Goal: Task Accomplishment & Management: Manage account settings

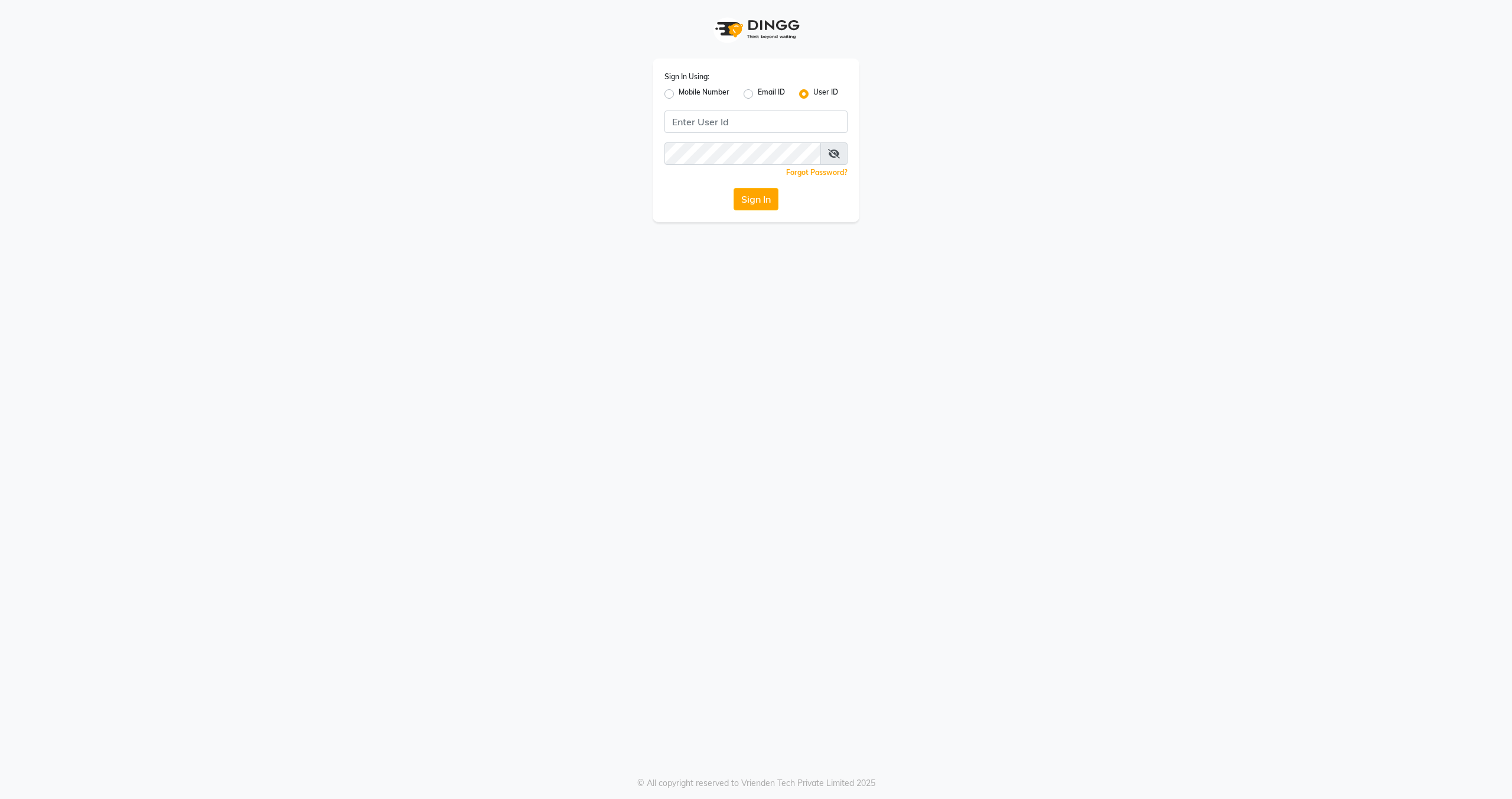
click at [712, 95] on label "Mobile Number" at bounding box center [704, 94] width 51 height 14
click at [686, 95] on input "Mobile Number" at bounding box center [682, 91] width 8 height 8
radio input "true"
radio input "false"
click at [741, 120] on input "Username" at bounding box center [776, 122] width 144 height 23
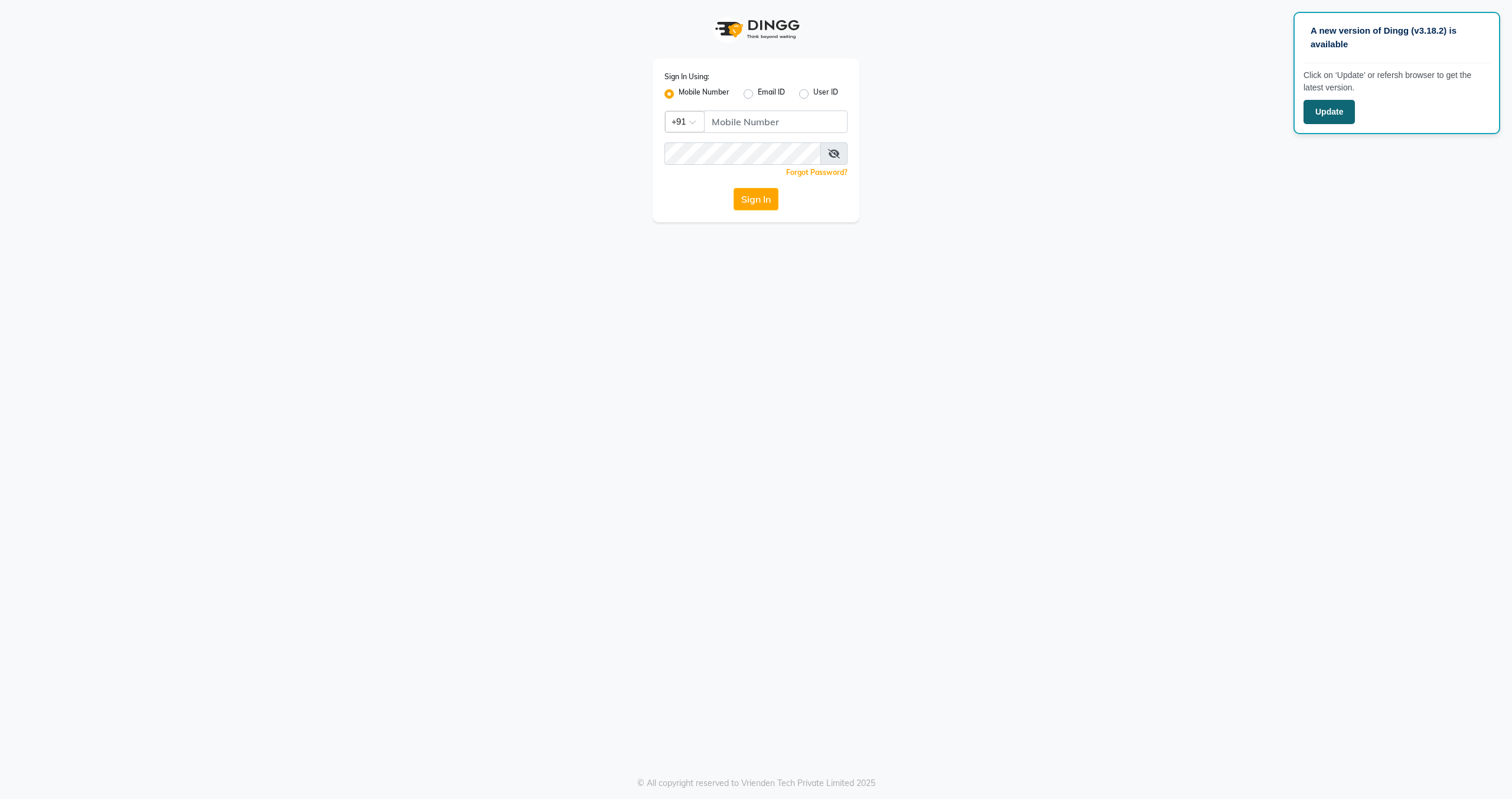
click at [1327, 109] on button "Update" at bounding box center [1329, 112] width 51 height 24
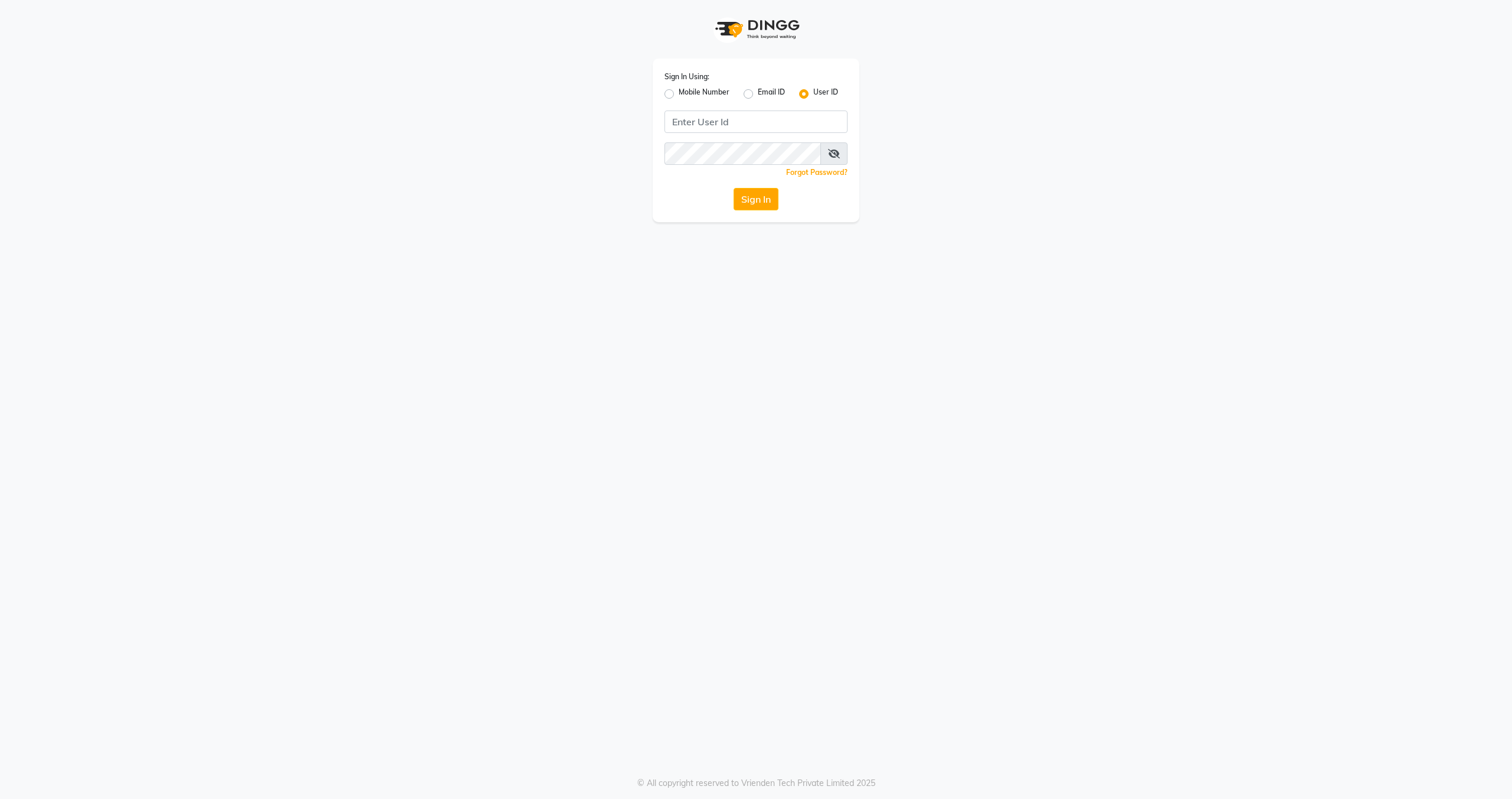
click at [697, 97] on label "Mobile Number" at bounding box center [704, 94] width 51 height 14
click at [686, 95] on input "Mobile Number" at bounding box center [682, 91] width 8 height 8
radio input "true"
radio input "false"
click at [738, 123] on input "Username" at bounding box center [776, 122] width 144 height 23
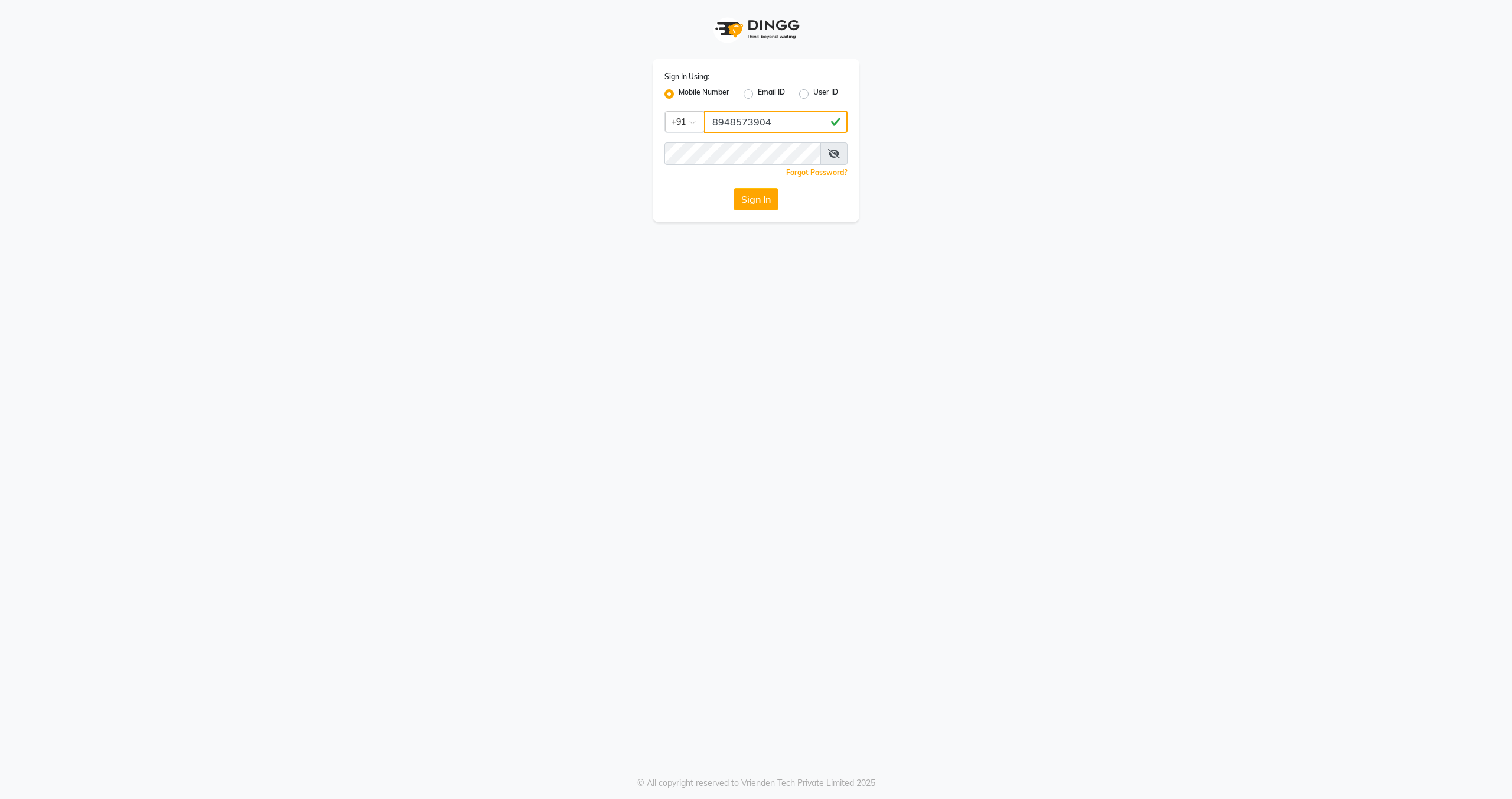
type input "8948573904"
click at [841, 154] on span at bounding box center [834, 153] width 27 height 23
click at [839, 156] on icon at bounding box center [834, 153] width 12 height 10
click at [751, 203] on button "Sign In" at bounding box center [756, 199] width 45 height 23
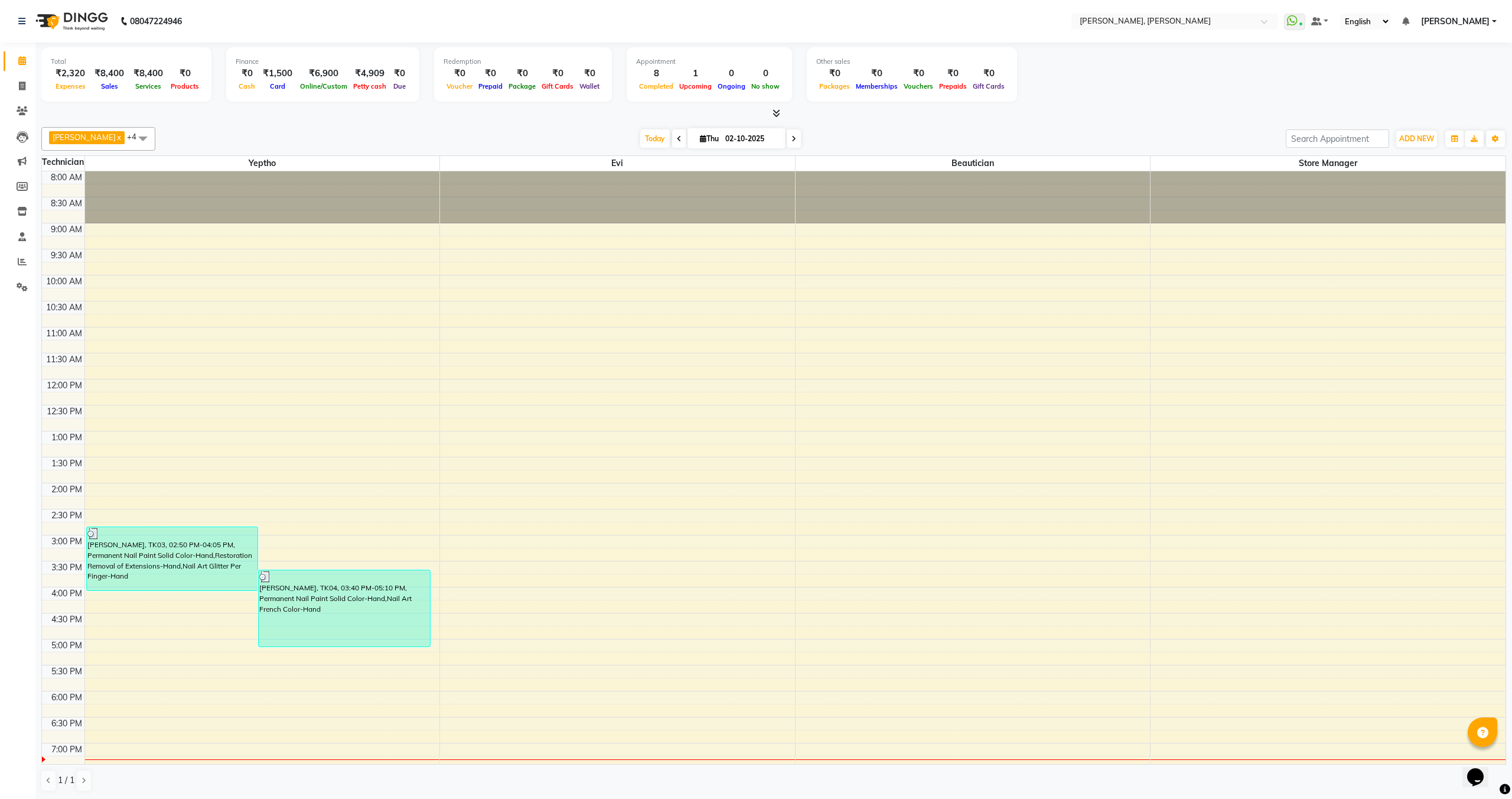
click at [1466, 24] on span "[PERSON_NAME]" at bounding box center [1455, 21] width 68 height 13
click at [1444, 46] on link "Manage Profile" at bounding box center [1437, 44] width 108 height 18
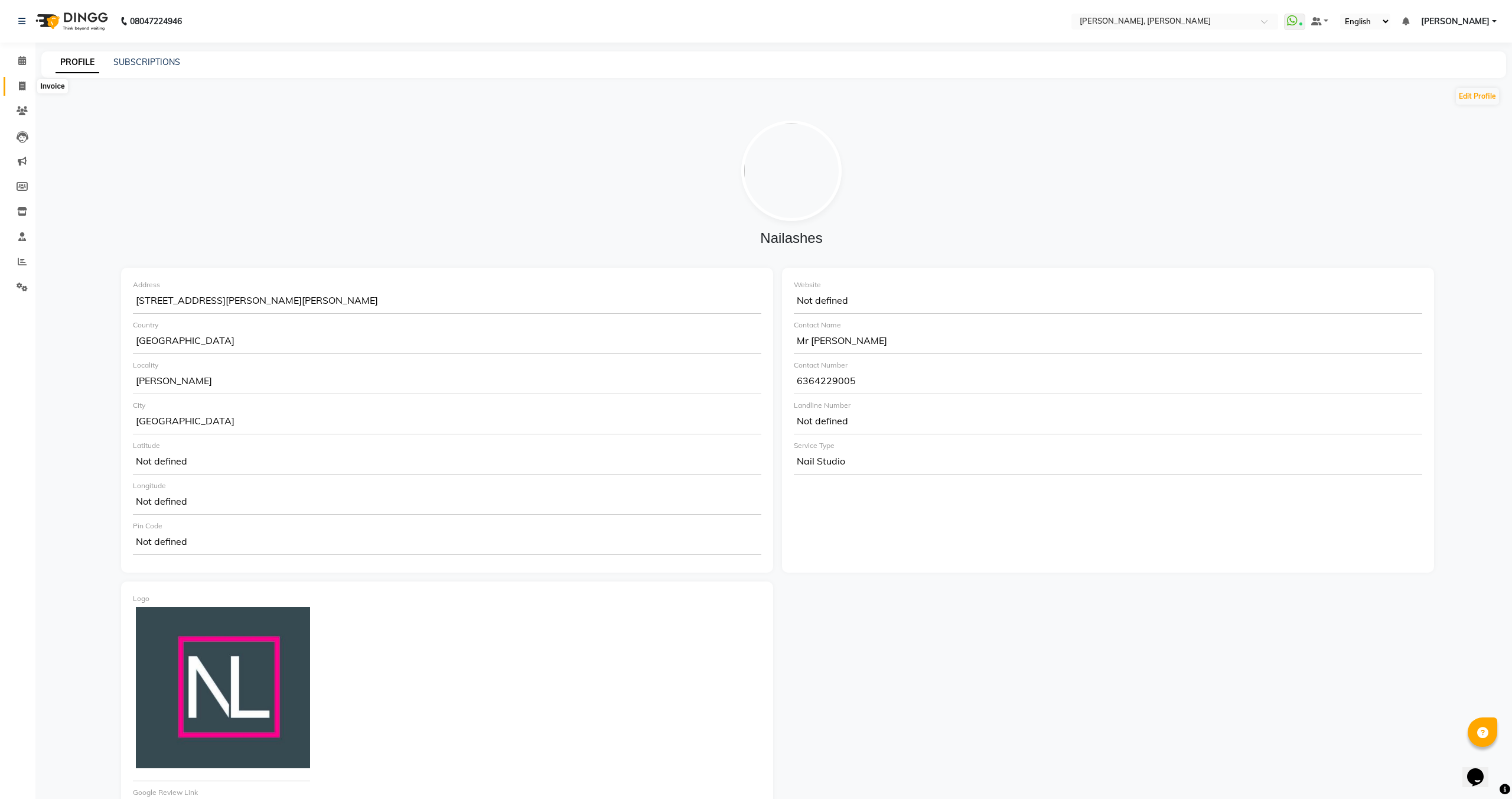
click at [21, 82] on icon at bounding box center [22, 86] width 7 height 9
select select "7173"
select select "service"
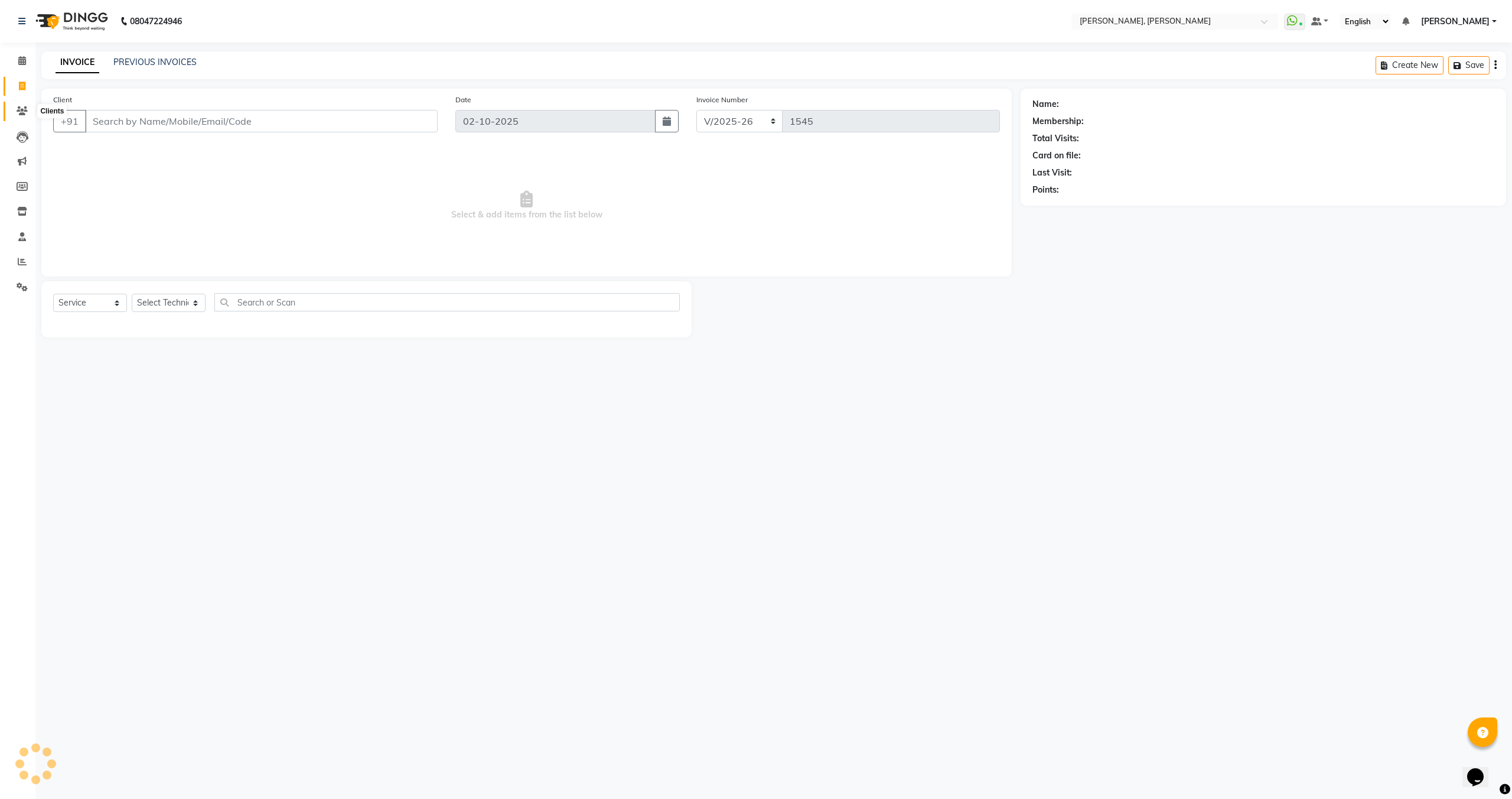
click at [19, 104] on span at bounding box center [23, 111] width 21 height 14
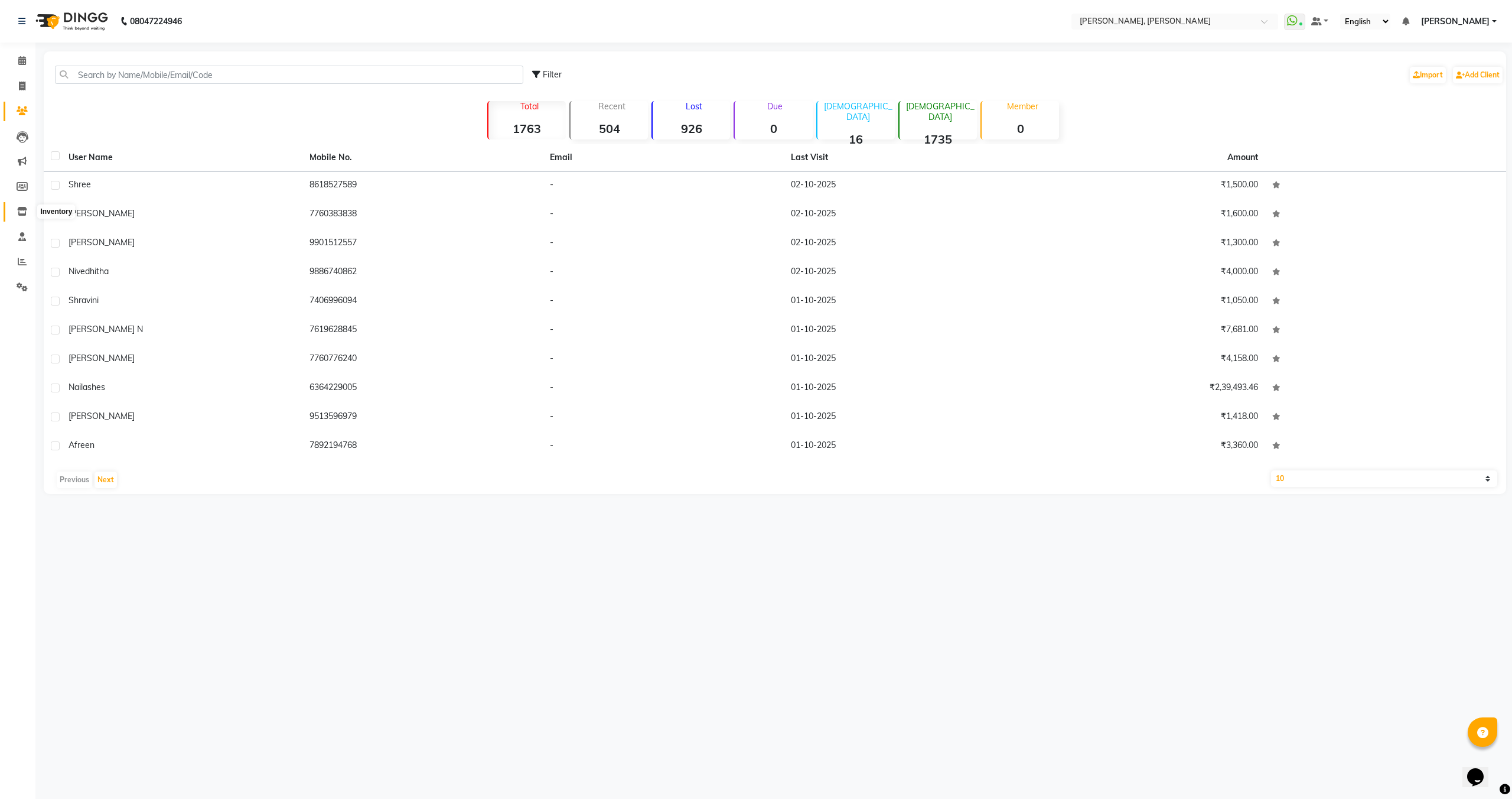
click at [20, 213] on icon at bounding box center [22, 211] width 10 height 9
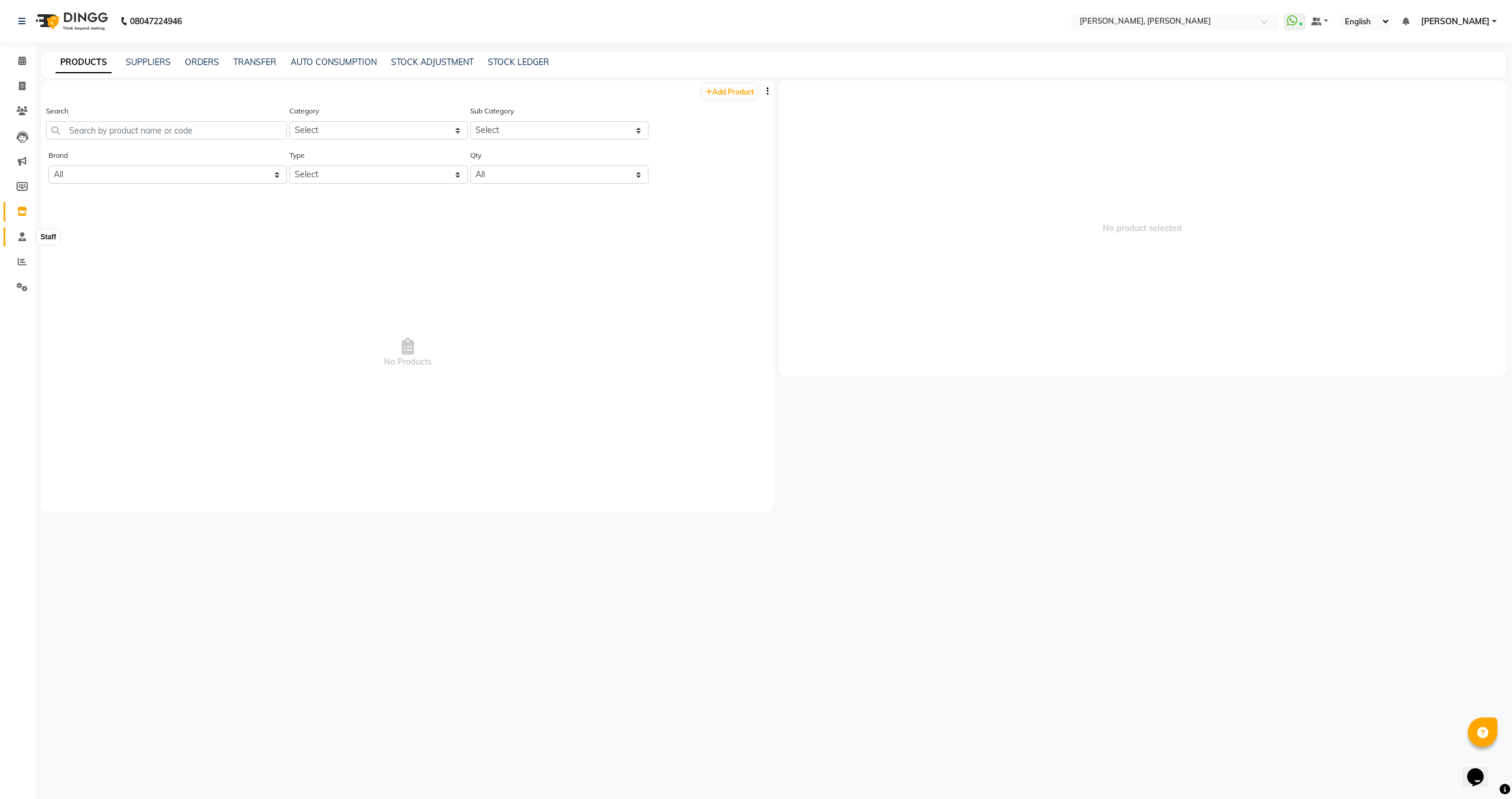
click at [22, 236] on icon at bounding box center [22, 237] width 8 height 9
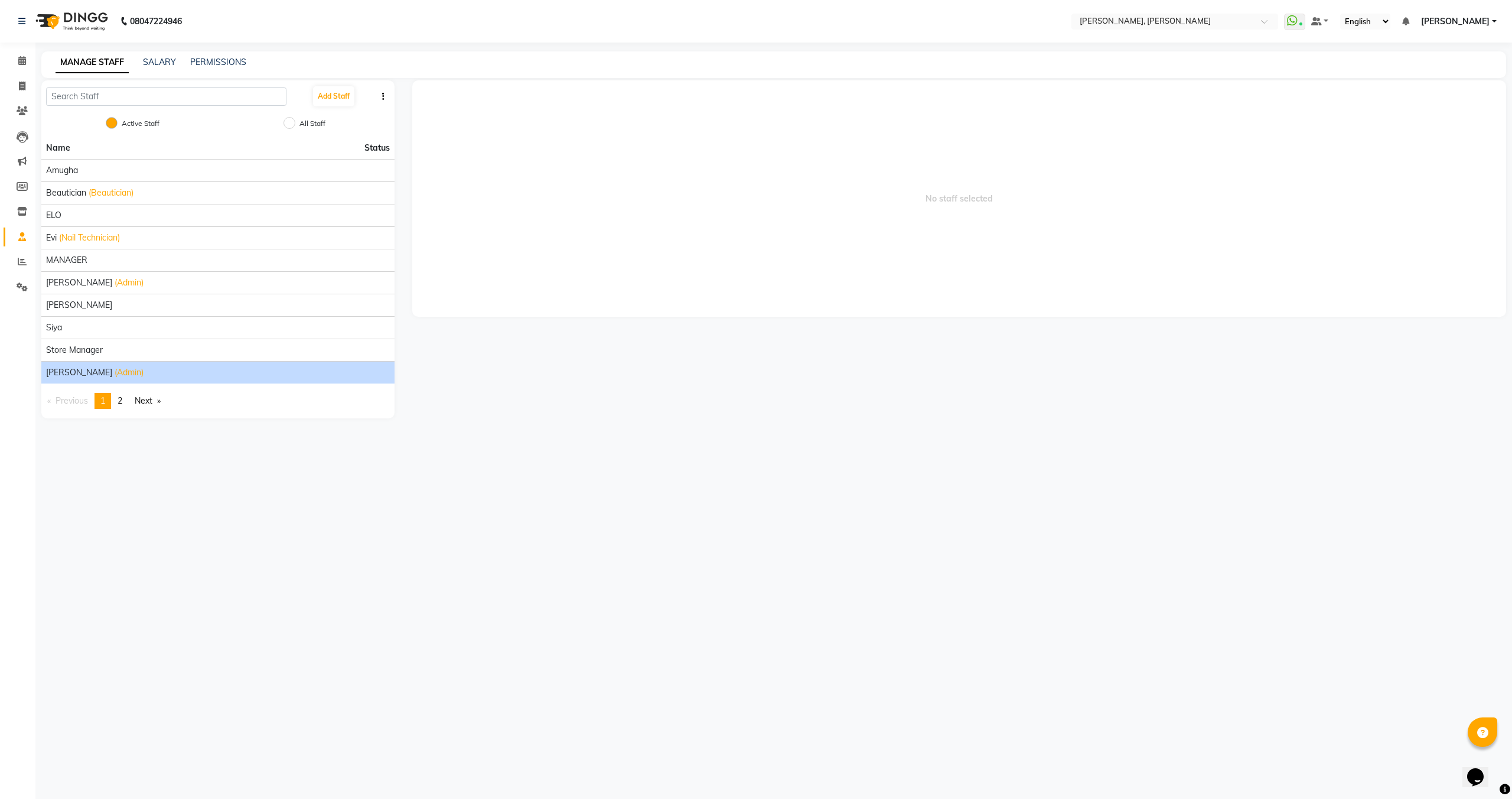
click at [107, 367] on div "Victor (Admin)" at bounding box center [218, 372] width 344 height 13
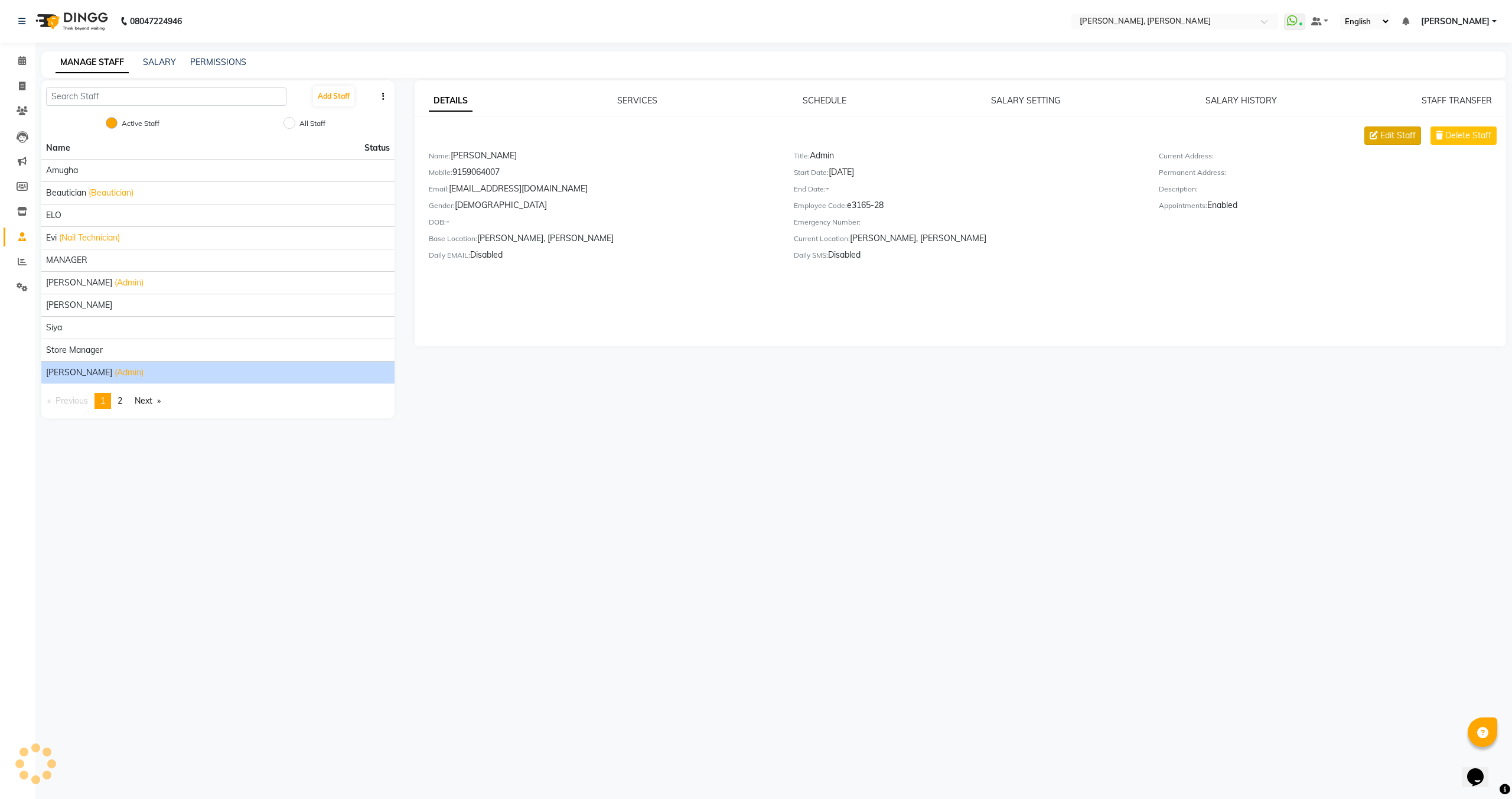
click at [1383, 134] on span "Edit Staff" at bounding box center [1398, 135] width 35 height 13
select select "male"
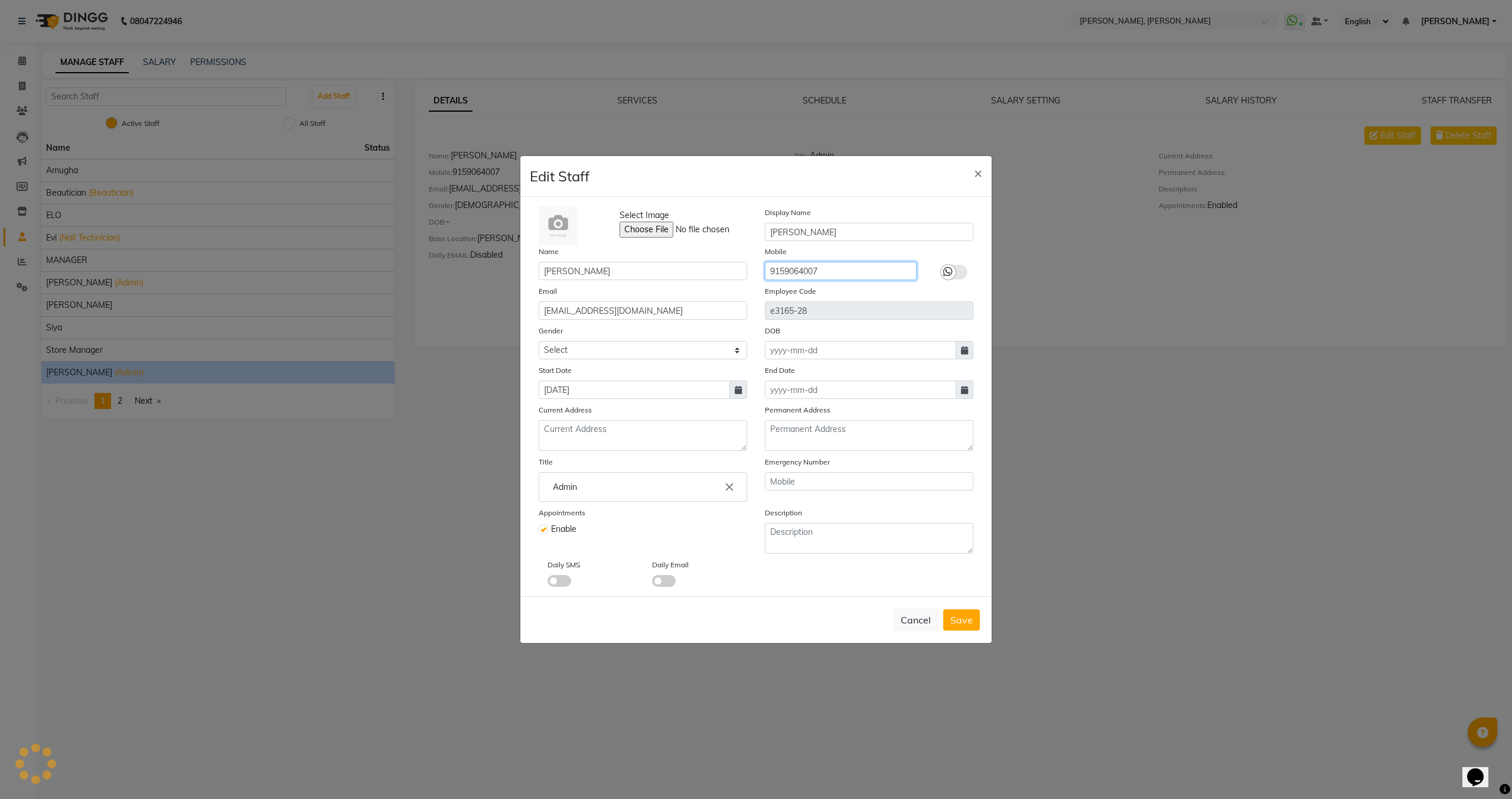
click at [794, 273] on input "9159064007" at bounding box center [841, 271] width 152 height 18
click at [723, 561] on div "Daily Email" at bounding box center [695, 573] width 104 height 29
click at [667, 582] on span at bounding box center [664, 581] width 23 height 12
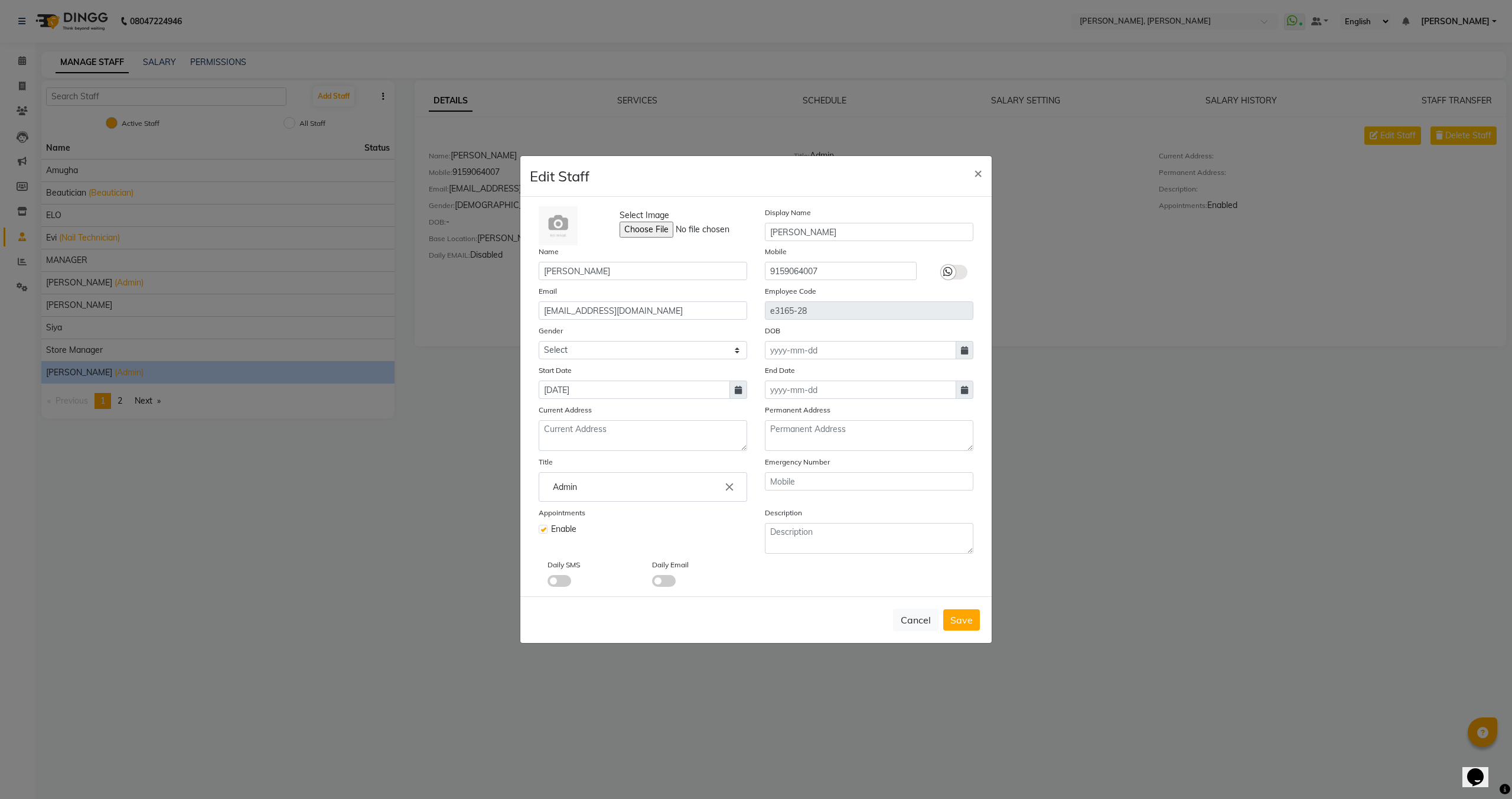
click at [652, 583] on input "checkbox" at bounding box center [652, 583] width 0 height 0
click at [664, 582] on span at bounding box center [664, 581] width 23 height 12
click at [652, 583] on input "checkbox" at bounding box center [652, 583] width 0 height 0
click at [563, 584] on span at bounding box center [559, 581] width 23 height 12
click at [548, 583] on input "checkbox" at bounding box center [548, 583] width 0 height 0
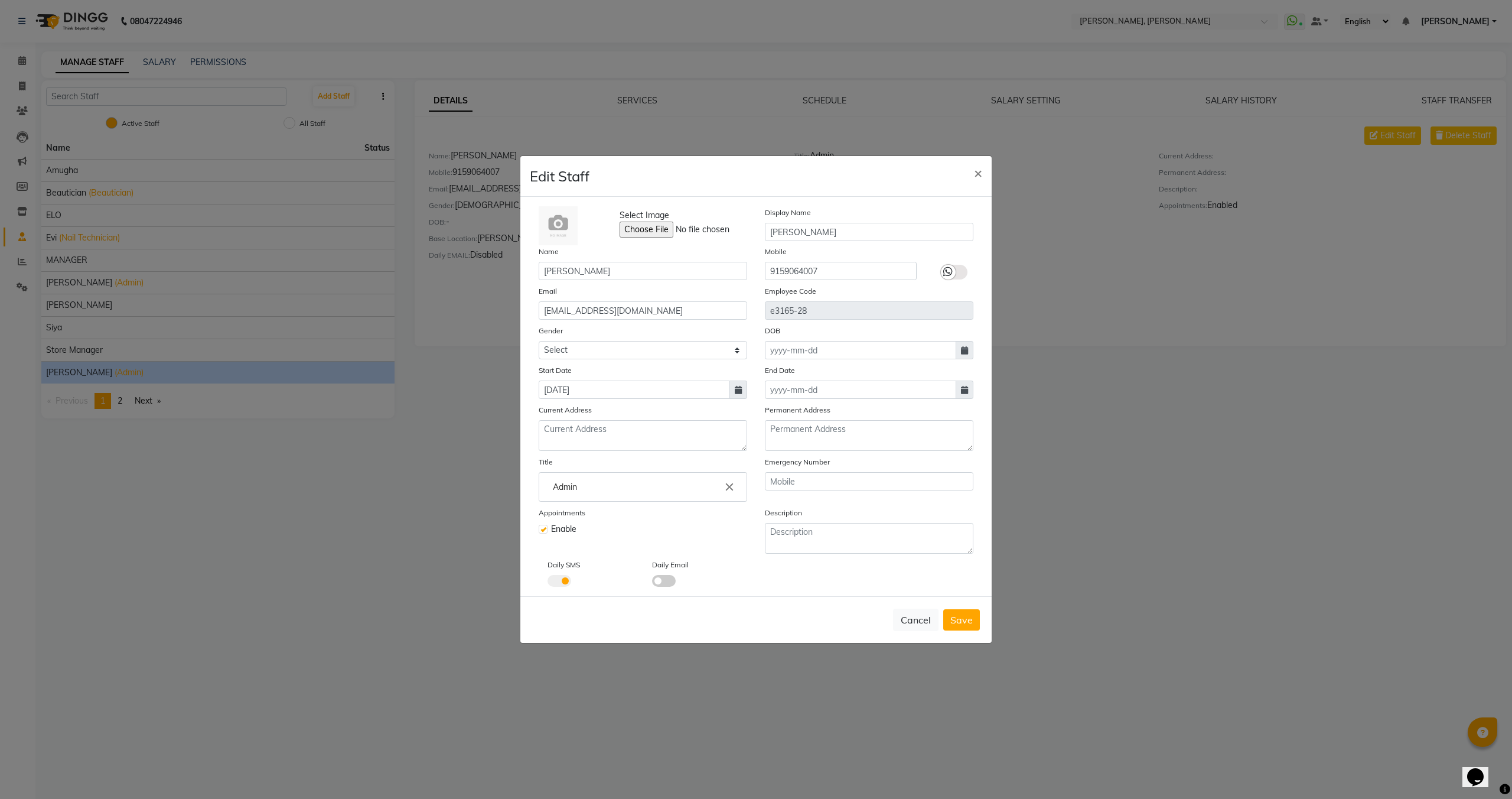
click at [678, 580] on div at bounding box center [696, 581] width 87 height 12
click at [667, 579] on span at bounding box center [664, 581] width 23 height 12
click at [652, 583] on input "checkbox" at bounding box center [652, 583] width 0 height 0
click at [957, 623] on span "Save" at bounding box center [962, 620] width 23 height 12
select select
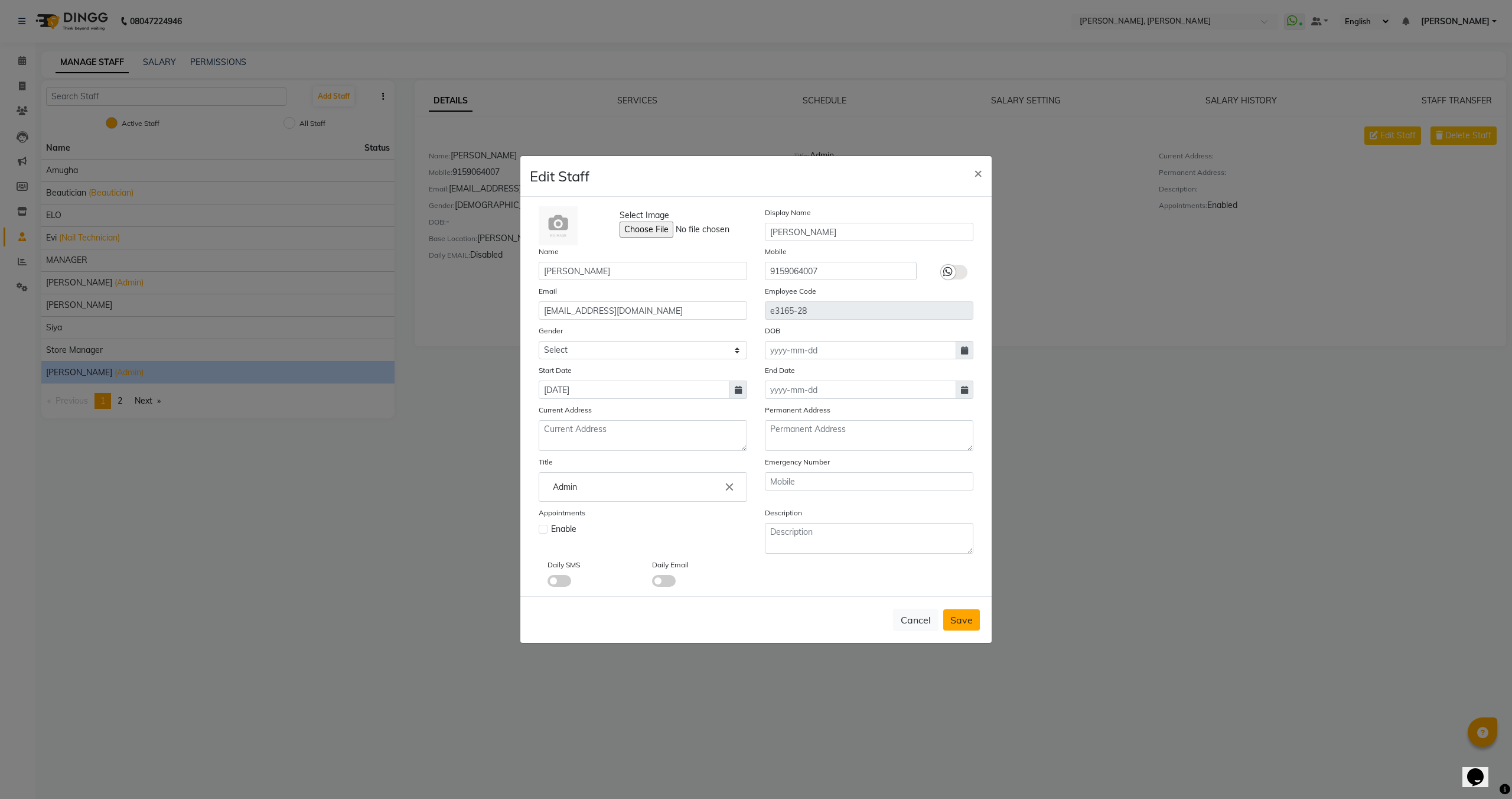
checkbox input "false"
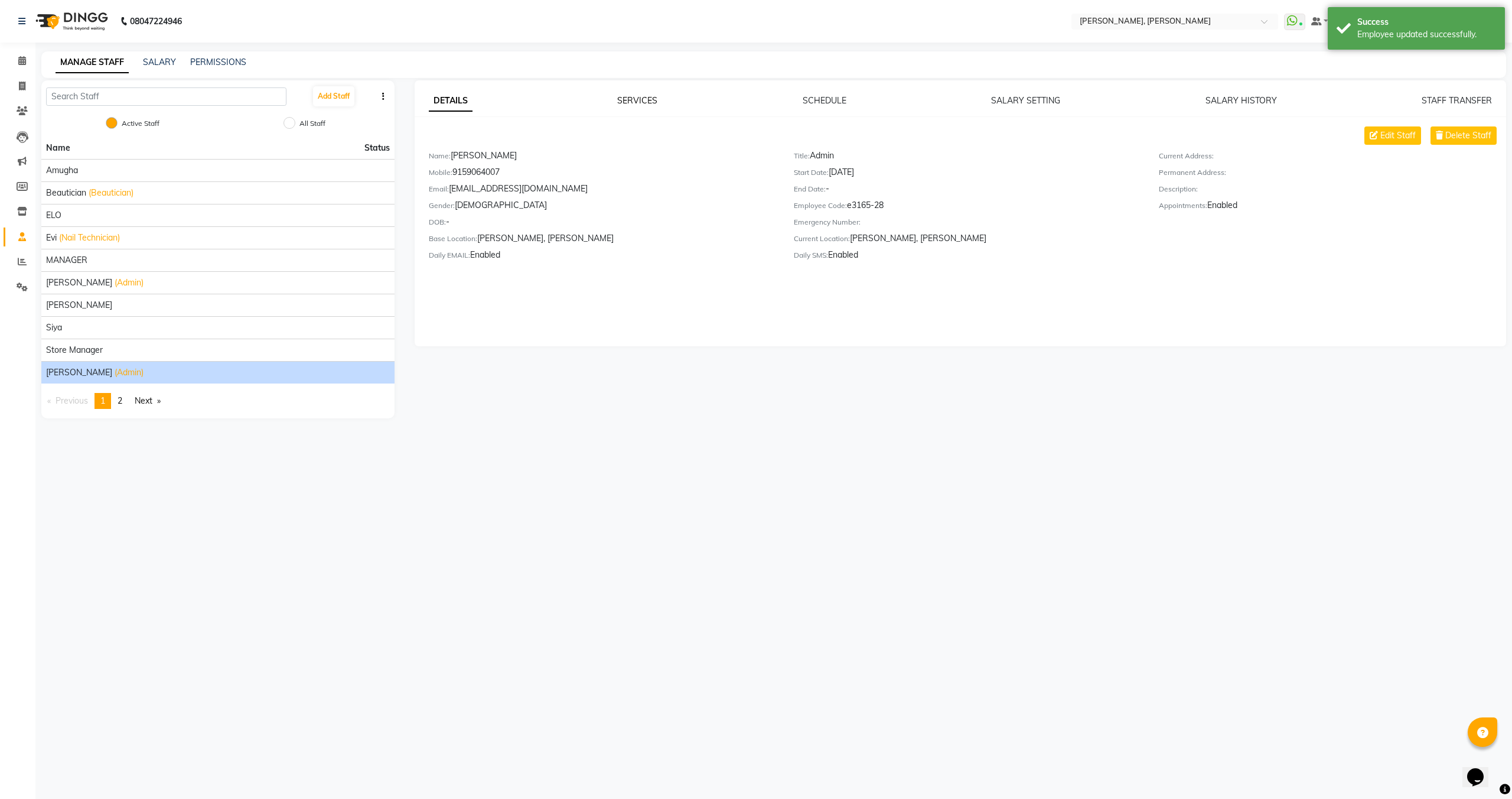
click at [639, 104] on link "SERVICES" at bounding box center [637, 101] width 40 height 11
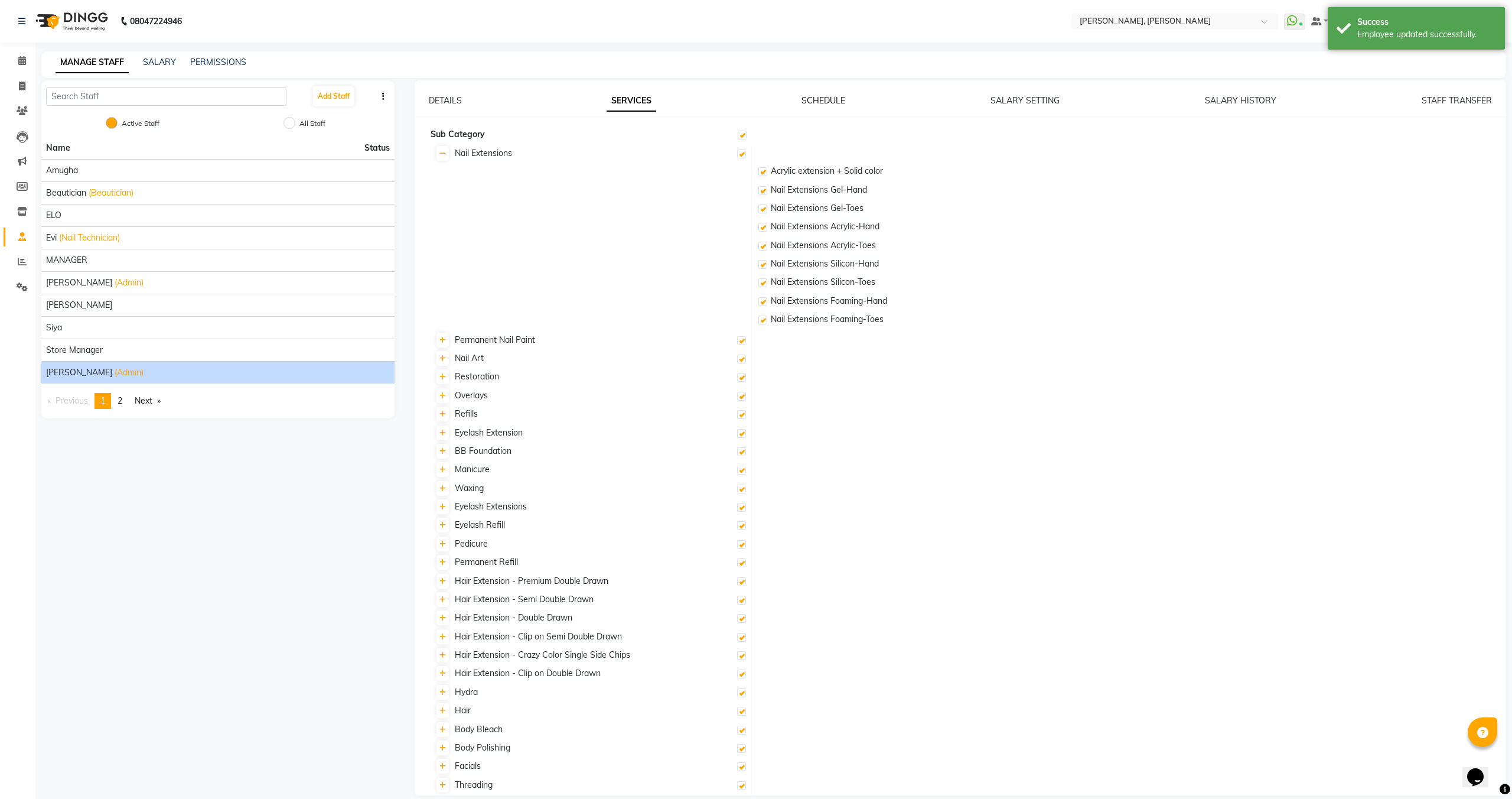
click at [827, 95] on link "SCHEDULE" at bounding box center [824, 101] width 44 height 11
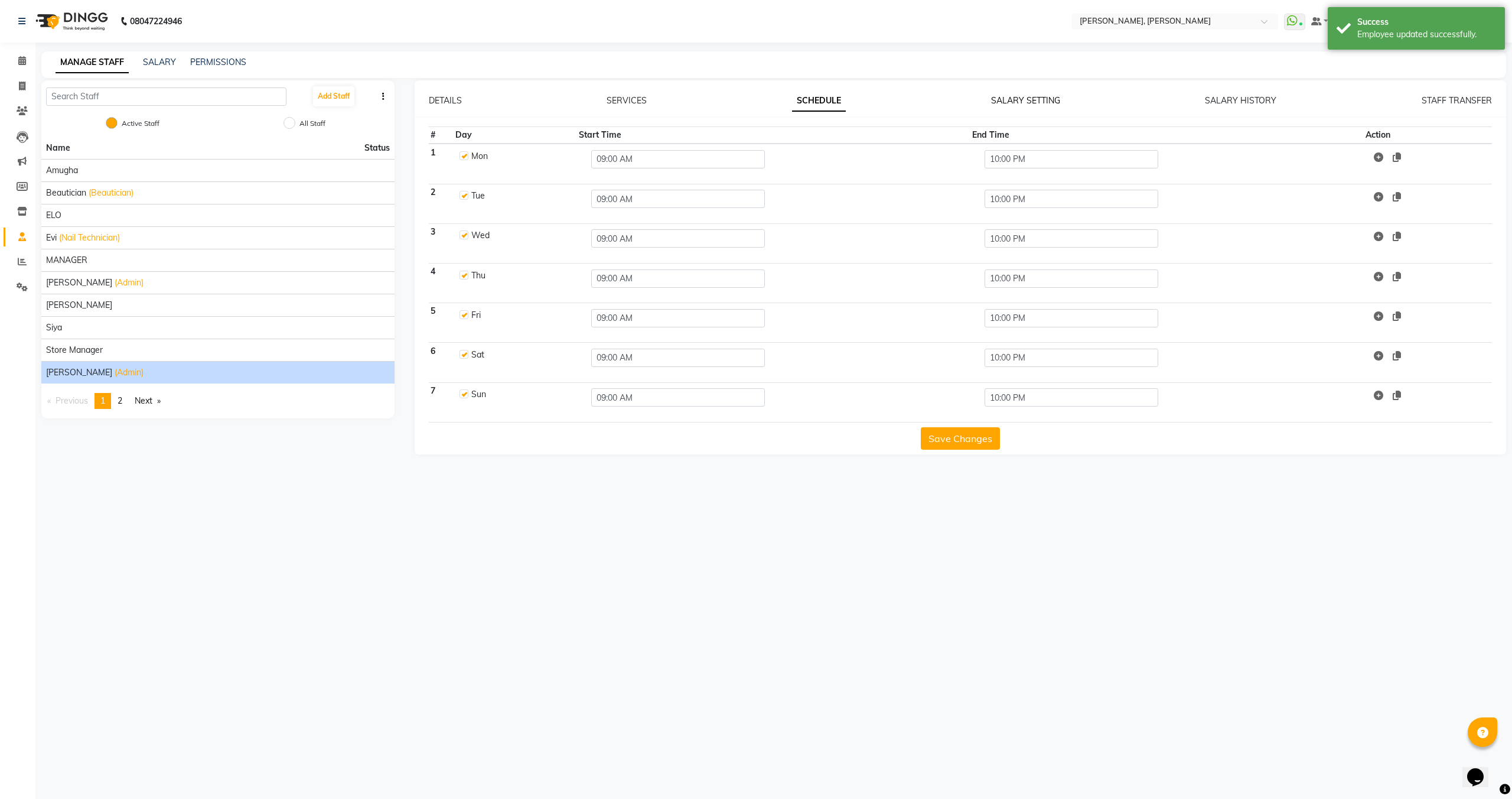
click at [1008, 101] on link "SALARY SETTING" at bounding box center [1026, 101] width 69 height 11
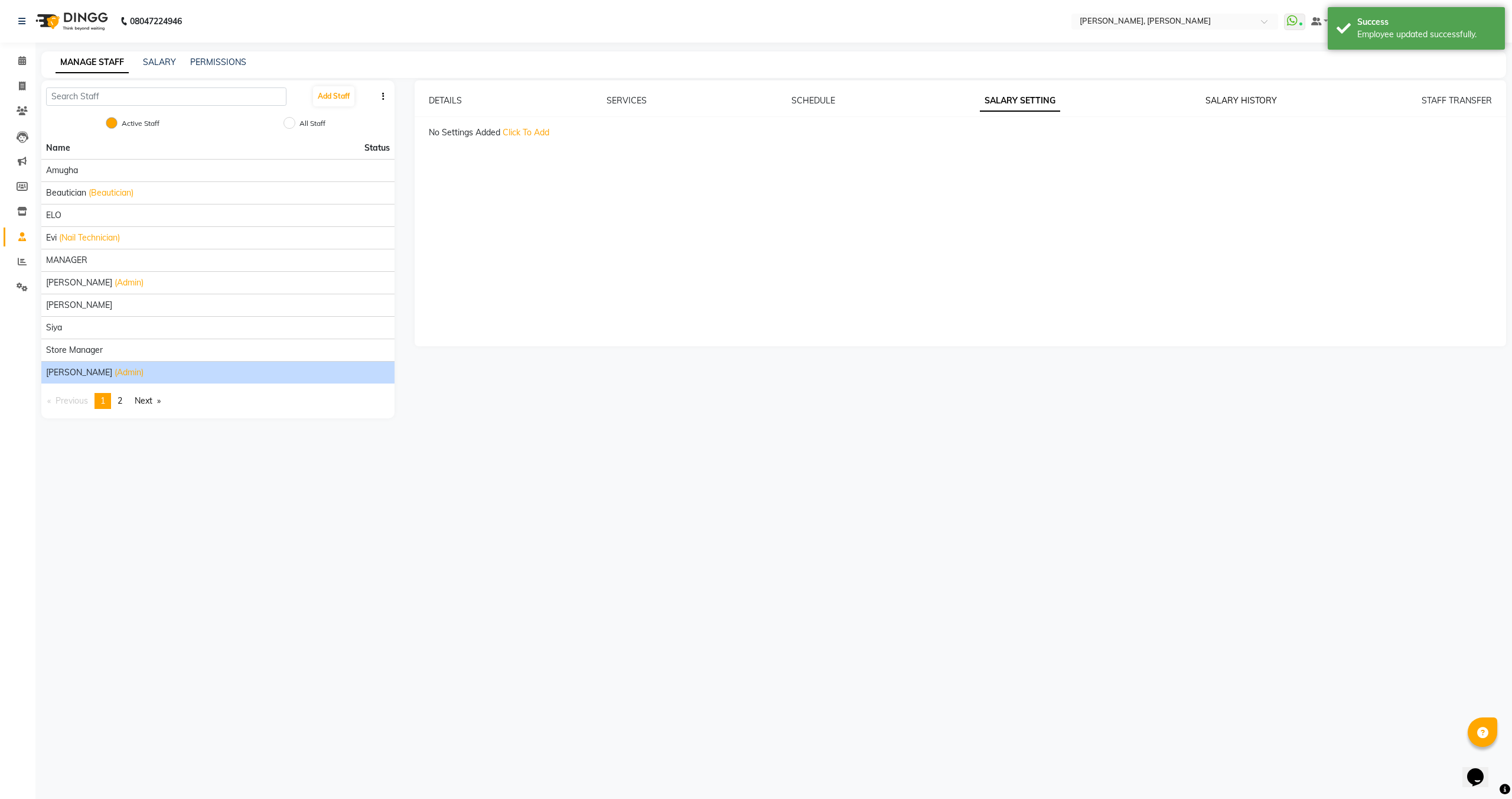
click at [1208, 98] on link "SALARY HISTORY" at bounding box center [1241, 101] width 71 height 11
click at [1458, 101] on link "STAFF TRANSFER" at bounding box center [1457, 101] width 71 height 11
click at [109, 401] on li "You're on page 1" at bounding box center [103, 401] width 17 height 16
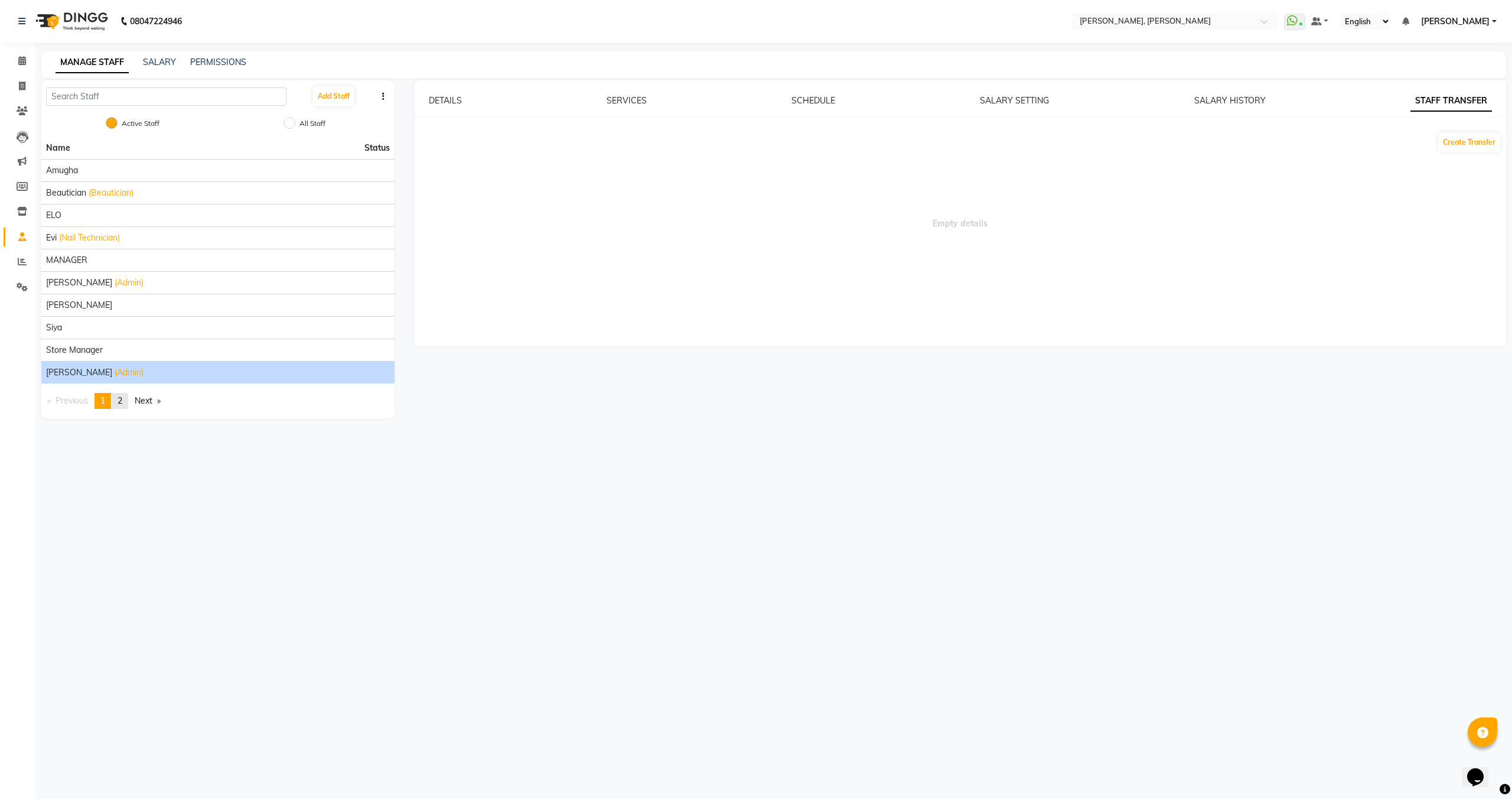
click at [120, 400] on span "2" at bounding box center [119, 401] width 5 height 11
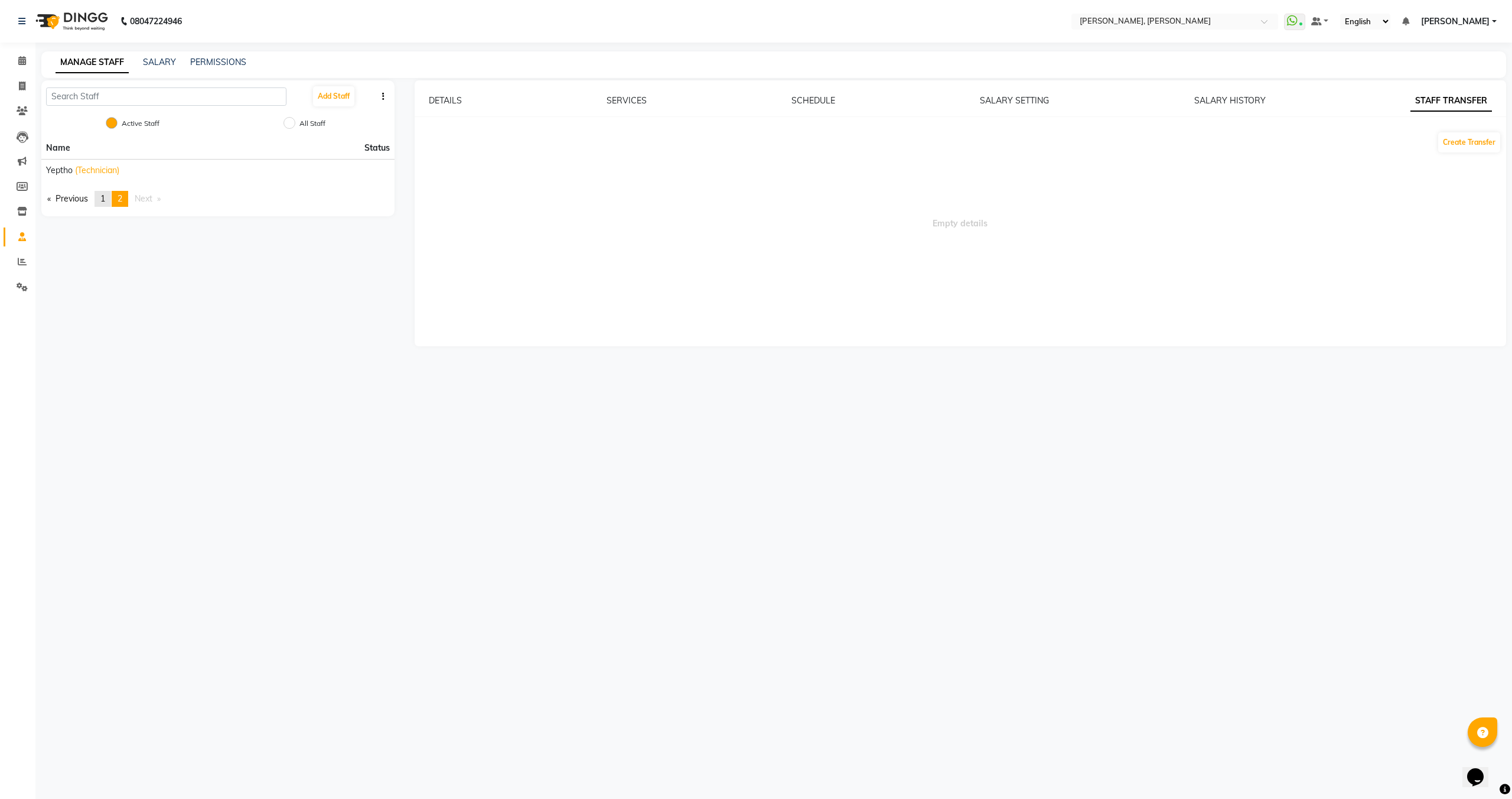
click at [111, 202] on link "page 1" at bounding box center [103, 198] width 17 height 16
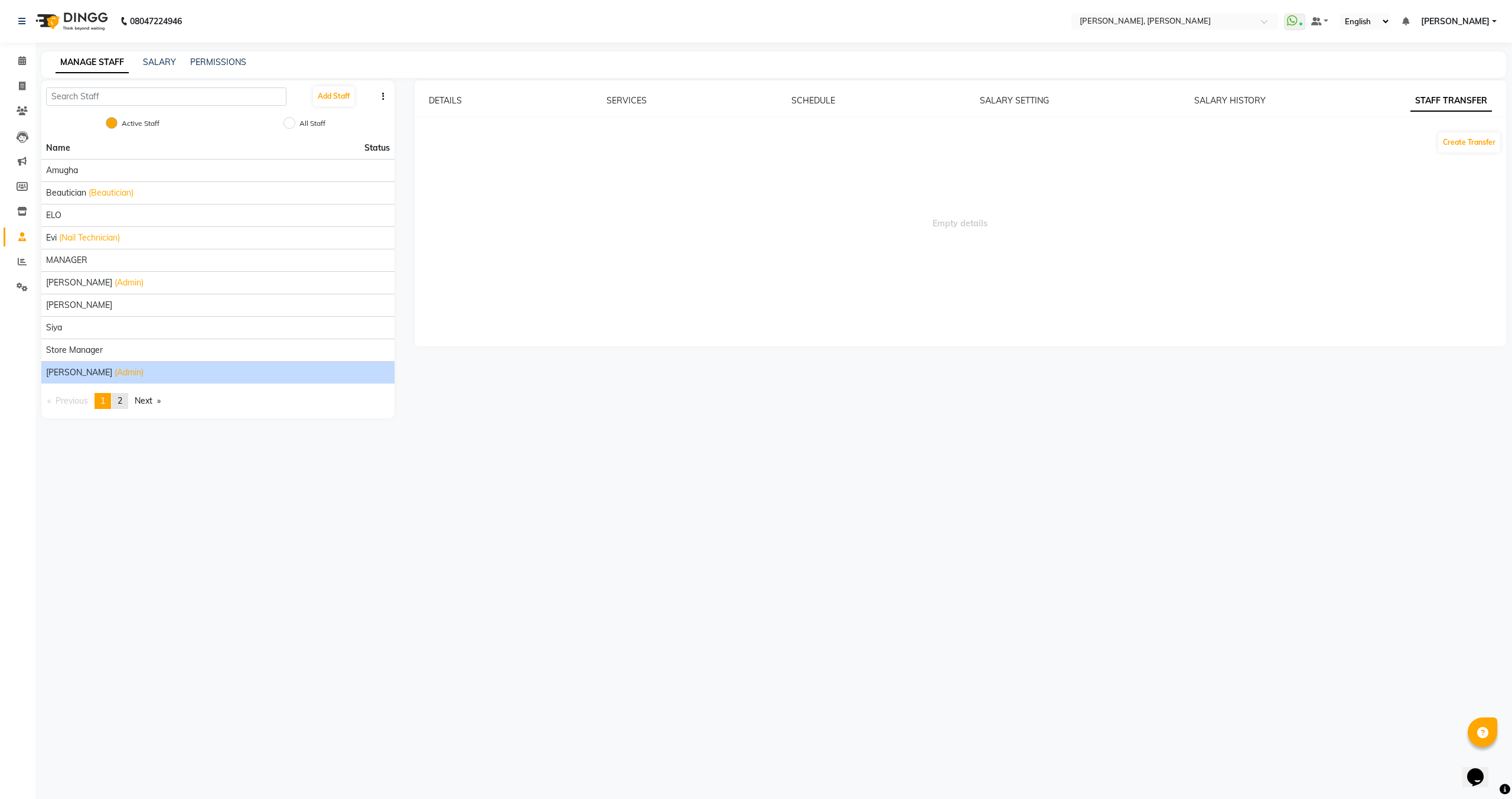
click at [126, 407] on link "page 2" at bounding box center [120, 401] width 17 height 16
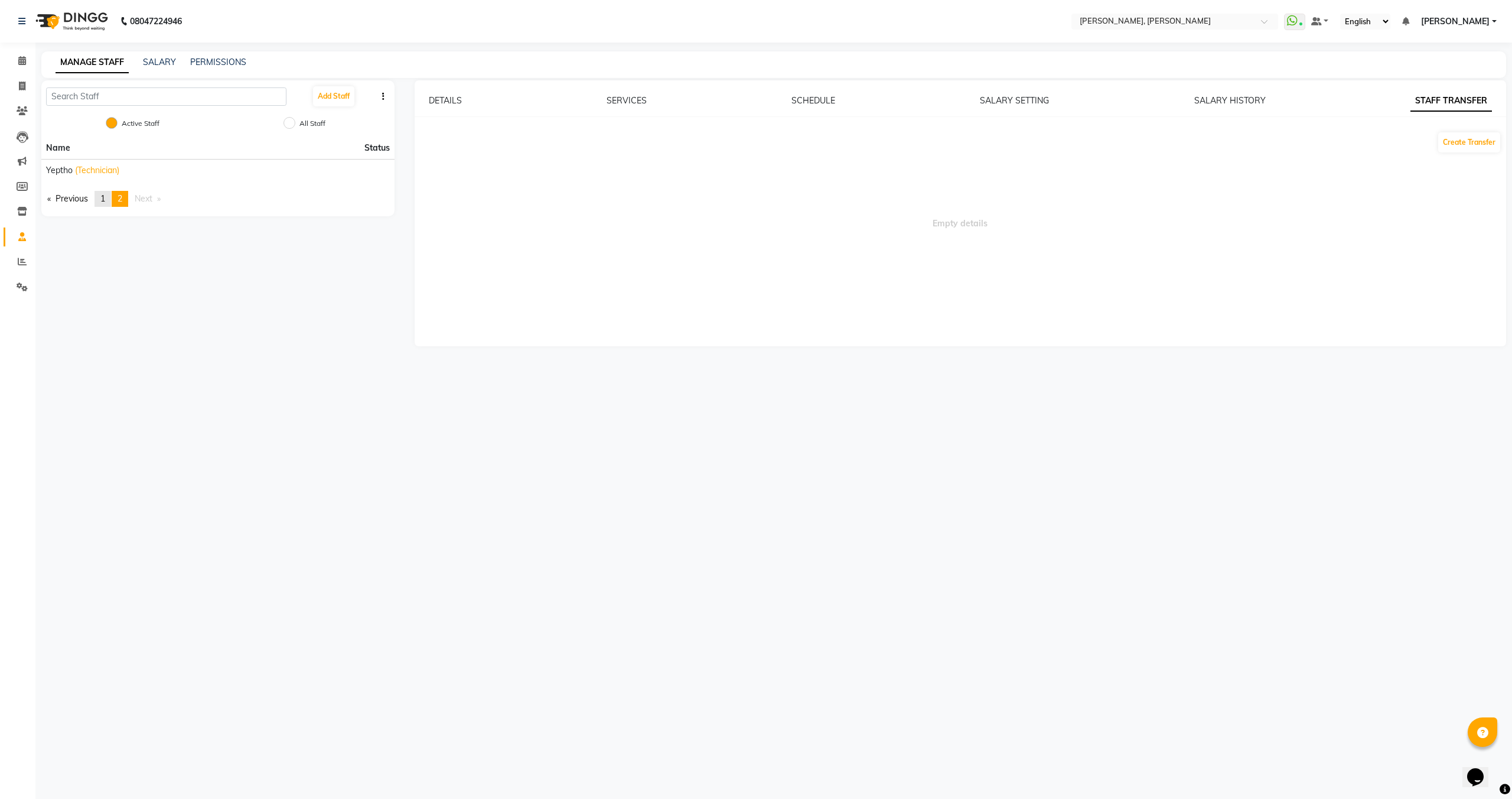
click at [104, 199] on span "1" at bounding box center [103, 198] width 5 height 11
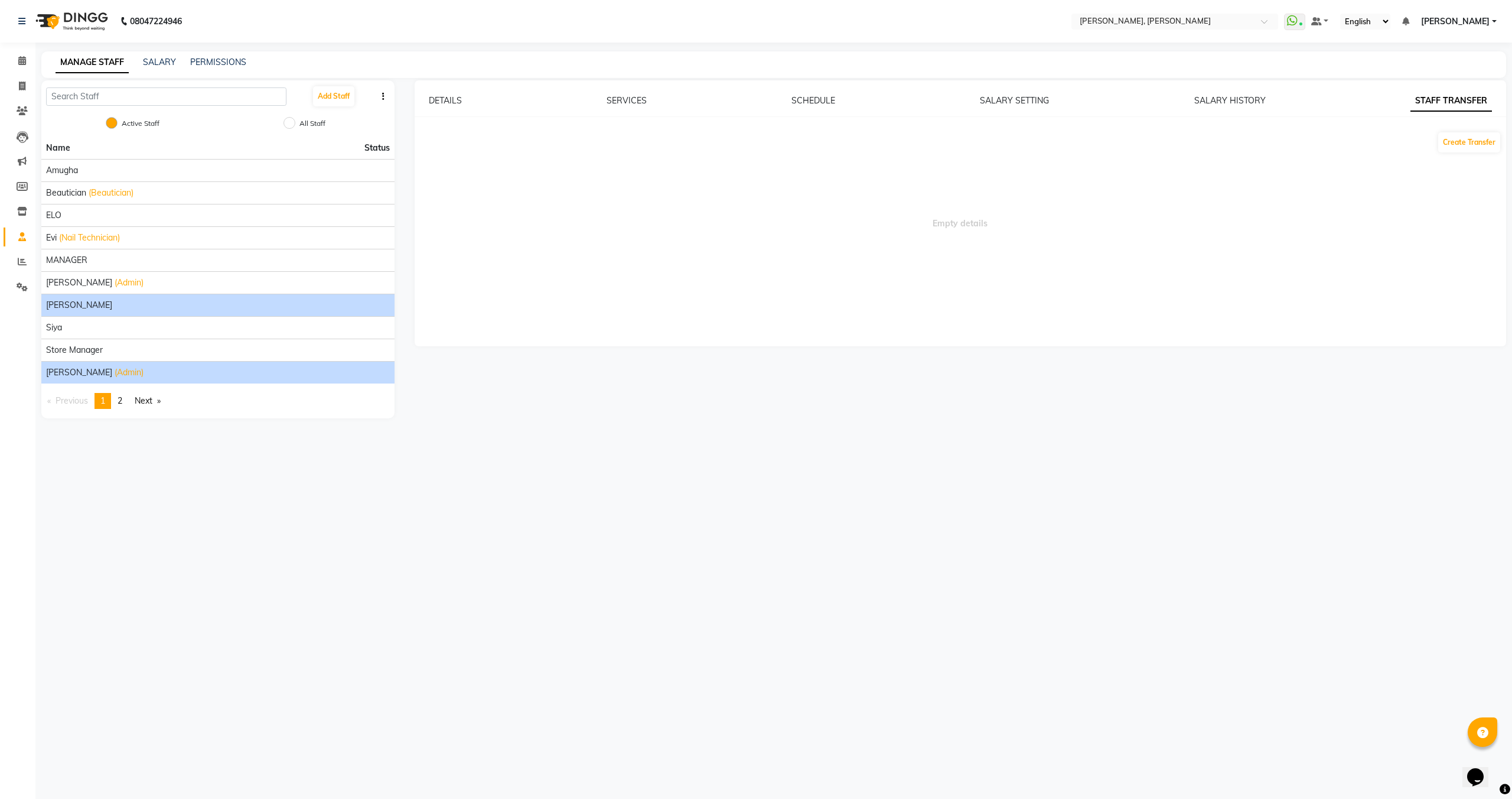
click at [80, 306] on div "[PERSON_NAME]" at bounding box center [218, 305] width 344 height 13
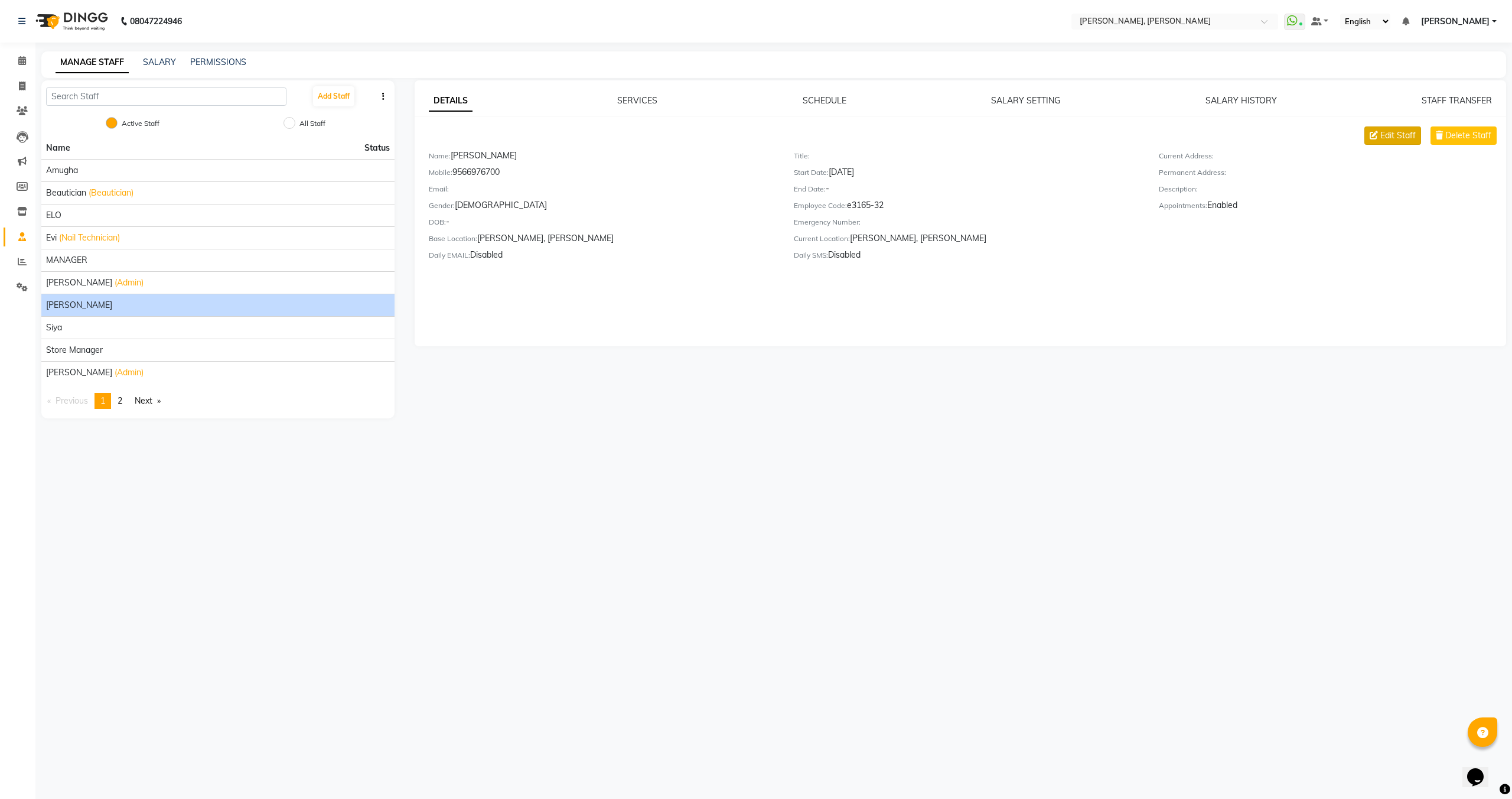
click at [1399, 137] on span "Edit Staff" at bounding box center [1398, 135] width 35 height 13
select select "[DEMOGRAPHIC_DATA]"
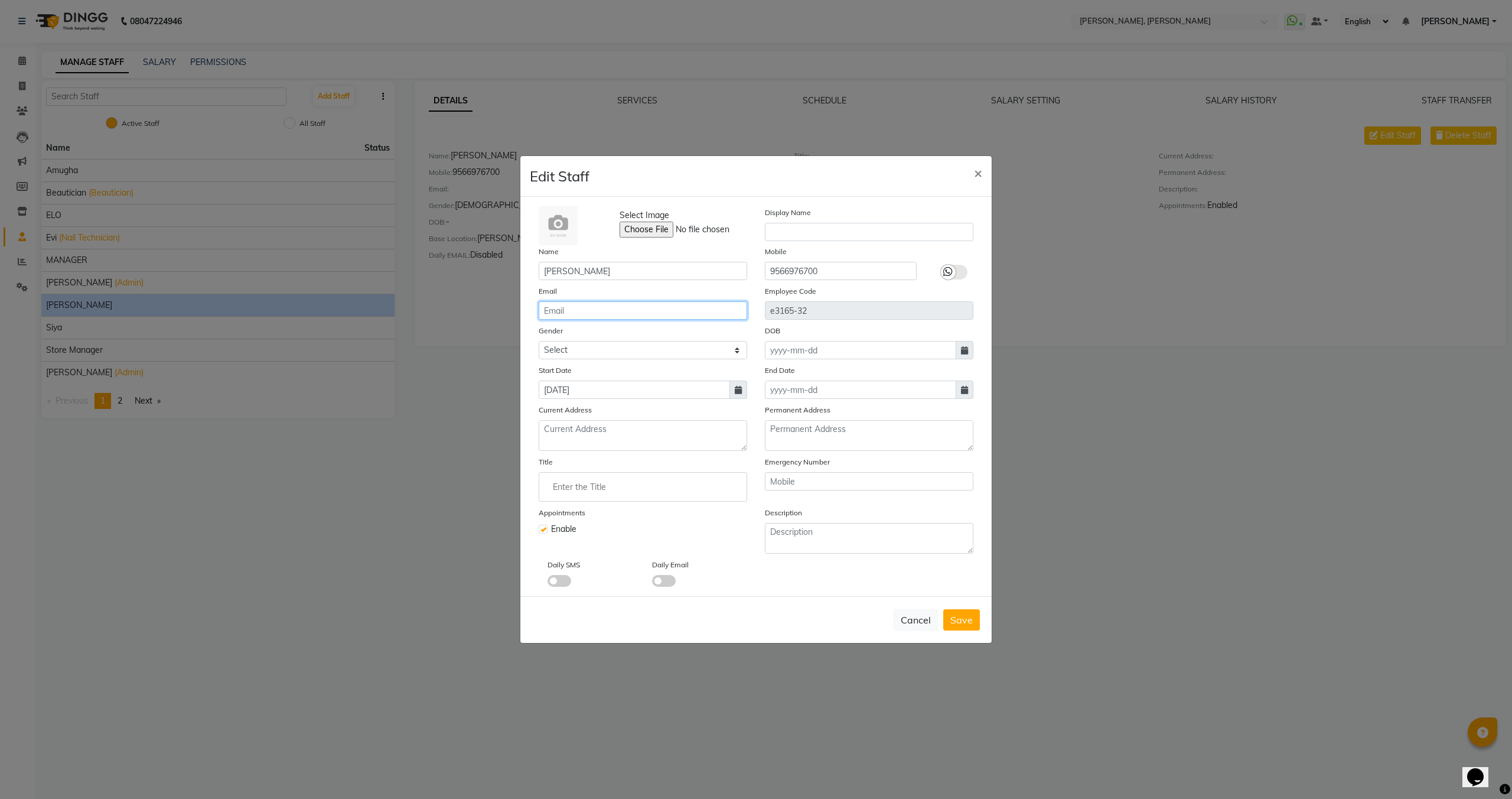
click at [583, 310] on input "email" at bounding box center [643, 310] width 209 height 18
click at [587, 311] on input "email" at bounding box center [643, 310] width 209 height 18
type input "sathish.elumalai945@gmail.com"
click at [661, 350] on select "Select Male Female Other Prefer Not To Say" at bounding box center [643, 350] width 209 height 18
select select "male"
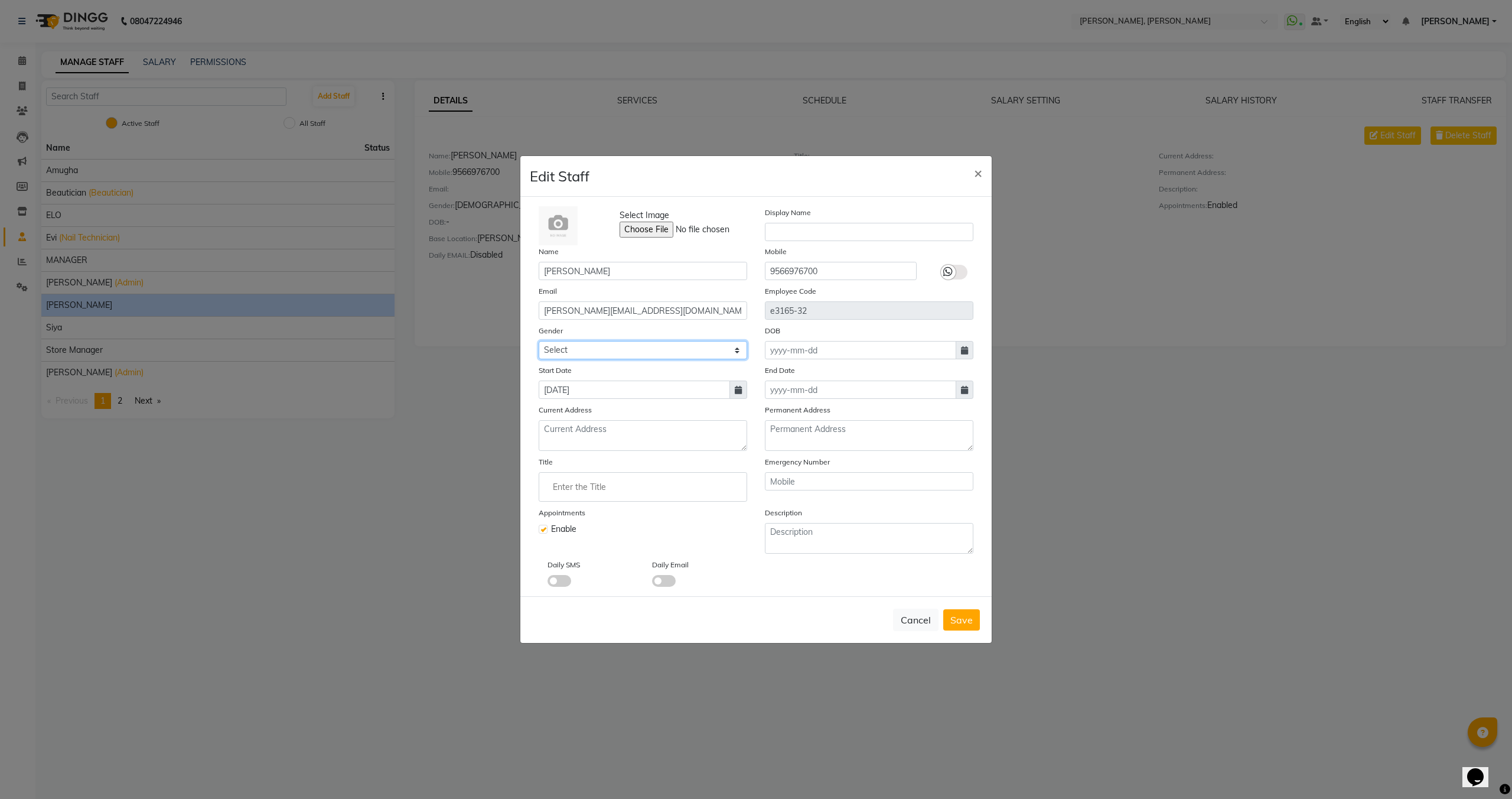
click at [539, 341] on select "Select Male Female Other Prefer Not To Say" at bounding box center [643, 350] width 209 height 18
click at [853, 277] on input "9566976700" at bounding box center [841, 271] width 152 height 18
click at [953, 274] on div at bounding box center [948, 272] width 15 height 15
click at [0, 0] on input "checkbox" at bounding box center [0, 0] width 0 height 0
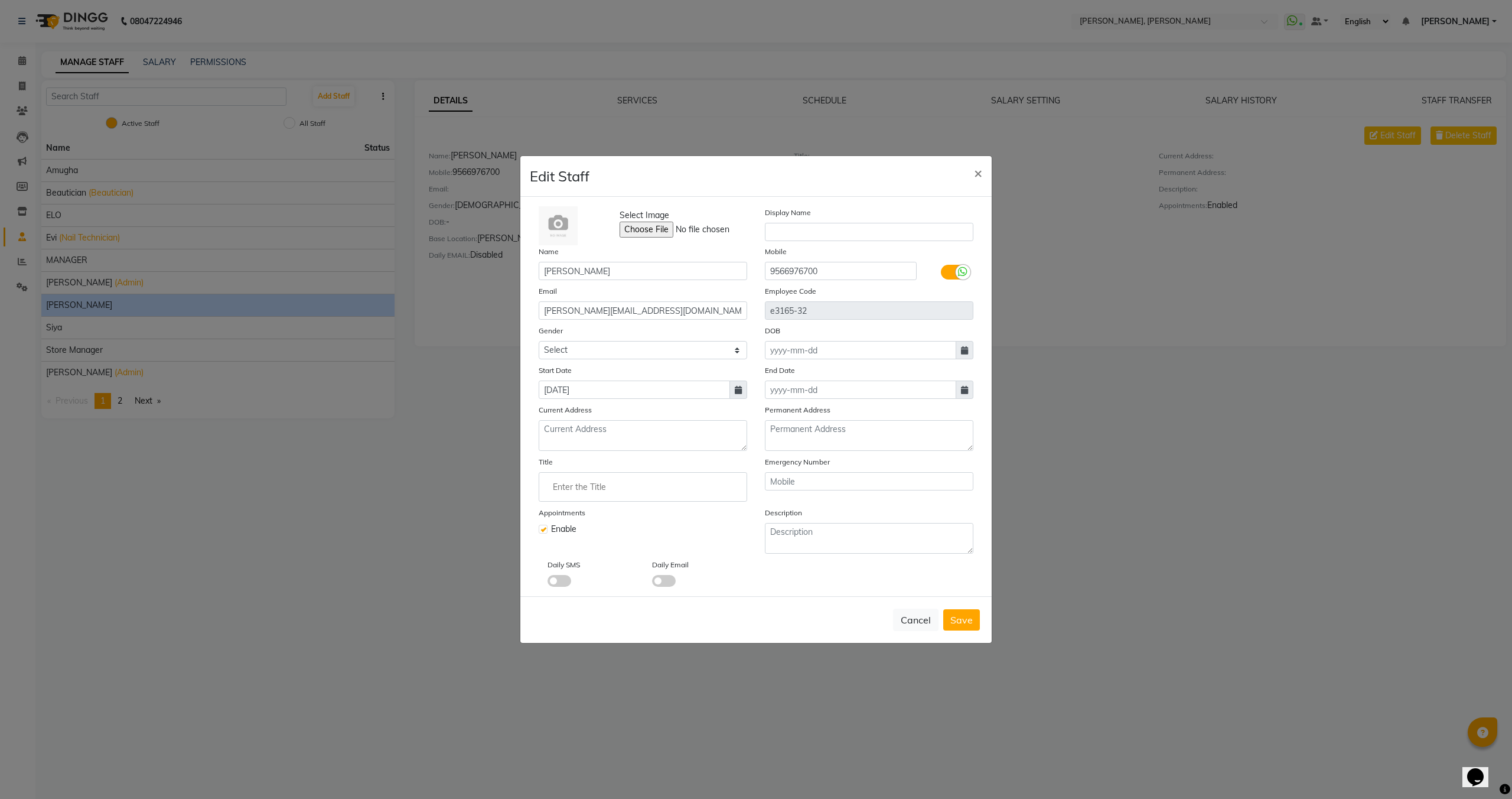
click at [558, 580] on span at bounding box center [559, 581] width 23 height 12
click at [548, 583] on input "checkbox" at bounding box center [548, 583] width 0 height 0
click at [668, 576] on span at bounding box center [664, 581] width 23 height 12
click at [652, 583] on input "checkbox" at bounding box center [652, 583] width 0 height 0
click at [968, 624] on span "Save" at bounding box center [962, 620] width 23 height 12
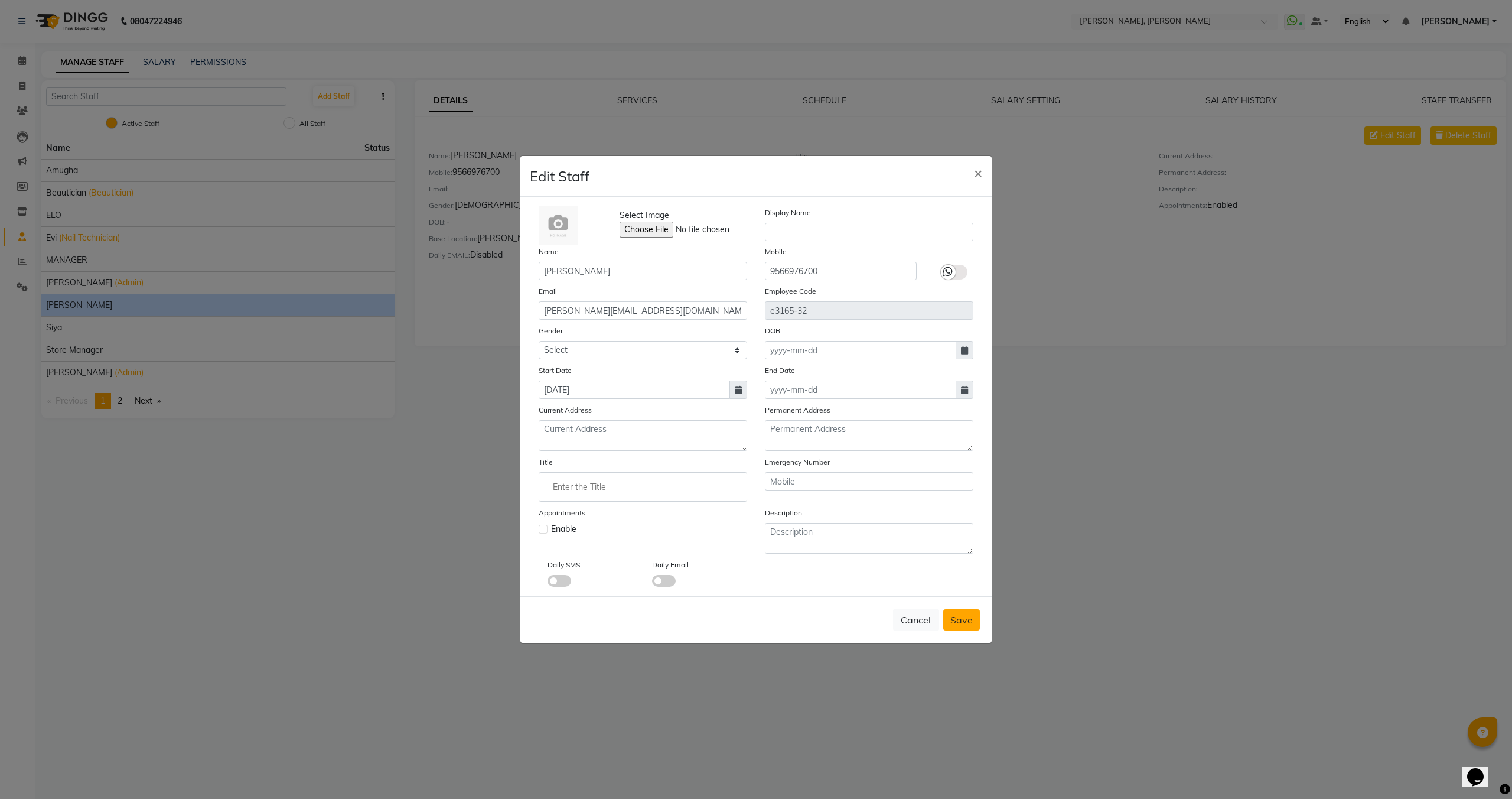
select select
checkbox input "false"
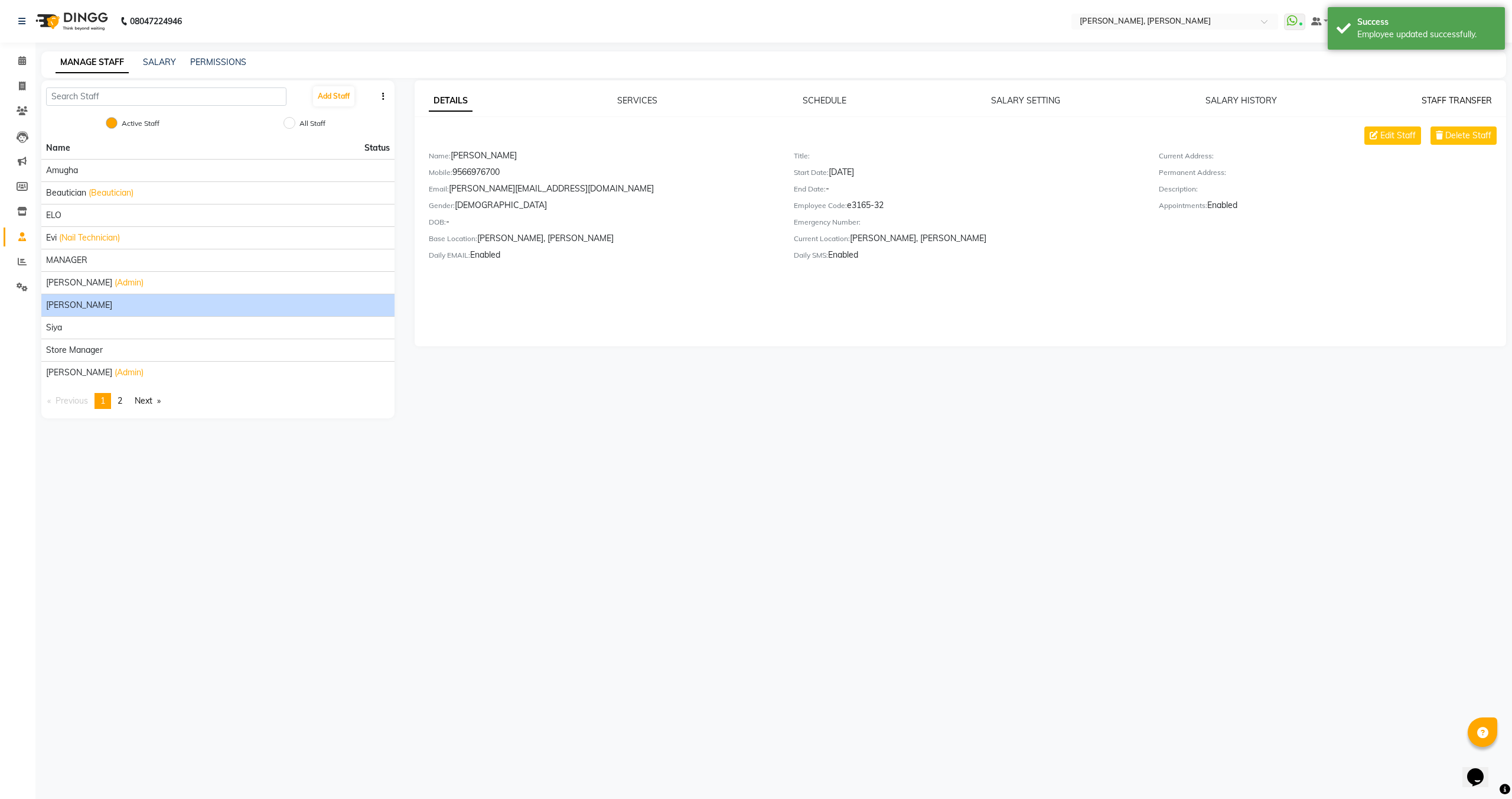
click at [1449, 101] on link "STAFF TRANSFER" at bounding box center [1457, 101] width 71 height 11
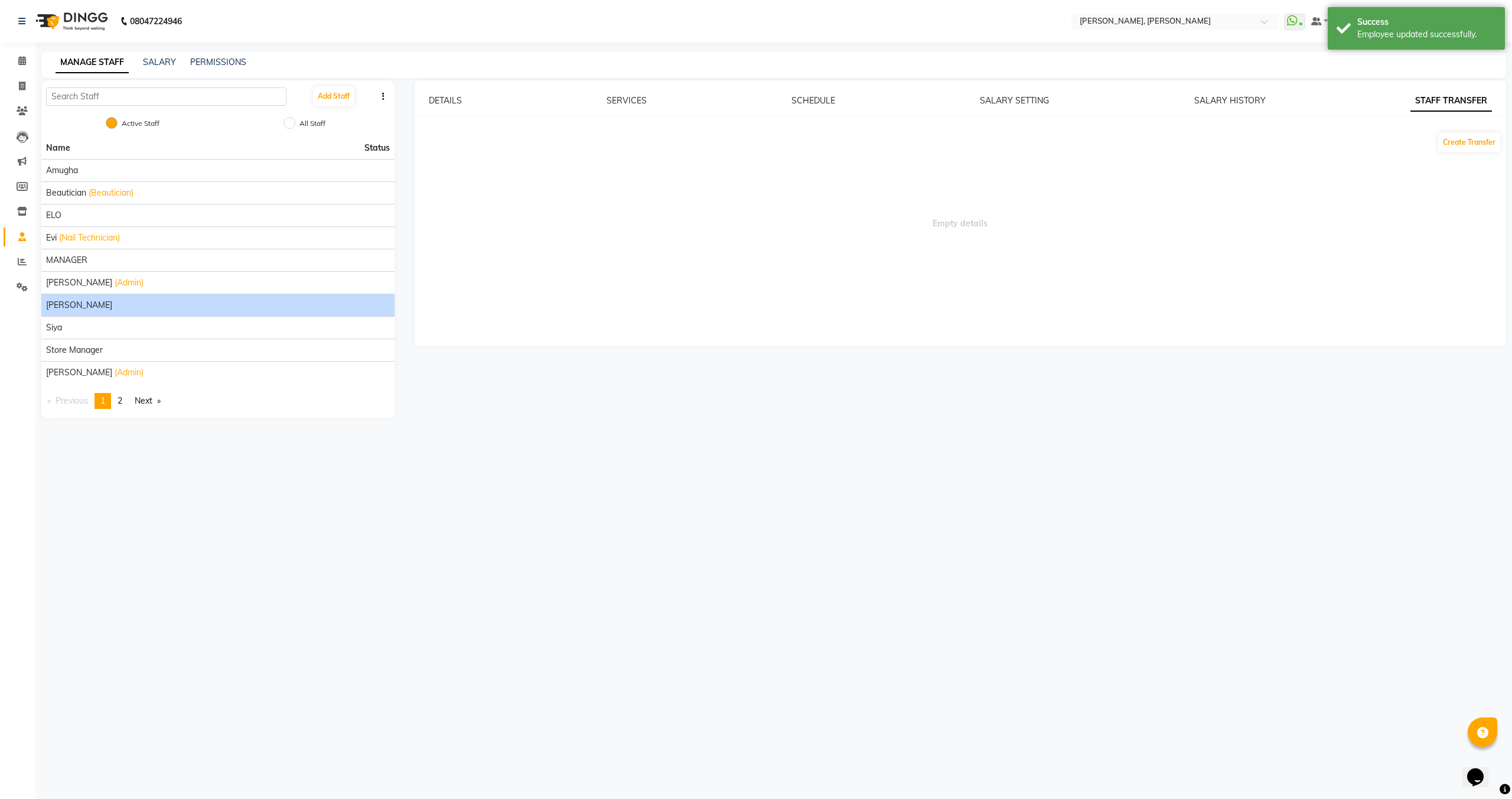
click at [1261, 110] on div "DETAILS SERVICES SCHEDULE SALARY SETTING SALARY HISTORY STAFF TRANSFER Create T…" at bounding box center [961, 188] width 1093 height 186
click at [1233, 103] on link "SALARY HISTORY" at bounding box center [1230, 101] width 71 height 11
click at [1030, 101] on link "SALARY SETTING" at bounding box center [1016, 101] width 69 height 11
click at [834, 104] on link "SCHEDULE" at bounding box center [813, 101] width 44 height 11
click at [634, 99] on link "SERVICES" at bounding box center [626, 101] width 40 height 11
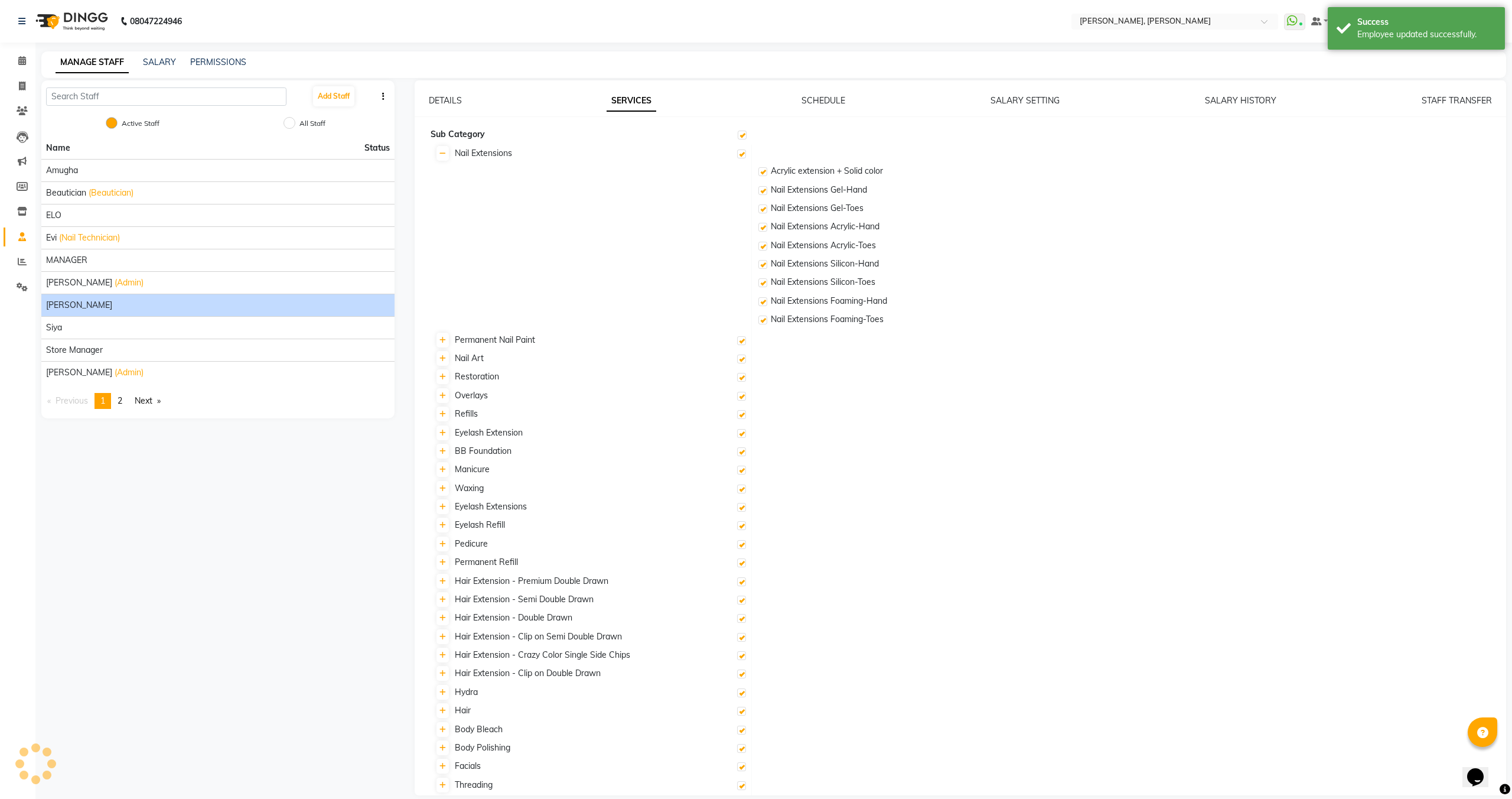
checkbox input "true"
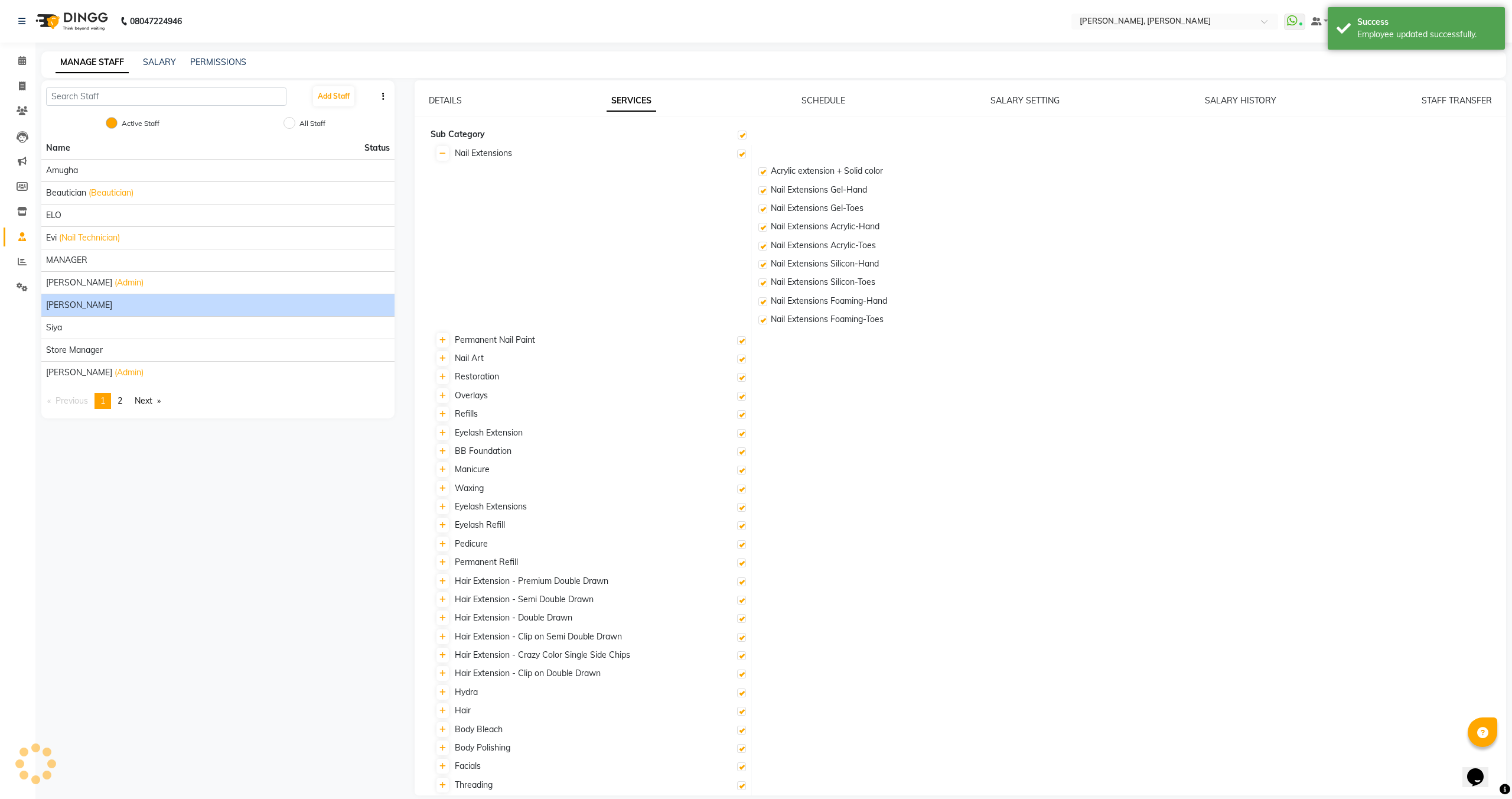
checkbox input "true"
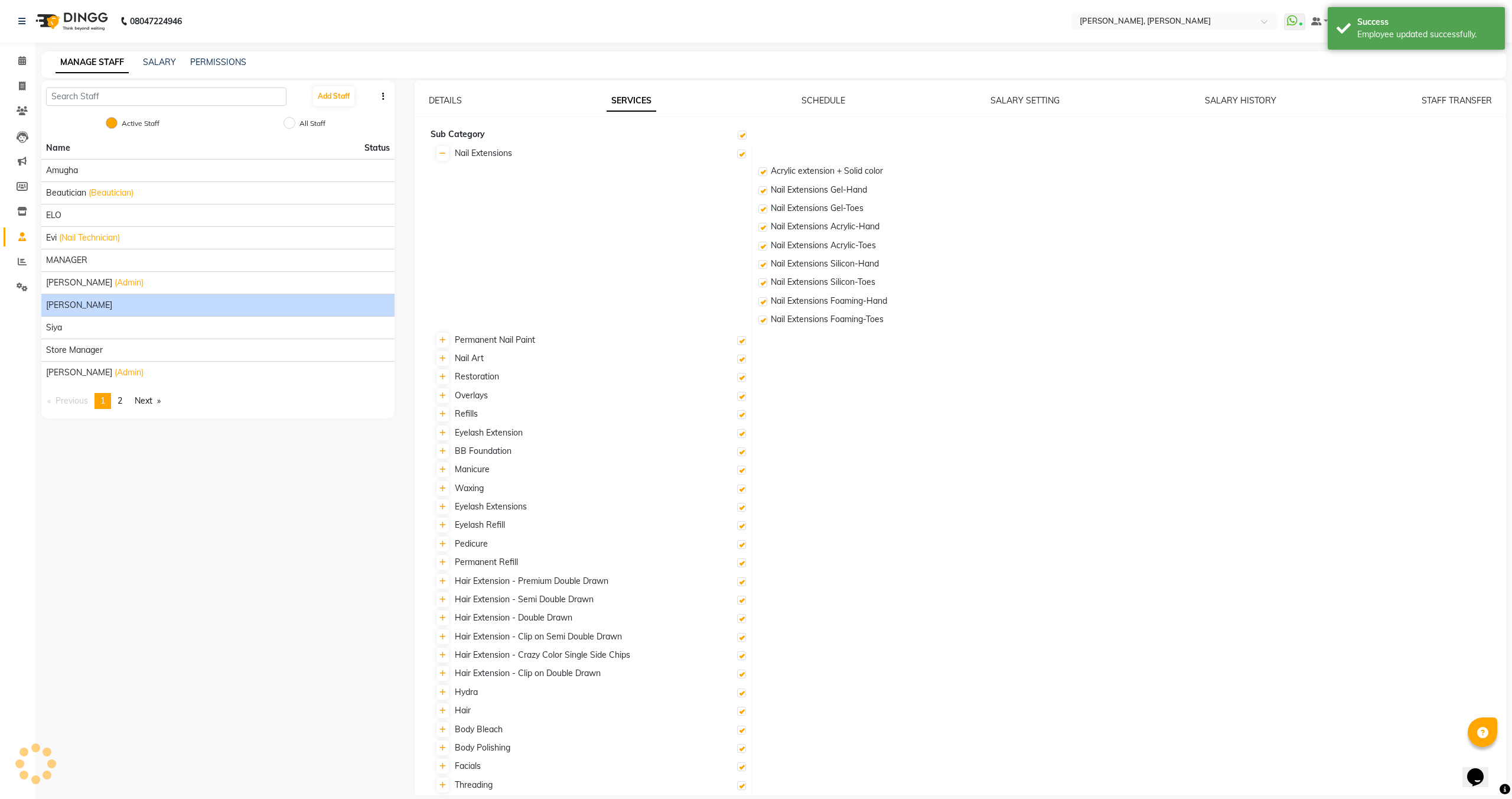
checkbox input "true"
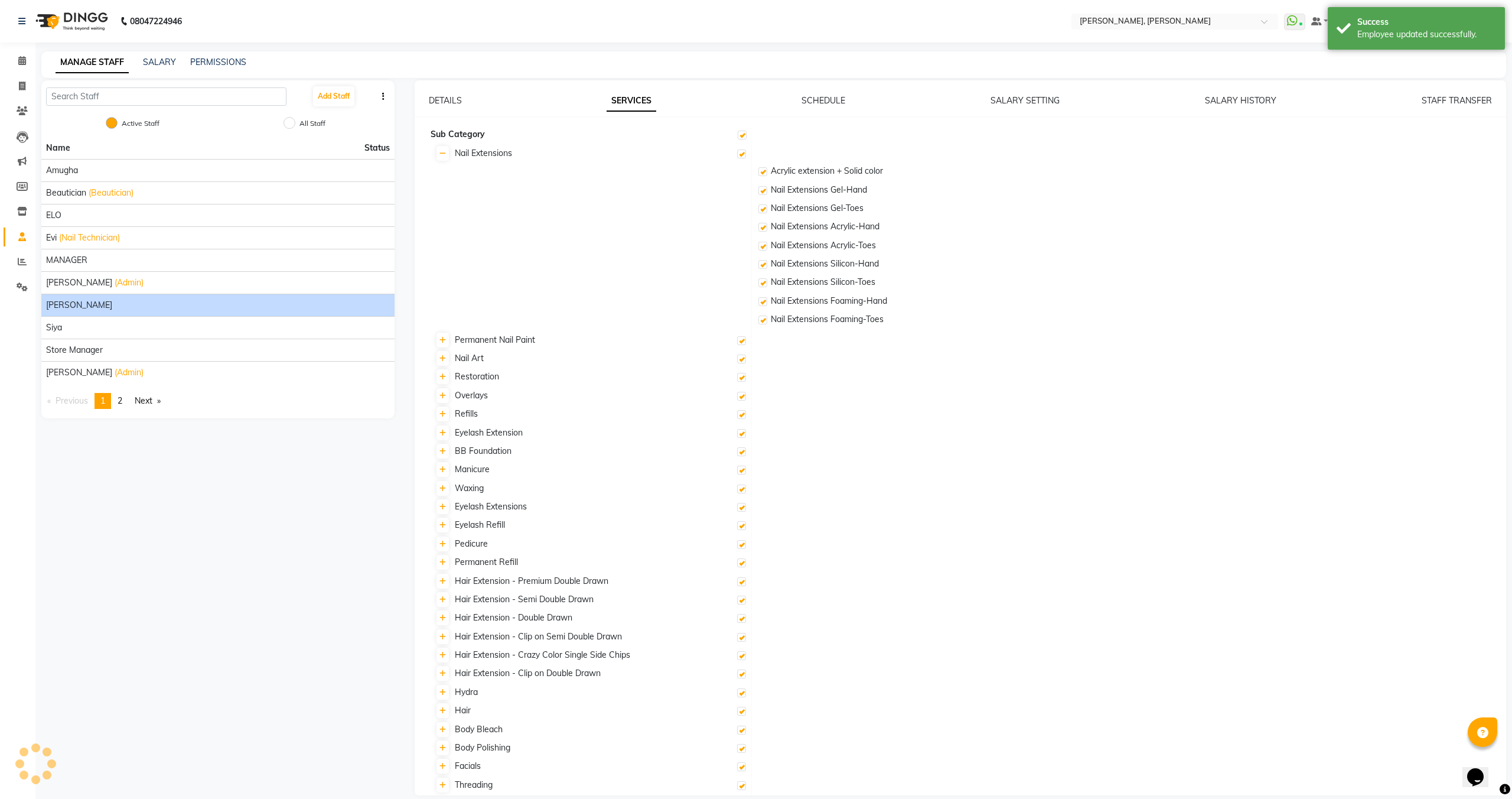
checkbox input "true"
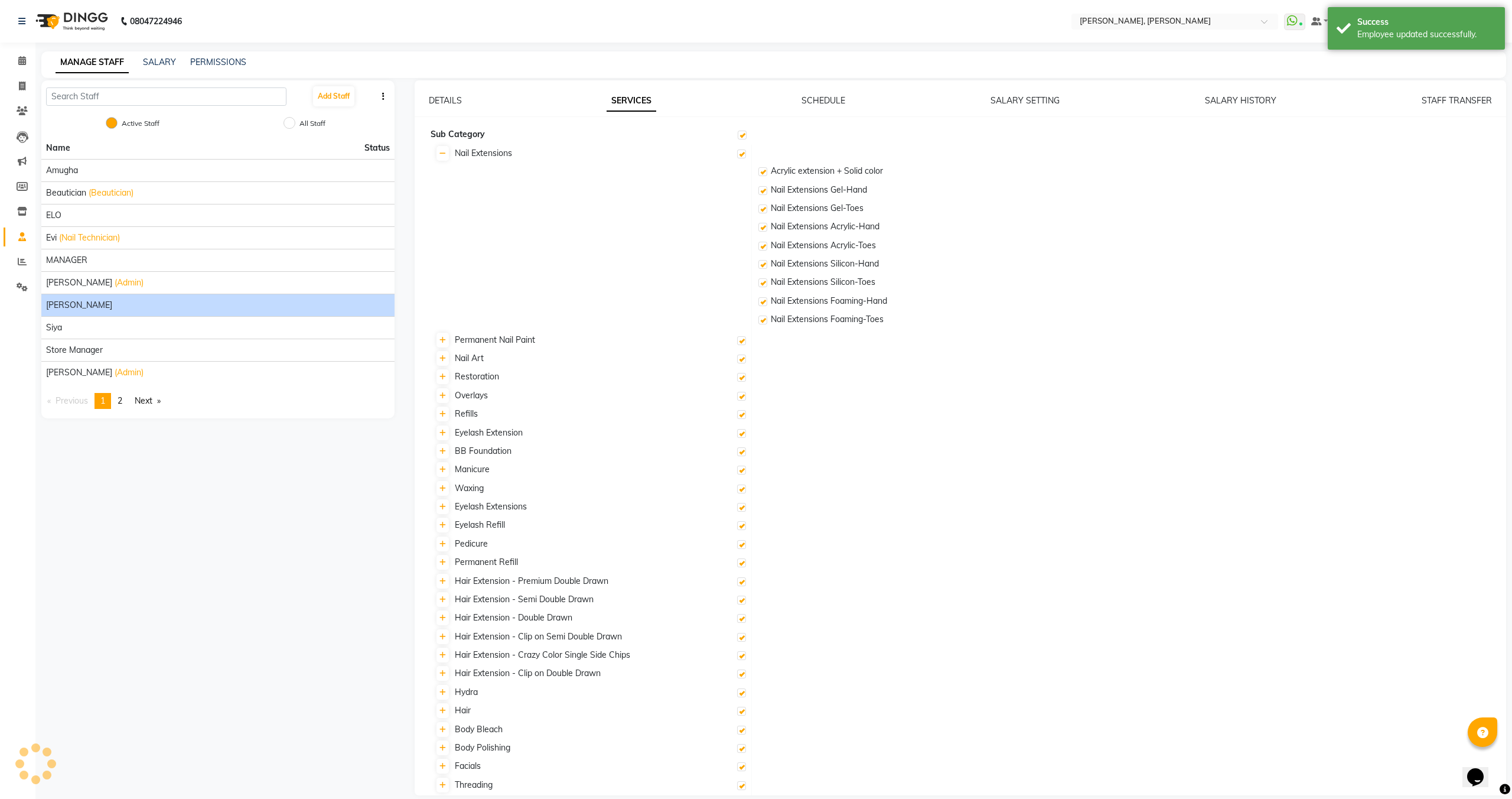
checkbox input "true"
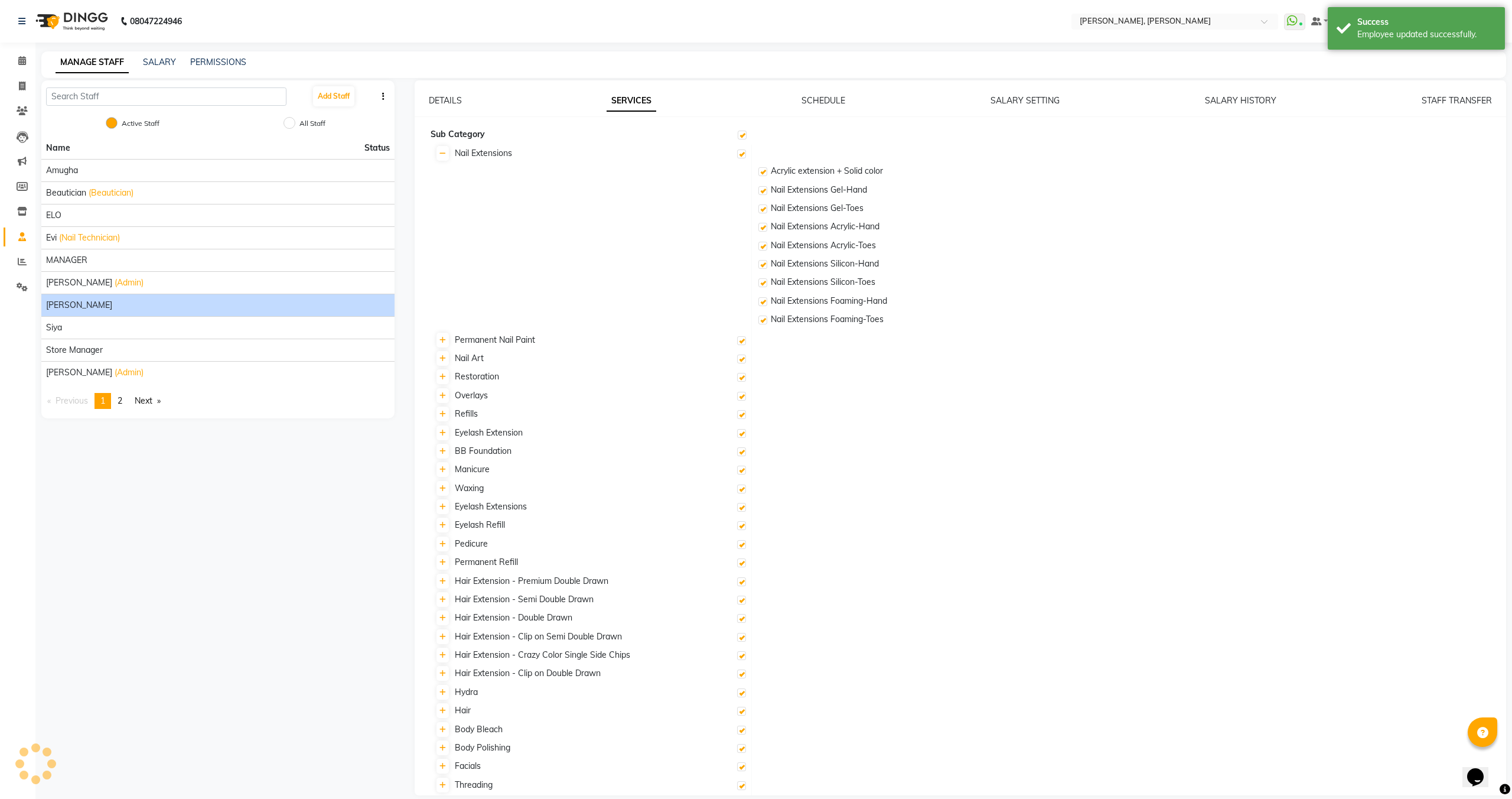
checkbox input "true"
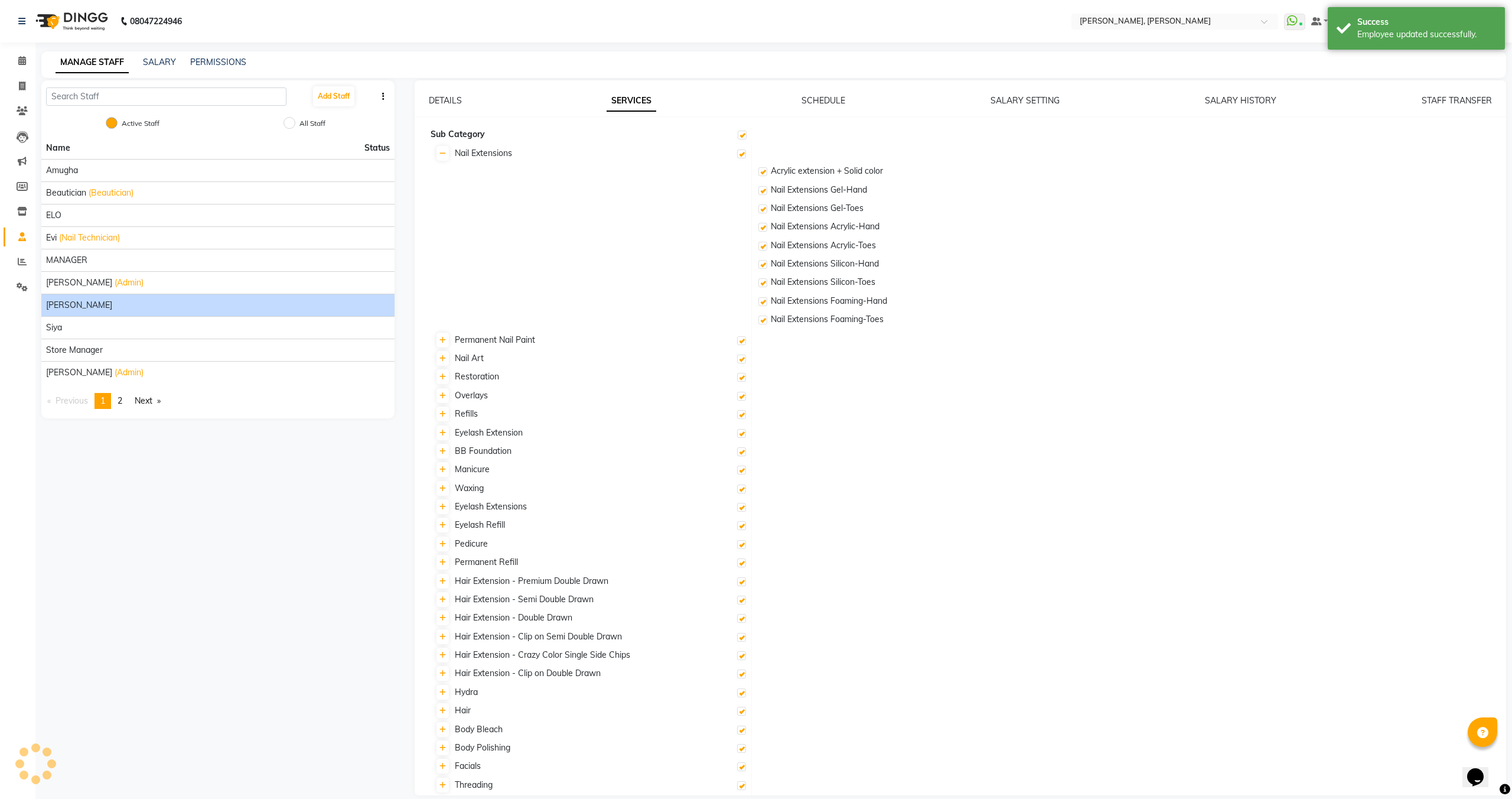
checkbox input "true"
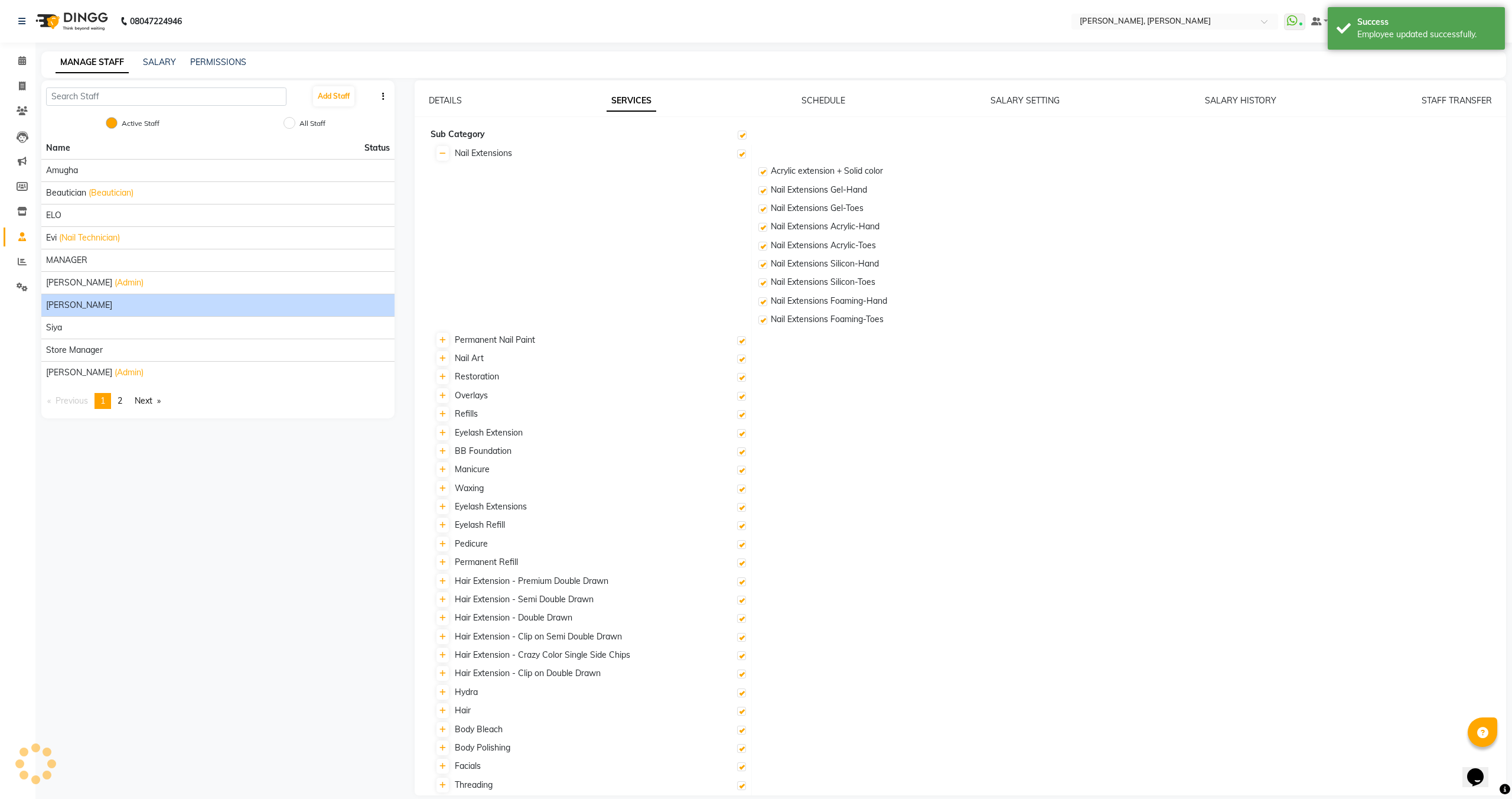
checkbox input "true"
click at [455, 105] on link "DETAILS" at bounding box center [446, 101] width 33 height 11
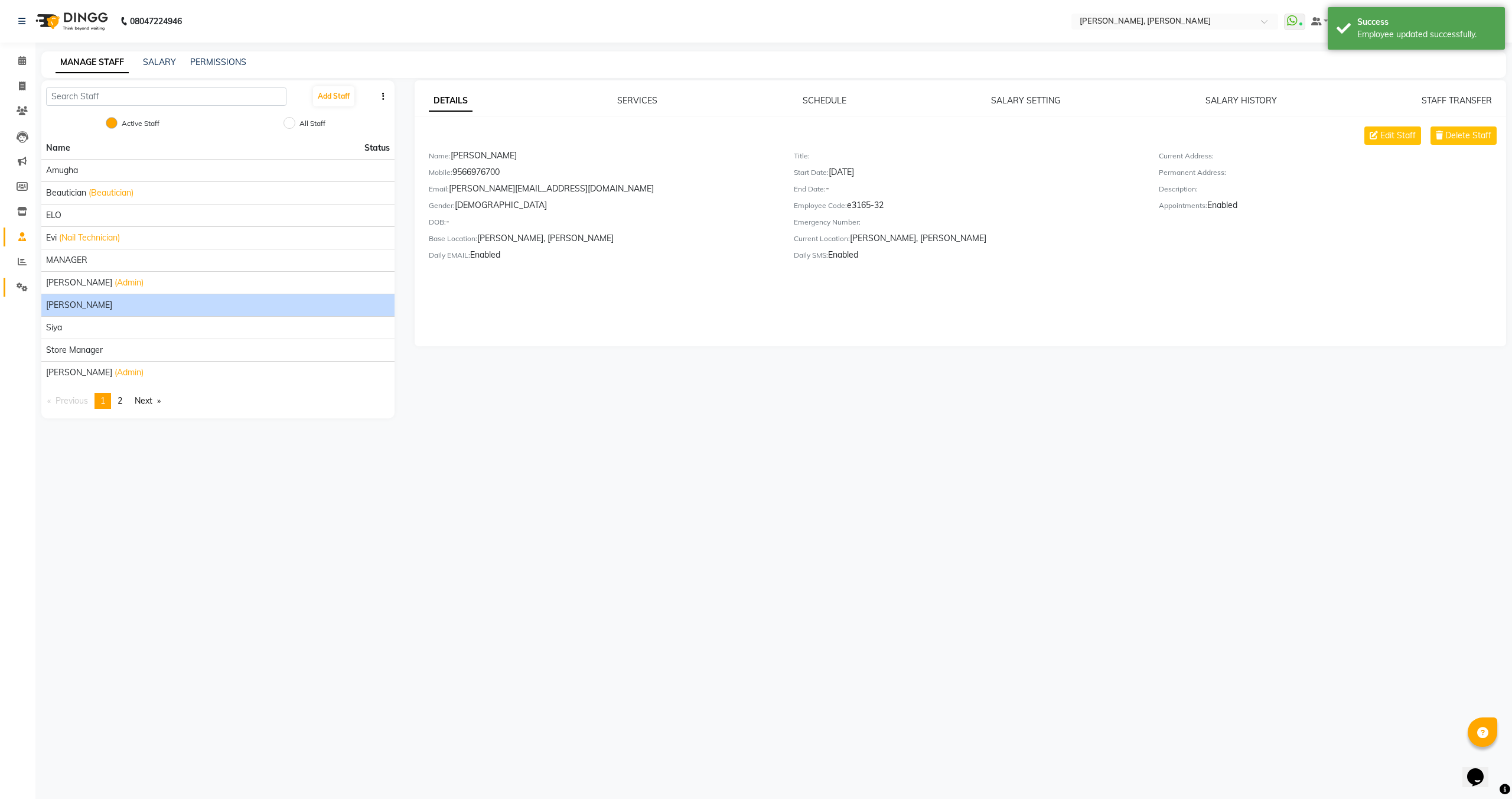
click at [22, 286] on icon at bounding box center [22, 287] width 11 height 9
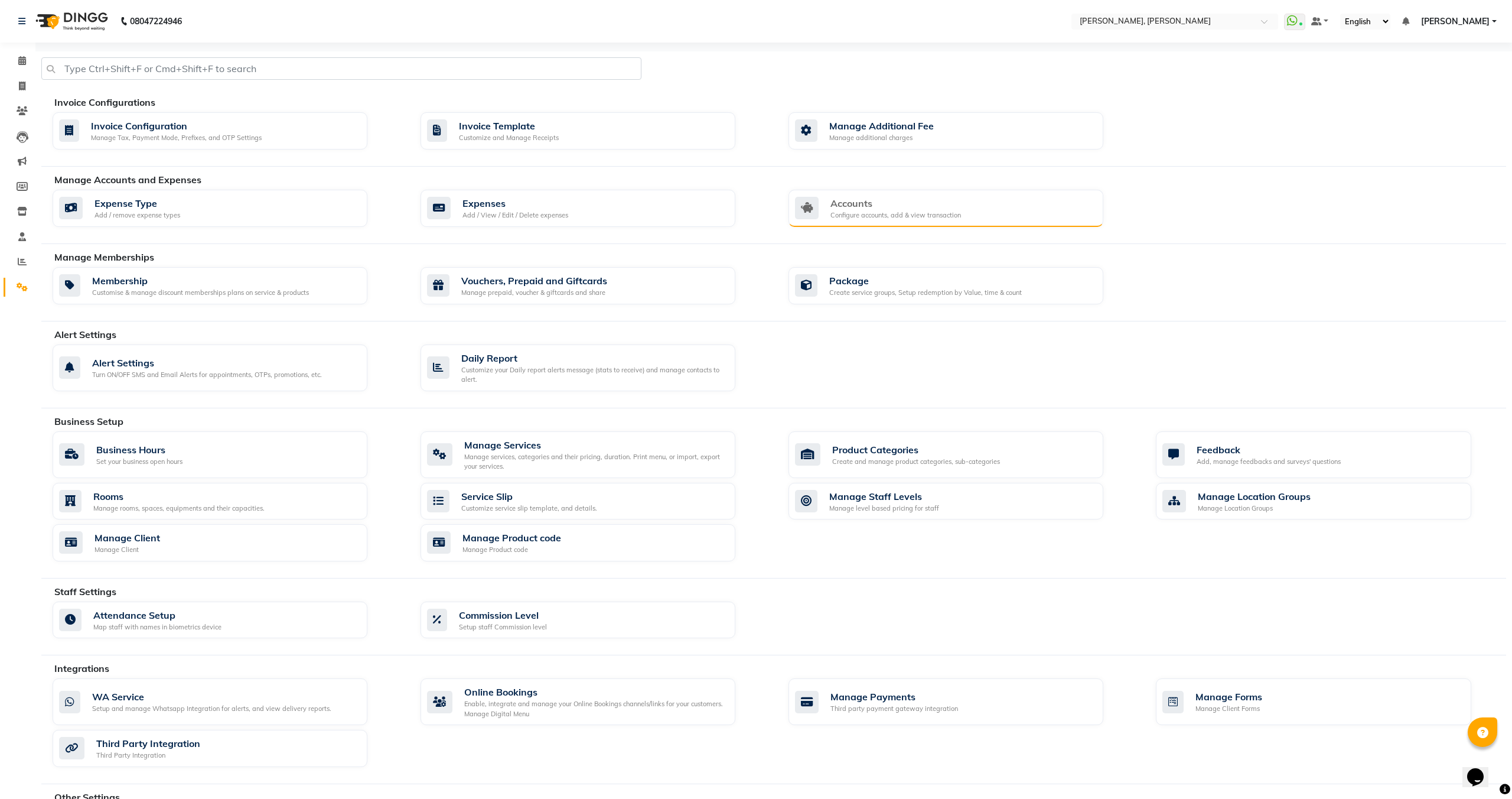
click at [870, 211] on div "Configure accounts, add & view transaction" at bounding box center [896, 215] width 131 height 10
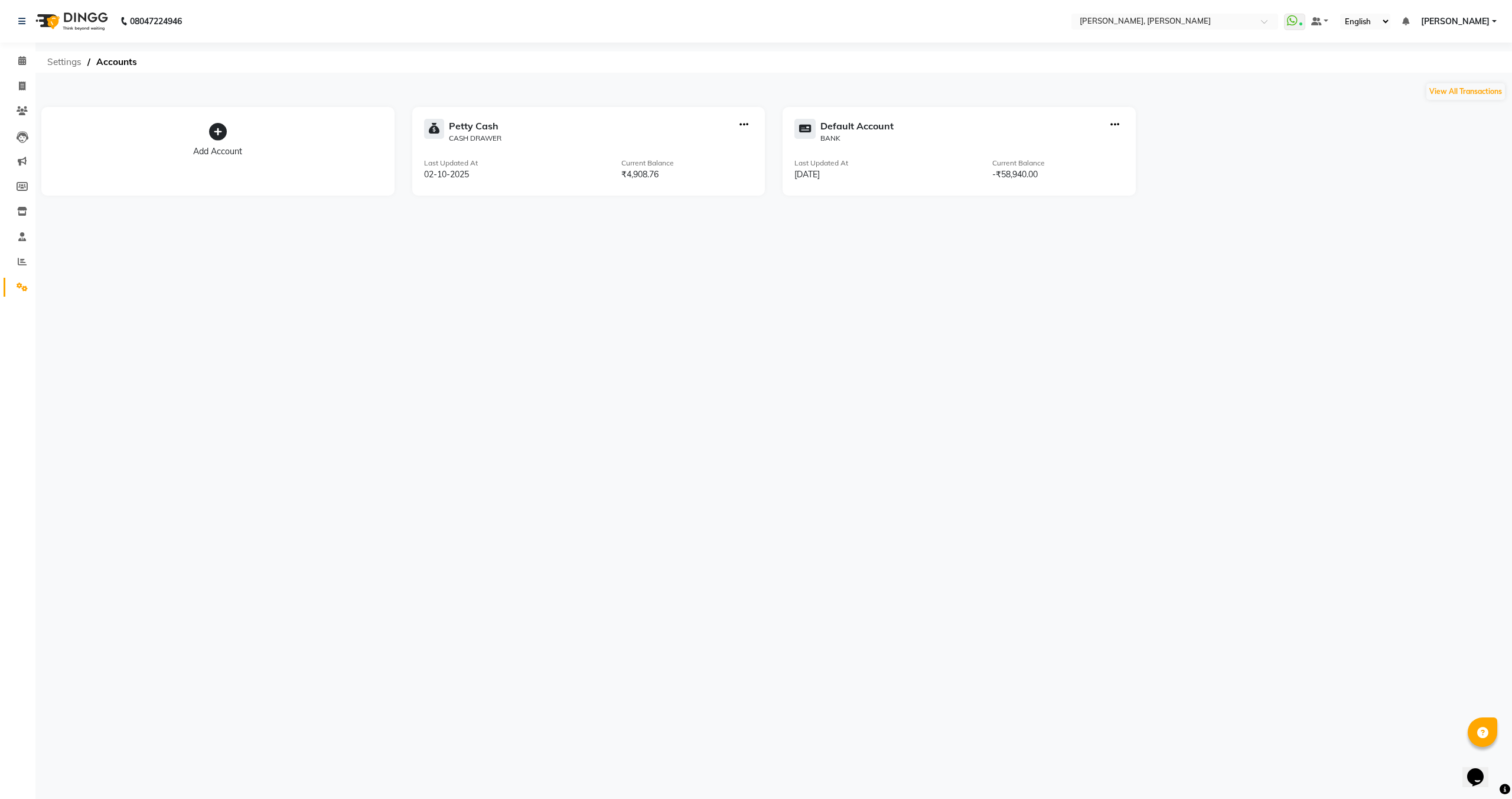
click at [62, 60] on span "Settings" at bounding box center [64, 62] width 46 height 21
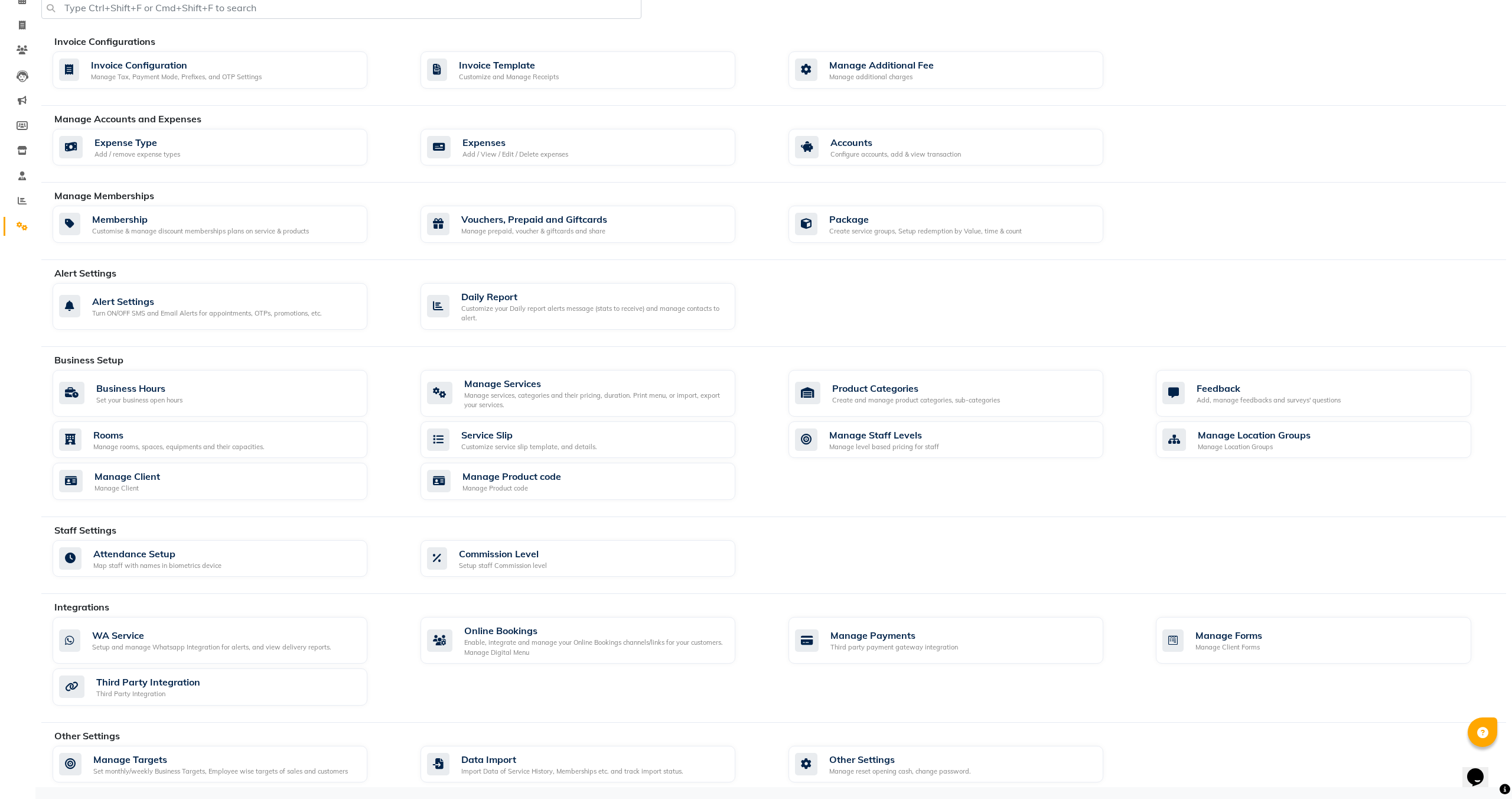
scroll to position [61, 0]
click at [17, 198] on span at bounding box center [23, 201] width 21 height 14
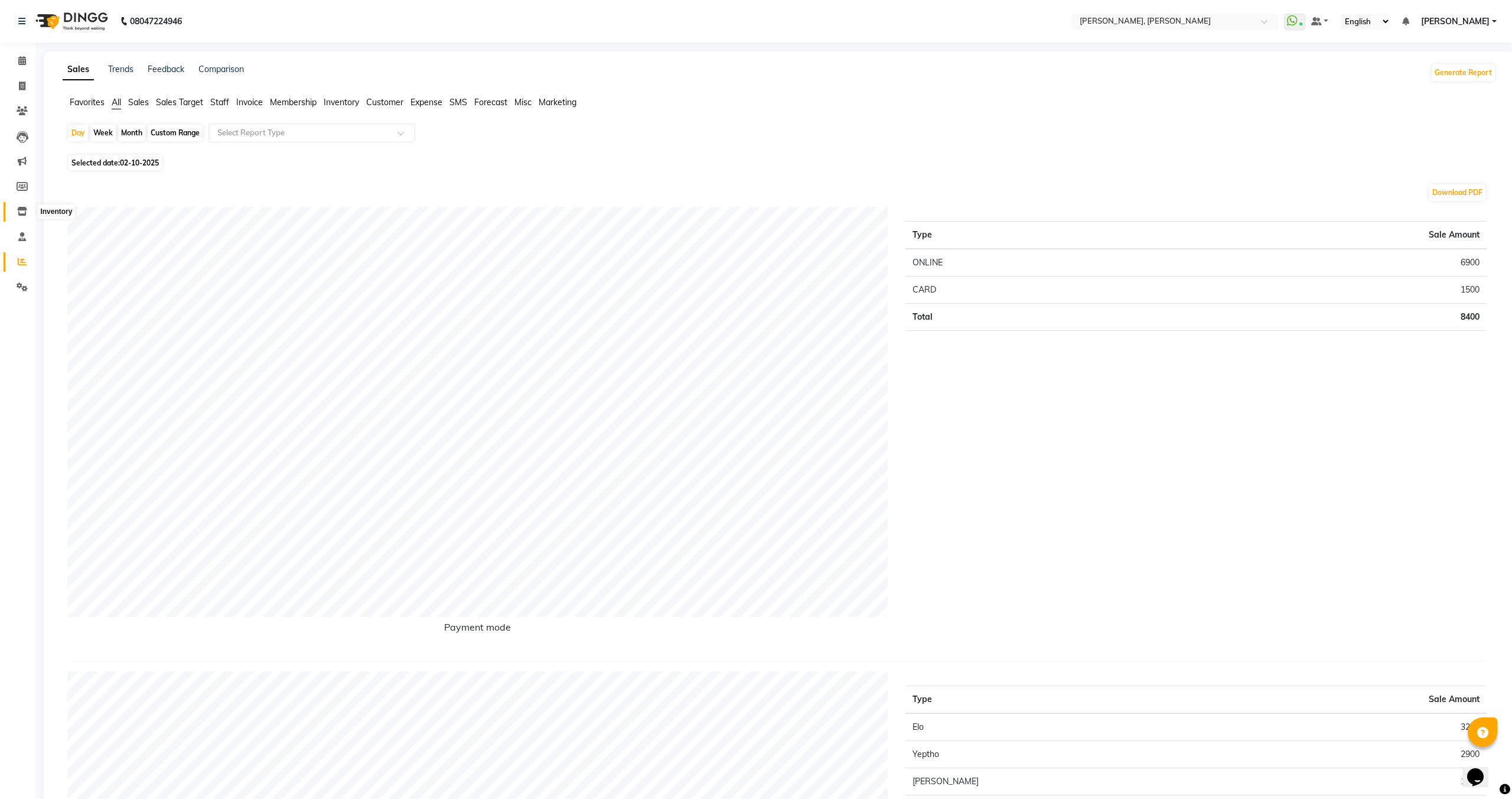
click at [23, 215] on icon at bounding box center [22, 211] width 10 height 9
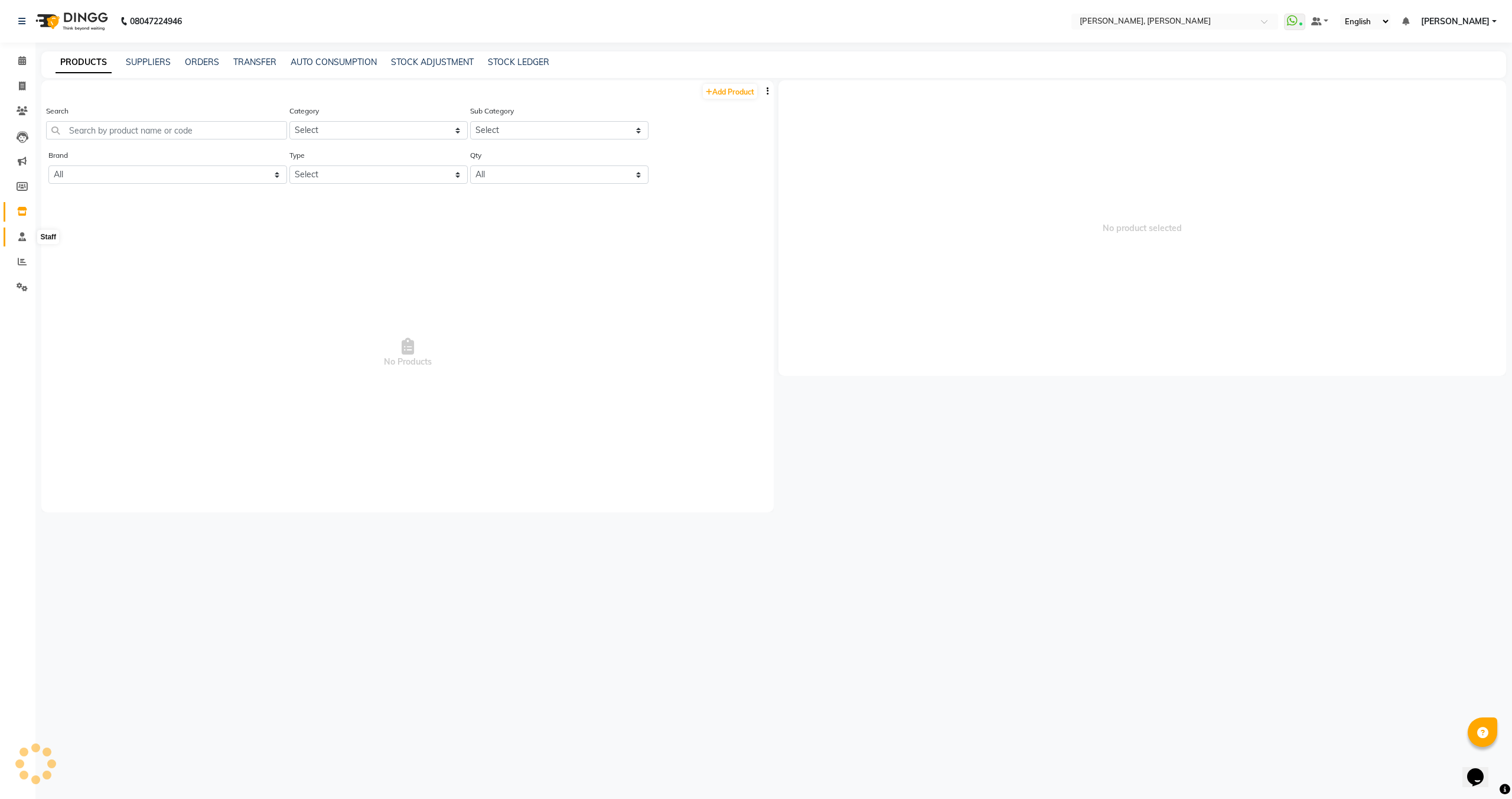
click at [26, 241] on span at bounding box center [23, 238] width 21 height 14
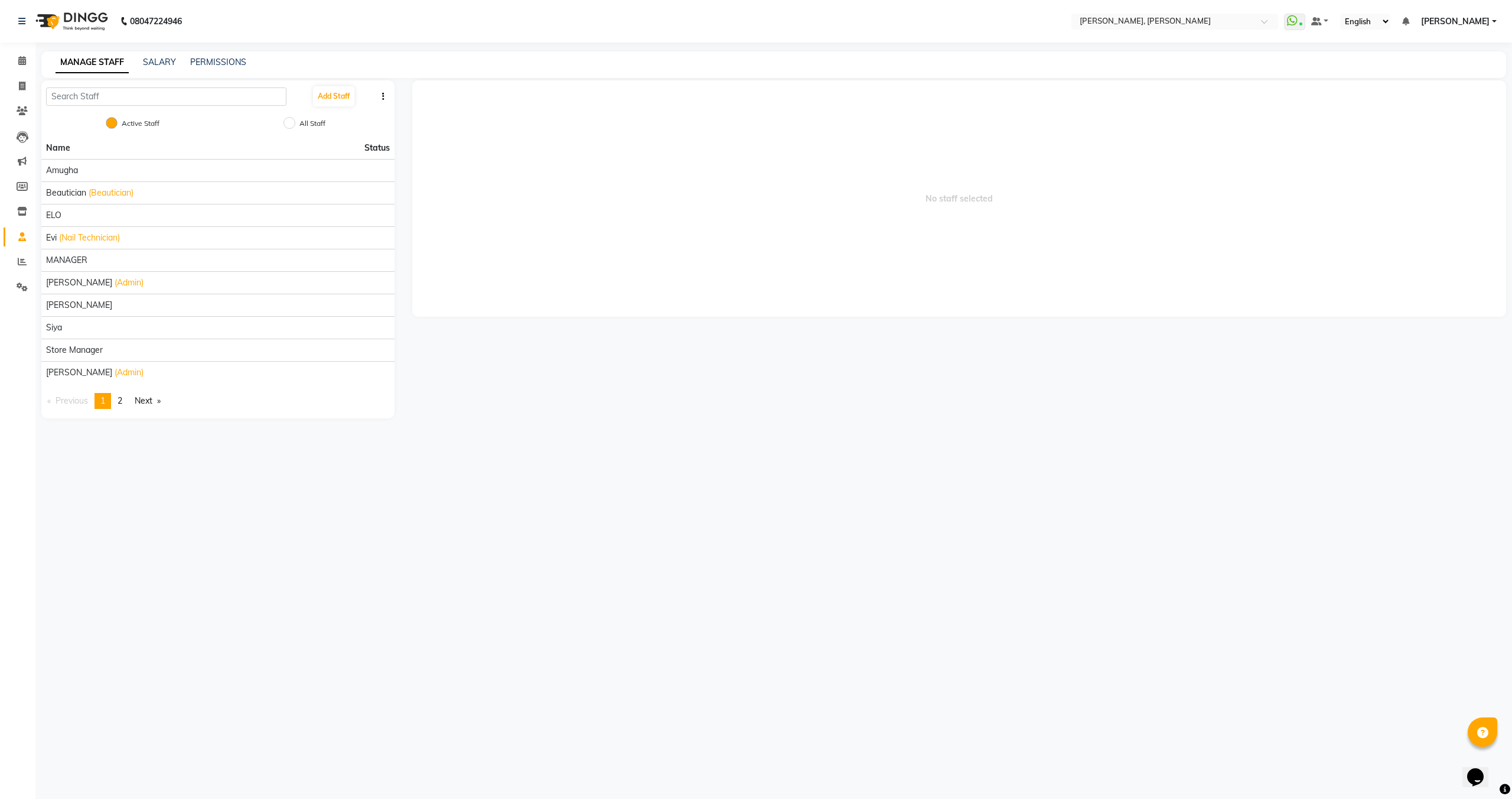
click at [230, 56] on div "PERMISSIONS" at bounding box center [218, 62] width 56 height 13
click at [216, 64] on link "PERMISSIONS" at bounding box center [218, 62] width 56 height 11
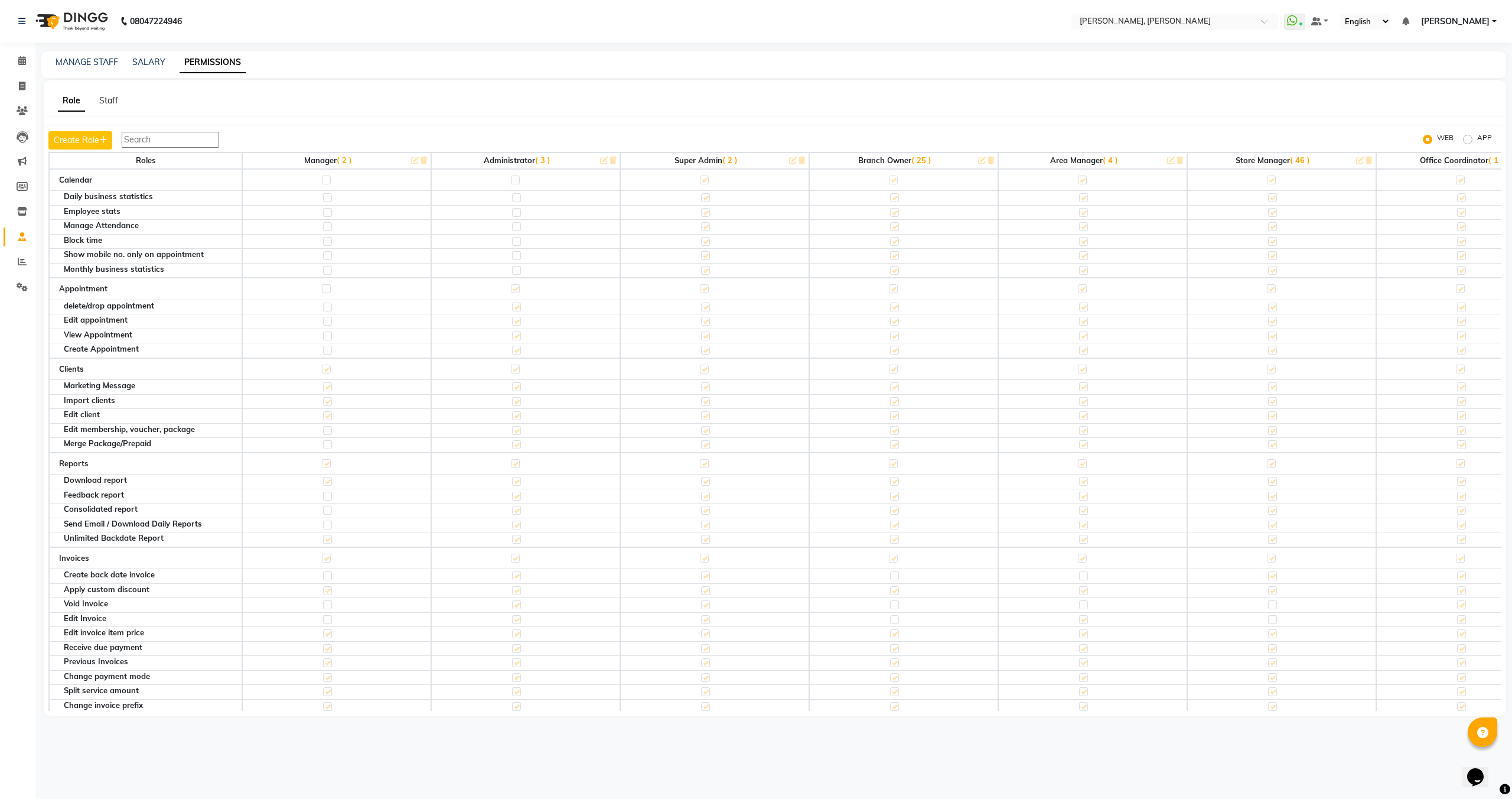
click at [110, 95] on div "Staff" at bounding box center [108, 101] width 19 height 13
click at [110, 103] on link "Staff" at bounding box center [108, 101] width 19 height 11
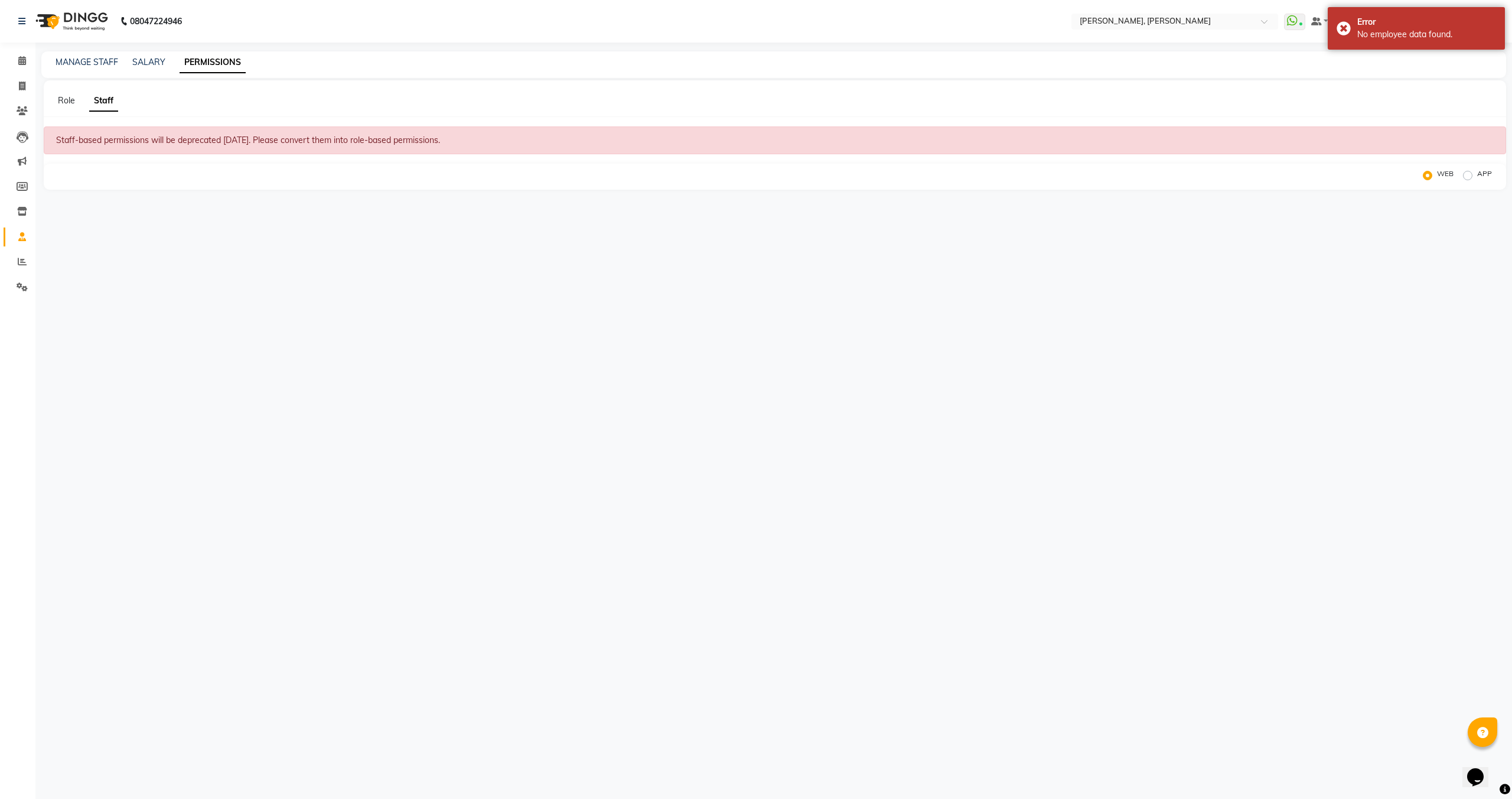
click at [79, 100] on div "Role Staff" at bounding box center [768, 101] width 1449 height 13
click at [62, 98] on link "Role" at bounding box center [66, 101] width 17 height 11
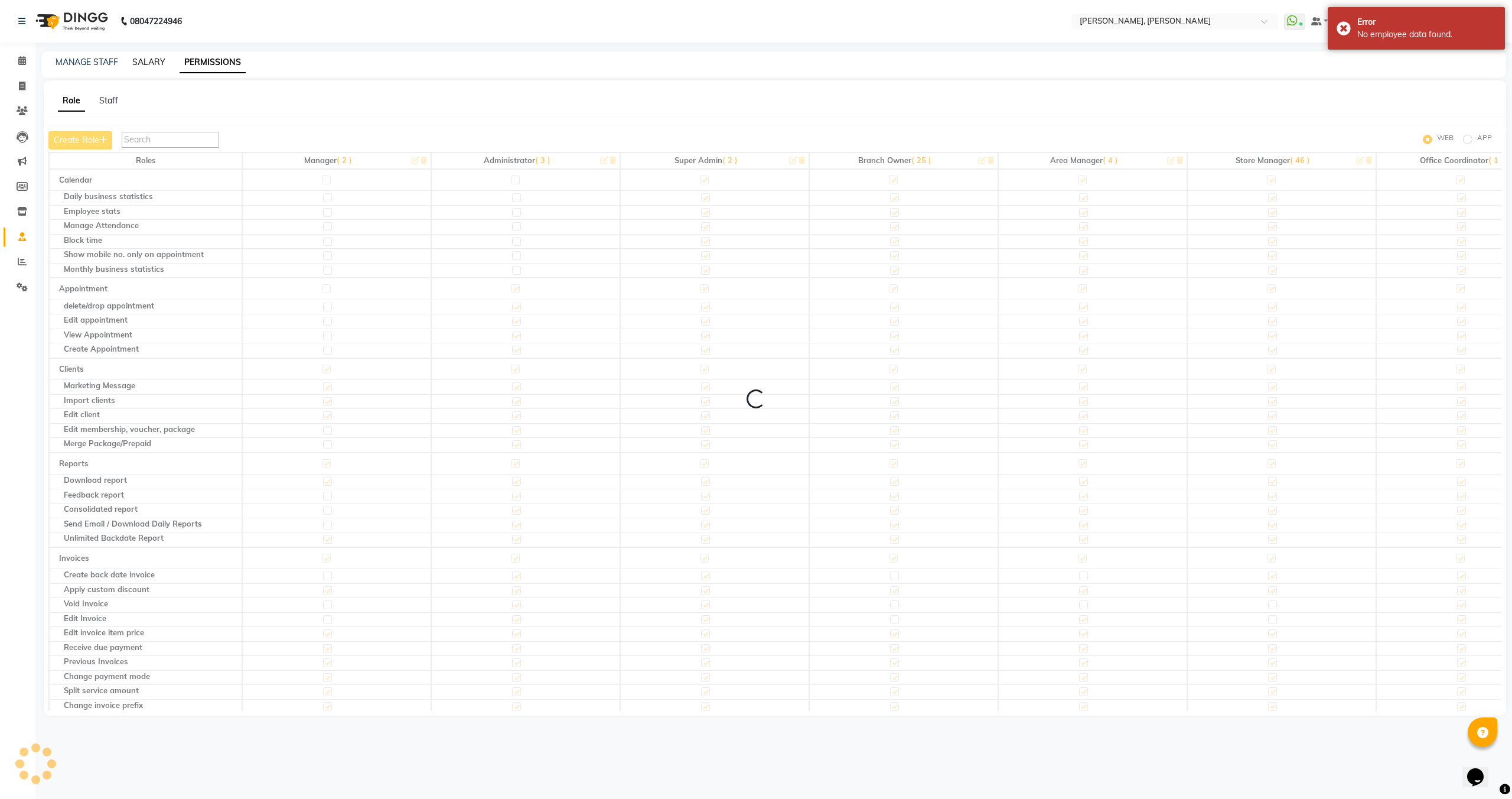
click at [144, 59] on link "SALARY" at bounding box center [149, 62] width 33 height 11
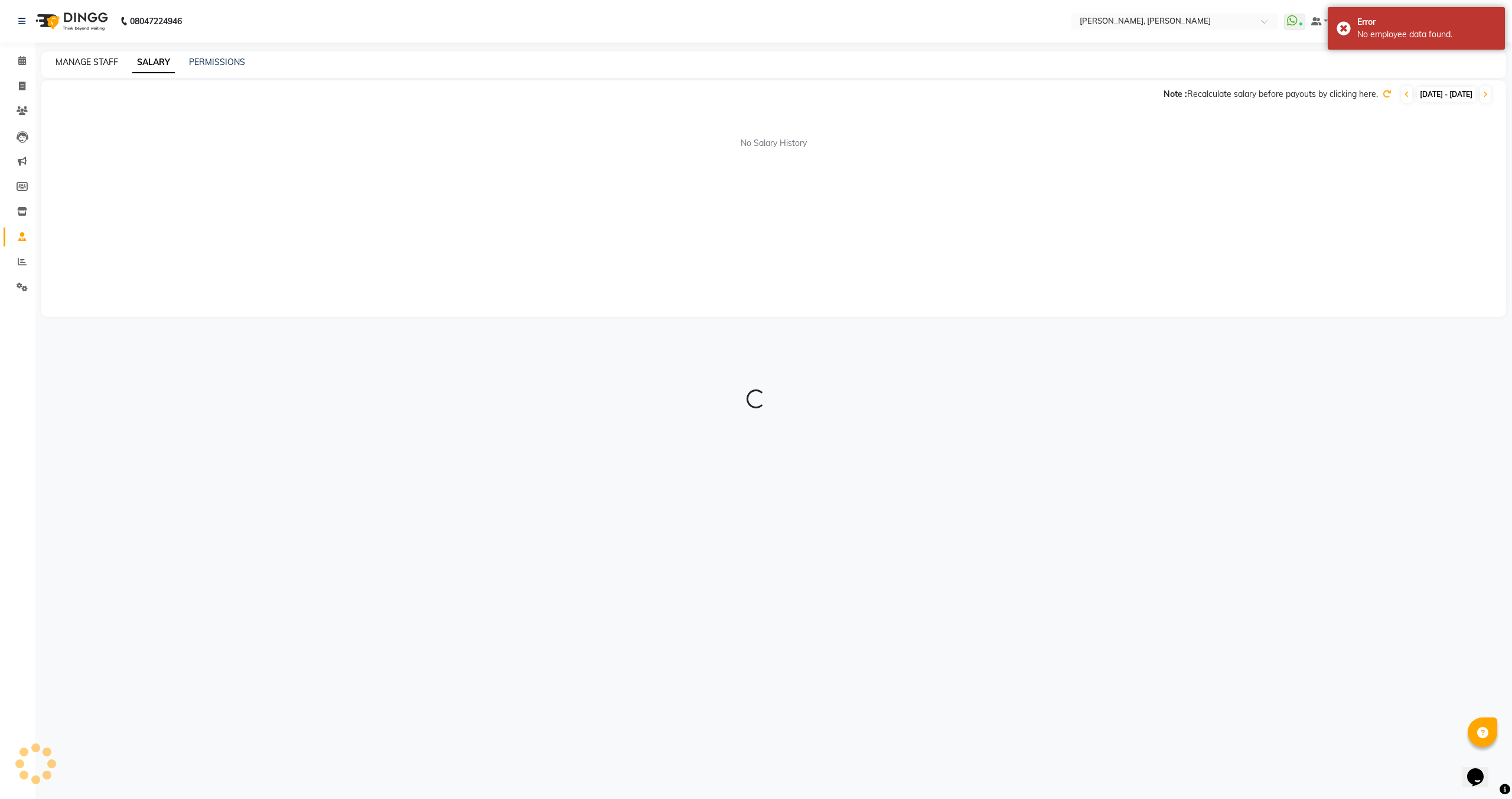
click at [73, 58] on link "MANAGE STAFF" at bounding box center [86, 62] width 62 height 11
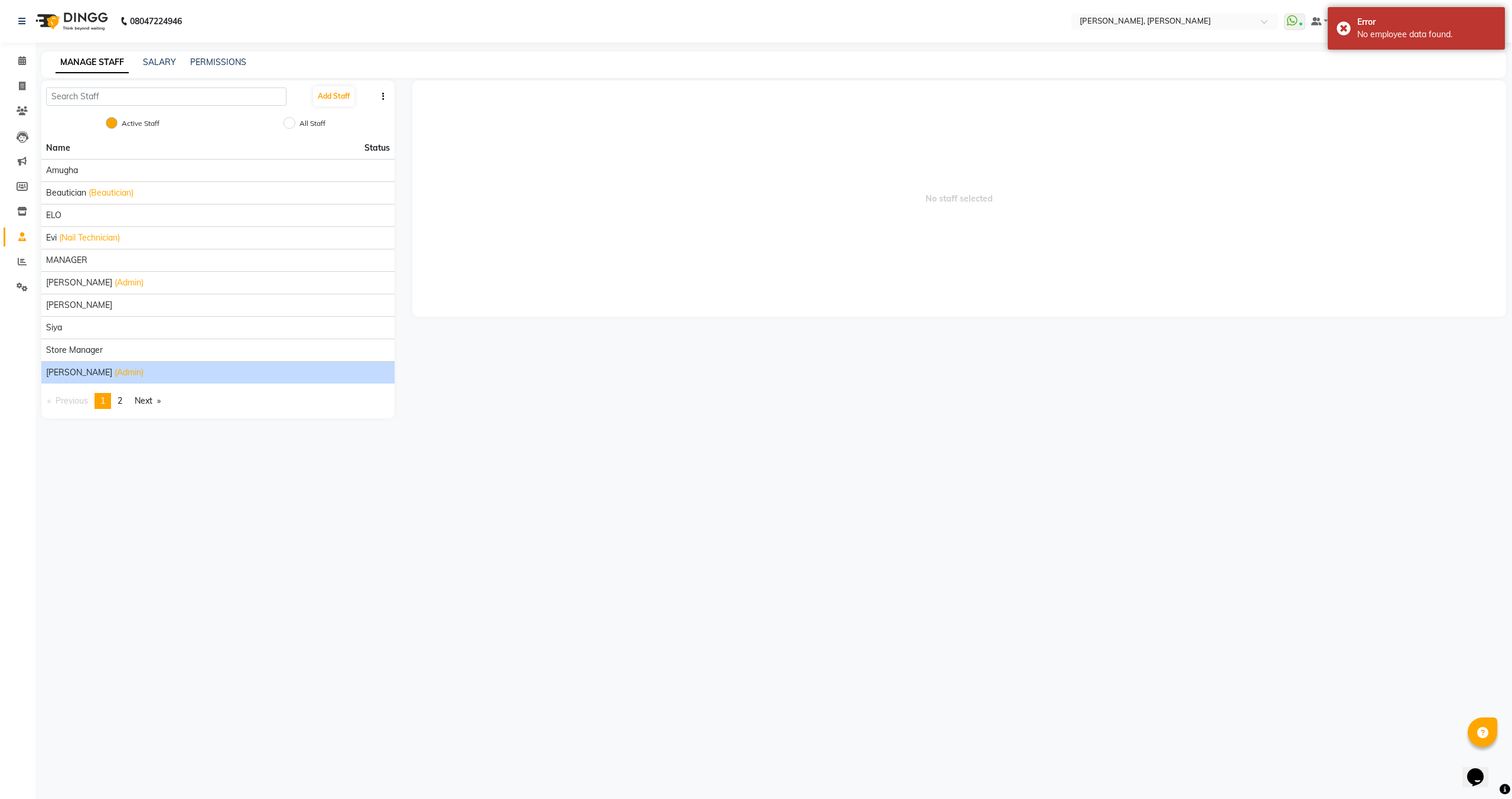
click at [115, 371] on span "(Admin)" at bounding box center [129, 372] width 29 height 13
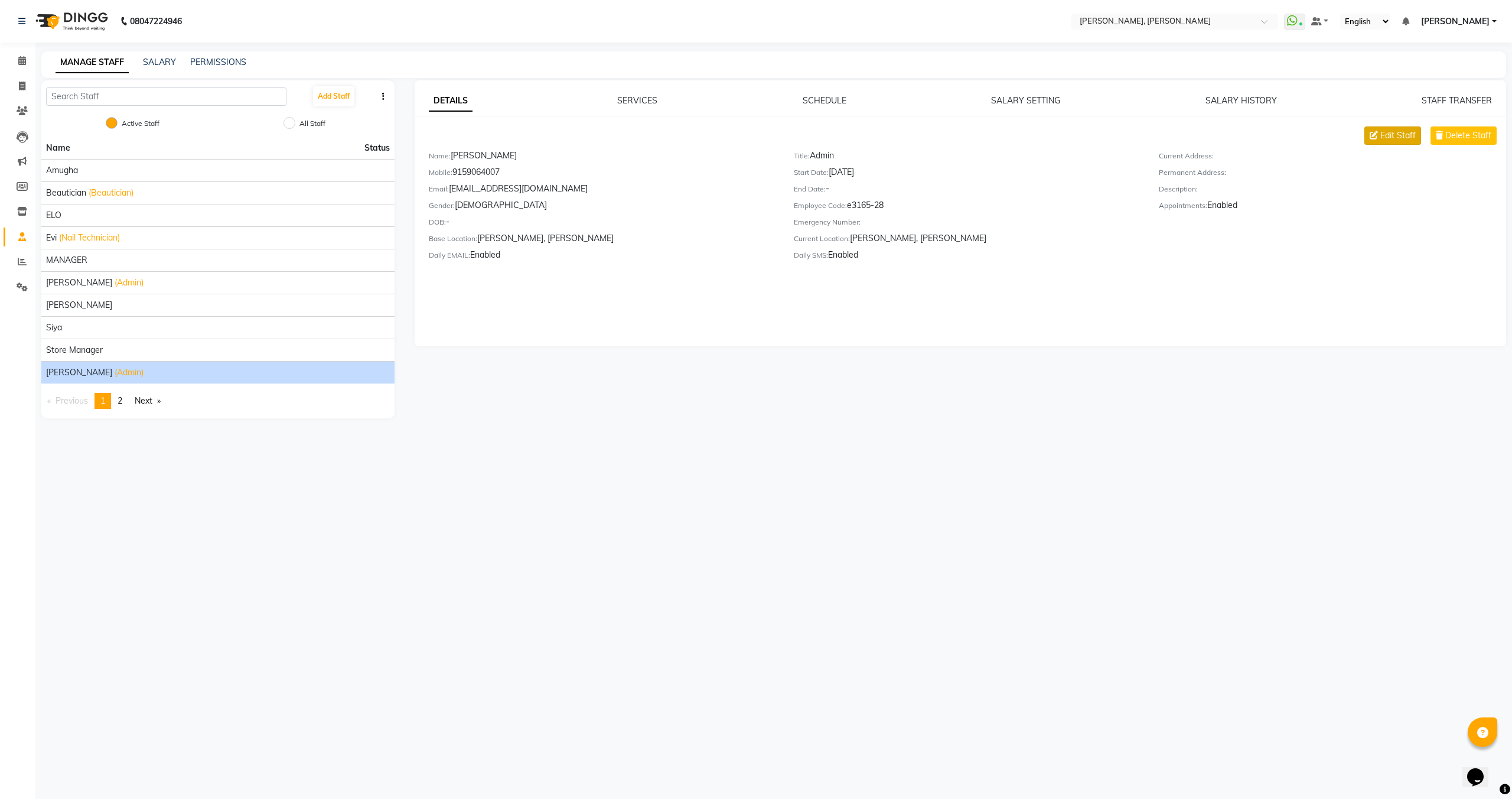
click at [1373, 139] on icon at bounding box center [1374, 135] width 8 height 8
select select "male"
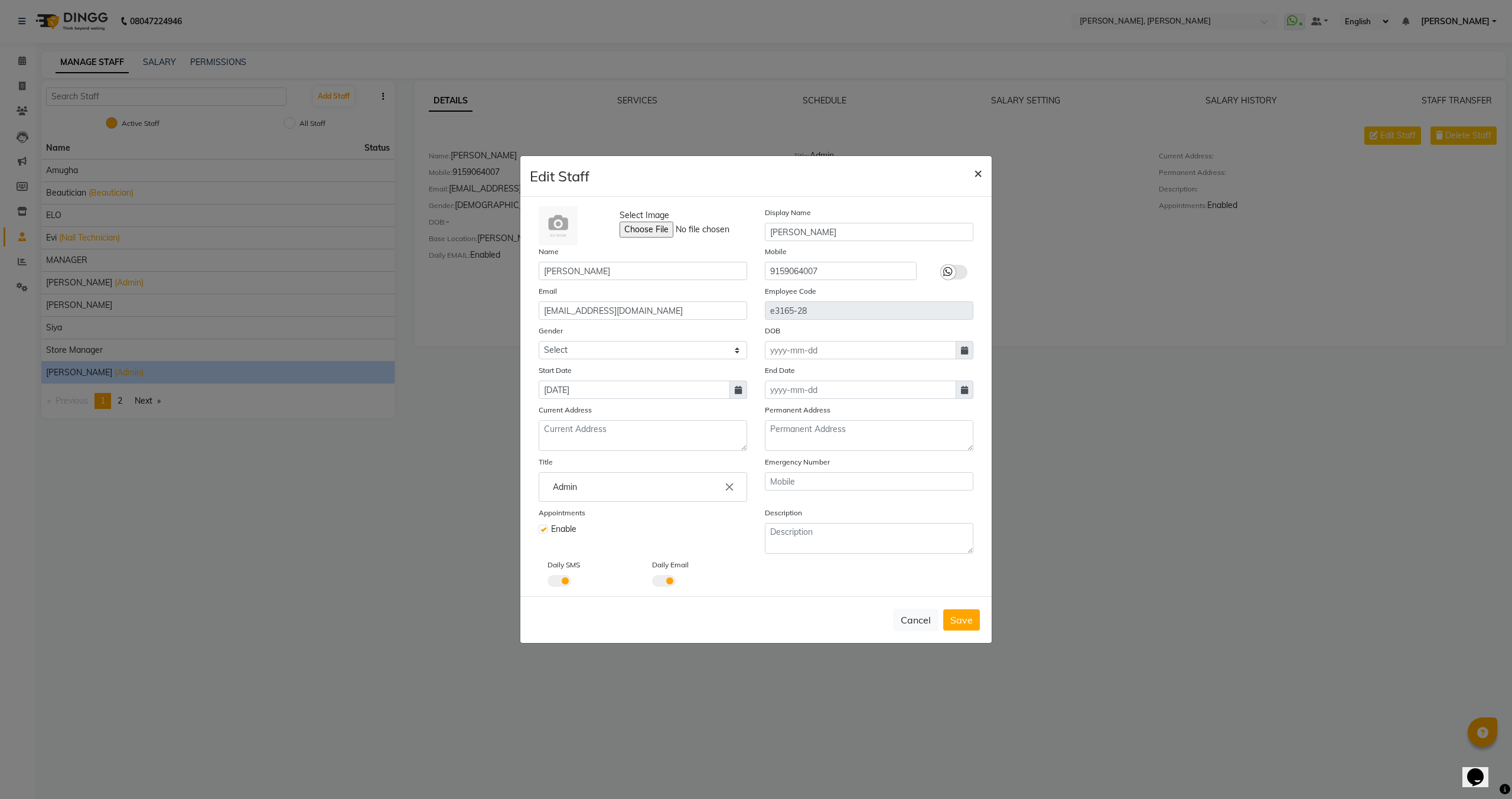
click at [972, 160] on button "×" at bounding box center [978, 173] width 27 height 33
select select
checkbox input "false"
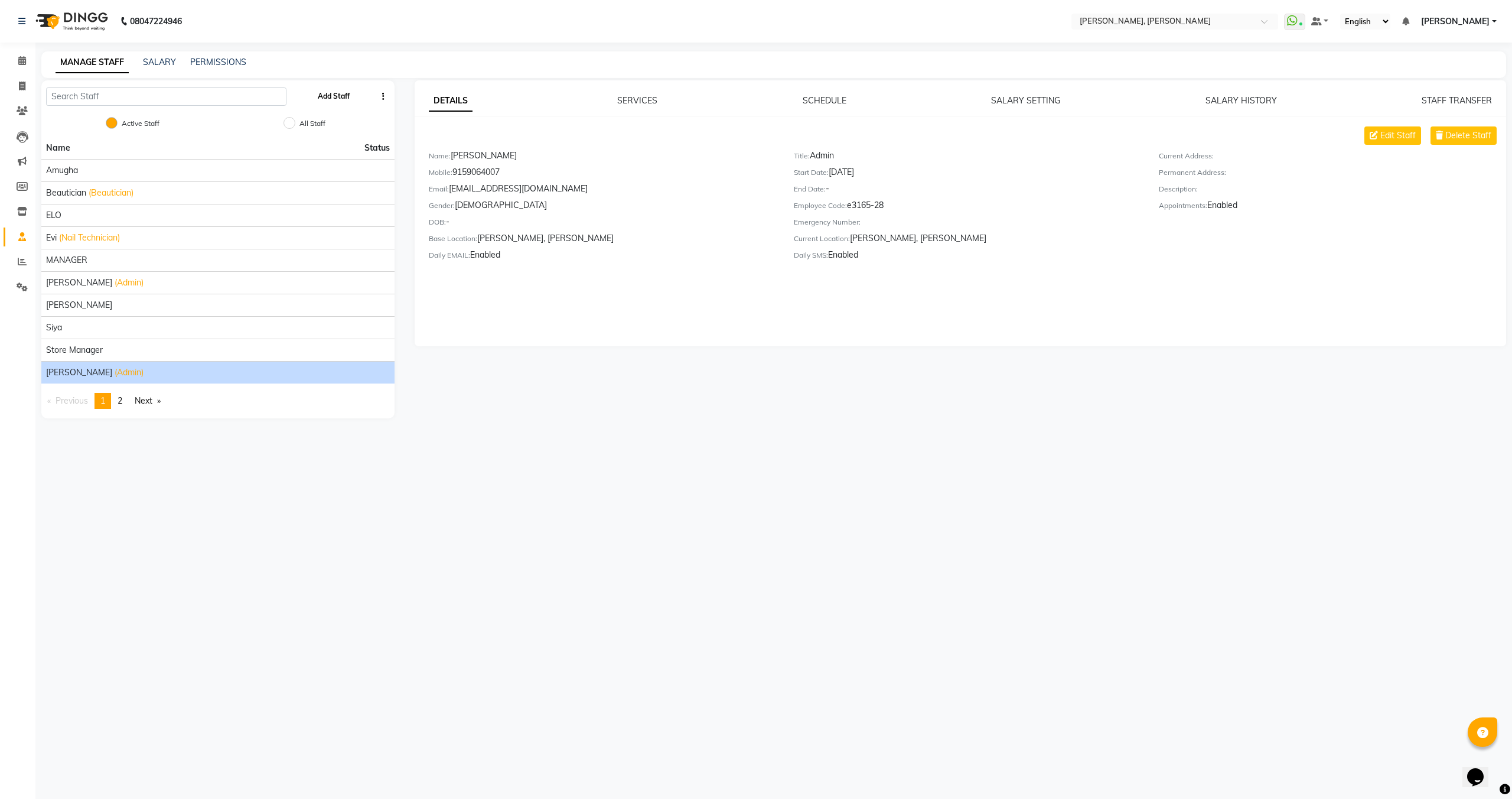
click at [330, 94] on button "Add Staff" at bounding box center [334, 96] width 41 height 20
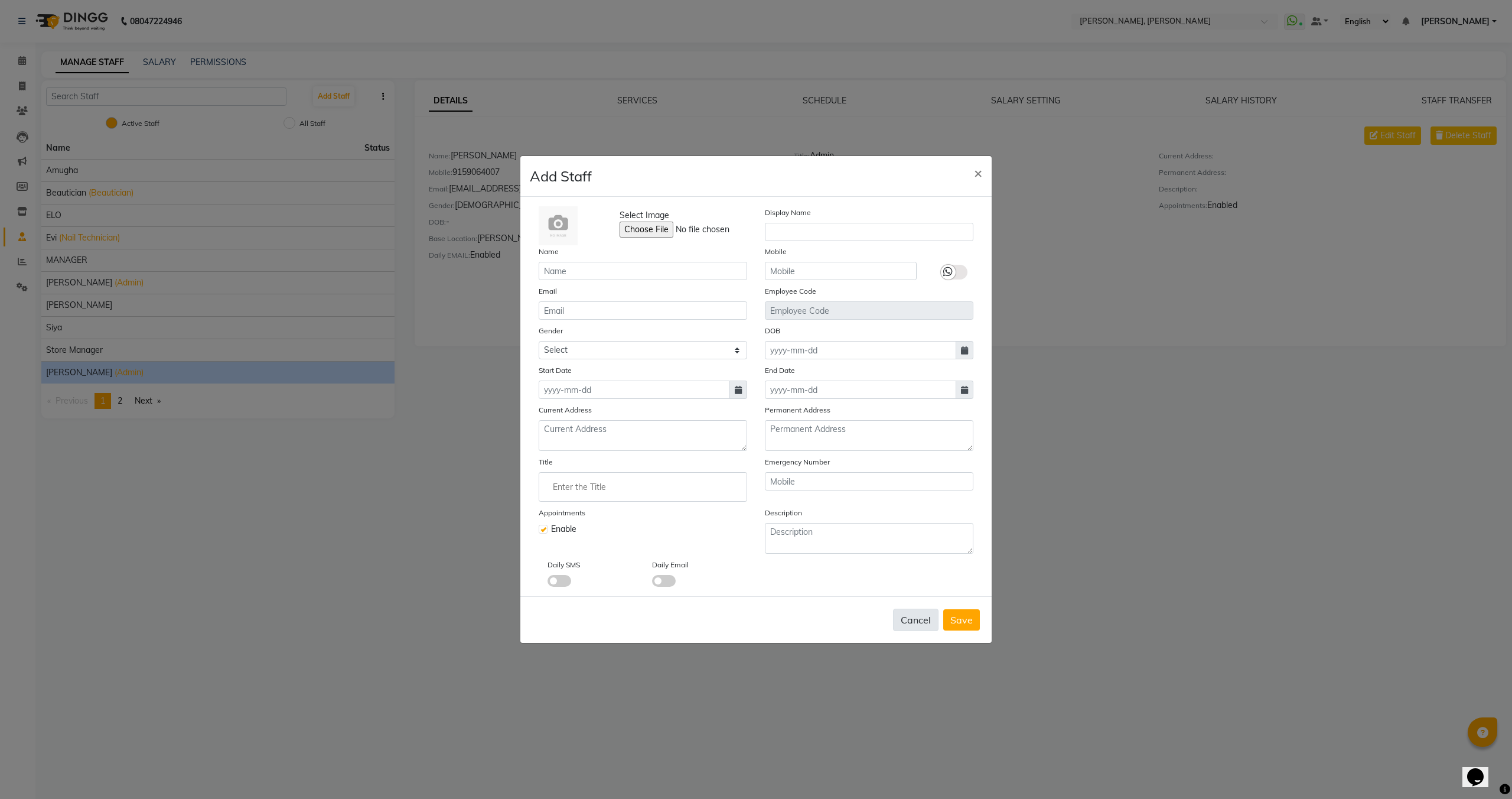
click at [918, 618] on button "Cancel" at bounding box center [916, 620] width 46 height 23
checkbox input "false"
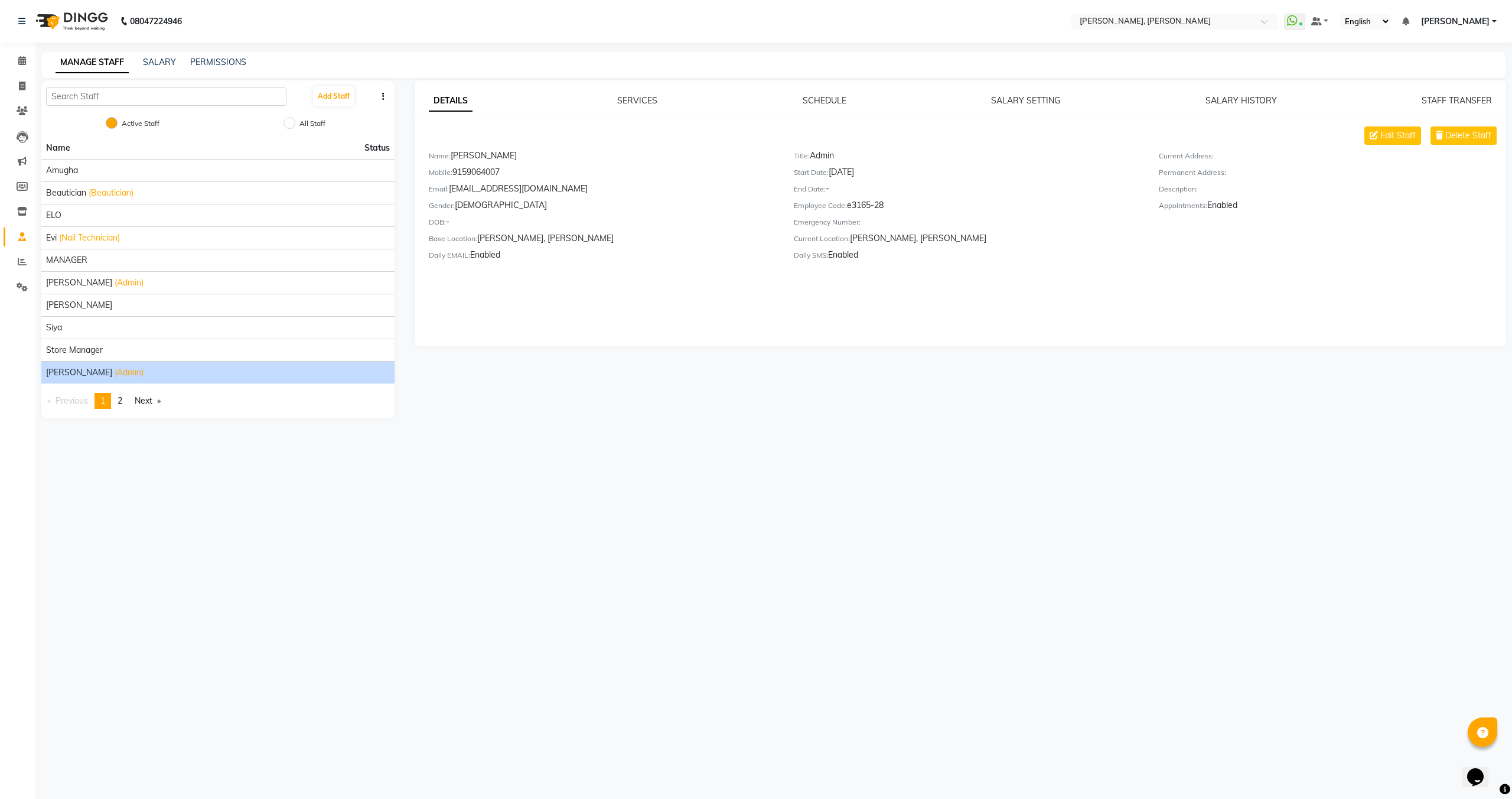
click at [388, 91] on button "button" at bounding box center [383, 96] width 12 height 13
click at [346, 94] on button "Add Staff" at bounding box center [334, 96] width 41 height 20
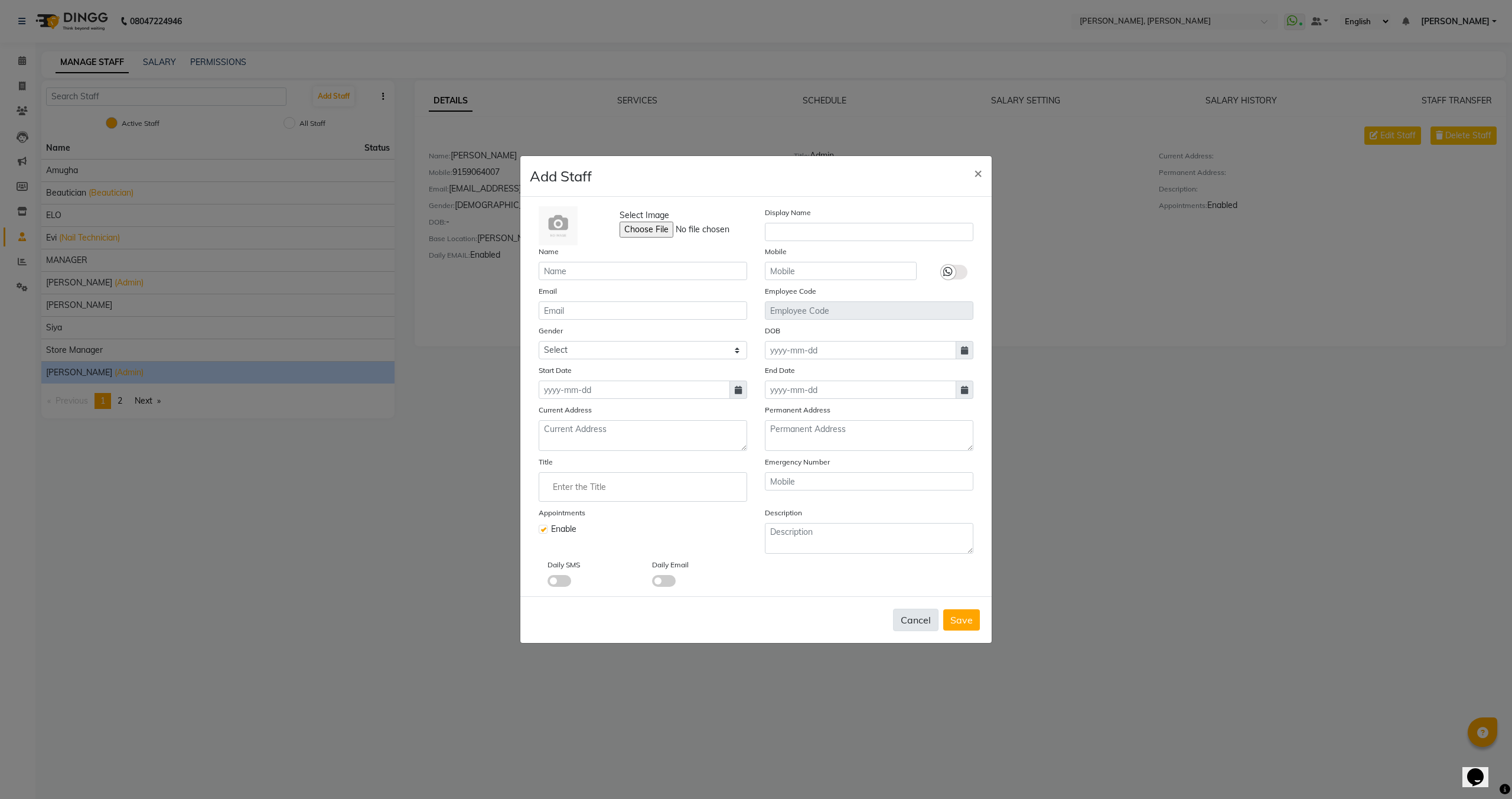
click at [928, 621] on button "Cancel" at bounding box center [916, 620] width 46 height 23
checkbox input "false"
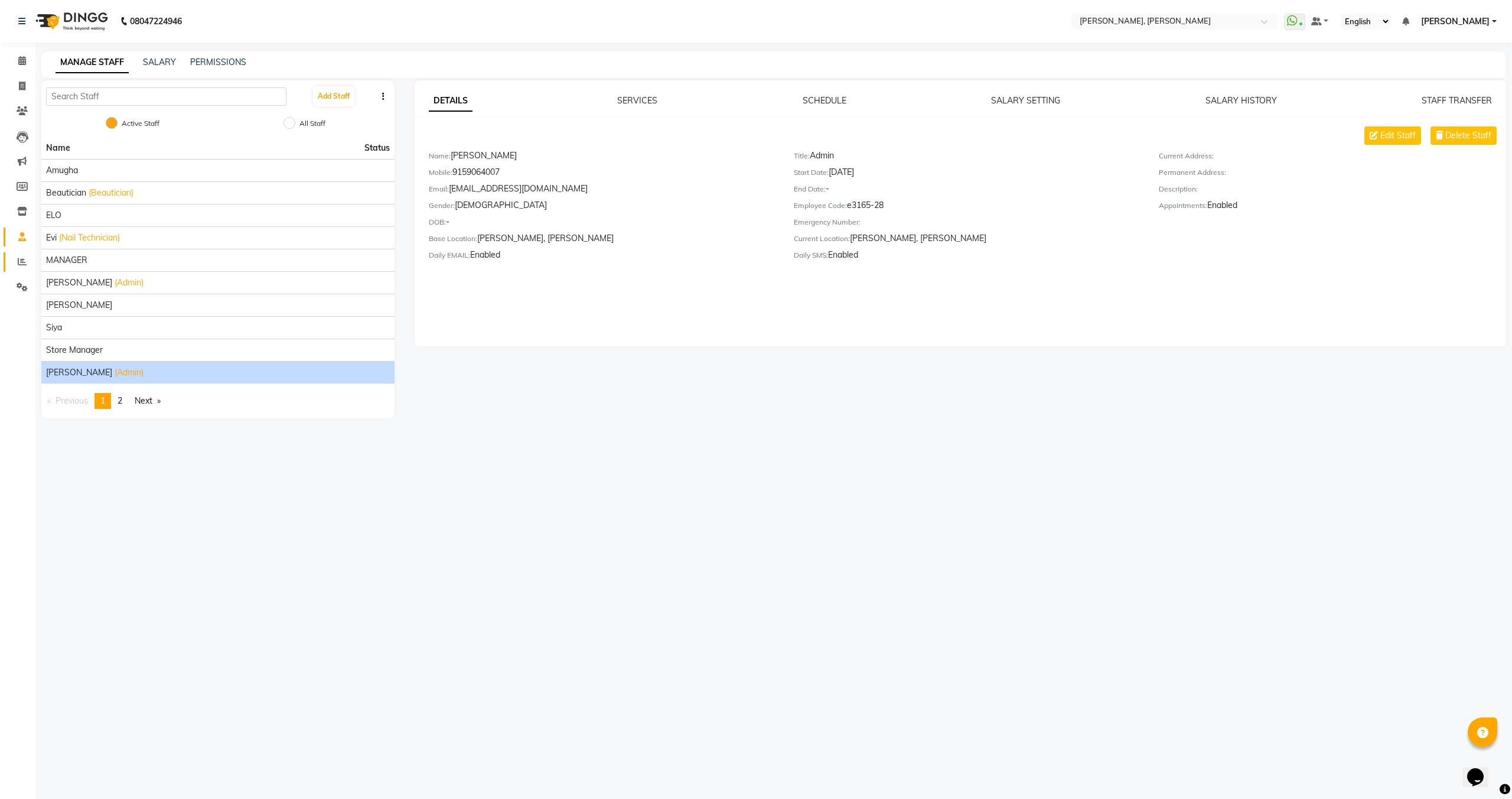
click at [28, 269] on link "Reports" at bounding box center [18, 262] width 29 height 20
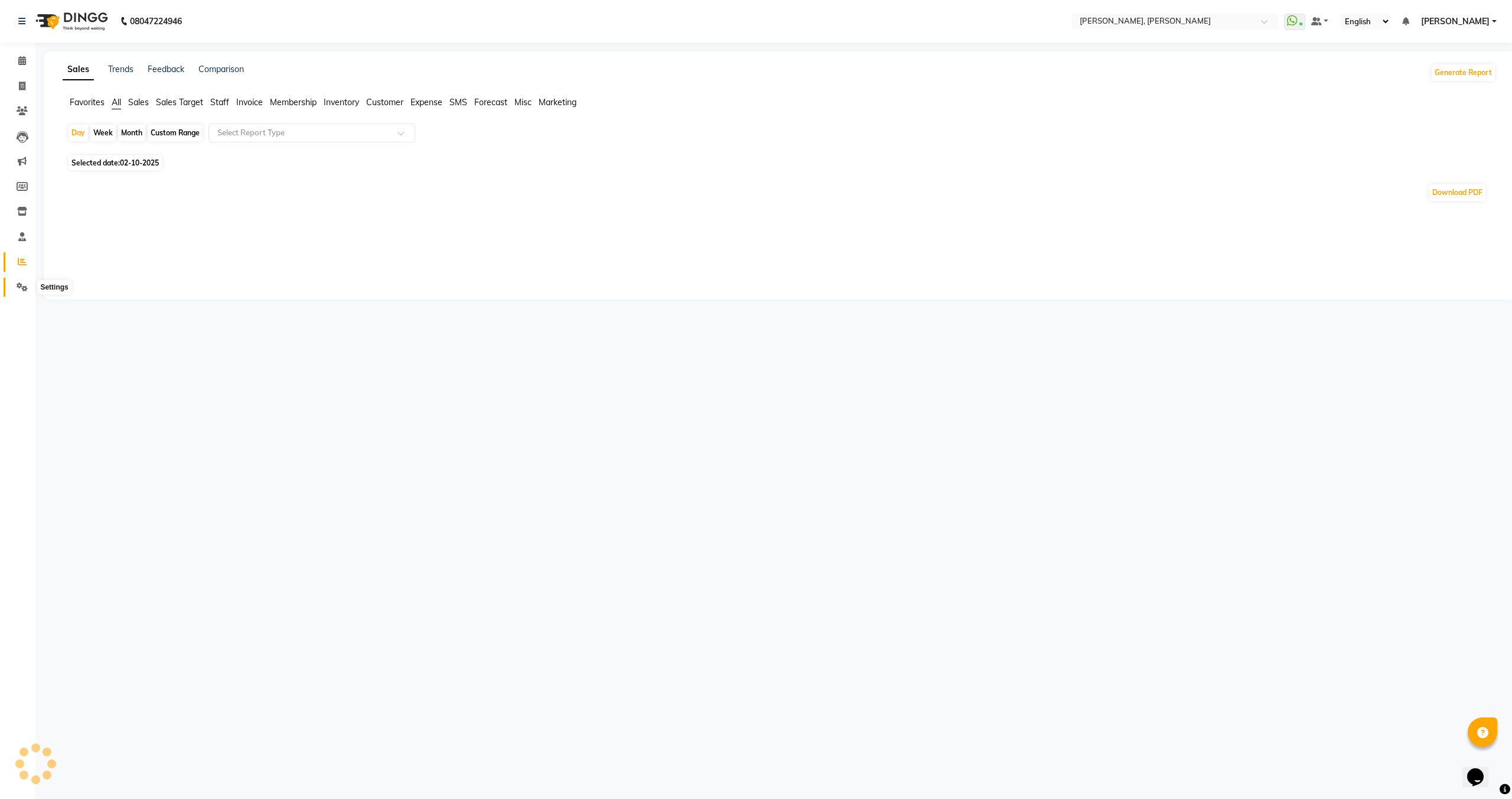
click at [26, 292] on span at bounding box center [23, 287] width 21 height 14
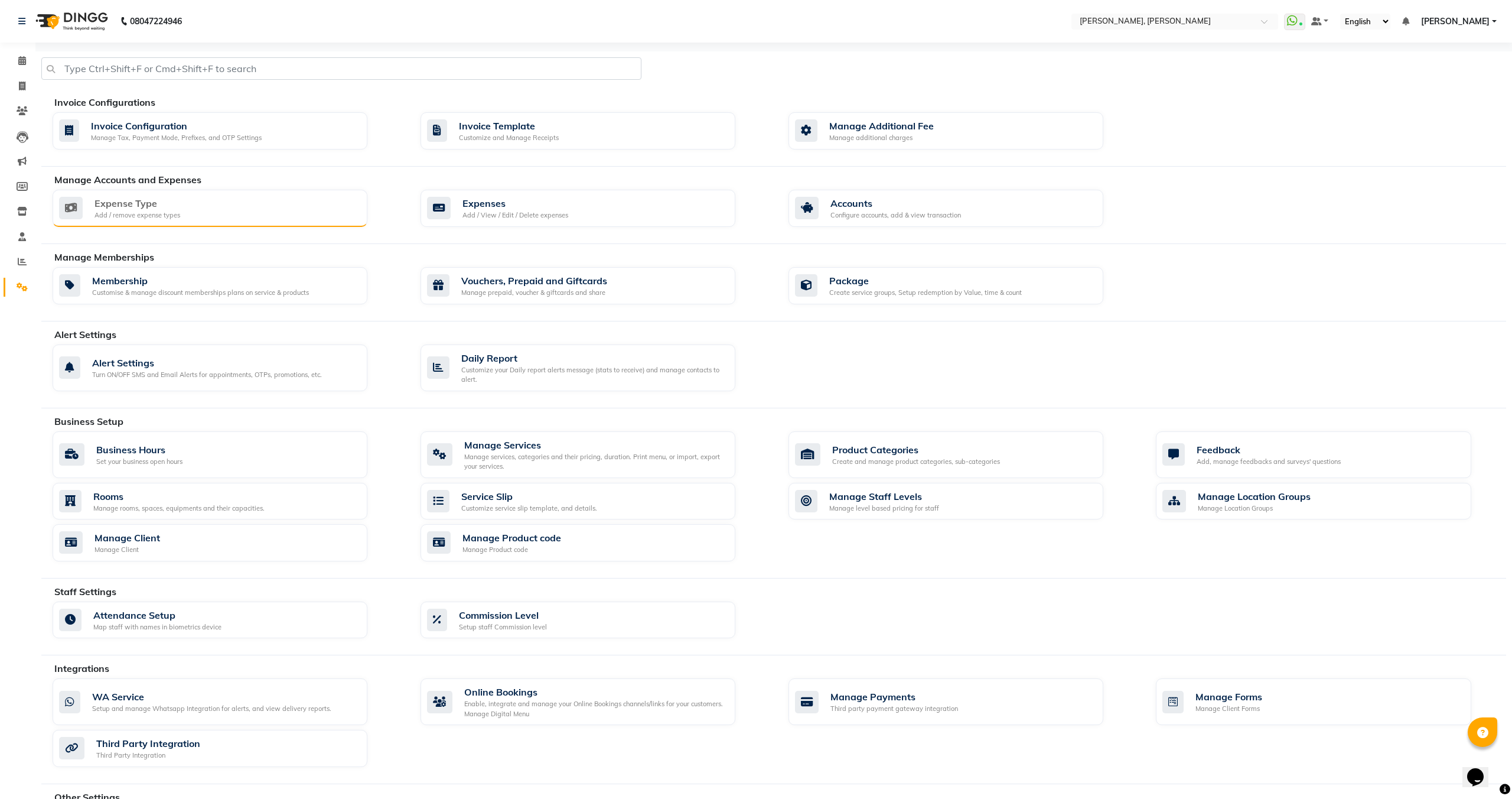
click at [235, 203] on div "Expense Type Add / remove expense types" at bounding box center [209, 208] width 299 height 24
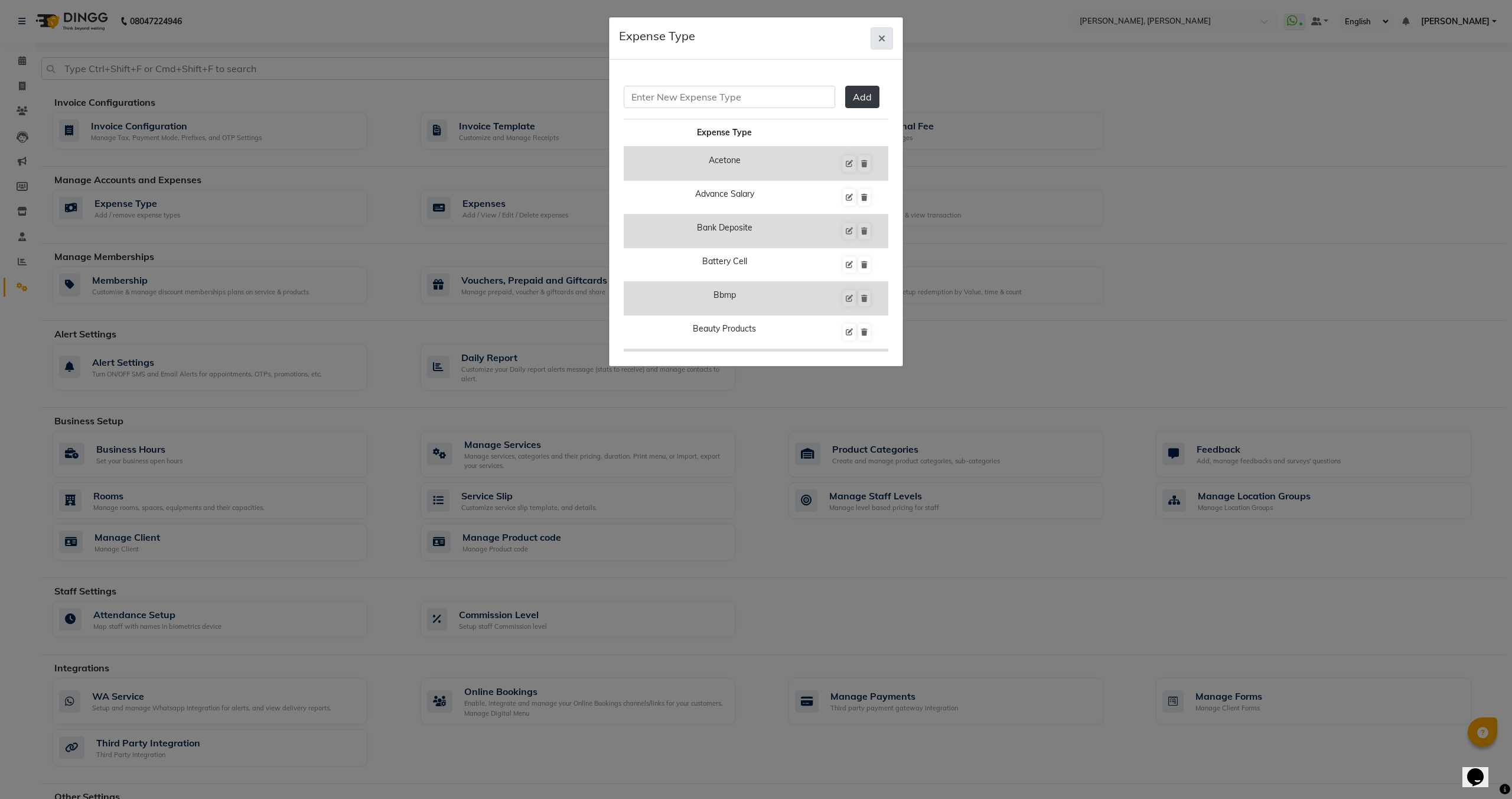
click at [880, 38] on icon "button" at bounding box center [881, 38] width 7 height 10
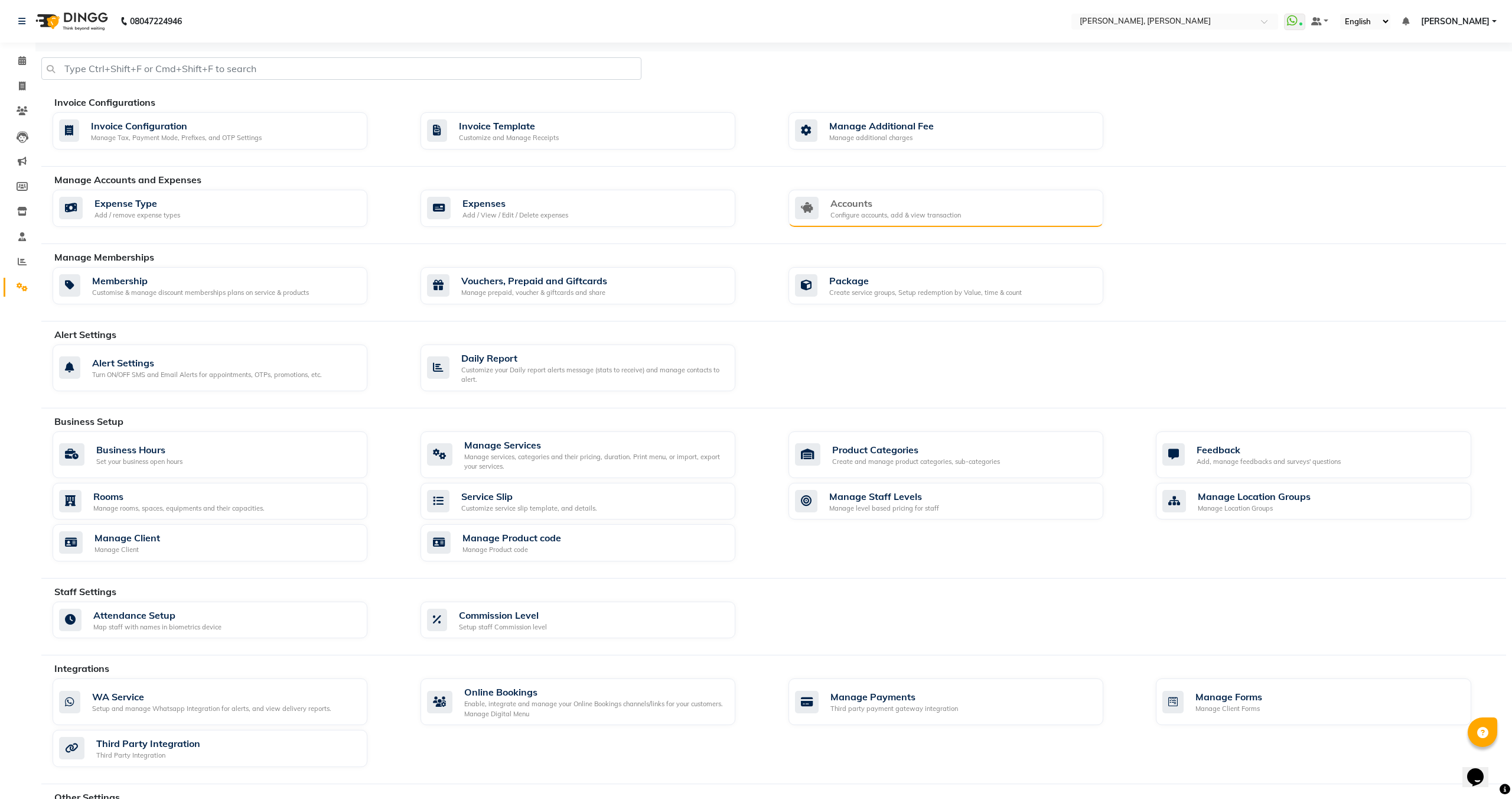
click at [890, 197] on div "Accounts" at bounding box center [896, 203] width 131 height 14
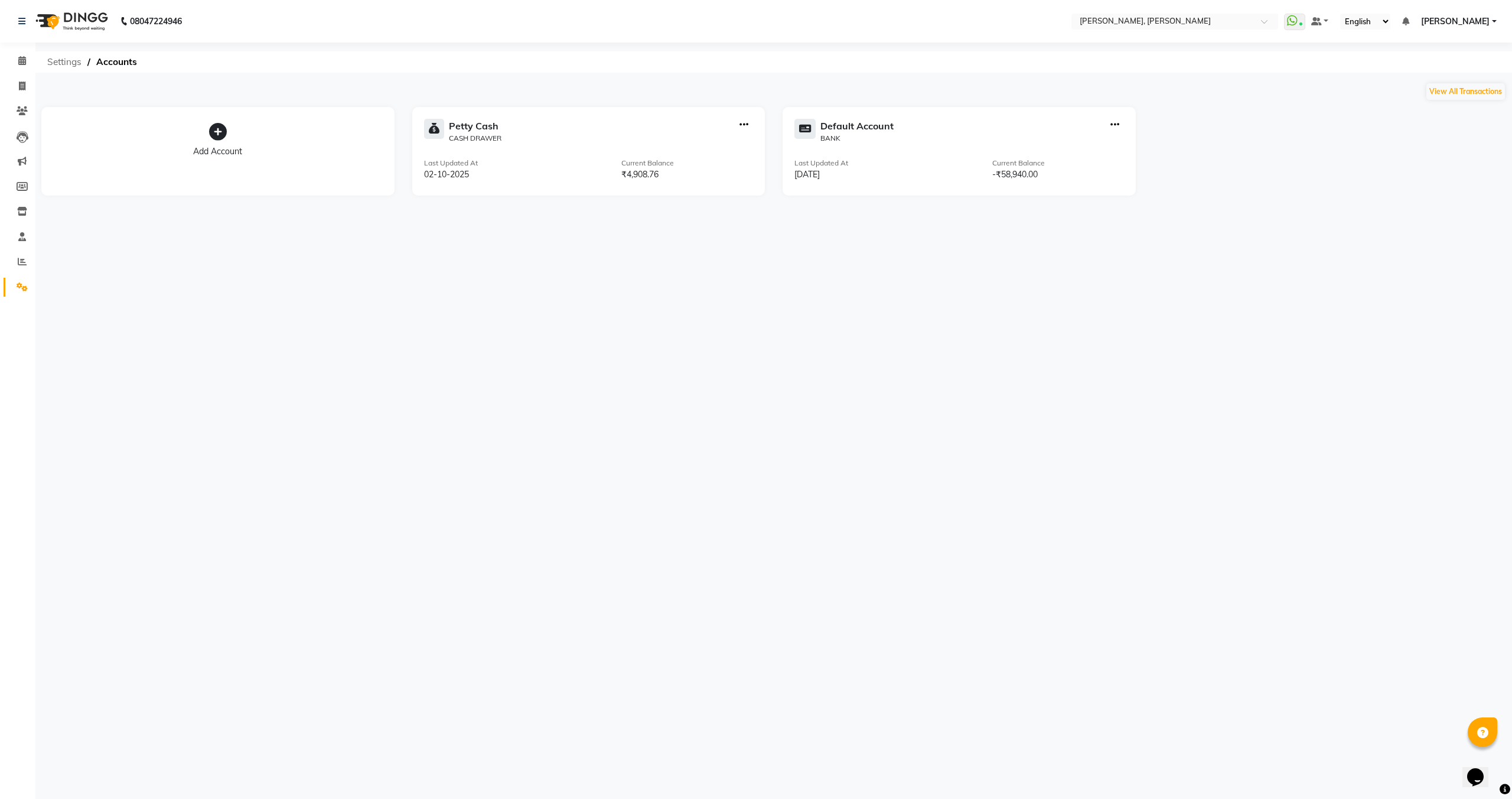
click at [66, 66] on span "Settings" at bounding box center [64, 62] width 46 height 21
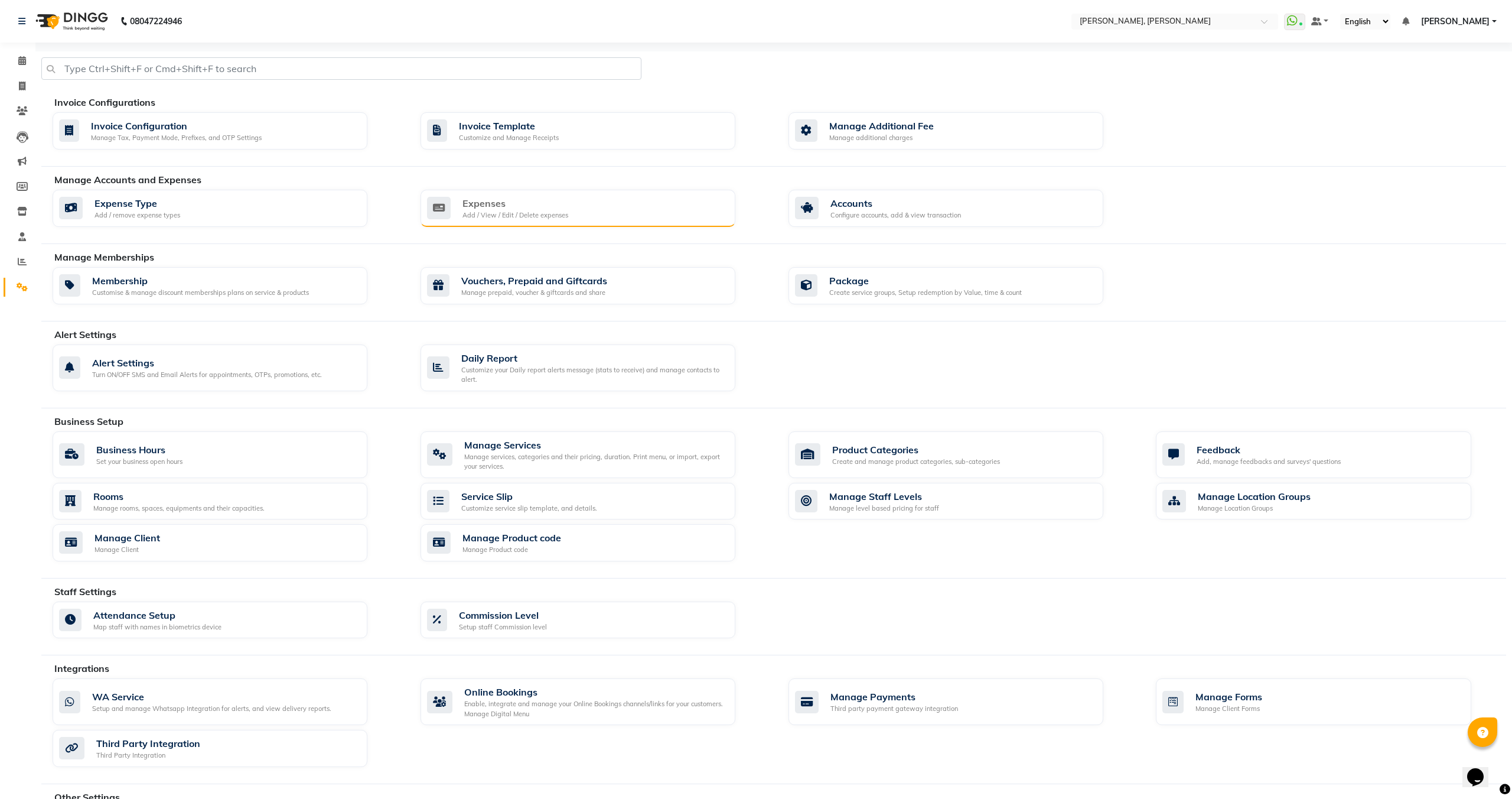
click at [560, 218] on div "Add / View / Edit / Delete expenses" at bounding box center [516, 215] width 106 height 10
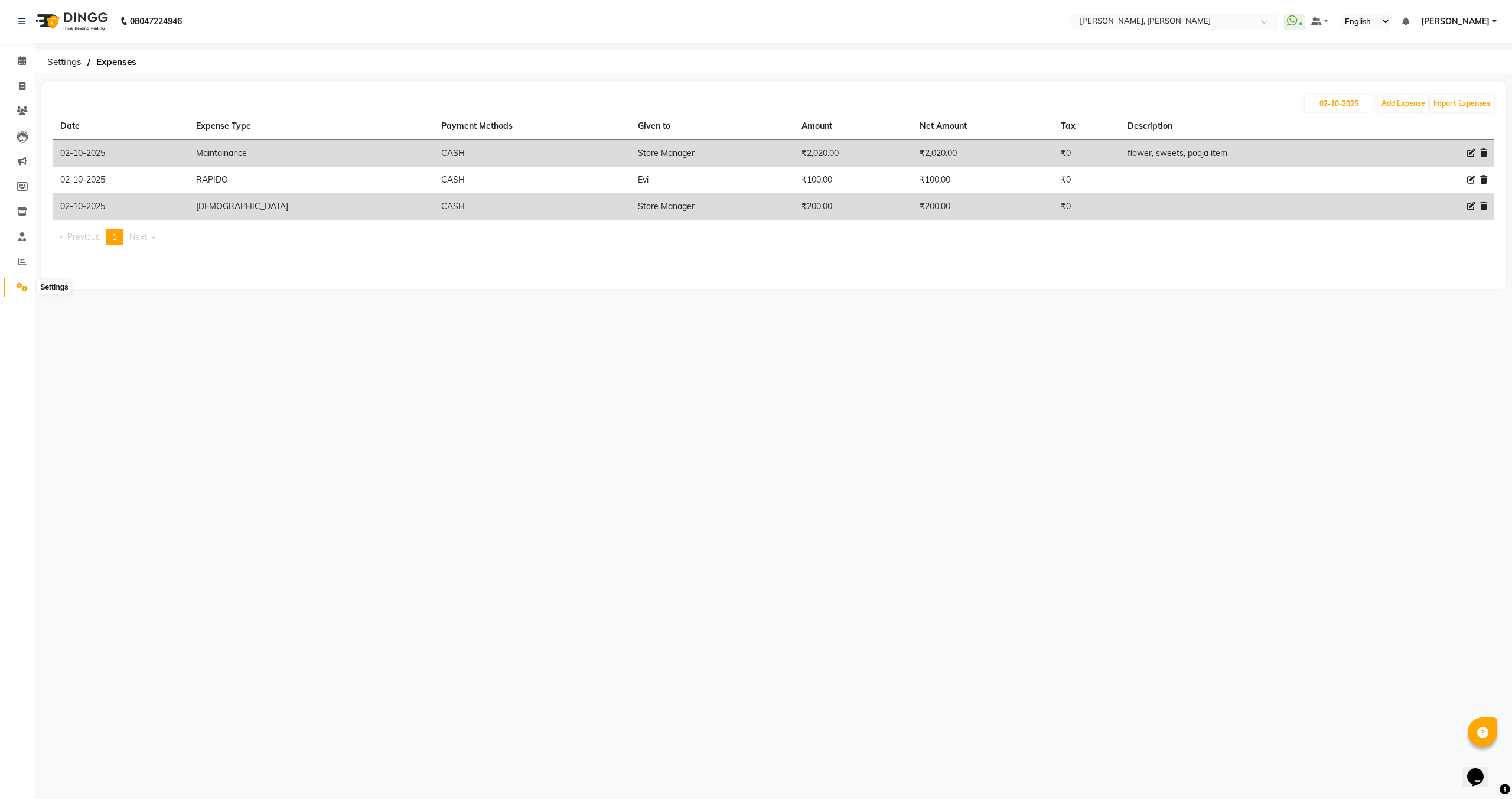
click at [18, 290] on icon at bounding box center [22, 287] width 11 height 9
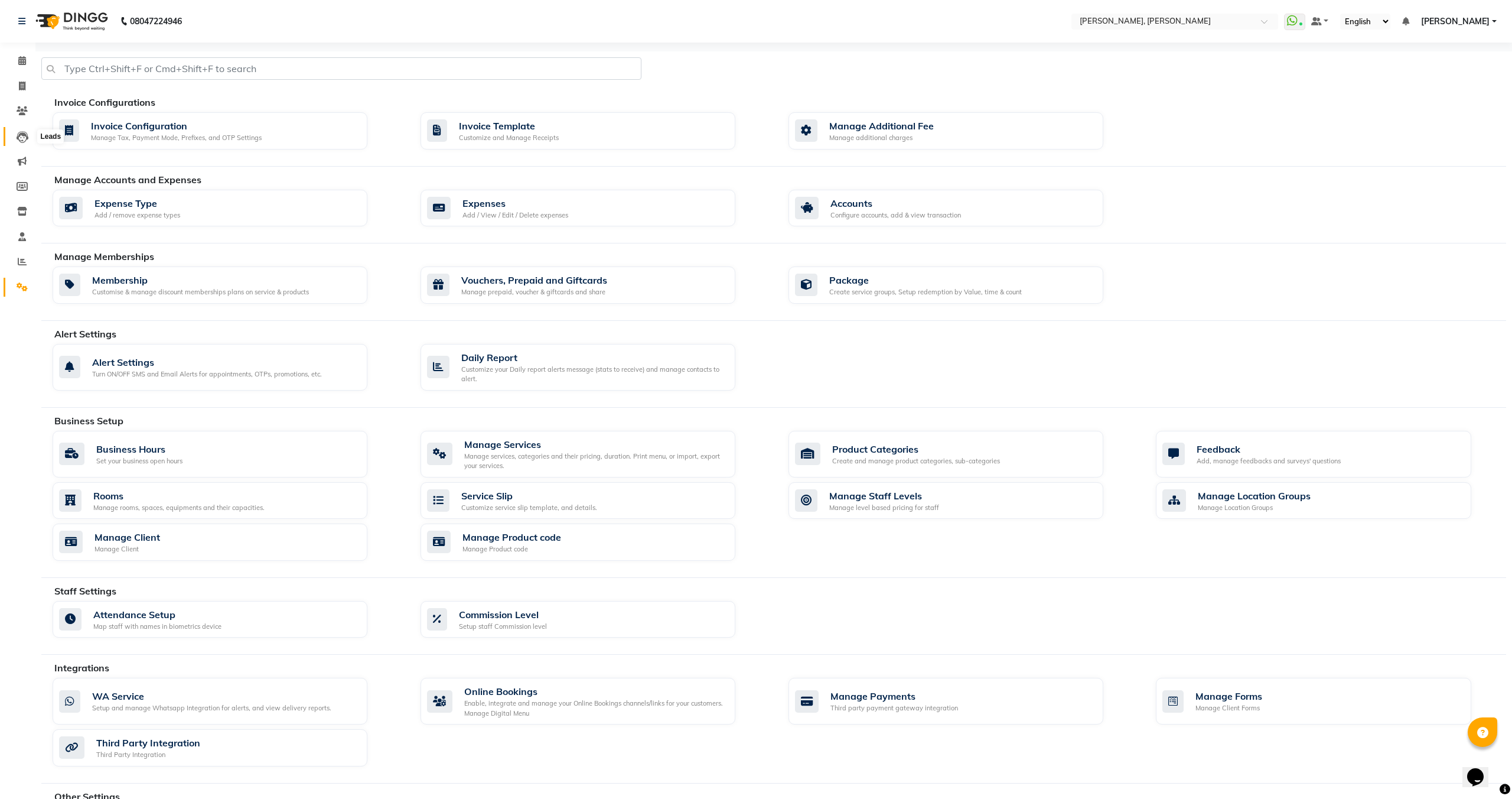
click at [21, 138] on icon at bounding box center [23, 138] width 12 height 12
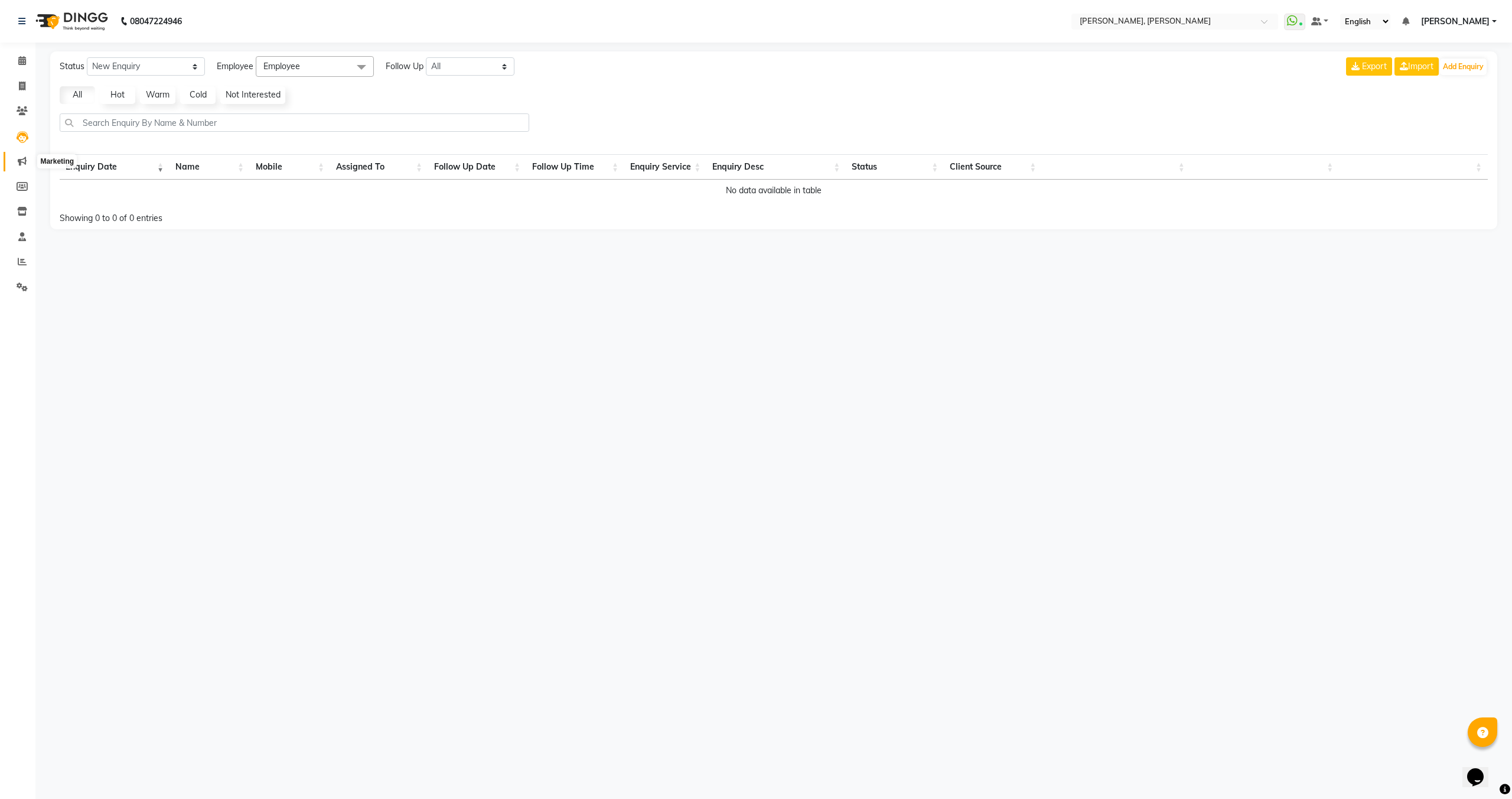
click at [21, 165] on span at bounding box center [23, 162] width 21 height 14
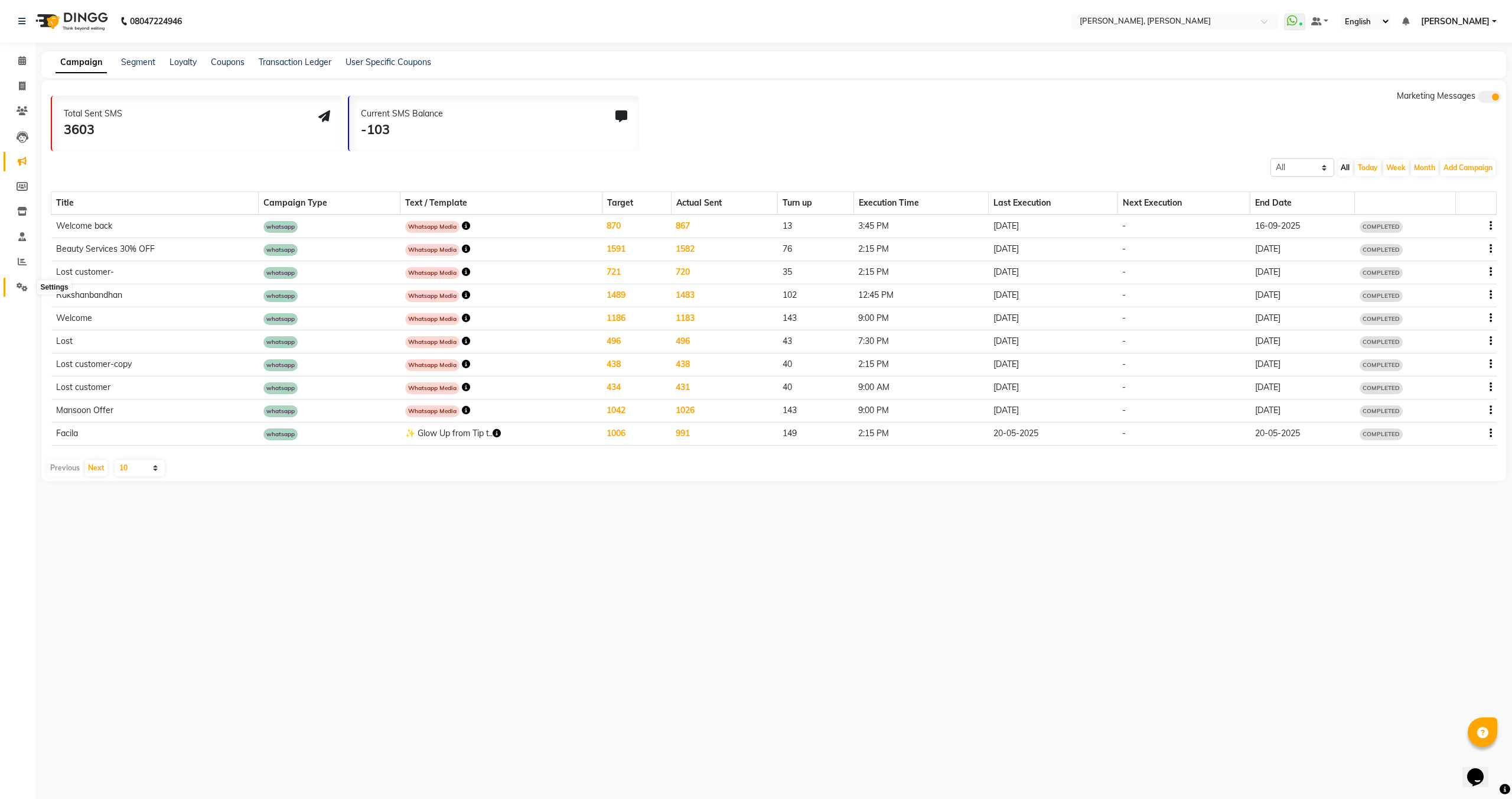
click at [20, 291] on icon at bounding box center [22, 287] width 11 height 9
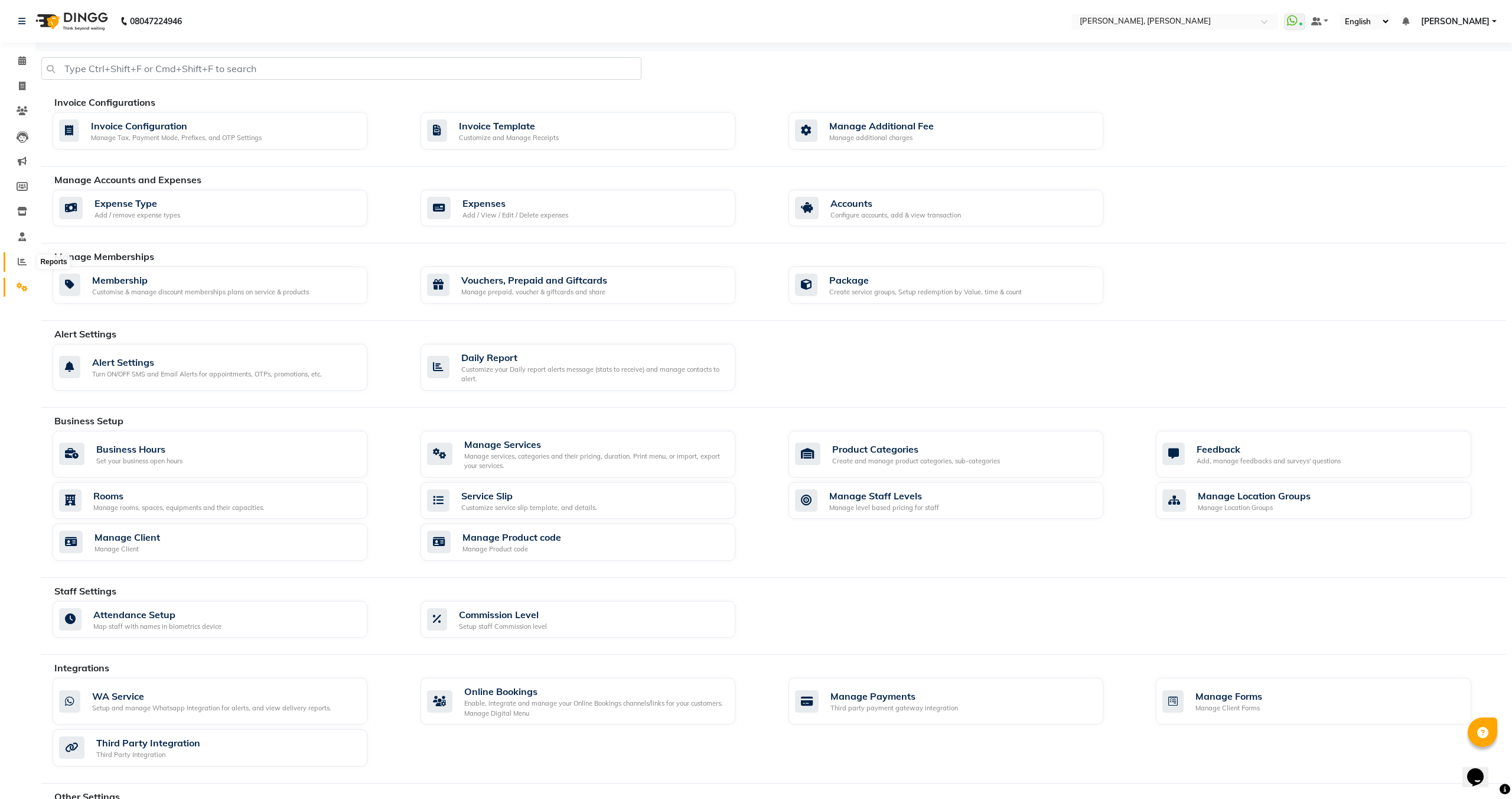
click at [17, 264] on span at bounding box center [23, 262] width 21 height 14
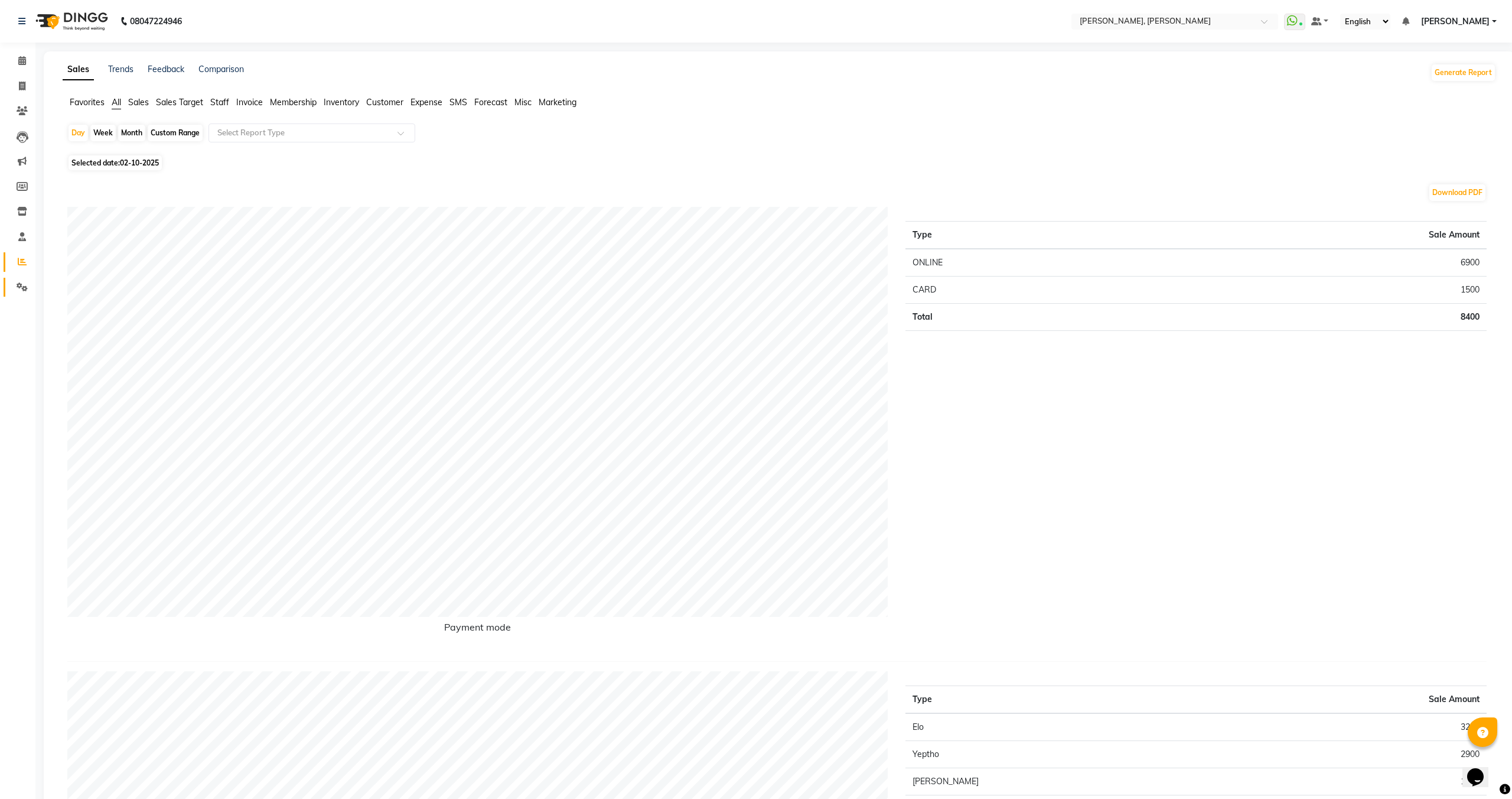
click at [31, 282] on span at bounding box center [23, 287] width 21 height 14
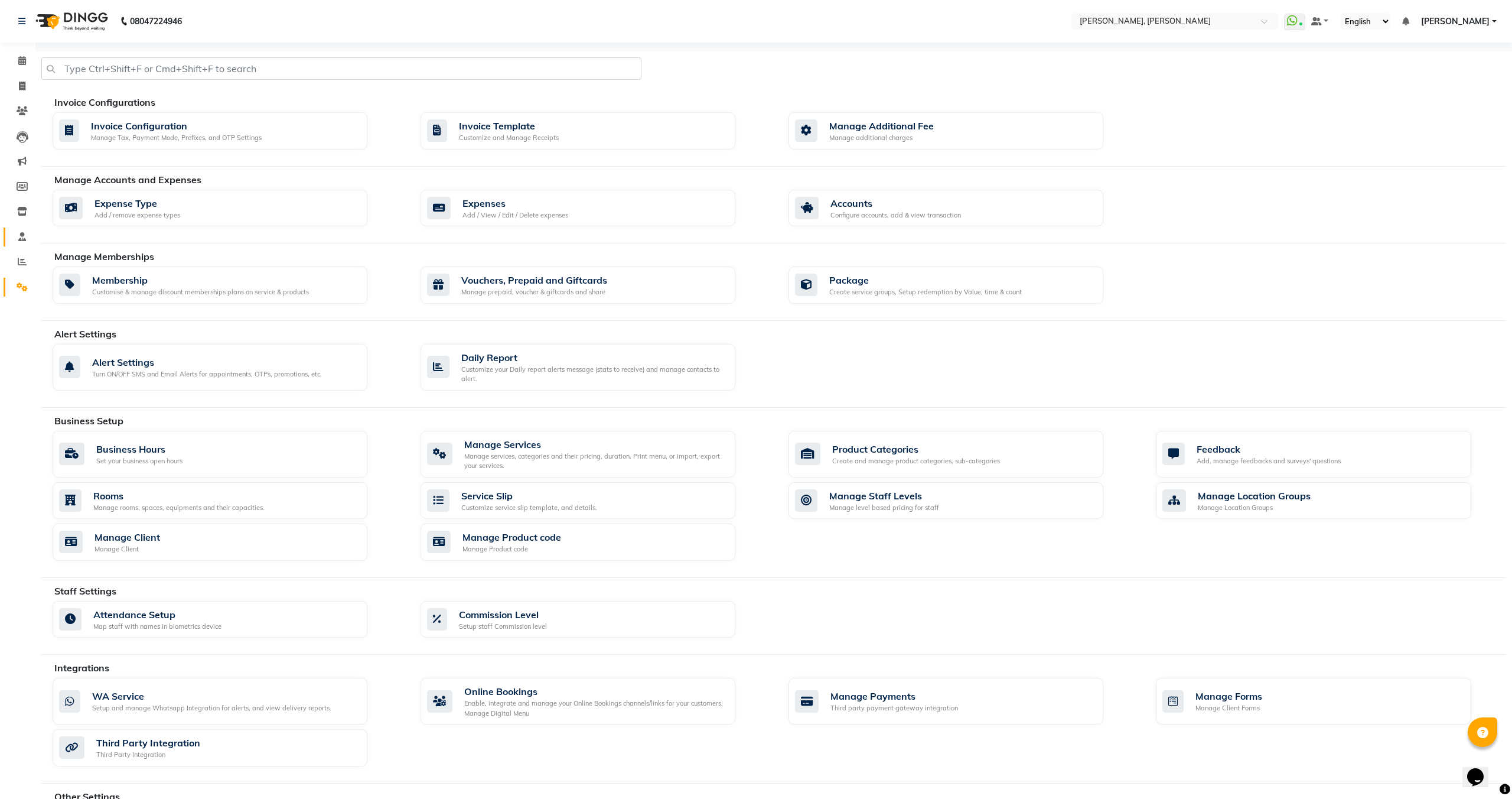
click at [18, 246] on link "Staff" at bounding box center [18, 238] width 29 height 20
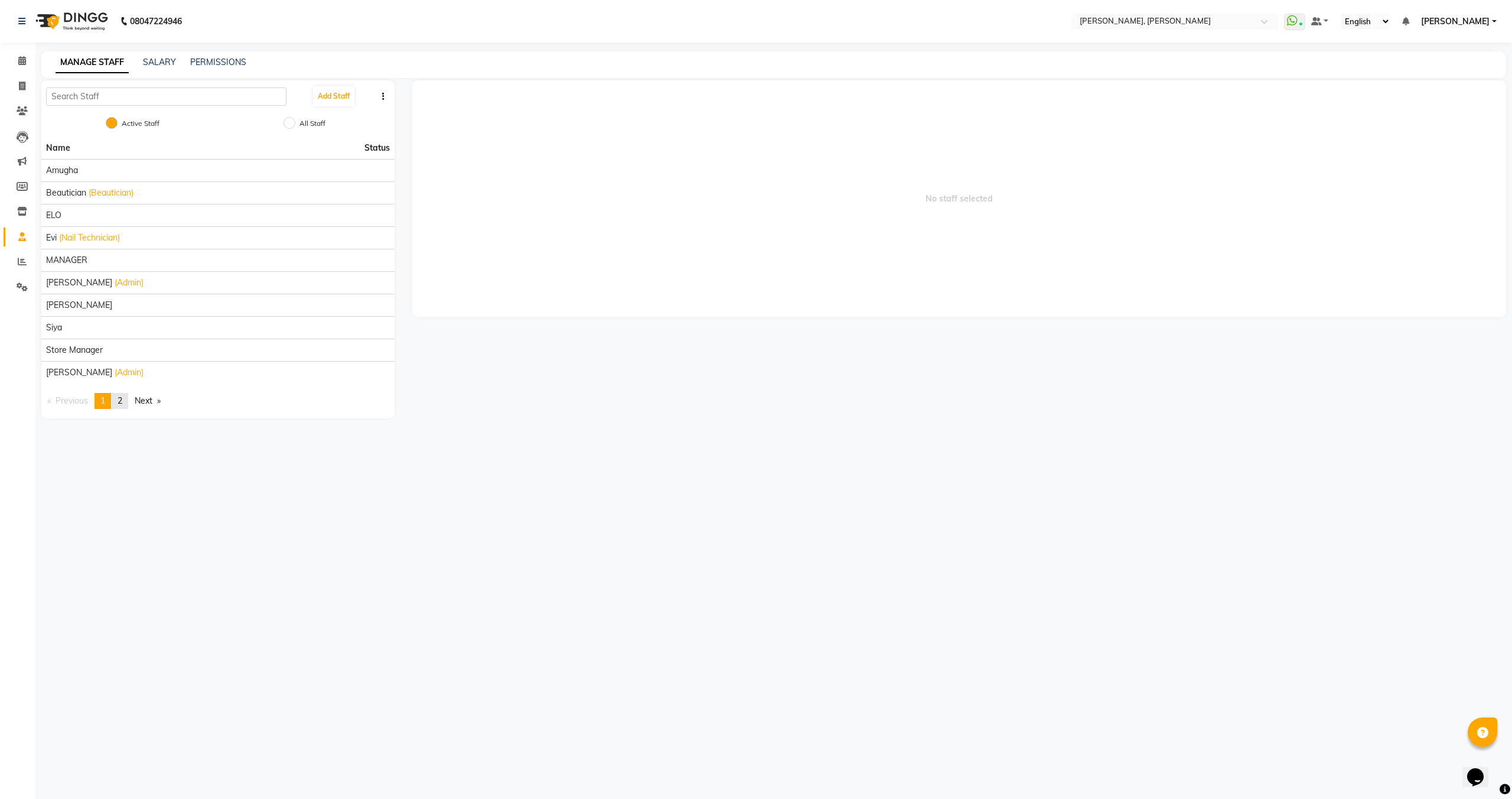
click at [125, 405] on link "page 2" at bounding box center [120, 401] width 17 height 16
click at [109, 199] on link "page 1" at bounding box center [103, 198] width 17 height 16
click at [70, 265] on span "MANAGER" at bounding box center [66, 260] width 41 height 13
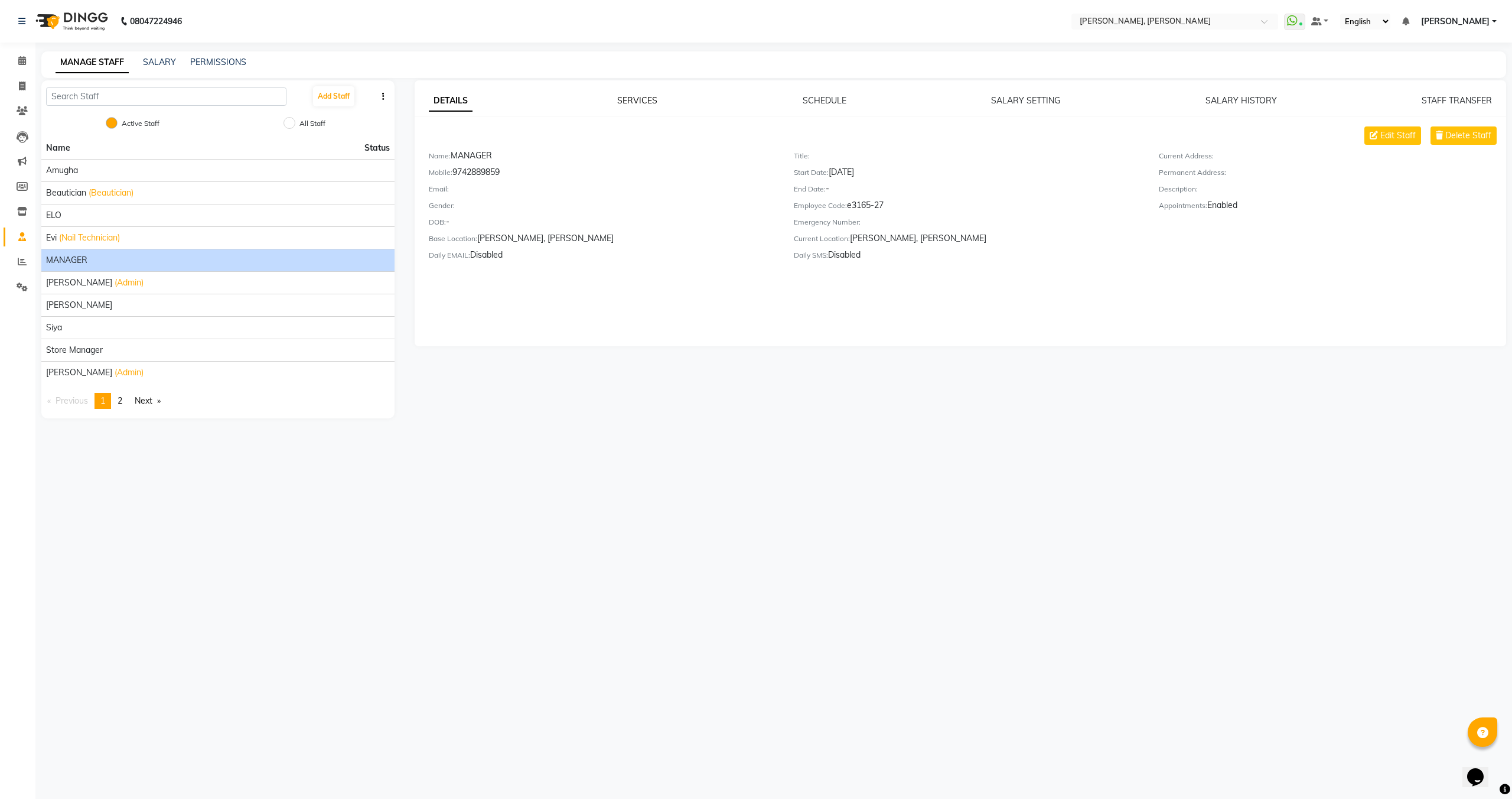
click at [639, 95] on link "SERVICES" at bounding box center [637, 101] width 40 height 11
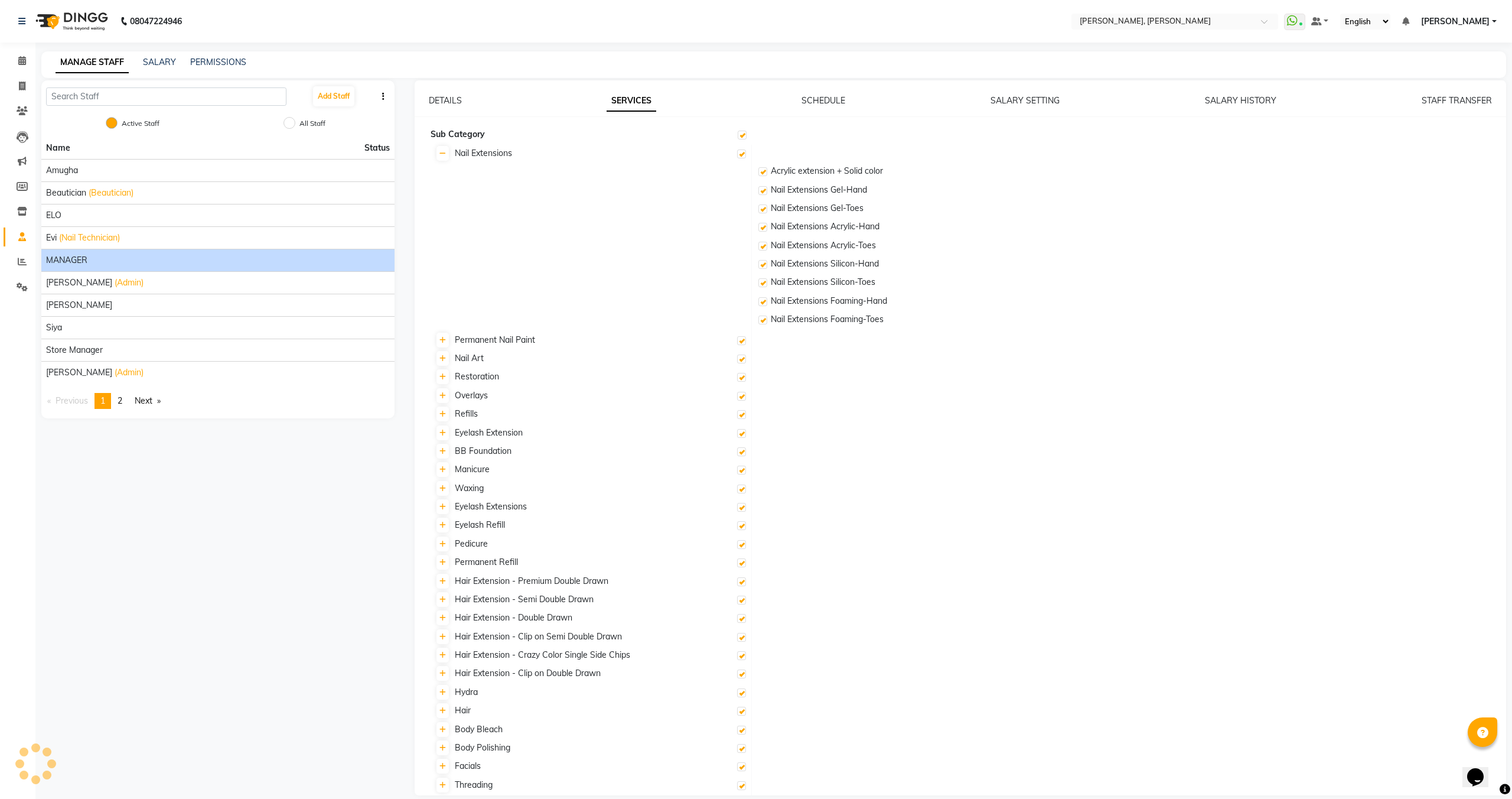
checkbox input "true"
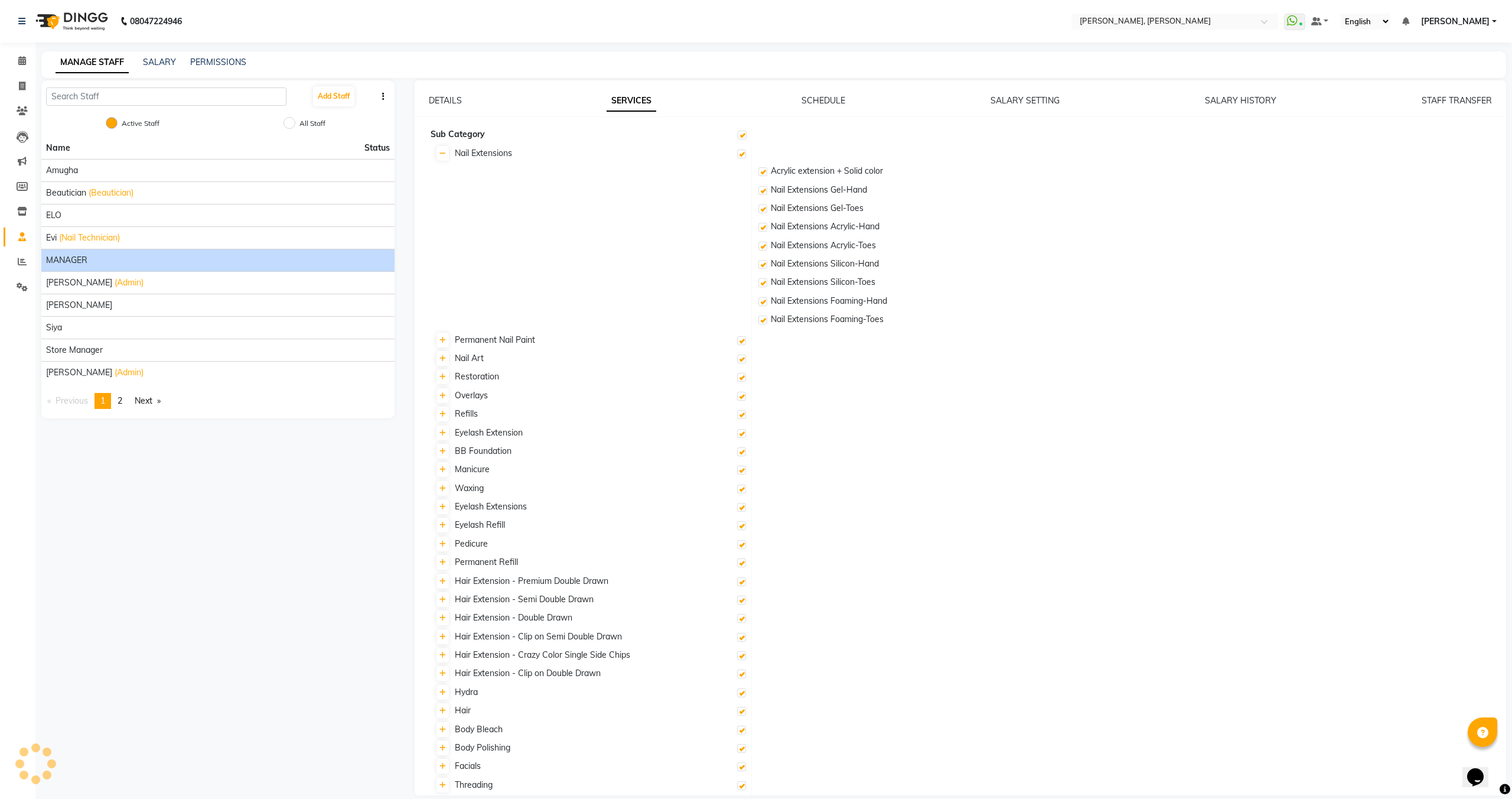
checkbox input "true"
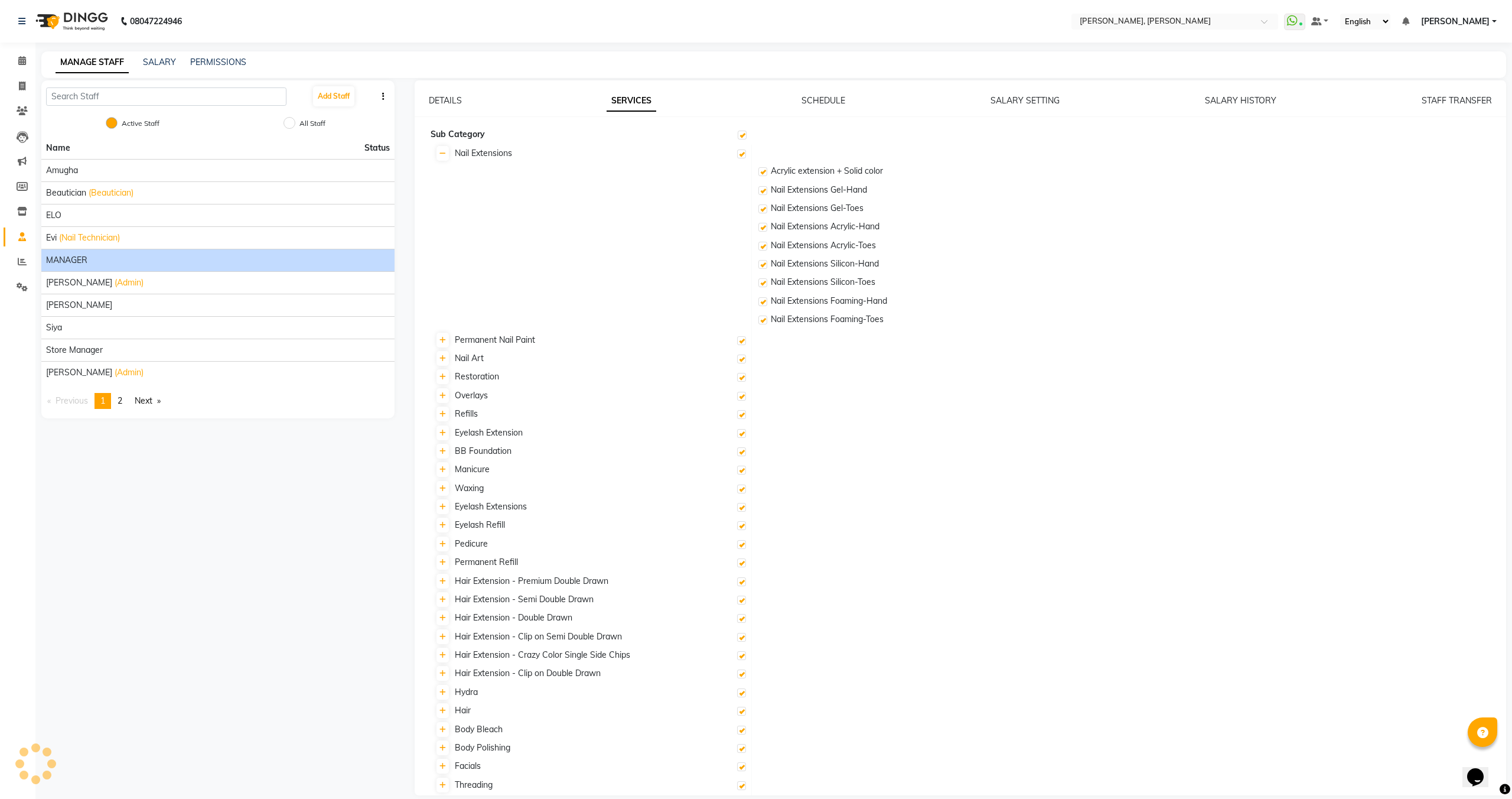
checkbox input "true"
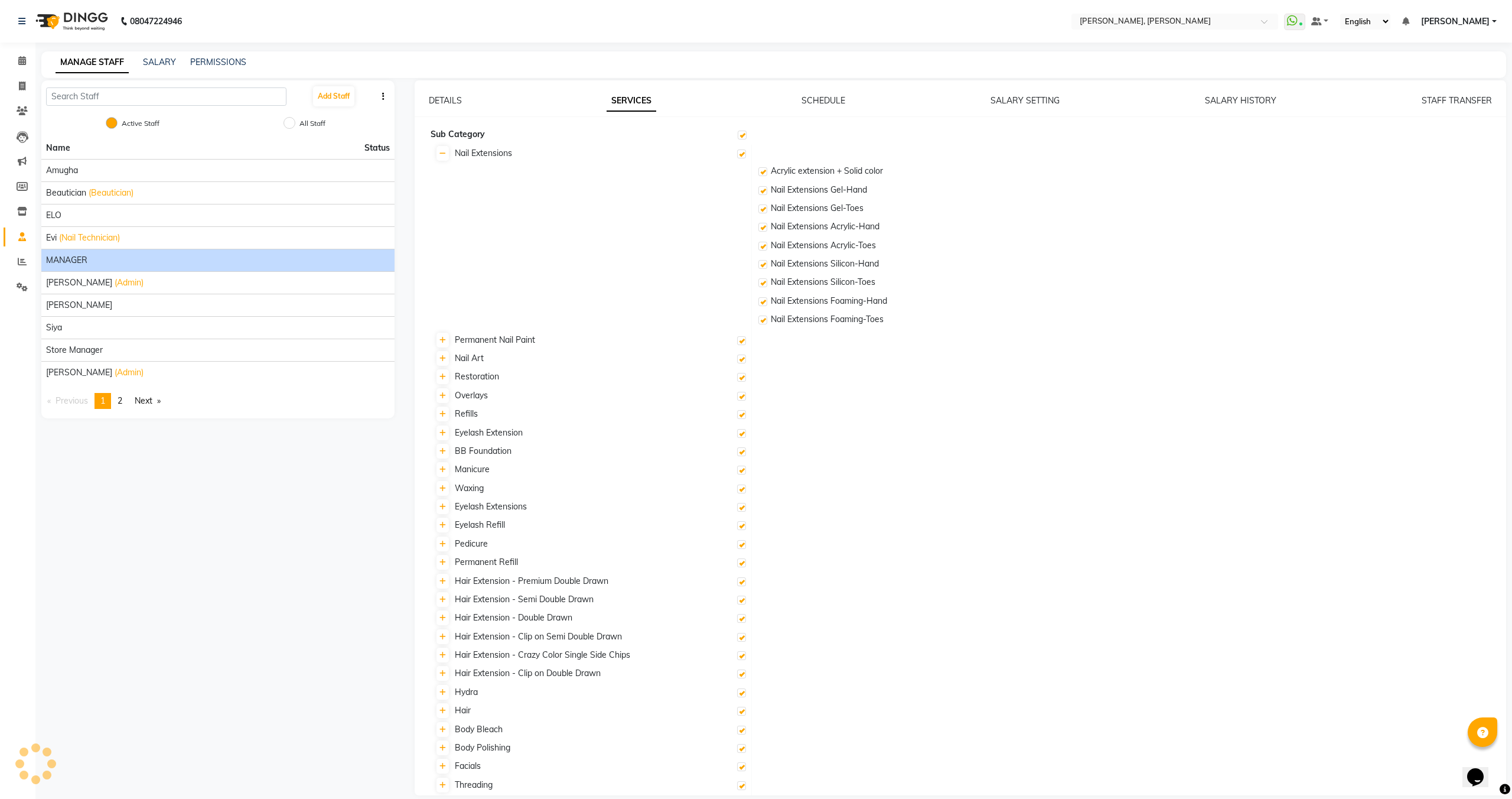
checkbox input "true"
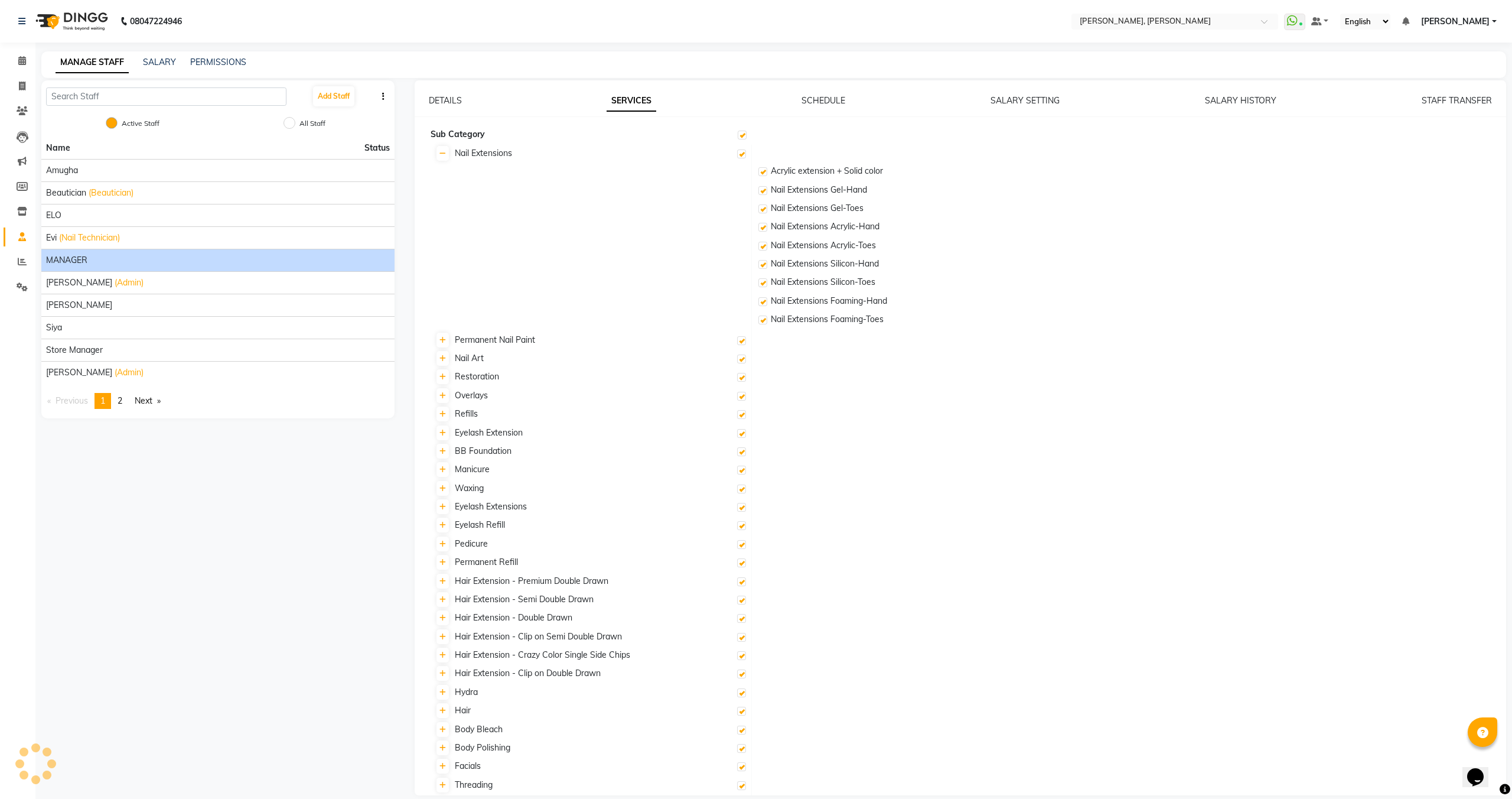
checkbox input "true"
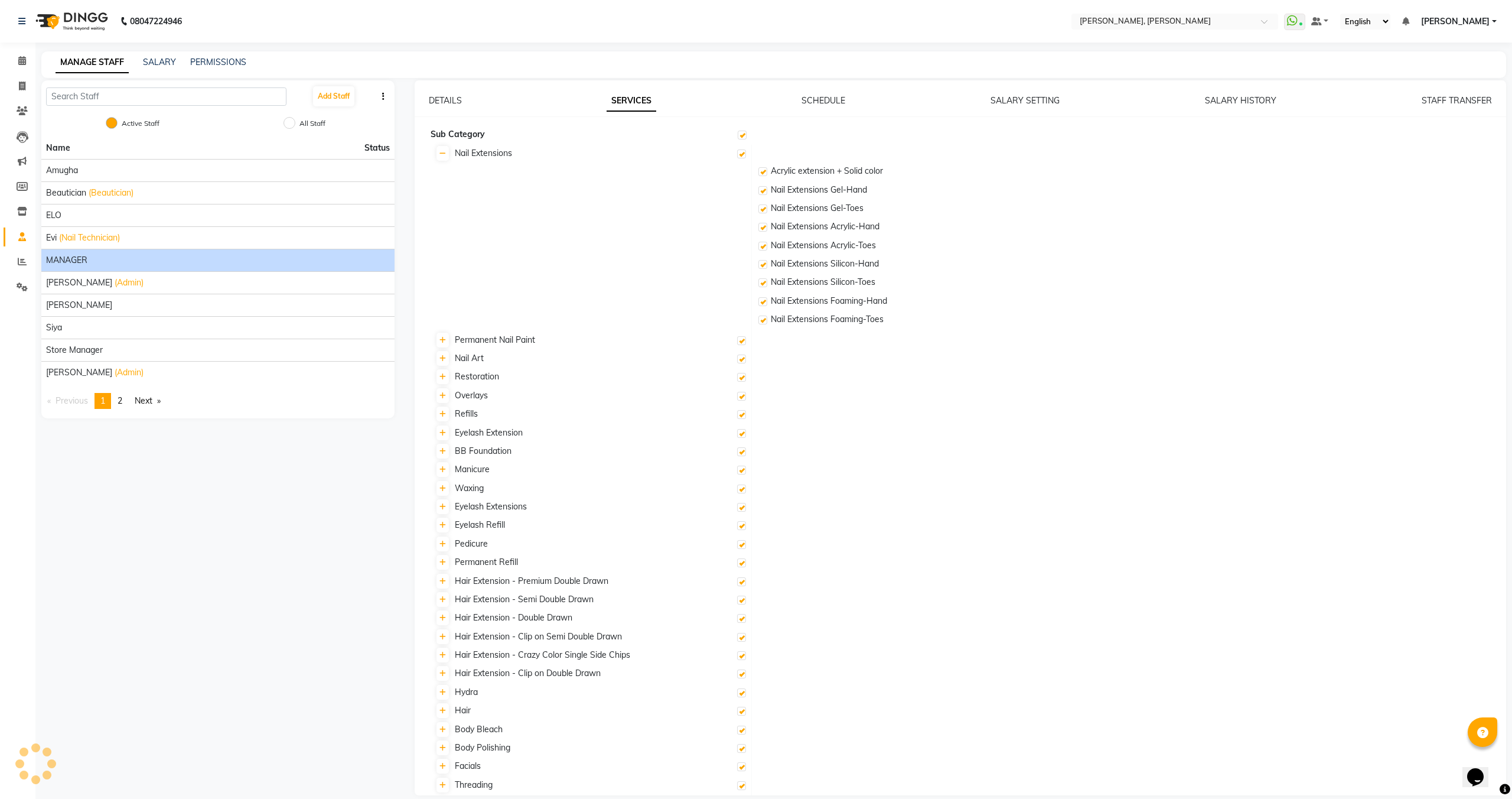
checkbox input "true"
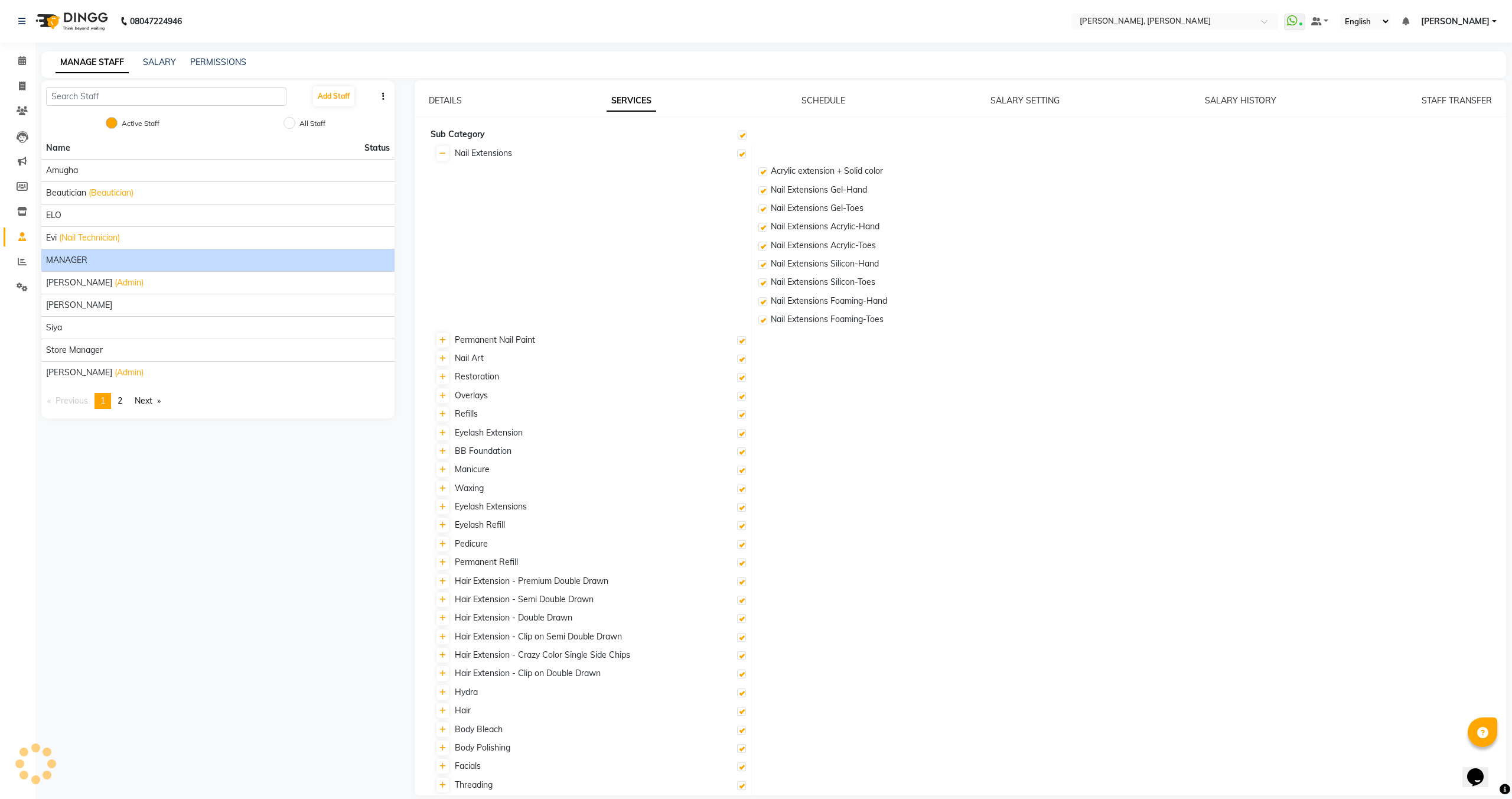
checkbox input "true"
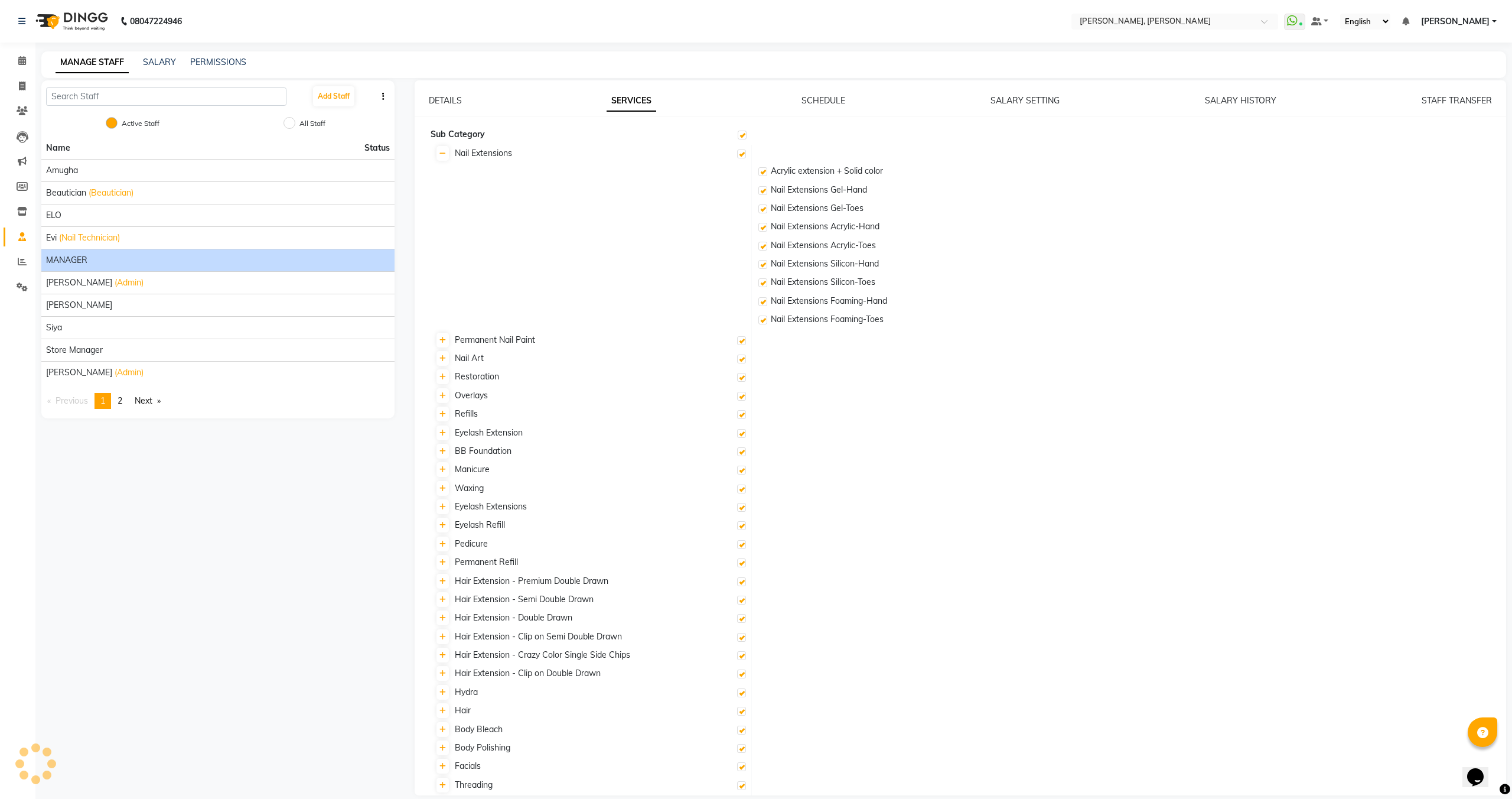
checkbox input "true"
click at [827, 95] on div "SCHEDULE" at bounding box center [824, 101] width 44 height 13
click at [827, 104] on link "SCHEDULE" at bounding box center [824, 101] width 44 height 11
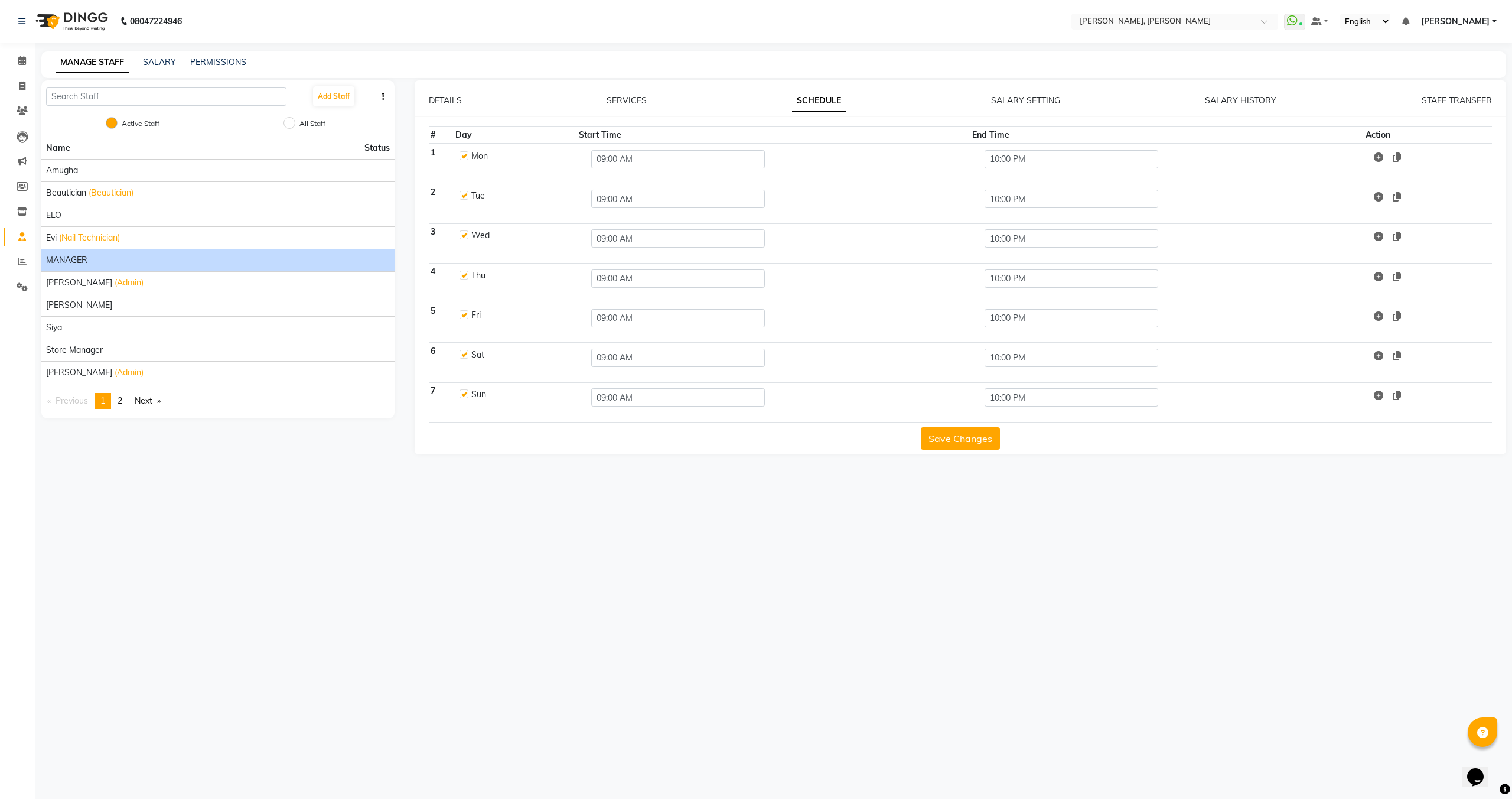
click at [1038, 109] on div "DETAILS SERVICES SCHEDULE SALARY SETTING SALARY HISTORY STAFF TRANSFER # Day St…" at bounding box center [961, 272] width 1093 height 355
click at [1030, 101] on link "SALARY SETTING" at bounding box center [1026, 101] width 69 height 11
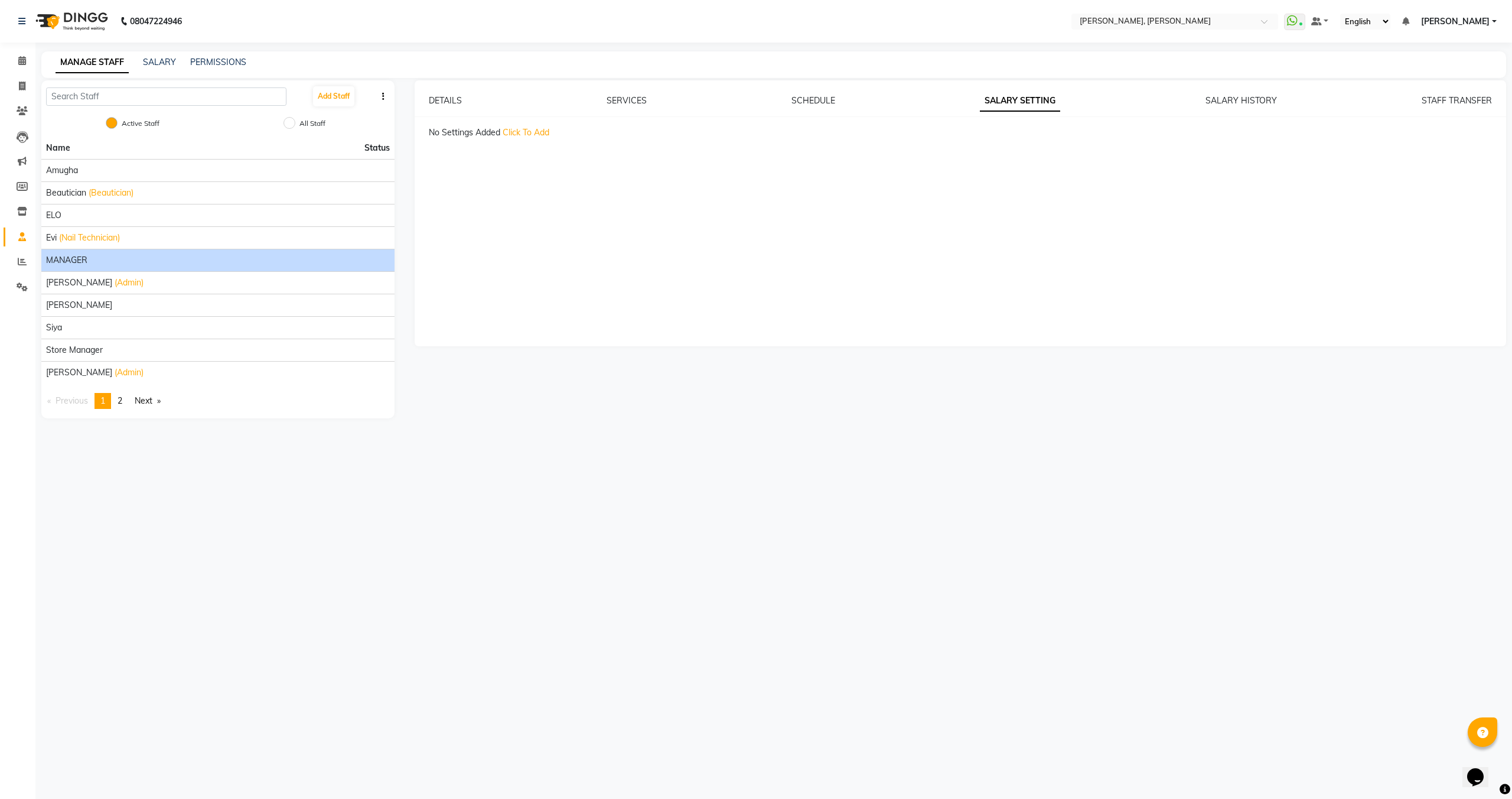
click at [1202, 98] on div "DETAILS SERVICES SCHEDULE SALARY SETTING SALARY HISTORY STAFF TRANSFER" at bounding box center [961, 101] width 1064 height 13
click at [1230, 106] on div "SALARY HISTORY" at bounding box center [1241, 101] width 71 height 13
click at [1229, 104] on link "SALARY HISTORY" at bounding box center [1241, 101] width 71 height 11
click at [1466, 96] on link "STAFF TRANSFER" at bounding box center [1457, 101] width 71 height 11
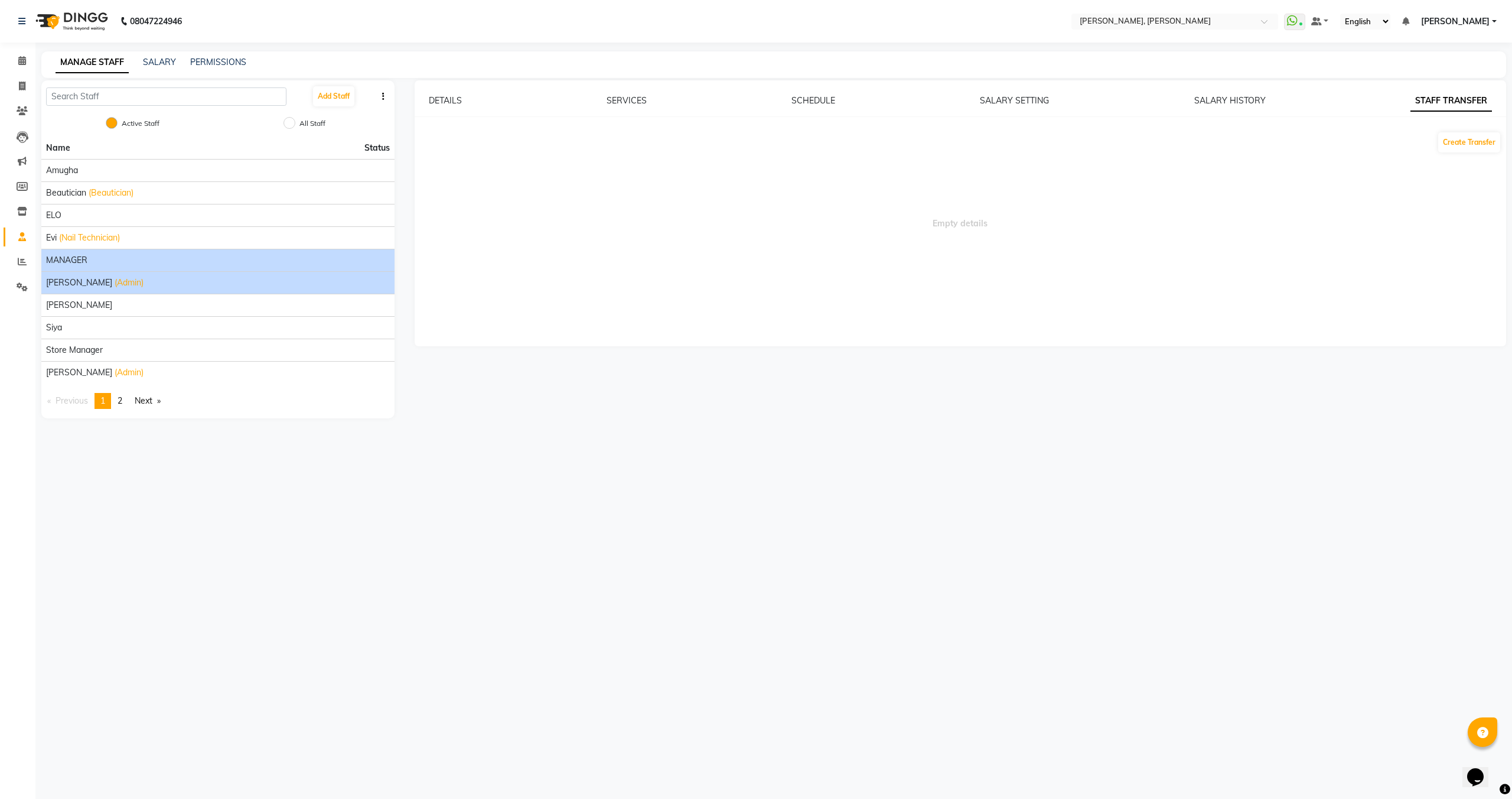
click at [236, 280] on div "Priya Singh (Admin)" at bounding box center [218, 283] width 344 height 13
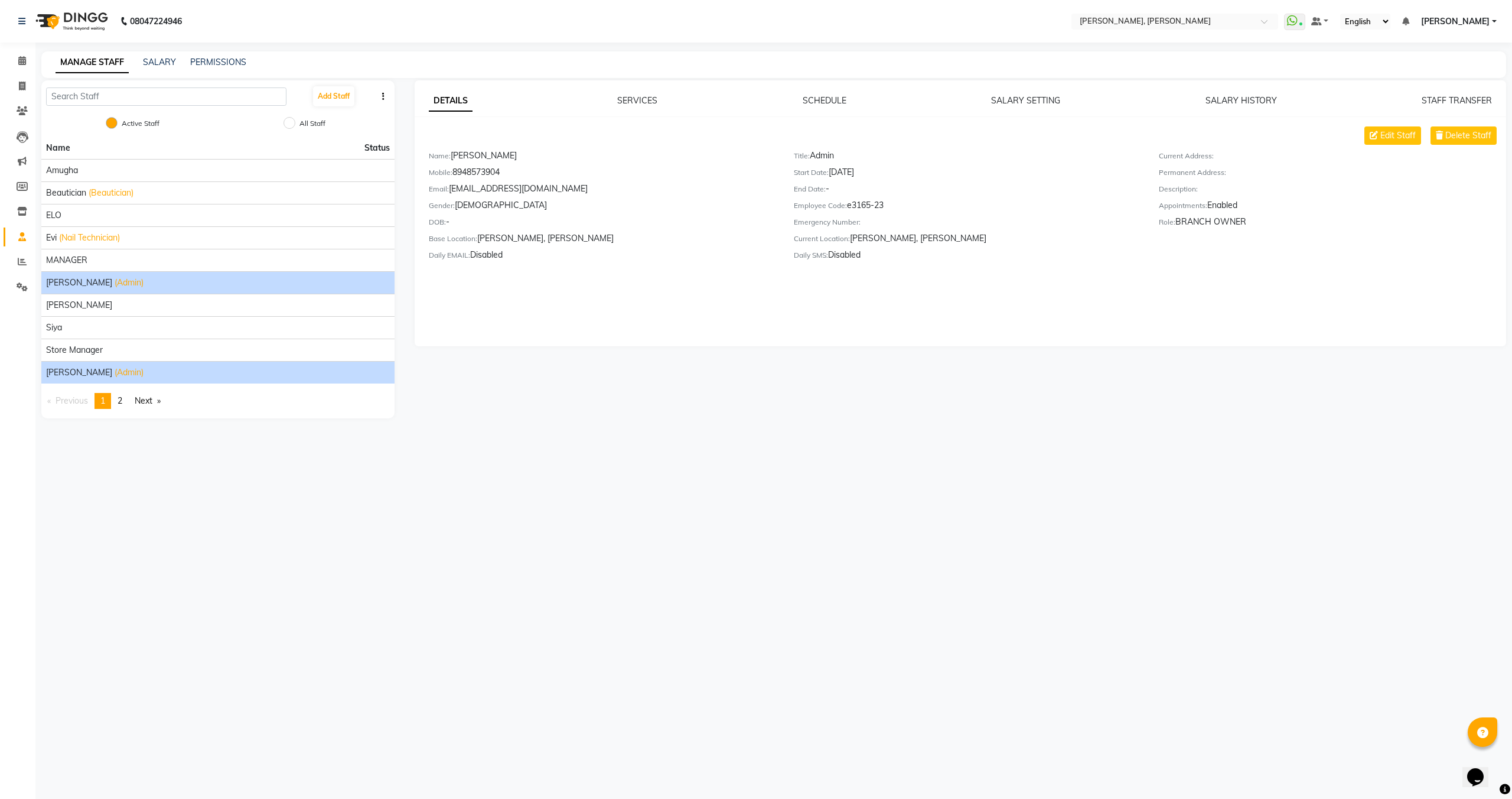
click at [95, 365] on li "Victor (Admin)" at bounding box center [218, 372] width 353 height 23
click at [115, 371] on span "(Admin)" at bounding box center [129, 372] width 29 height 13
click at [1374, 129] on button "Edit Staff" at bounding box center [1393, 135] width 56 height 18
select select "male"
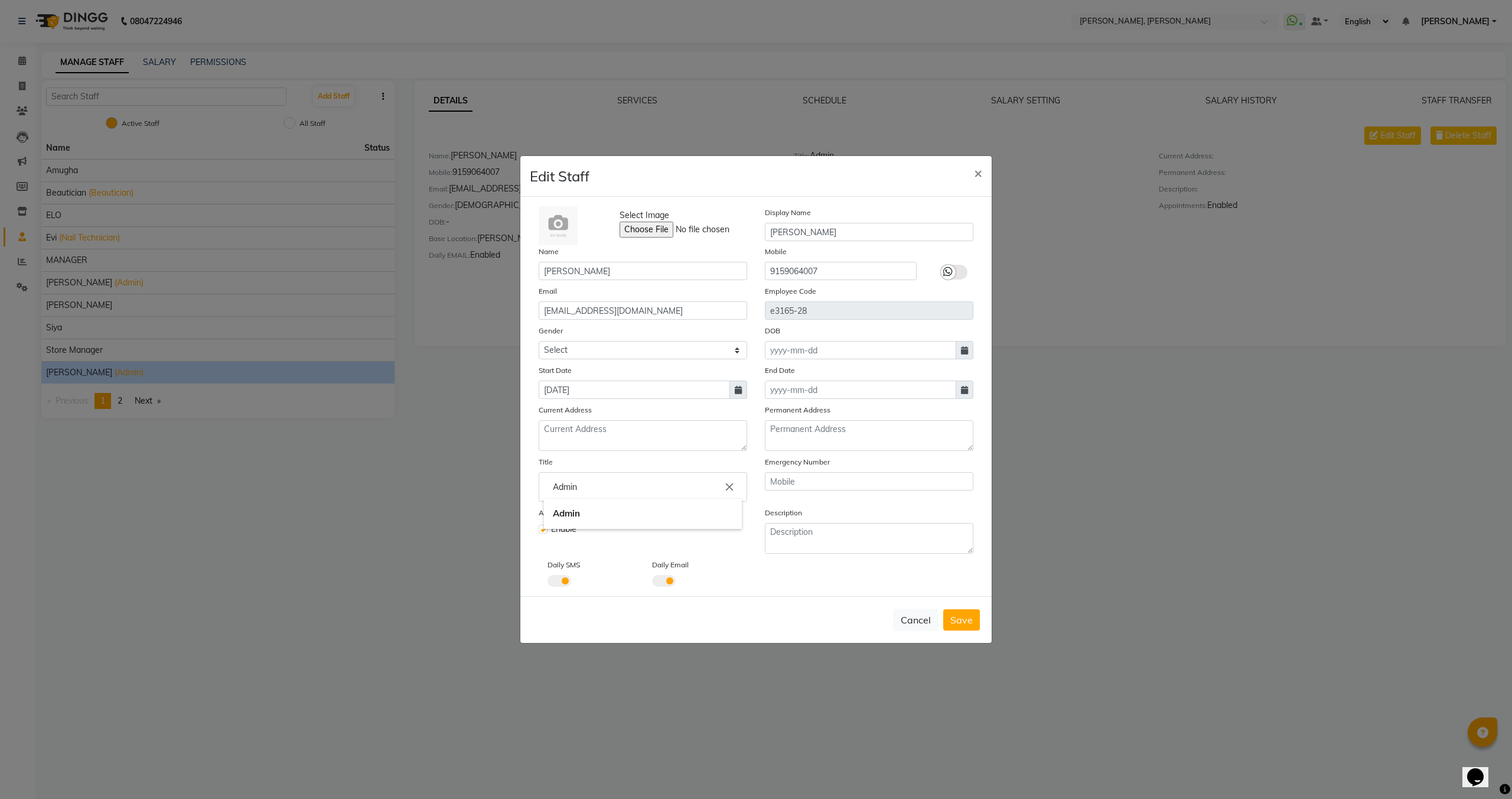
click at [628, 482] on input "Admin" at bounding box center [643, 486] width 198 height 23
click at [618, 513] on link "Admin" at bounding box center [643, 513] width 198 height 30
click at [921, 629] on button "Cancel" at bounding box center [916, 620] width 46 height 23
select select
checkbox input "false"
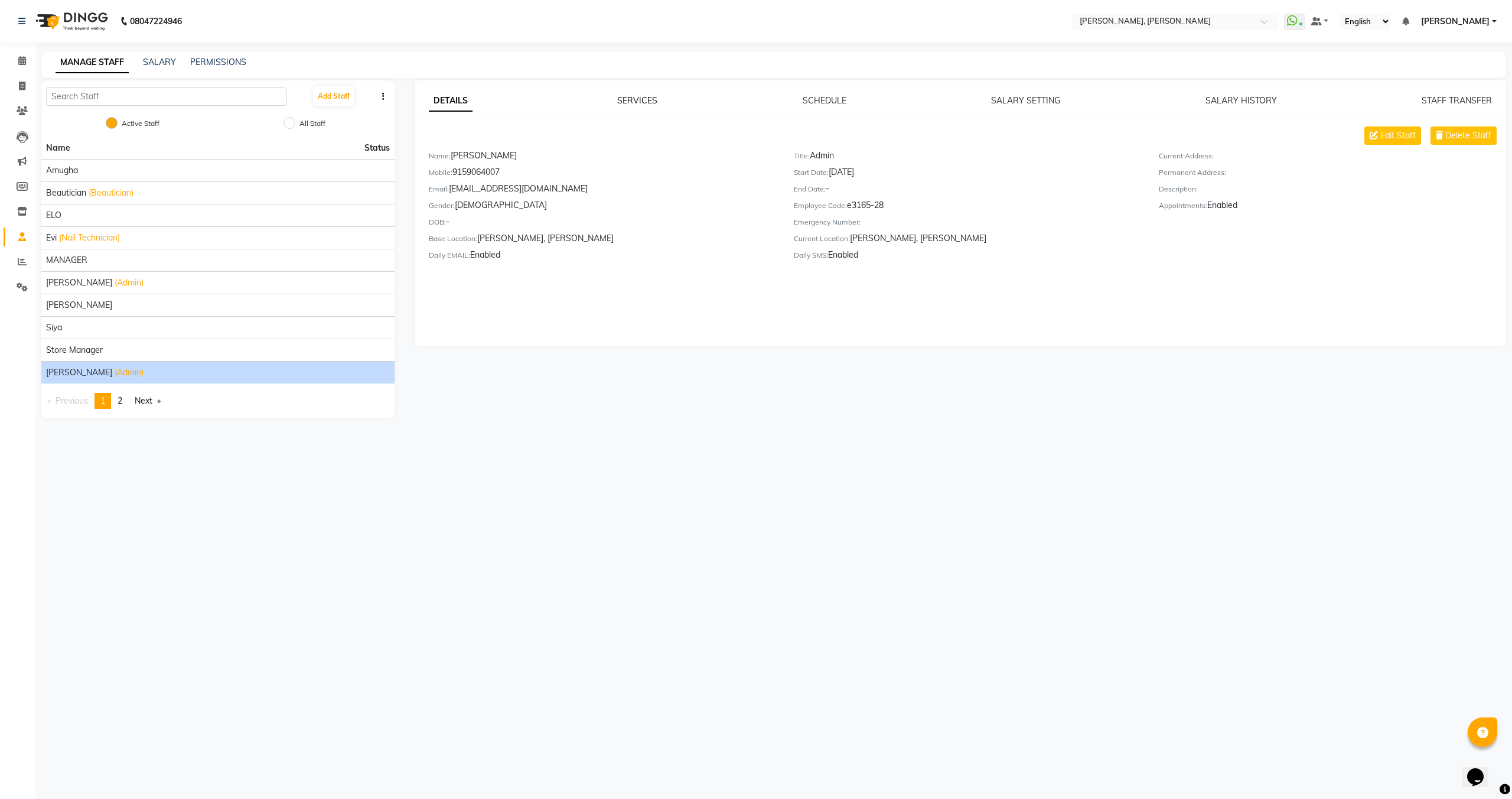
click at [643, 104] on link "SERVICES" at bounding box center [637, 101] width 40 height 11
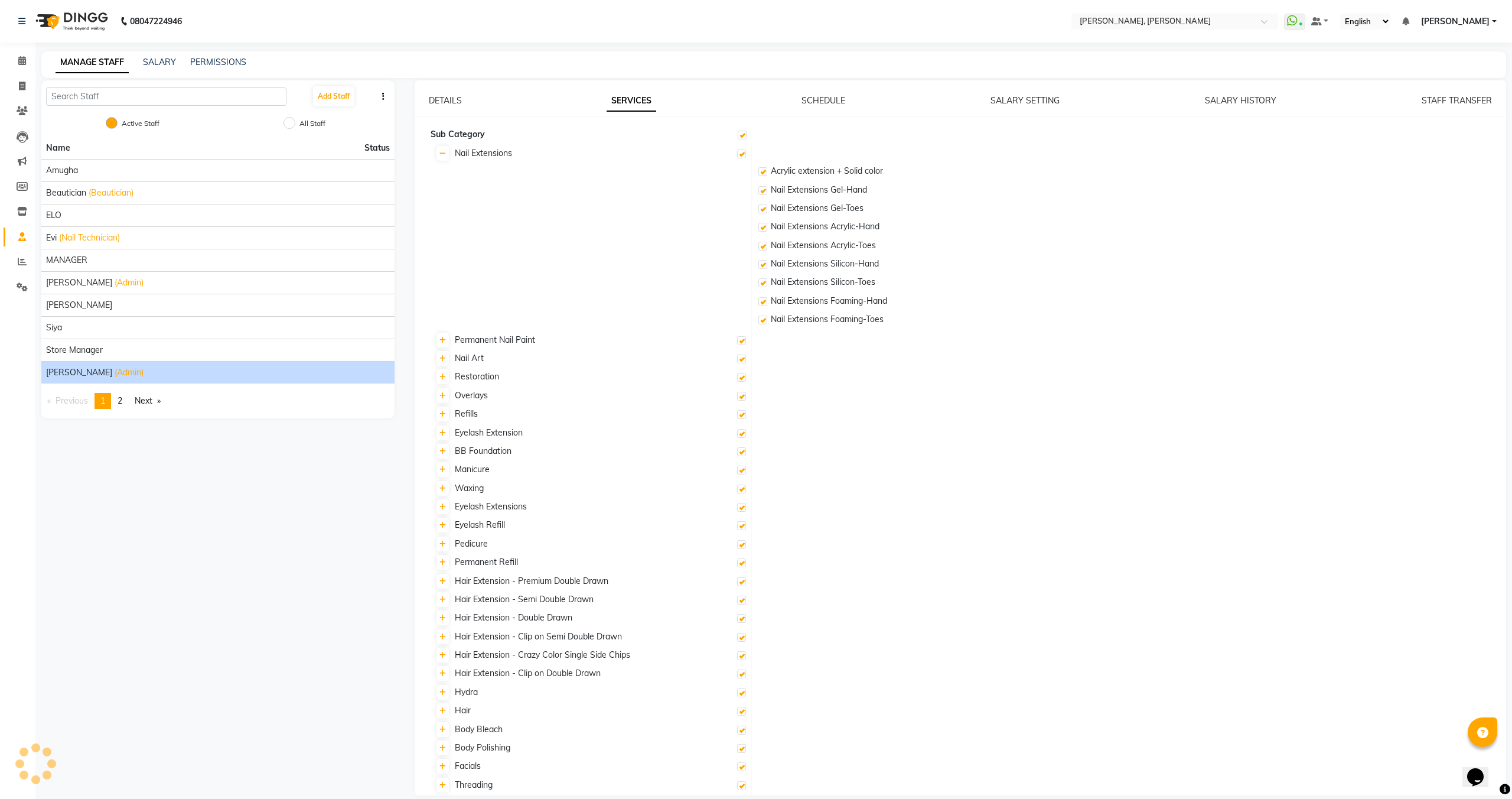
checkbox input "true"
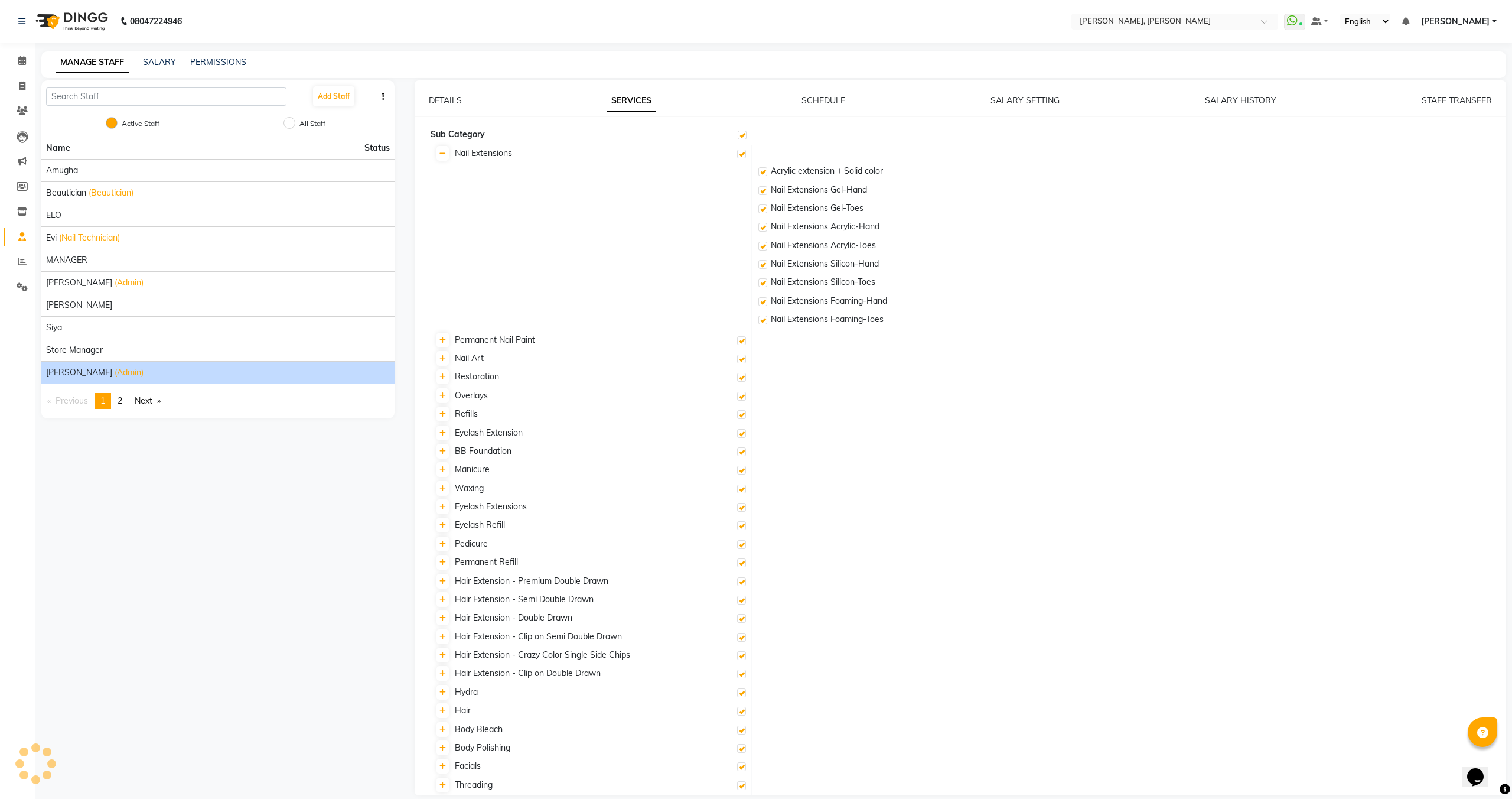
checkbox input "true"
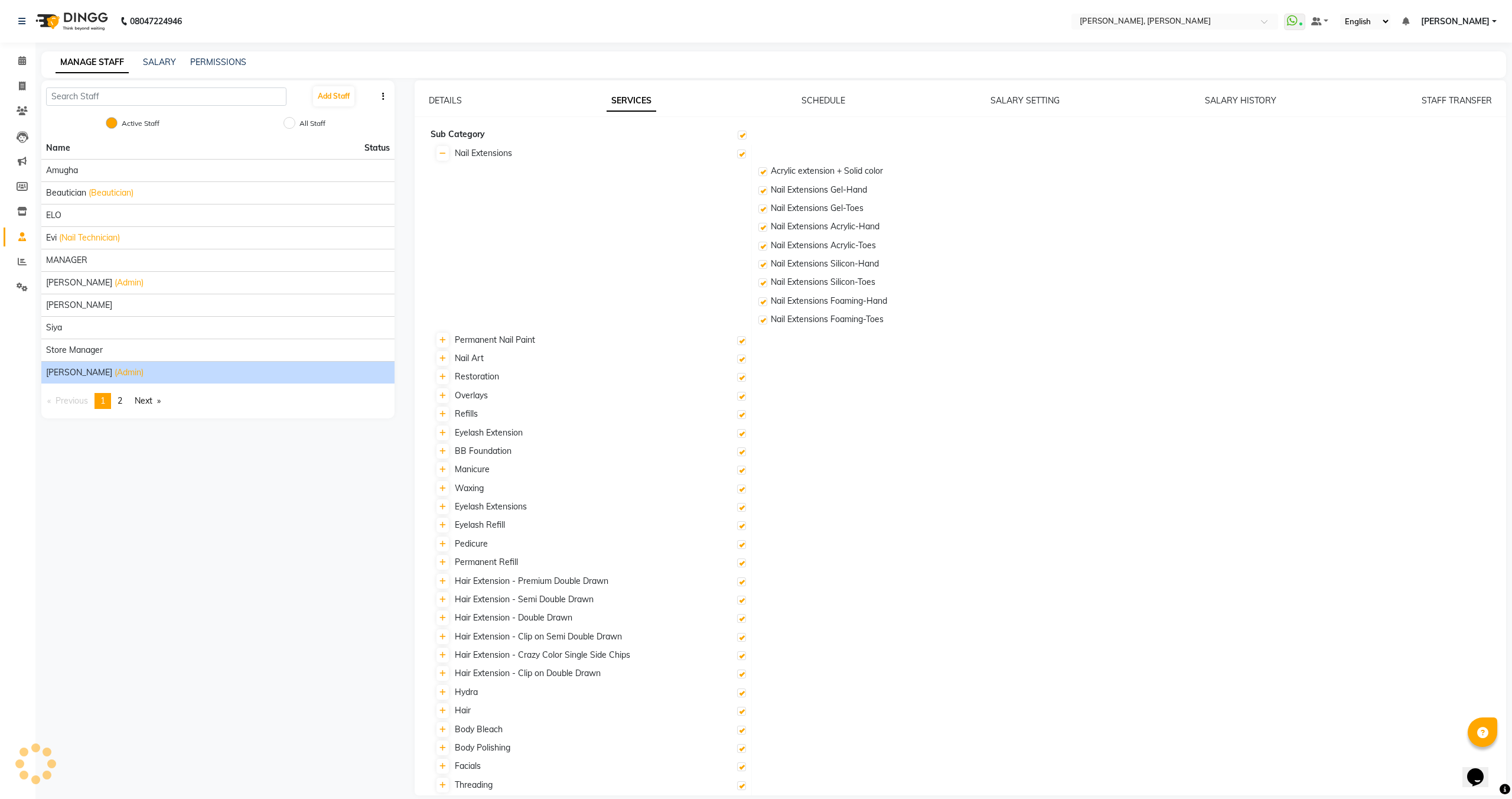
checkbox input "true"
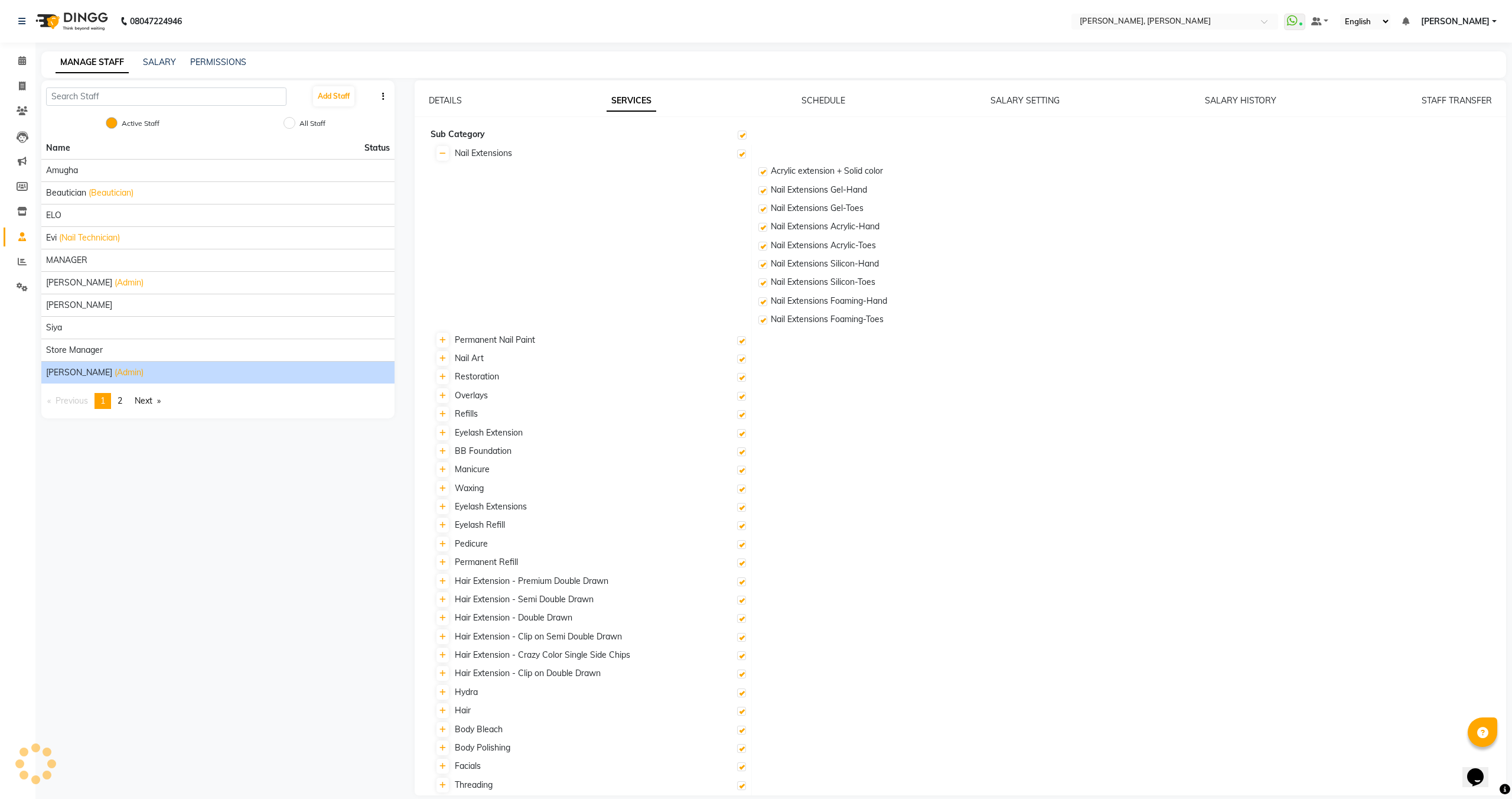
checkbox input "true"
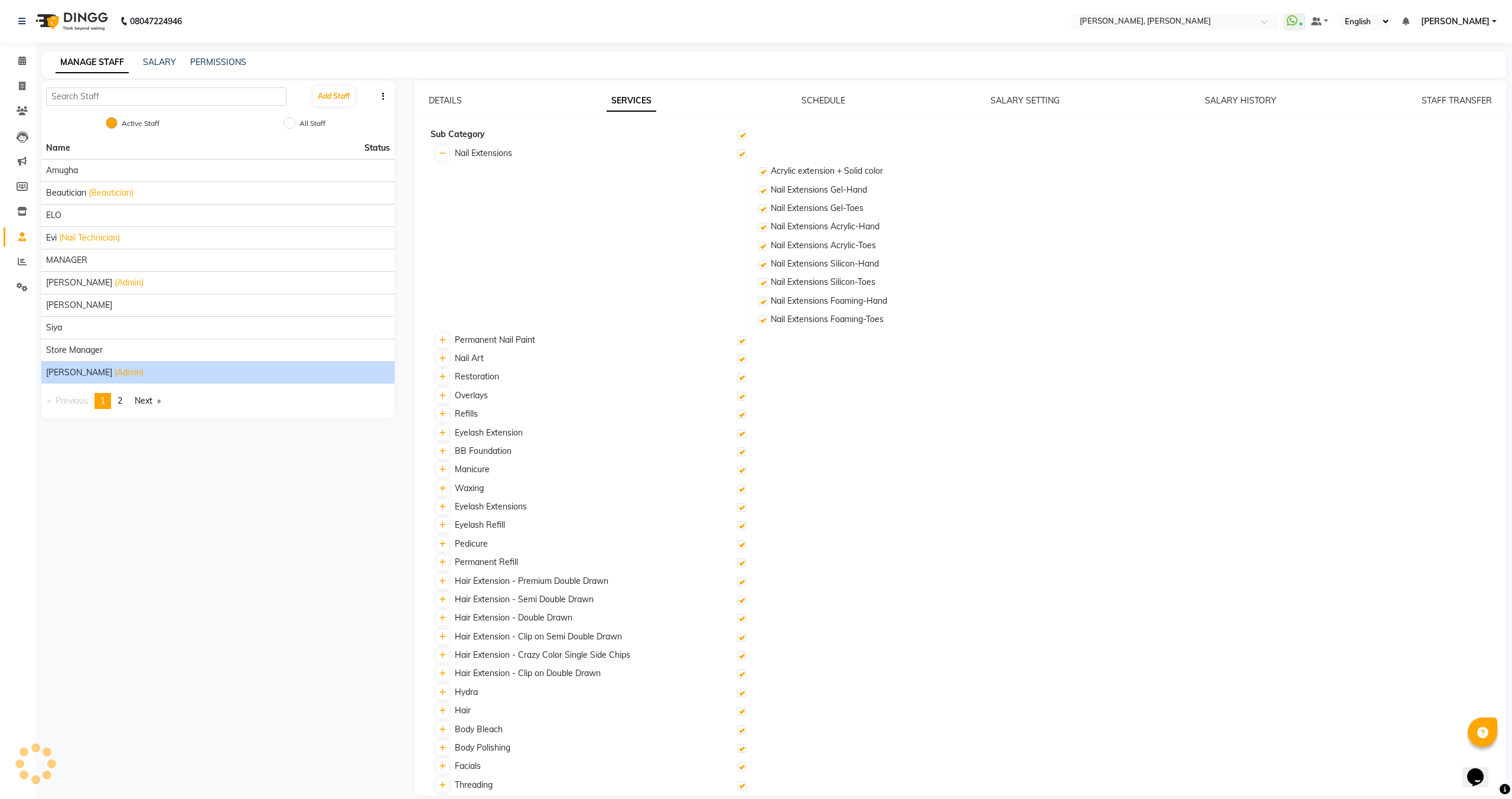
checkbox input "true"
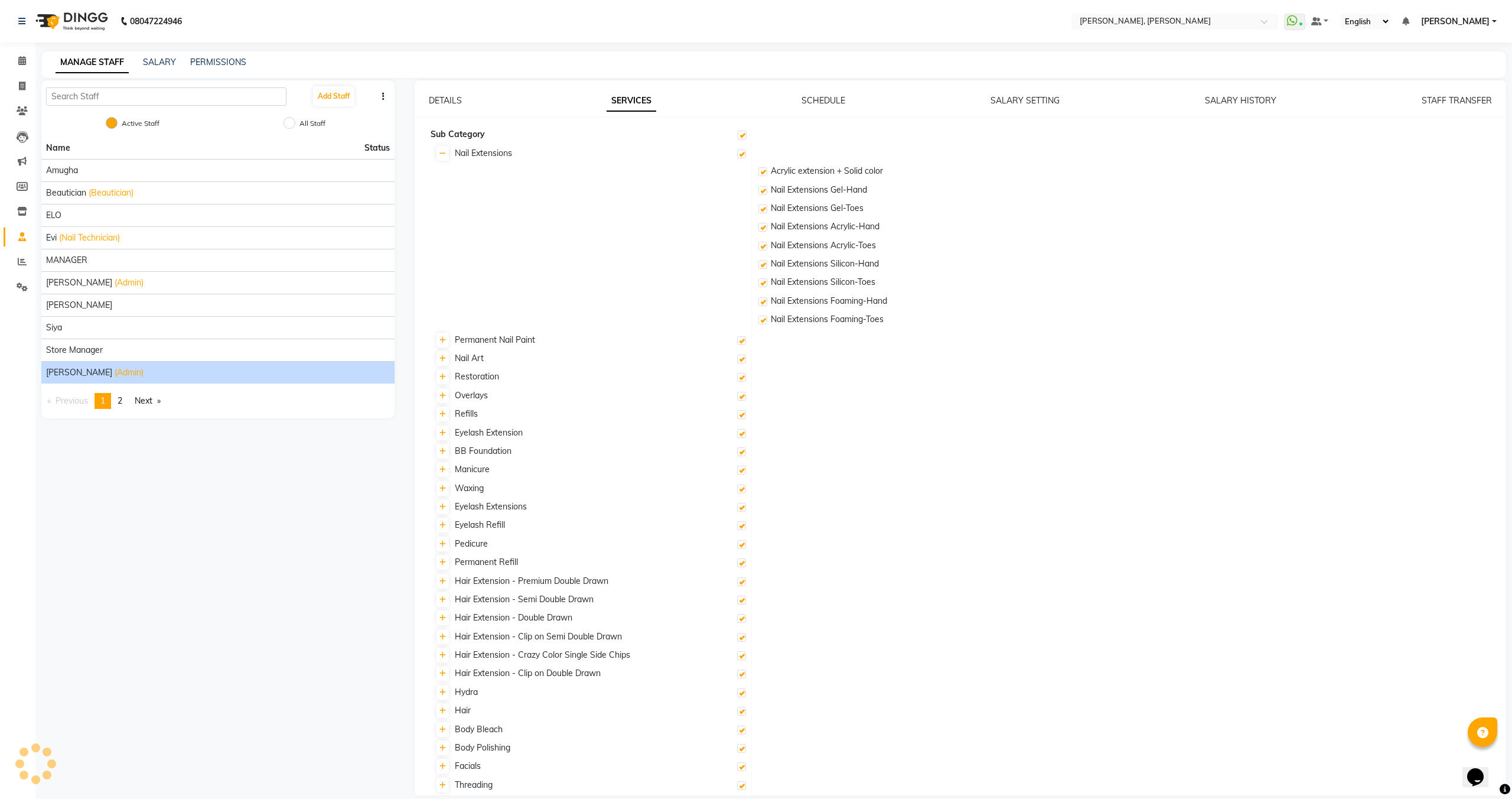
checkbox input "true"
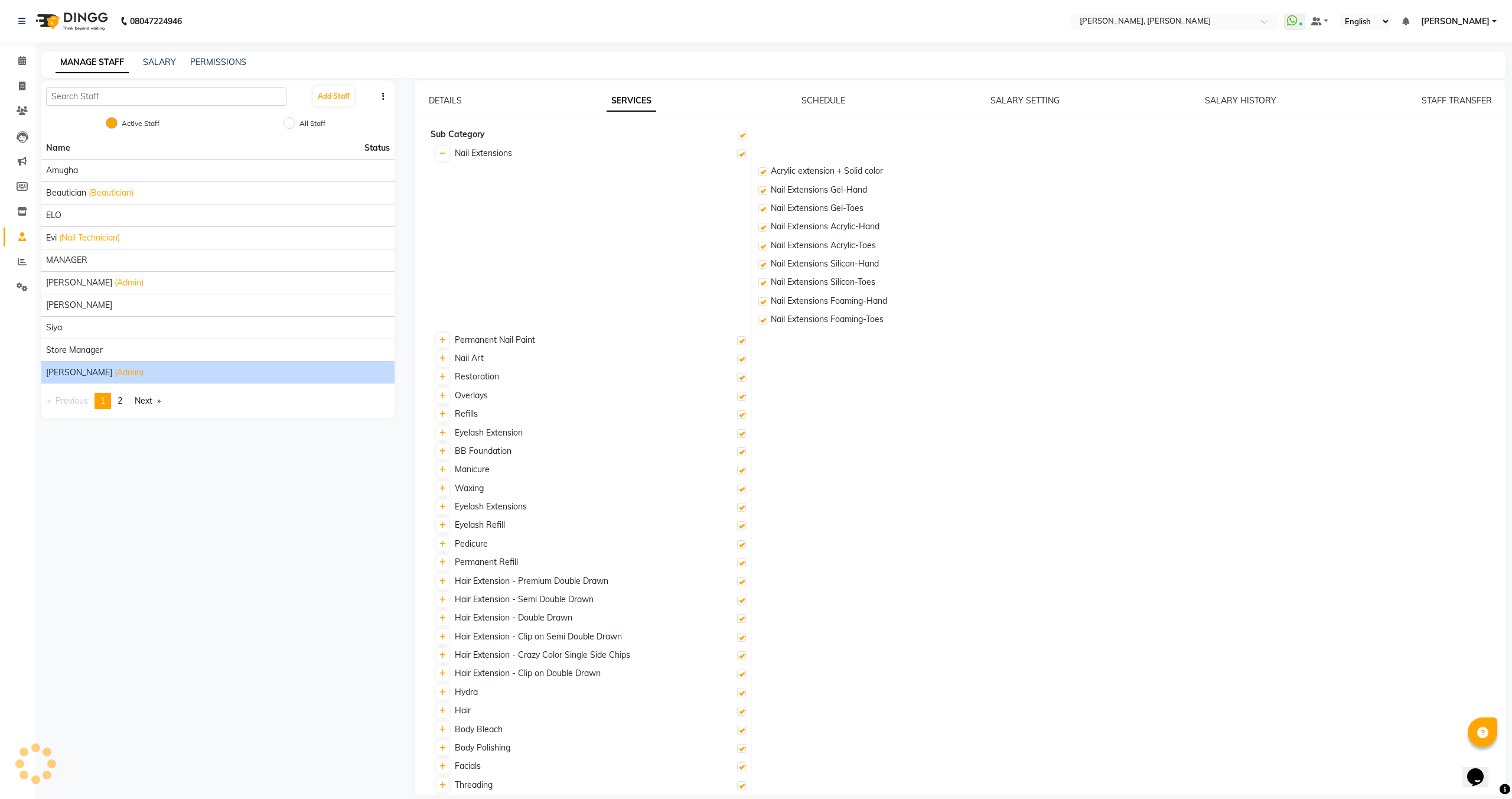
checkbox input "true"
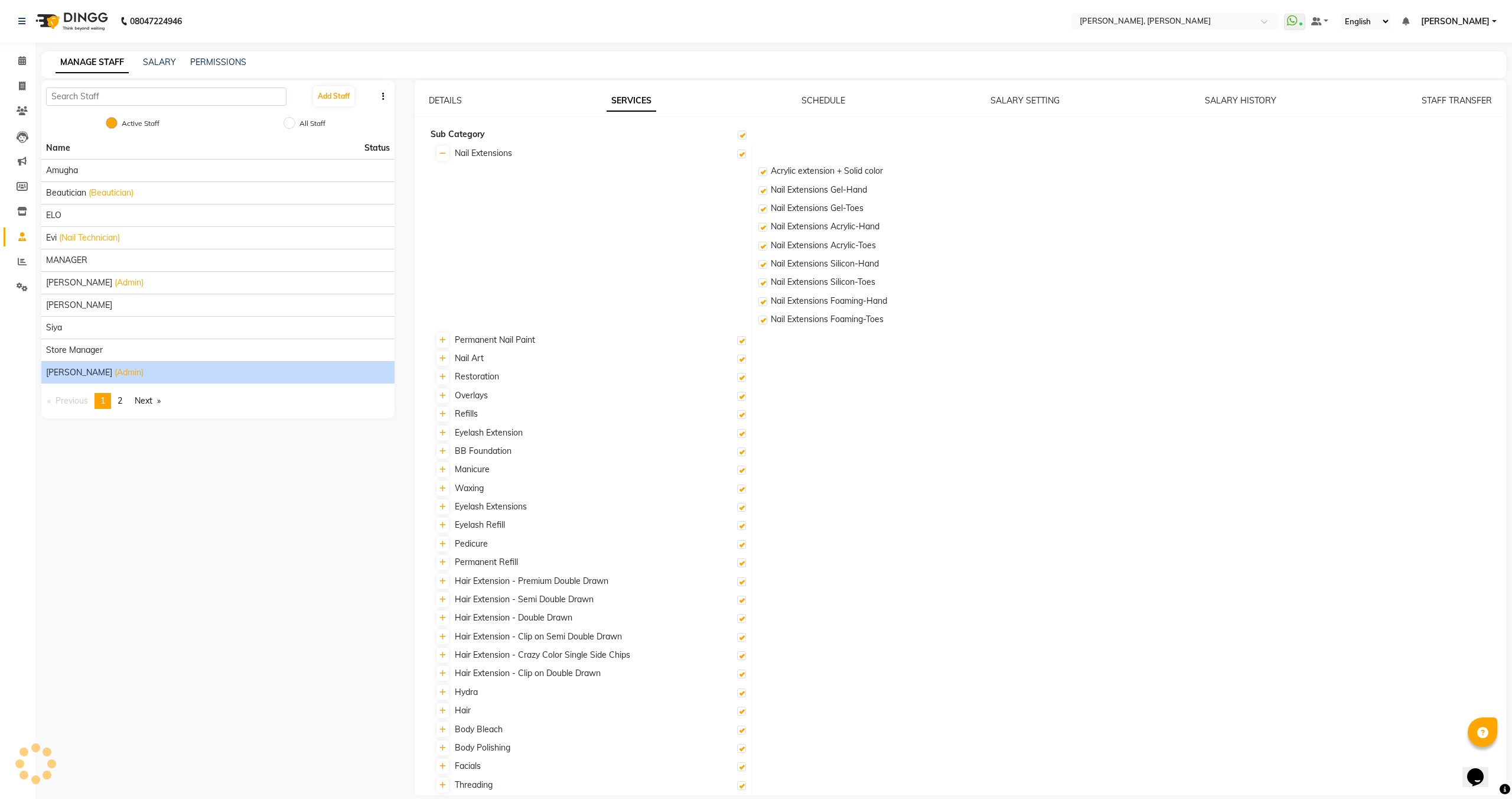
checkbox input "true"
click at [827, 96] on link "SCHEDULE" at bounding box center [824, 101] width 44 height 11
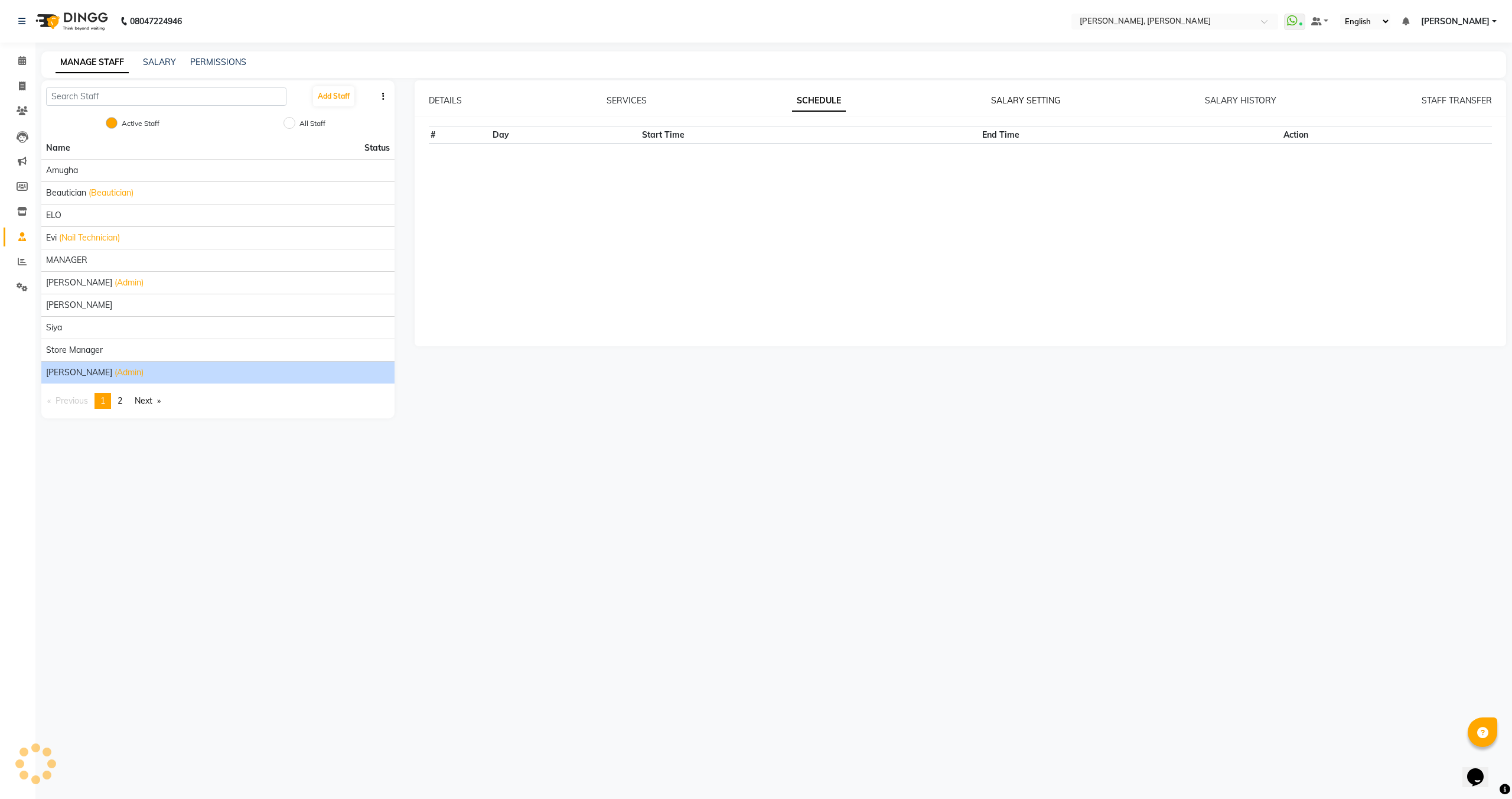
click at [1015, 100] on link "SALARY SETTING" at bounding box center [1026, 101] width 69 height 11
click at [1245, 105] on link "SALARY HISTORY" at bounding box center [1241, 101] width 71 height 11
click at [1480, 101] on link "STAFF TRANSFER" at bounding box center [1457, 101] width 71 height 11
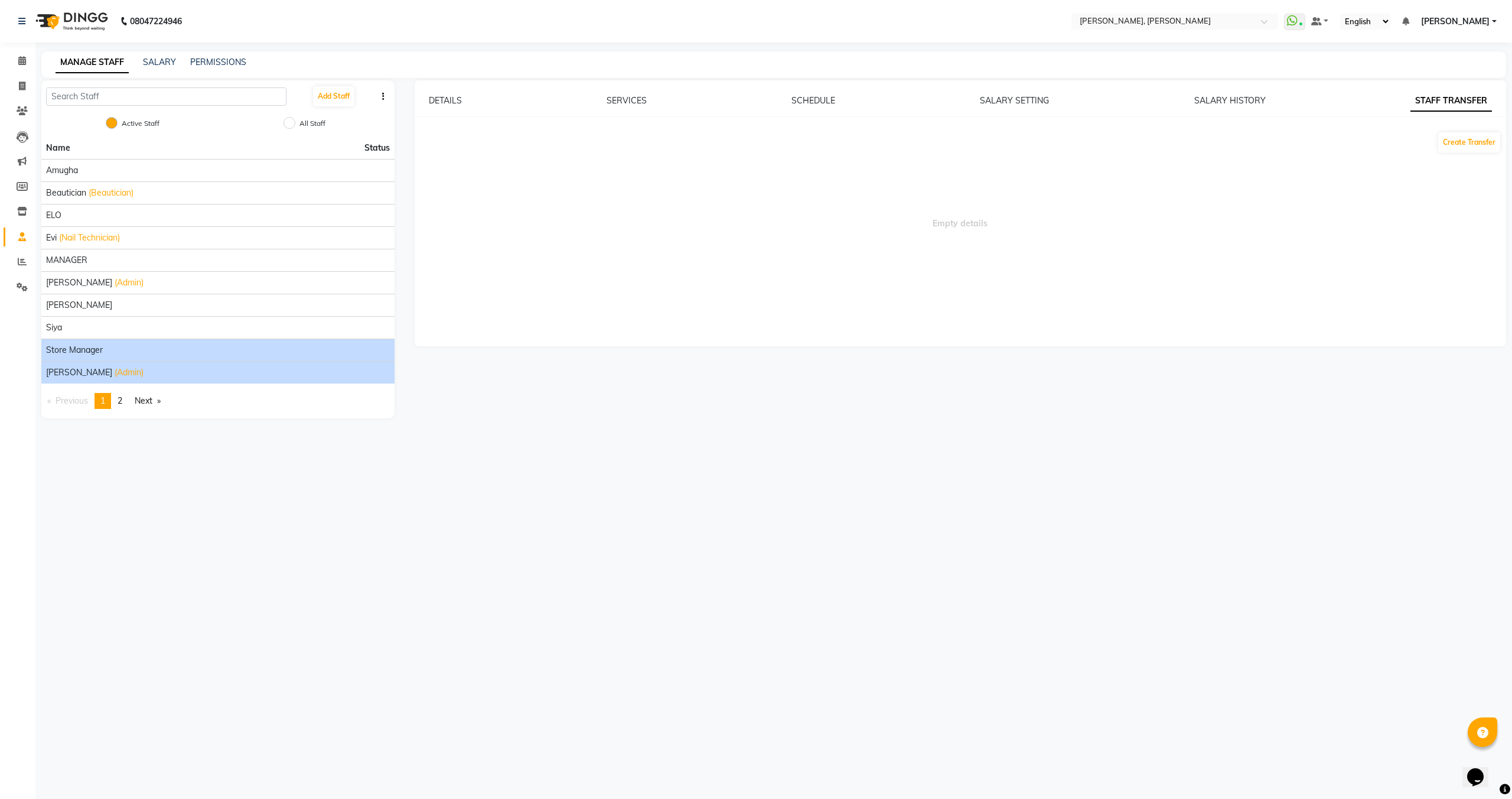
click at [233, 358] on li "Store Manager" at bounding box center [218, 350] width 353 height 23
click at [167, 351] on div "Store Manager" at bounding box center [218, 350] width 344 height 13
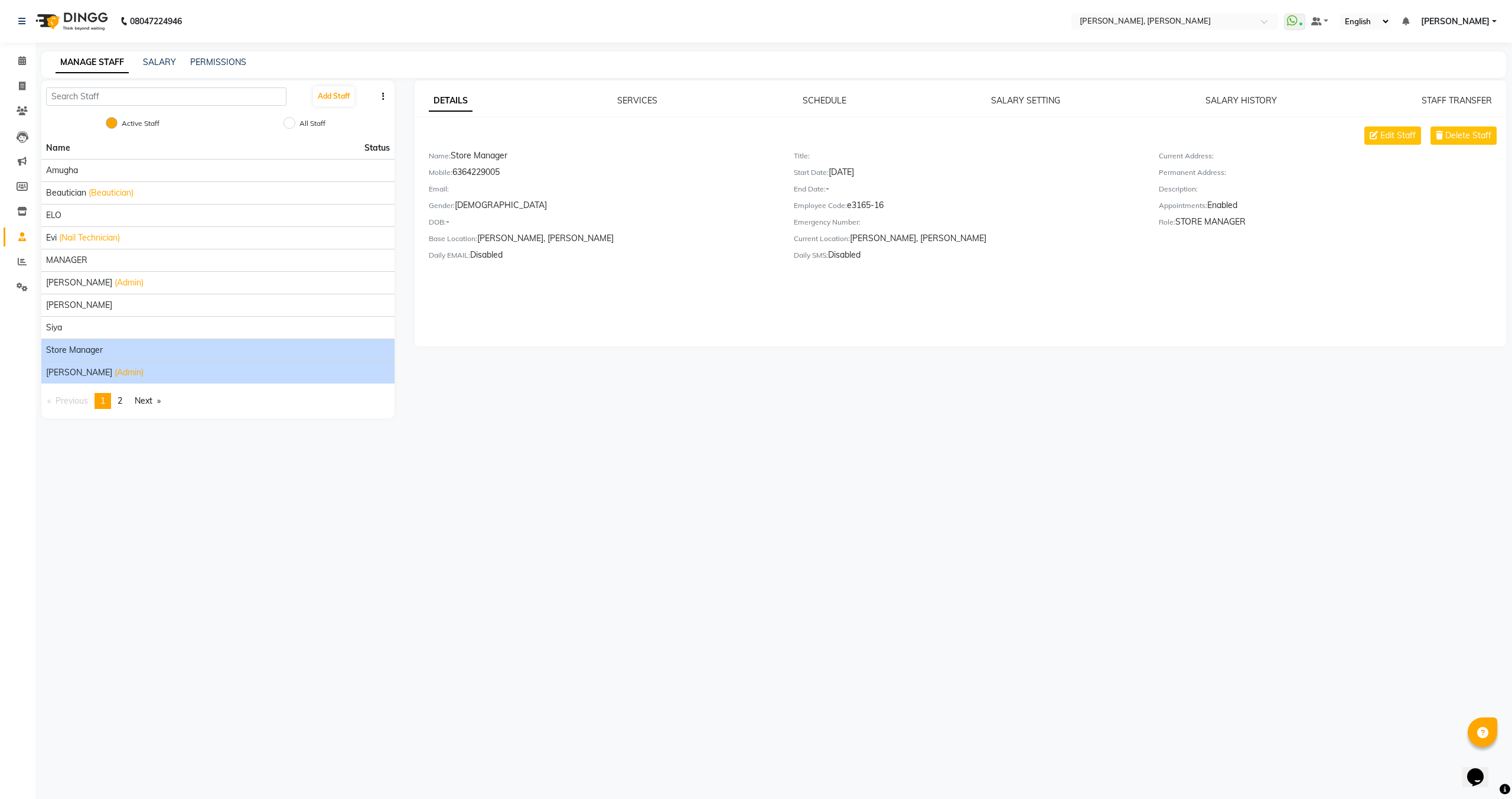
click at [132, 370] on div "Victor (Admin)" at bounding box center [218, 372] width 344 height 13
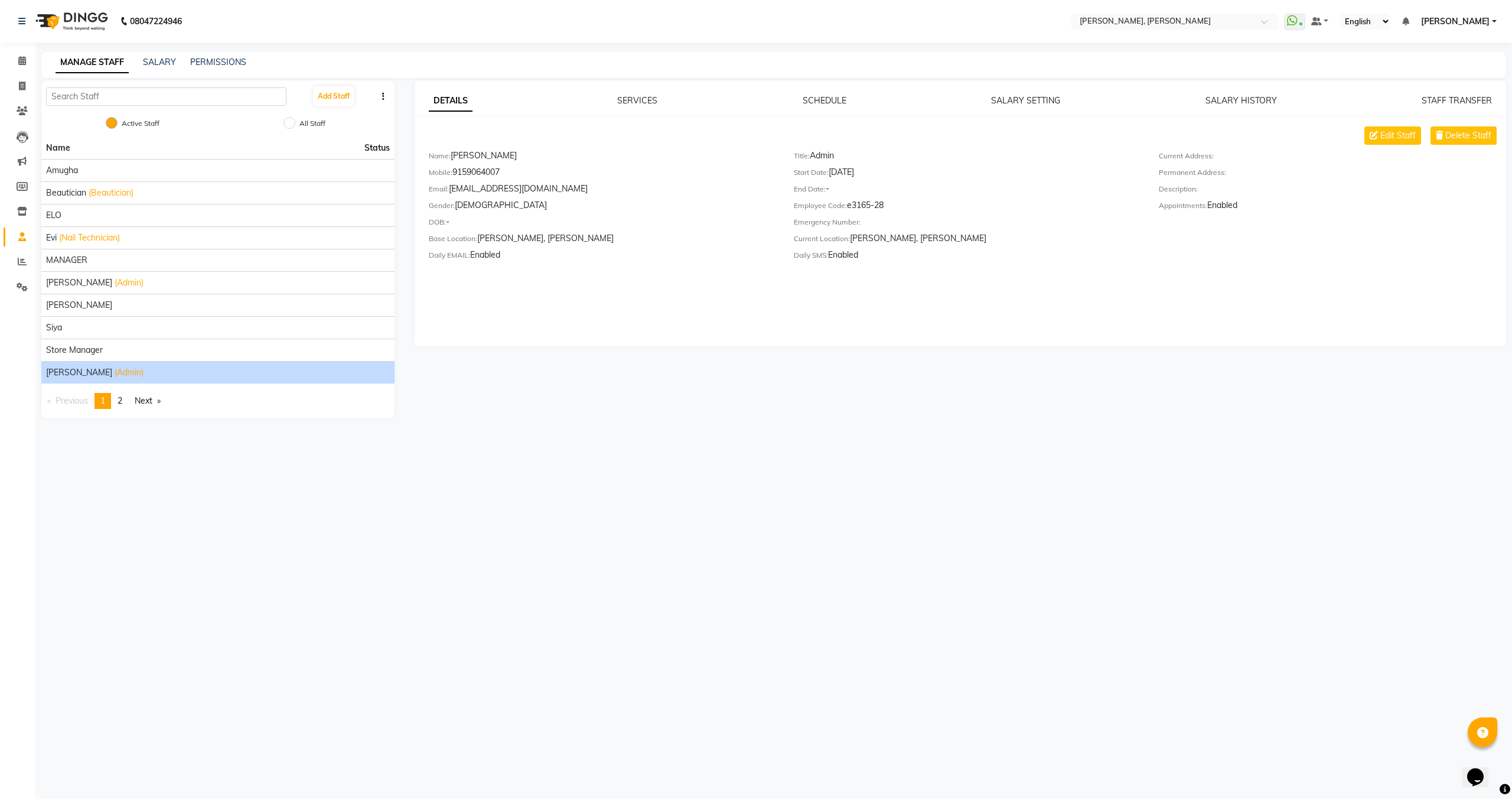
click at [380, 98] on button "button" at bounding box center [383, 96] width 12 height 13
click at [393, 328] on li "siya" at bounding box center [218, 328] width 353 height 23
click at [369, 350] on div "Store Manager" at bounding box center [218, 350] width 344 height 13
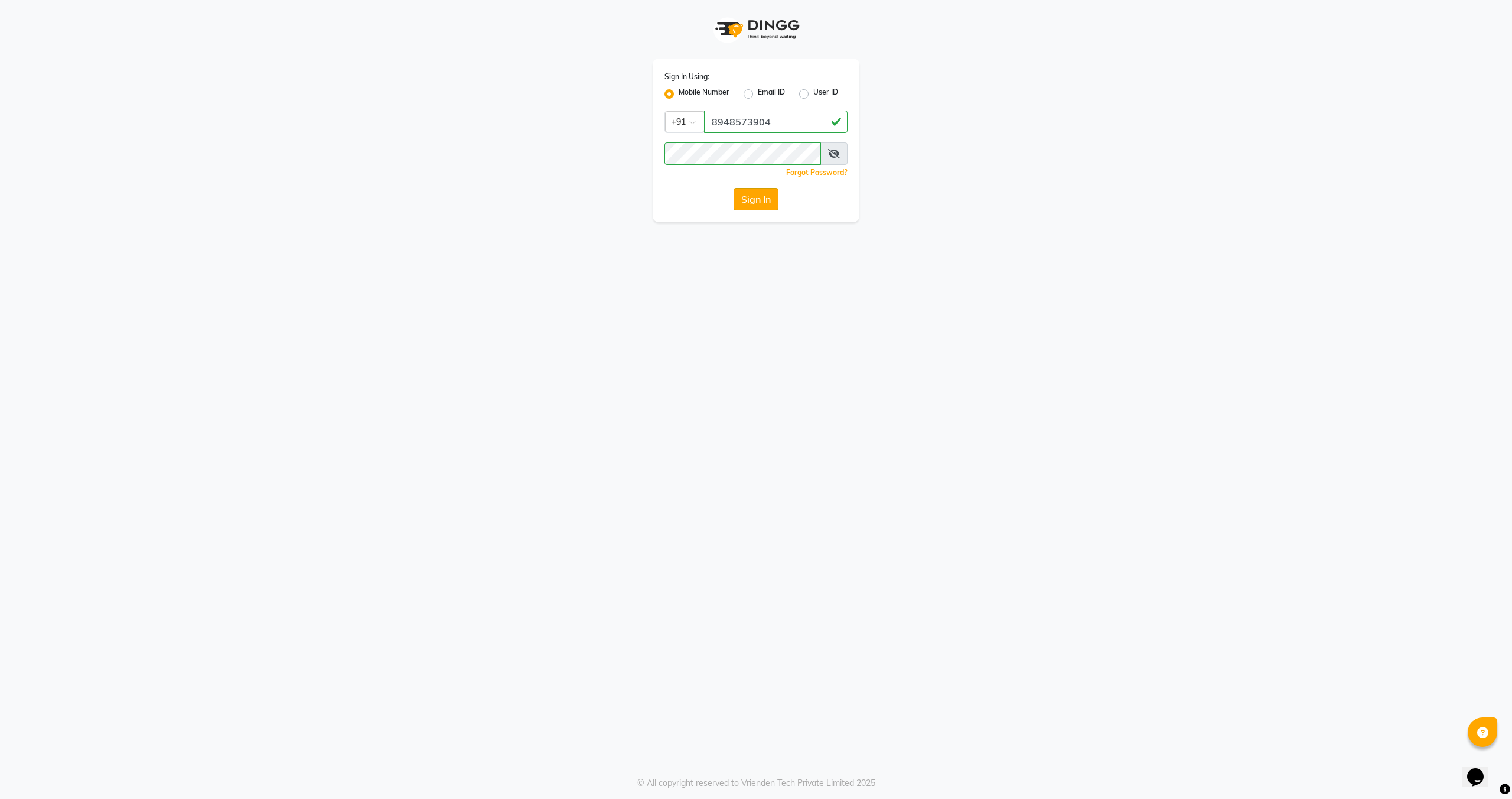
click at [767, 206] on button "Sign In" at bounding box center [756, 199] width 45 height 23
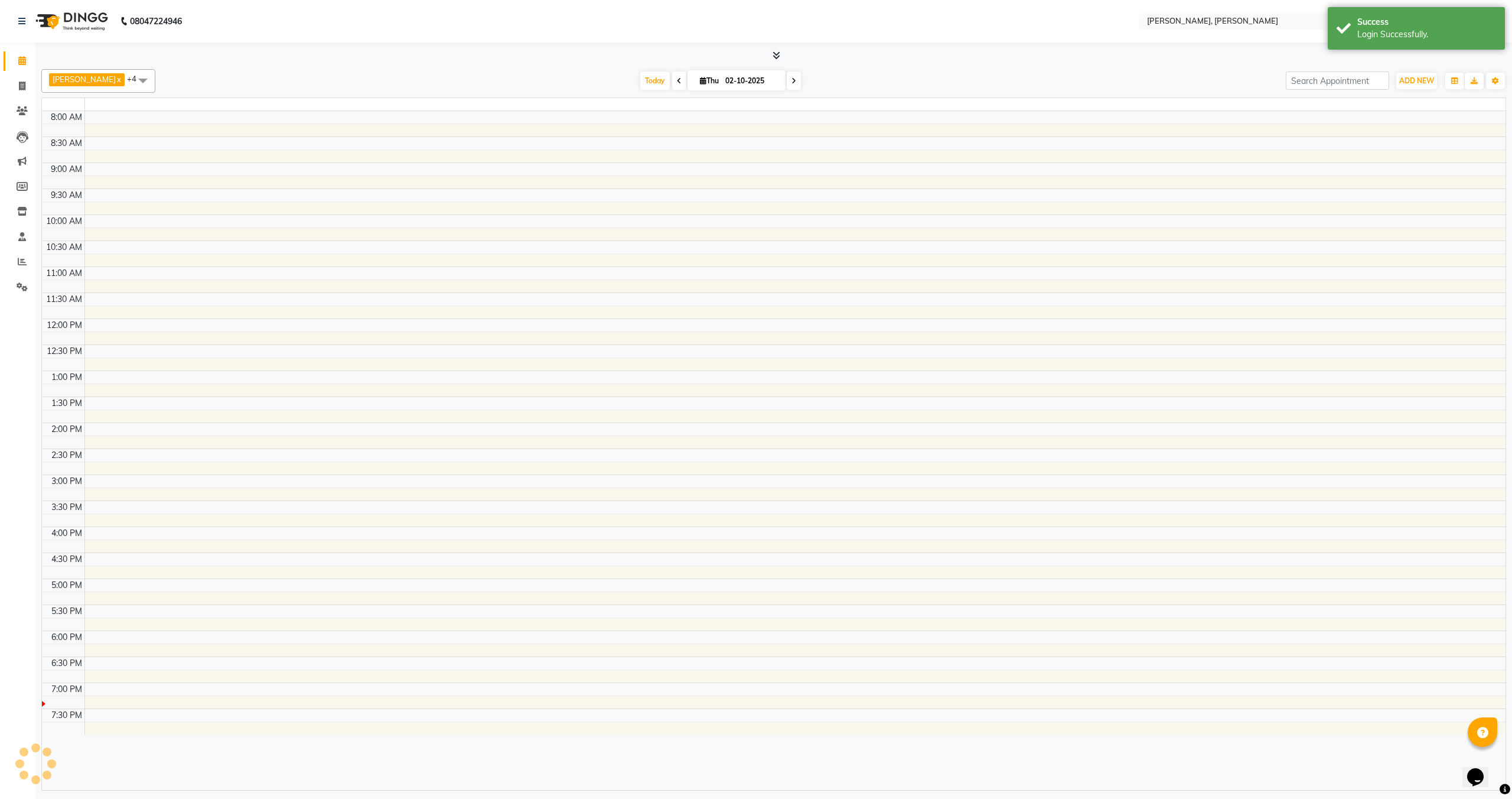
select select "en"
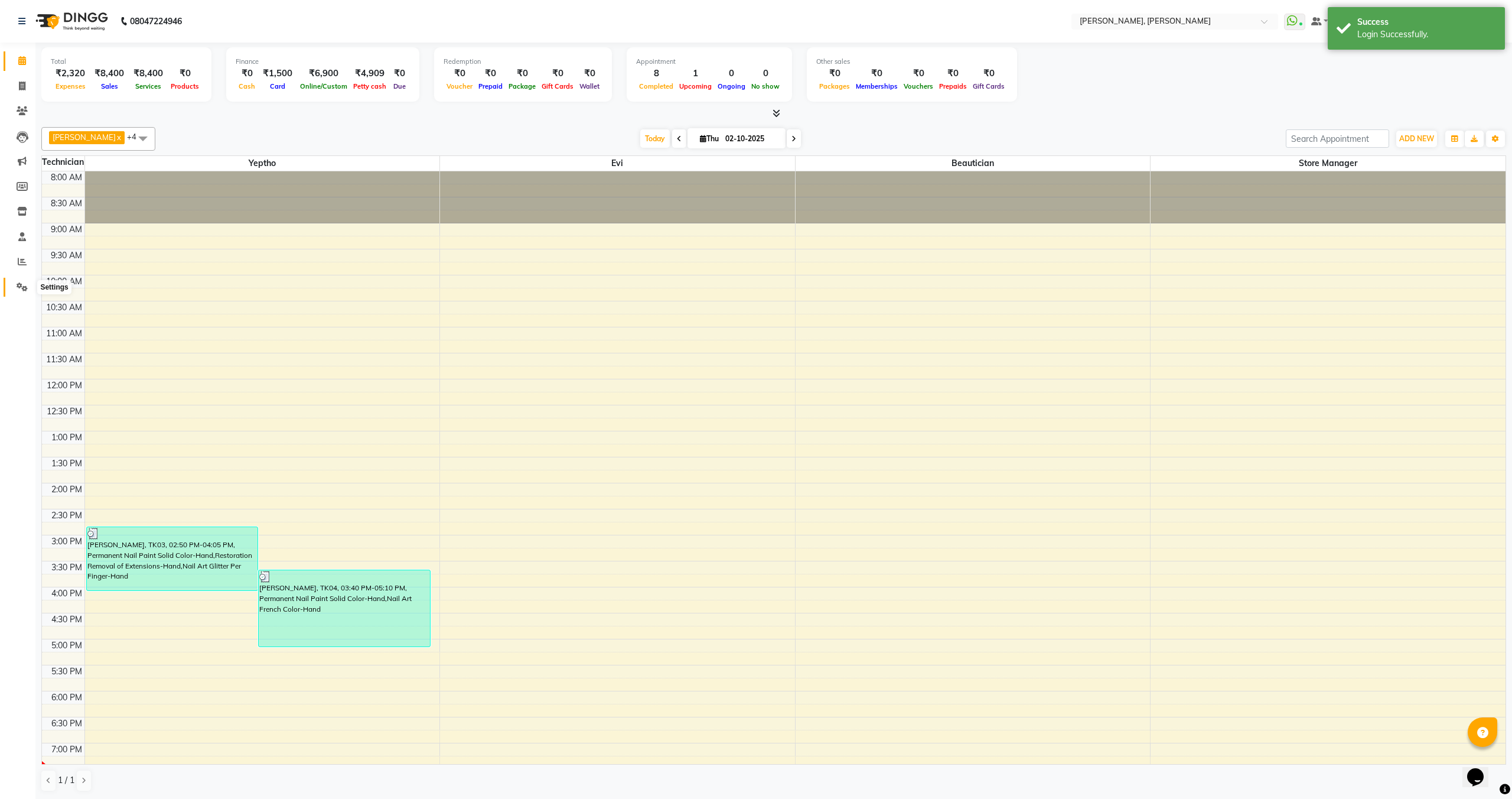
click at [23, 284] on icon at bounding box center [22, 287] width 11 height 9
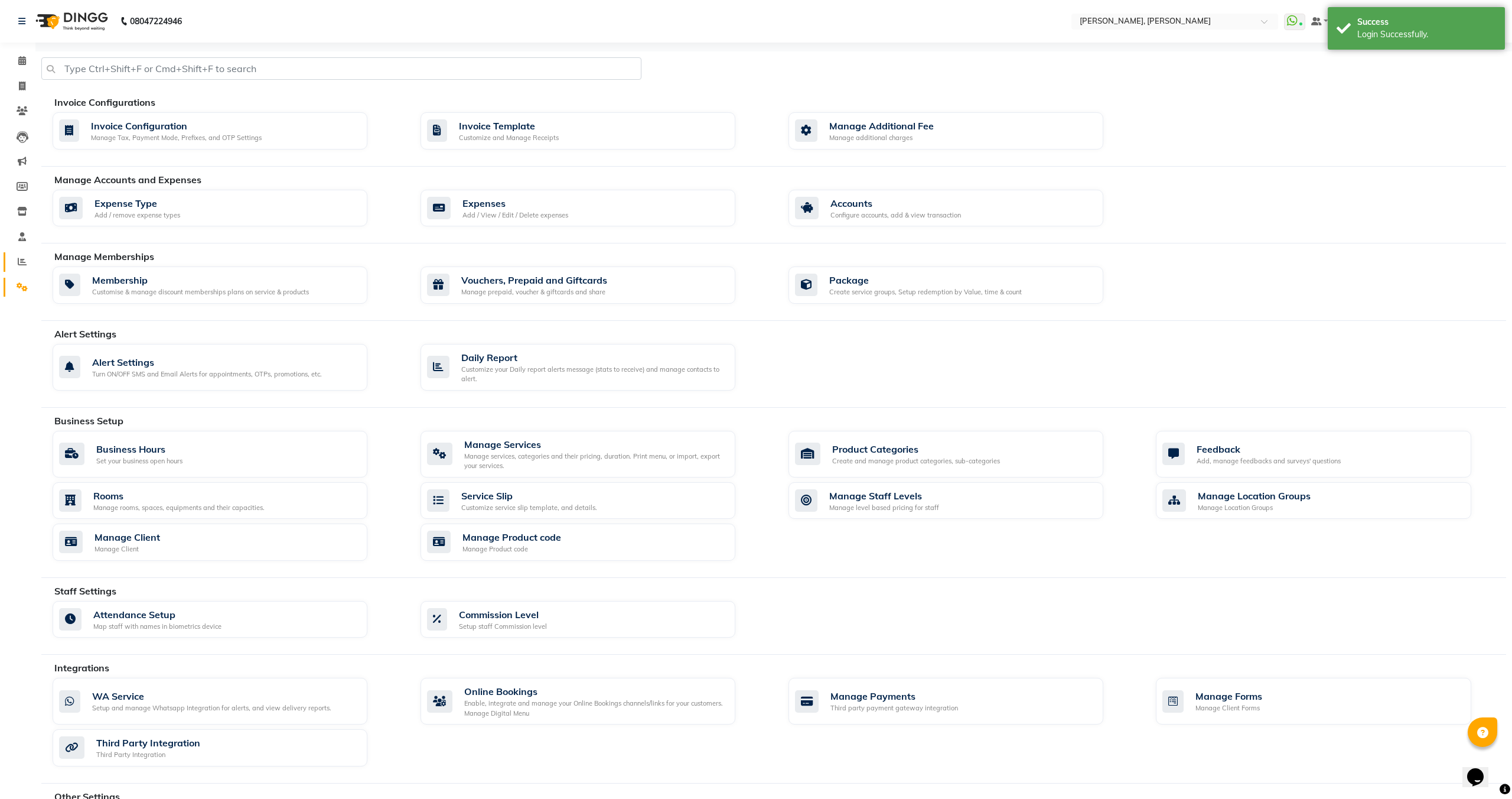
click at [21, 268] on link "Reports" at bounding box center [18, 262] width 29 height 20
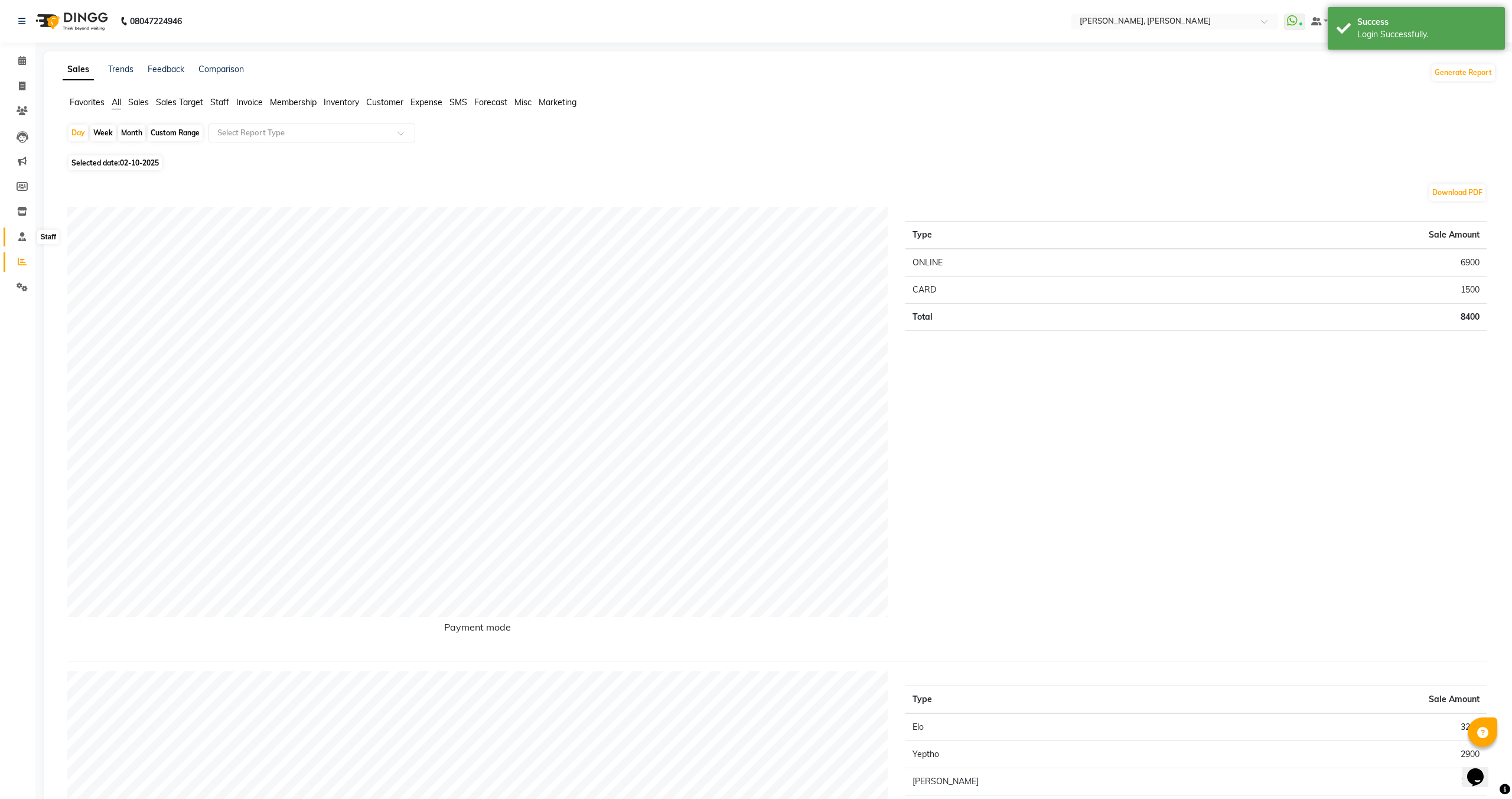
click at [18, 231] on span at bounding box center [23, 238] width 21 height 14
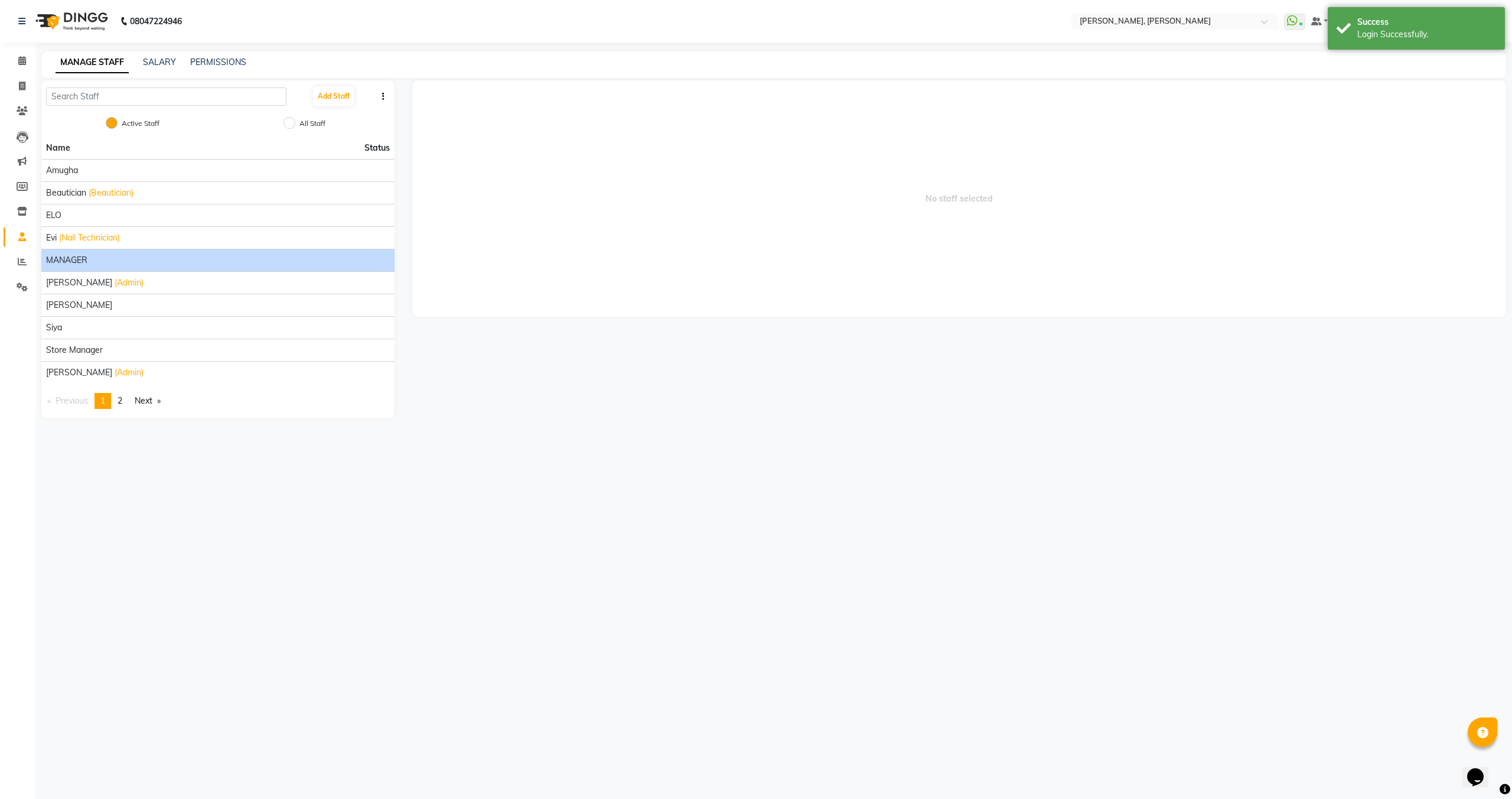
click at [81, 259] on span "MANAGER" at bounding box center [66, 260] width 41 height 13
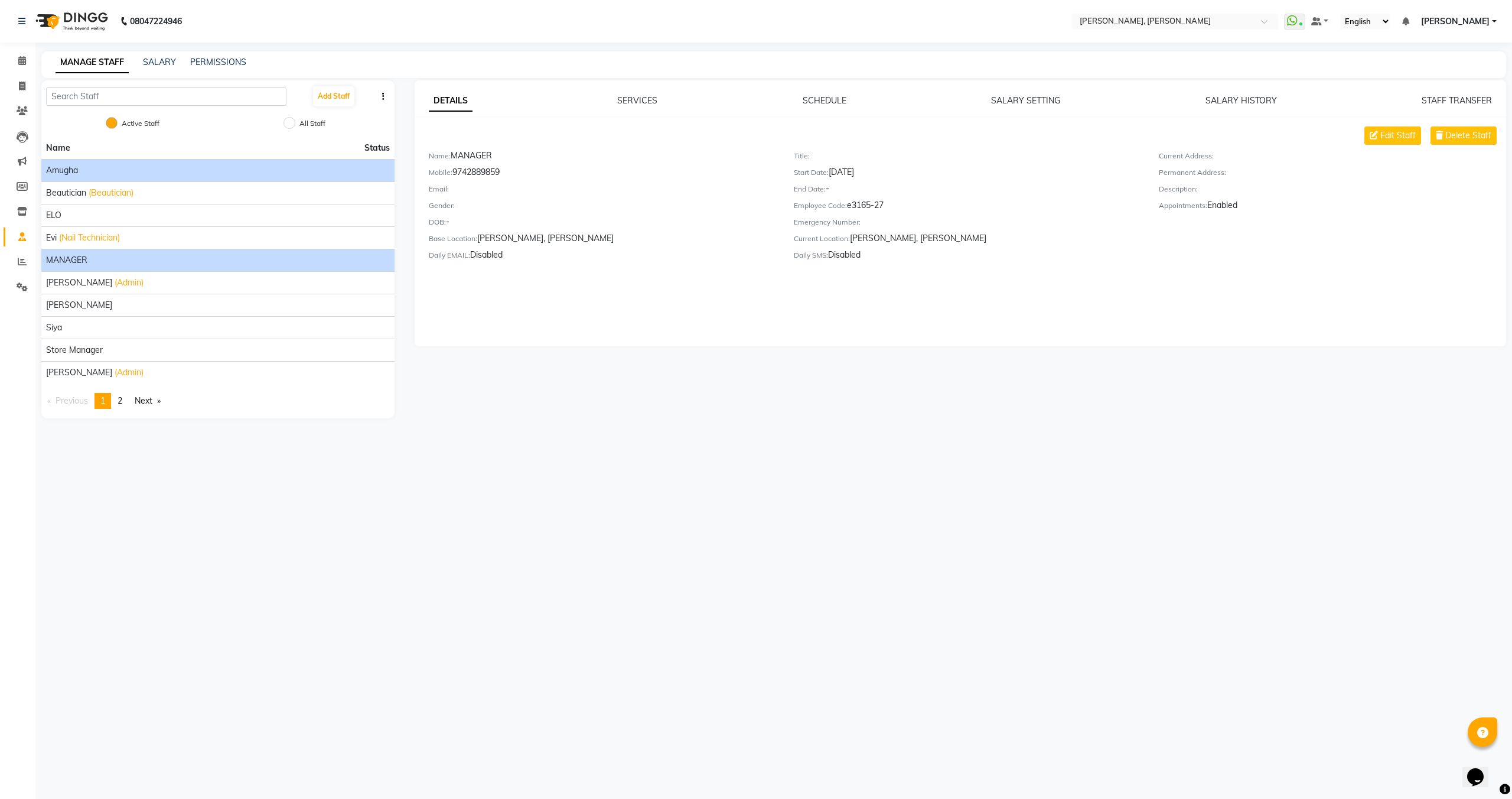
click at [83, 177] on li "amugha" at bounding box center [218, 170] width 353 height 23
click at [61, 173] on span "amugha" at bounding box center [62, 171] width 32 height 13
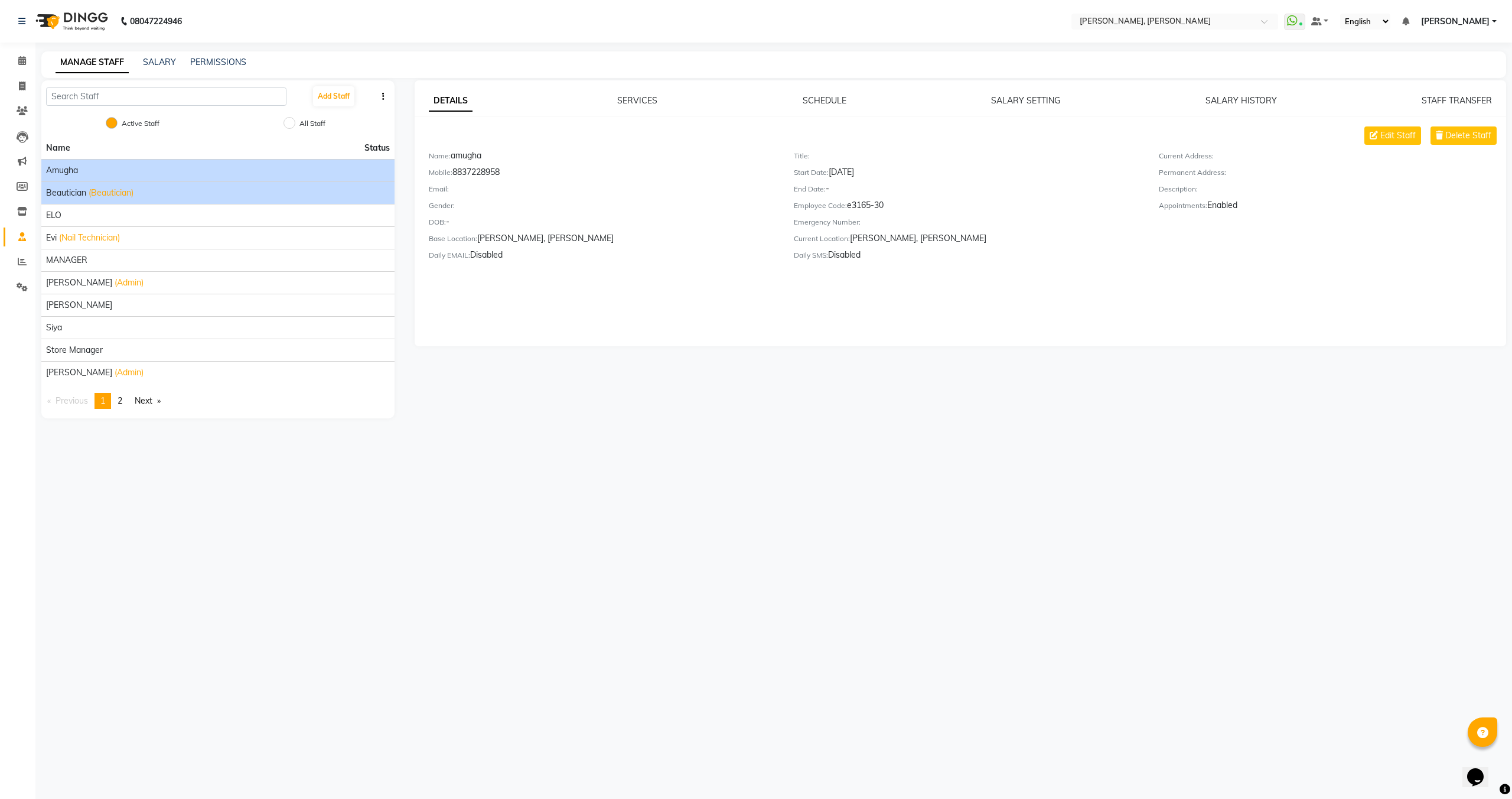
click at [95, 196] on span "(Beautician)" at bounding box center [111, 192] width 45 height 13
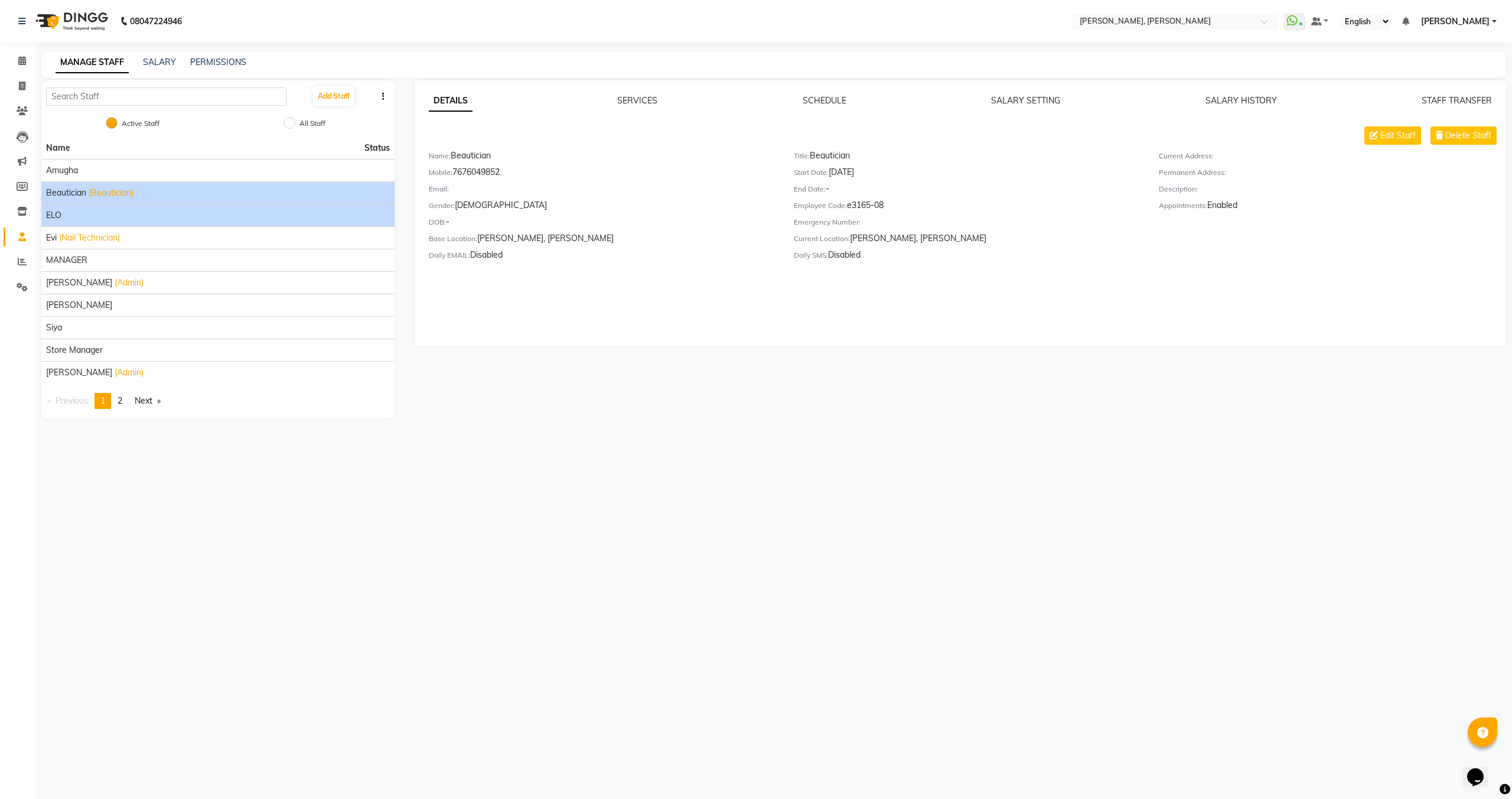
click at [95, 214] on div "ELO" at bounding box center [218, 215] width 344 height 13
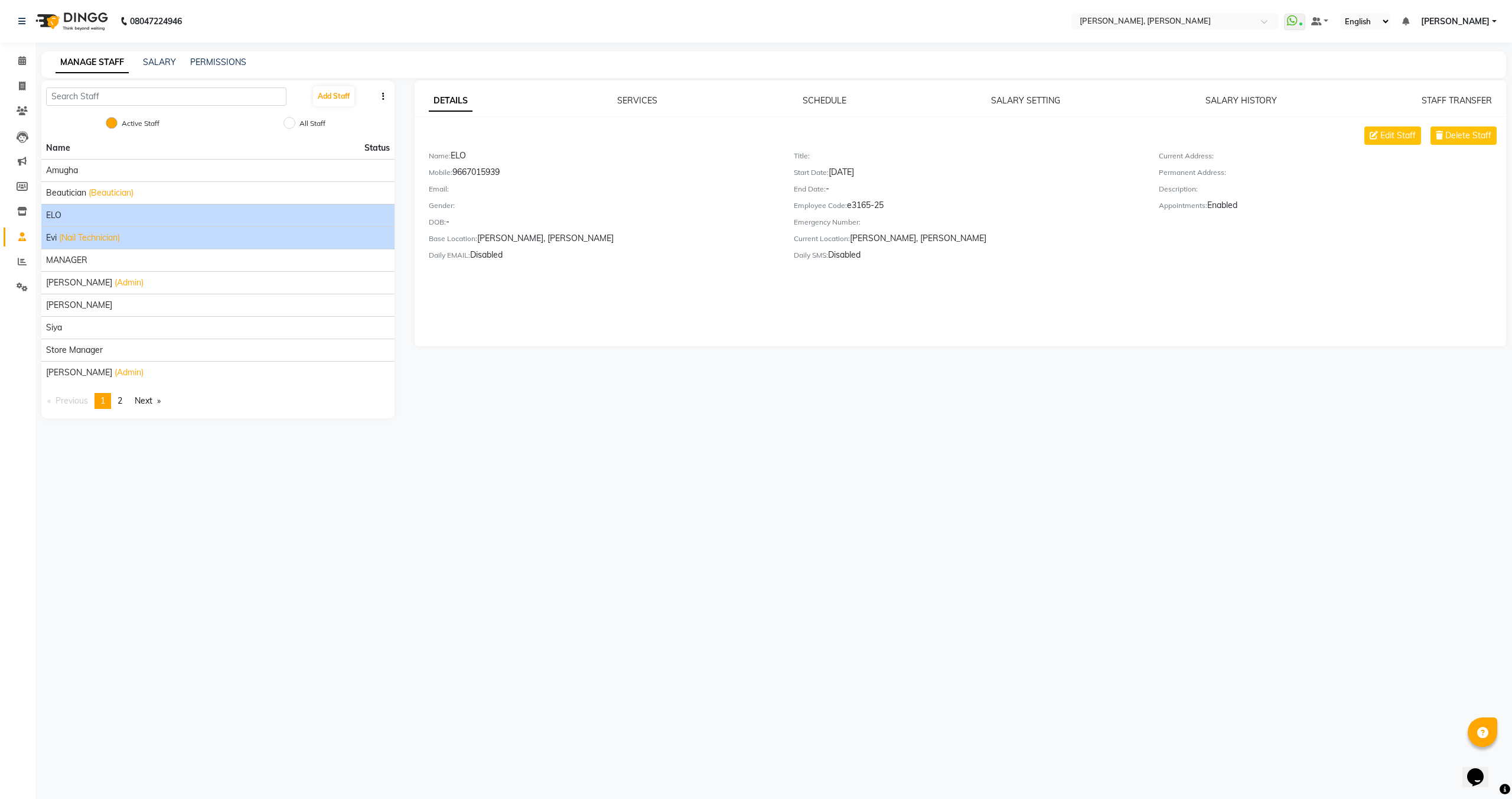
click at [98, 237] on span "(Nail Technician)" at bounding box center [89, 238] width 61 height 13
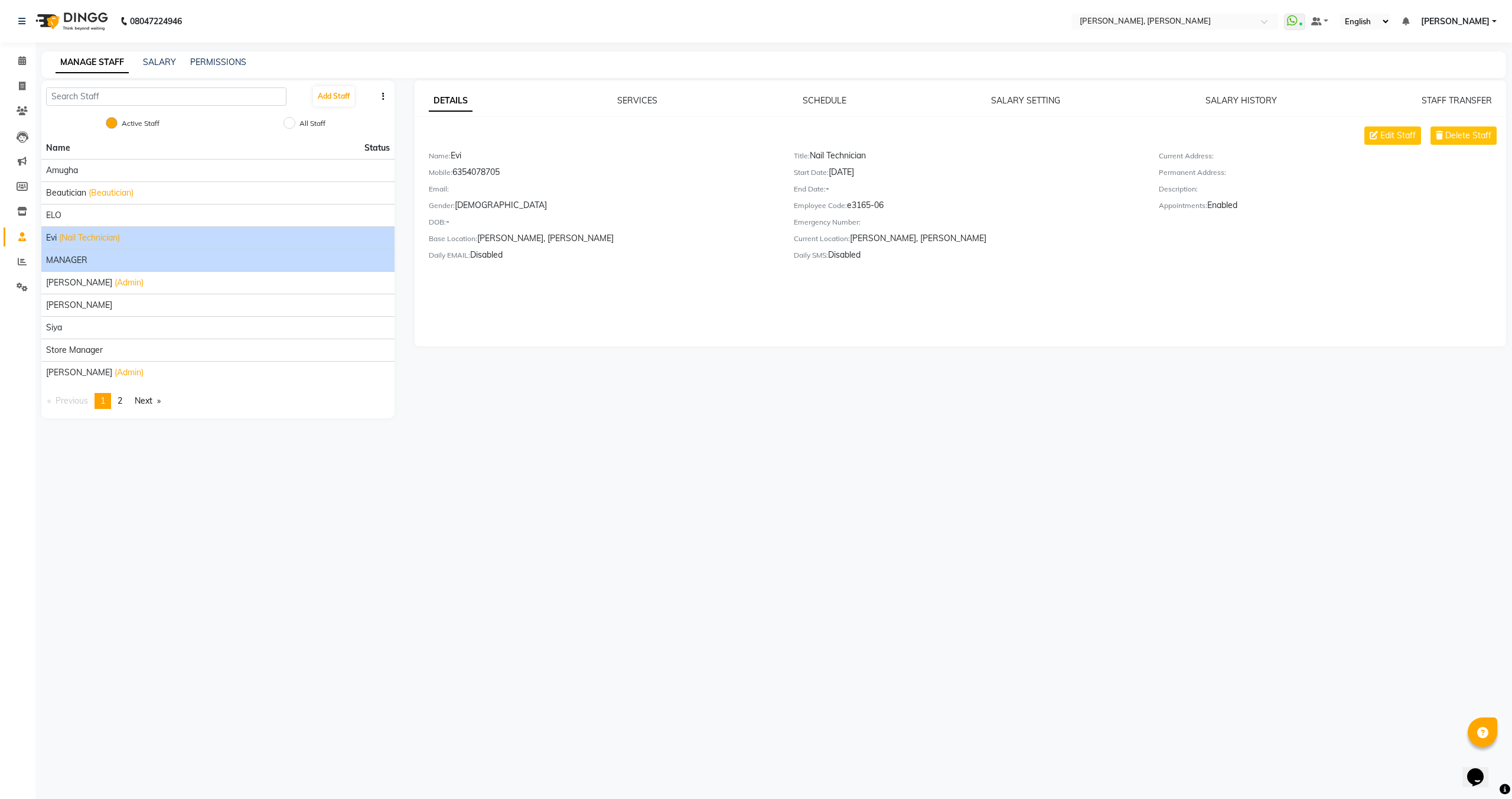
click at [101, 268] on li "MANAGER" at bounding box center [218, 260] width 353 height 23
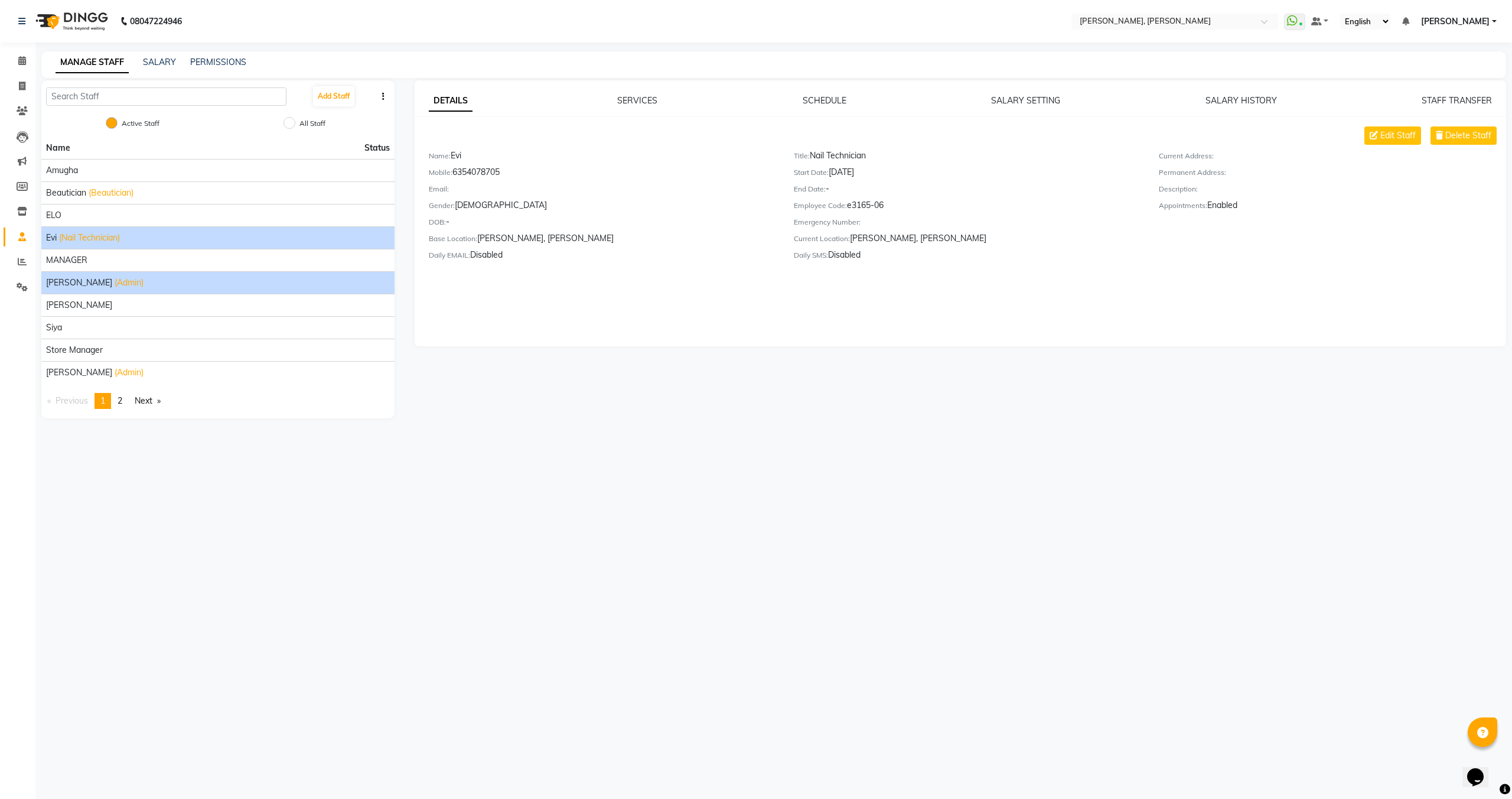
click at [115, 281] on span "(Admin)" at bounding box center [129, 283] width 29 height 13
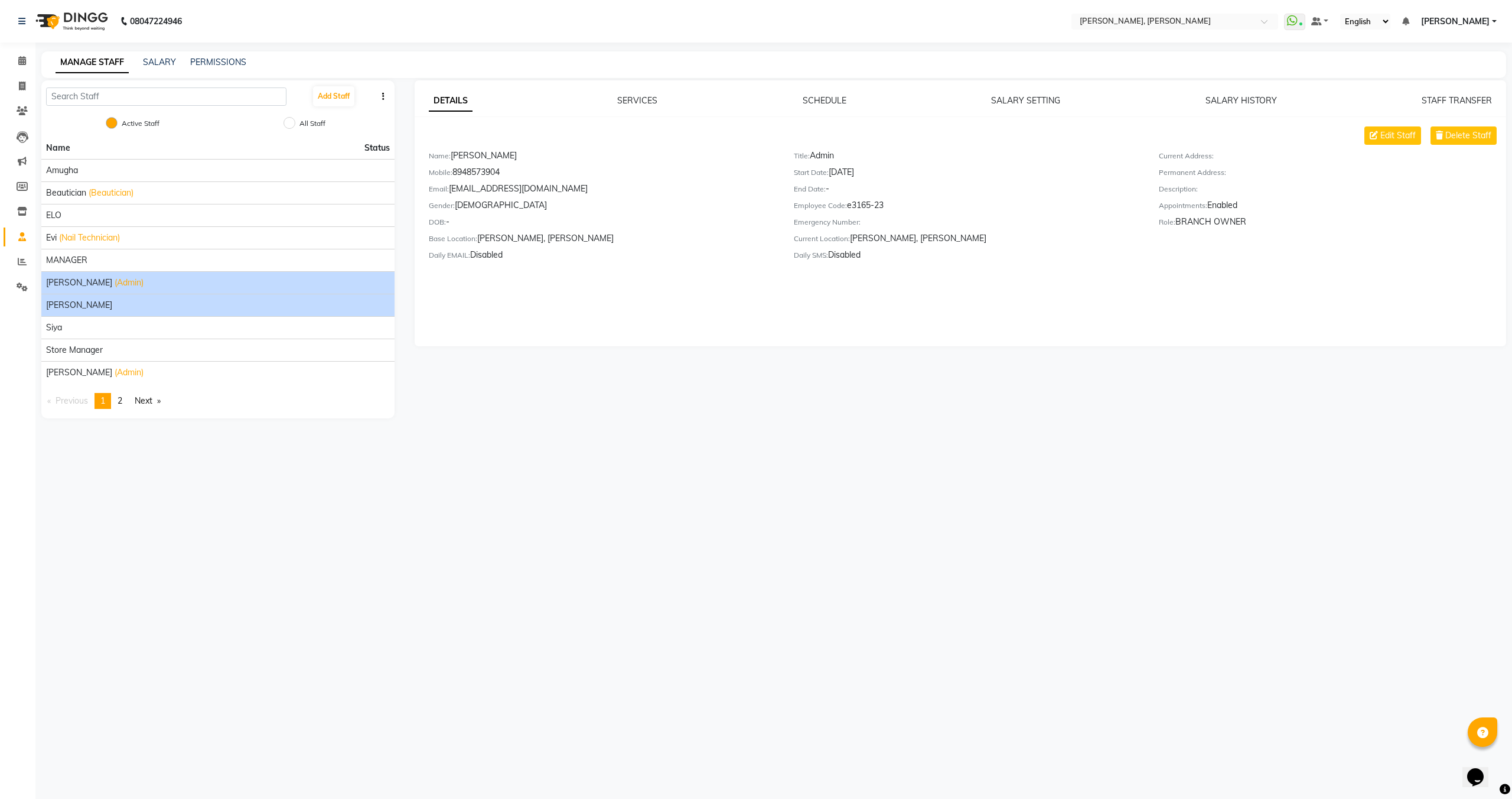
click at [122, 307] on div "[PERSON_NAME]" at bounding box center [218, 305] width 344 height 13
click at [112, 274] on li "Priya Singh (Admin)" at bounding box center [218, 283] width 353 height 23
click at [115, 282] on span "(Admin)" at bounding box center [129, 283] width 29 height 13
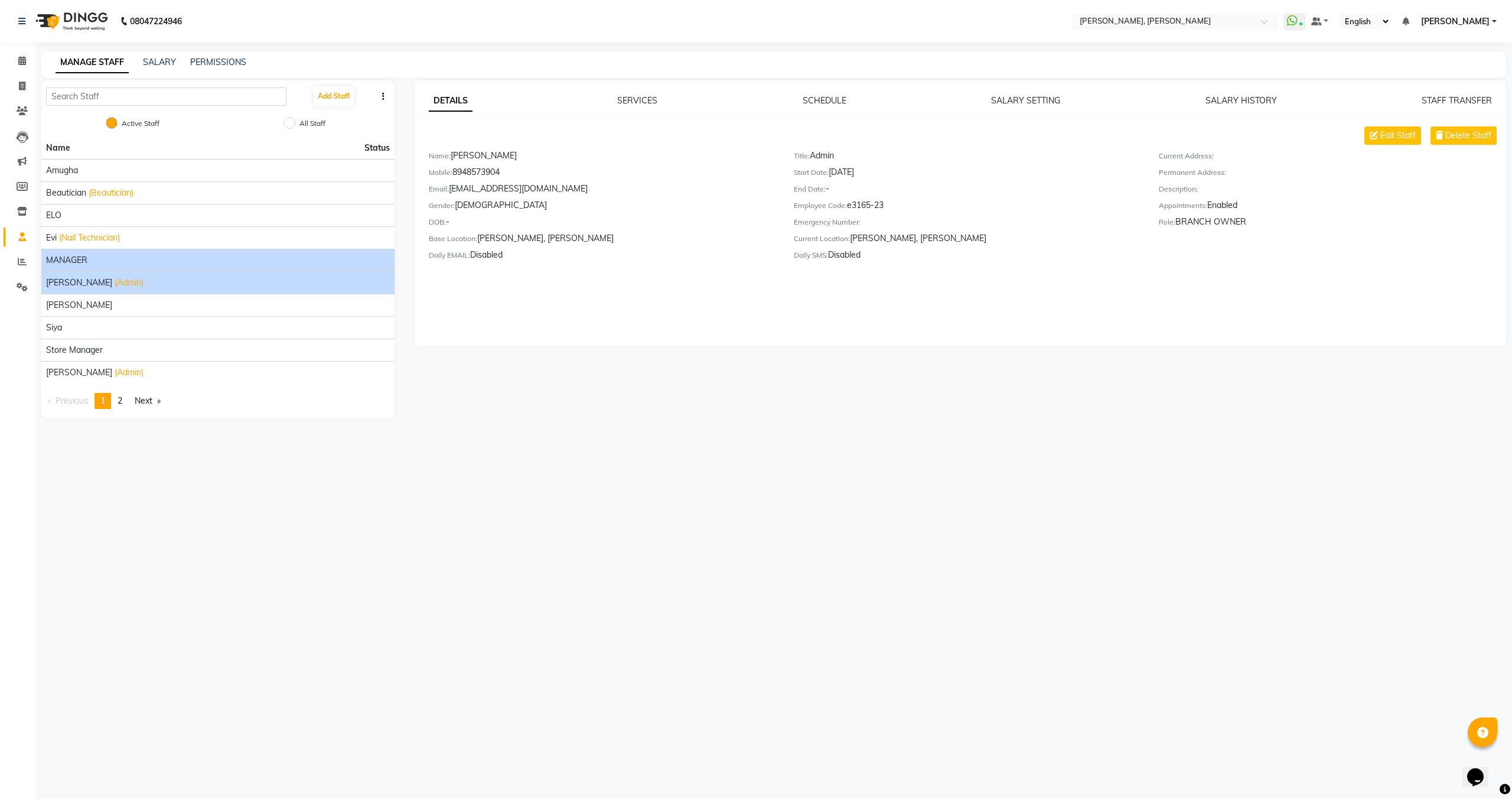
click at [112, 264] on div "MANAGER" at bounding box center [218, 260] width 344 height 13
click at [115, 280] on span "(Admin)" at bounding box center [129, 283] width 29 height 13
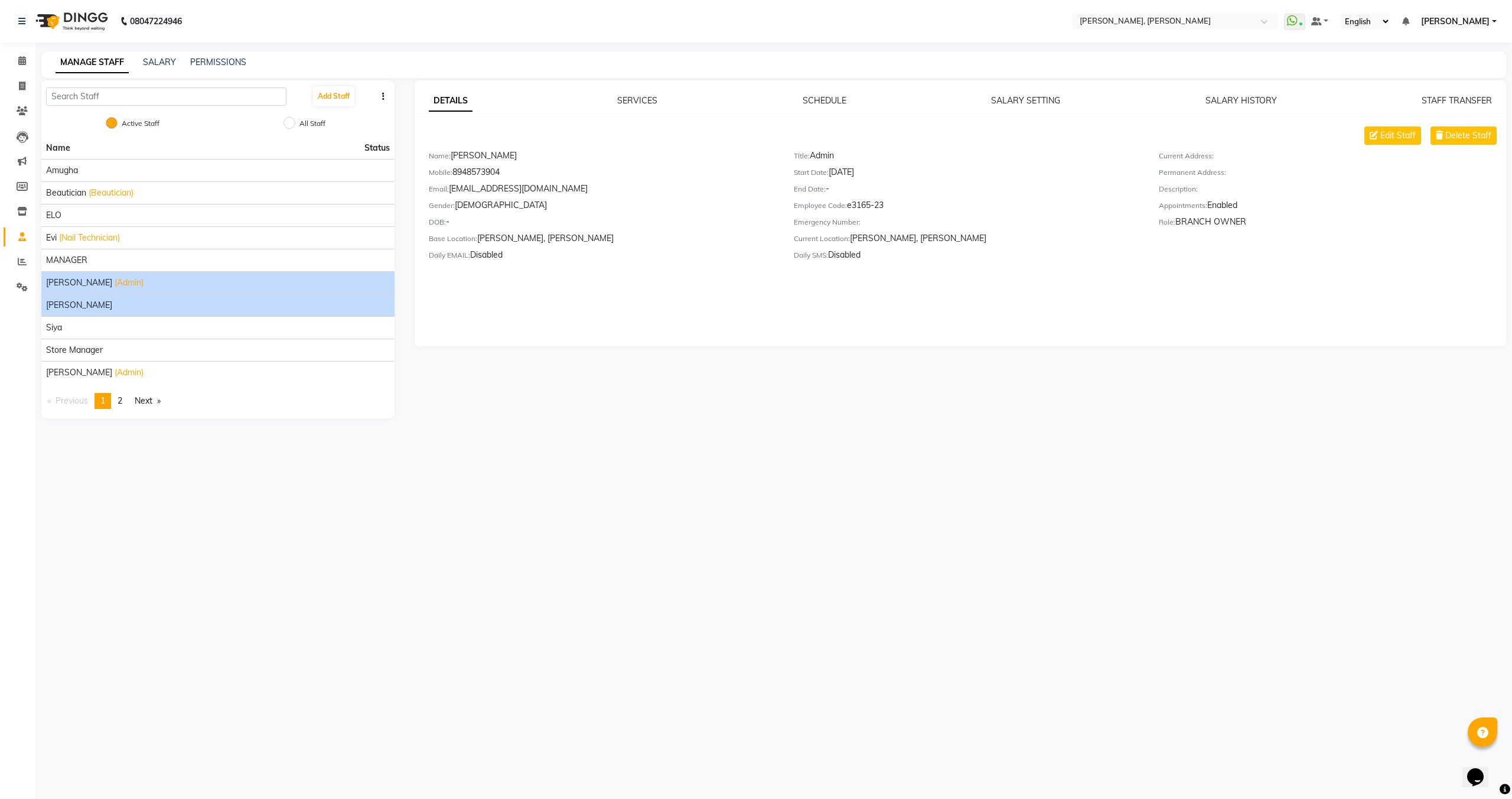
click at [119, 307] on div "[PERSON_NAME]" at bounding box center [218, 305] width 344 height 13
click at [115, 277] on span "(Admin)" at bounding box center [129, 283] width 29 height 13
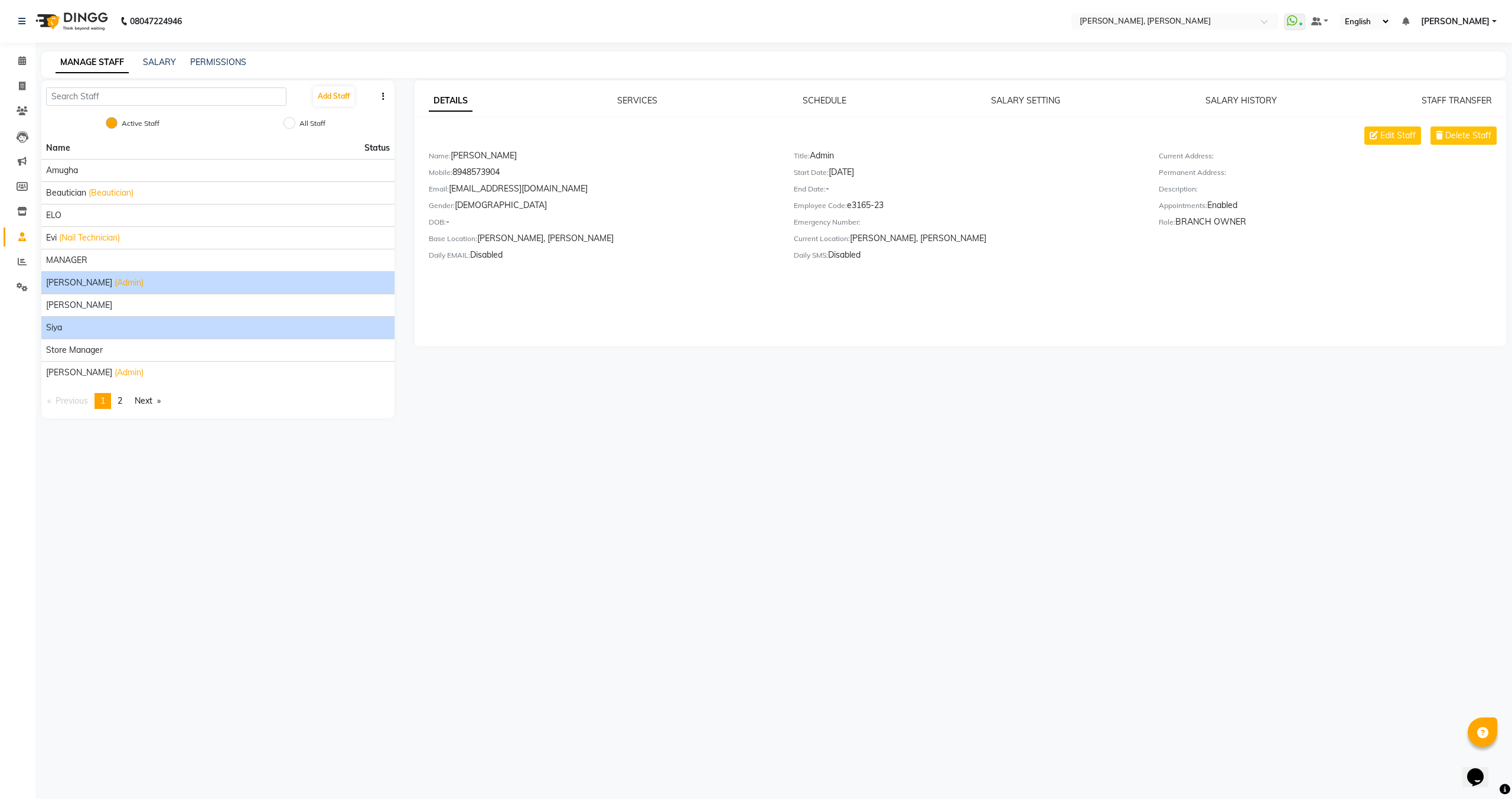
click at [125, 316] on li "siya" at bounding box center [218, 328] width 353 height 23
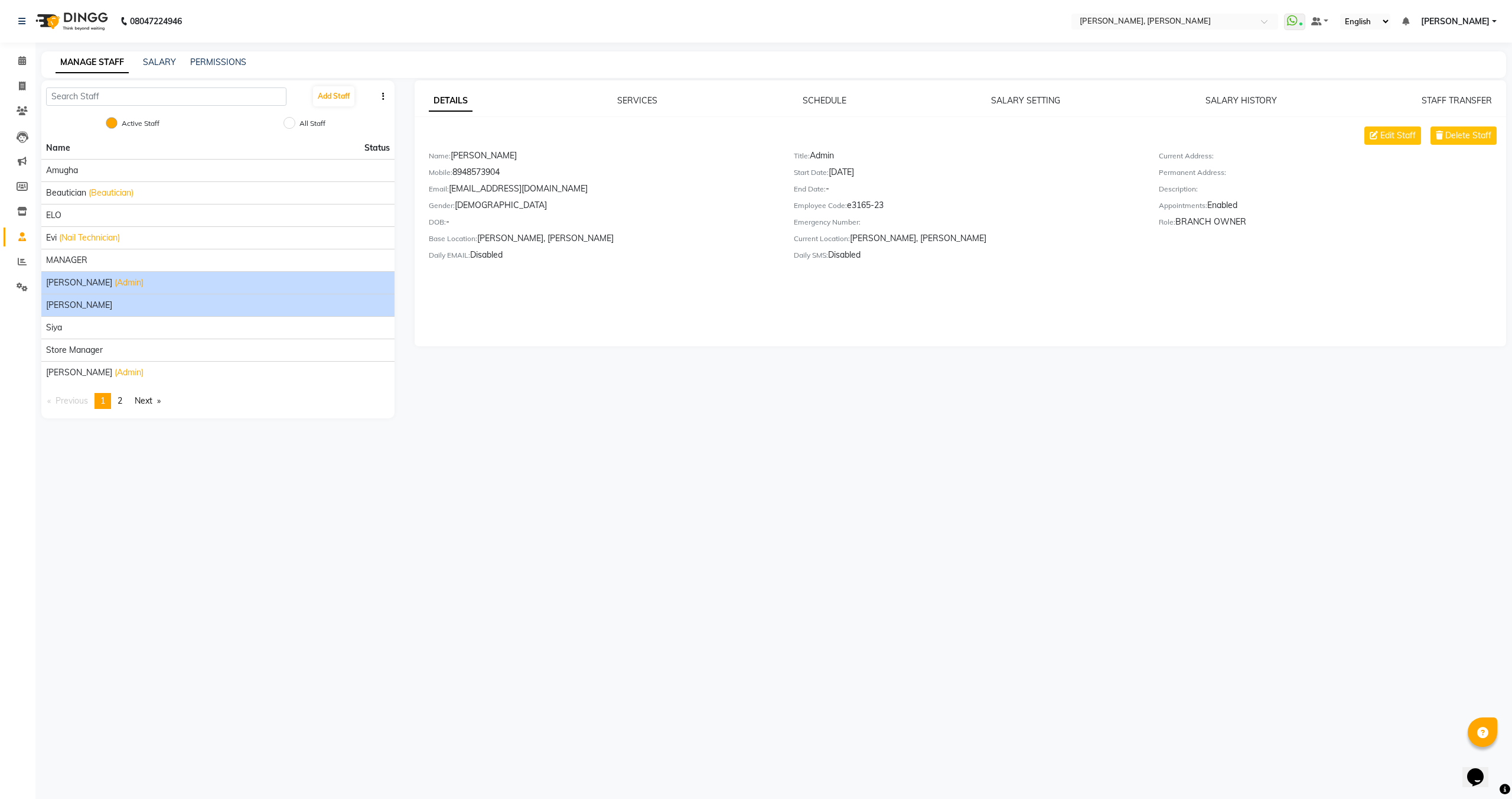
click at [113, 297] on li "[PERSON_NAME]" at bounding box center [218, 305] width 353 height 23
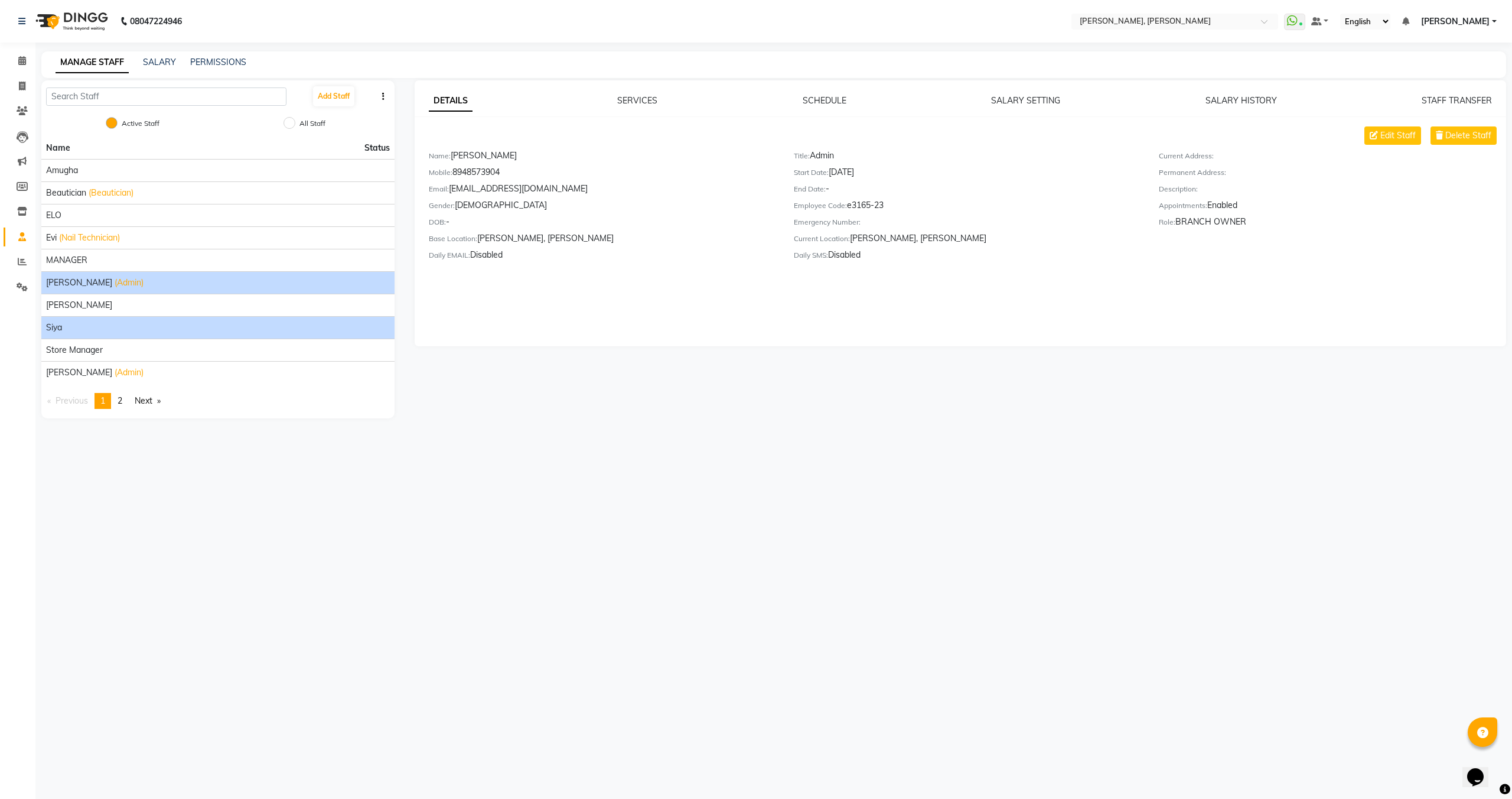
click at [115, 319] on li "siya" at bounding box center [218, 328] width 353 height 23
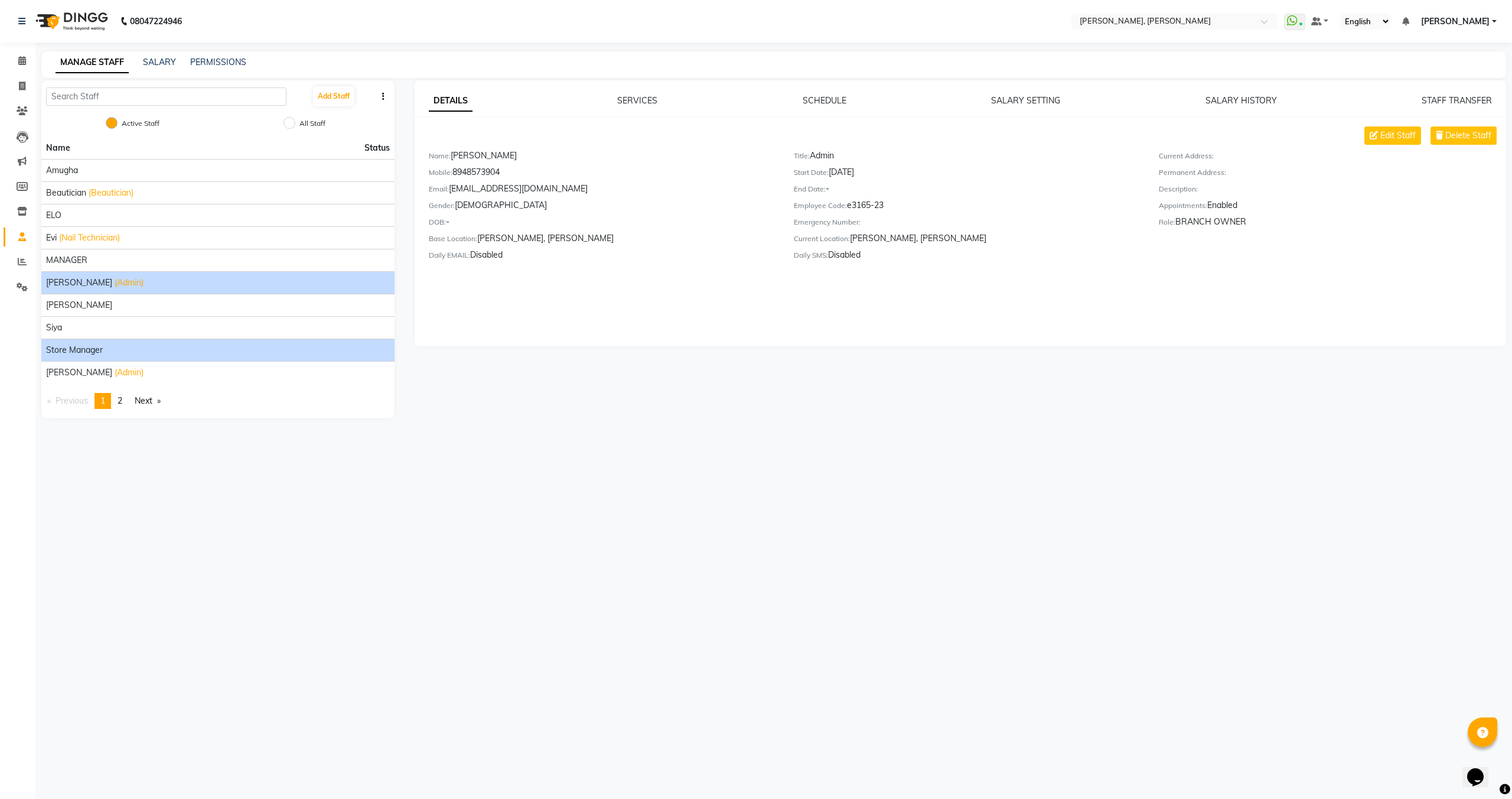
click at [116, 341] on li "Store Manager" at bounding box center [218, 350] width 353 height 23
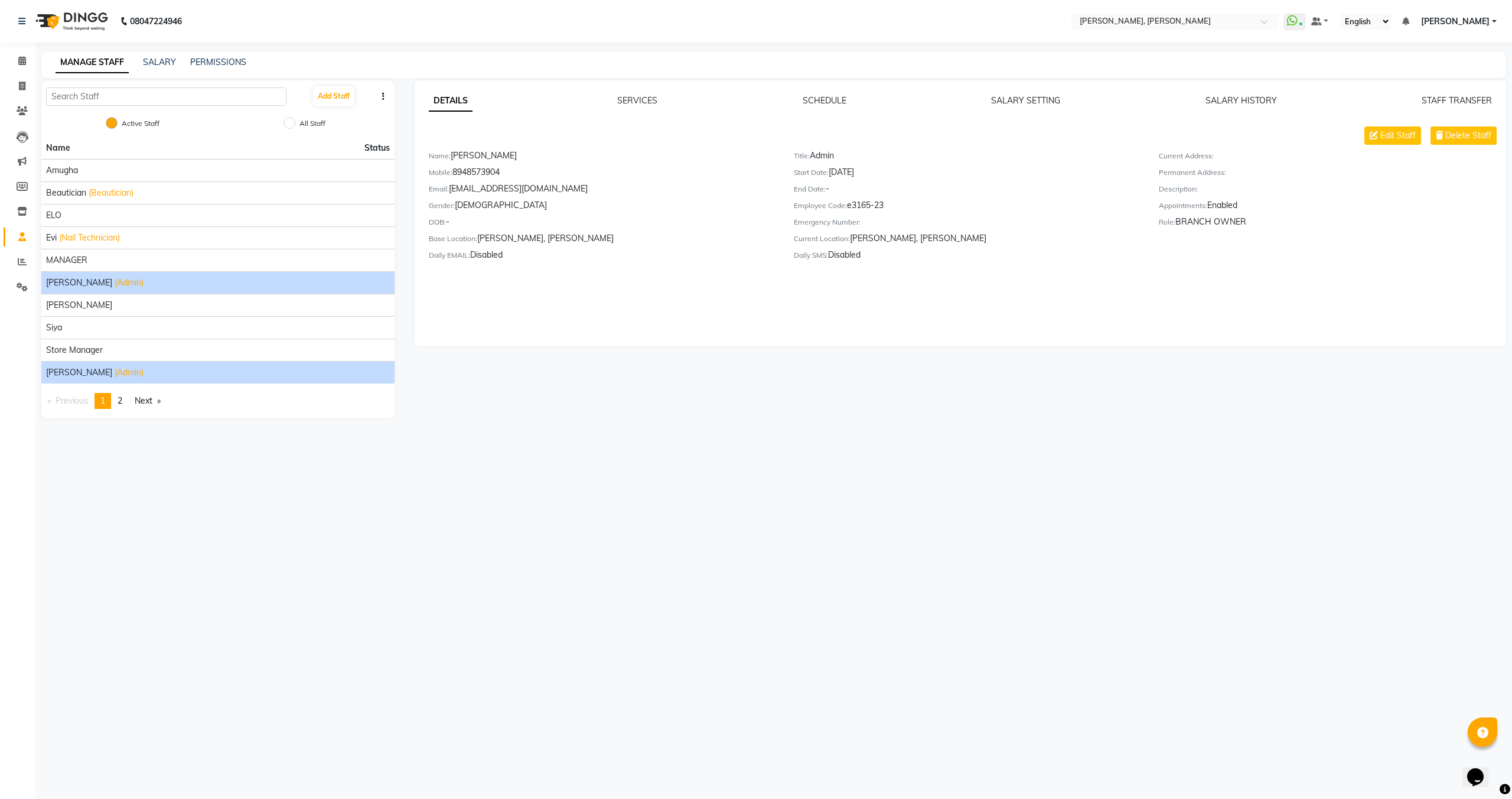
click at [116, 362] on li "Victor (Admin)" at bounding box center [218, 372] width 353 height 23
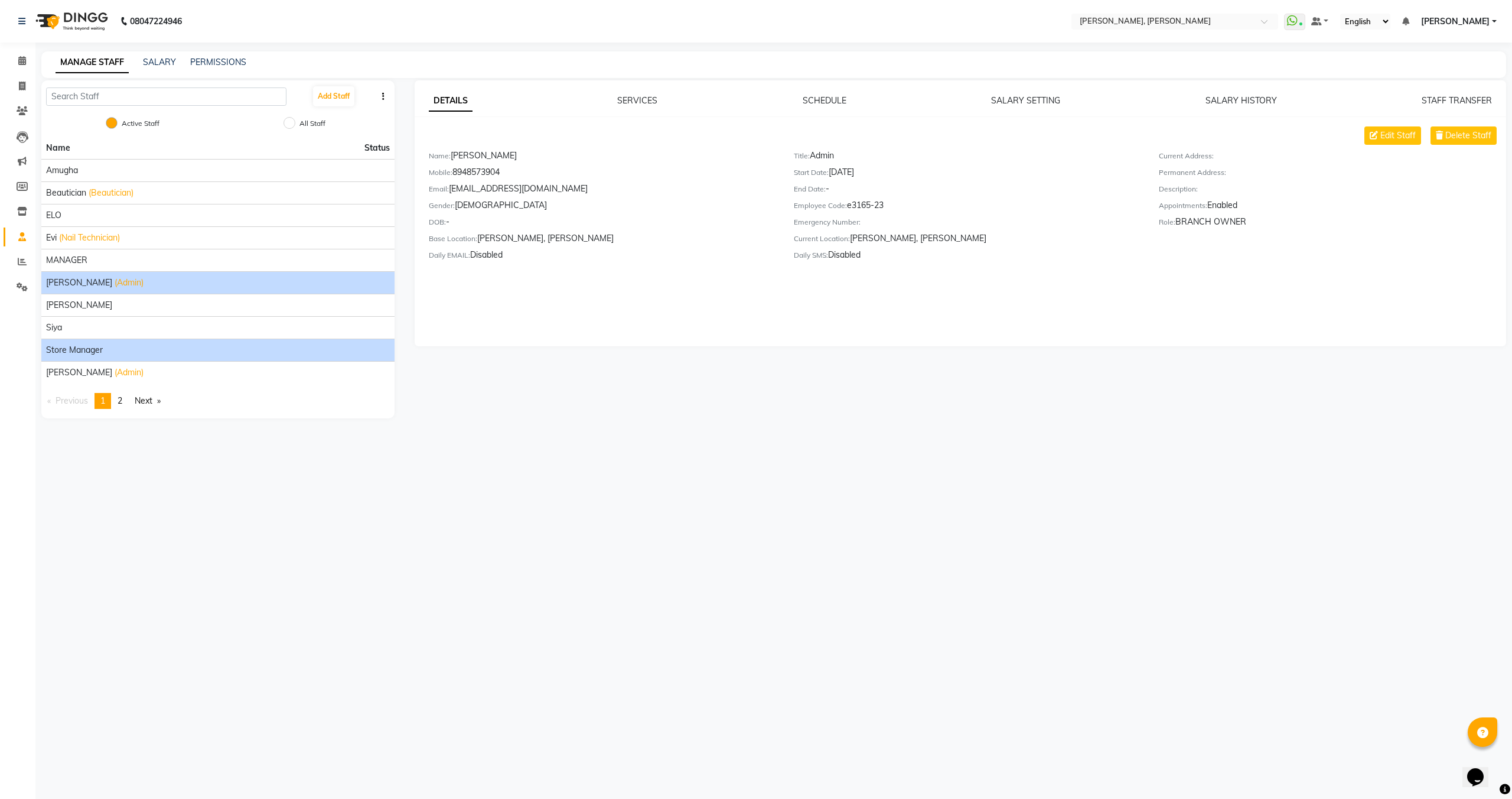
click at [109, 350] on div "Store Manager" at bounding box center [218, 350] width 344 height 13
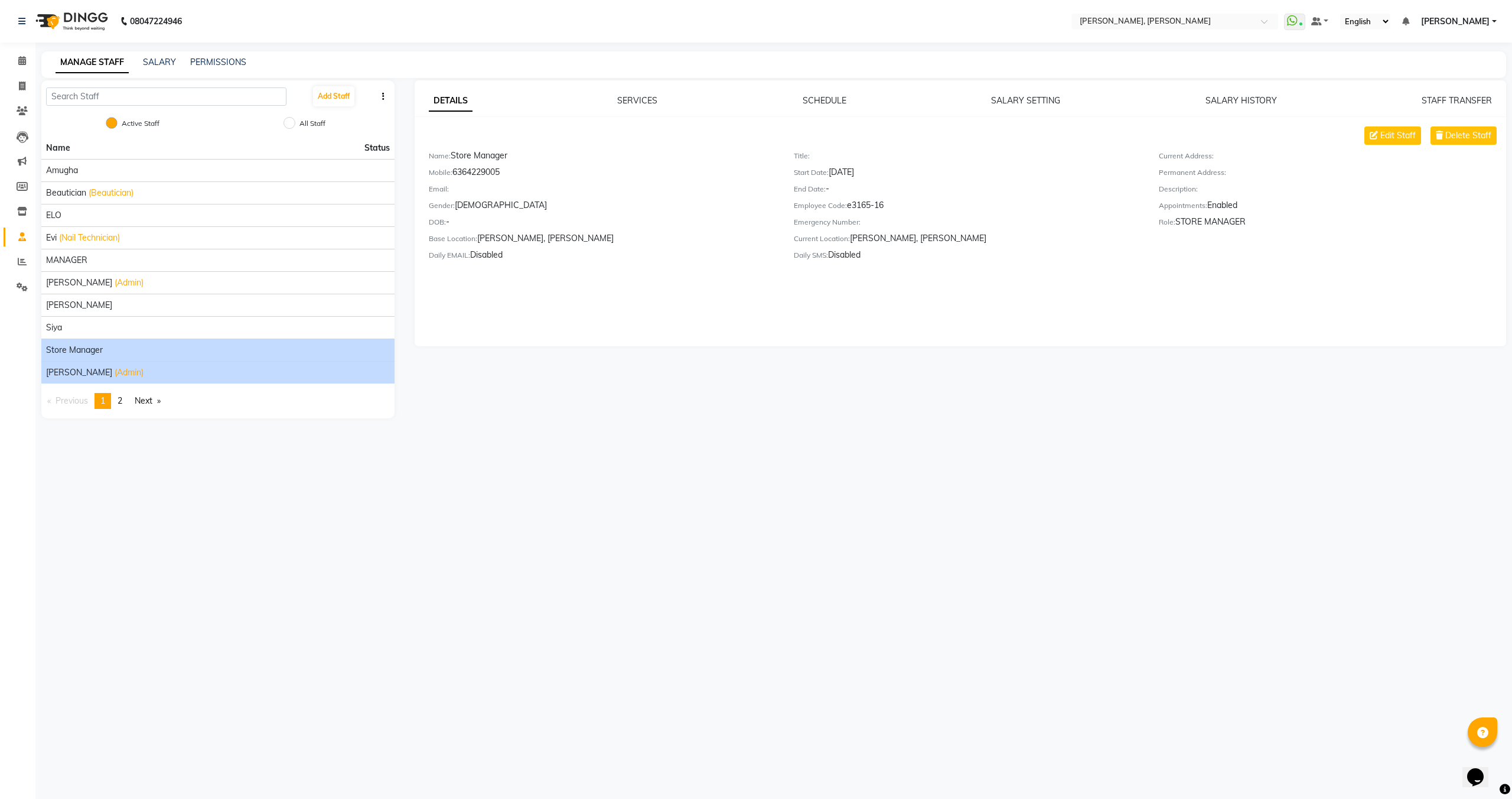
click at [109, 363] on li "Victor (Admin)" at bounding box center [218, 372] width 353 height 23
click at [101, 343] on li "Store Manager" at bounding box center [218, 350] width 353 height 23
click at [115, 374] on span "(Admin)" at bounding box center [129, 372] width 29 height 13
click at [89, 347] on span "Store Manager" at bounding box center [74, 350] width 56 height 13
click at [105, 361] on li "Victor (Admin)" at bounding box center [218, 372] width 353 height 23
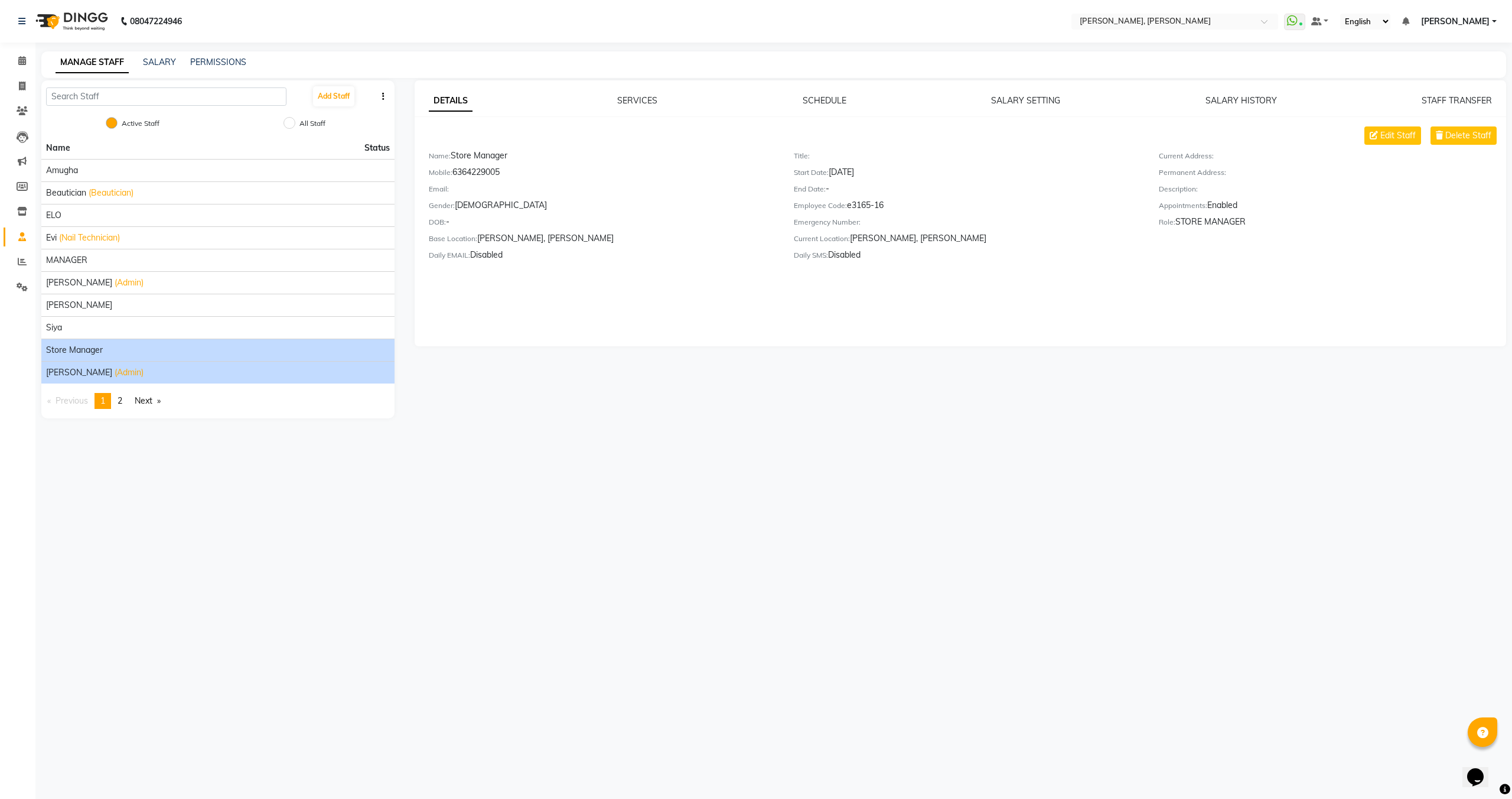
click at [102, 370] on div "Victor (Admin)" at bounding box center [218, 372] width 344 height 13
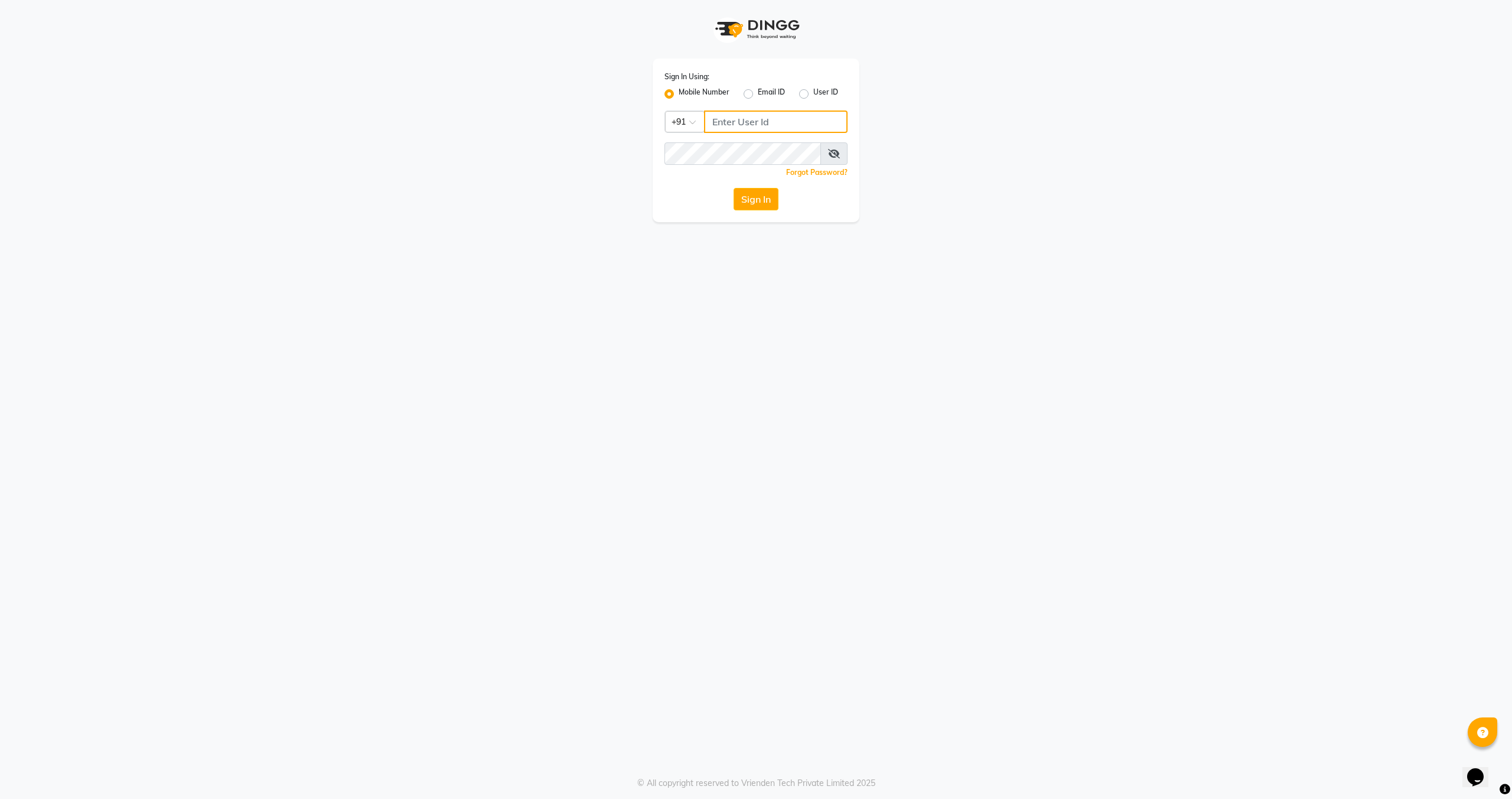
type input "8948573904"
click at [752, 189] on button "Sign In" at bounding box center [756, 199] width 45 height 23
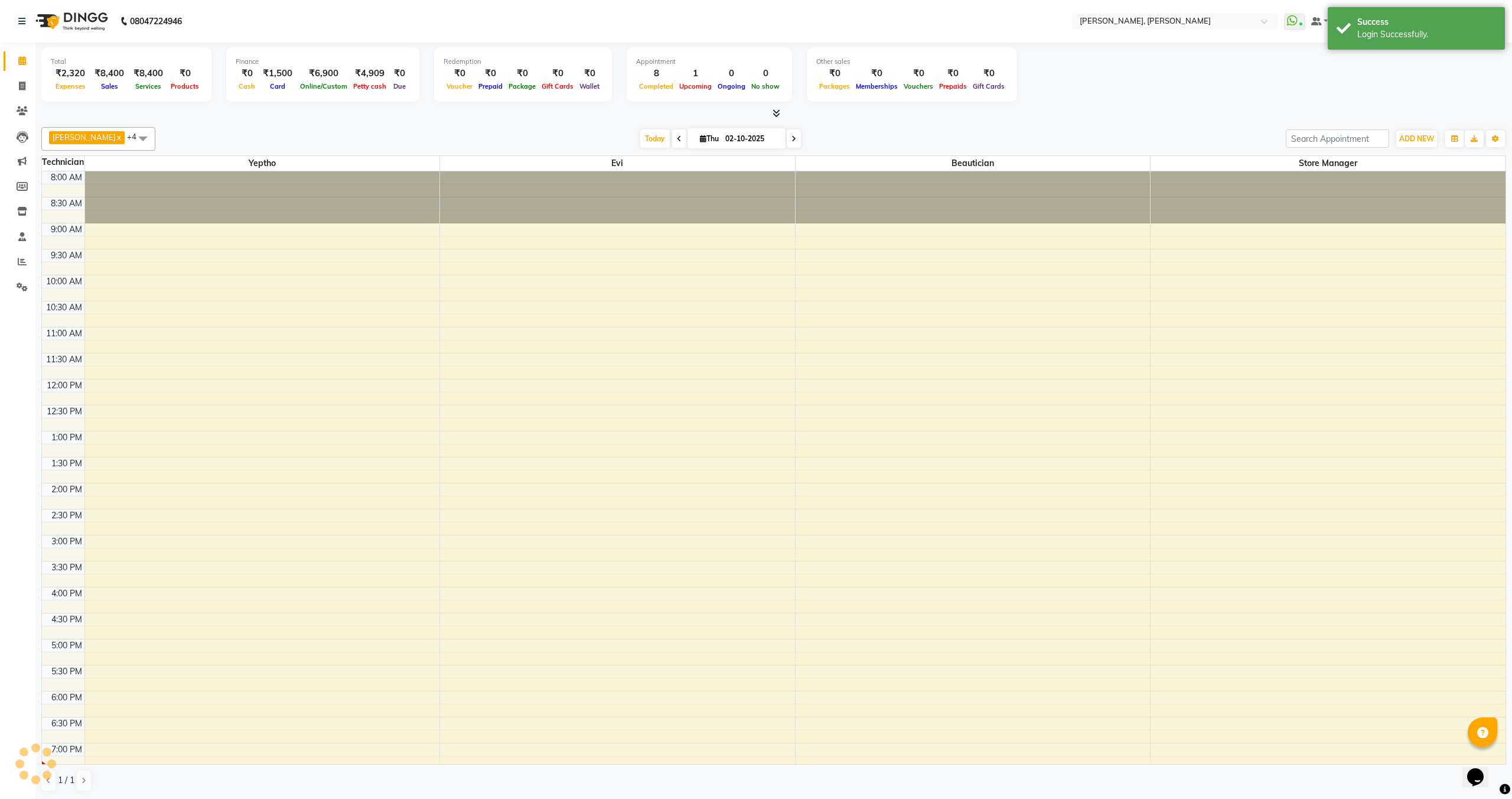
scroll to position [107, 0]
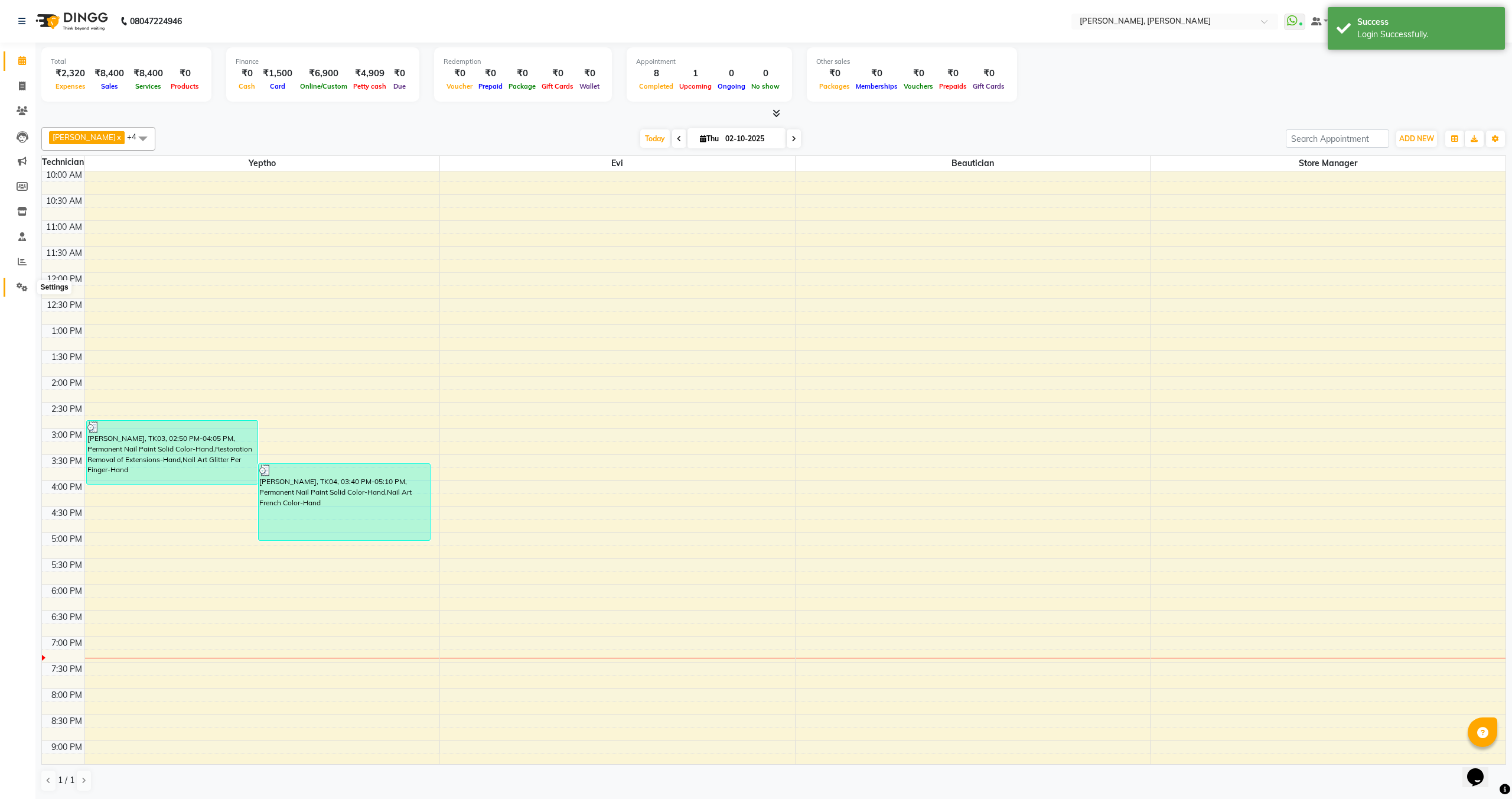
click at [29, 284] on span at bounding box center [23, 287] width 21 height 14
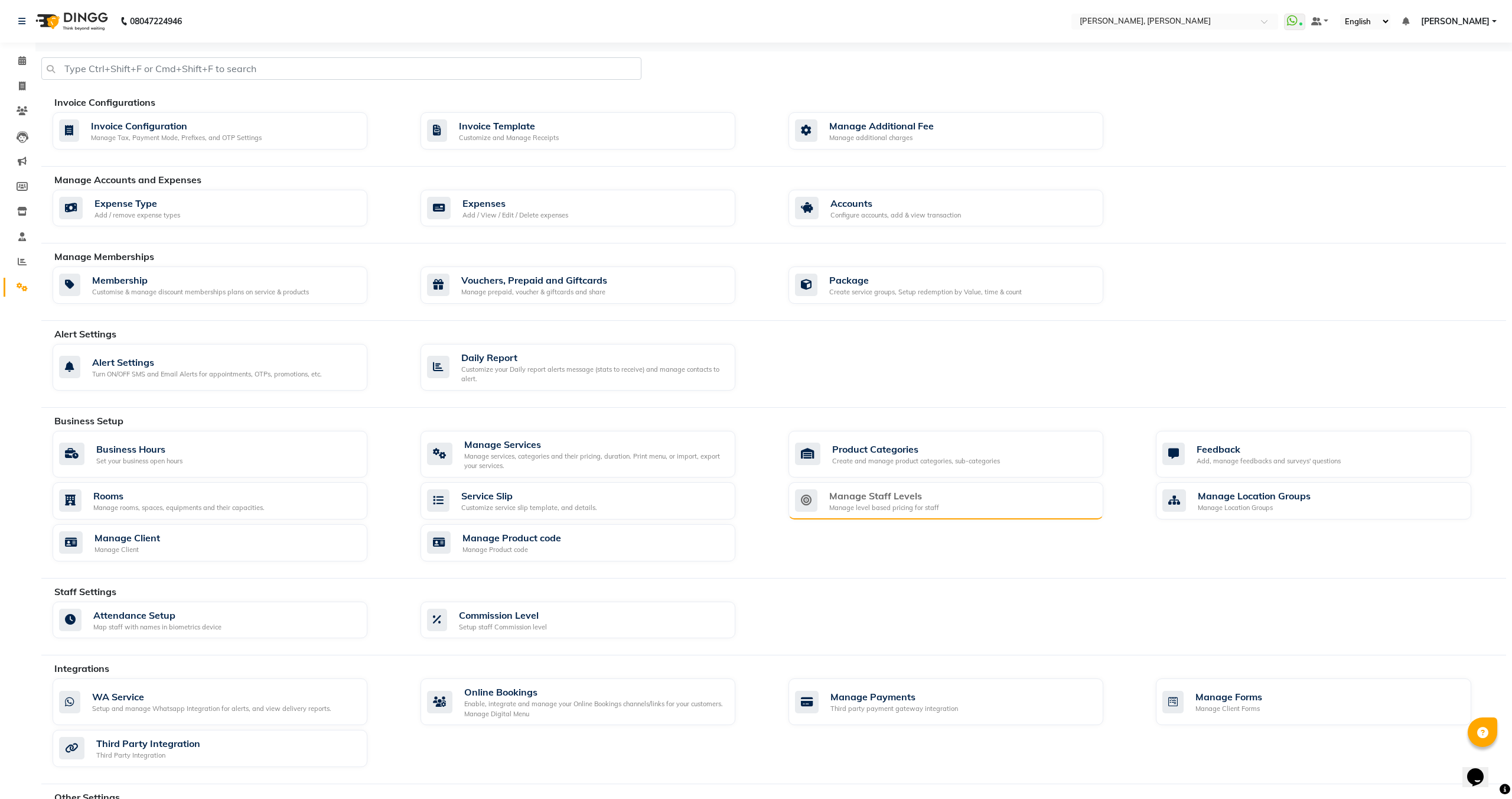
click at [960, 498] on div "Manage Staff Levels Manage level based pricing for staff" at bounding box center [945, 501] width 299 height 24
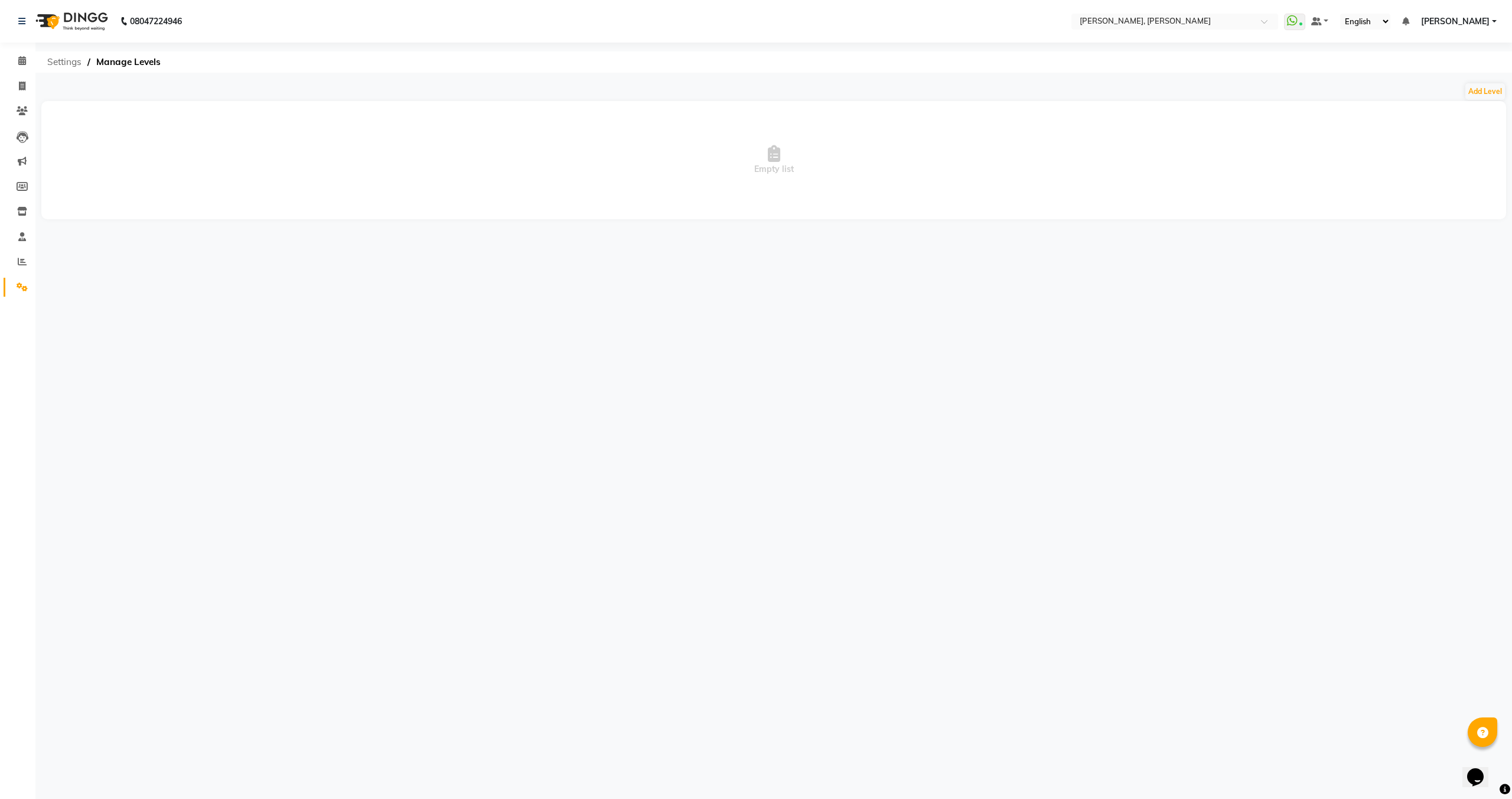
click at [60, 65] on span "Settings" at bounding box center [64, 62] width 46 height 21
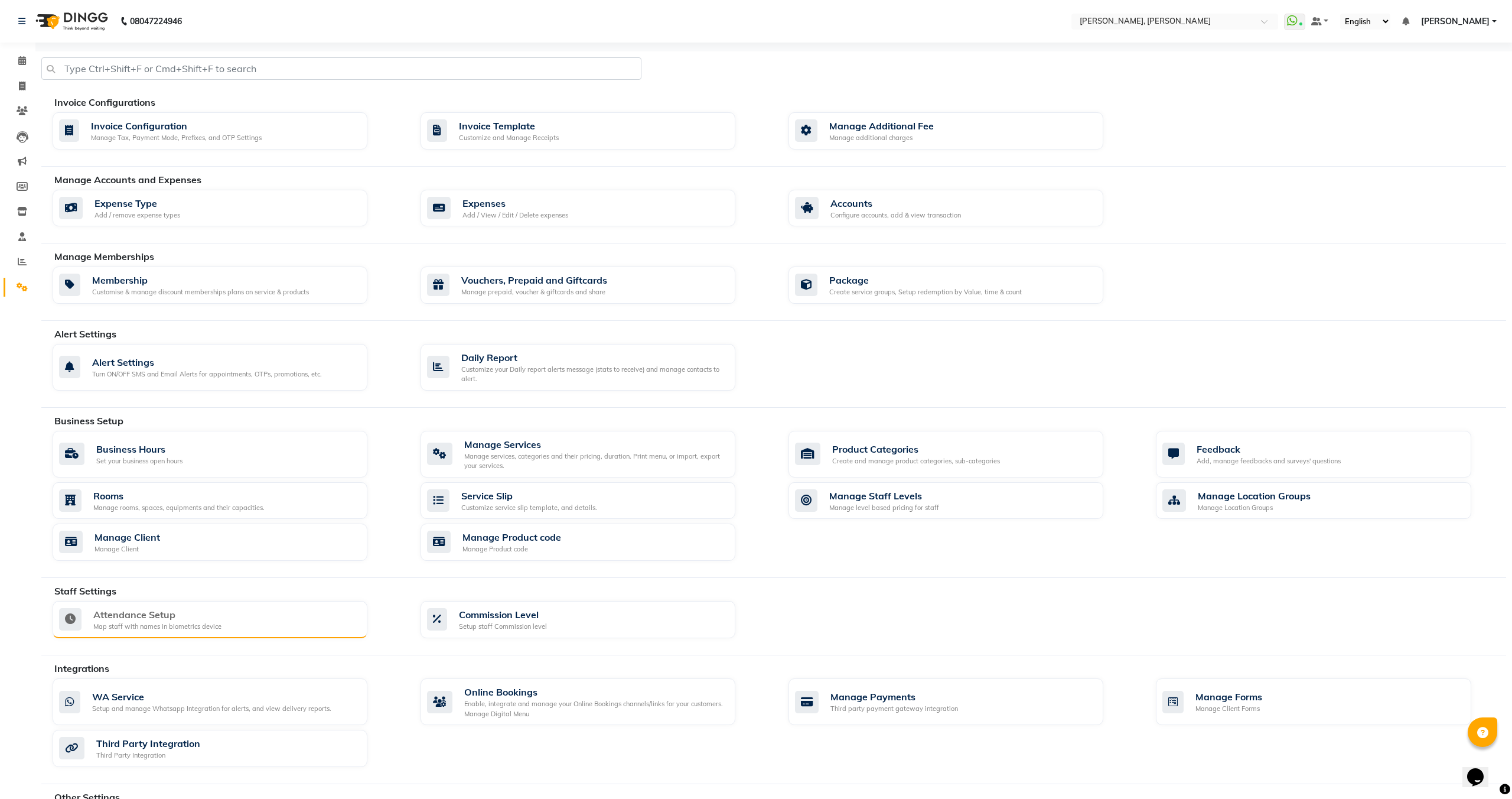
click at [243, 625] on div "Attendance Setup Map staff with names in biometrics device" at bounding box center [209, 619] width 299 height 24
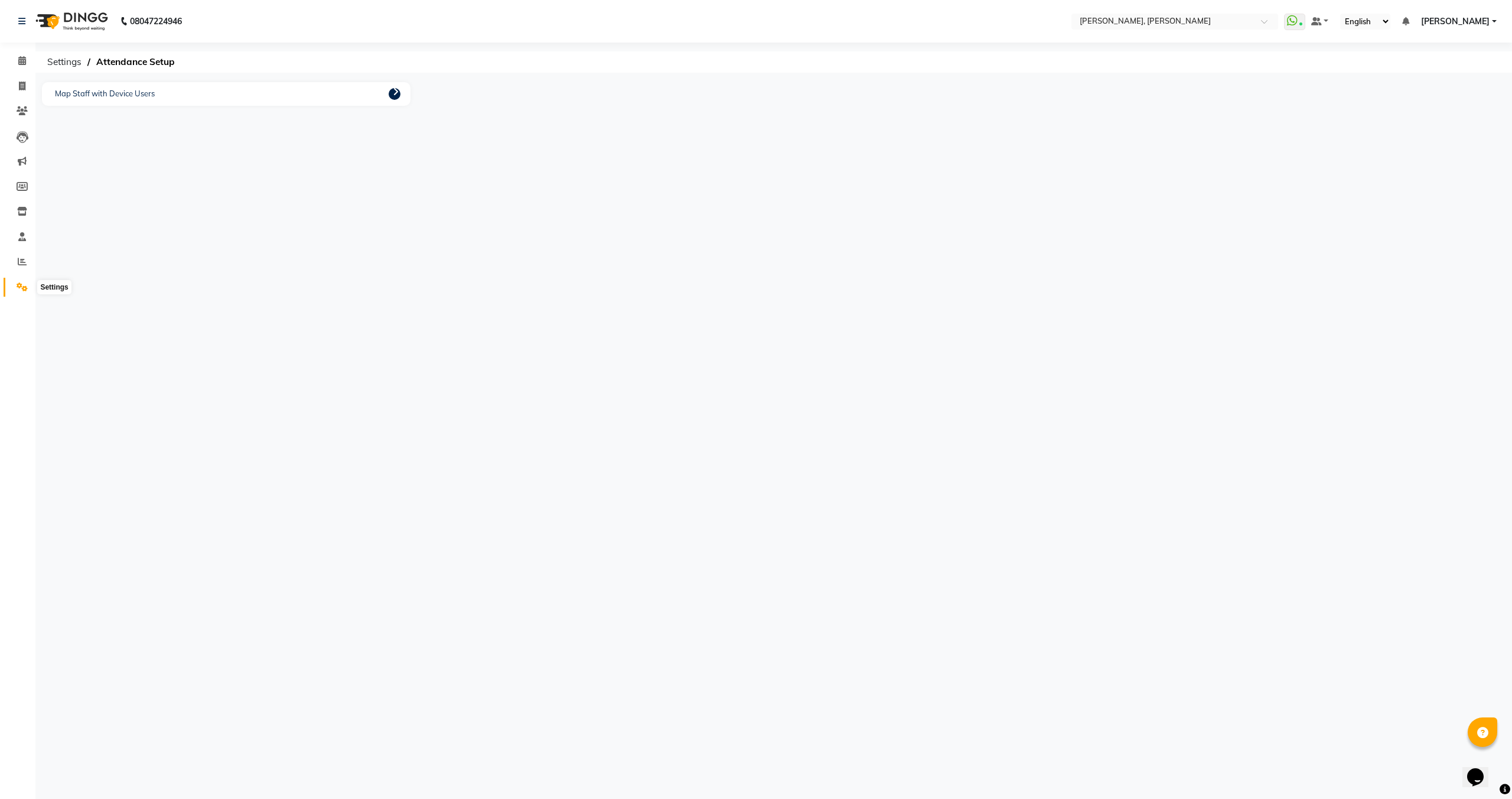
click at [25, 289] on icon at bounding box center [22, 287] width 11 height 9
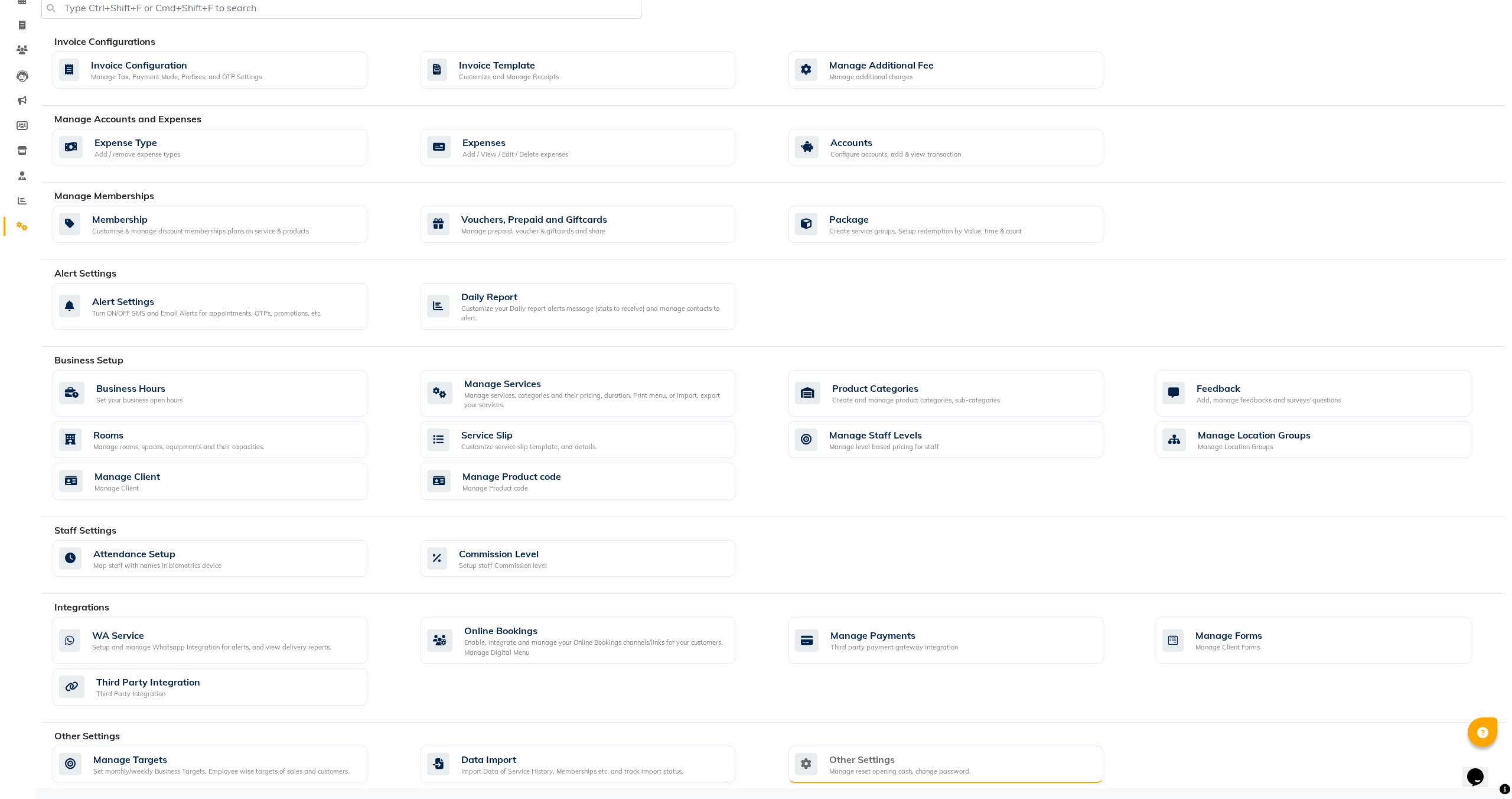
scroll to position [62, 0]
click at [910, 766] on div "Manage reset opening cash, change password." at bounding box center [900, 770] width 142 height 10
select select "8: 45"
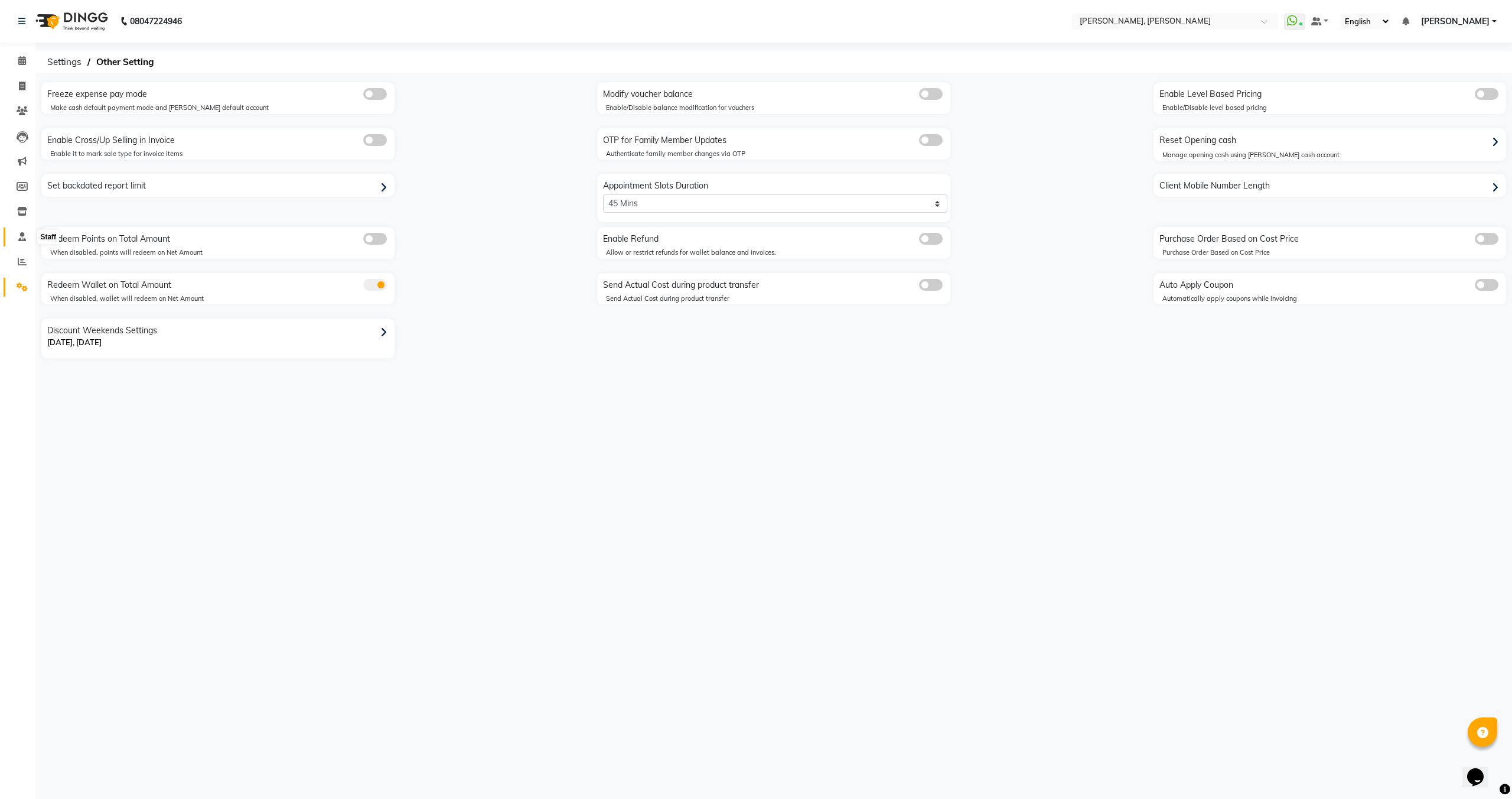
click at [15, 233] on span at bounding box center [23, 238] width 21 height 14
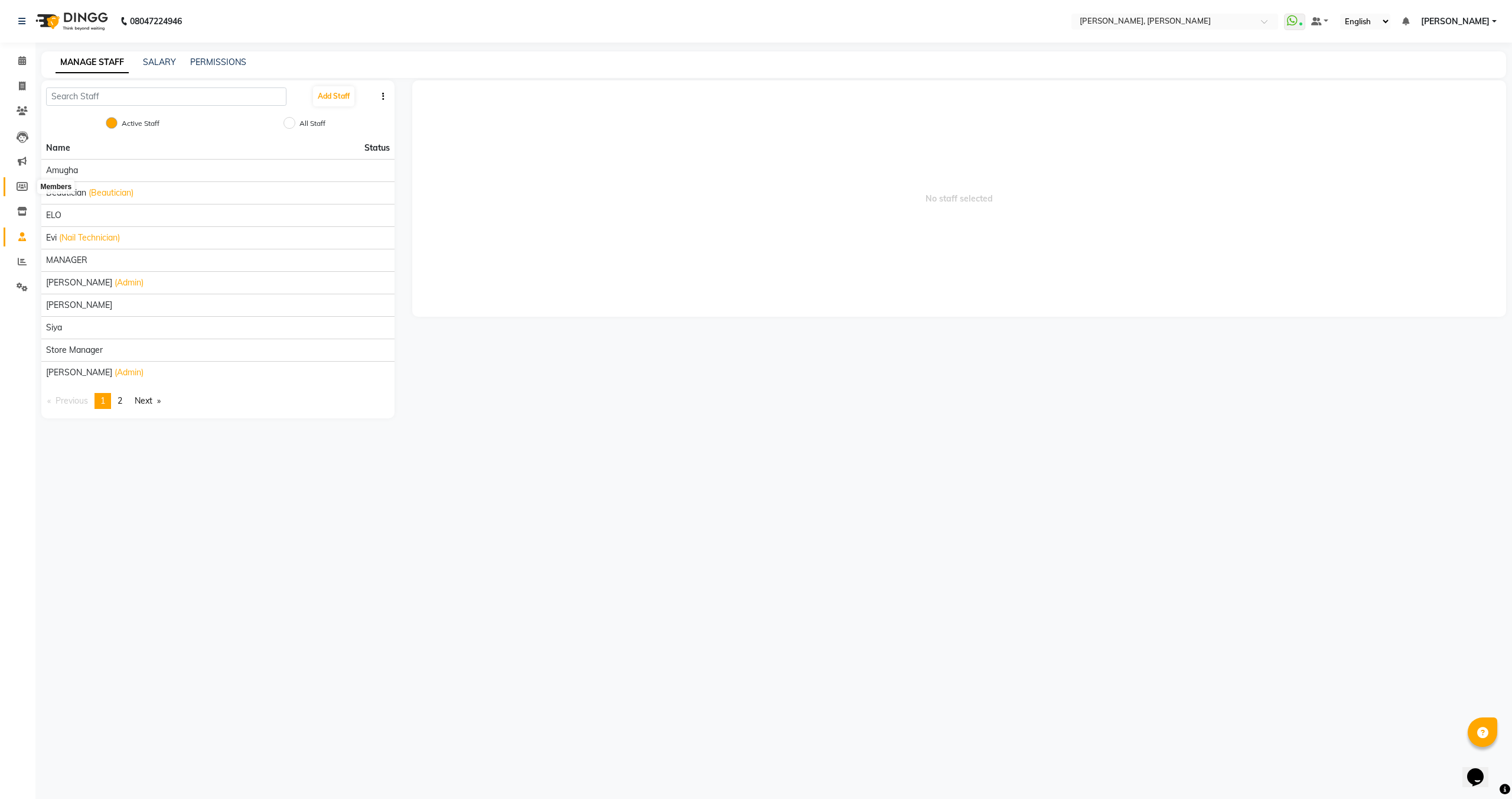
click at [20, 184] on icon at bounding box center [22, 186] width 11 height 9
select select
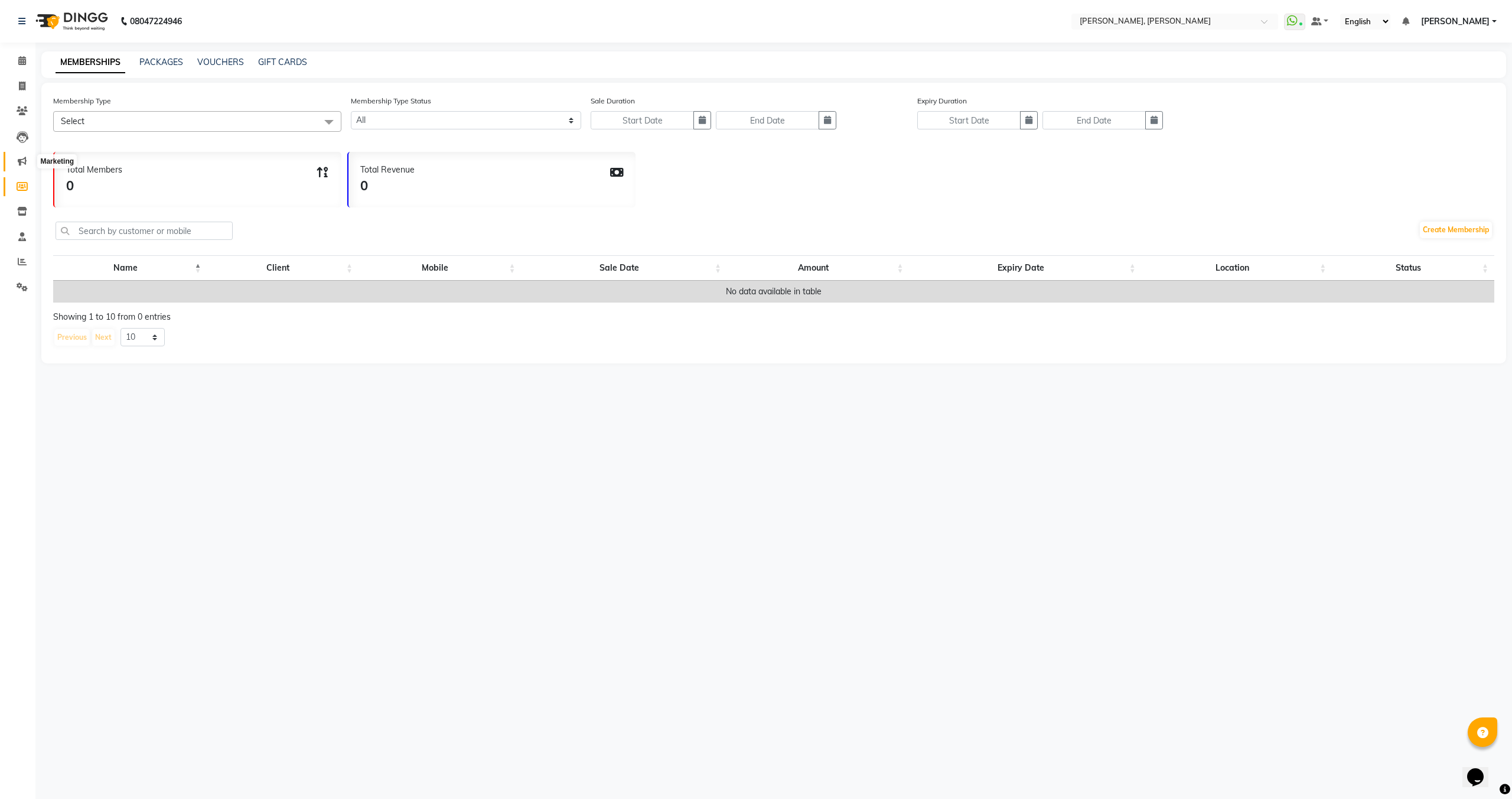
click at [15, 163] on span at bounding box center [23, 162] width 21 height 14
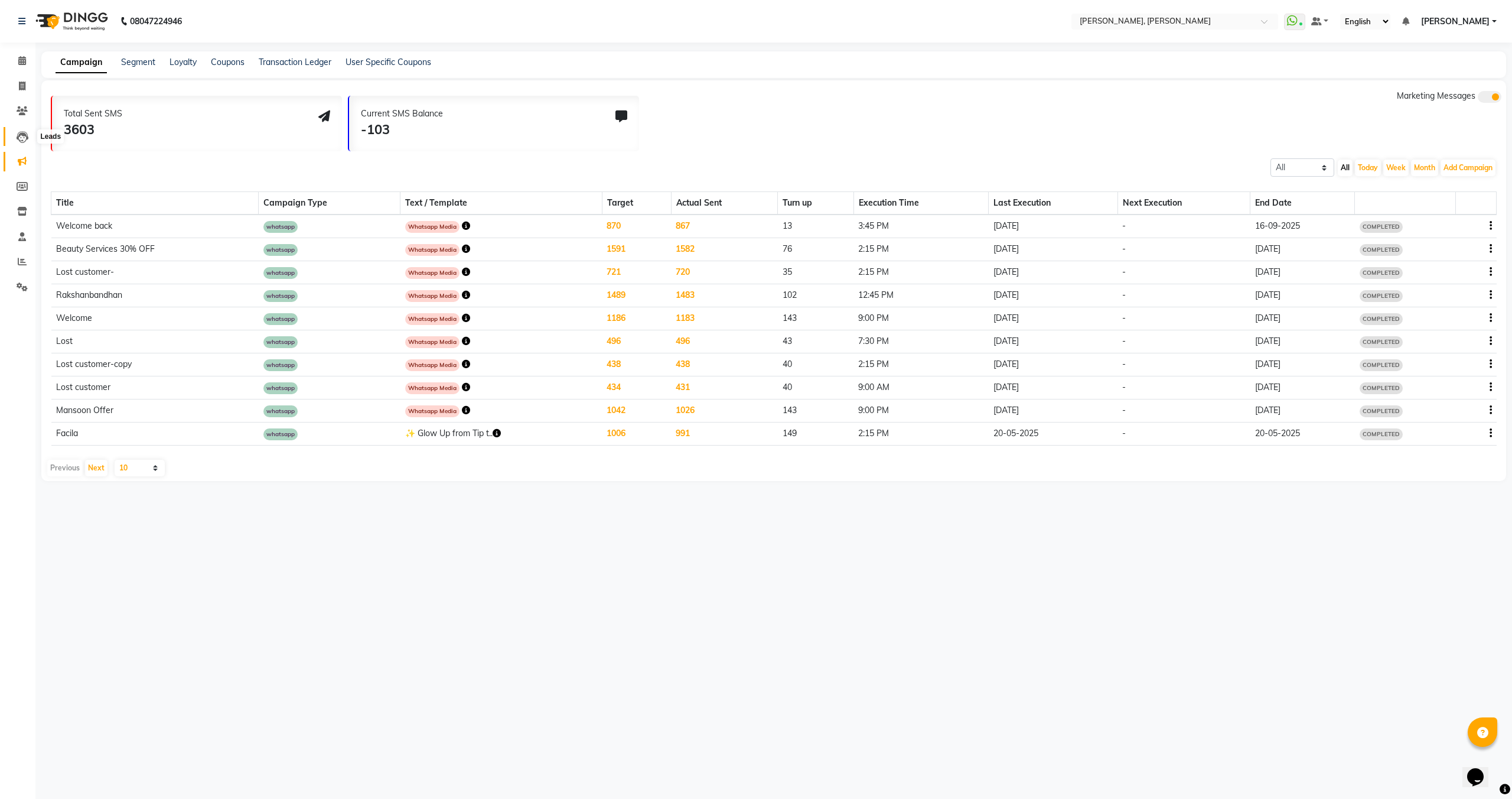
click at [14, 138] on span at bounding box center [23, 137] width 21 height 14
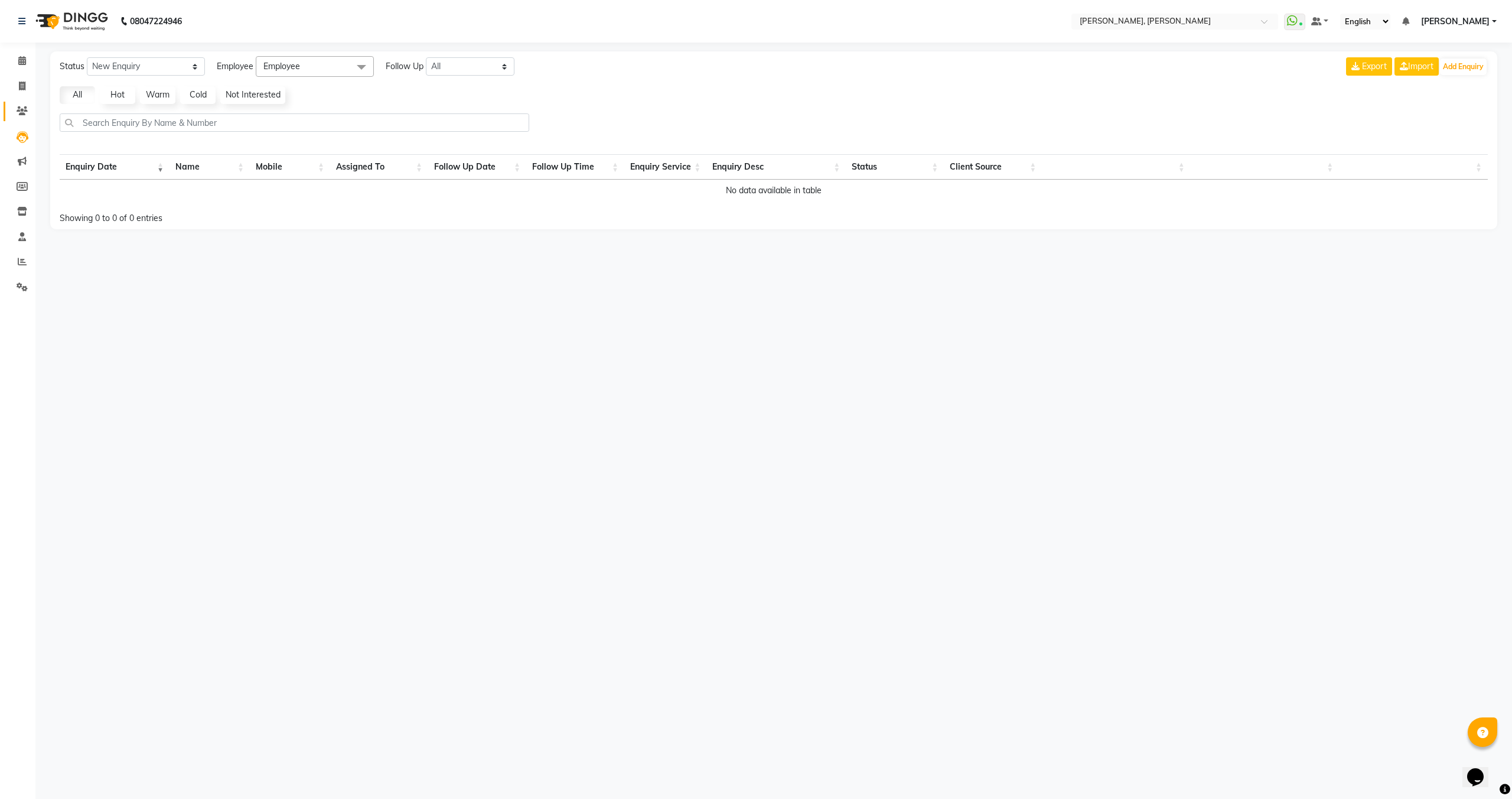
click at [8, 119] on link "Clients" at bounding box center [18, 111] width 29 height 20
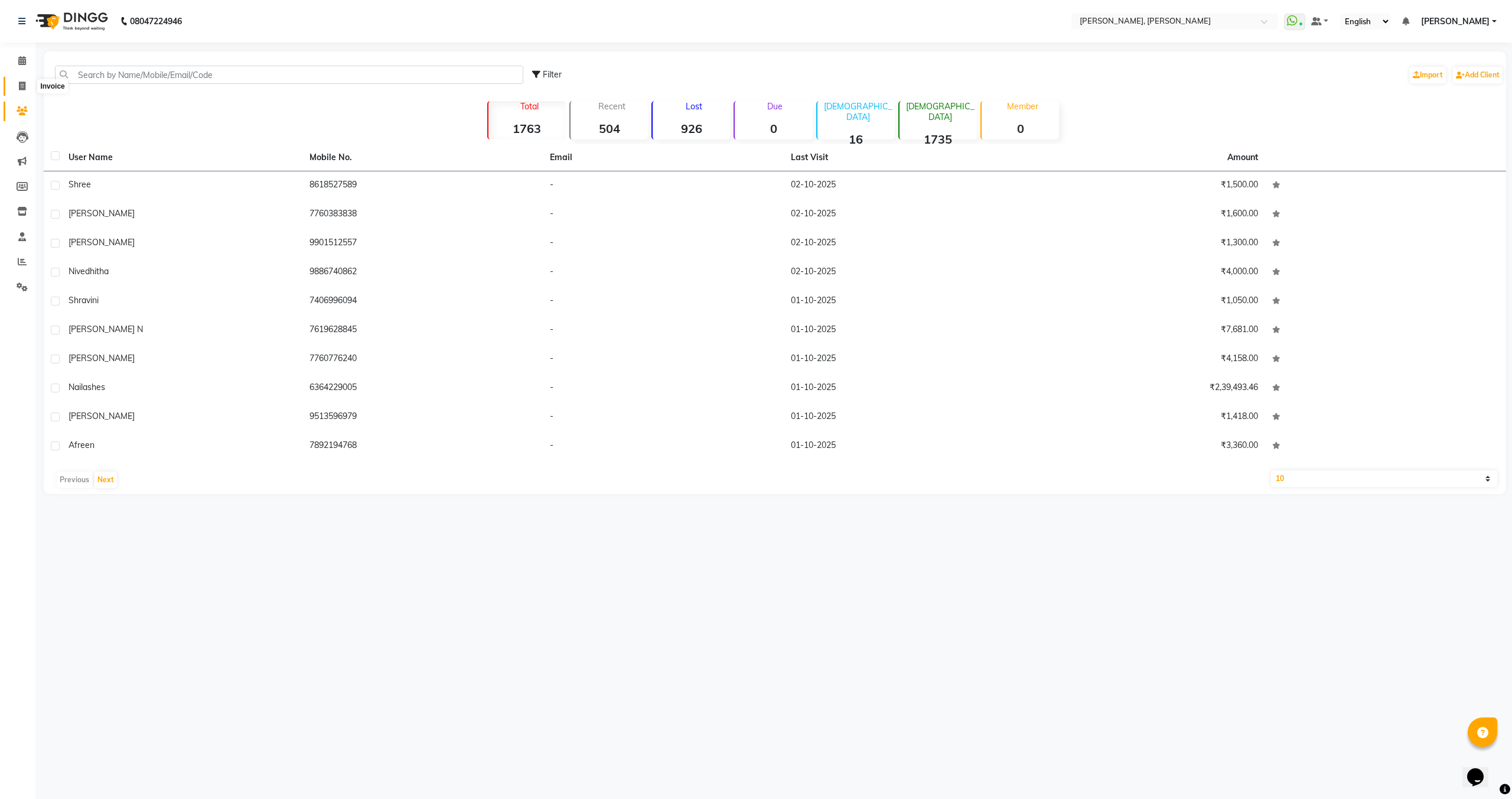
click at [15, 80] on span at bounding box center [23, 86] width 21 height 14
select select "service"
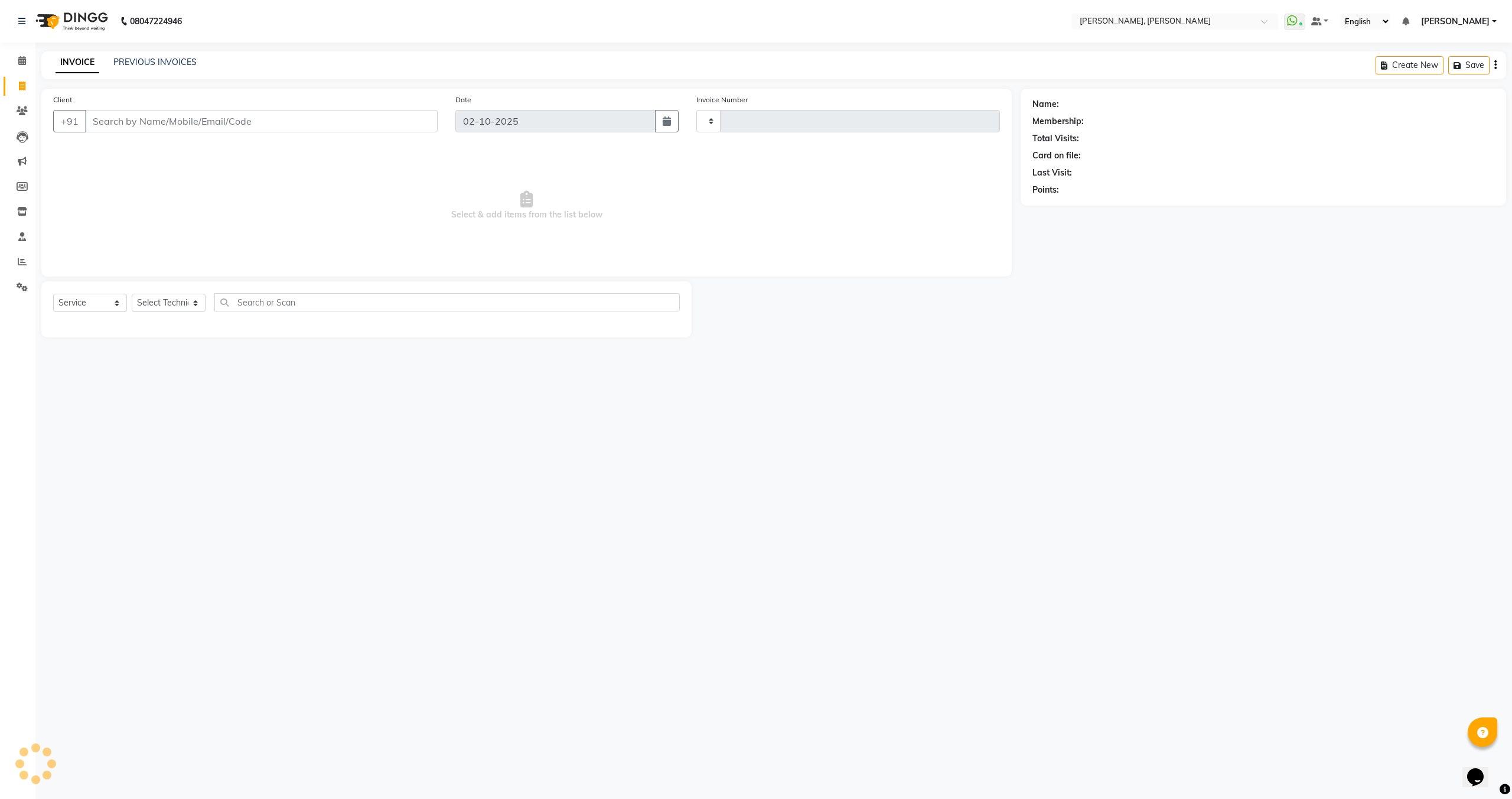
type input "1545"
select select "7173"
click at [17, 55] on span at bounding box center [23, 61] width 21 height 14
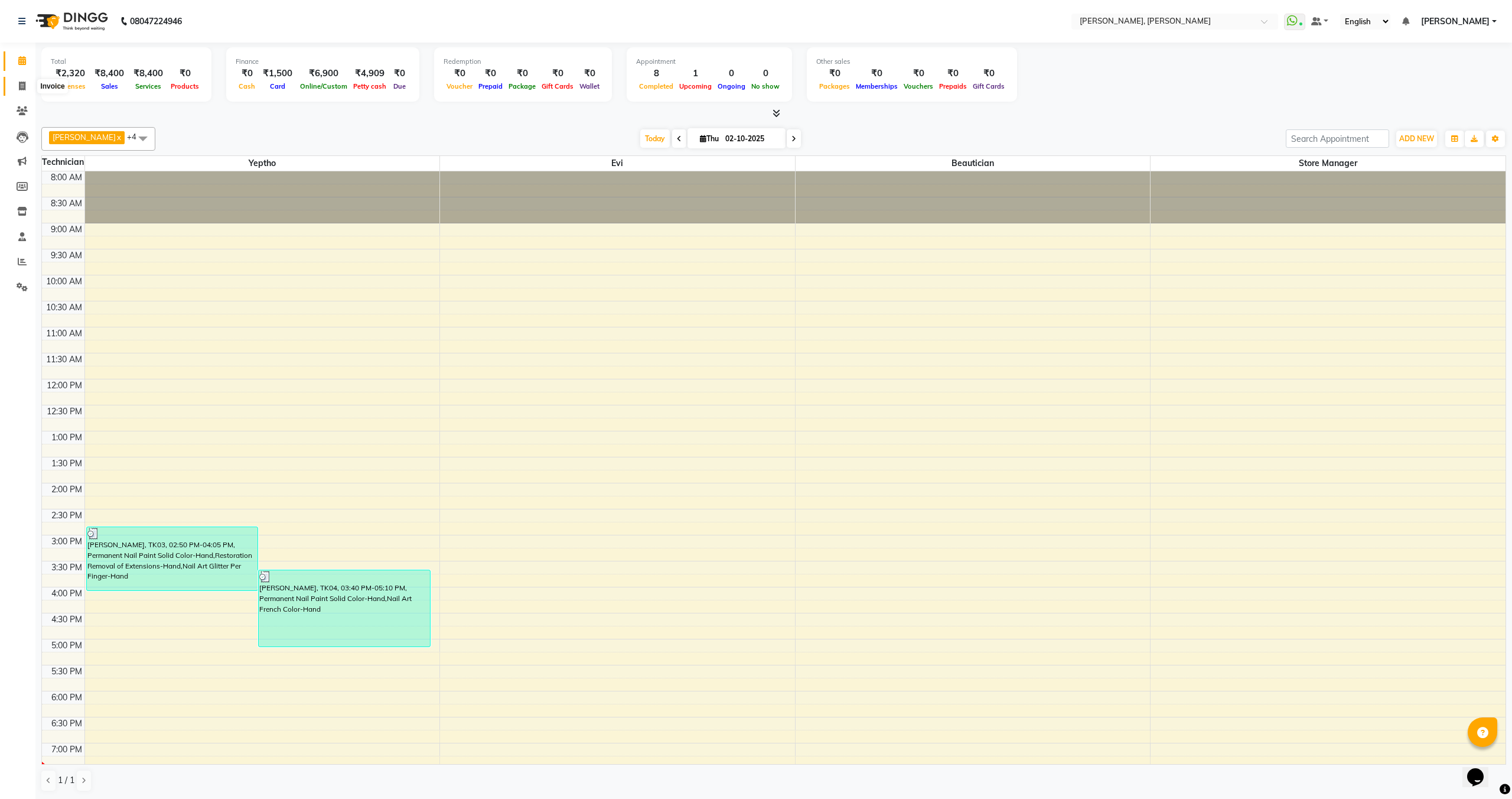
click at [24, 86] on icon at bounding box center [22, 86] width 7 height 9
select select "7173"
select select "service"
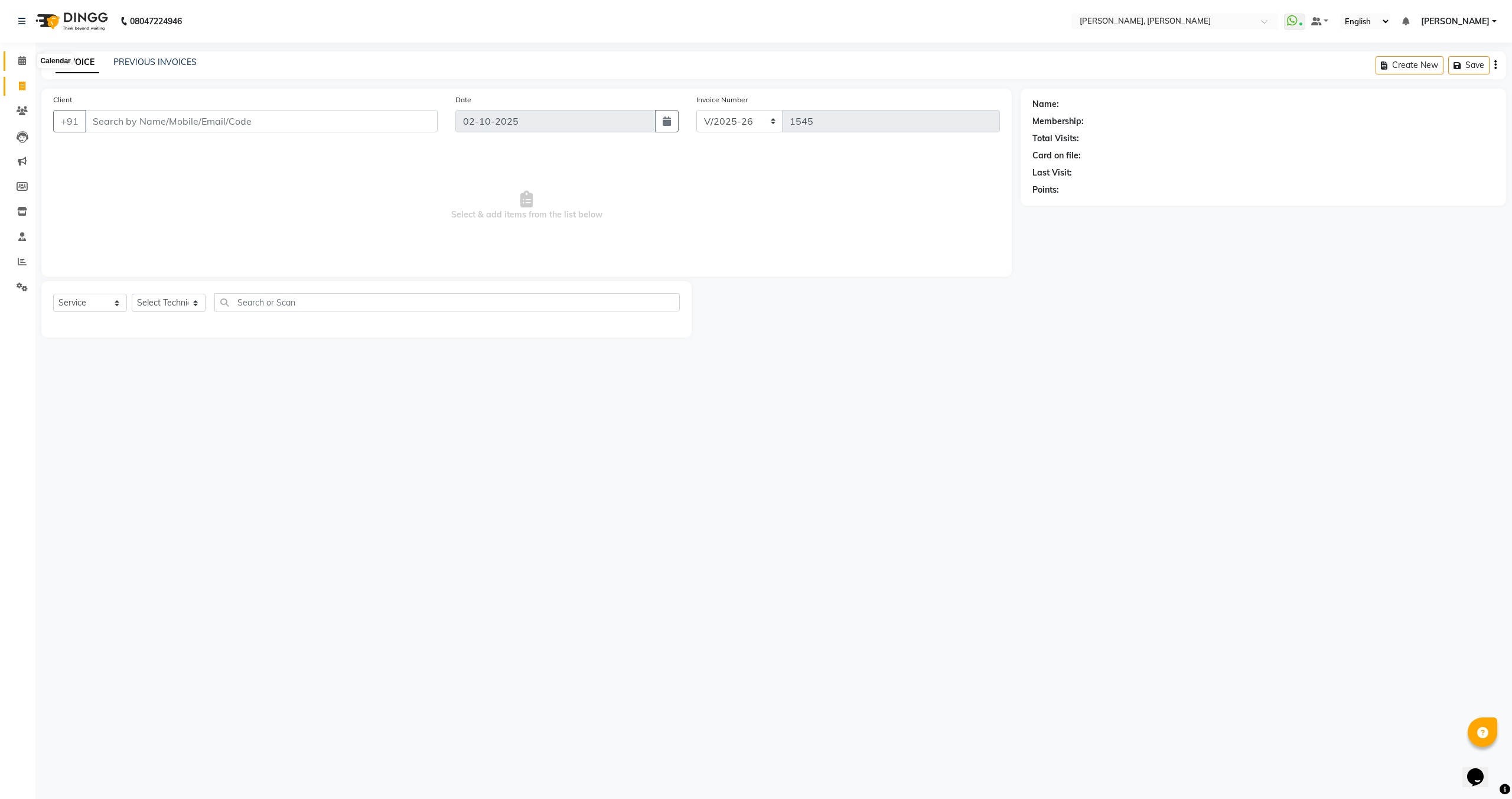
click at [19, 58] on icon at bounding box center [22, 61] width 8 height 9
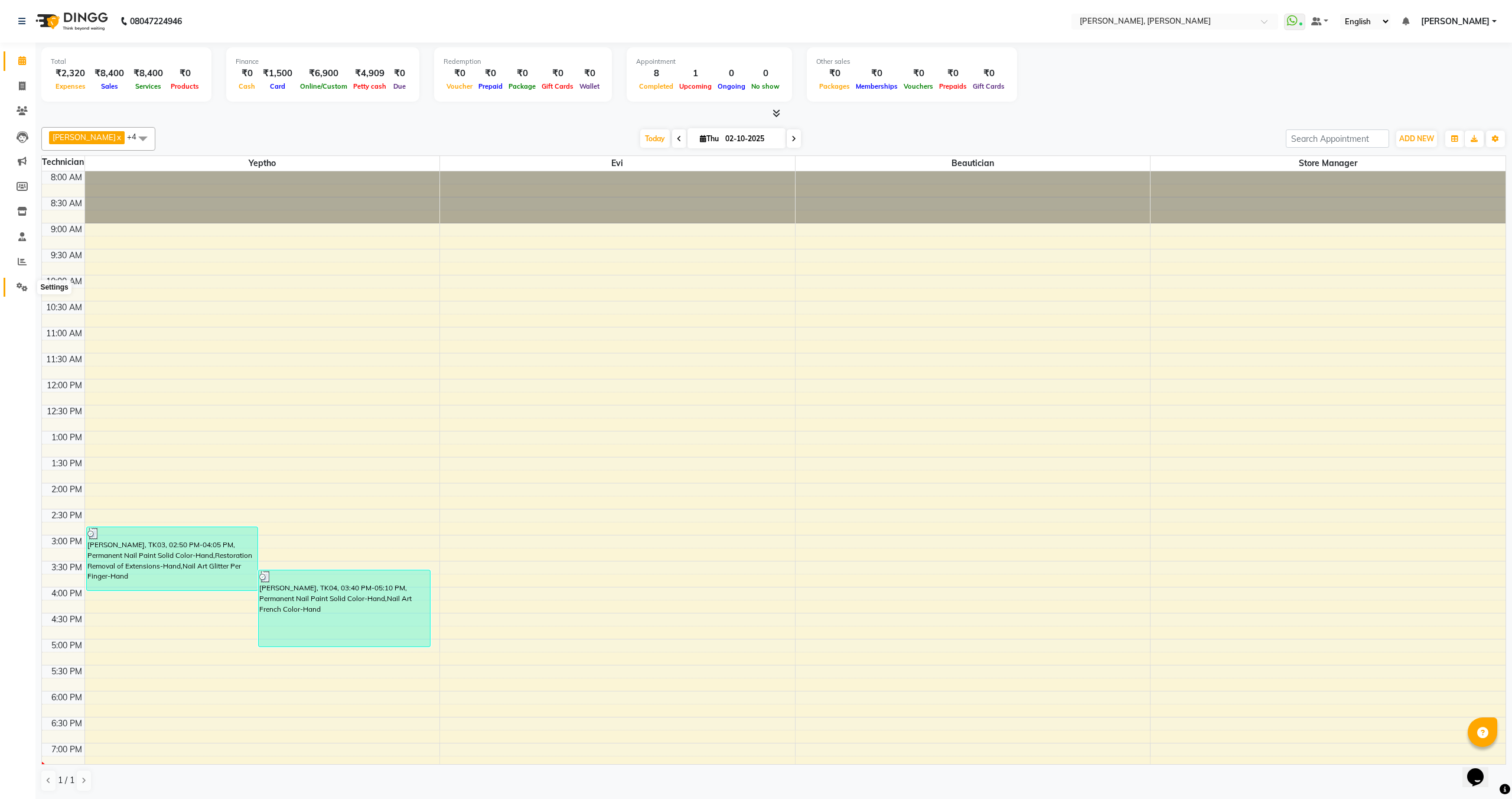
click at [24, 289] on icon at bounding box center [22, 287] width 11 height 9
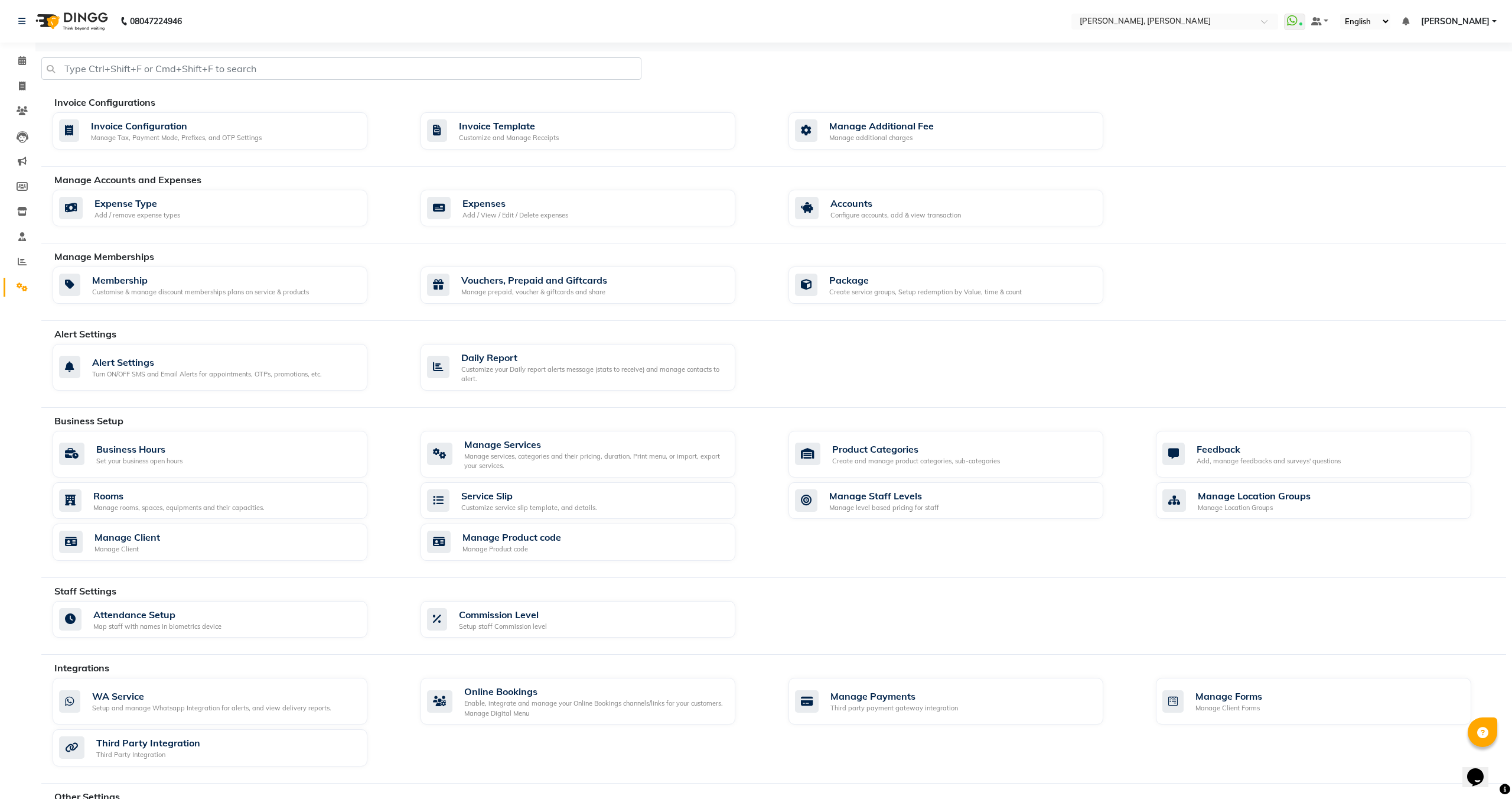
click at [1480, 20] on span "[PERSON_NAME]" at bounding box center [1455, 21] width 68 height 13
click at [1435, 45] on link "Manage Profile" at bounding box center [1437, 44] width 108 height 18
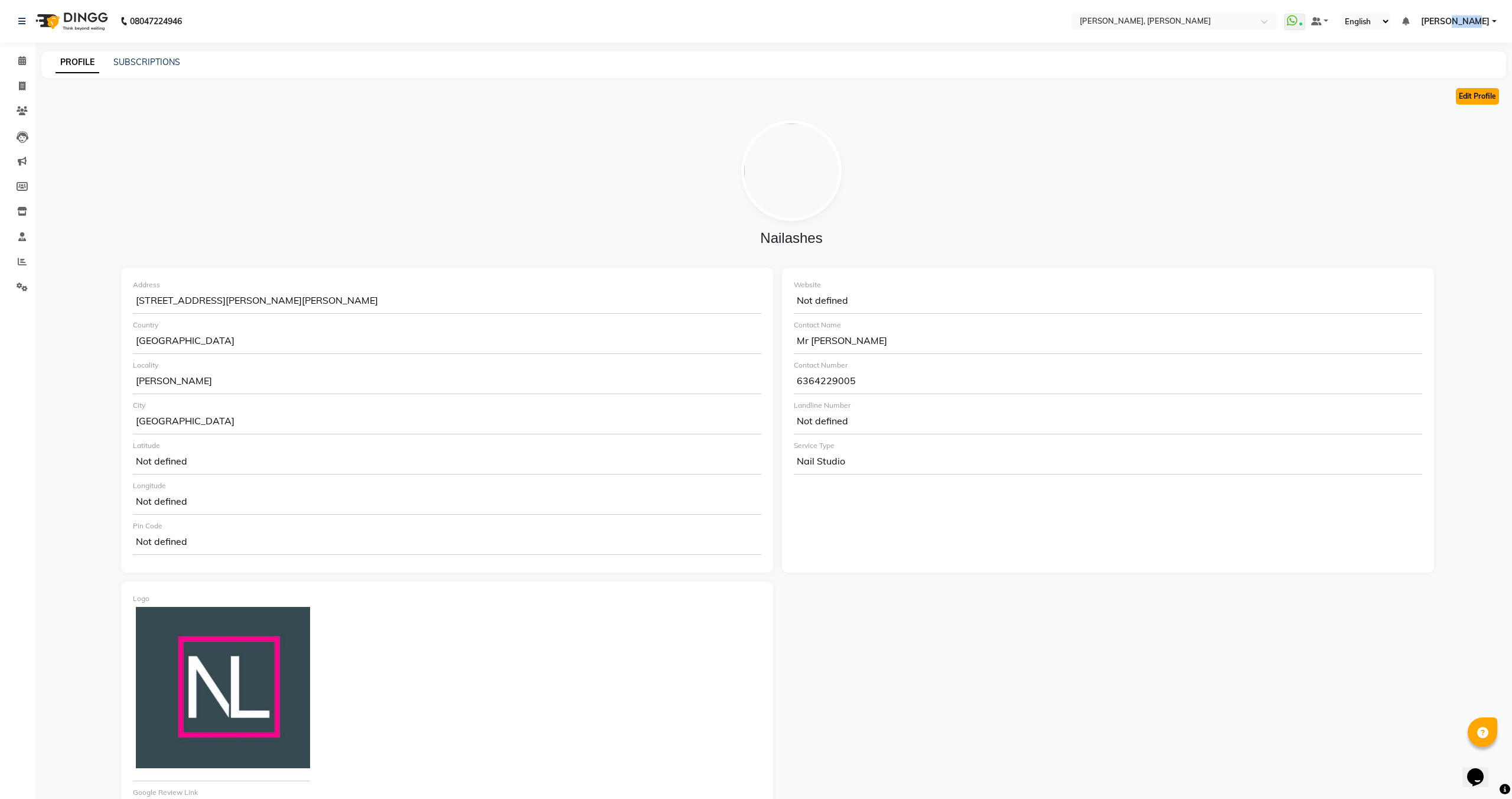
click at [1487, 88] on button "Edit Profile" at bounding box center [1477, 96] width 43 height 17
select select "21"
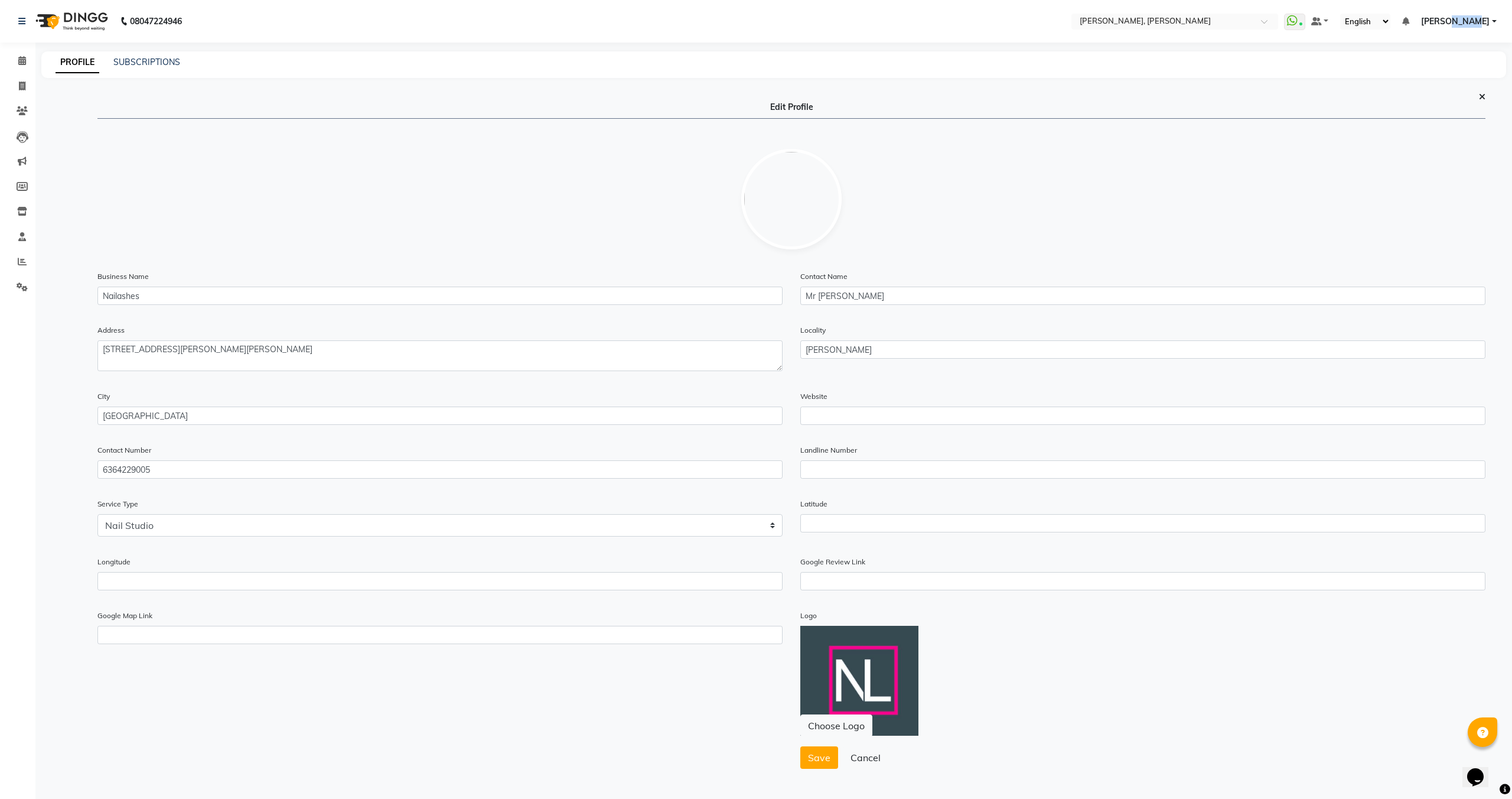
scroll to position [29, 0]
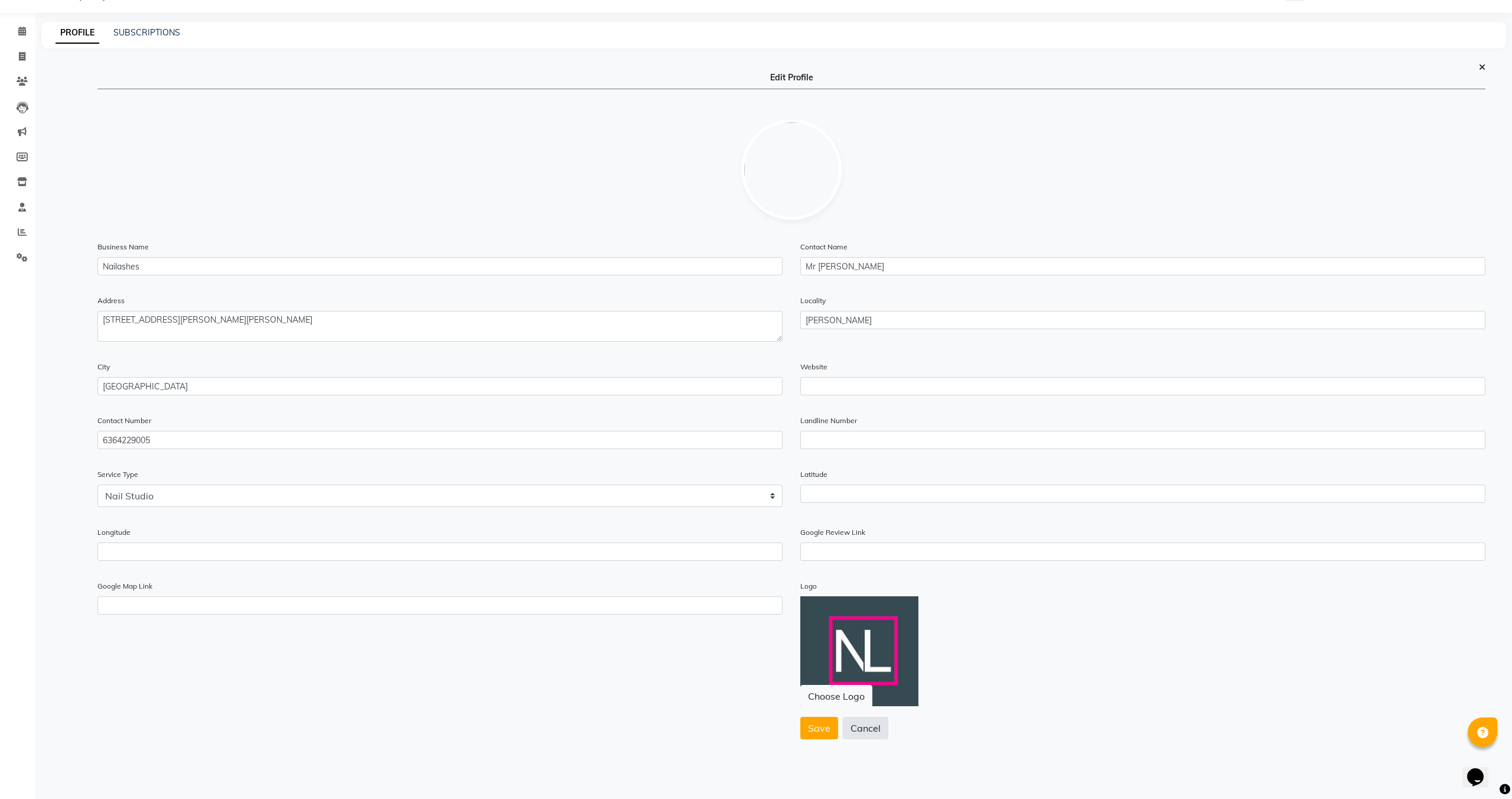
click at [861, 734] on button "Cancel" at bounding box center [866, 728] width 46 height 23
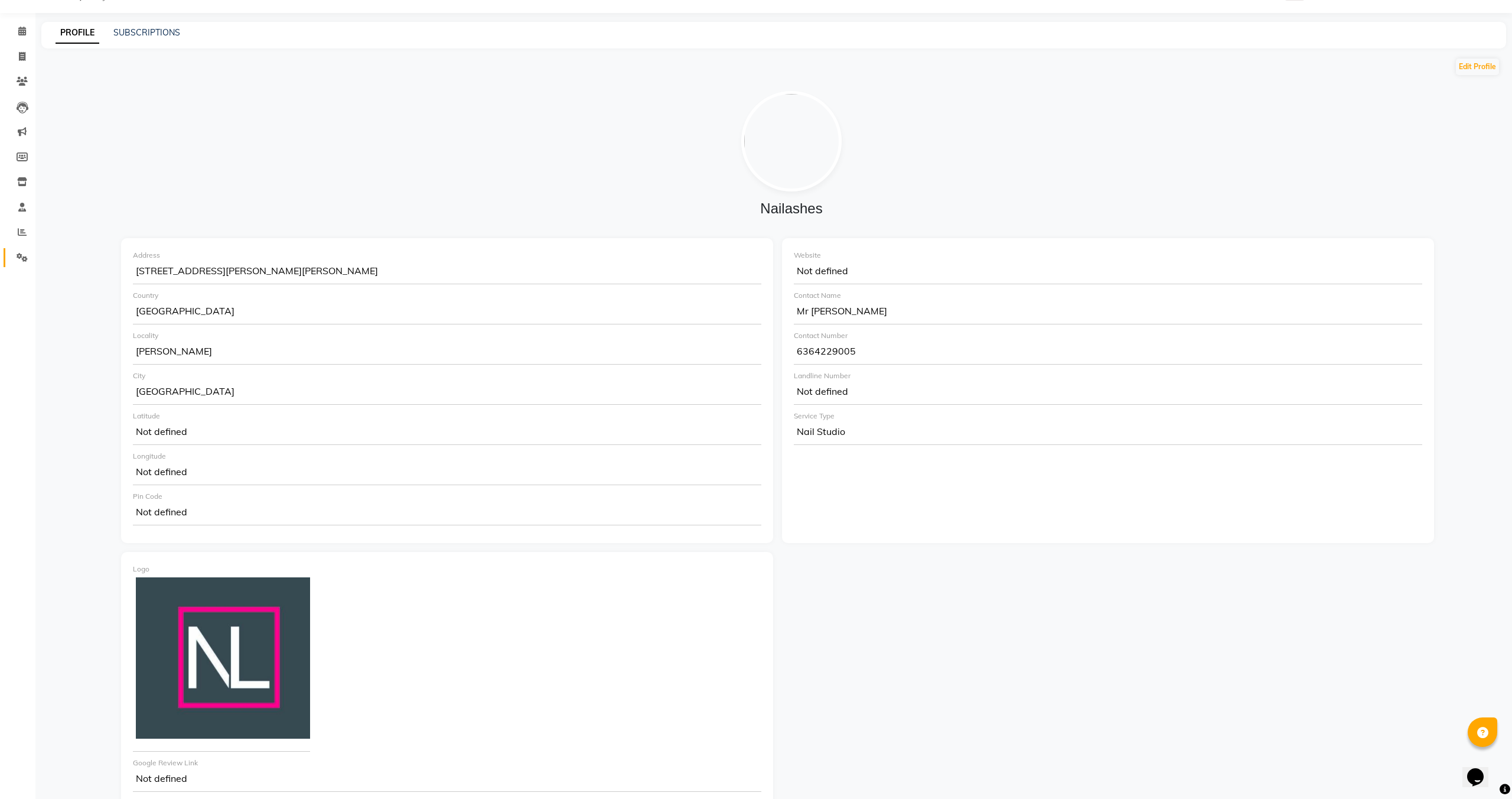
click at [13, 256] on span at bounding box center [23, 258] width 21 height 14
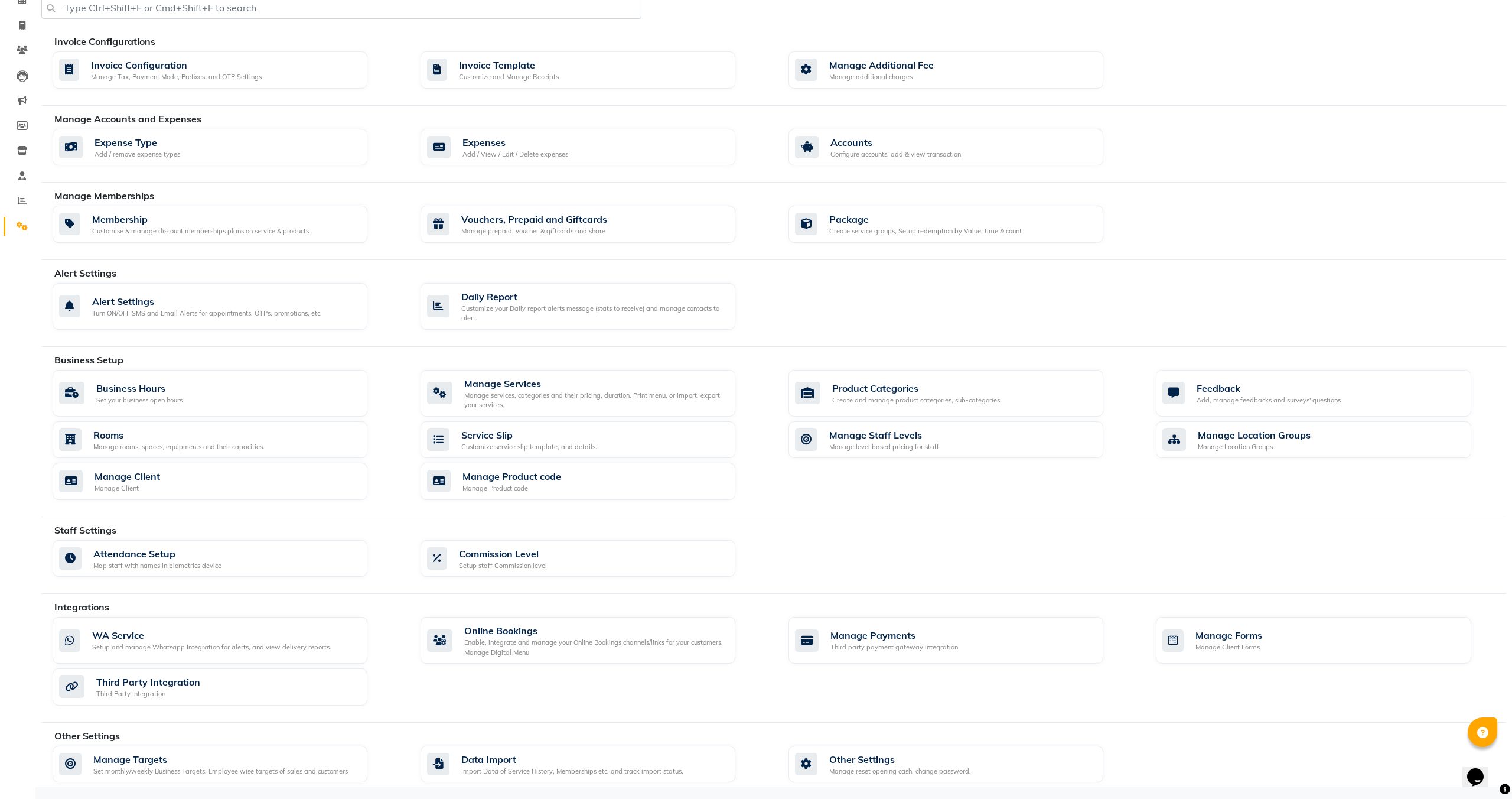
scroll to position [61, 0]
click at [13, 177] on span at bounding box center [23, 177] width 21 height 14
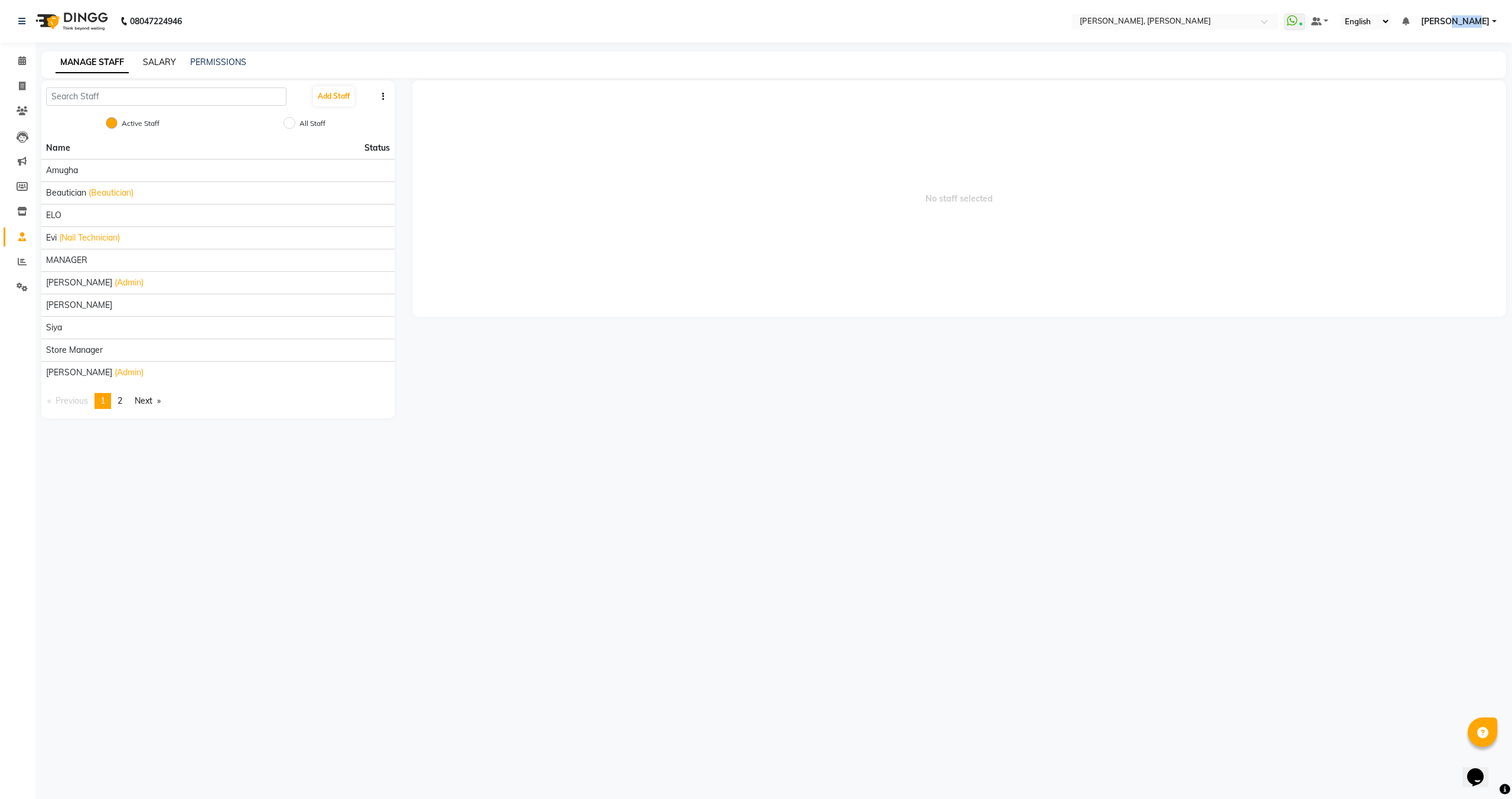
click at [155, 58] on link "SALARY" at bounding box center [159, 62] width 33 height 11
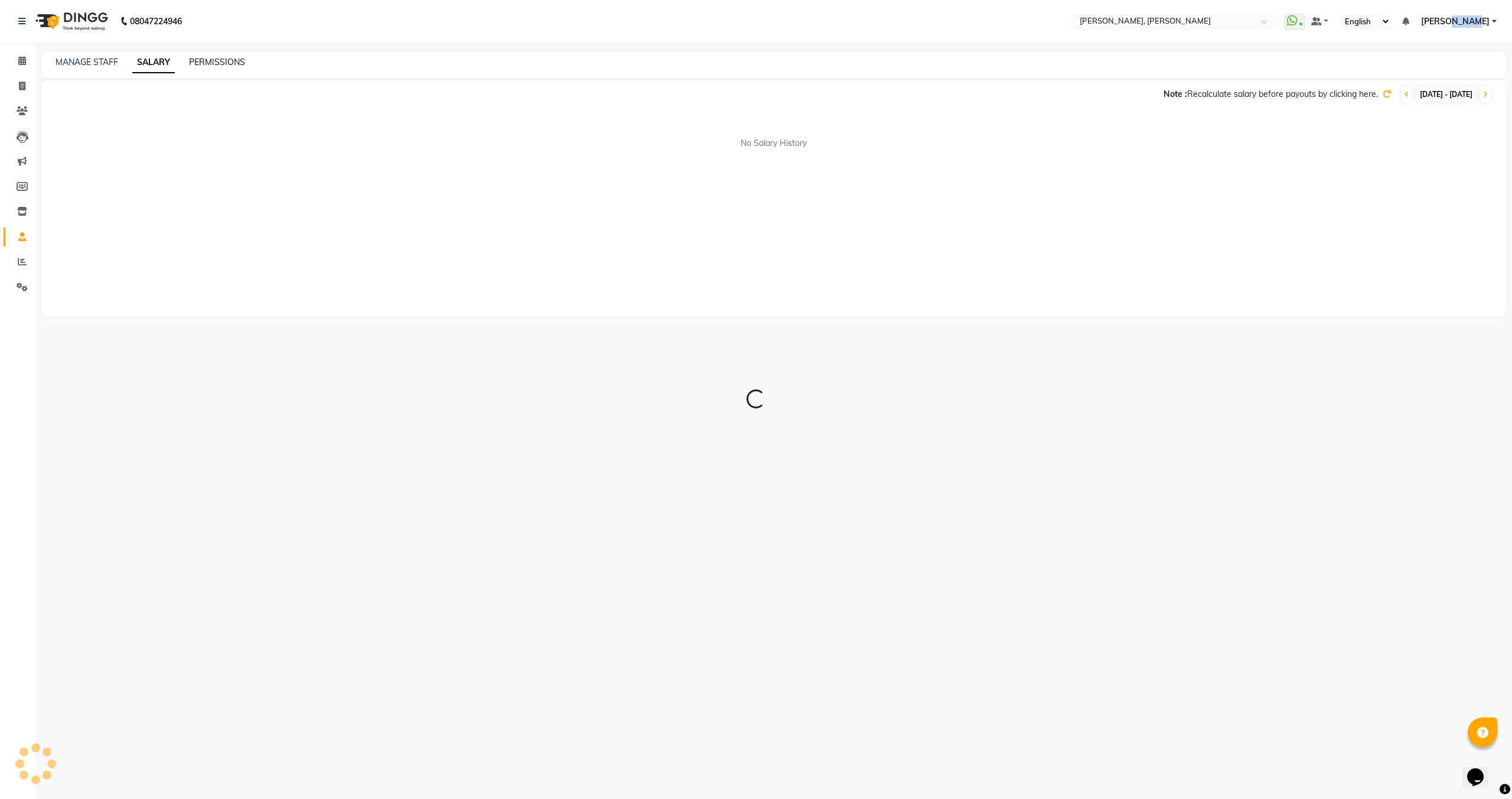
click at [220, 58] on link "PERMISSIONS" at bounding box center [217, 62] width 56 height 11
click at [104, 145] on button "Create Role" at bounding box center [80, 141] width 64 height 18
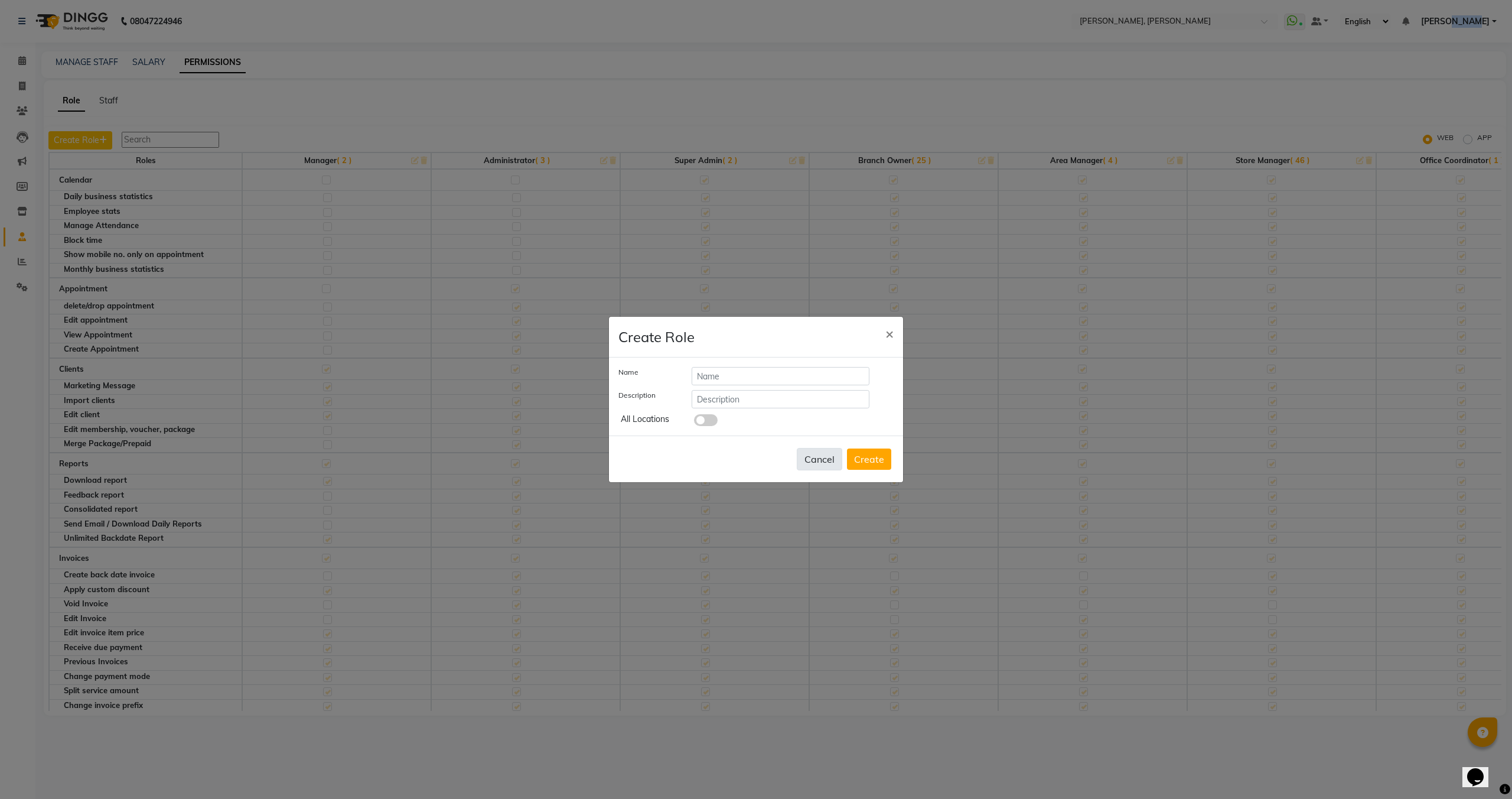
click at [806, 454] on button "Cancel" at bounding box center [819, 459] width 46 height 23
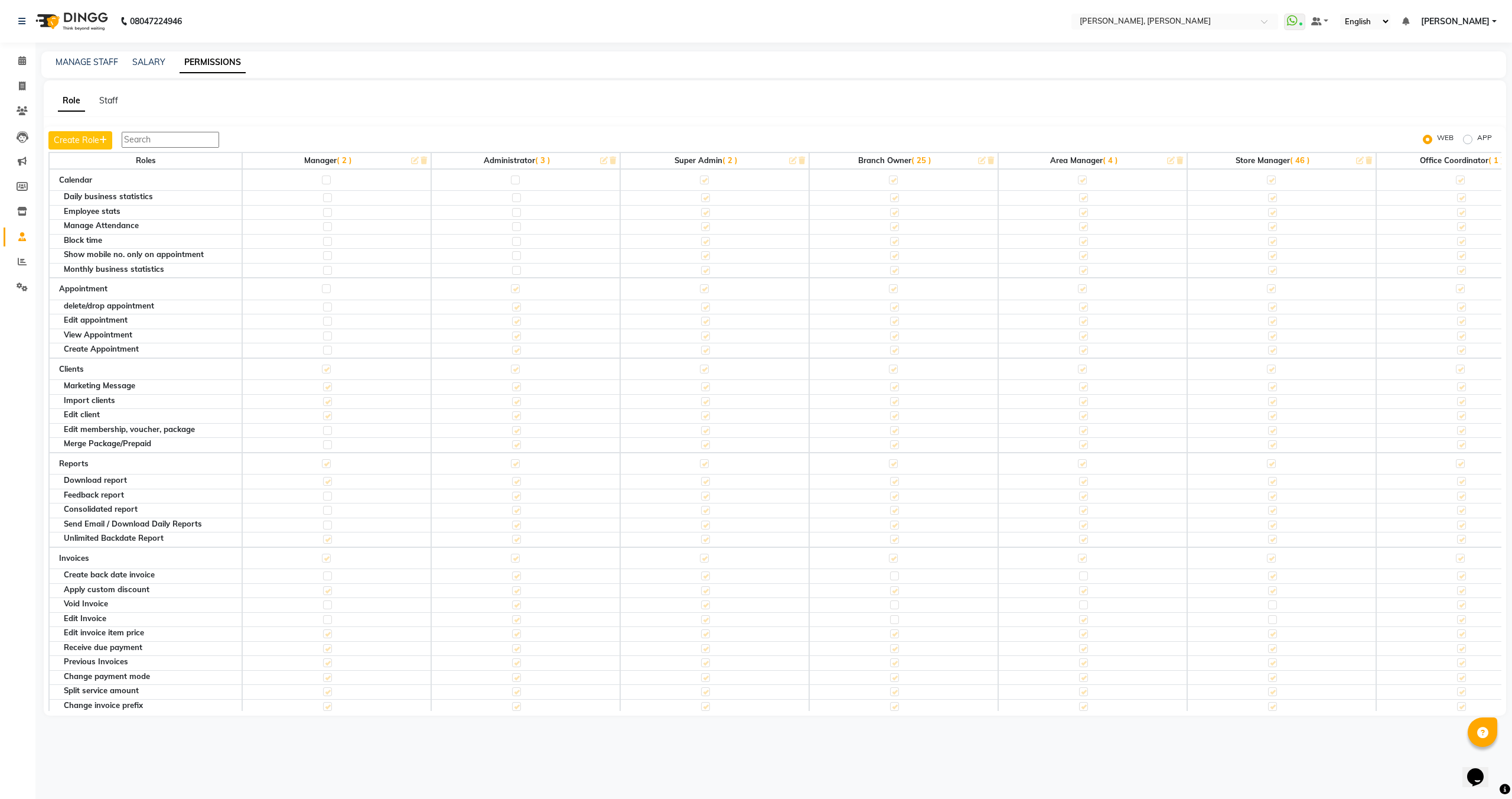
click at [325, 179] on label at bounding box center [326, 180] width 9 height 9
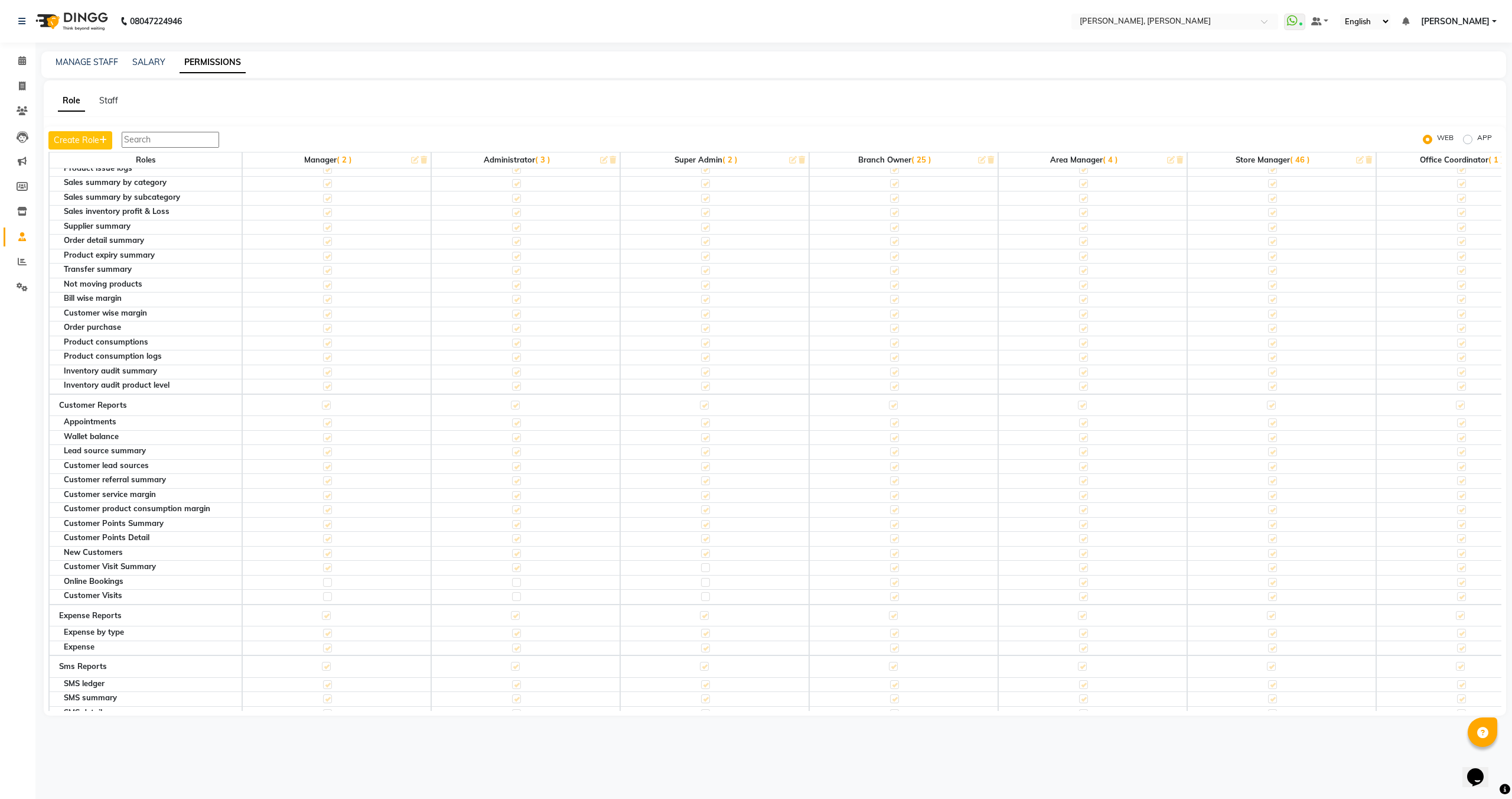
scroll to position [3576, 0]
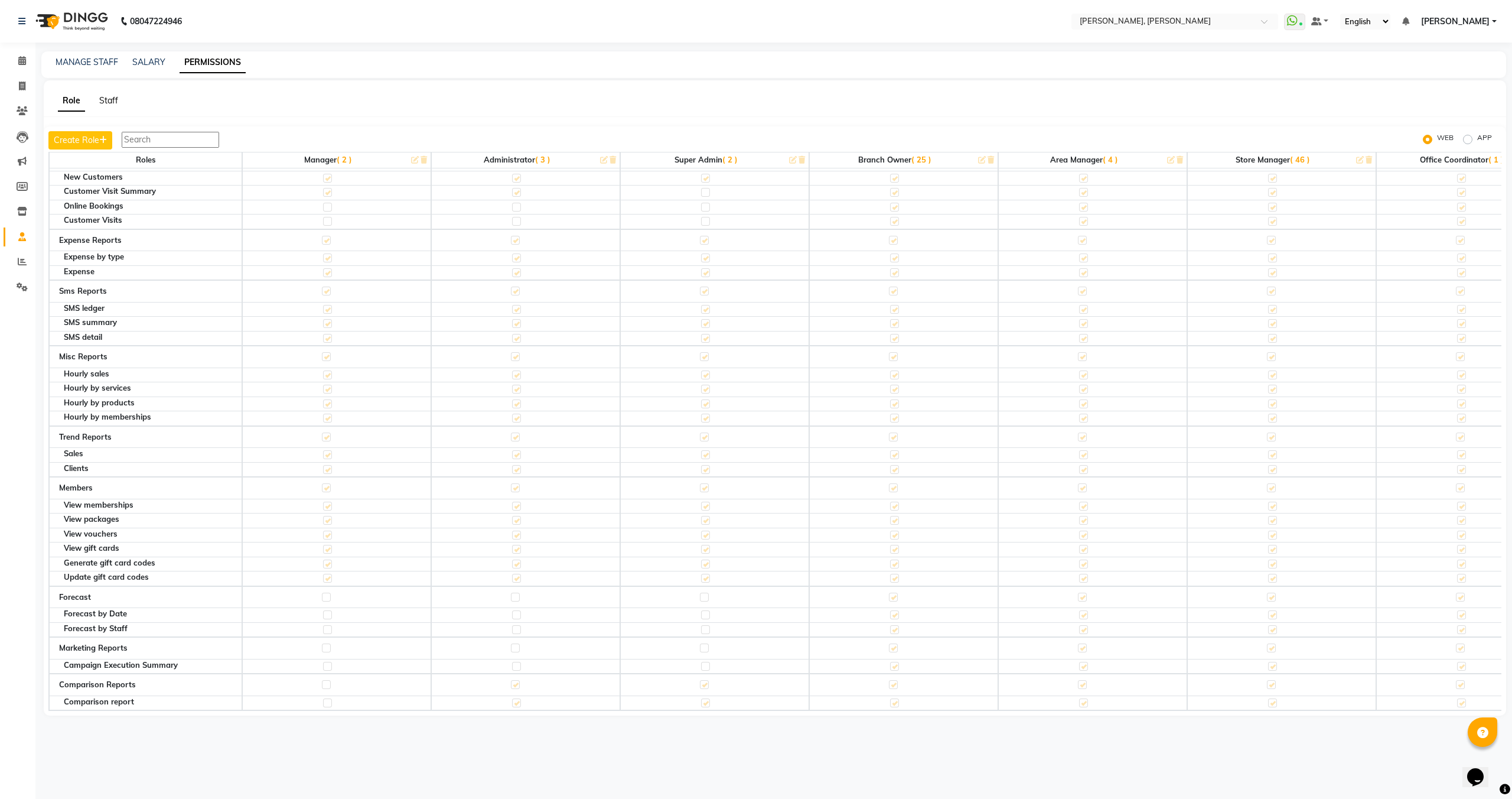
click at [100, 99] on link "Staff" at bounding box center [108, 101] width 19 height 11
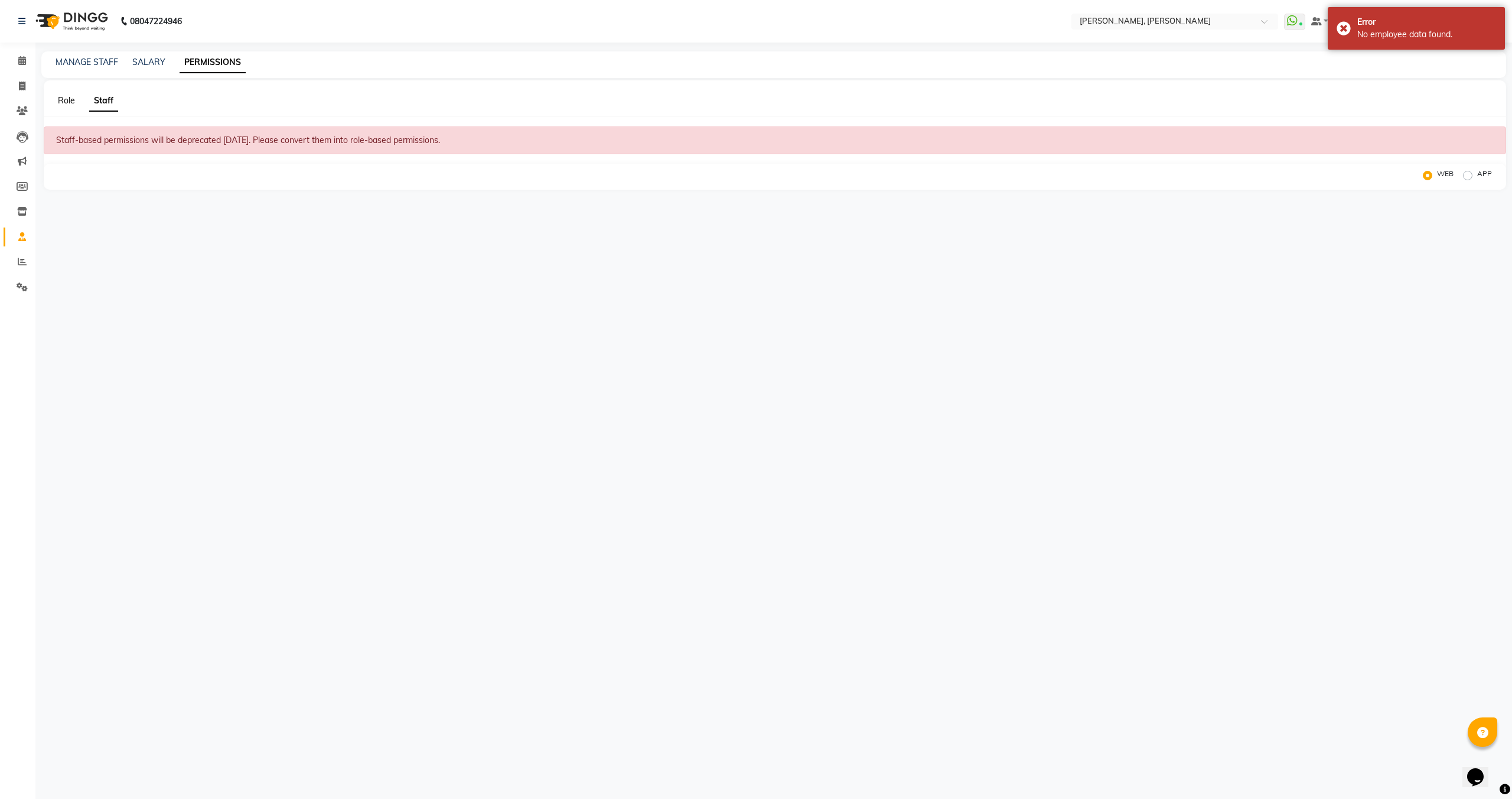
click at [71, 101] on link "Role" at bounding box center [66, 101] width 17 height 11
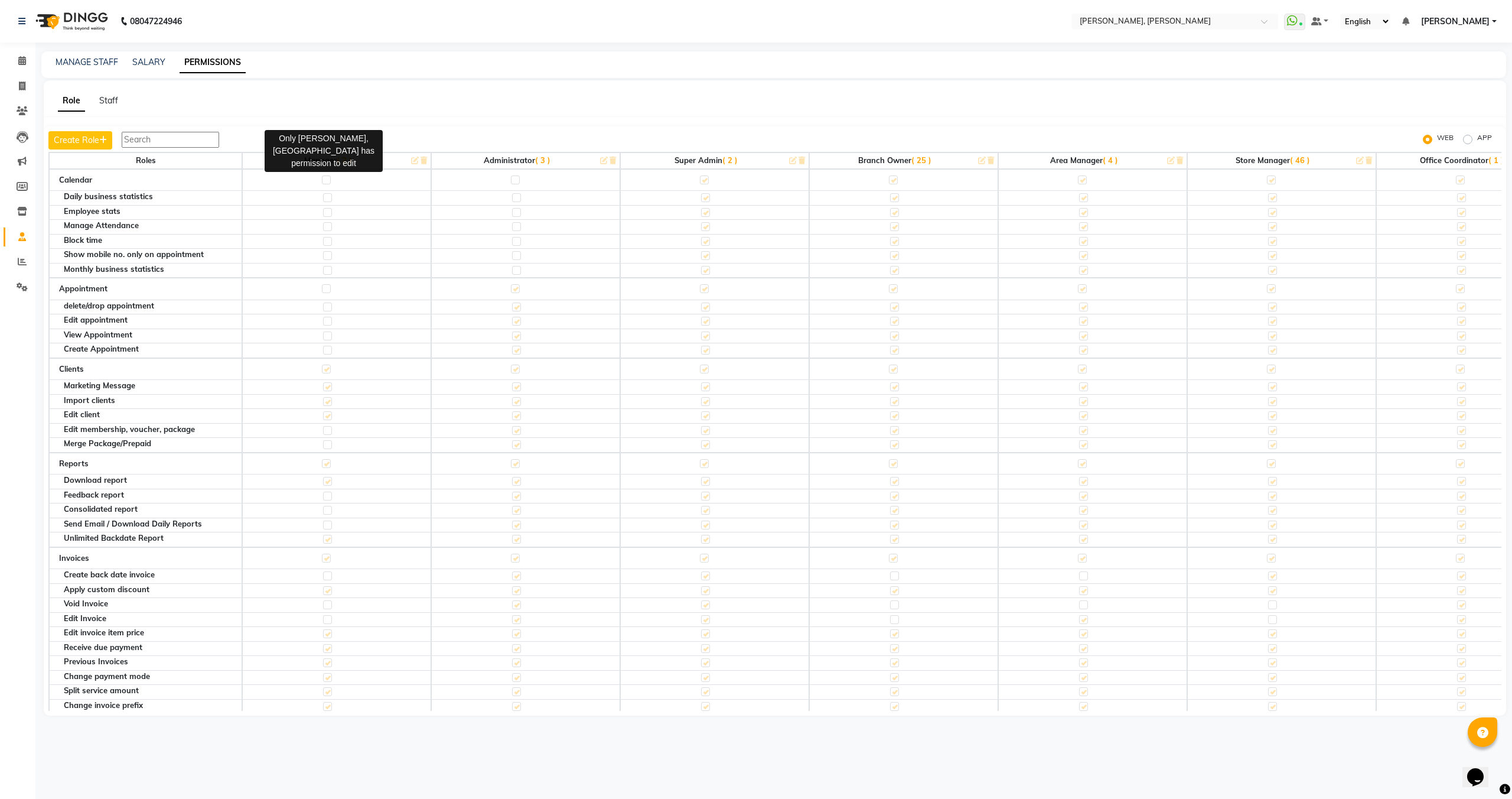
click at [325, 178] on label at bounding box center [326, 180] width 9 height 9
click at [513, 181] on label at bounding box center [516, 180] width 9 height 9
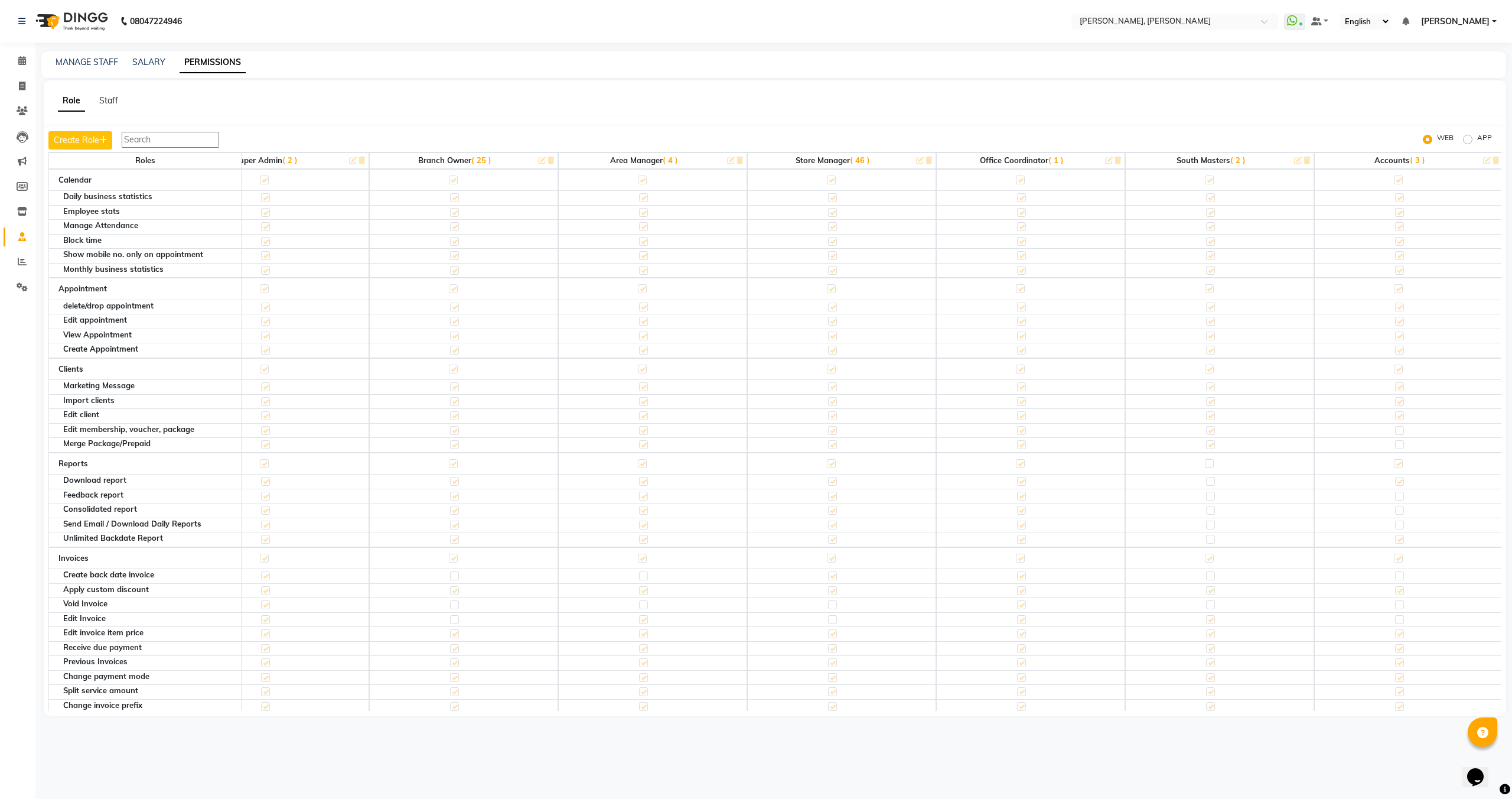
scroll to position [0, 0]
click at [69, 142] on button "Create Role" at bounding box center [80, 141] width 64 height 18
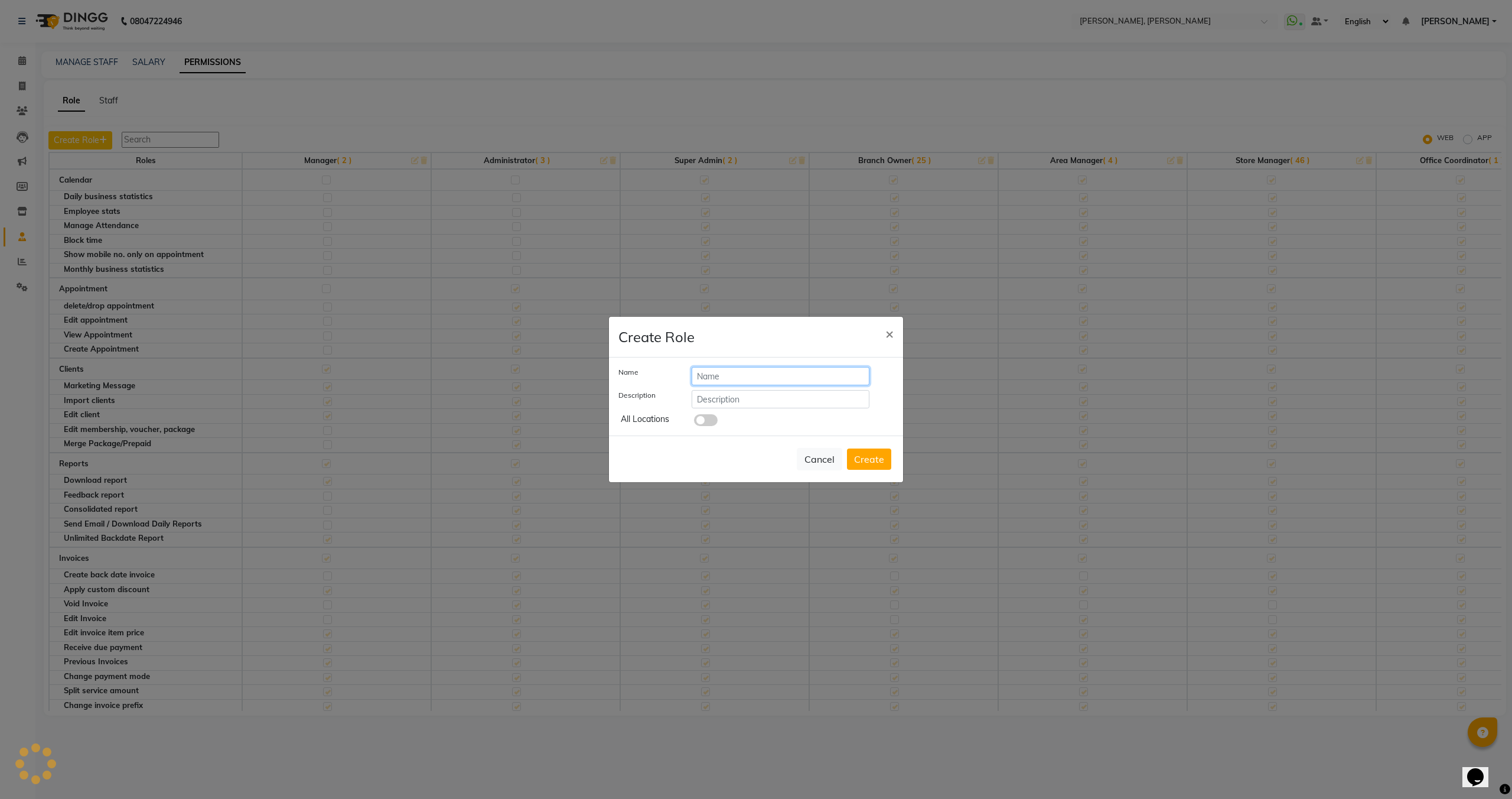
click at [751, 378] on input "text" at bounding box center [781, 376] width 178 height 18
type input "NL Custom"
click at [733, 390] on input "text" at bounding box center [781, 399] width 178 height 18
click at [707, 422] on span at bounding box center [706, 420] width 23 height 12
click at [694, 422] on input "checkbox" at bounding box center [694, 422] width 0 height 0
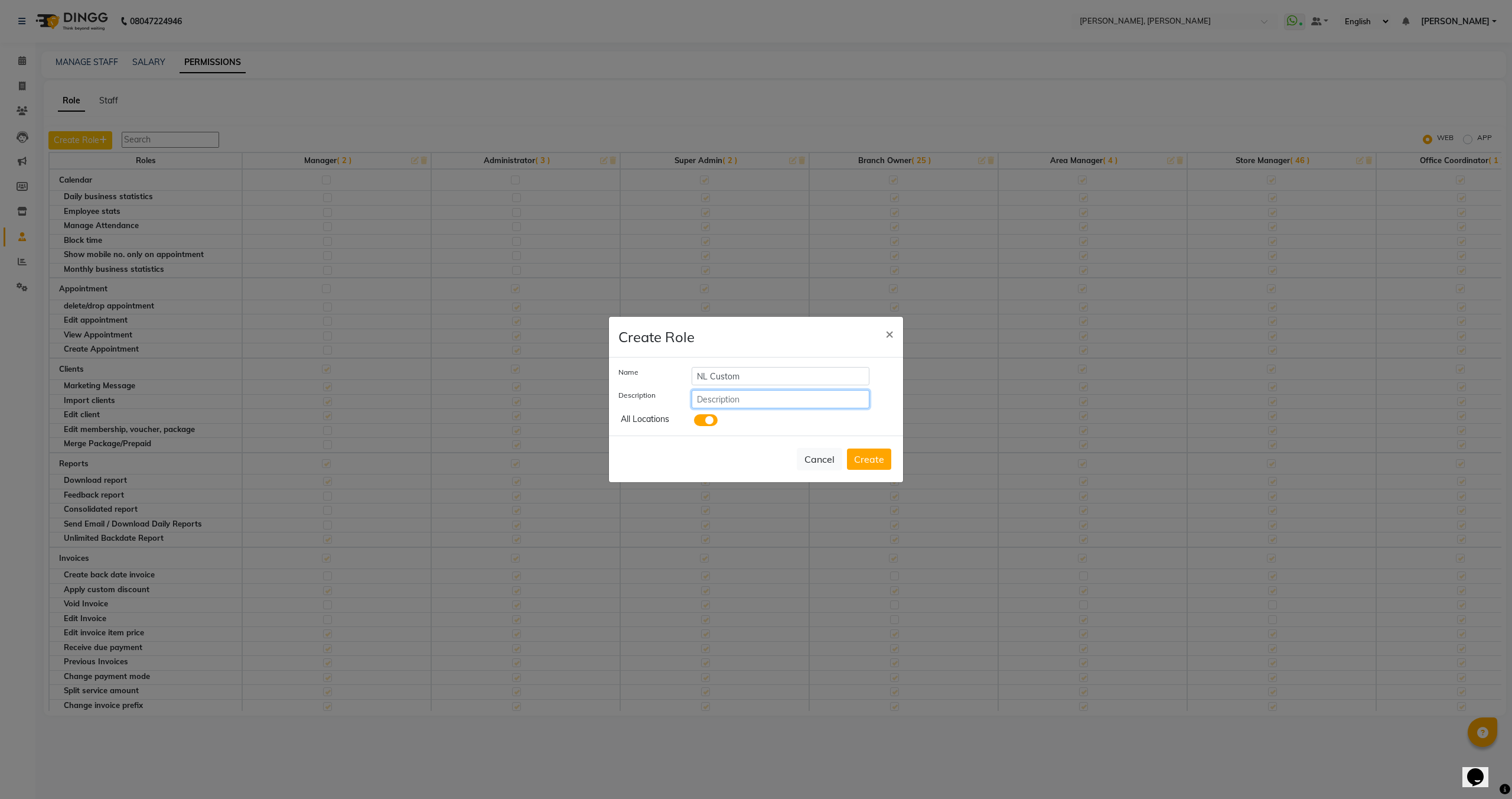
click at [743, 400] on input "text" at bounding box center [781, 399] width 178 height 18
click at [864, 455] on button "Create" at bounding box center [869, 459] width 44 height 21
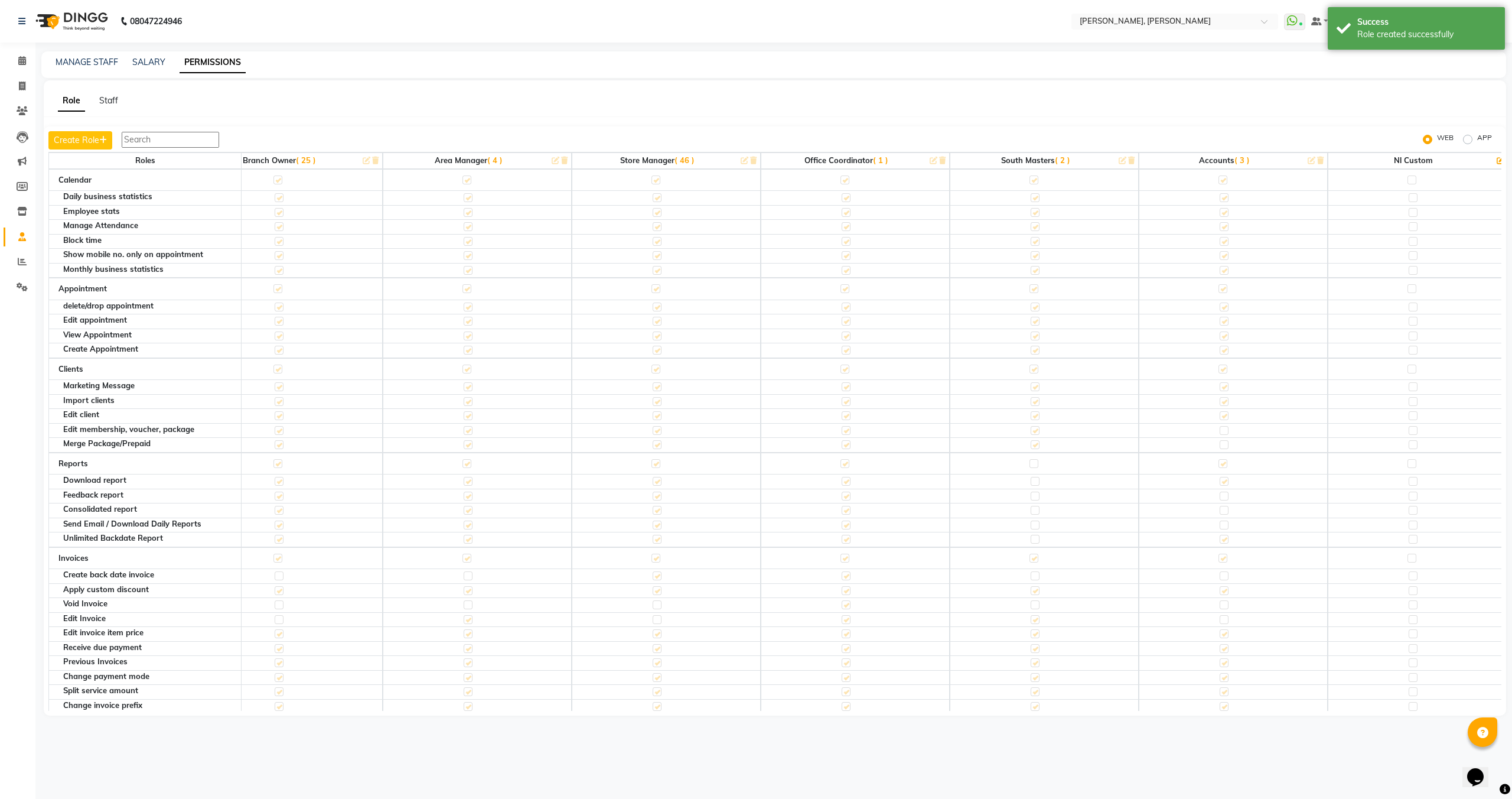
scroll to position [0, 629]
click at [1394, 177] on label at bounding box center [1399, 180] width 9 height 9
click at [1394, 177] on input "checkbox" at bounding box center [1398, 180] width 8 height 8
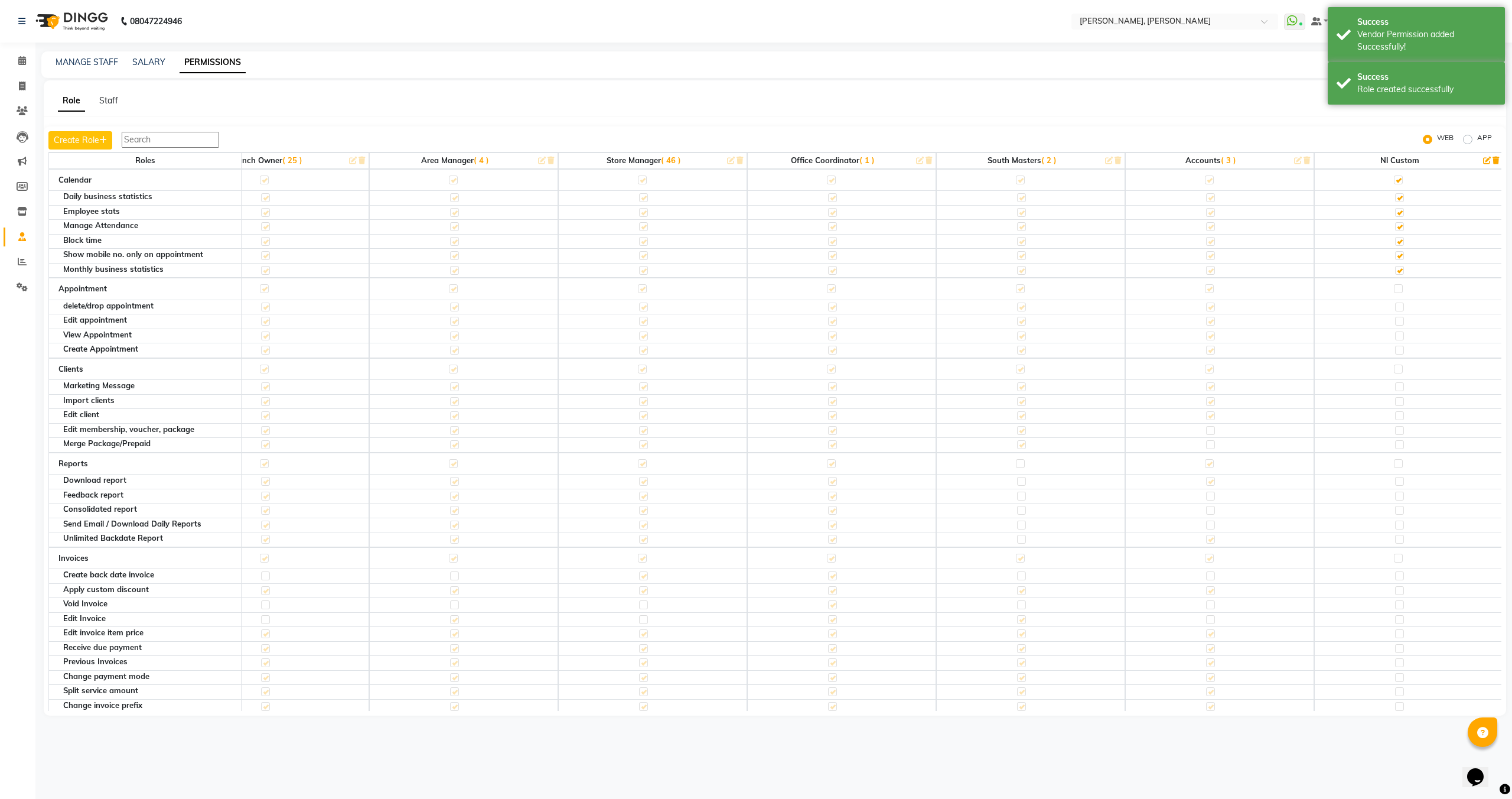
click at [1396, 289] on label at bounding box center [1399, 289] width 9 height 9
click at [1396, 289] on input "checkbox" at bounding box center [1398, 289] width 8 height 8
click at [1396, 371] on label at bounding box center [1399, 369] width 9 height 9
click at [1396, 371] on input "checkbox" at bounding box center [1398, 369] width 8 height 8
click at [1398, 468] on div at bounding box center [1398, 465] width 8 height 12
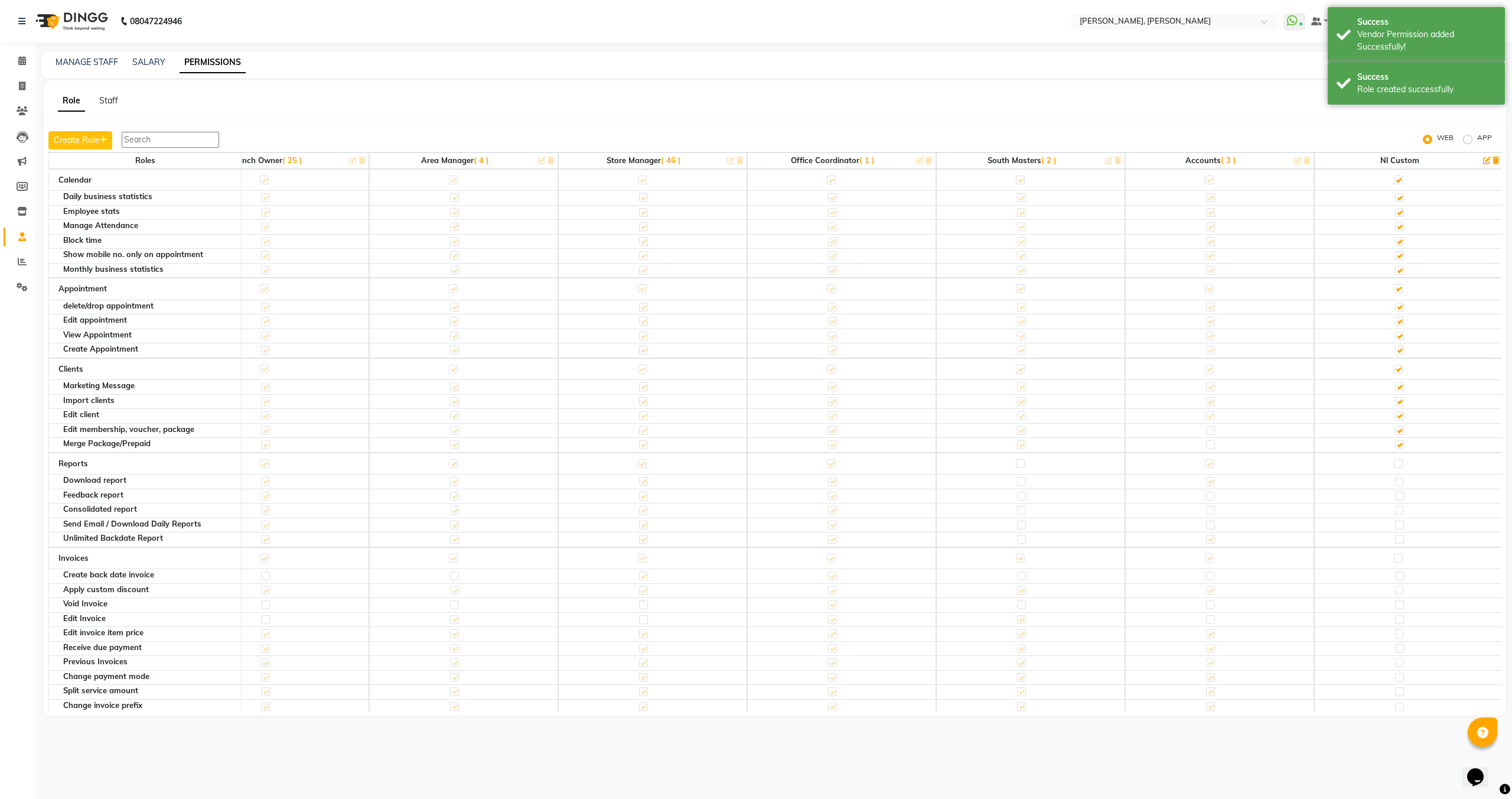
click at [1397, 463] on label at bounding box center [1399, 464] width 9 height 9
click at [1397, 463] on input "checkbox" at bounding box center [1398, 464] width 8 height 8
click at [1399, 561] on label at bounding box center [1399, 558] width 9 height 9
click at [1399, 561] on input "checkbox" at bounding box center [1398, 558] width 8 height 8
checkbox input "true"
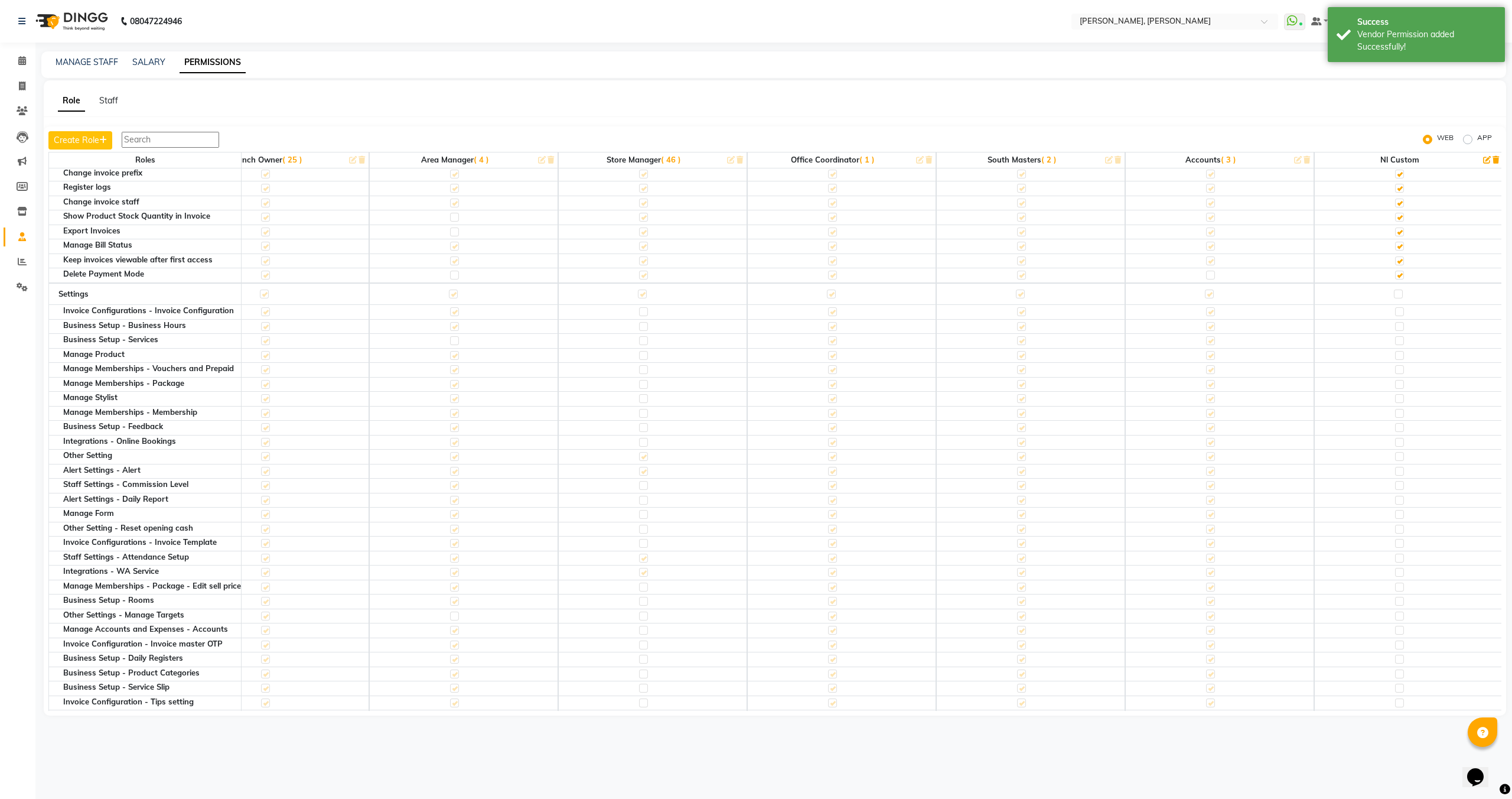
scroll to position [546, 629]
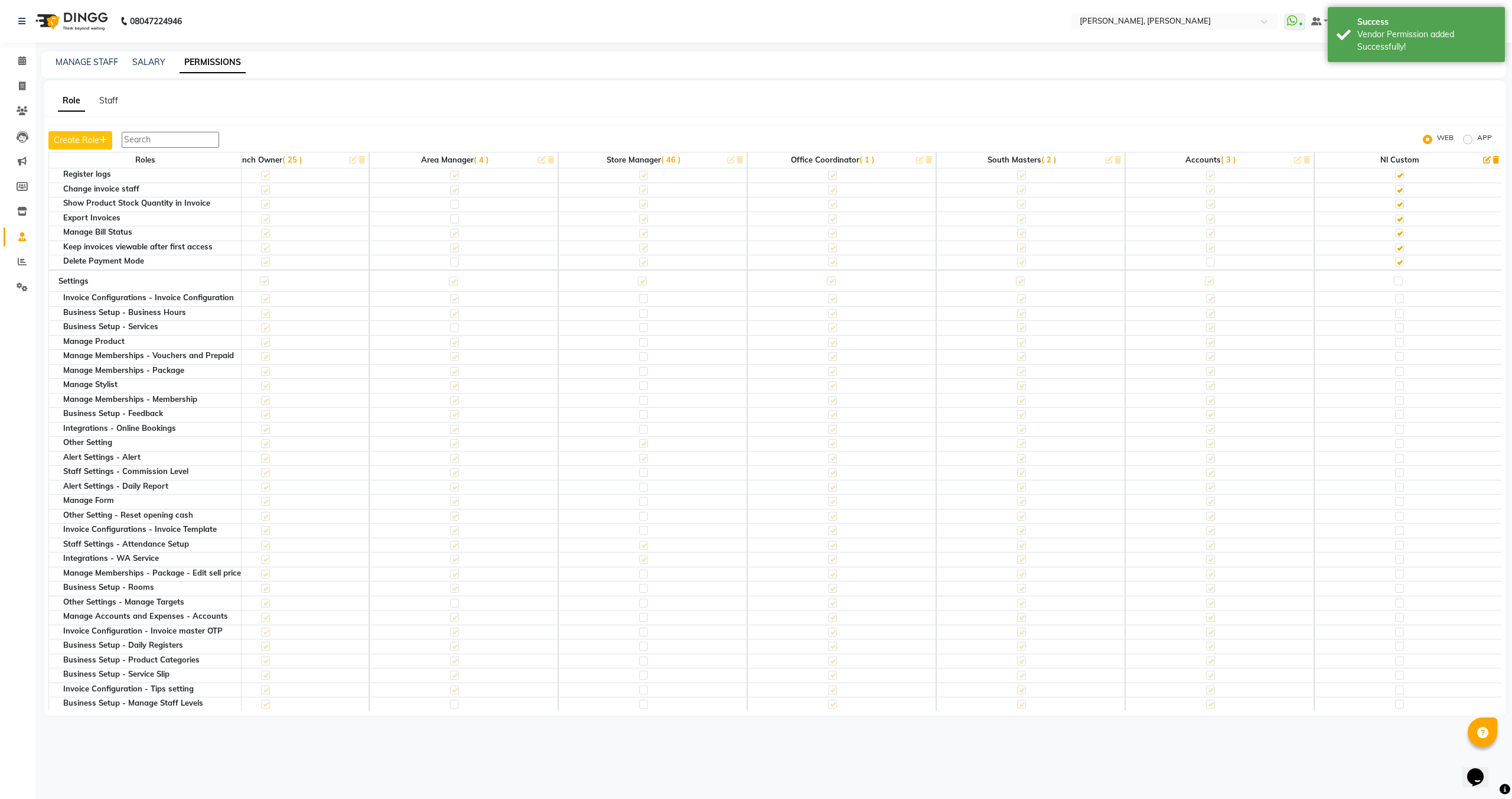
click at [1395, 283] on label at bounding box center [1399, 281] width 9 height 9
click at [1395, 283] on input "checkbox" at bounding box center [1398, 281] width 8 height 8
checkbox input "true"
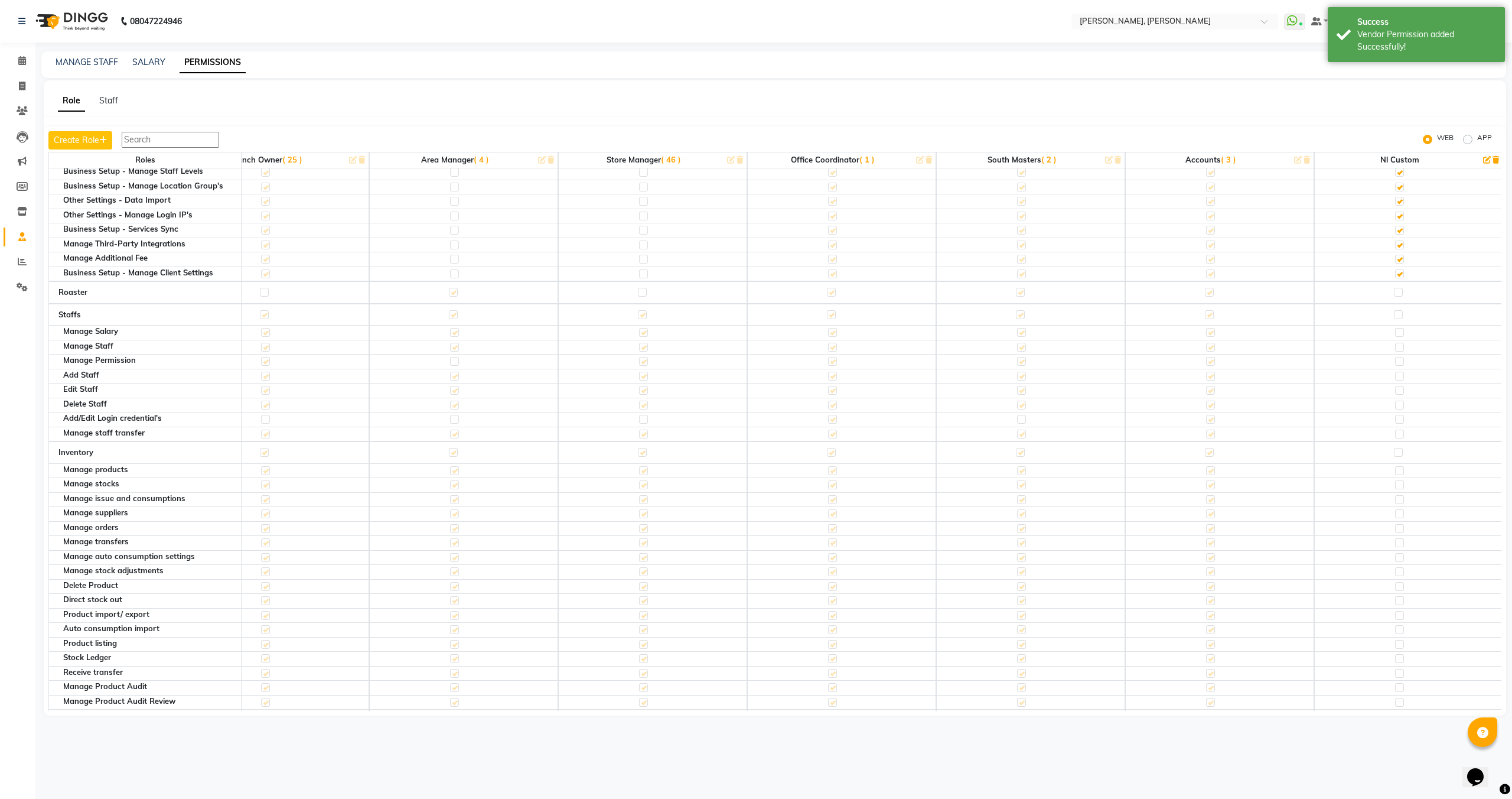
scroll to position [1061, 629]
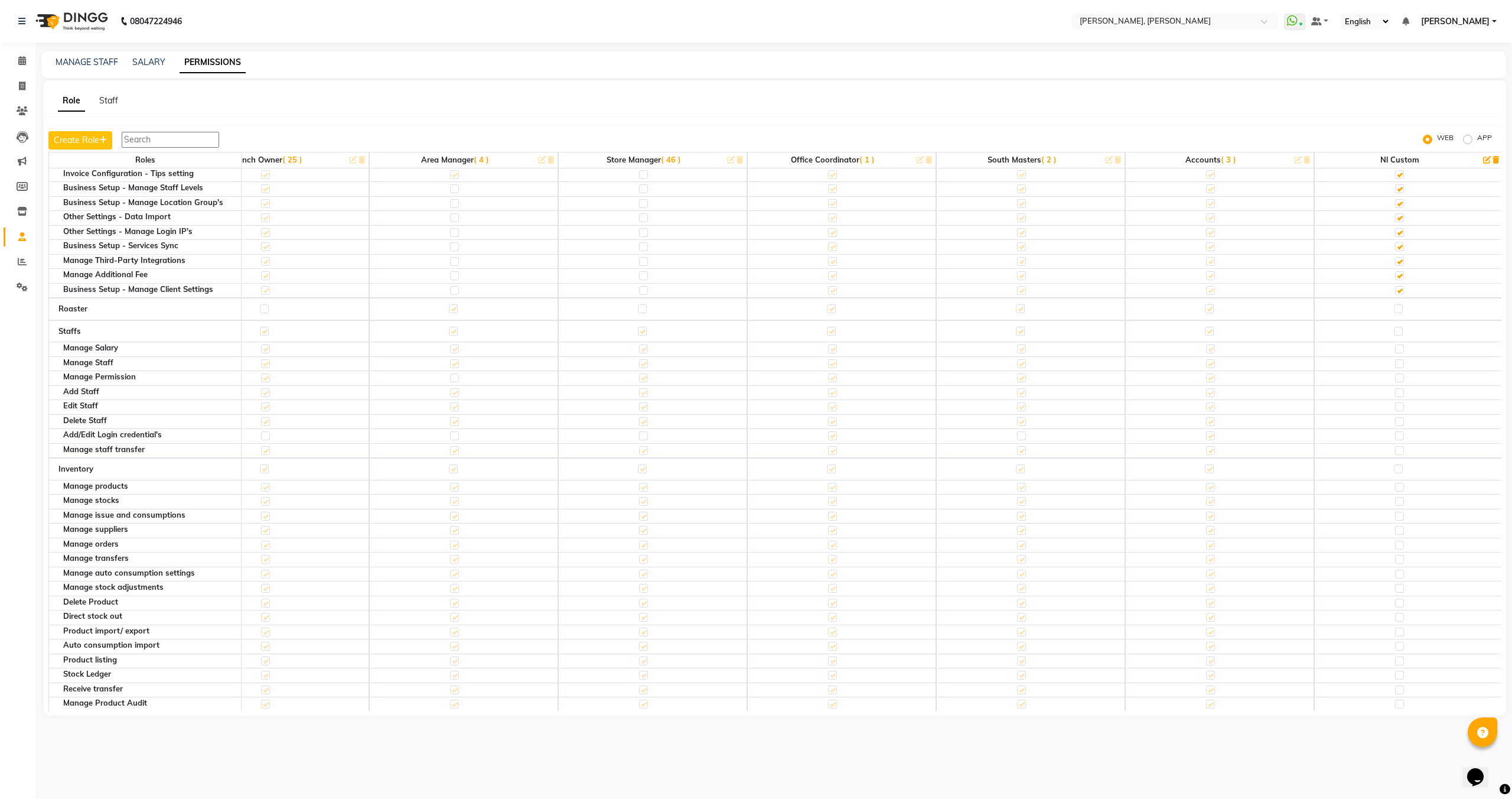
click at [1395, 310] on label at bounding box center [1399, 309] width 9 height 9
click at [1395, 310] on input "checkbox" at bounding box center [1398, 309] width 8 height 8
click at [1398, 334] on label at bounding box center [1399, 331] width 9 height 9
click at [1398, 334] on input "checkbox" at bounding box center [1398, 331] width 8 height 8
click at [1399, 471] on label at bounding box center [1399, 469] width 9 height 9
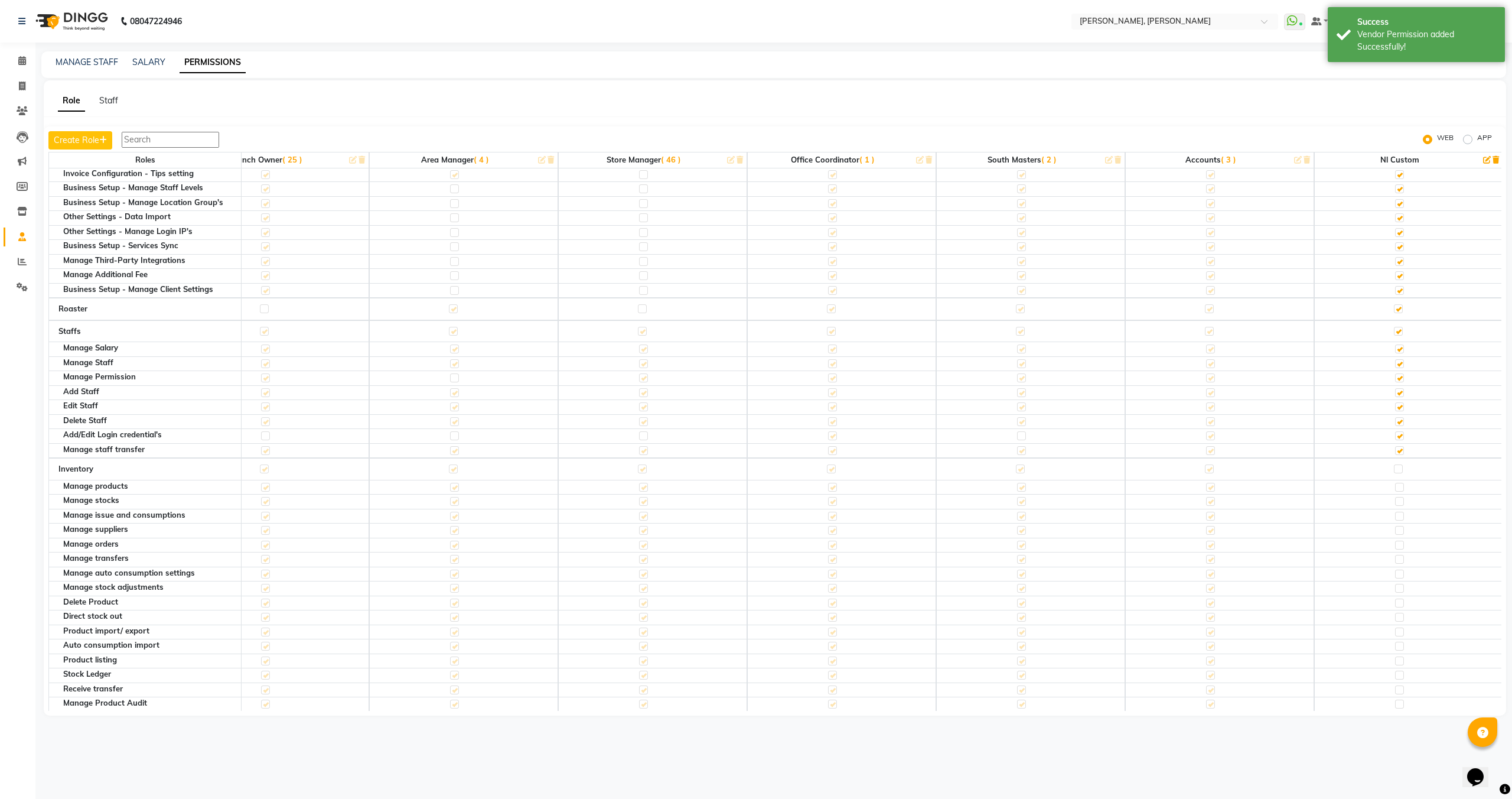
click at [1399, 471] on input "checkbox" at bounding box center [1398, 469] width 8 height 8
checkbox input "true"
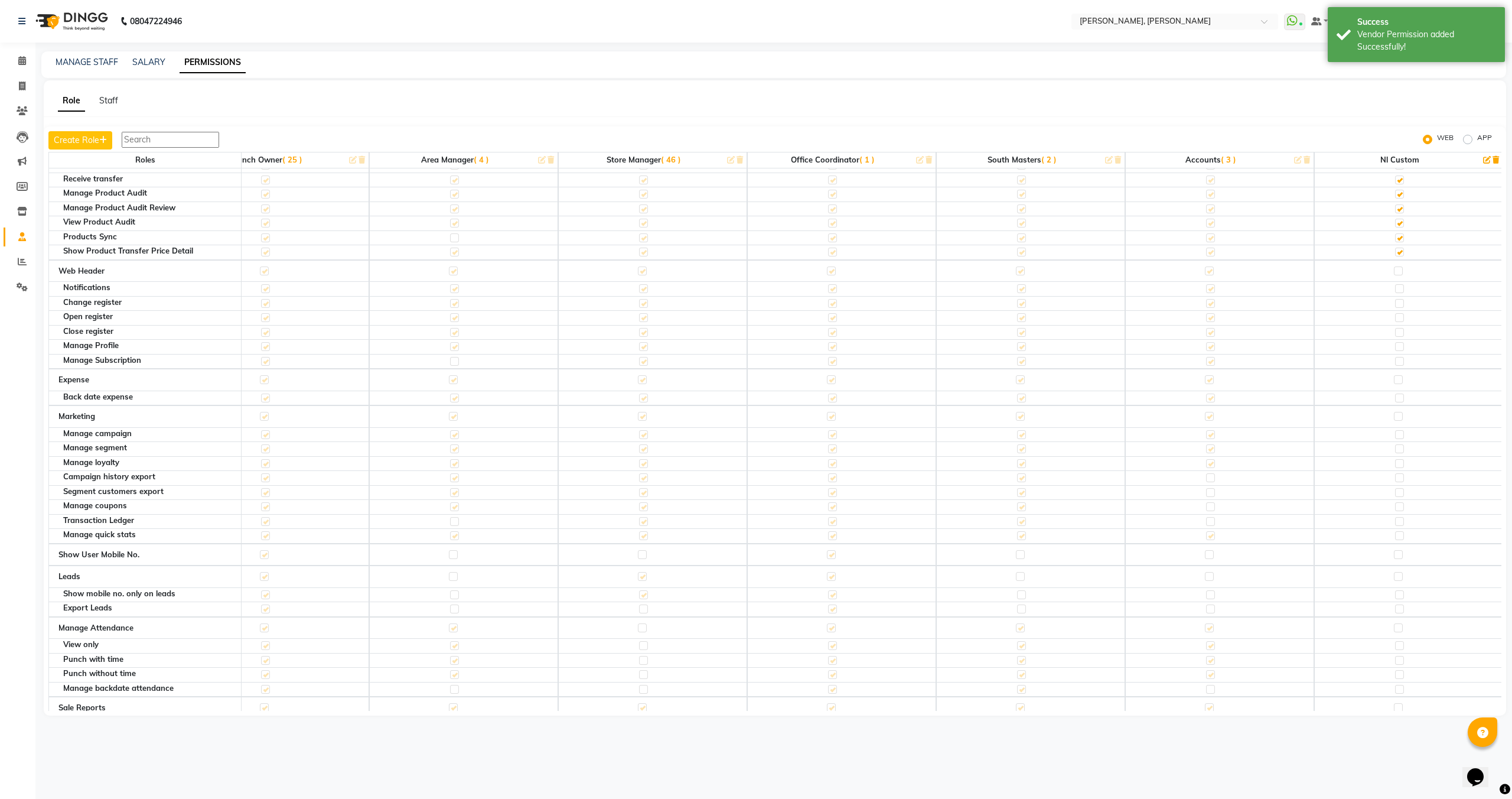
scroll to position [1582, 629]
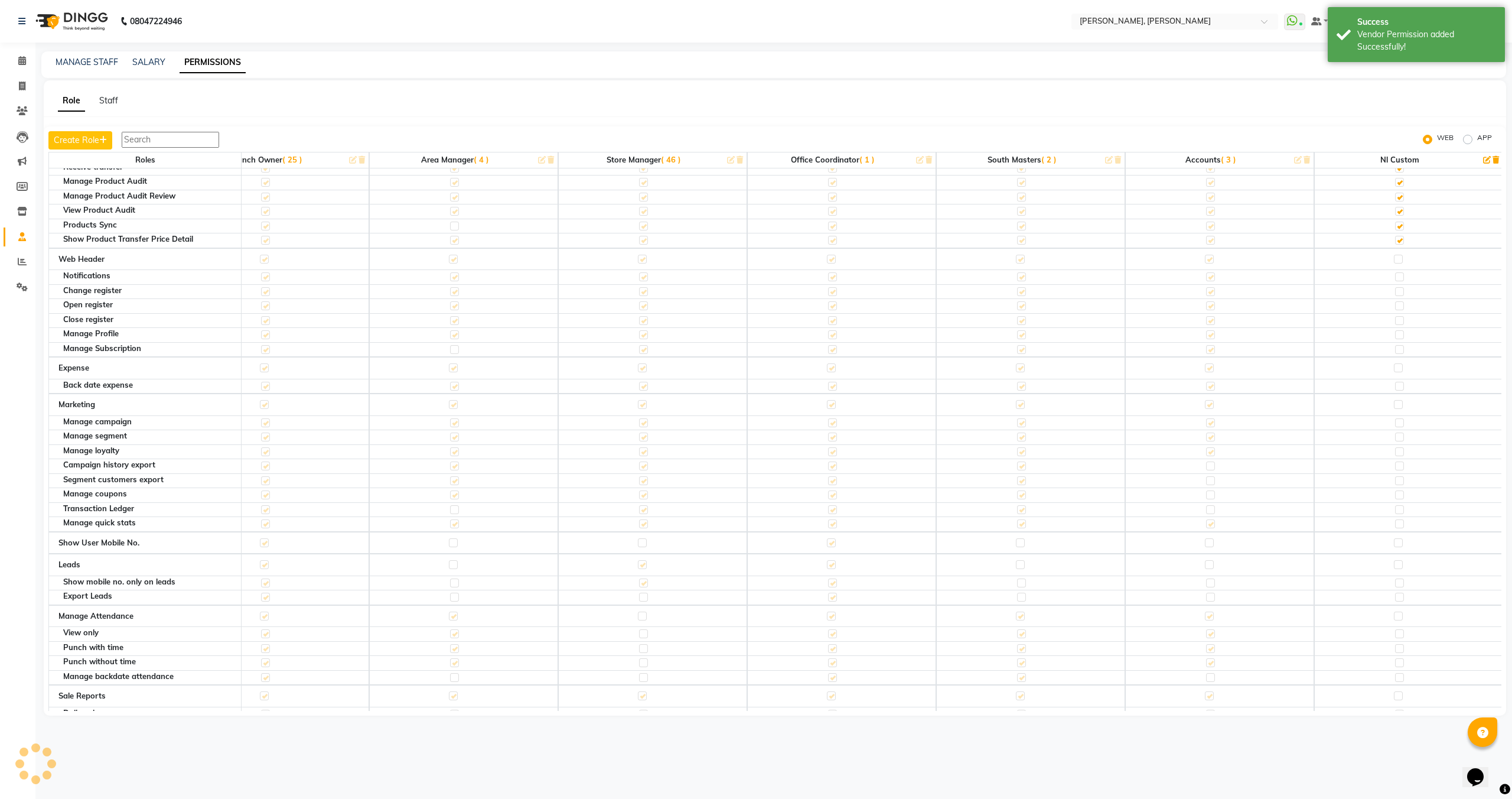
click at [1396, 259] on label at bounding box center [1399, 259] width 9 height 9
click at [1396, 259] on input "checkbox" at bounding box center [1398, 259] width 8 height 8
checkbox input "true"
click at [1396, 368] on label at bounding box center [1399, 368] width 9 height 9
click at [1396, 368] on input "checkbox" at bounding box center [1398, 368] width 8 height 8
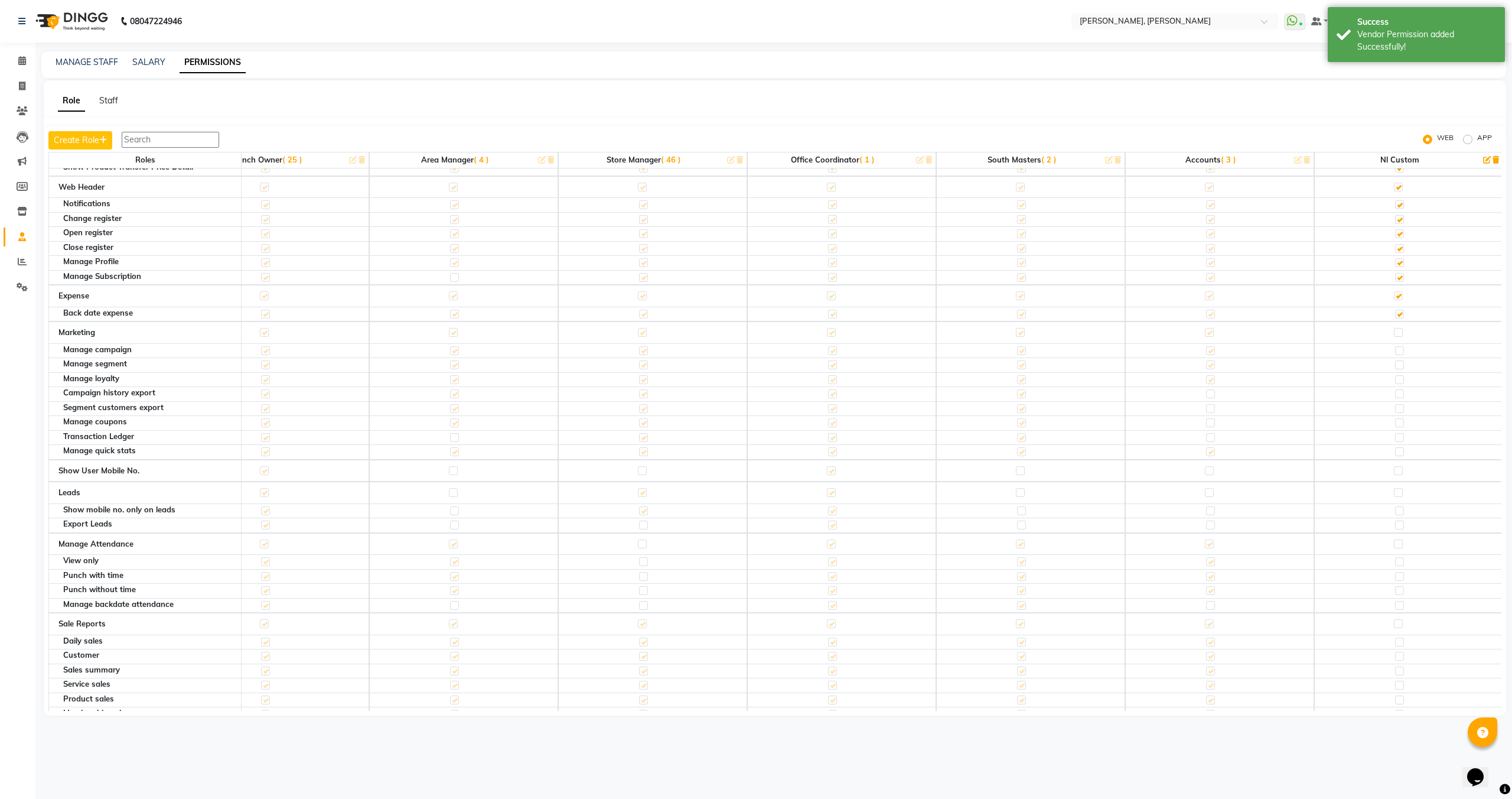
scroll to position [1584, 629]
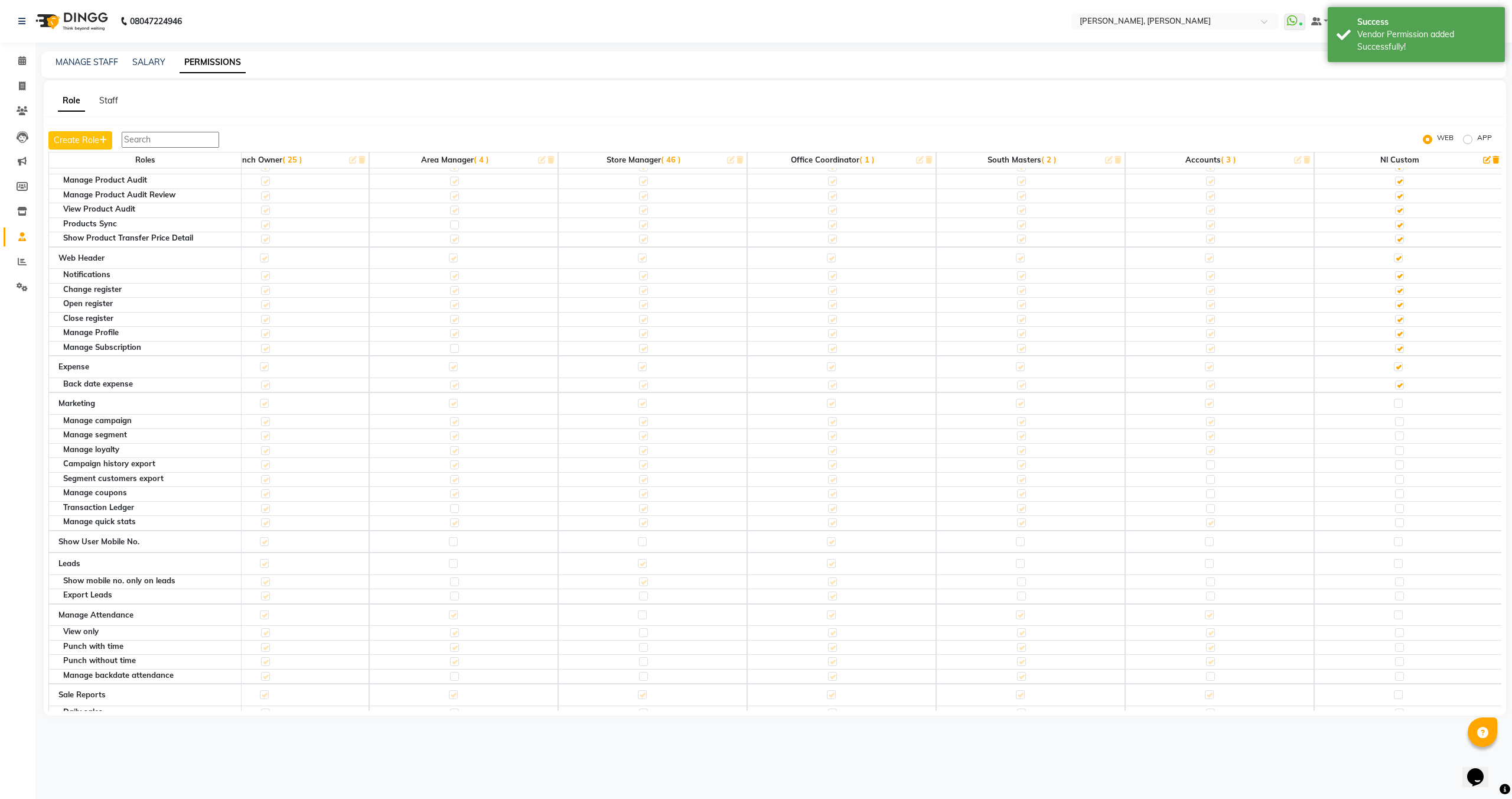
drag, startPoint x: 1396, startPoint y: 404, endPoint x: 1396, endPoint y: 410, distance: 6.0
click at [1396, 404] on label at bounding box center [1399, 404] width 9 height 9
click at [1396, 404] on input "checkbox" at bounding box center [1398, 403] width 8 height 8
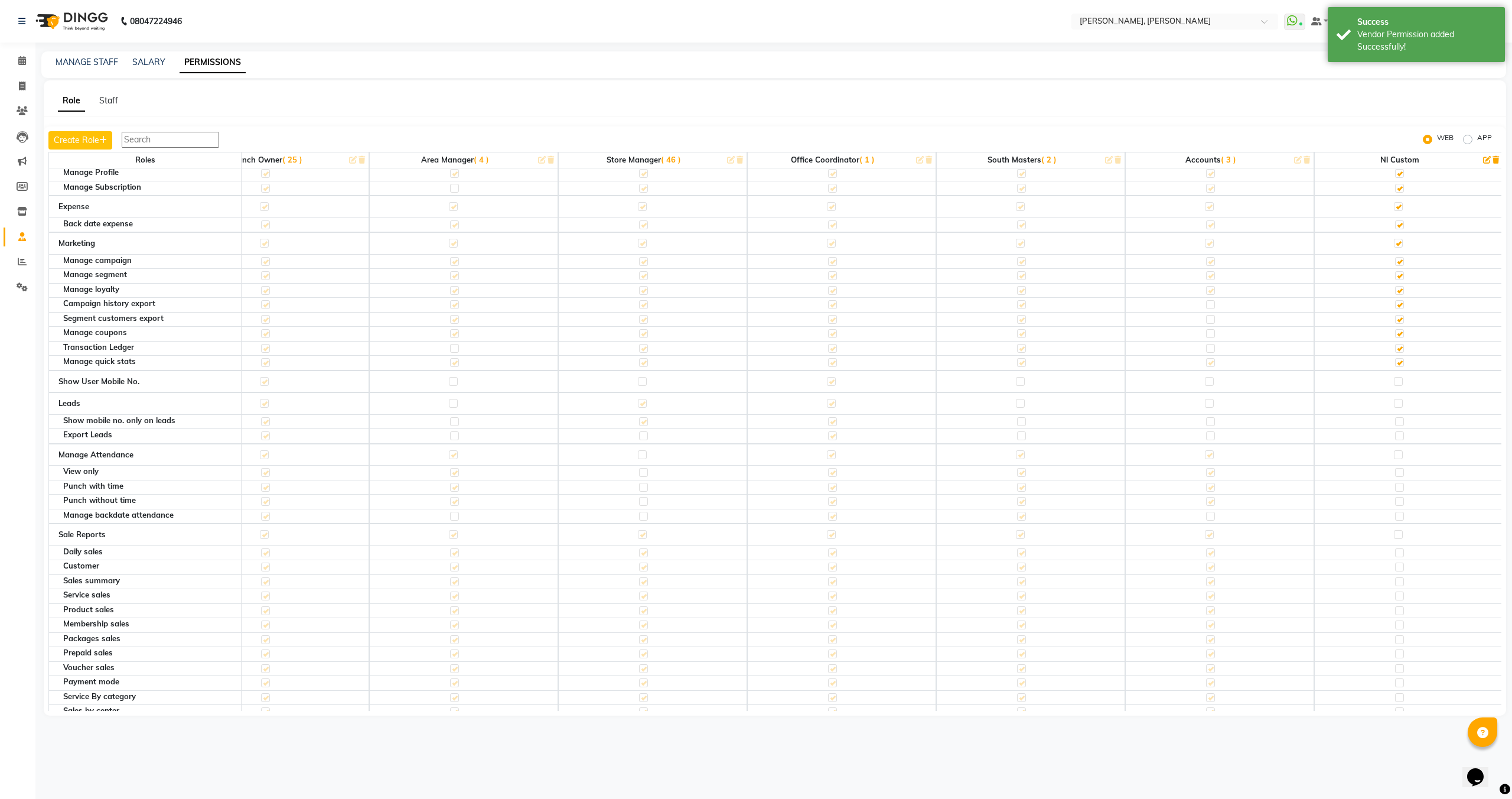
scroll to position [1759, 629]
click at [1396, 366] on label at bounding box center [1399, 366] width 9 height 9
click at [1396, 366] on input "checkbox" at bounding box center [1398, 366] width 8 height 8
click at [1396, 389] on label at bounding box center [1399, 388] width 9 height 9
click at [1396, 389] on input "checkbox" at bounding box center [1398, 388] width 8 height 8
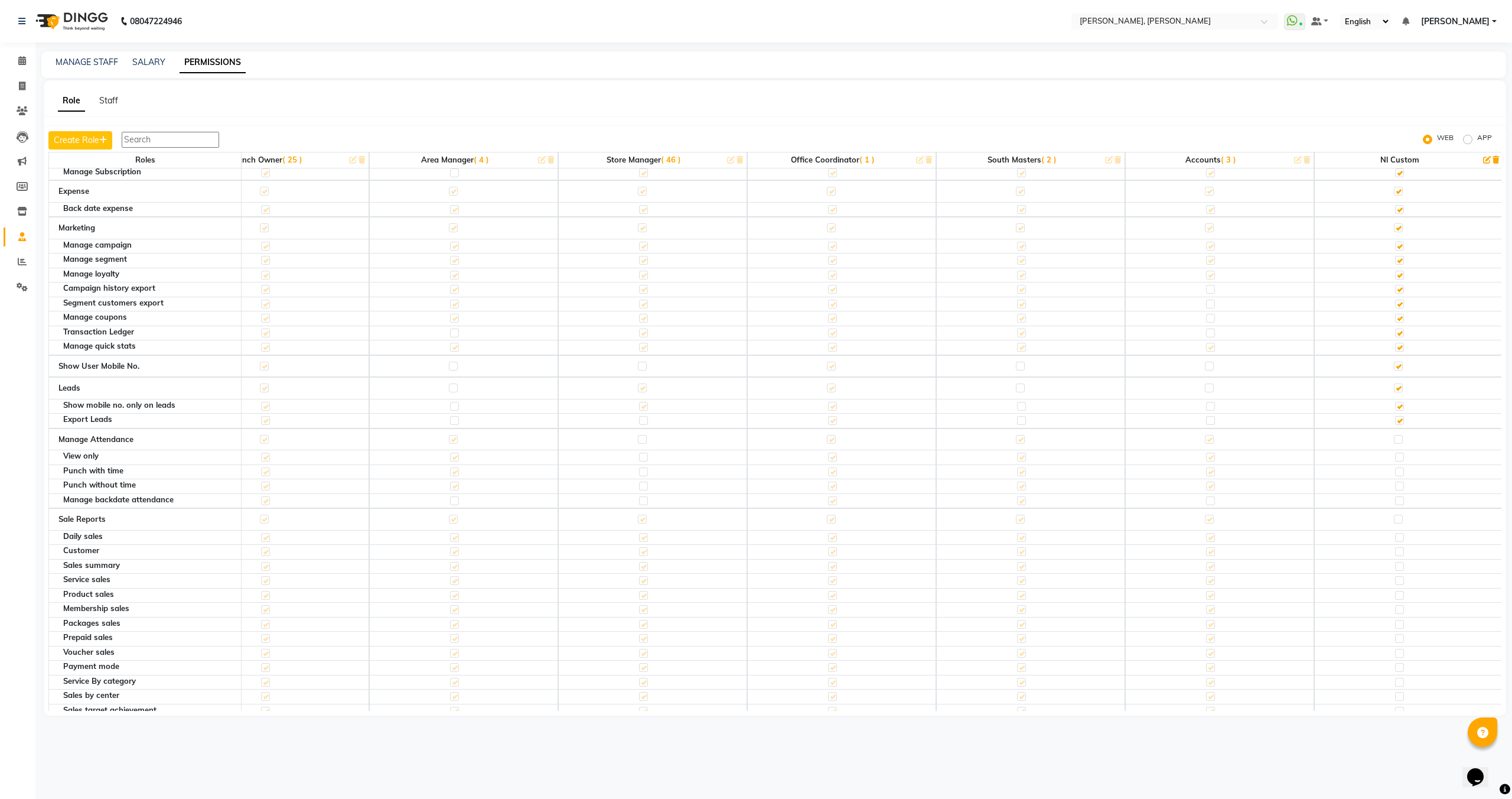
click at [1396, 440] on label at bounding box center [1399, 440] width 9 height 9
click at [1396, 440] on input "checkbox" at bounding box center [1398, 439] width 8 height 8
click at [1396, 523] on label at bounding box center [1399, 519] width 9 height 9
click at [1396, 523] on input "checkbox" at bounding box center [1398, 519] width 8 height 8
checkbox input "true"
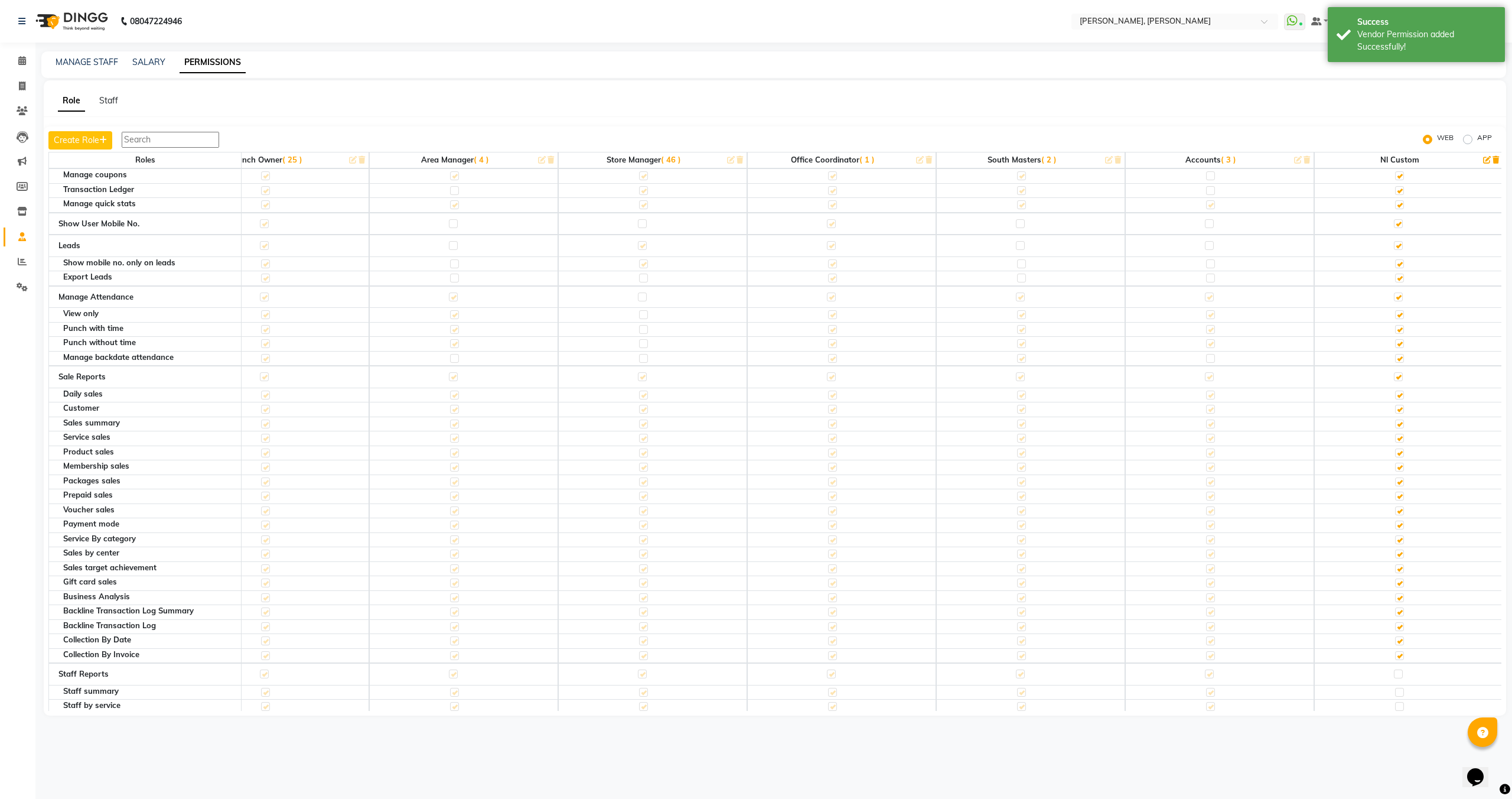
scroll to position [2214, 629]
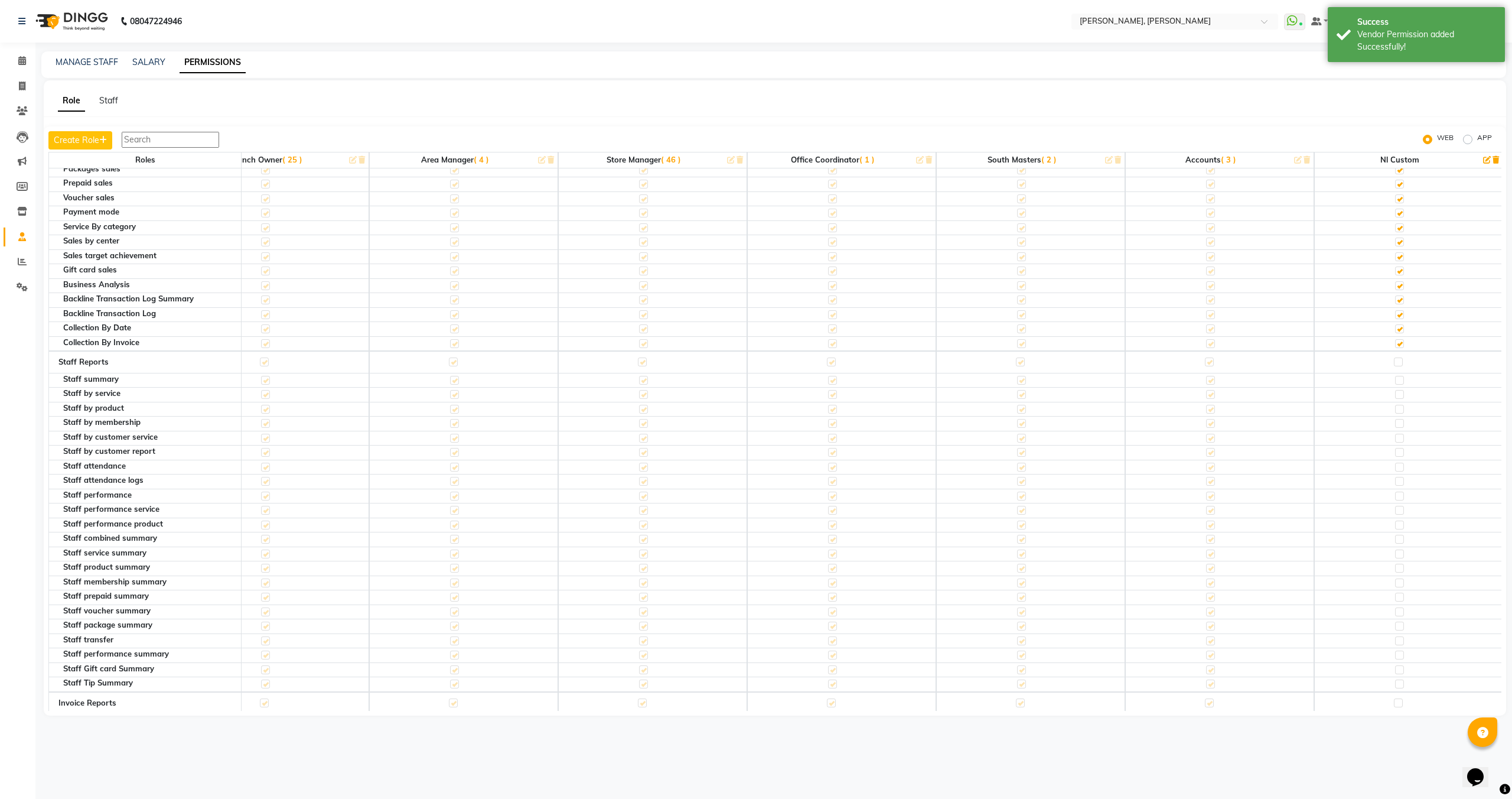
click at [1396, 358] on label at bounding box center [1399, 362] width 9 height 9
click at [1396, 358] on input "checkbox" at bounding box center [1398, 362] width 8 height 8
checkbox input "true"
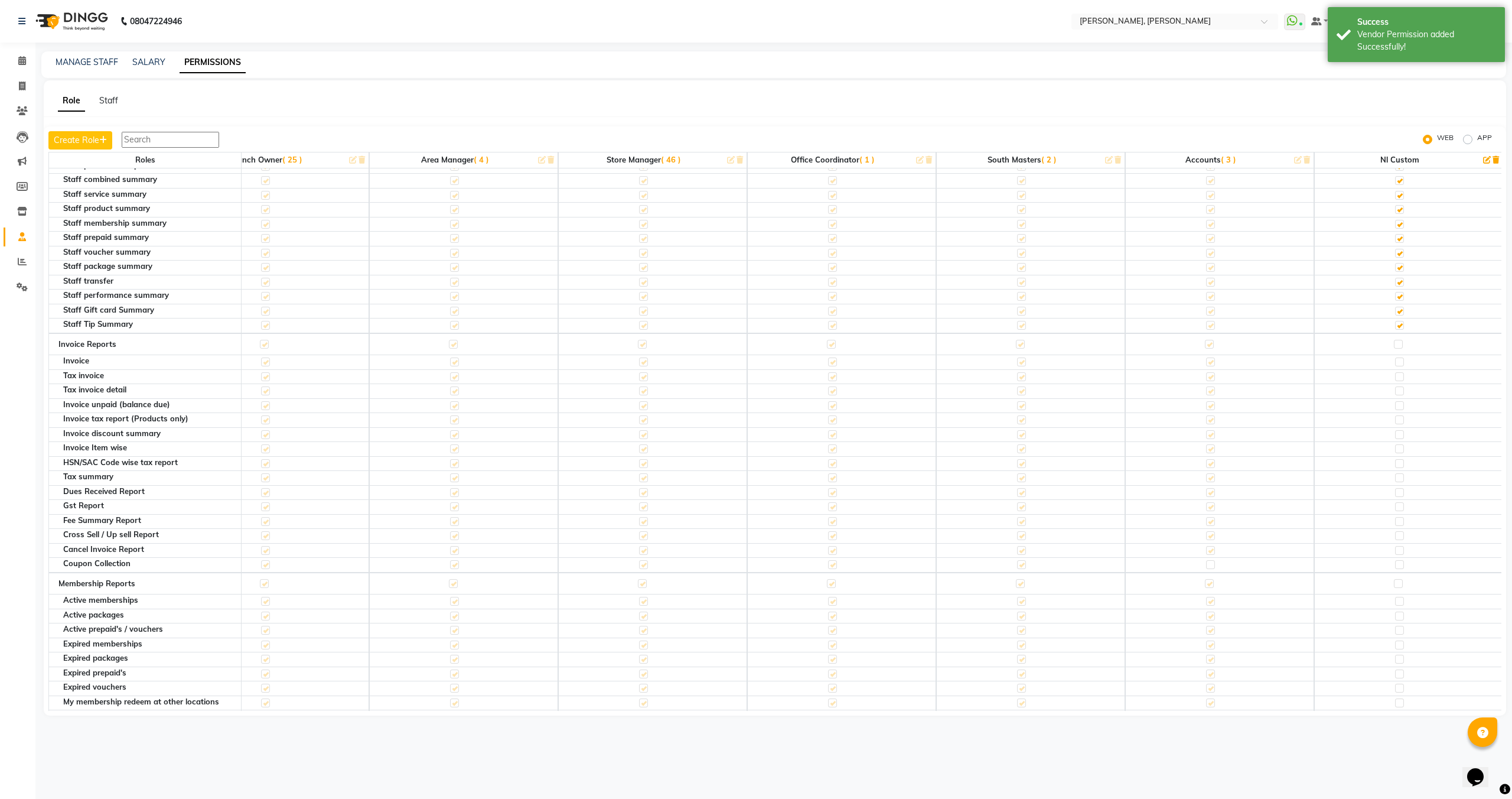
scroll to position [2709, 629]
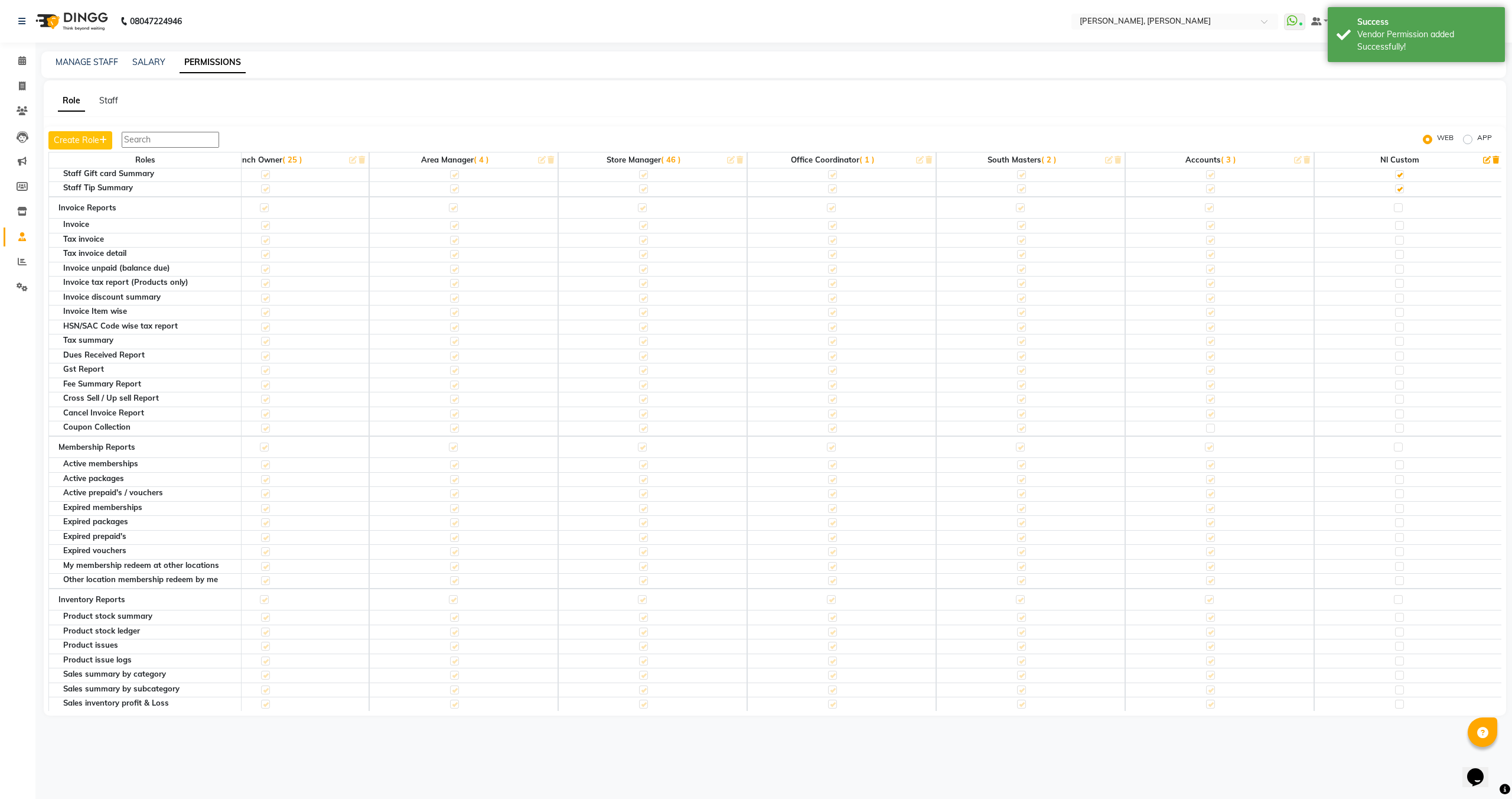
click at [1399, 209] on label at bounding box center [1399, 207] width 9 height 9
click at [1399, 209] on input "checkbox" at bounding box center [1398, 207] width 8 height 8
click at [1394, 443] on label at bounding box center [1399, 447] width 9 height 9
click at [1394, 443] on input "checkbox" at bounding box center [1398, 447] width 8 height 8
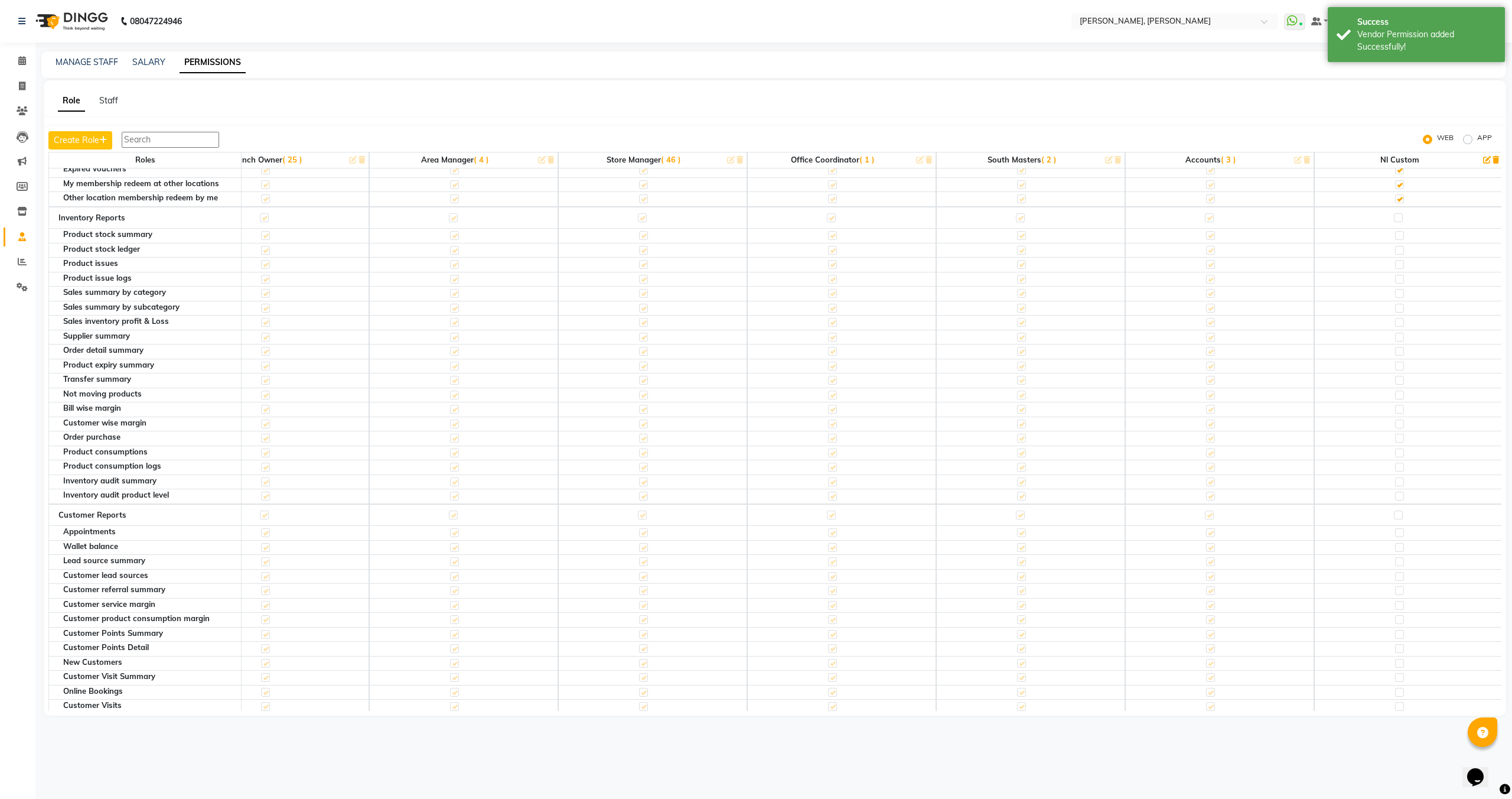
scroll to position [3070, 629]
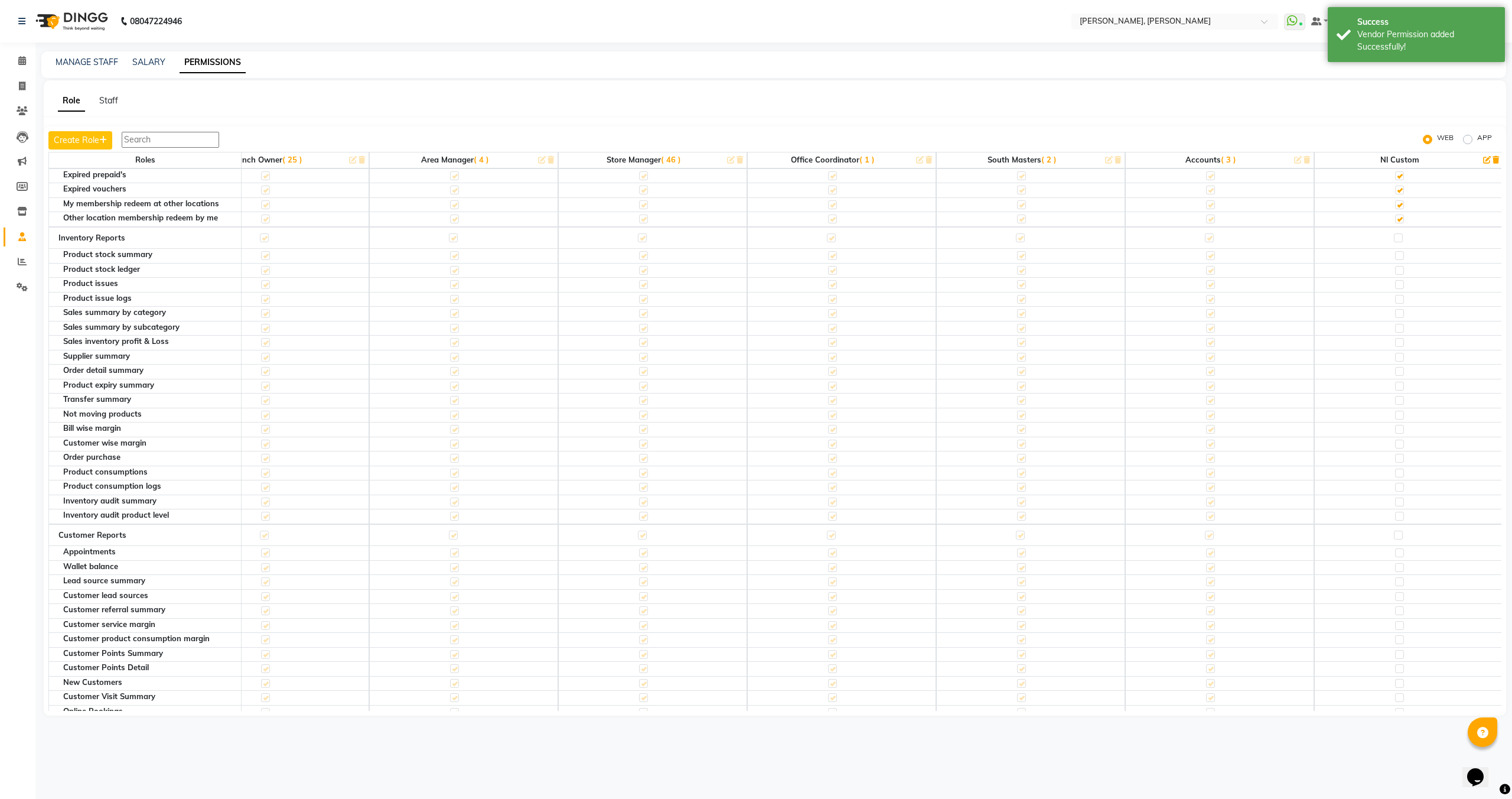
click at [1399, 234] on label at bounding box center [1399, 238] width 9 height 9
click at [1399, 234] on input "checkbox" at bounding box center [1398, 238] width 8 height 8
checkbox input "true"
click at [1399, 534] on label at bounding box center [1399, 535] width 9 height 9
click at [1399, 534] on input "checkbox" at bounding box center [1398, 535] width 8 height 8
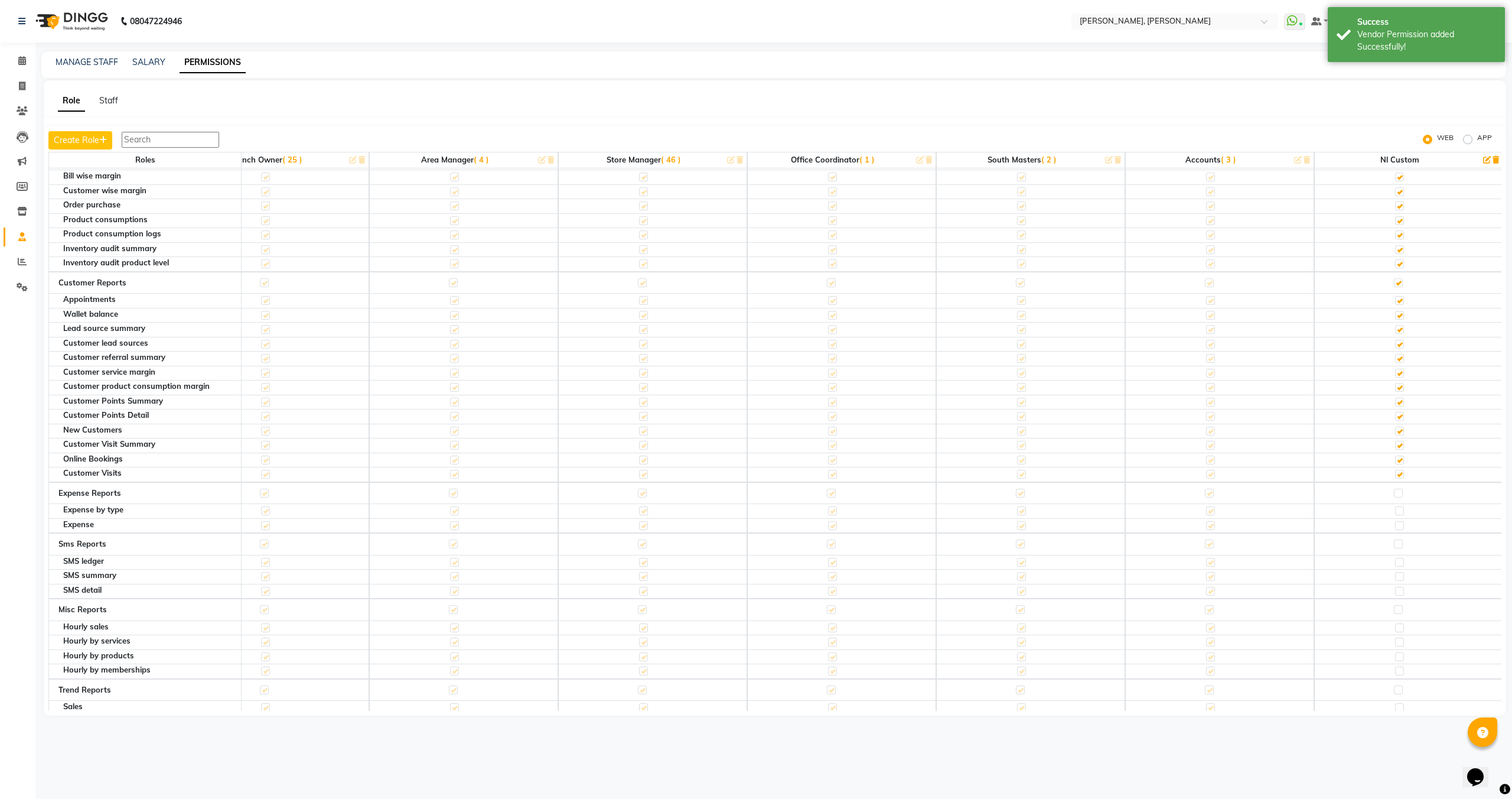
scroll to position [3380, 629]
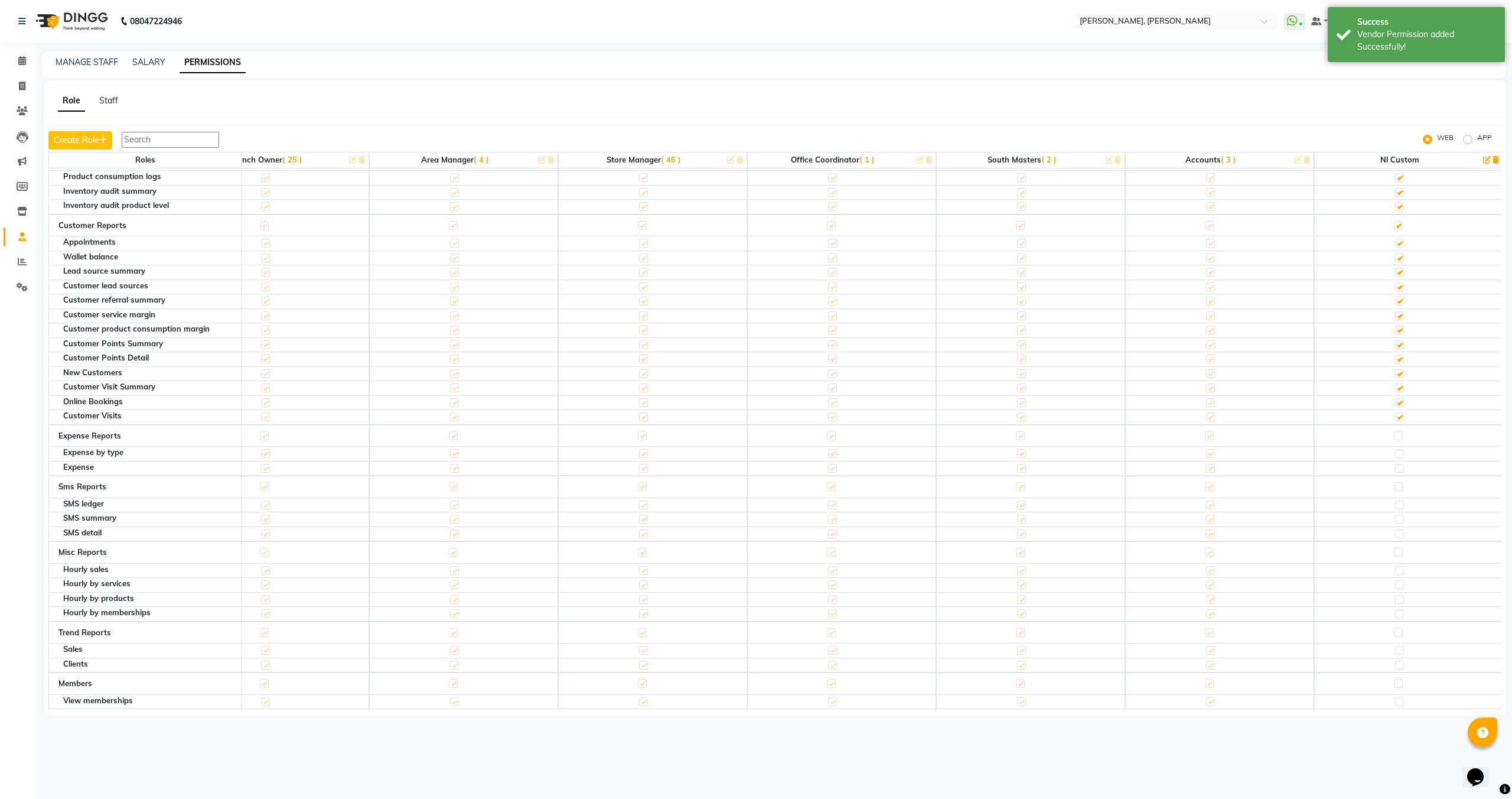
click at [1395, 437] on label at bounding box center [1399, 436] width 9 height 9
click at [1395, 437] on input "checkbox" at bounding box center [1398, 436] width 8 height 8
click at [1396, 489] on label at bounding box center [1399, 486] width 9 height 9
click at [1396, 489] on input "checkbox" at bounding box center [1398, 486] width 8 height 8
click at [1397, 554] on label at bounding box center [1399, 552] width 9 height 9
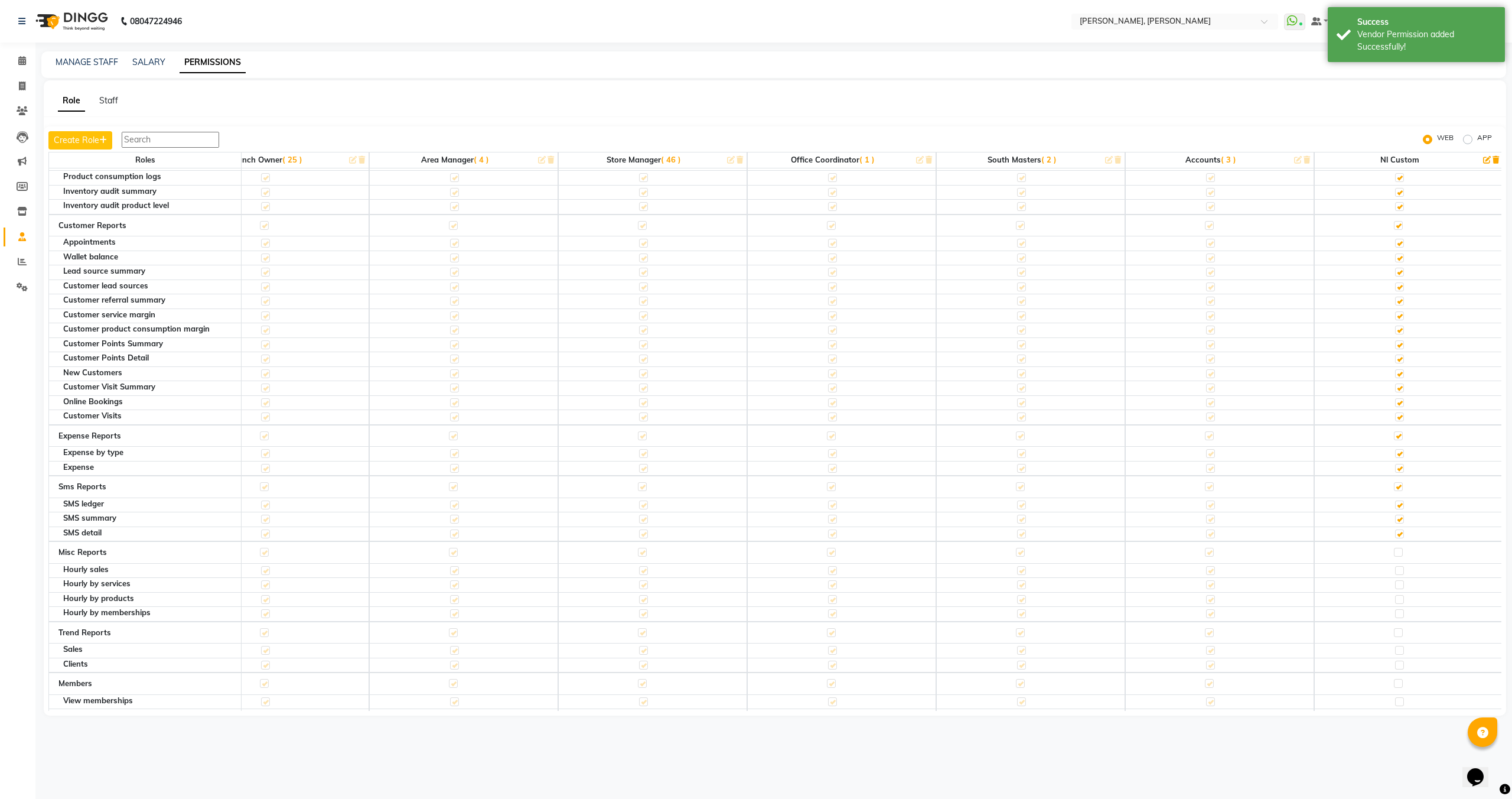
click at [1397, 554] on input "checkbox" at bounding box center [1398, 552] width 8 height 8
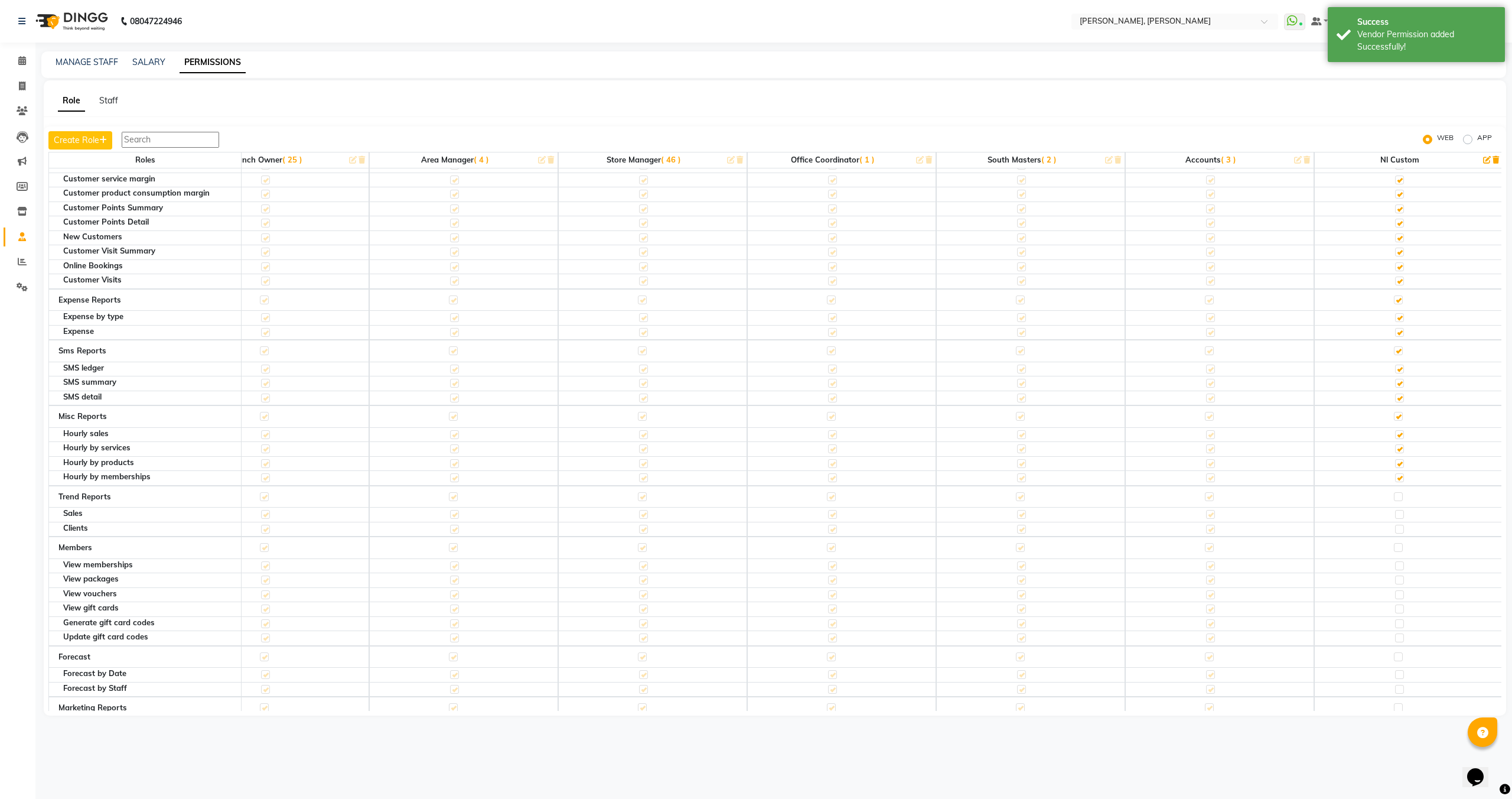
scroll to position [3543, 629]
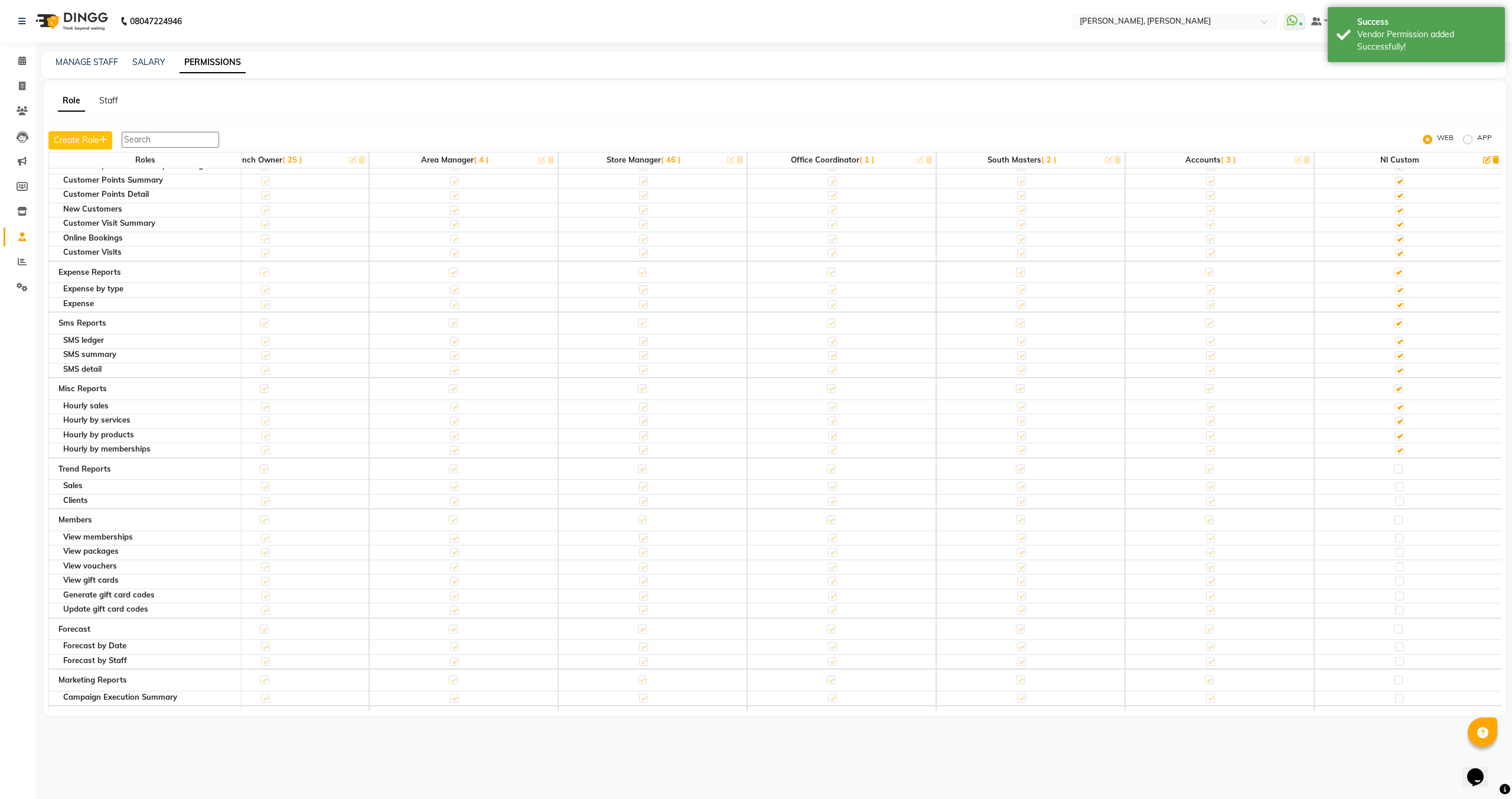
click at [1396, 468] on label at bounding box center [1399, 469] width 9 height 9
click at [1396, 468] on input "checkbox" at bounding box center [1398, 469] width 8 height 8
checkbox input "true"
click at [1396, 521] on label at bounding box center [1399, 520] width 9 height 9
click at [1396, 521] on input "checkbox" at bounding box center [1398, 519] width 8 height 8
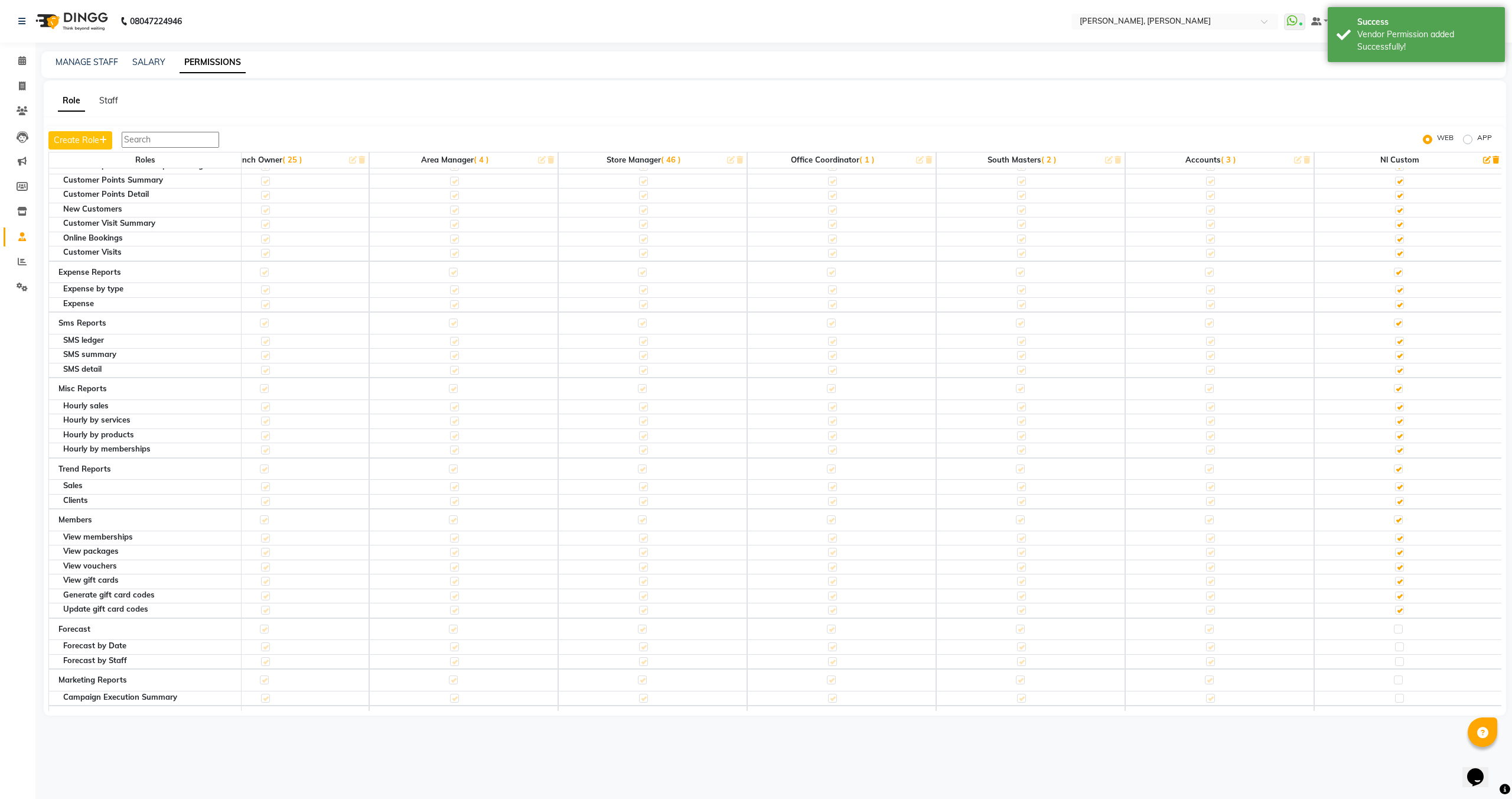
scroll to position [3576, 629]
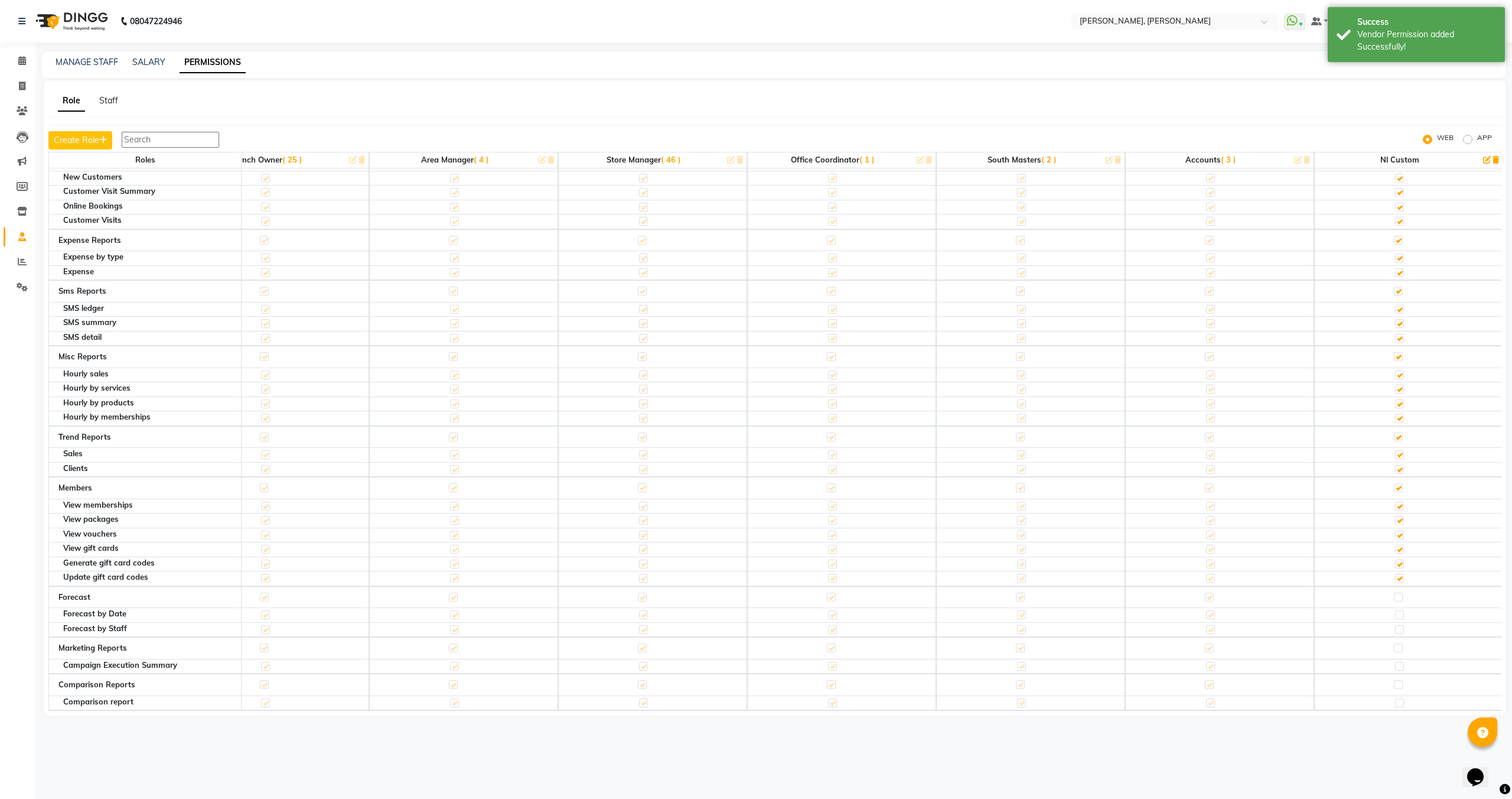
click at [1397, 598] on label at bounding box center [1399, 597] width 9 height 9
click at [1397, 598] on input "checkbox" at bounding box center [1398, 597] width 8 height 8
click at [1397, 652] on label at bounding box center [1399, 648] width 9 height 9
click at [1397, 652] on input "checkbox" at bounding box center [1398, 648] width 8 height 8
drag, startPoint x: 1399, startPoint y: 686, endPoint x: 1399, endPoint y: 670, distance: 16.0
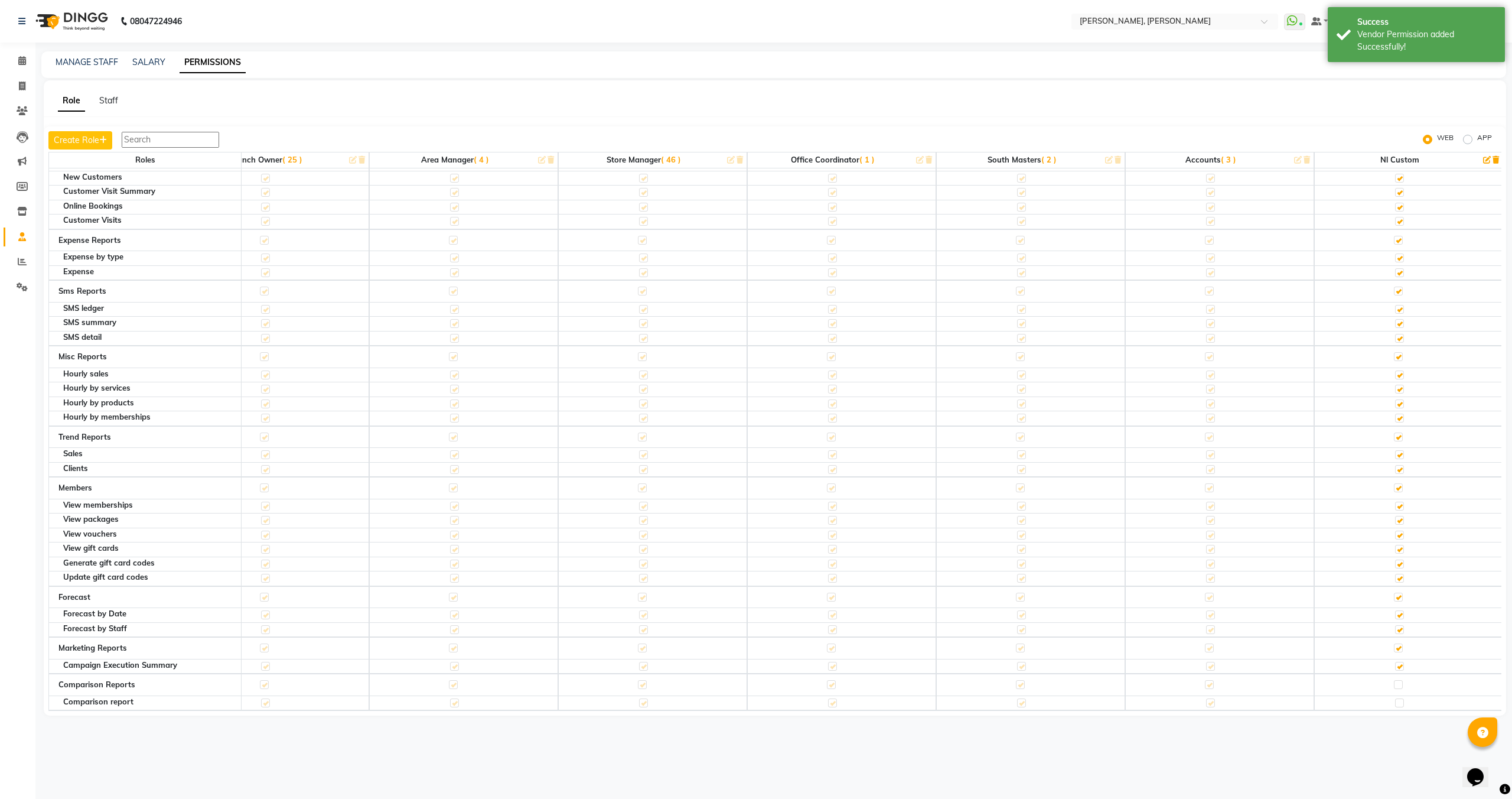
click at [1399, 686] on label at bounding box center [1399, 685] width 9 height 9
click at [1399, 686] on input "checkbox" at bounding box center [1398, 685] width 8 height 8
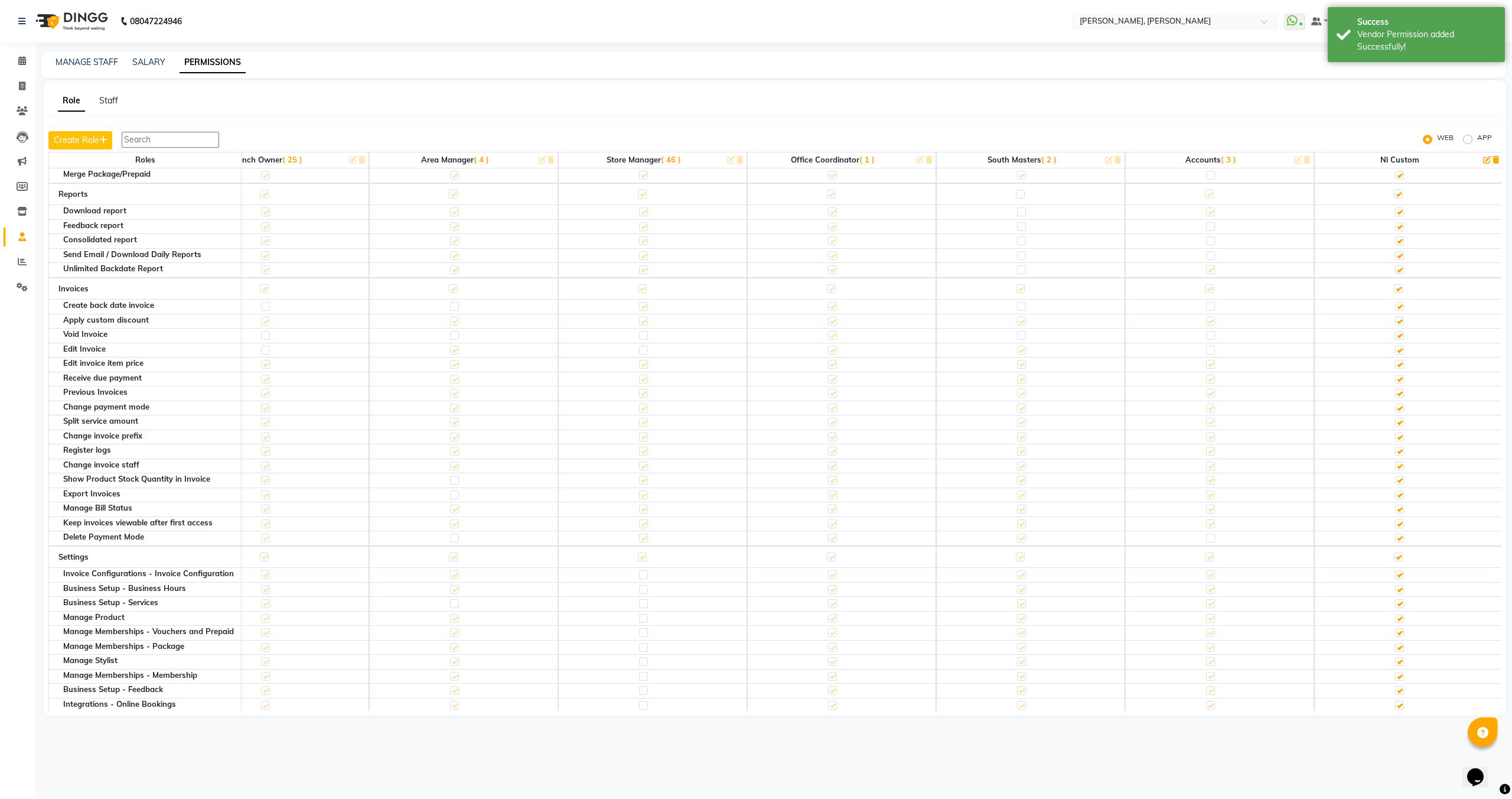
scroll to position [0, 629]
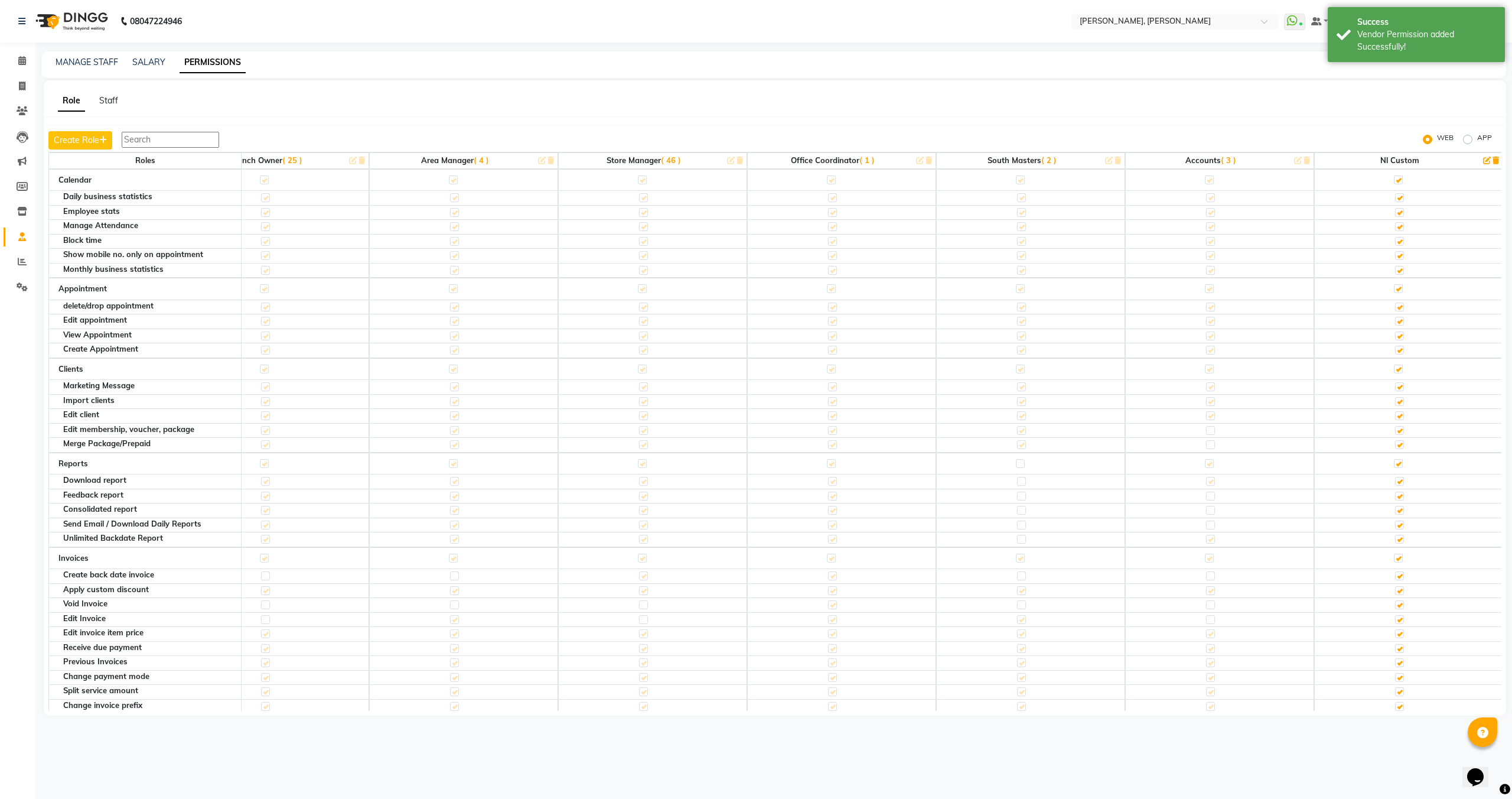
click at [1477, 135] on label "APP" at bounding box center [1485, 139] width 15 height 14
click at [1471, 135] on input "APP" at bounding box center [1469, 139] width 8 height 8
radio input "true"
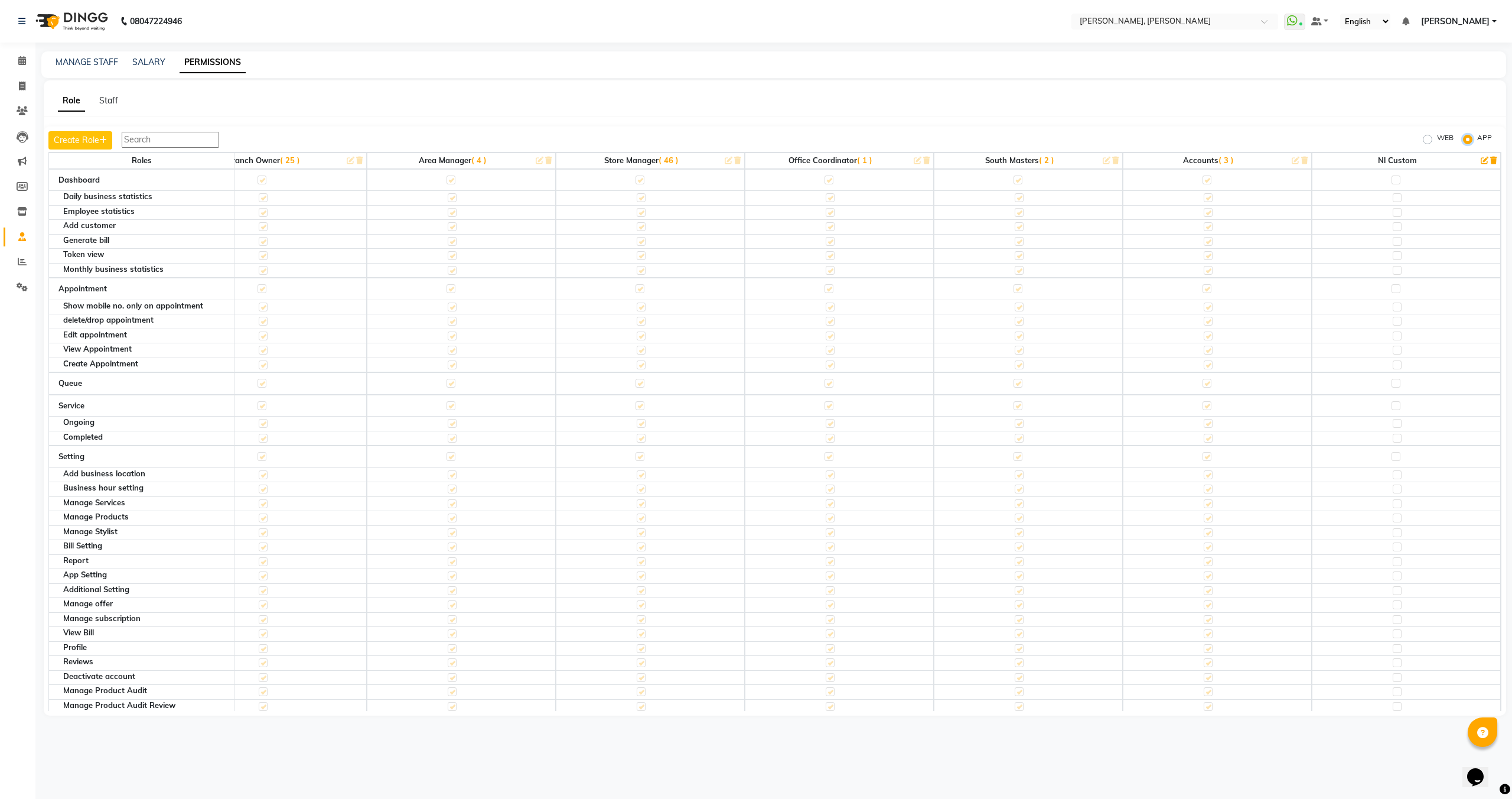
scroll to position [0, 621]
click at [1399, 178] on label at bounding box center [1400, 180] width 9 height 9
click at [1399, 178] on input "checkbox" at bounding box center [1399, 180] width 8 height 8
checkbox input "true"
click at [1399, 289] on label at bounding box center [1400, 289] width 9 height 9
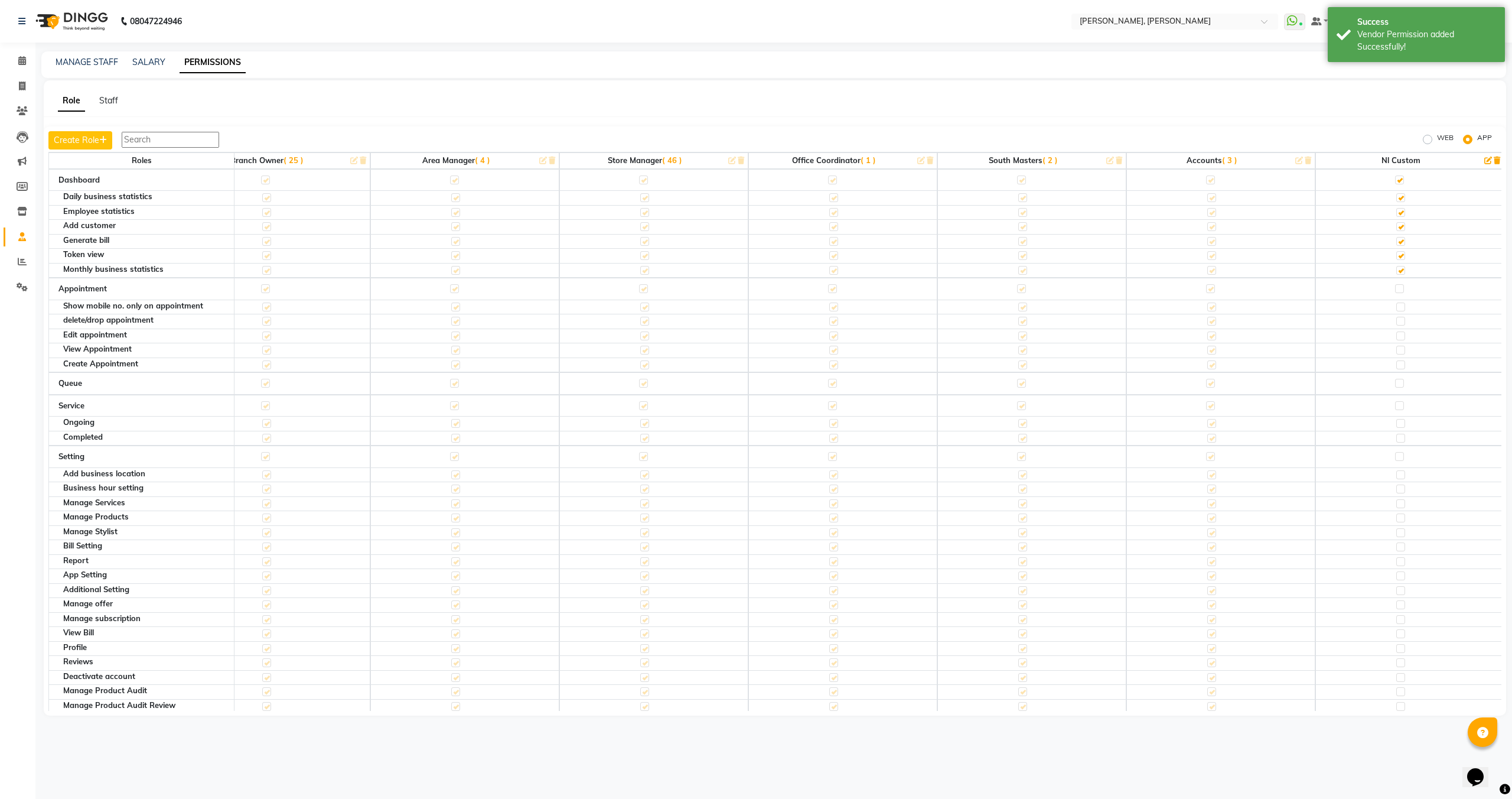
click at [1399, 289] on input "checkbox" at bounding box center [1399, 289] width 8 height 8
checkbox input "true"
click at [1399, 386] on label at bounding box center [1400, 383] width 9 height 9
click at [1399, 386] on input "checkbox" at bounding box center [1399, 383] width 8 height 8
click at [1399, 404] on label at bounding box center [1400, 406] width 9 height 9
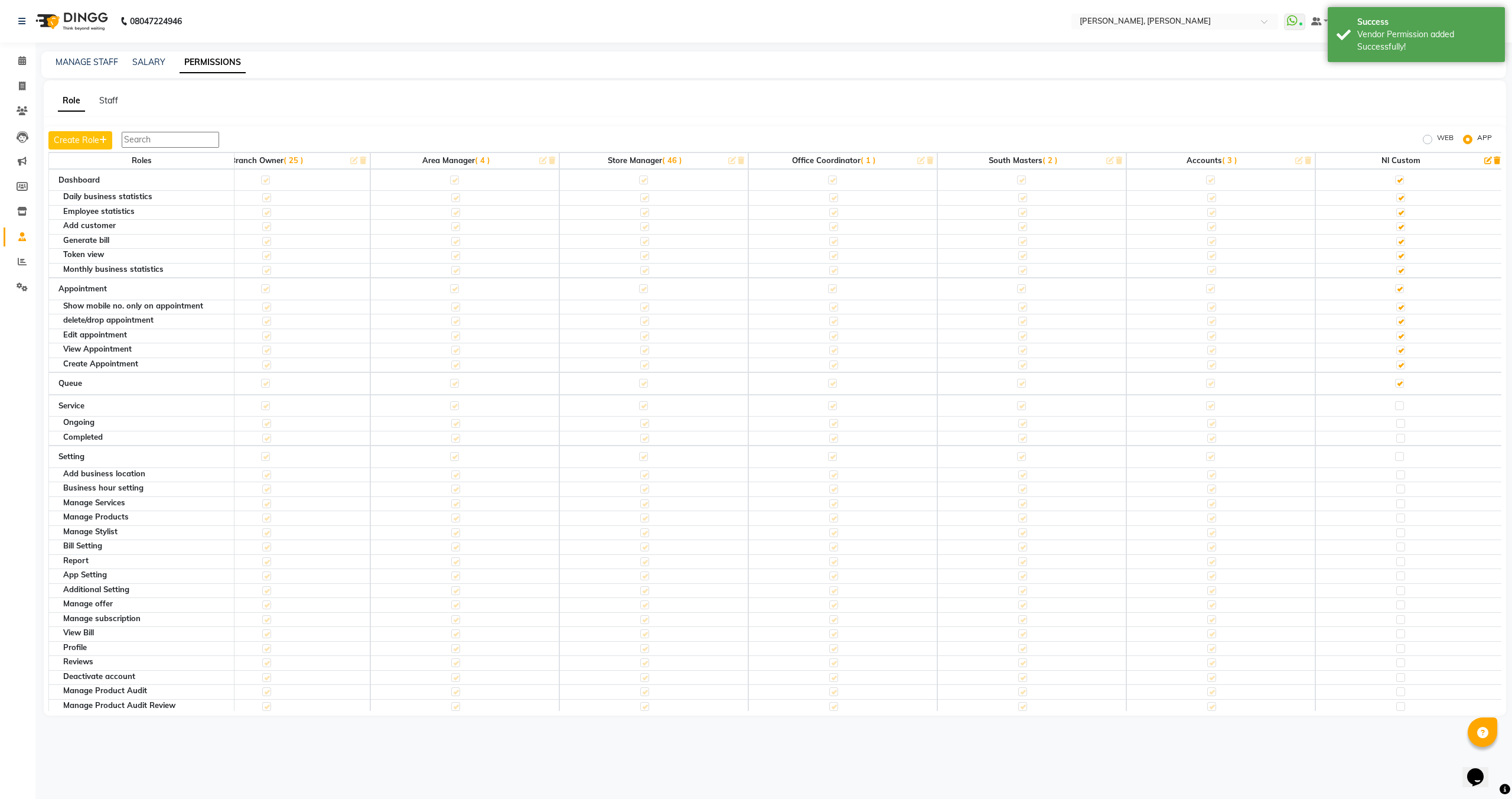
click at [1399, 404] on input "checkbox" at bounding box center [1399, 406] width 8 height 8
click at [1399, 457] on label at bounding box center [1400, 456] width 9 height 9
click at [1399, 457] on input "checkbox" at bounding box center [1399, 456] width 8 height 8
checkbox input "true"
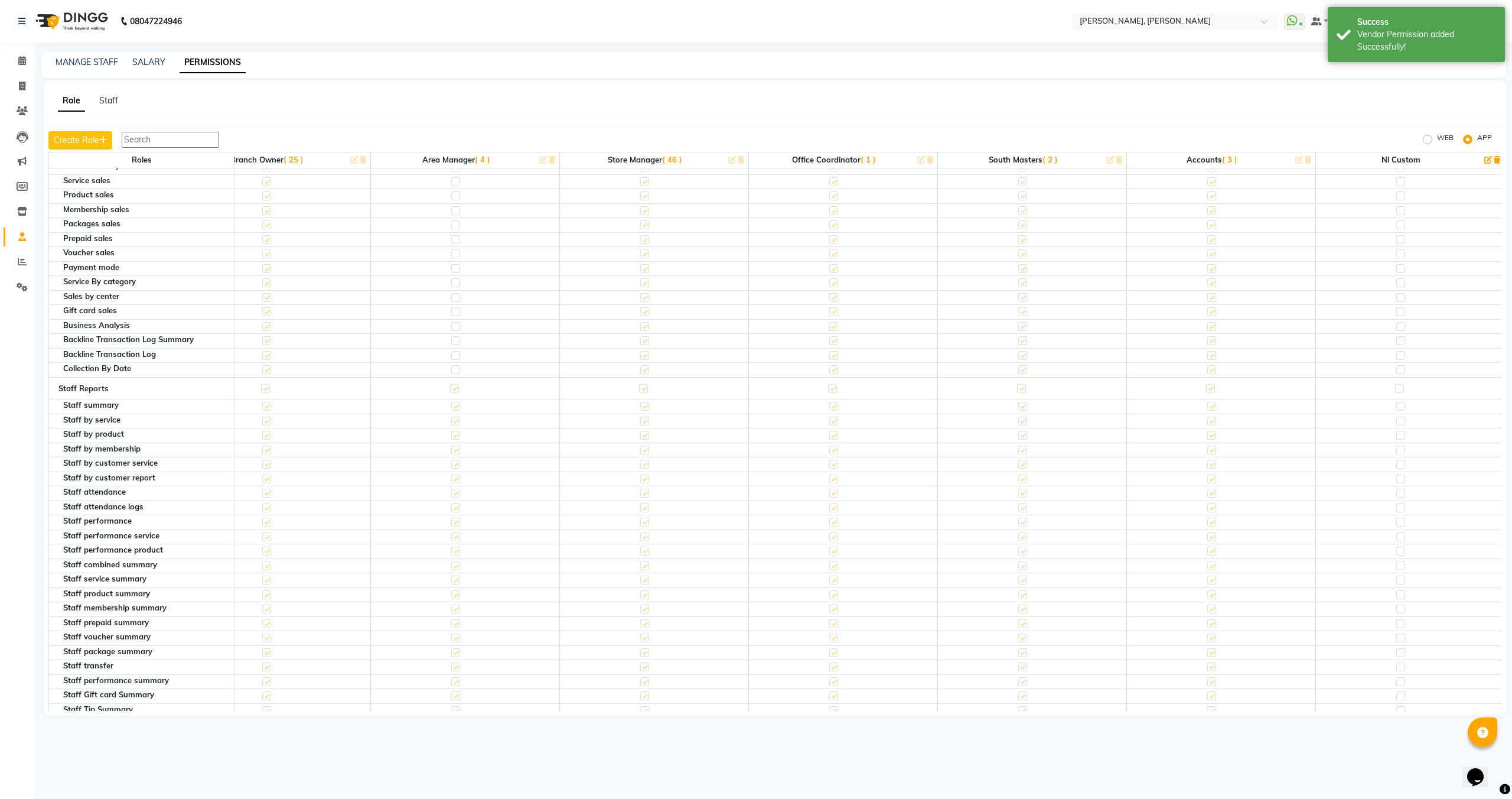
click at [1396, 386] on label at bounding box center [1400, 389] width 9 height 9
click at [1396, 386] on input "checkbox" at bounding box center [1399, 389] width 8 height 8
checkbox input "true"
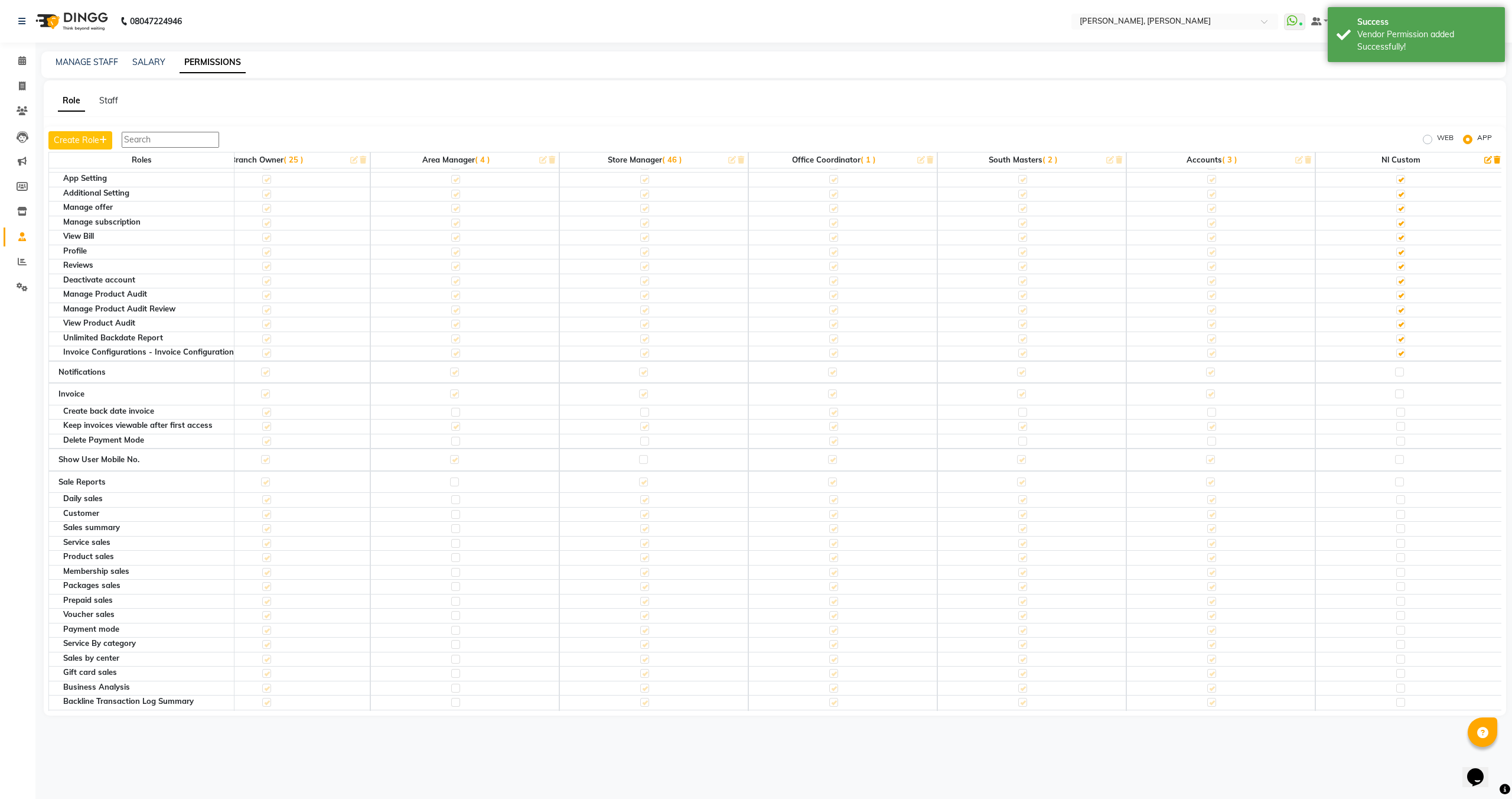
scroll to position [359, 621]
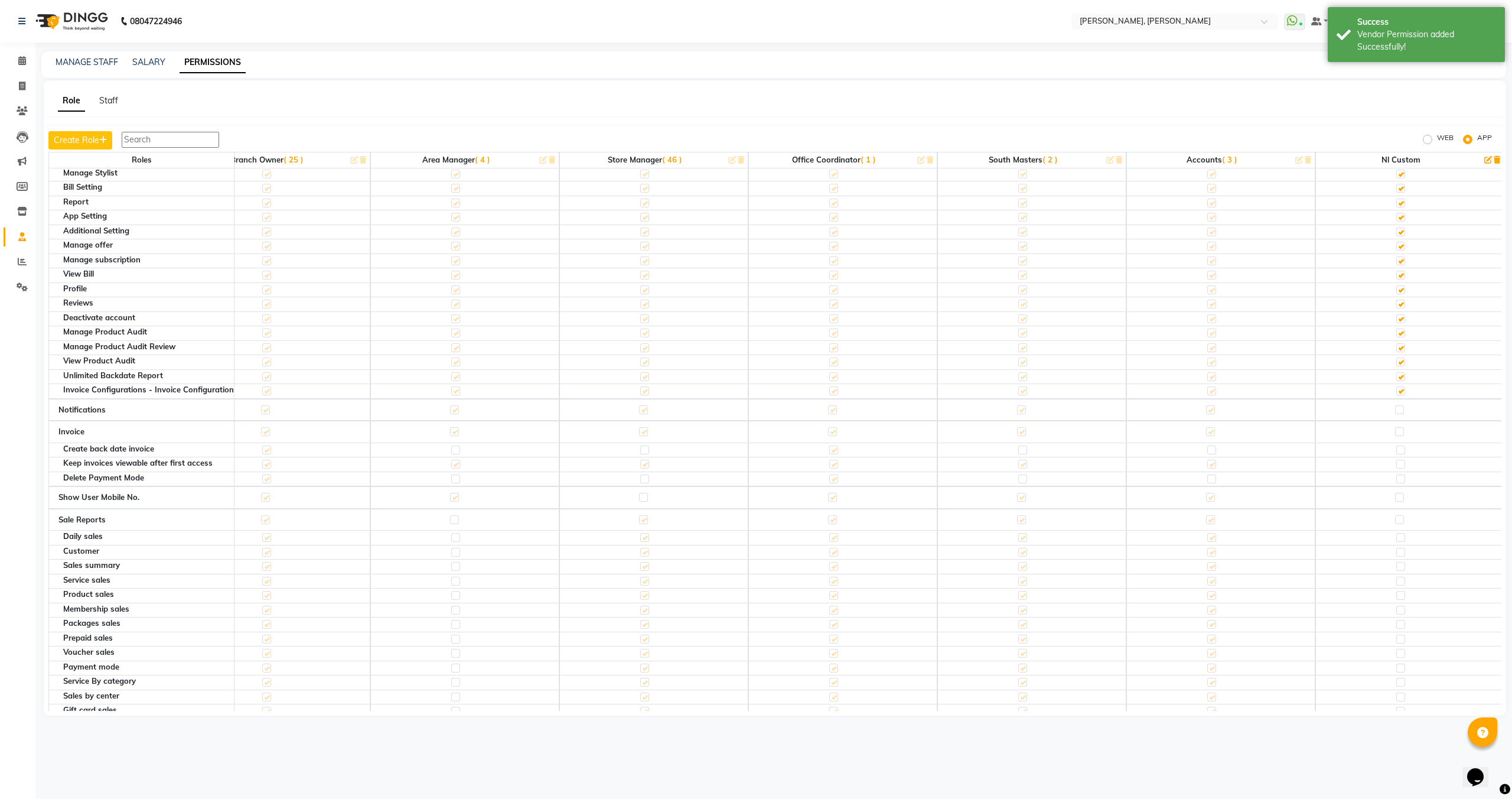
click at [1399, 410] on label at bounding box center [1400, 410] width 9 height 9
click at [1399, 410] on input "checkbox" at bounding box center [1399, 410] width 8 height 8
click at [1399, 429] on label at bounding box center [1400, 431] width 9 height 9
click at [1399, 429] on input "checkbox" at bounding box center [1399, 431] width 8 height 8
click at [1396, 496] on label at bounding box center [1400, 498] width 9 height 9
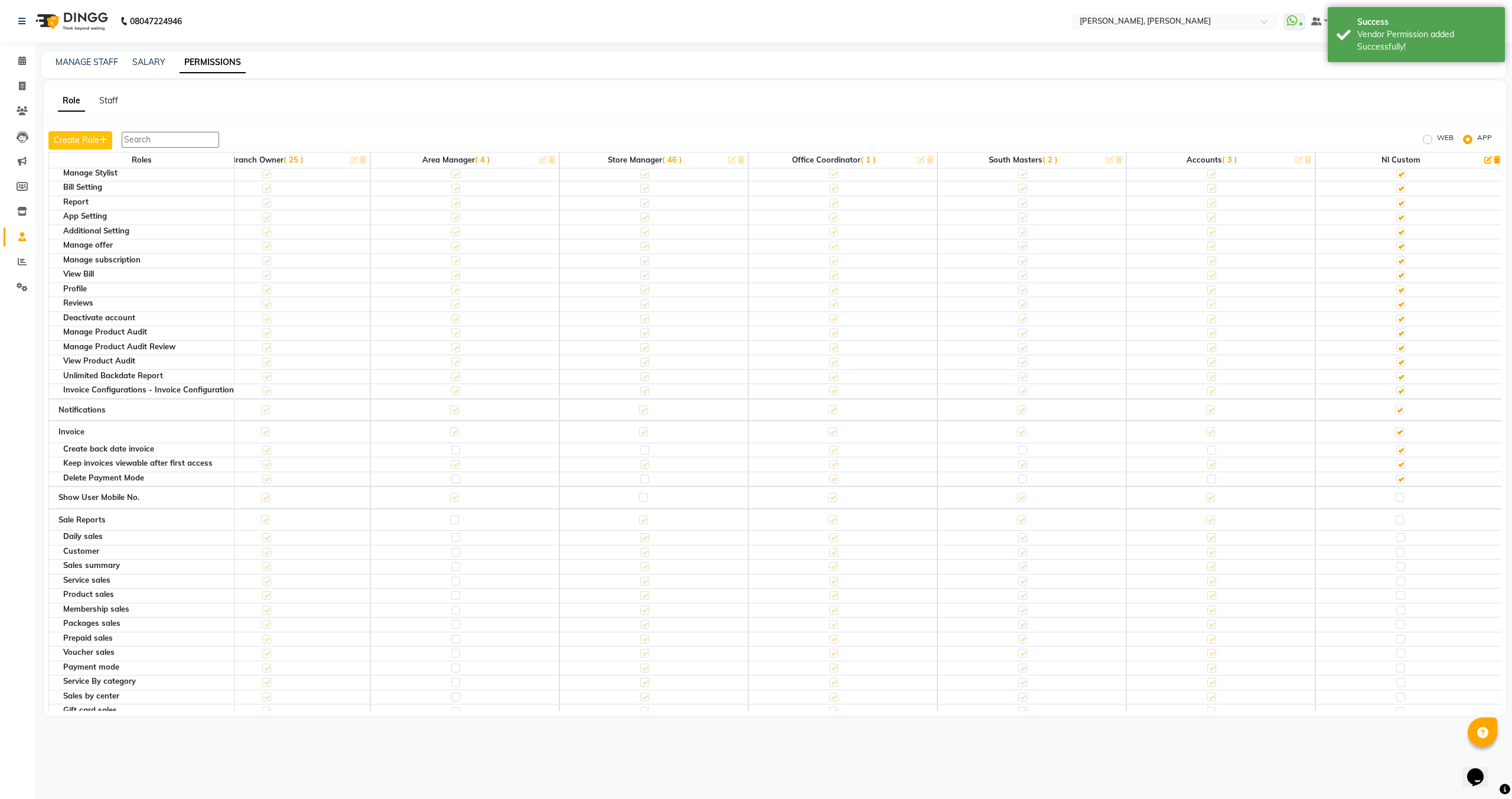
click at [1396, 496] on input "checkbox" at bounding box center [1399, 497] width 8 height 8
click at [1396, 521] on label at bounding box center [1400, 520] width 9 height 9
click at [1396, 521] on input "checkbox" at bounding box center [1399, 519] width 8 height 8
checkbox input "true"
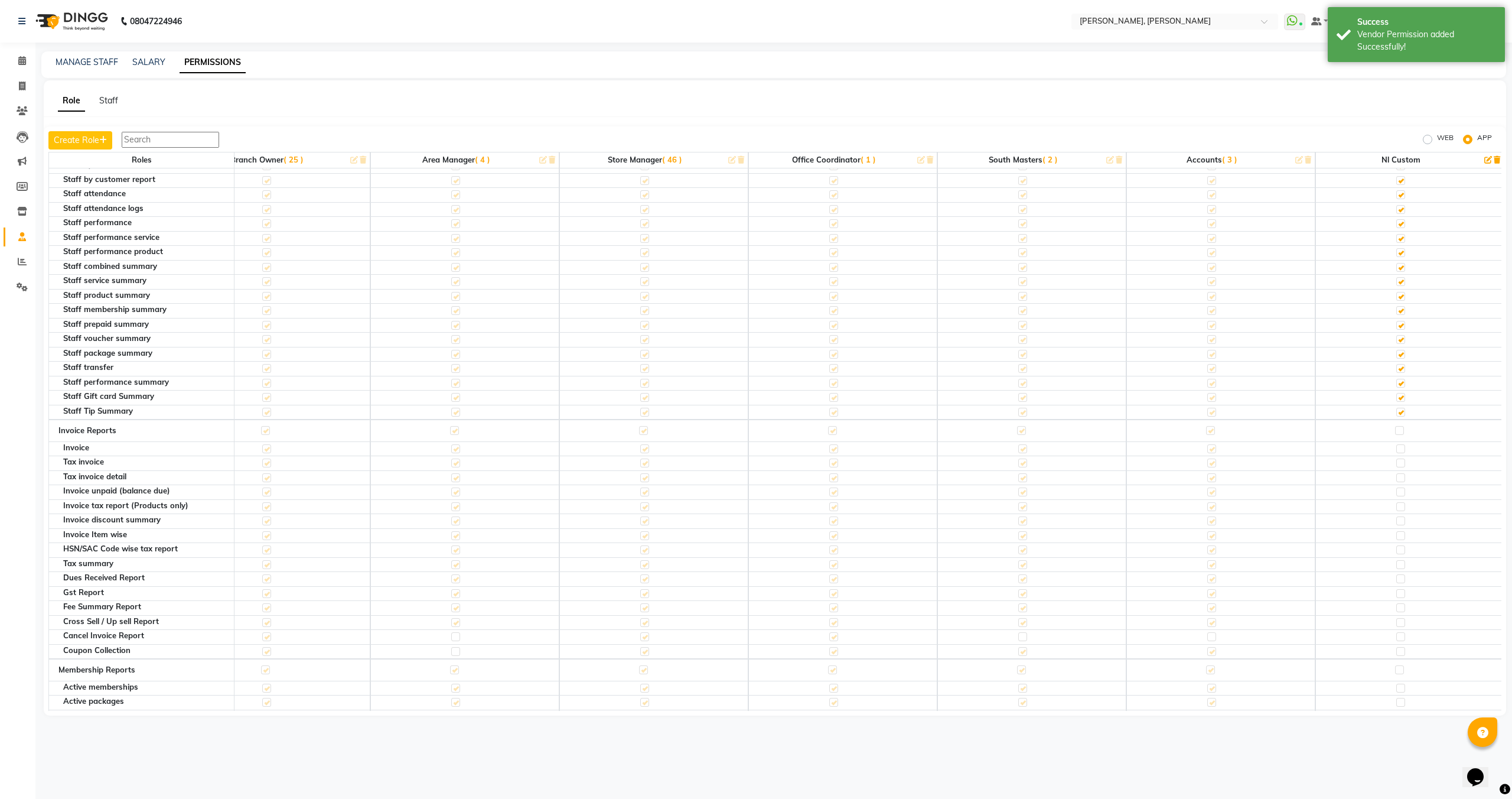
scroll to position [1058, 621]
click at [1397, 428] on label at bounding box center [1400, 428] width 9 height 9
click at [1397, 428] on input "checkbox" at bounding box center [1399, 428] width 8 height 8
checkbox input "true"
click at [1402, 670] on td at bounding box center [1411, 668] width 189 height 23
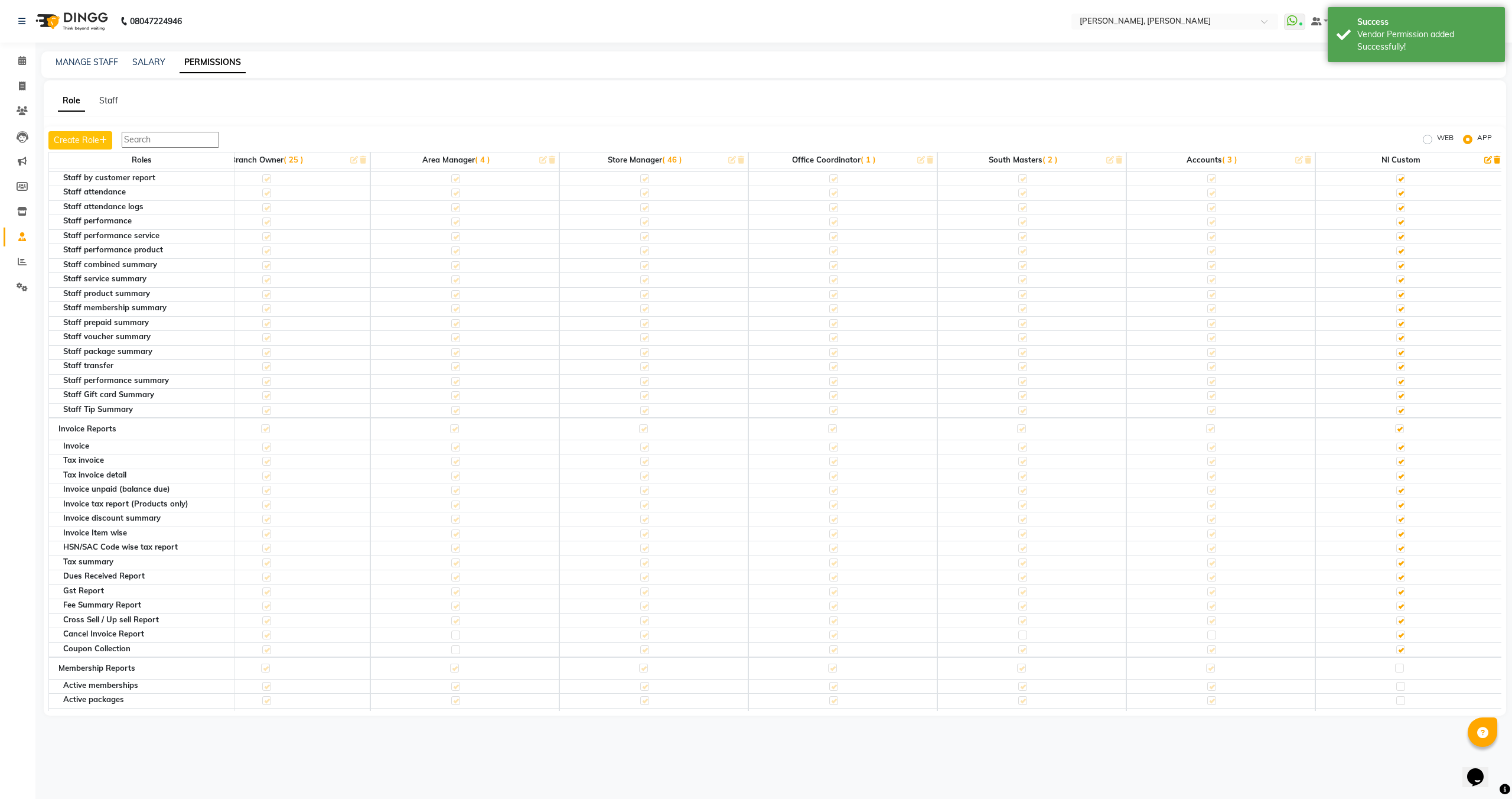
click at [1398, 670] on label at bounding box center [1400, 668] width 9 height 9
click at [1398, 670] on input "checkbox" at bounding box center [1399, 668] width 8 height 8
checkbox input "true"
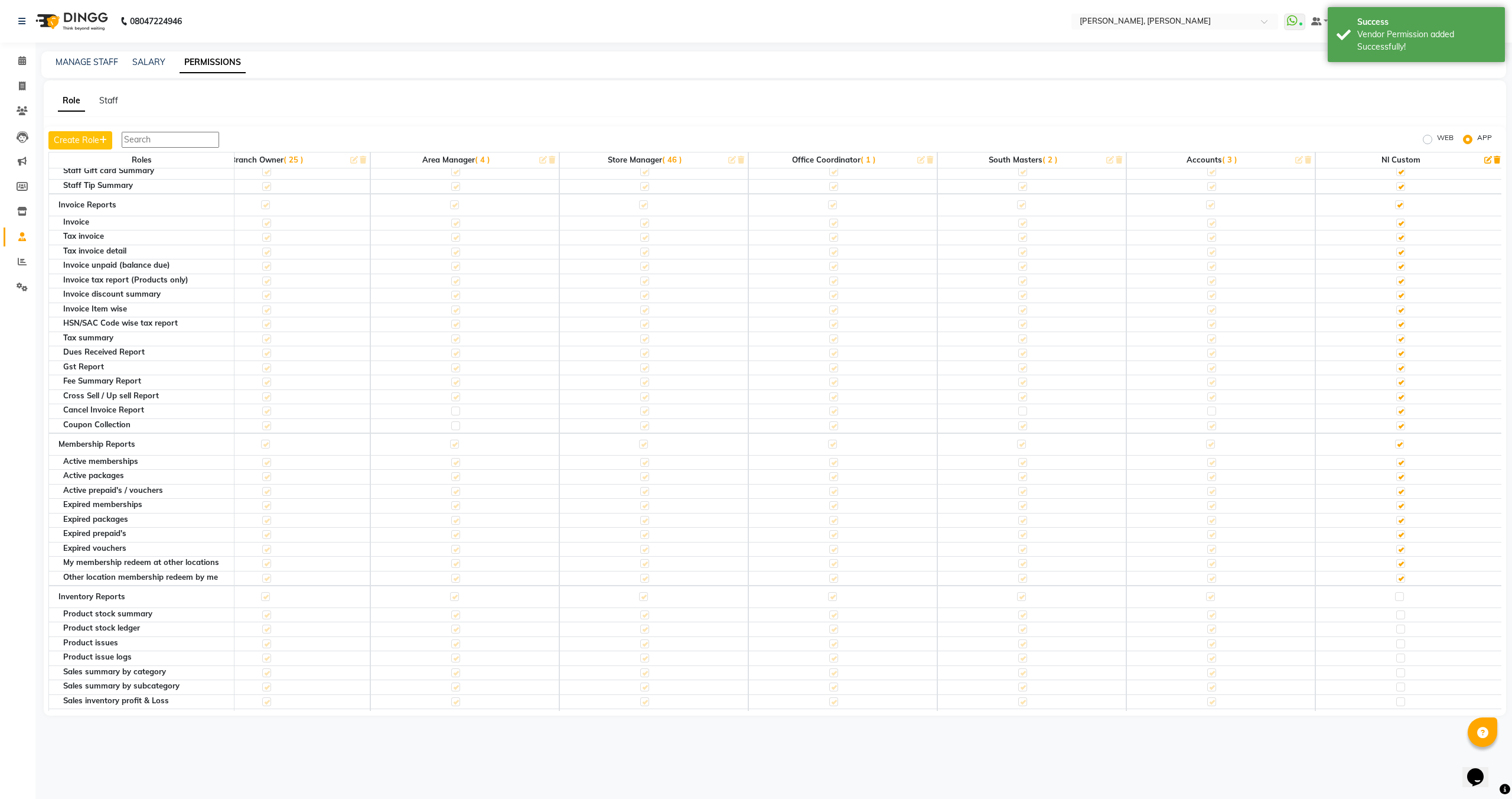
click at [1397, 596] on label at bounding box center [1400, 597] width 9 height 9
click at [1397, 596] on input "checkbox" at bounding box center [1399, 596] width 8 height 8
checkbox input "true"
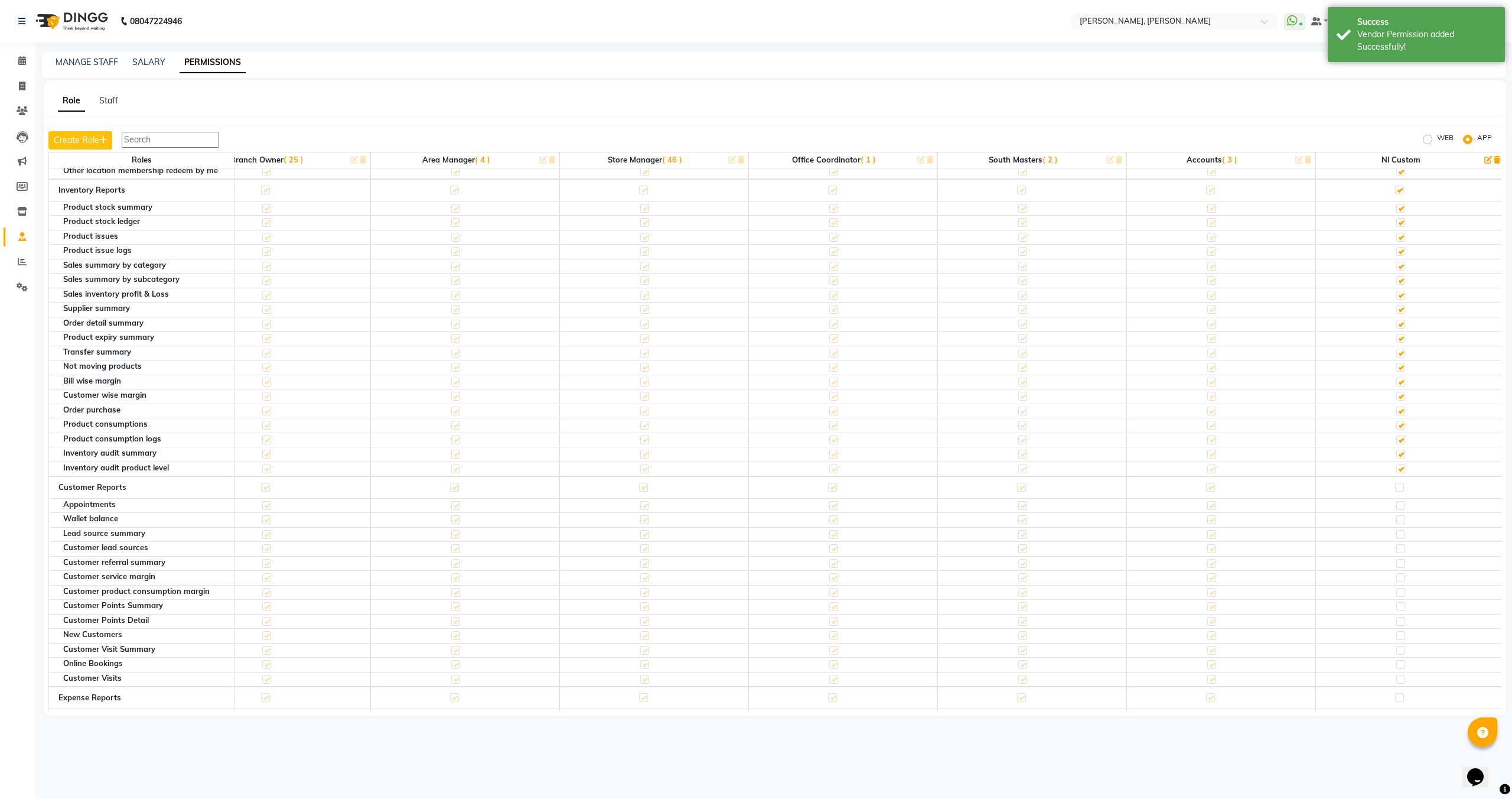
scroll to position [1700, 621]
click at [1399, 474] on label at bounding box center [1400, 476] width 9 height 9
click at [1399, 474] on input "checkbox" at bounding box center [1399, 475] width 8 height 8
checkbox input "true"
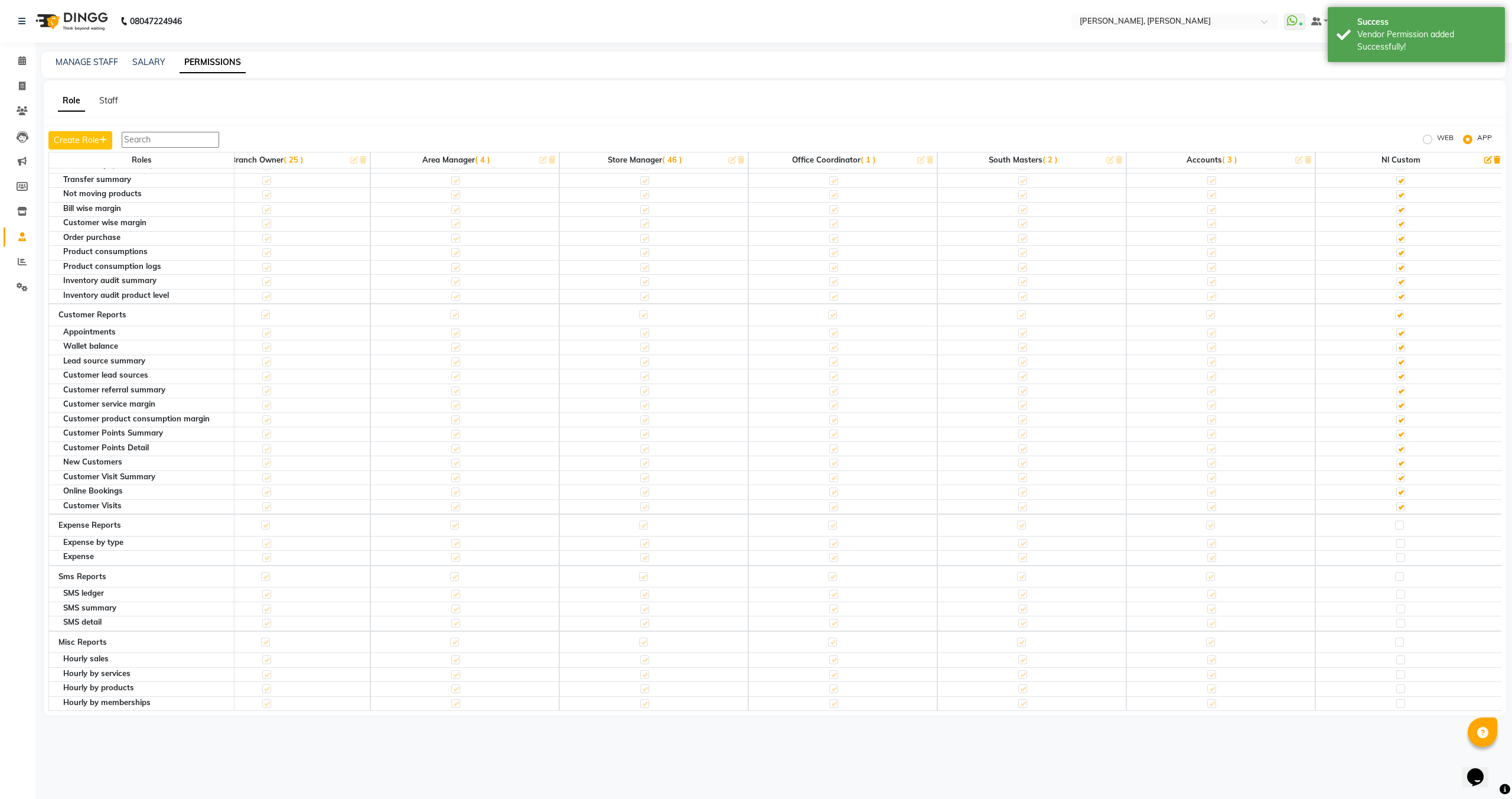
scroll to position [1863, 621]
click at [1396, 524] on label at bounding box center [1400, 524] width 9 height 9
click at [1396, 524] on input "checkbox" at bounding box center [1399, 524] width 8 height 8
click at [1397, 579] on label at bounding box center [1400, 575] width 9 height 9
click at [1397, 579] on input "checkbox" at bounding box center [1399, 575] width 8 height 8
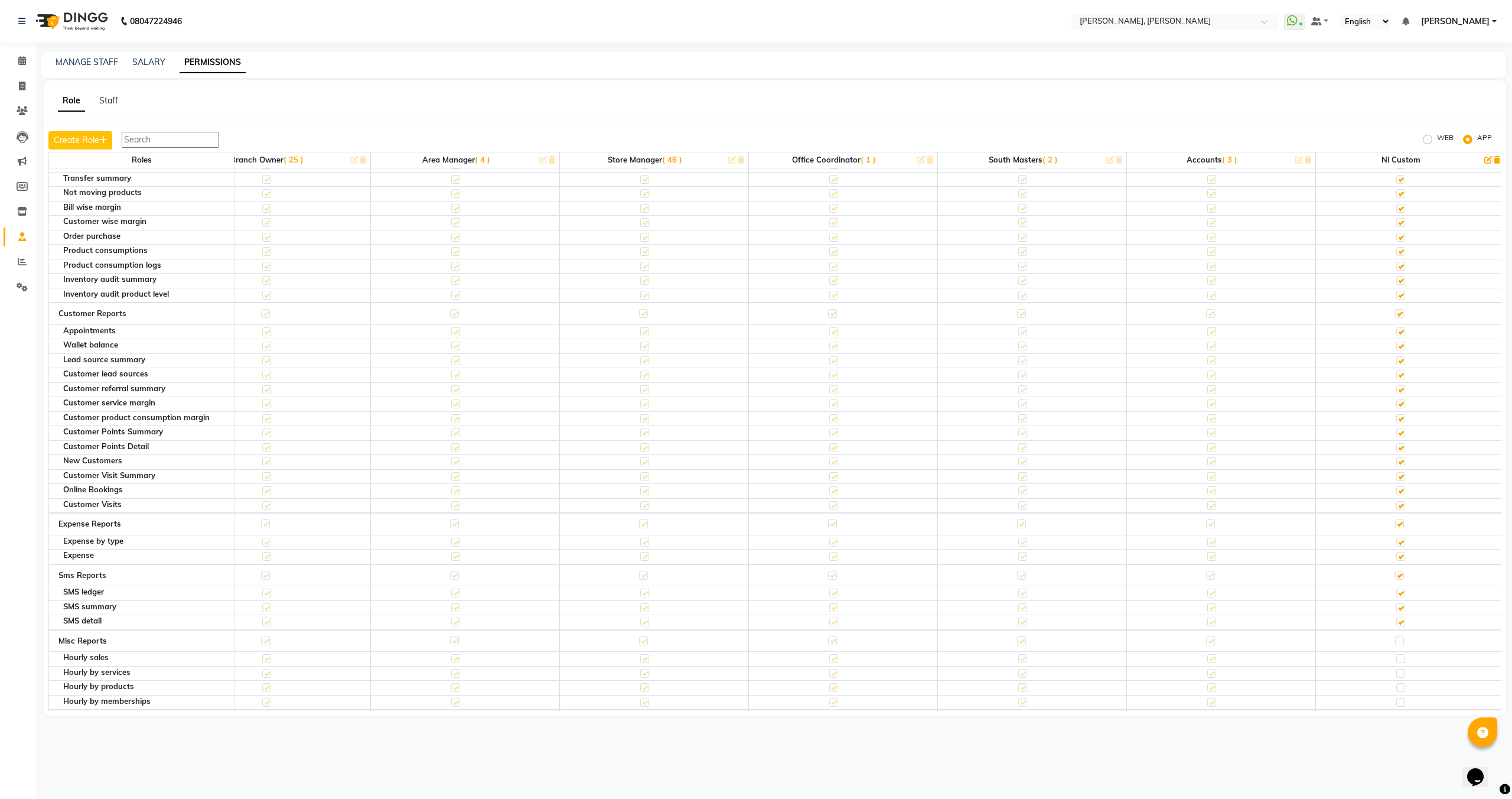
click at [1397, 639] on label at bounding box center [1400, 641] width 9 height 9
click at [1397, 639] on input "checkbox" at bounding box center [1399, 640] width 8 height 8
checkbox input "true"
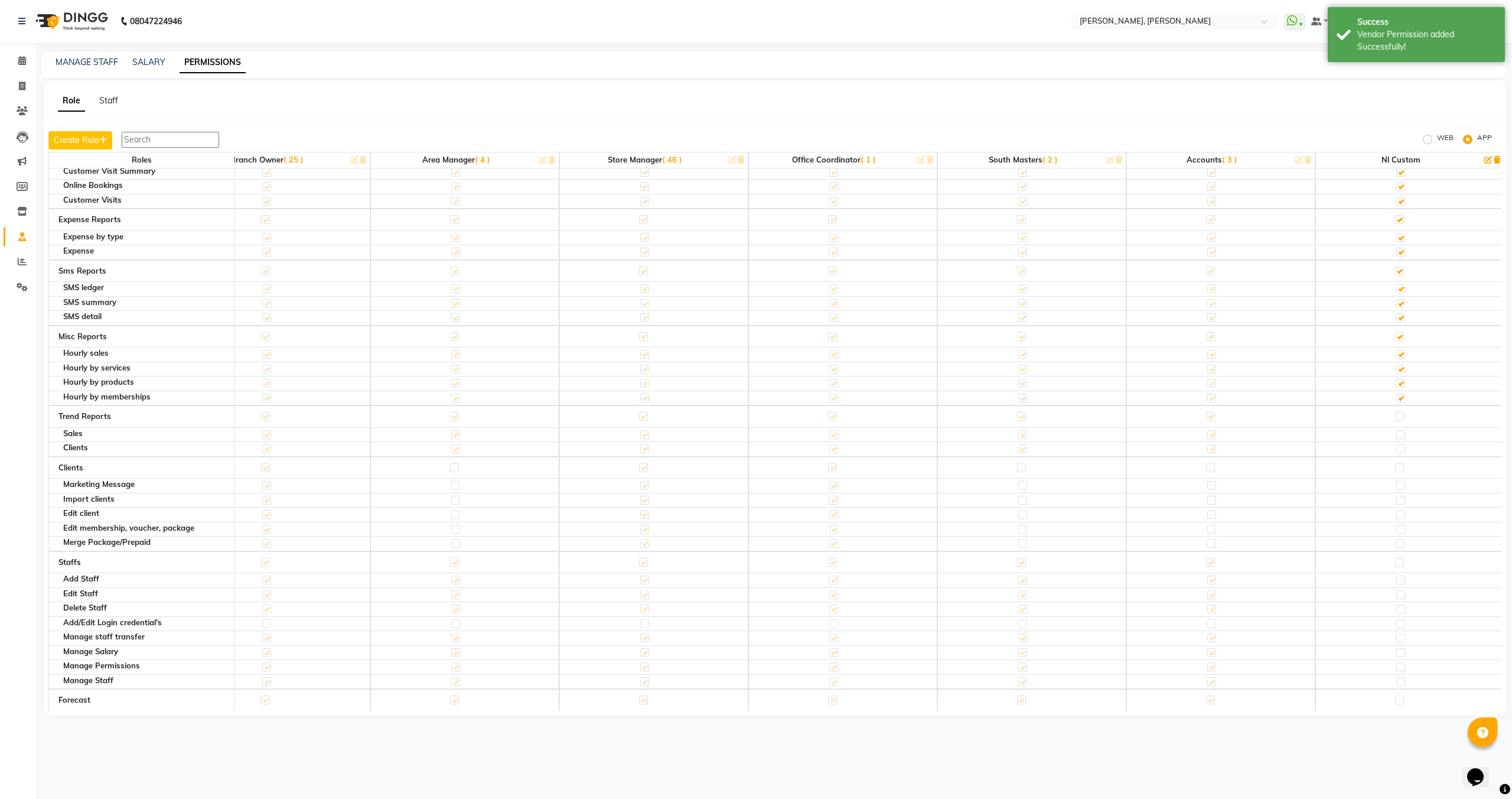
scroll to position [2220, 621]
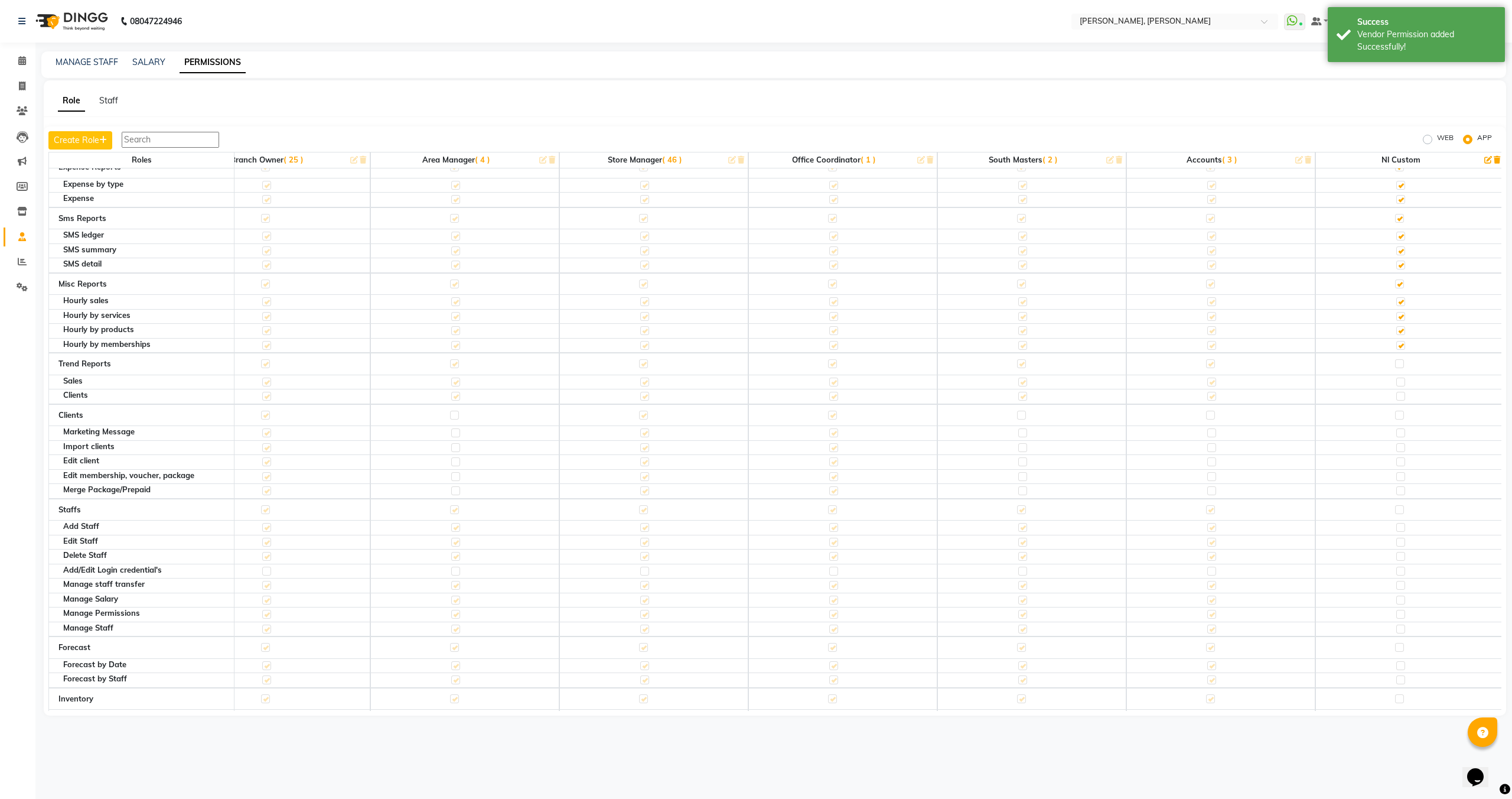
click at [1399, 368] on div at bounding box center [1399, 365] width 8 height 12
click at [1396, 363] on label at bounding box center [1400, 364] width 9 height 9
click at [1396, 363] on input "checkbox" at bounding box center [1399, 364] width 8 height 8
click at [1399, 413] on label at bounding box center [1400, 415] width 9 height 9
click at [1399, 413] on input "checkbox" at bounding box center [1399, 415] width 8 height 8
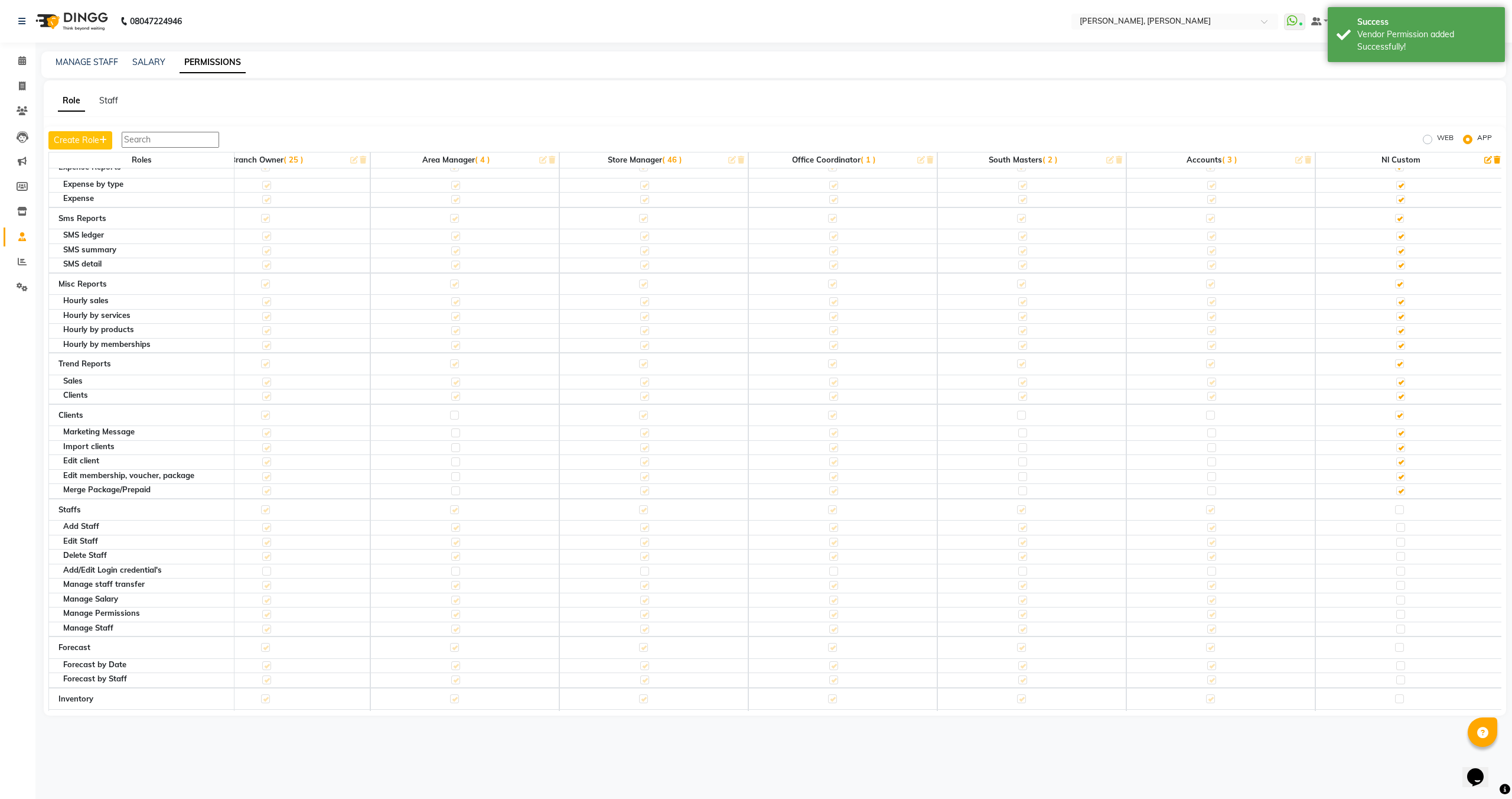
click at [1397, 507] on label at bounding box center [1400, 510] width 9 height 9
click at [1397, 507] on input "checkbox" at bounding box center [1399, 510] width 8 height 8
click at [1400, 633] on label at bounding box center [1400, 633] width 9 height 9
click at [1400, 633] on input "checkbox" at bounding box center [1399, 633] width 8 height 8
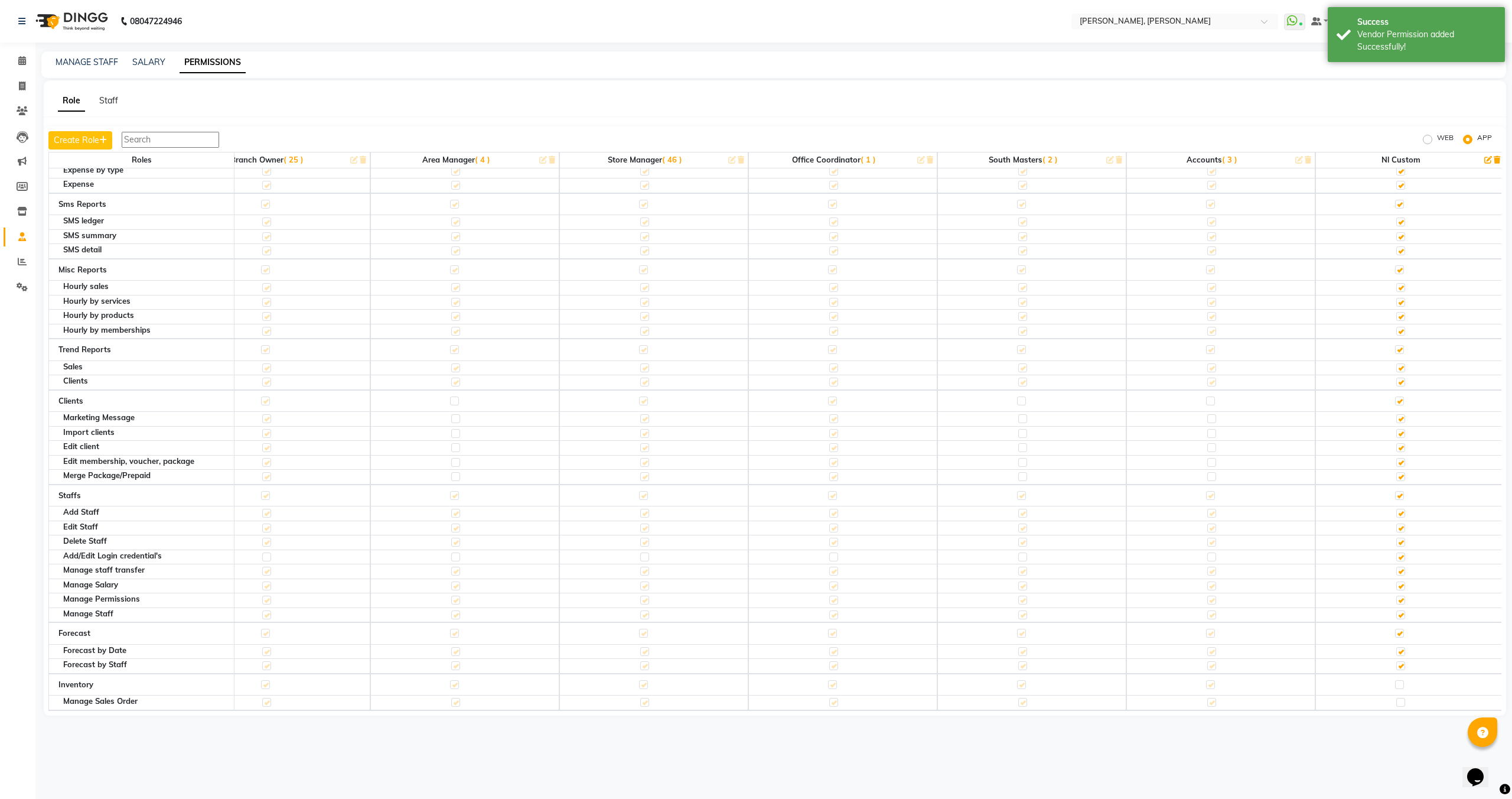
click at [1399, 688] on label at bounding box center [1400, 685] width 9 height 9
click at [1399, 688] on input "checkbox" at bounding box center [1399, 685] width 8 height 8
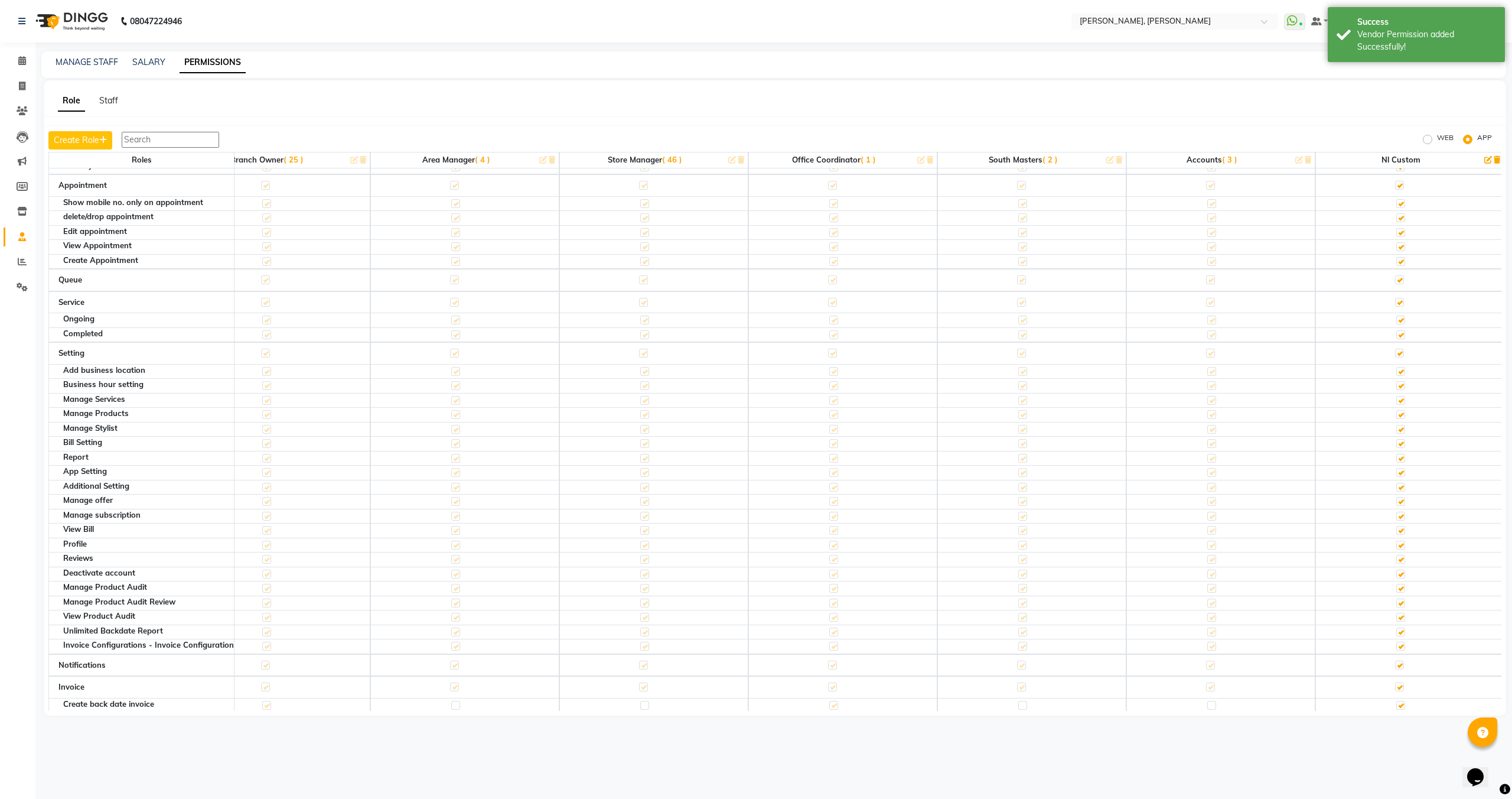
scroll to position [0, 621]
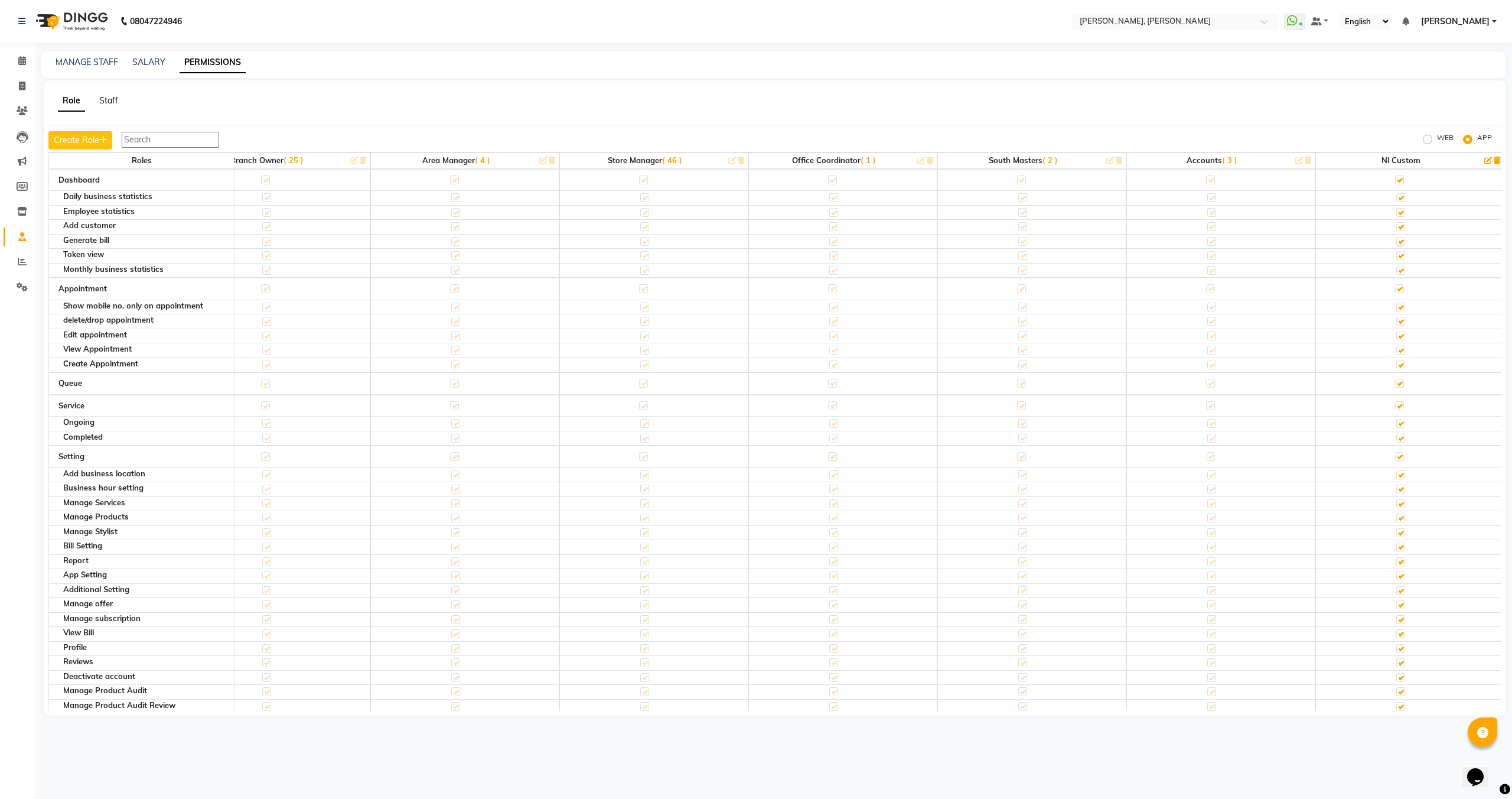
click at [115, 104] on link "Staff" at bounding box center [108, 101] width 19 height 11
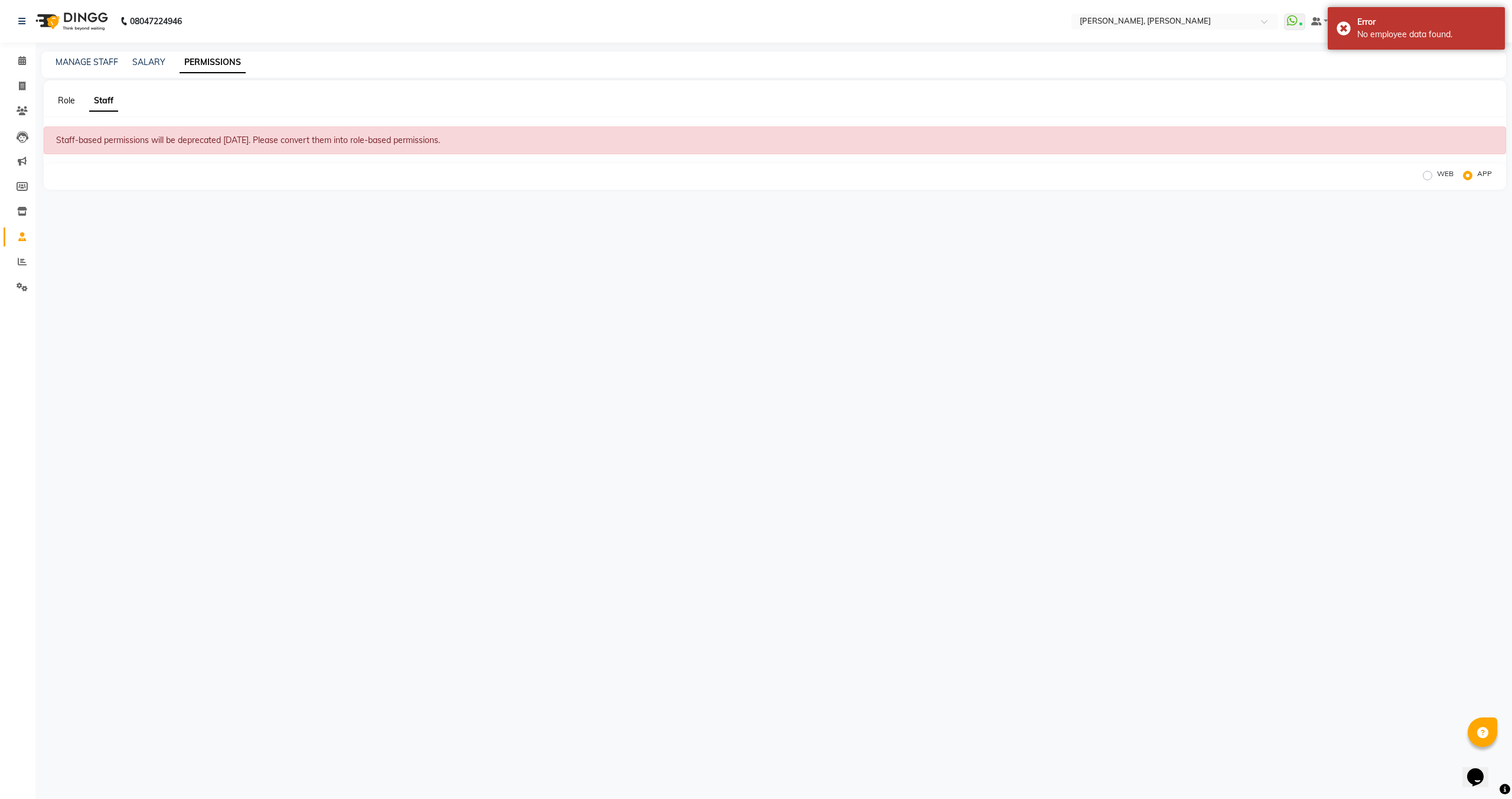
click at [61, 104] on link "Role" at bounding box center [66, 101] width 17 height 11
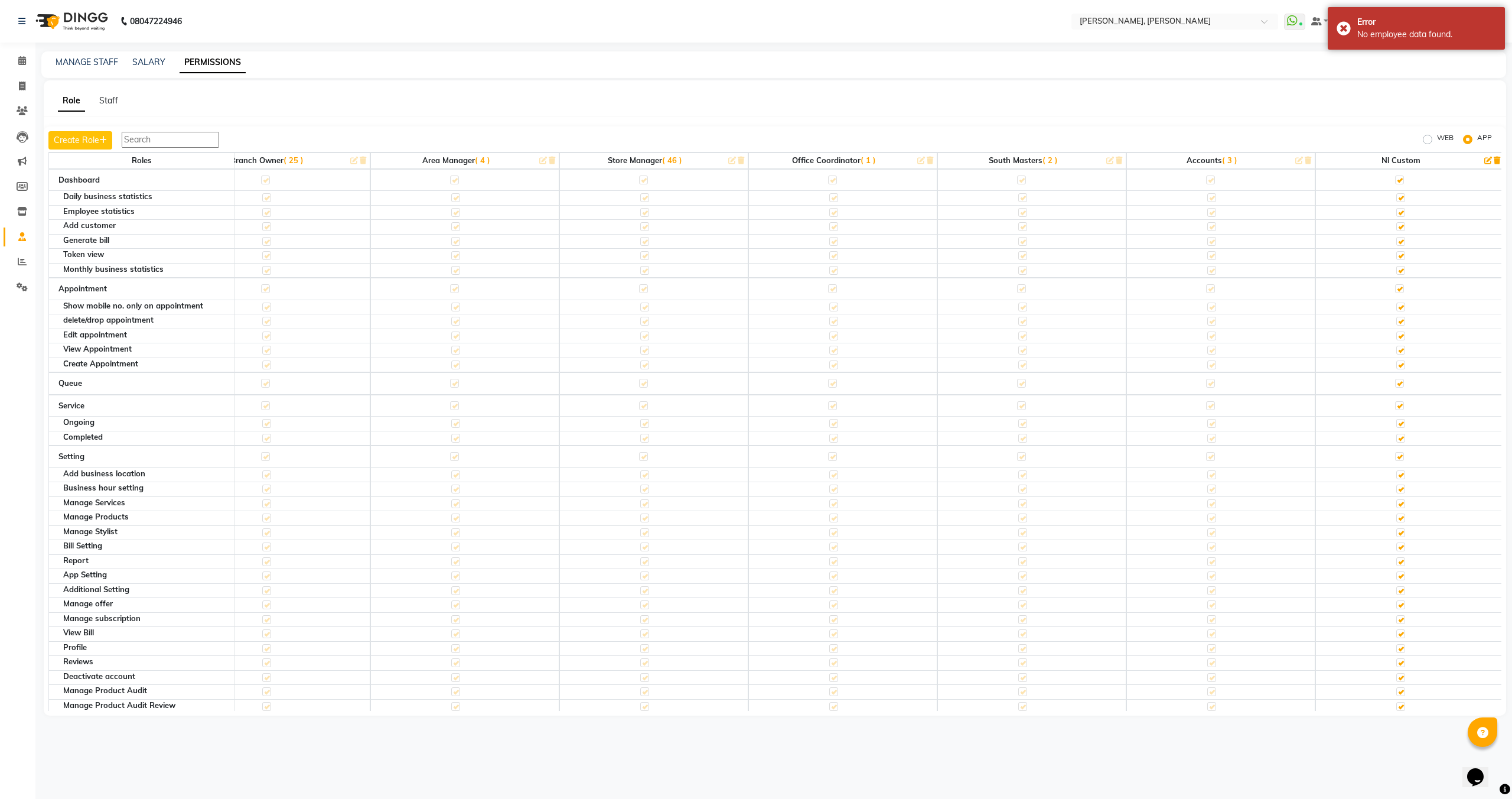
scroll to position [0, 0]
click at [1293, 161] on span "( 46 )" at bounding box center [1293, 160] width 20 height 10
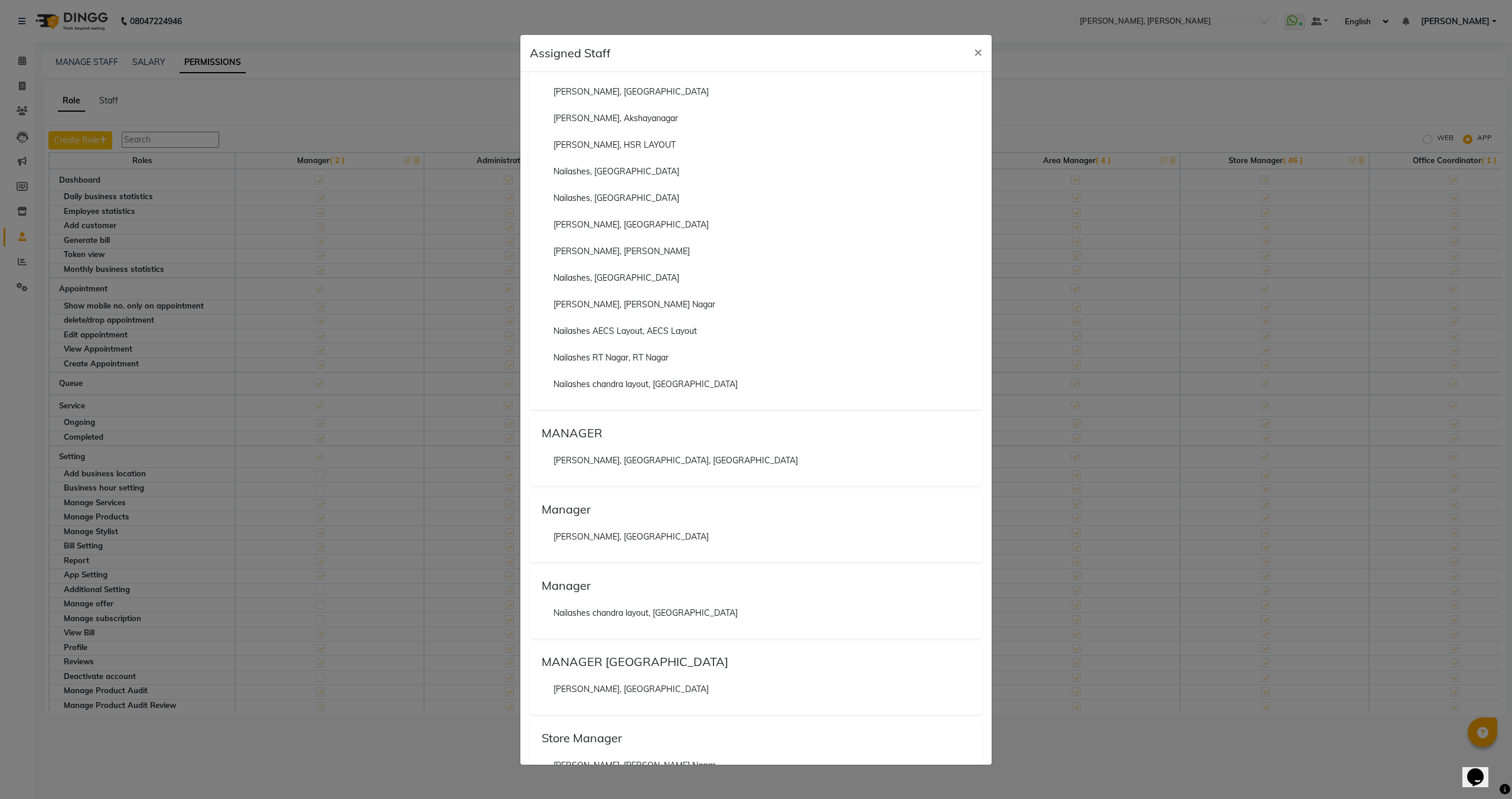
scroll to position [3391, 0]
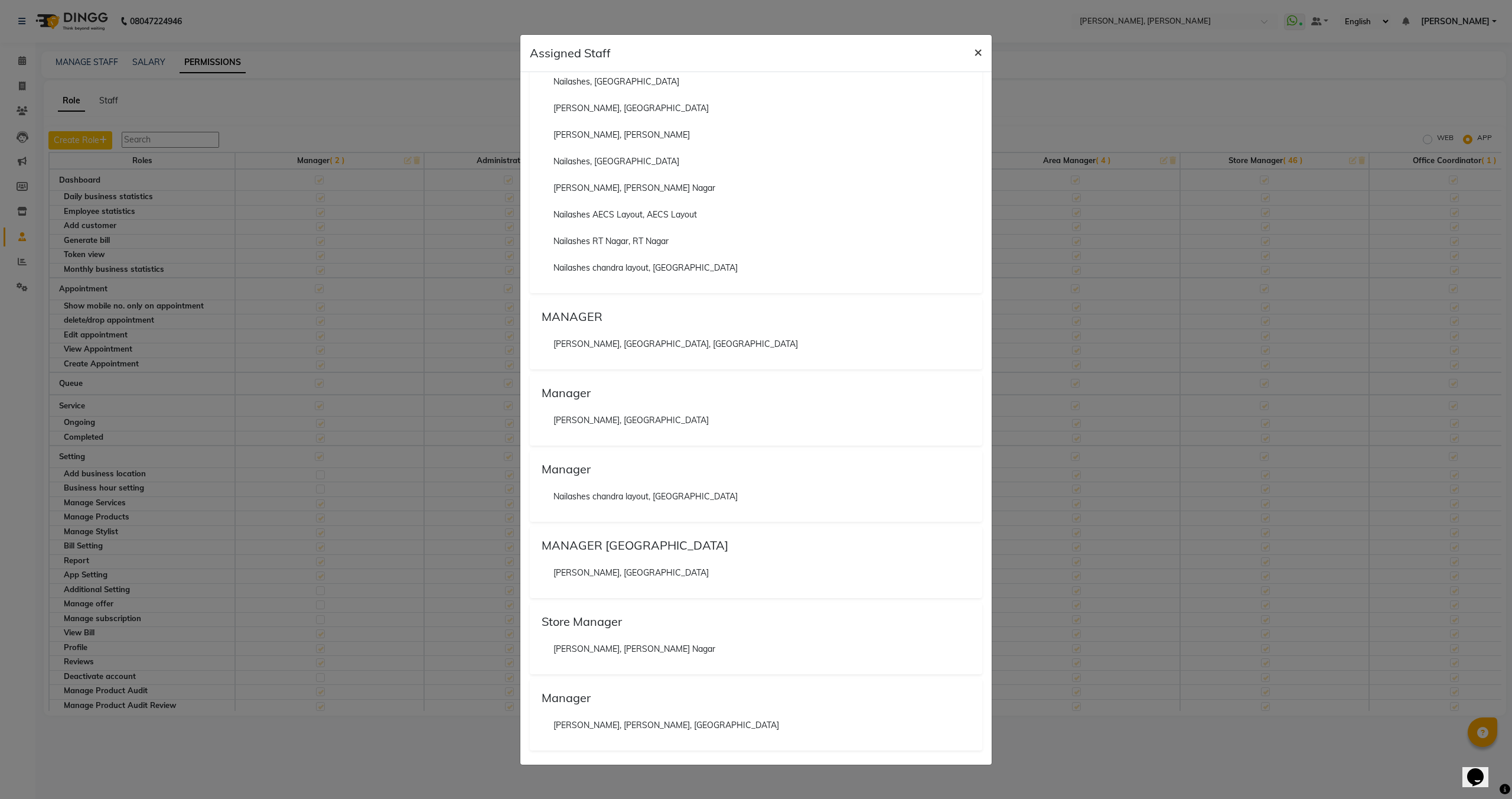
click at [978, 51] on span "×" at bounding box center [978, 52] width 8 height 18
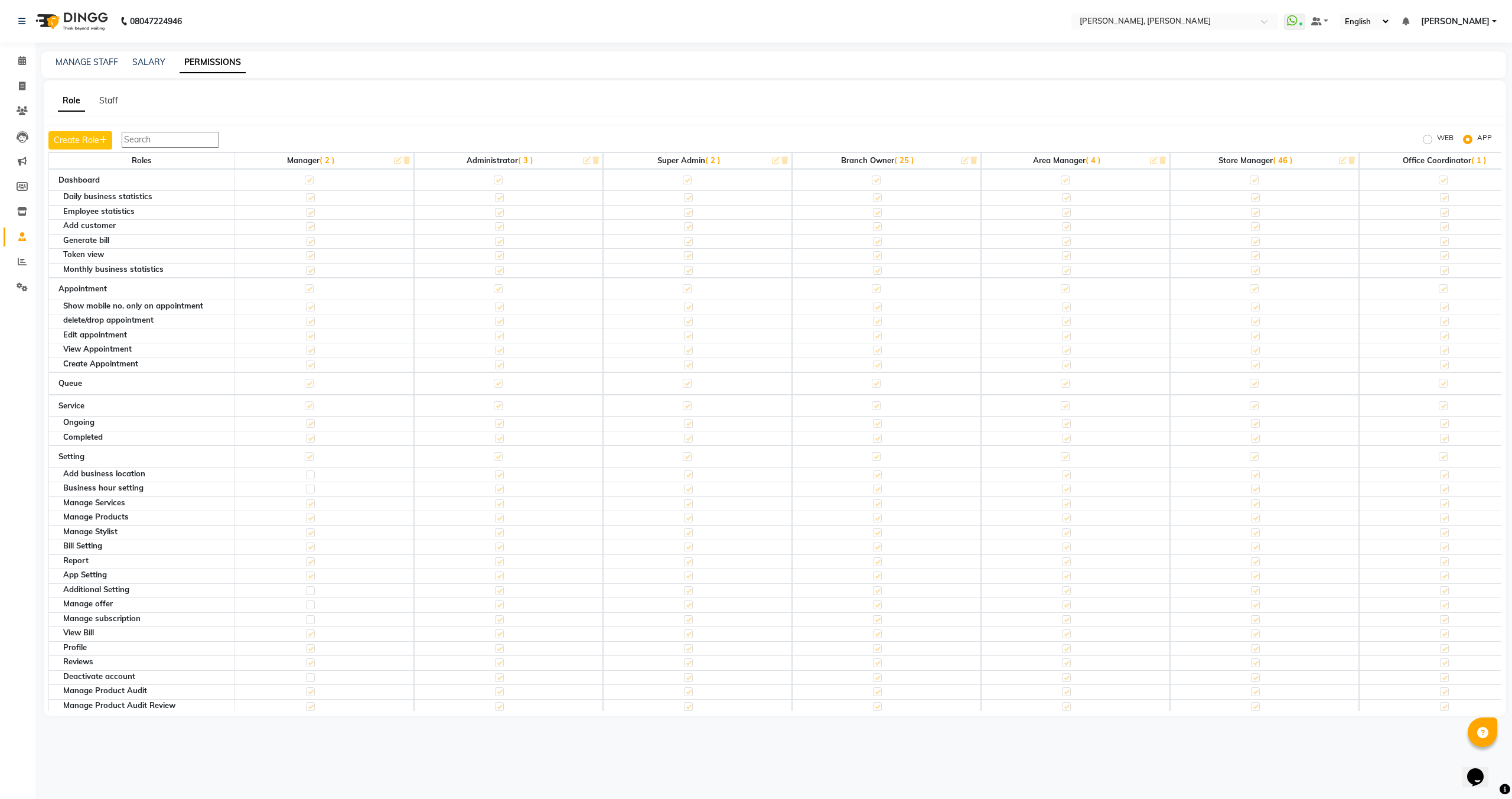
scroll to position [0, 0]
click at [333, 162] on span "( 2 )" at bounding box center [337, 160] width 15 height 10
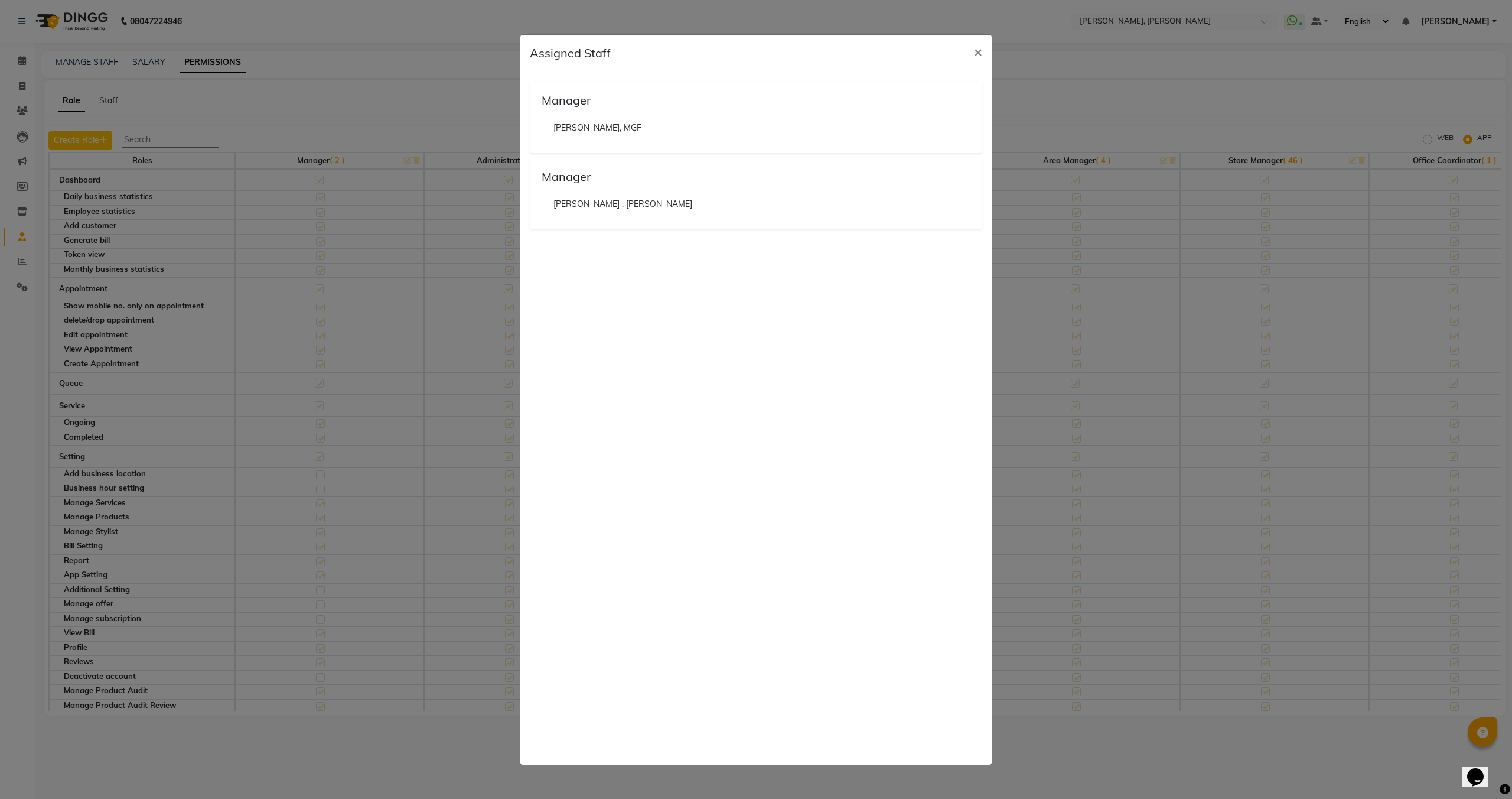
click at [425, 98] on ngb-modal-window "Assigned Staff × Manager Nailashes, MGF Manager Nailashes , Paschim Vihar" at bounding box center [756, 399] width 1512 height 799
click at [978, 50] on span "×" at bounding box center [978, 52] width 8 height 18
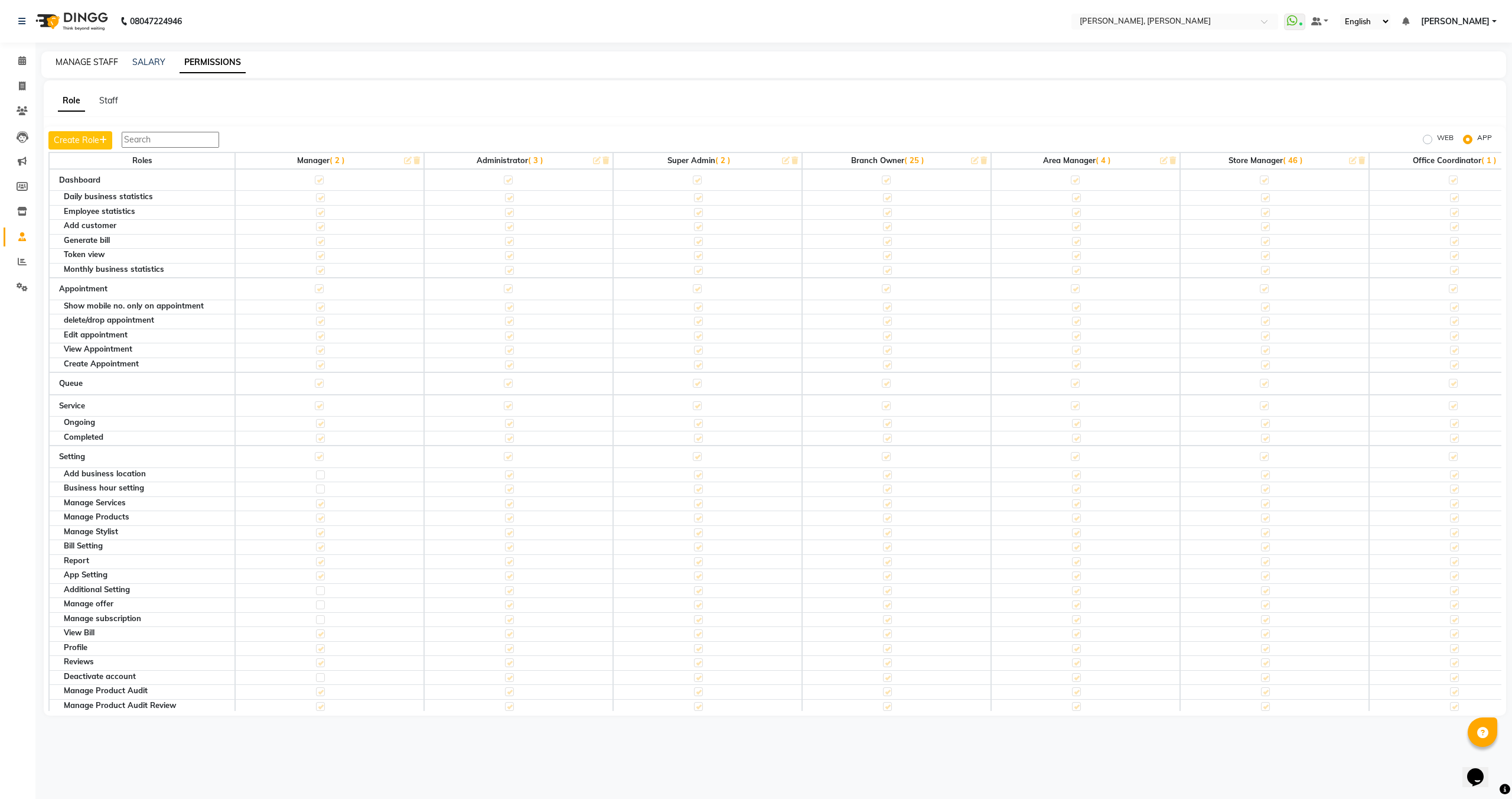
click at [110, 61] on link "MANAGE STAFF" at bounding box center [86, 62] width 62 height 11
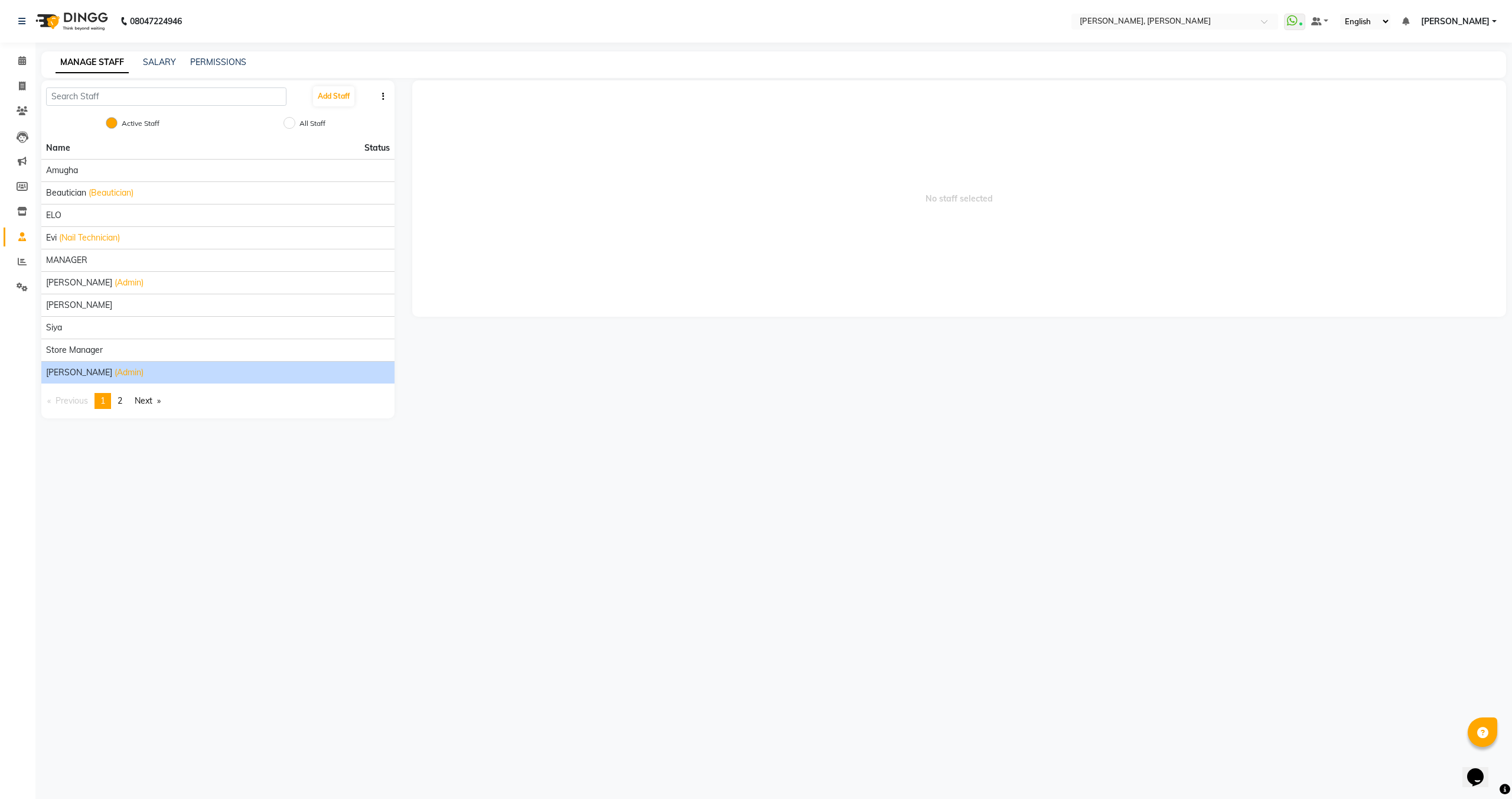
click at [163, 371] on div "Victor (Admin)" at bounding box center [218, 372] width 344 height 13
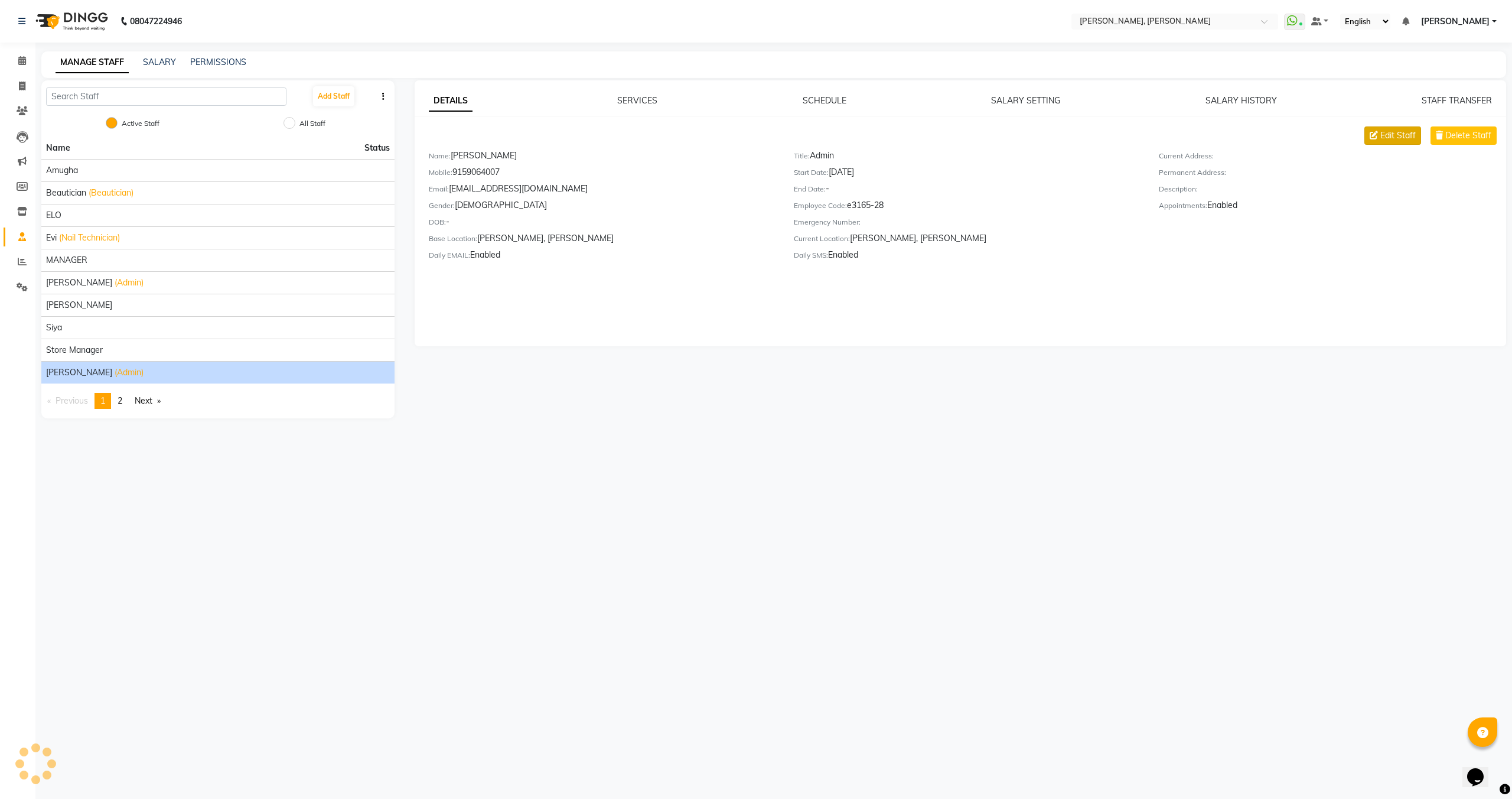
click at [1380, 135] on button "Edit Staff" at bounding box center [1393, 135] width 56 height 18
select select "[DEMOGRAPHIC_DATA]"
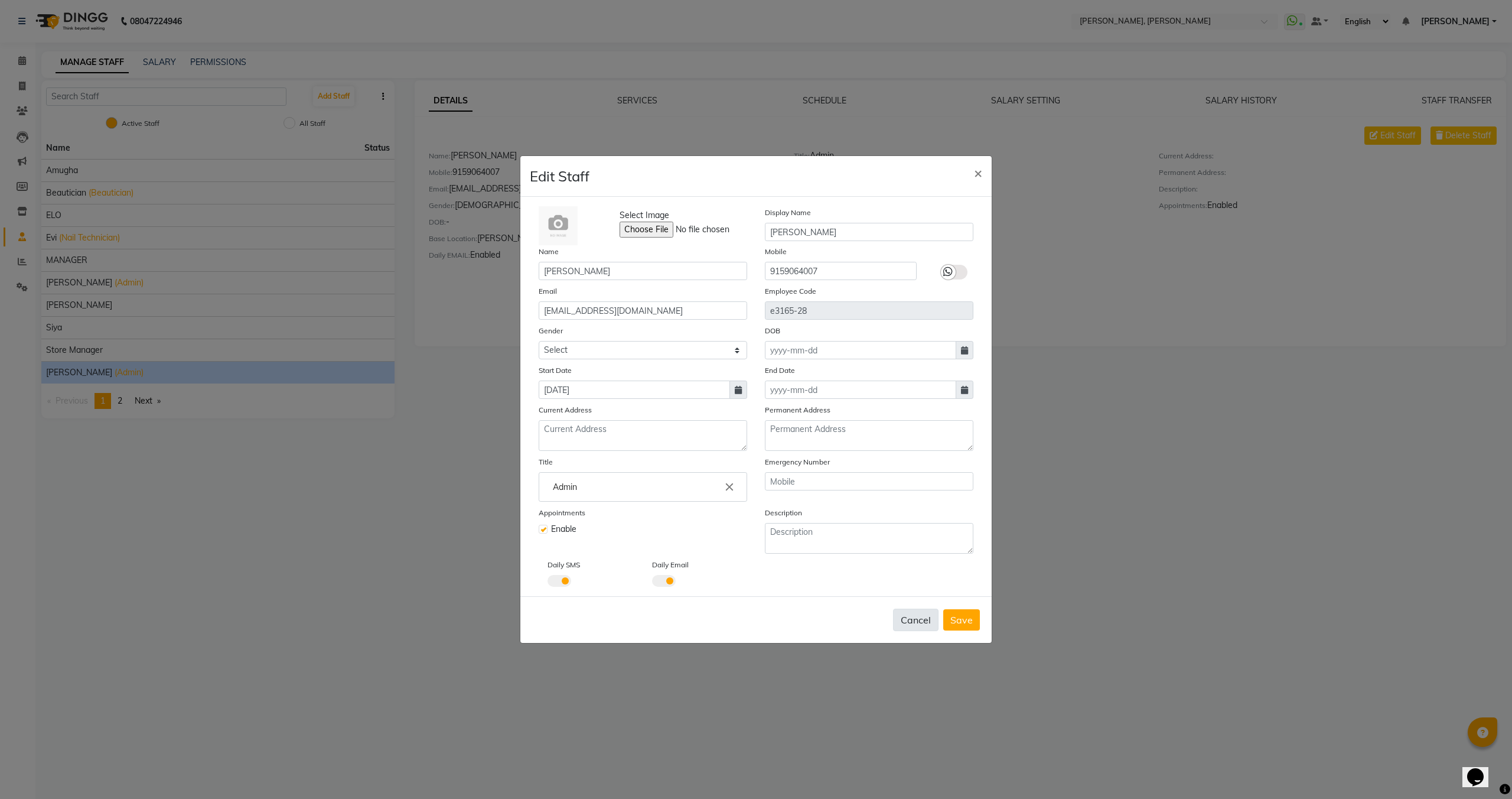
click at [933, 616] on button "Cancel" at bounding box center [916, 620] width 46 height 23
select select
checkbox input "false"
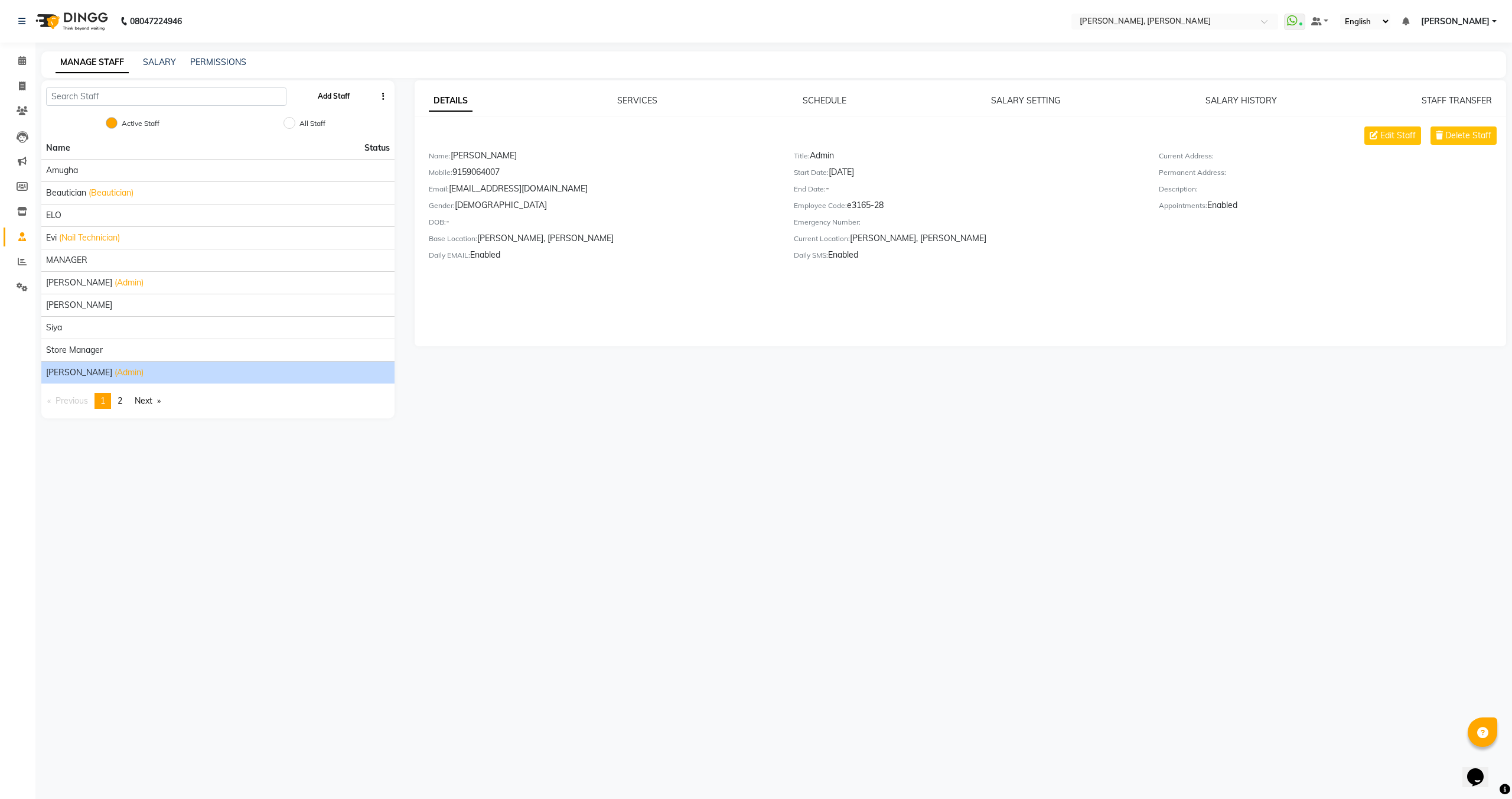
click at [337, 92] on button "Add Staff" at bounding box center [334, 96] width 41 height 20
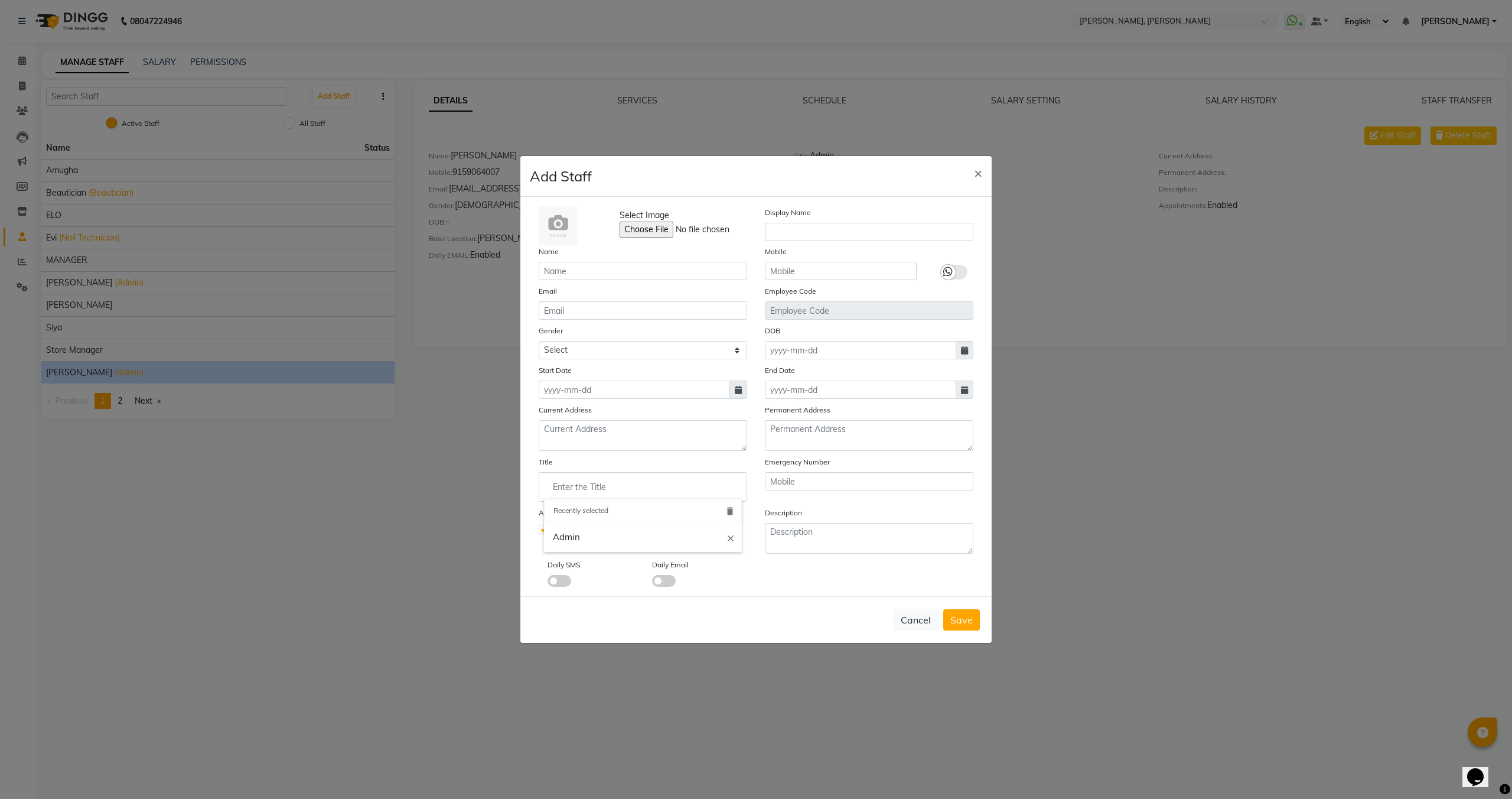
click at [630, 492] on input "Enter the Title" at bounding box center [643, 486] width 198 height 23
click at [622, 494] on input "Enter the Title" at bounding box center [643, 486] width 198 height 23
click at [594, 448] on div at bounding box center [756, 399] width 1512 height 799
click at [909, 620] on button "Cancel" at bounding box center [916, 620] width 46 height 23
checkbox input "false"
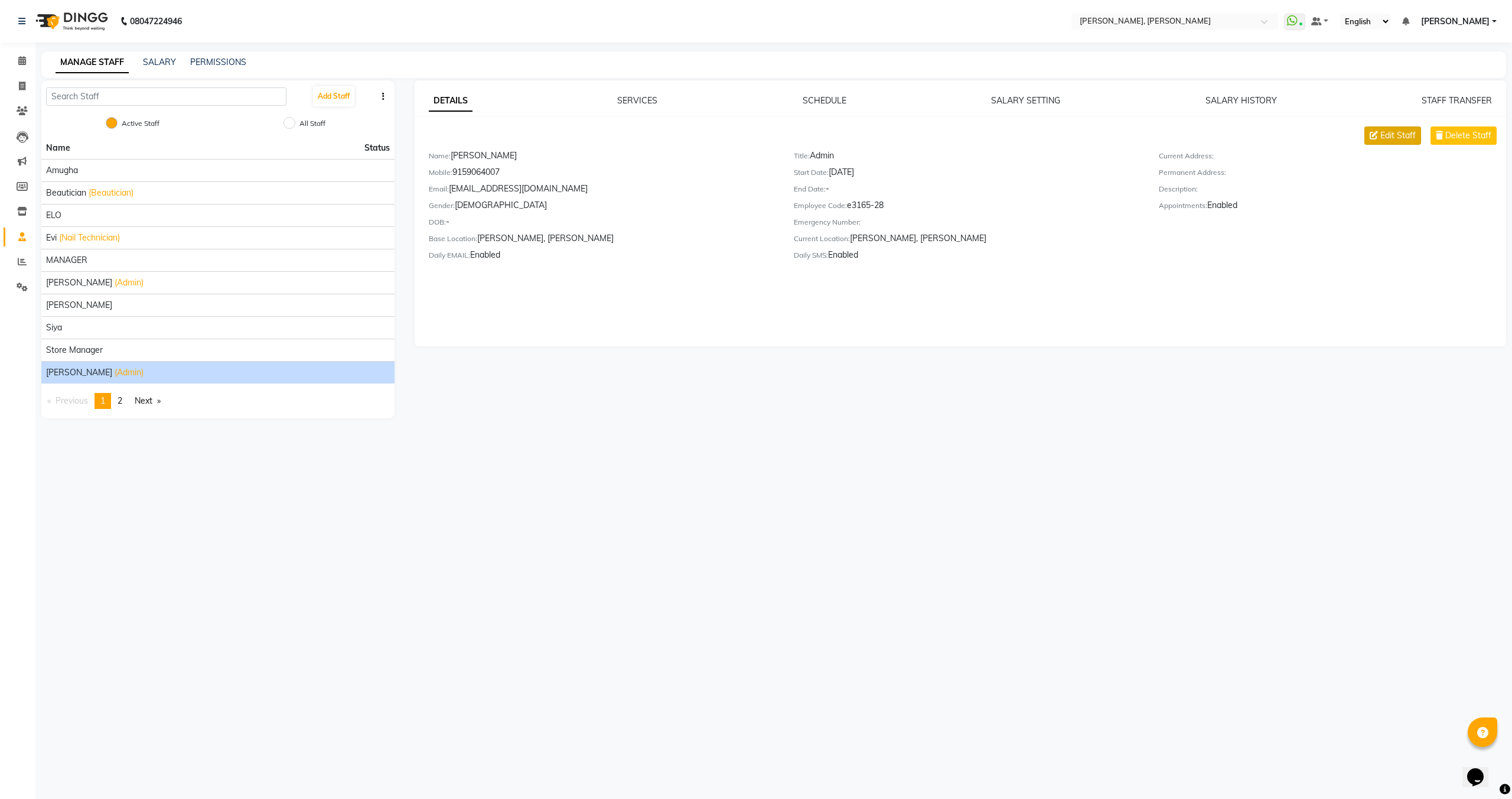
click at [1396, 137] on span "Edit Staff" at bounding box center [1398, 135] width 35 height 13
select select "[DEMOGRAPHIC_DATA]"
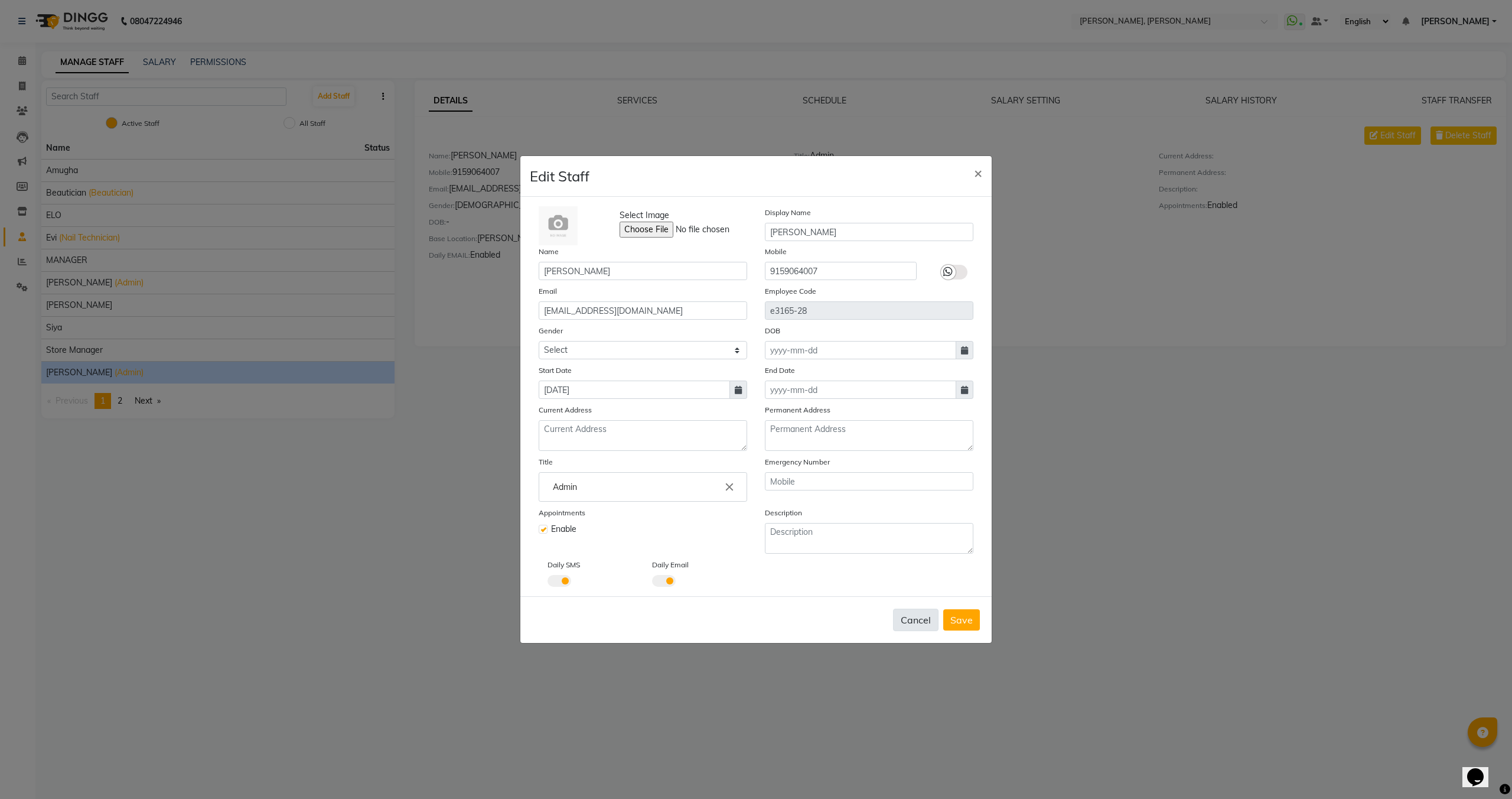
click at [925, 617] on button "Cancel" at bounding box center [916, 620] width 46 height 23
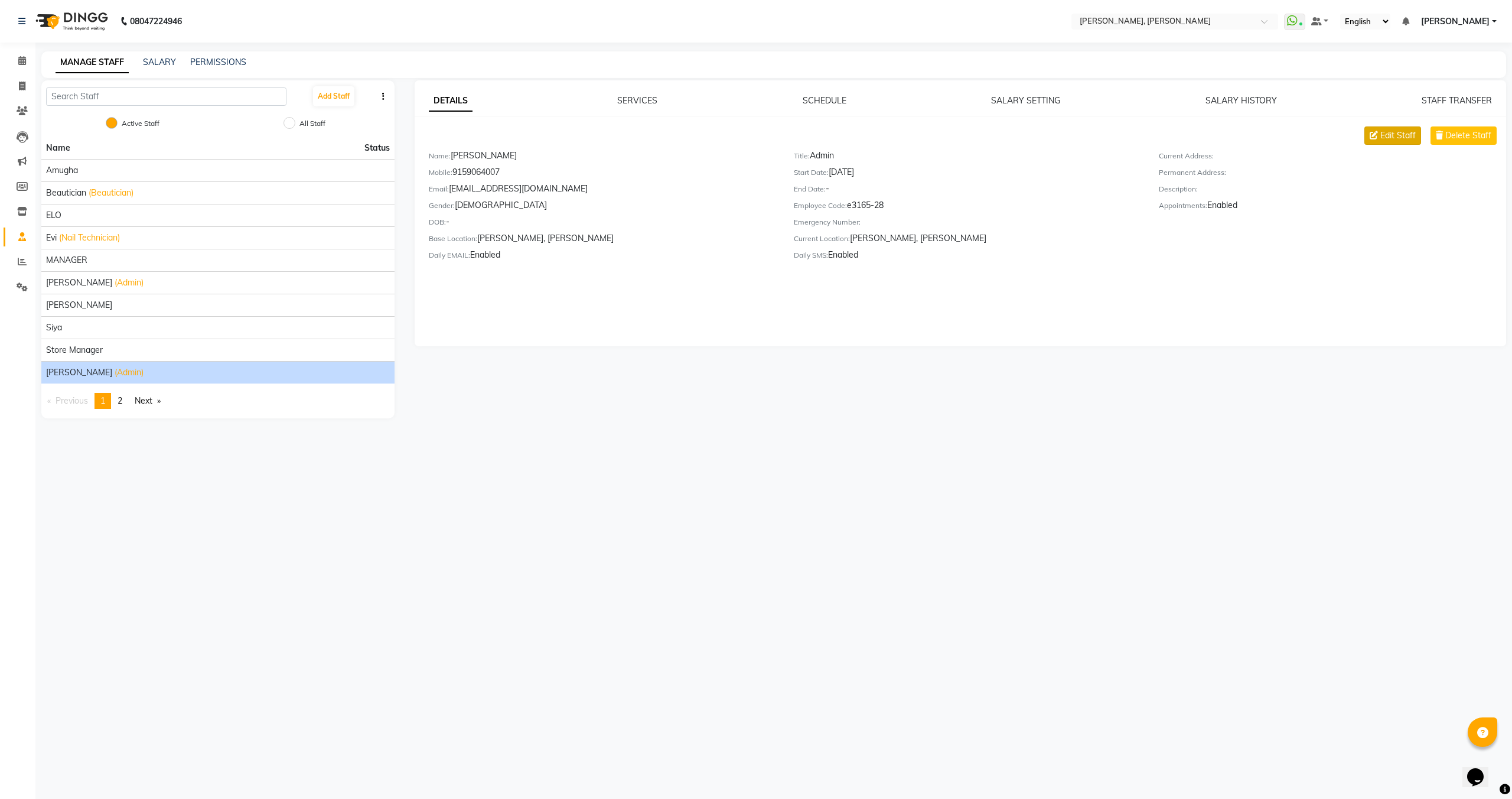
click at [1390, 141] on span "Edit Staff" at bounding box center [1398, 135] width 35 height 13
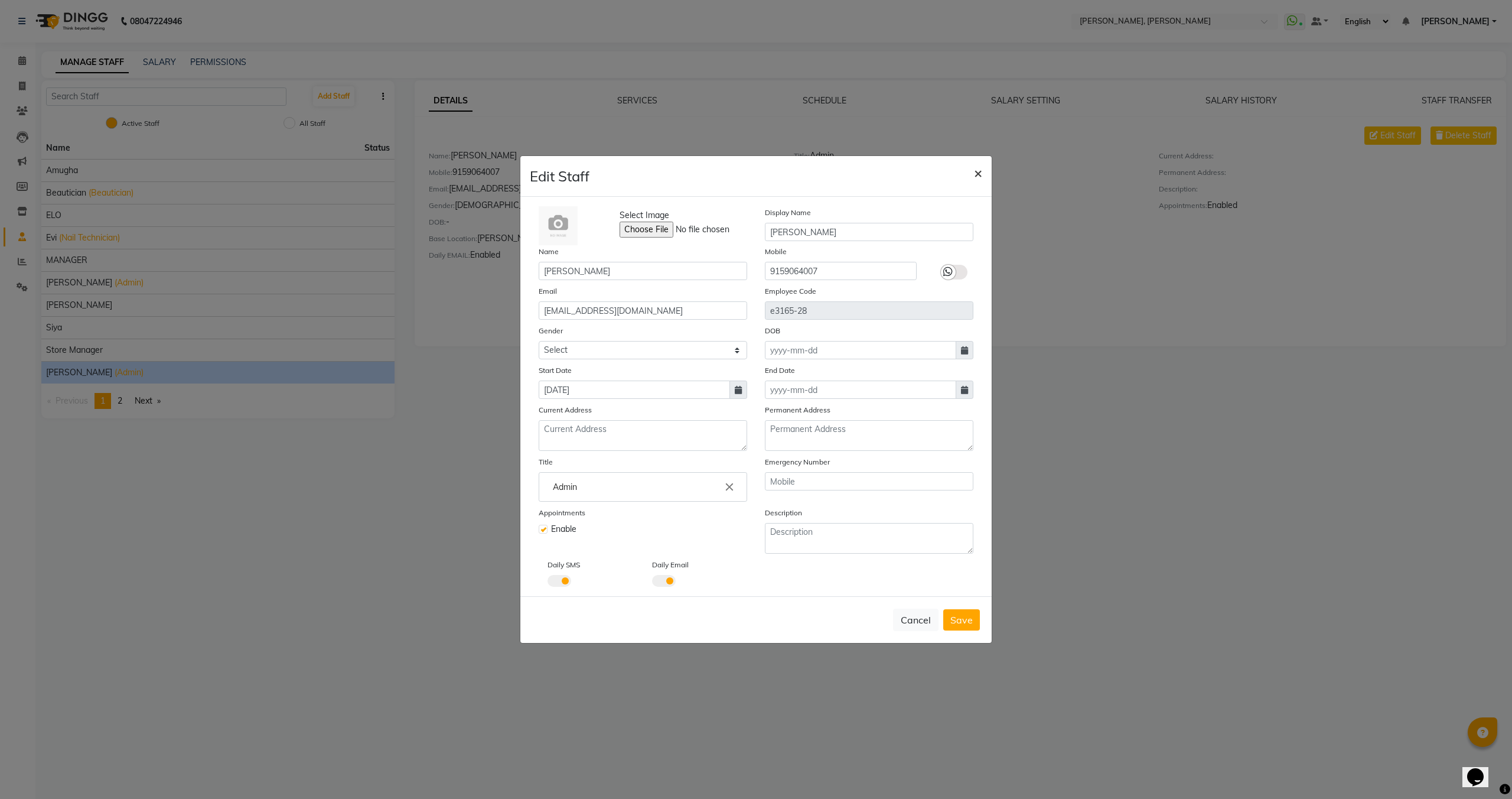
click at [984, 171] on button "×" at bounding box center [978, 173] width 27 height 33
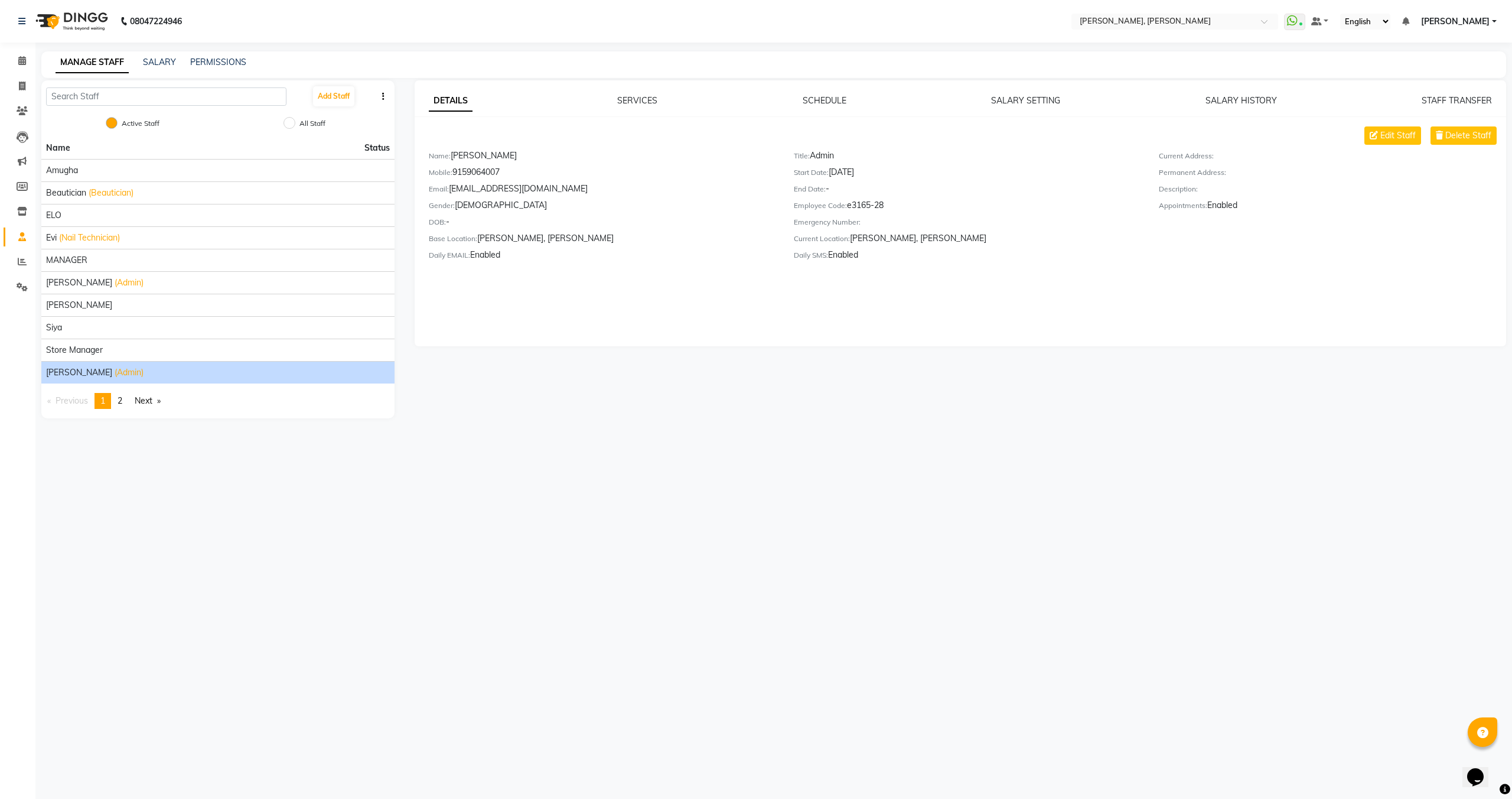
click at [389, 97] on button "button" at bounding box center [383, 96] width 12 height 13
click at [346, 92] on button "Add Staff" at bounding box center [334, 96] width 41 height 20
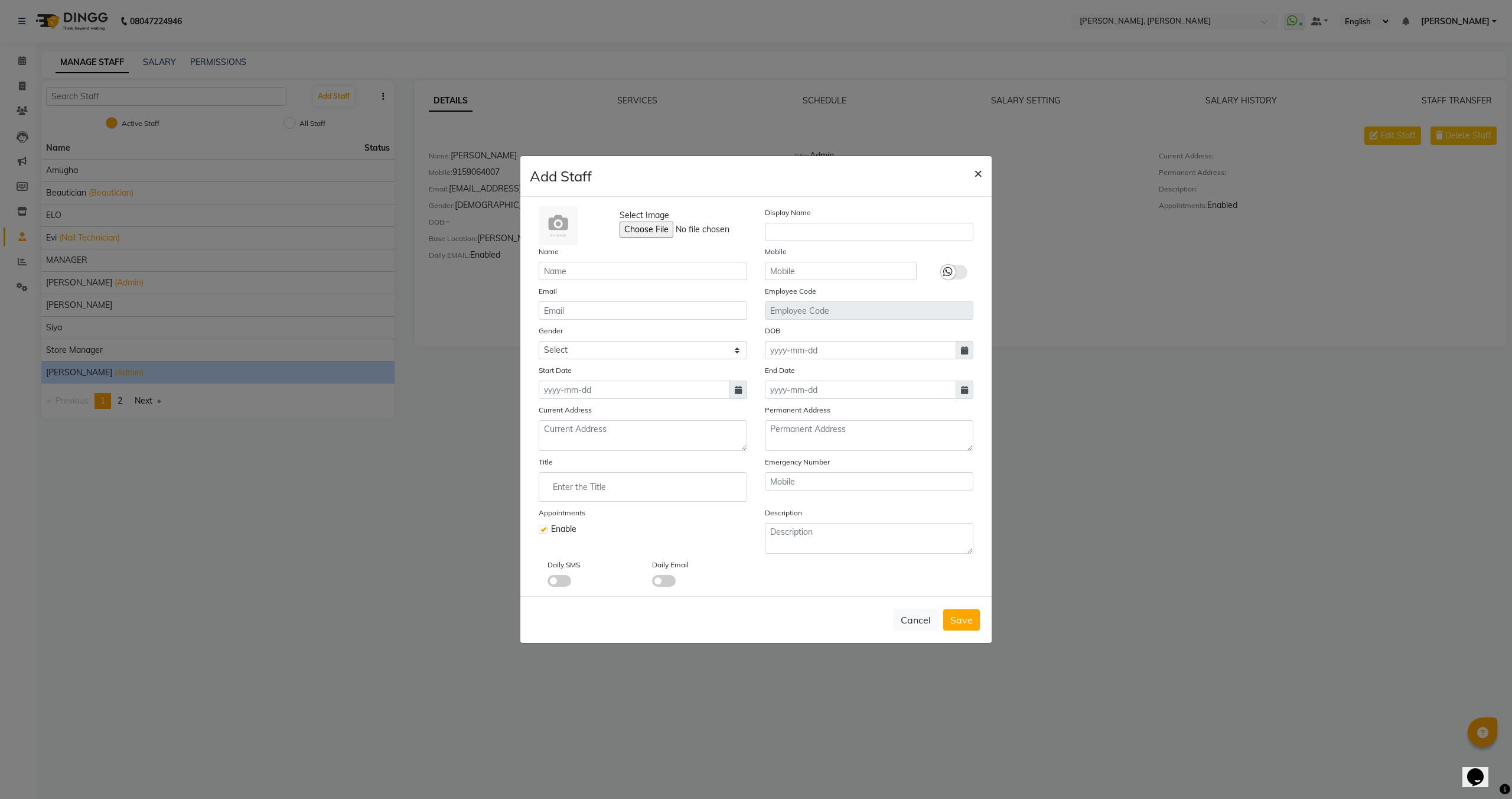
click at [974, 174] on span "×" at bounding box center [978, 173] width 8 height 18
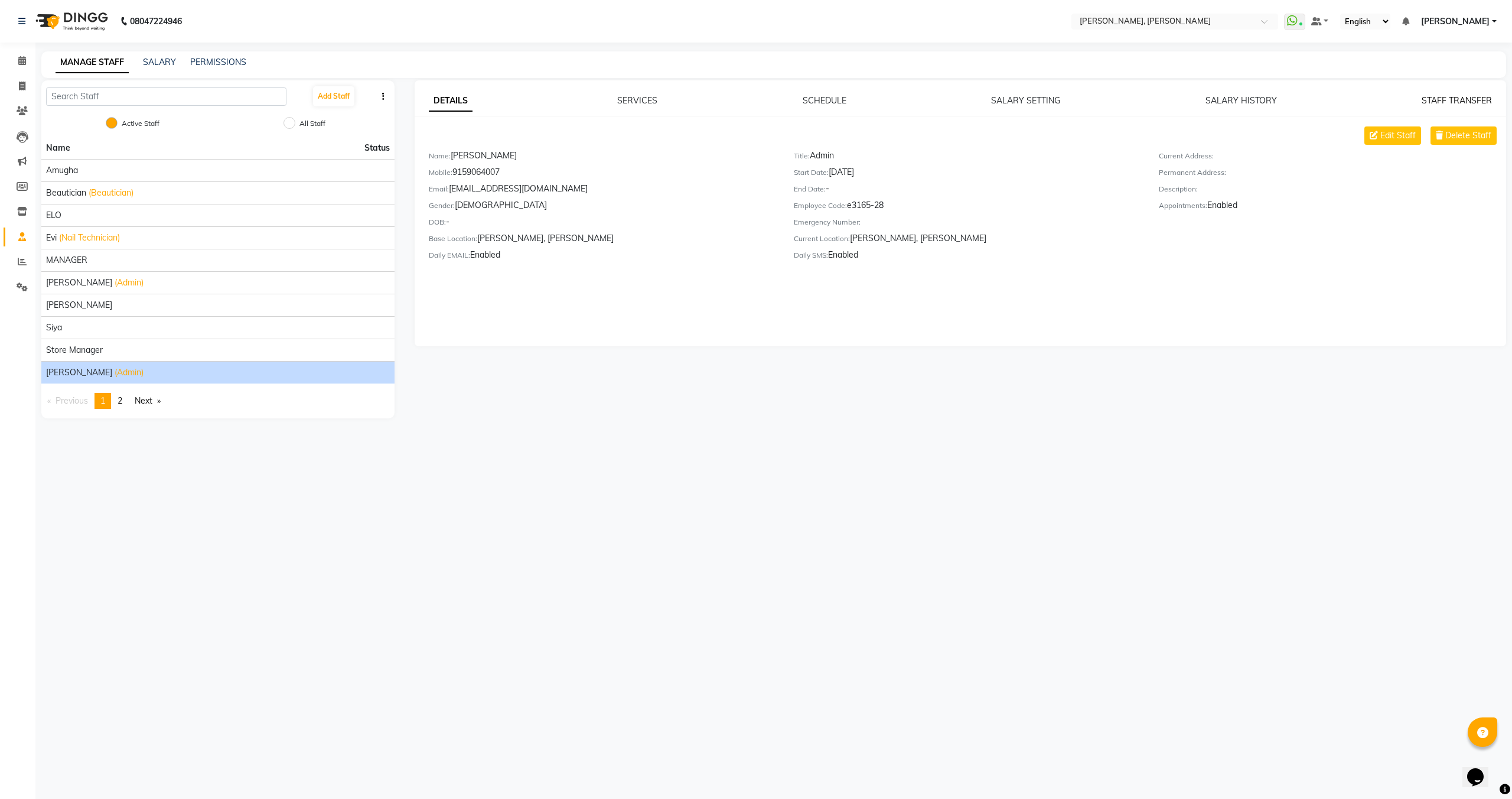
click at [1446, 100] on link "STAFF TRANSFER" at bounding box center [1457, 101] width 71 height 11
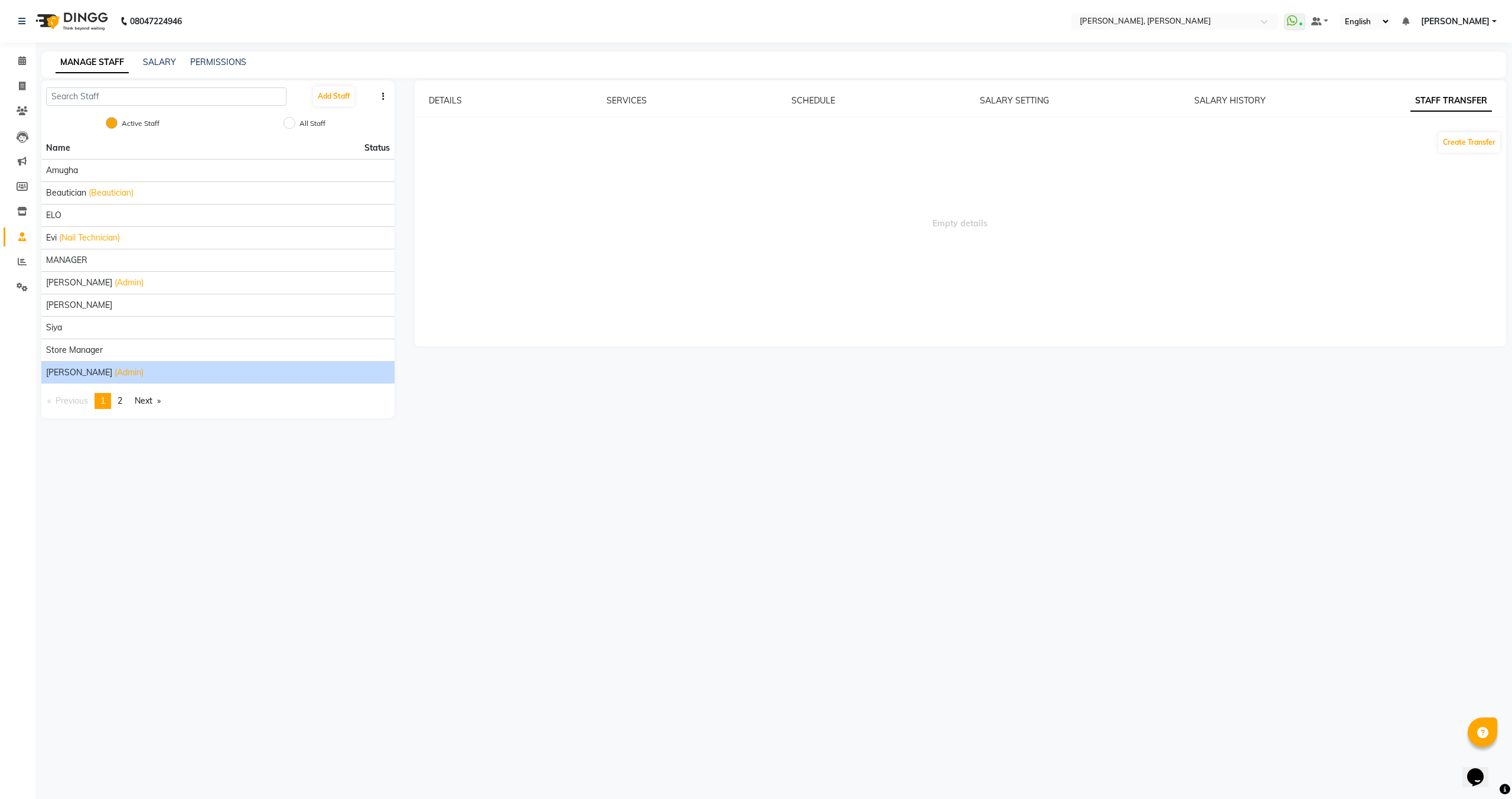
click at [1283, 97] on div "DETAILS SERVICES SCHEDULE SALARY SETTING SALARY HISTORY STAFF TRANSFER" at bounding box center [961, 101] width 1064 height 13
click at [1261, 97] on link "SALARY HISTORY" at bounding box center [1230, 101] width 71 height 11
click at [1024, 101] on link "SALARY SETTING" at bounding box center [1016, 101] width 69 height 11
click at [797, 101] on link "SCHEDULE" at bounding box center [813, 101] width 44 height 11
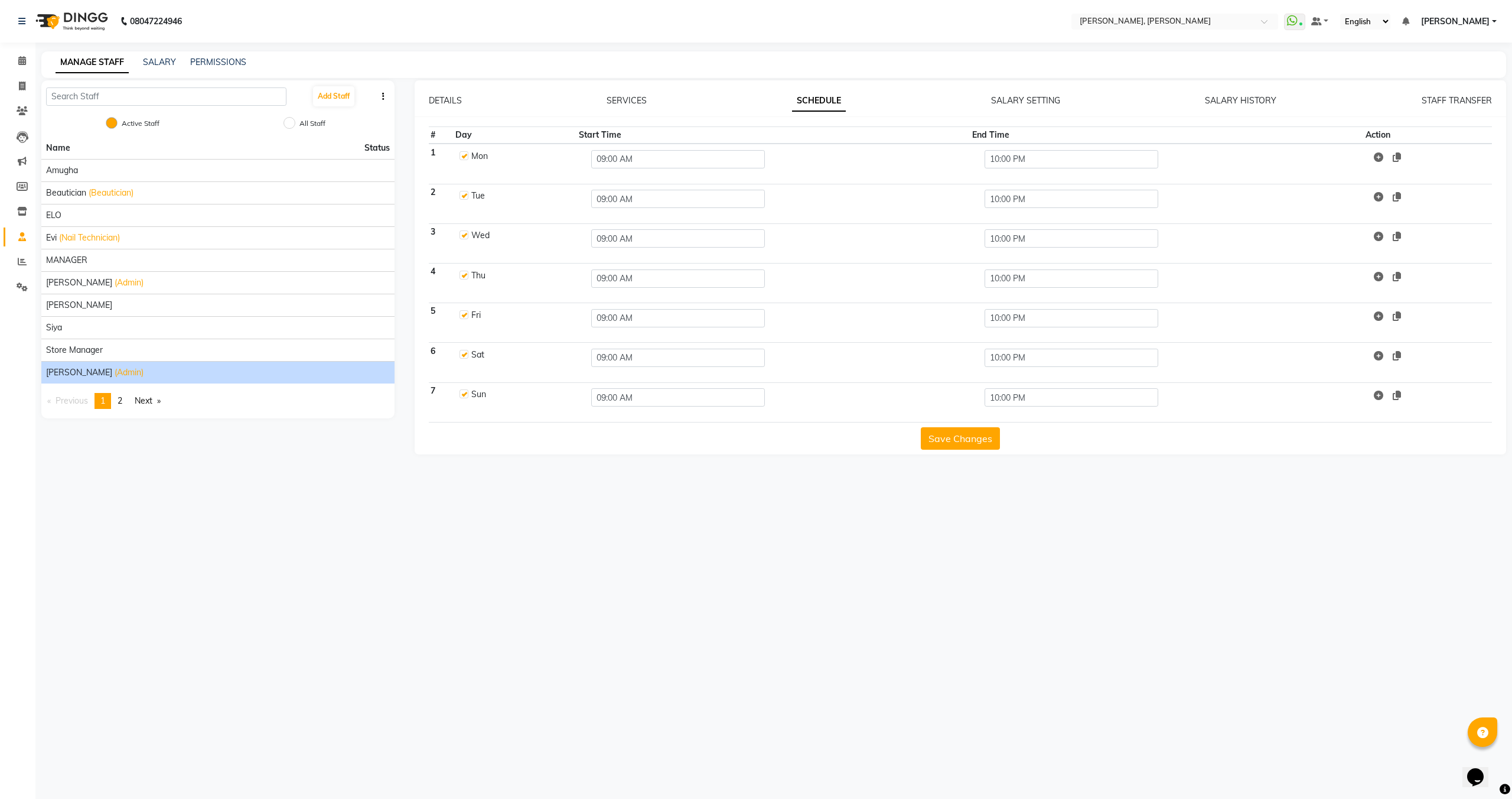
click at [631, 93] on div "DETAILS SERVICES SCHEDULE SALARY SETTING SALARY HISTORY STAFF TRANSFER # Day St…" at bounding box center [961, 268] width 1093 height 374
click at [623, 99] on link "SERVICES" at bounding box center [626, 101] width 40 height 11
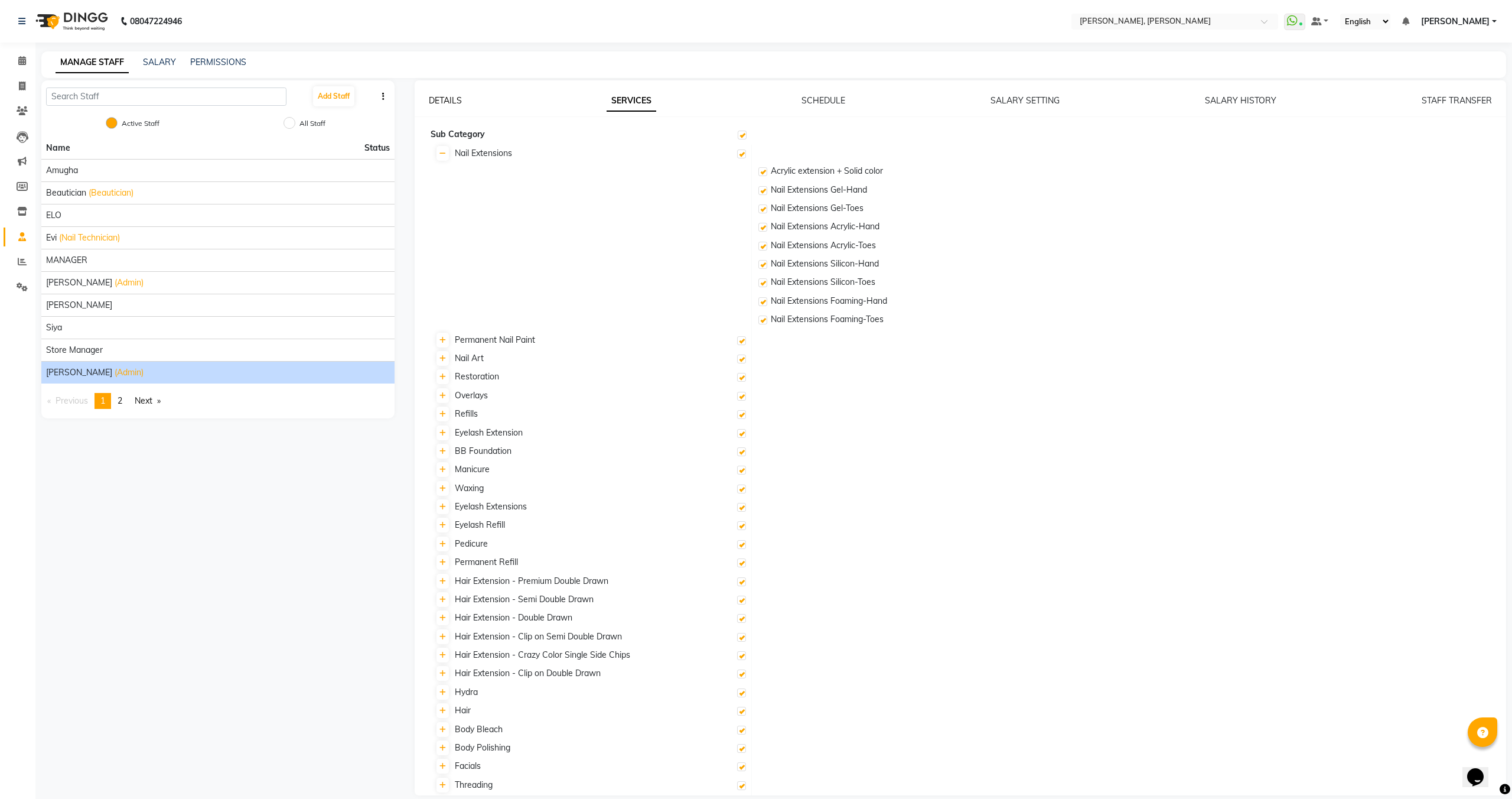
click at [441, 101] on link "DETAILS" at bounding box center [446, 101] width 33 height 11
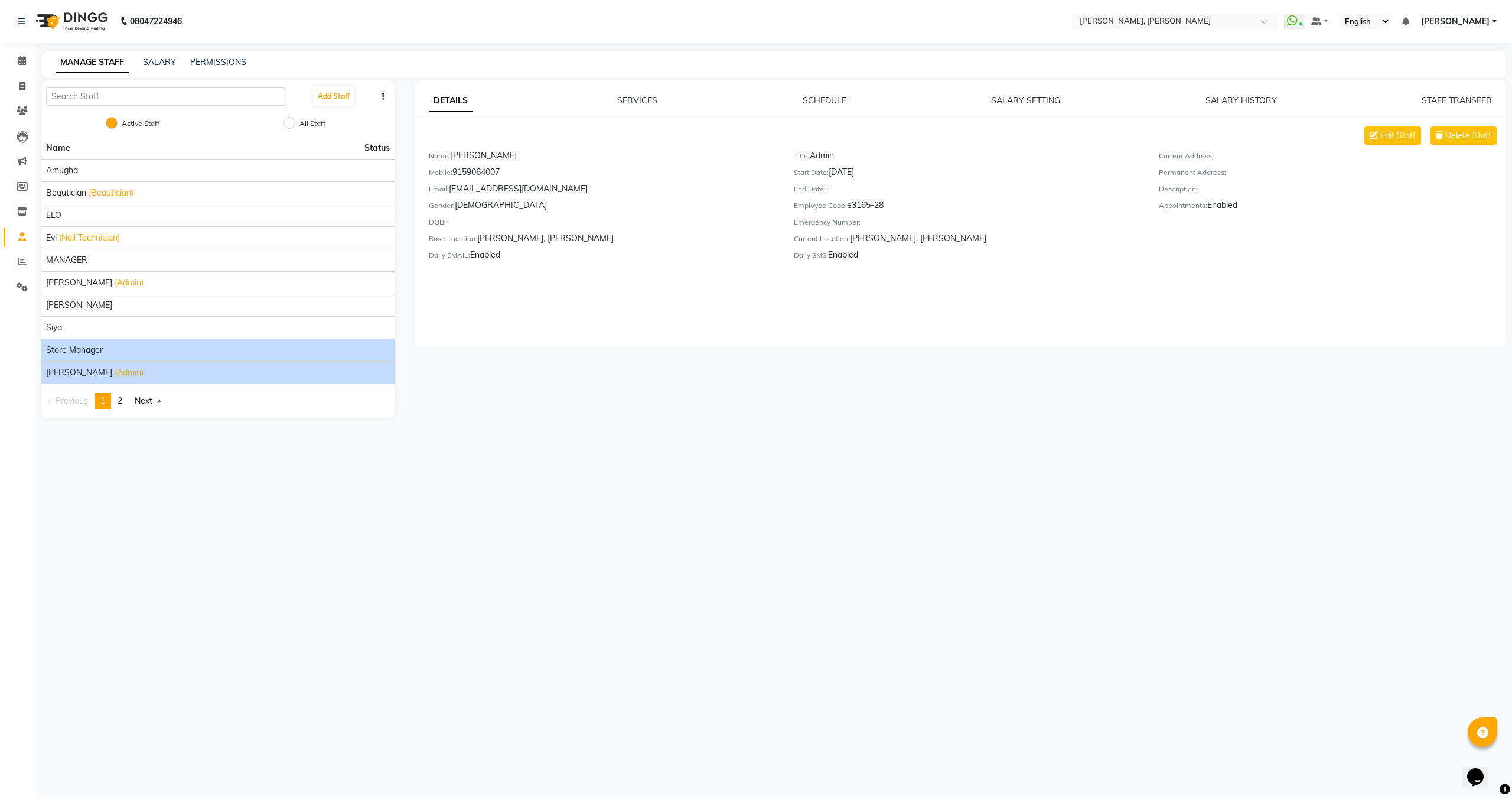
click at [107, 358] on li "Store Manager" at bounding box center [218, 350] width 353 height 23
click at [98, 344] on span "Store Manager" at bounding box center [74, 350] width 56 height 13
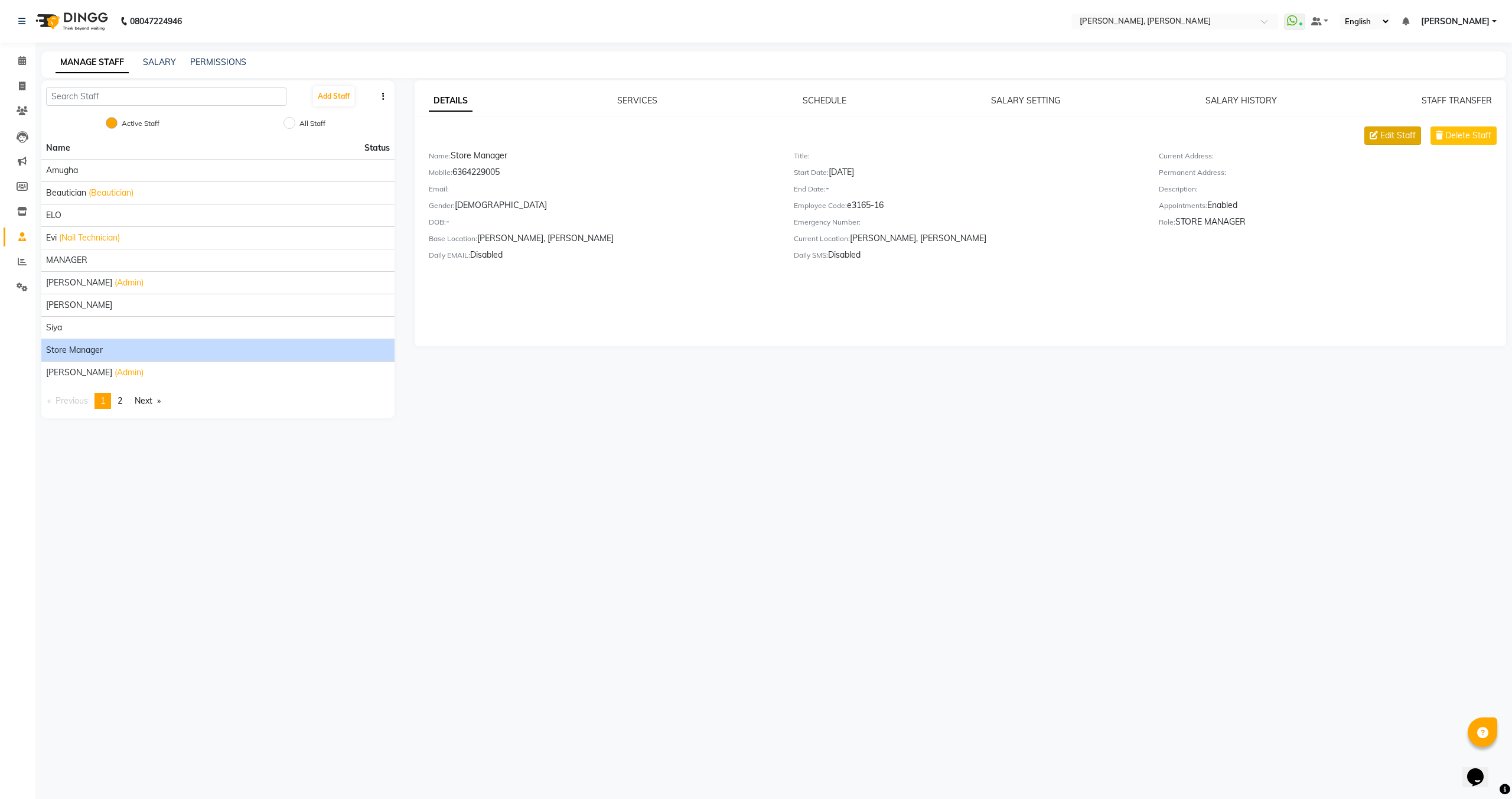
click at [1408, 138] on span "Edit Staff" at bounding box center [1398, 135] width 35 height 13
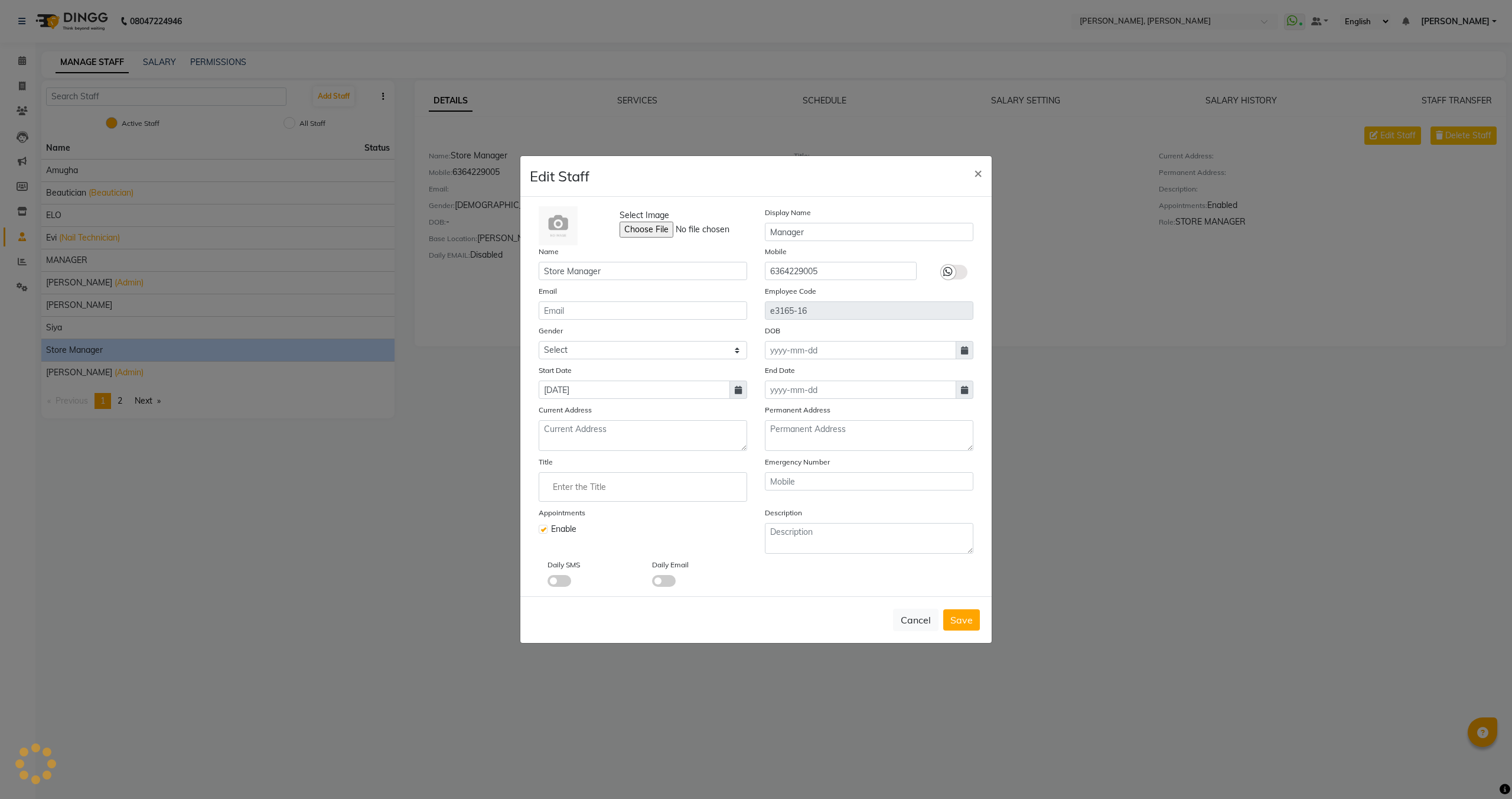
select select "[DEMOGRAPHIC_DATA]"
click at [836, 232] on input "Manager" at bounding box center [869, 232] width 209 height 18
click at [854, 195] on div "Edit Staff ×" at bounding box center [756, 177] width 471 height 41
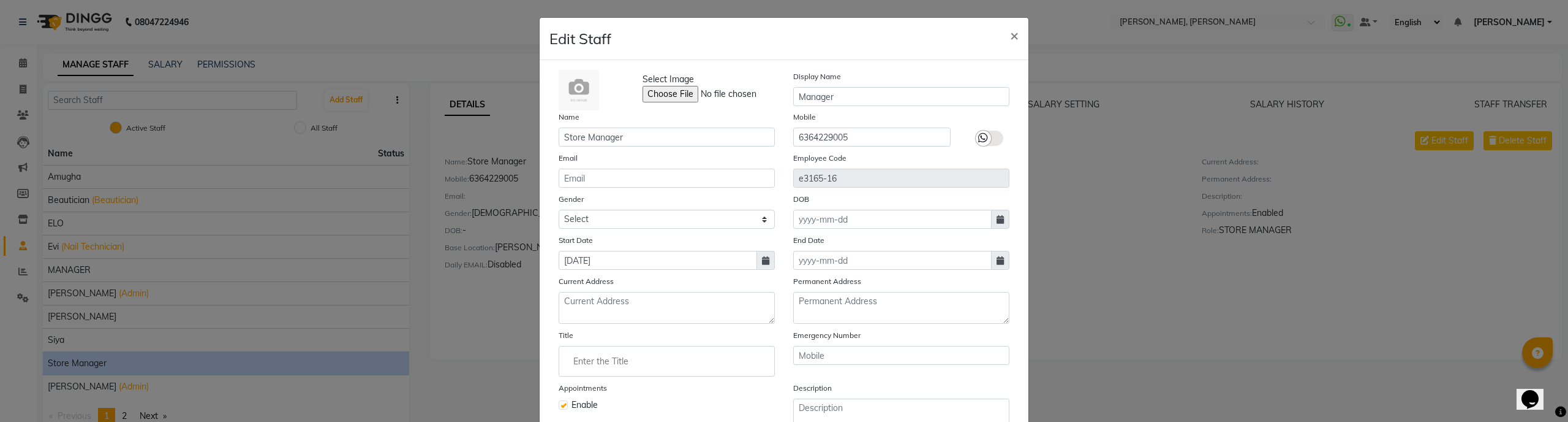
click at [1132, 282] on ngb-modal-window "Edit Staff × Select Image Display Name Manager Name Store Manager Mobile 636422…" at bounding box center [784, 211] width 1568 height 422
click at [1016, 37] on span "×" at bounding box center [1014, 35] width 9 height 19
select select
checkbox input "false"
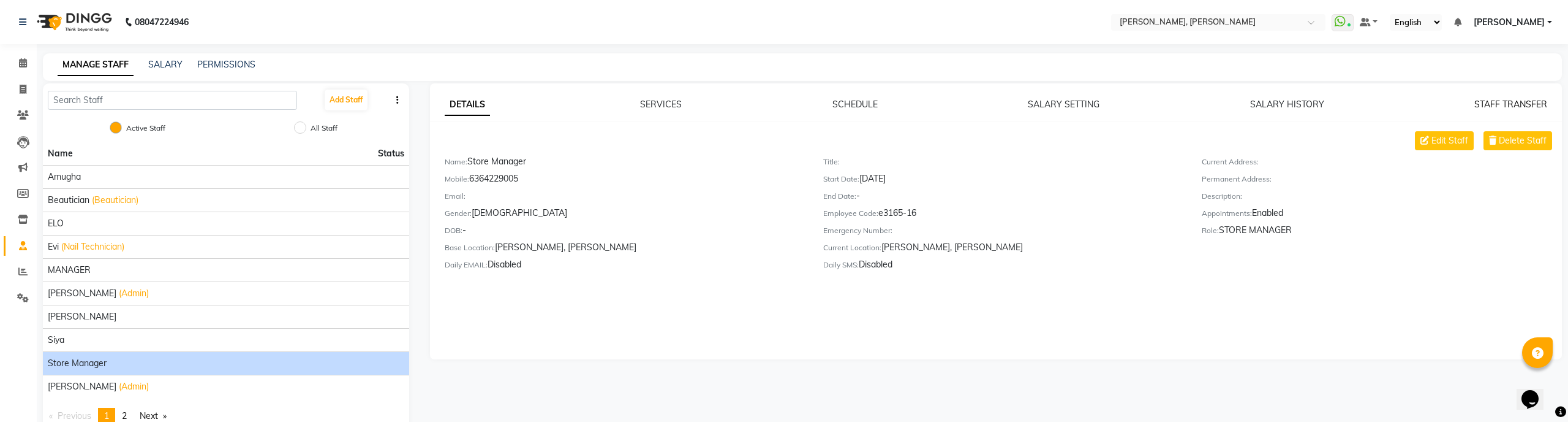
click at [1516, 103] on link "STAFF TRANSFER" at bounding box center [1511, 105] width 73 height 11
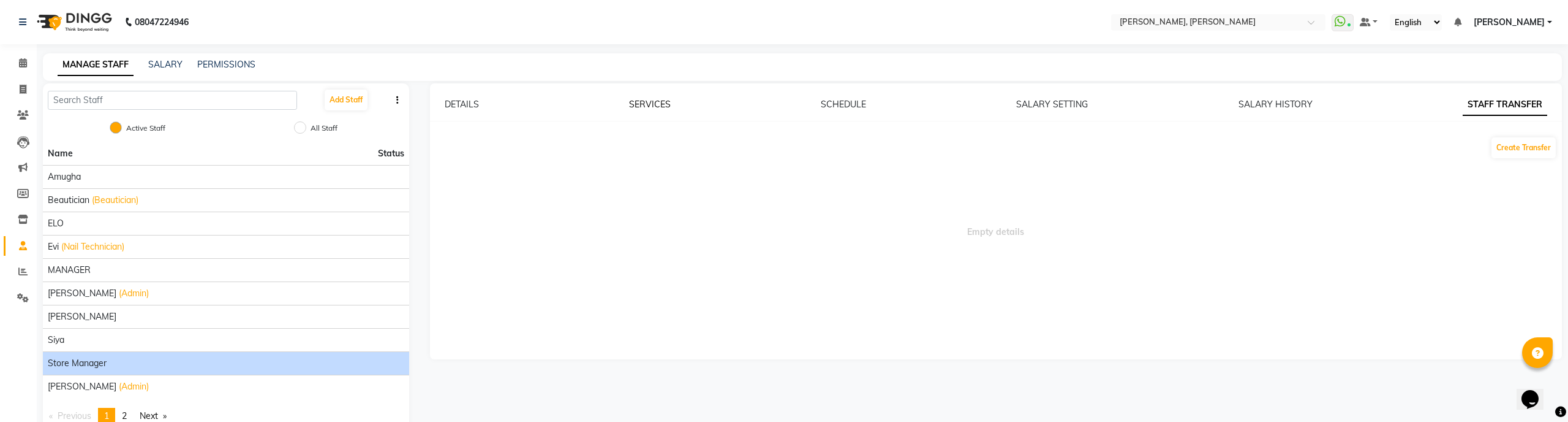
click at [655, 108] on link "SERVICES" at bounding box center [649, 105] width 41 height 11
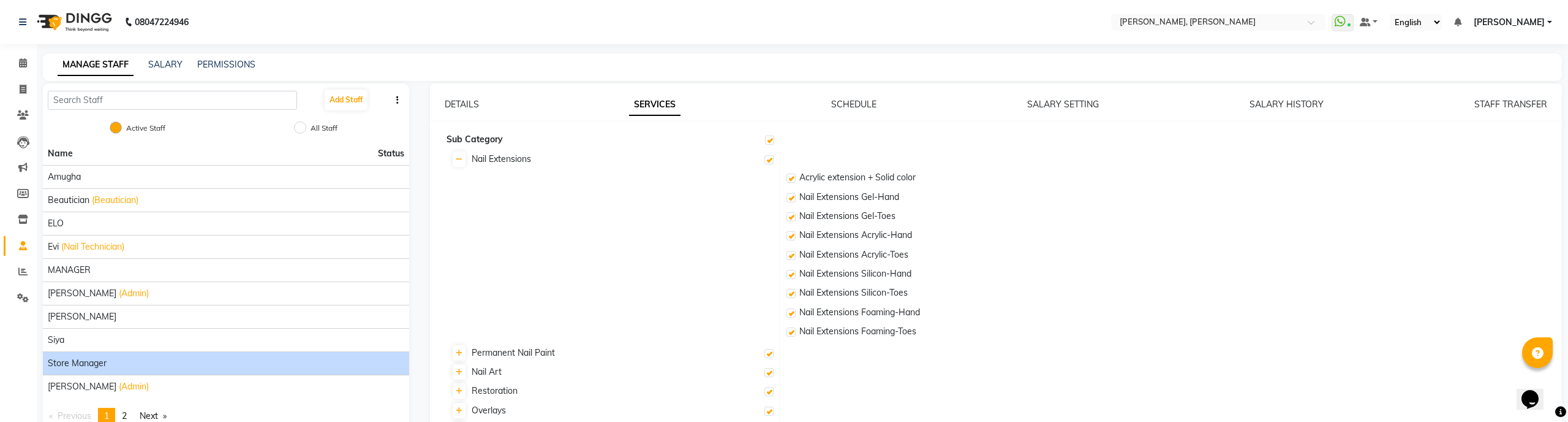
checkbox input "true"
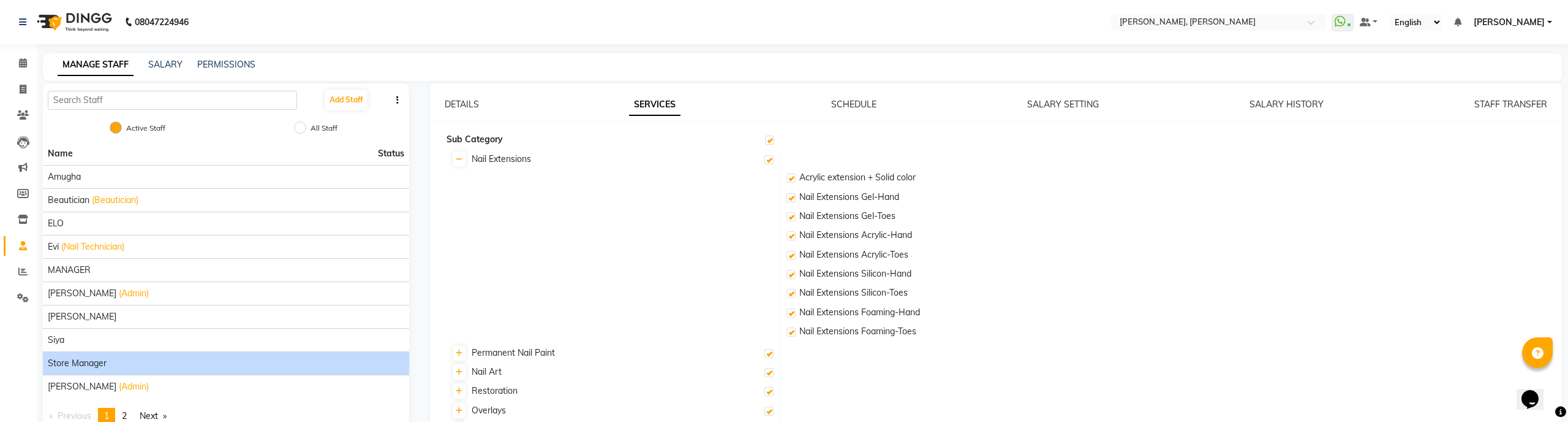
checkbox input "true"
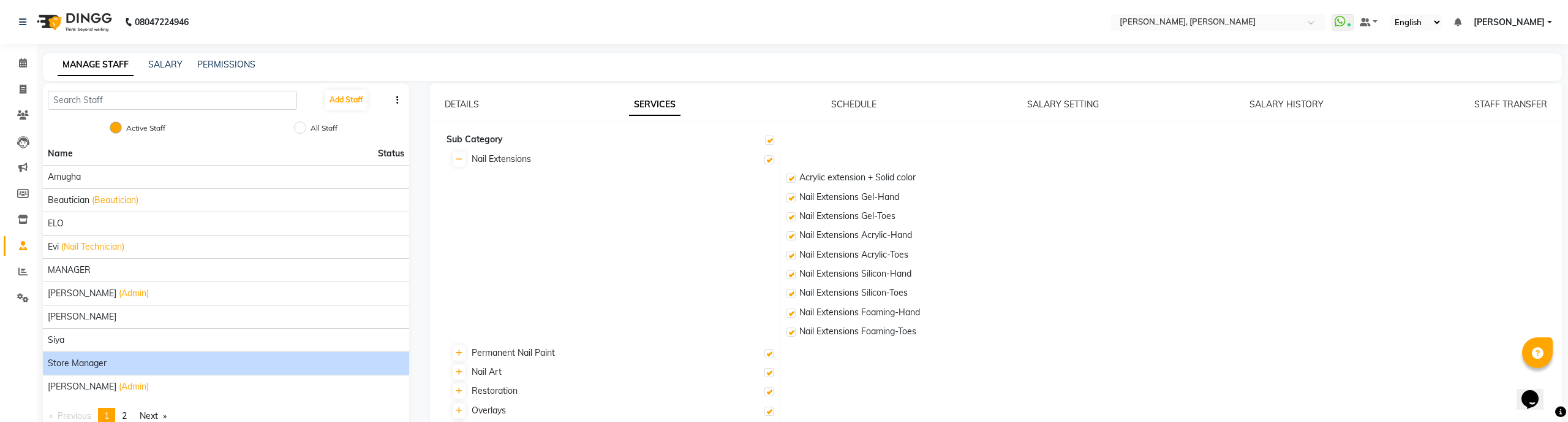
checkbox input "true"
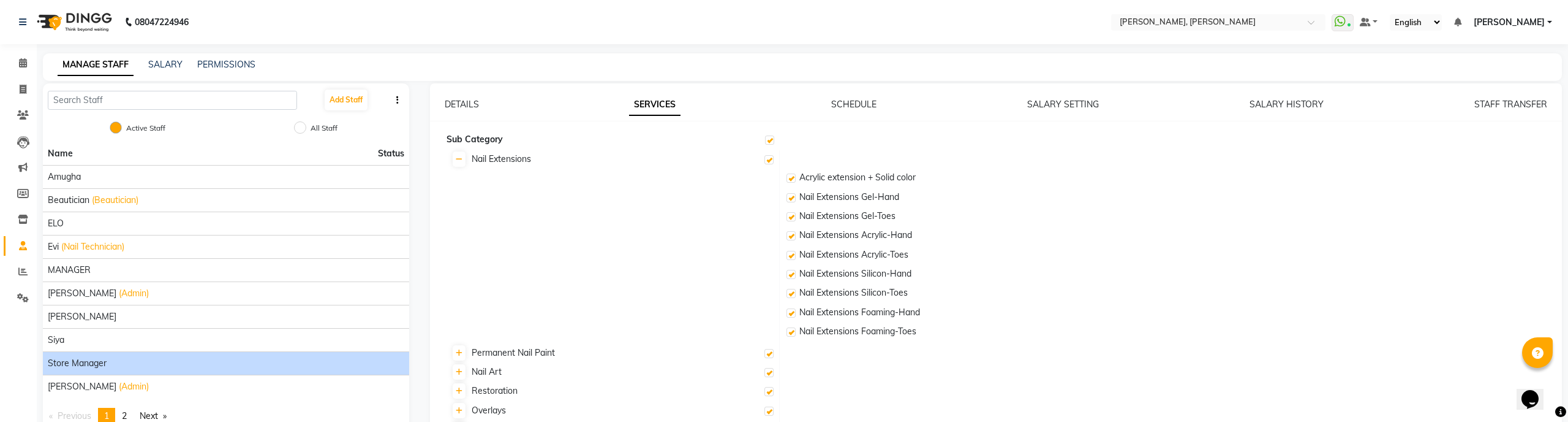
checkbox input "true"
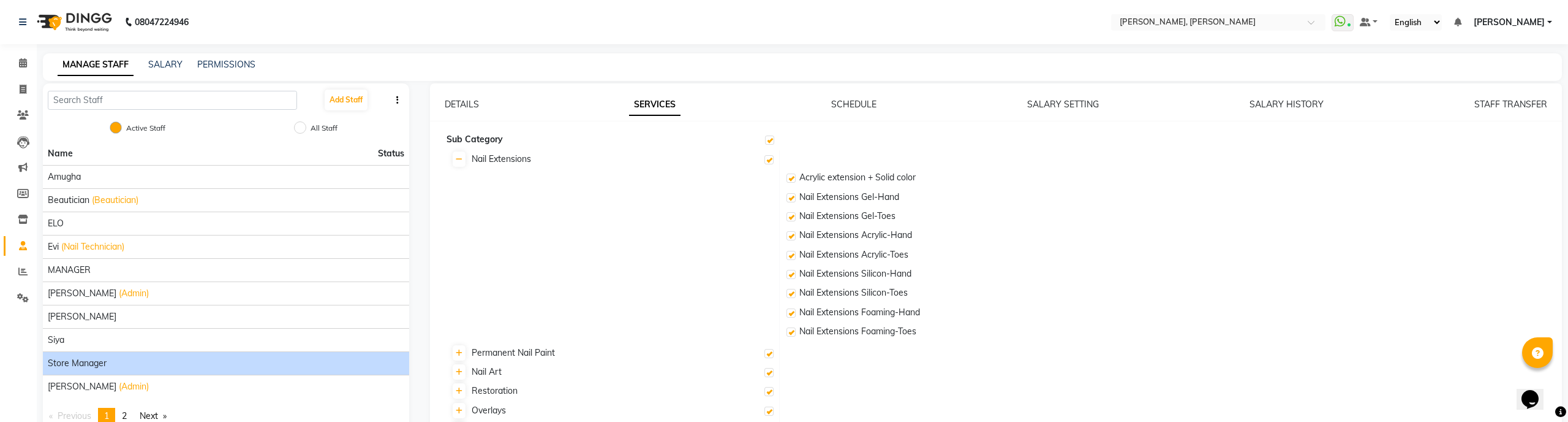
checkbox input "true"
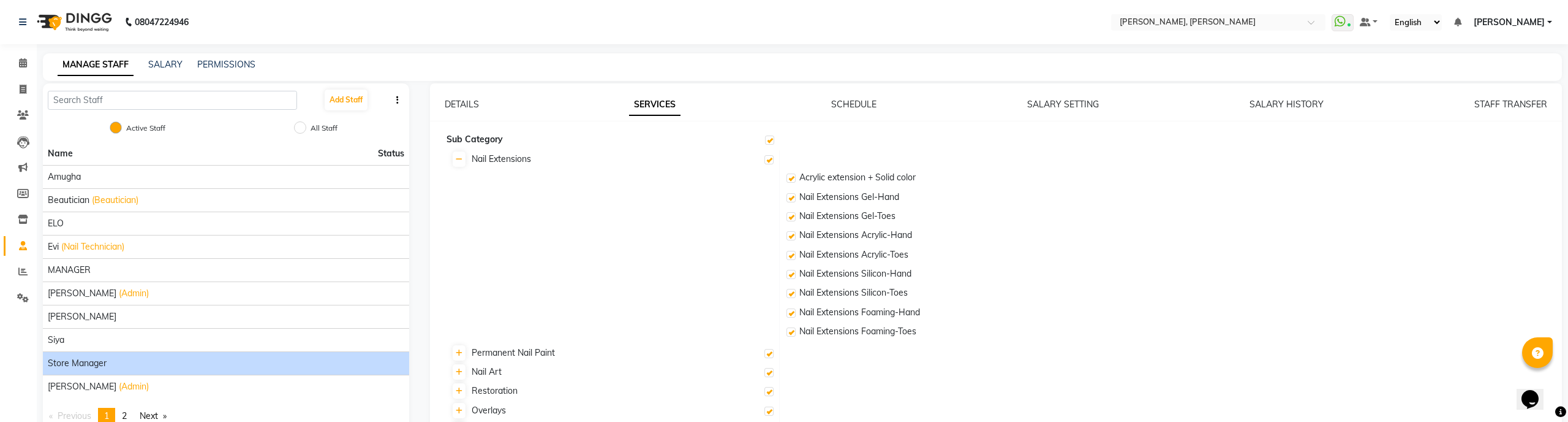
checkbox input "true"
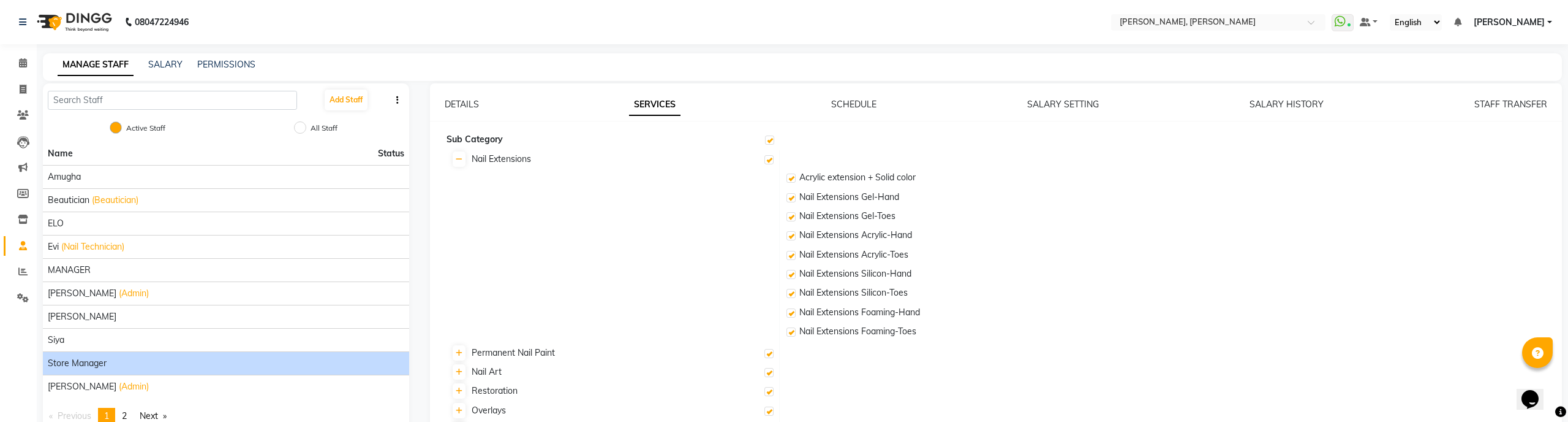
checkbox input "true"
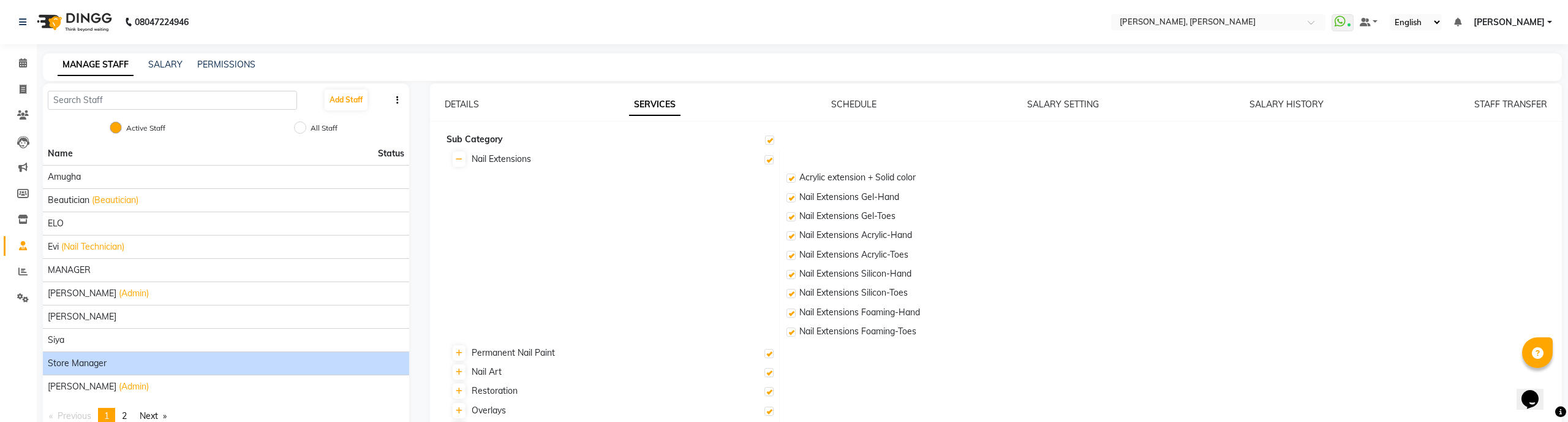
checkbox input "true"
click at [445, 99] on link "DETAILS" at bounding box center [462, 105] width 34 height 11
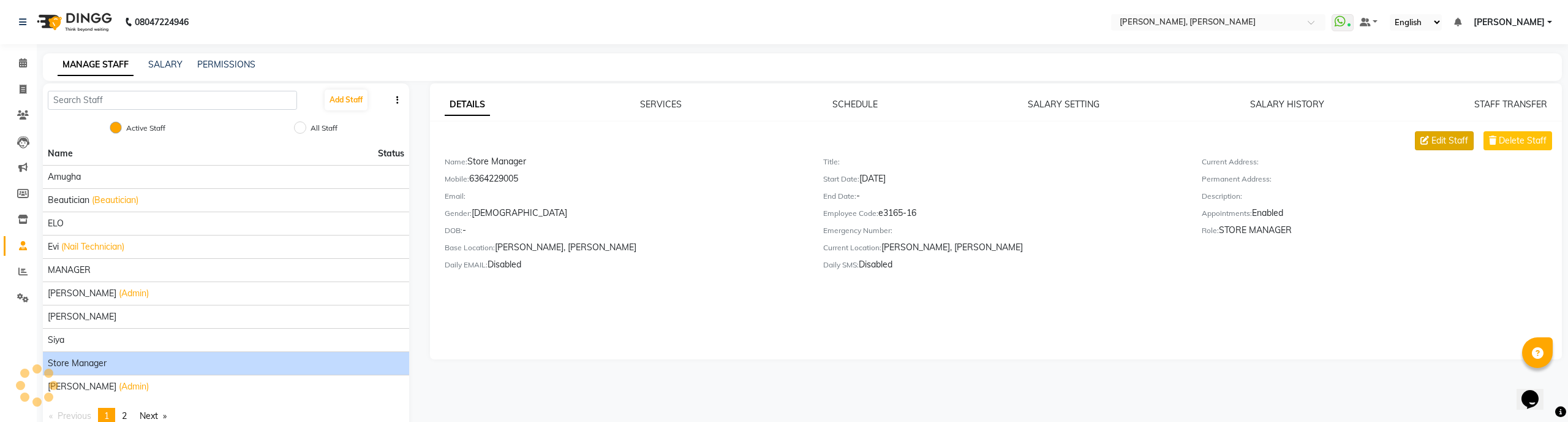
click at [1450, 139] on span "Edit Staff" at bounding box center [1450, 140] width 37 height 13
select select "[DEMOGRAPHIC_DATA]"
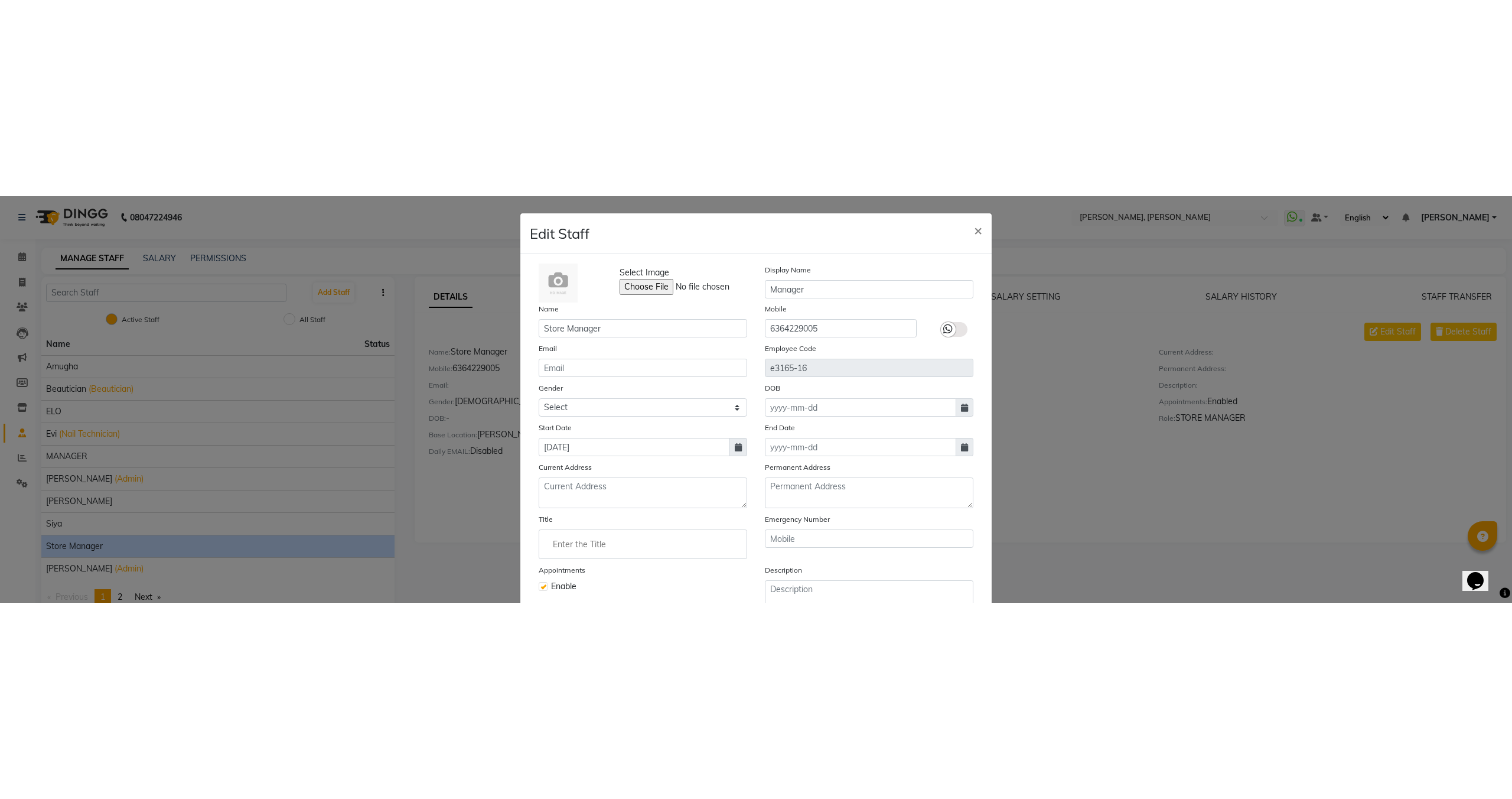
scroll to position [115, 0]
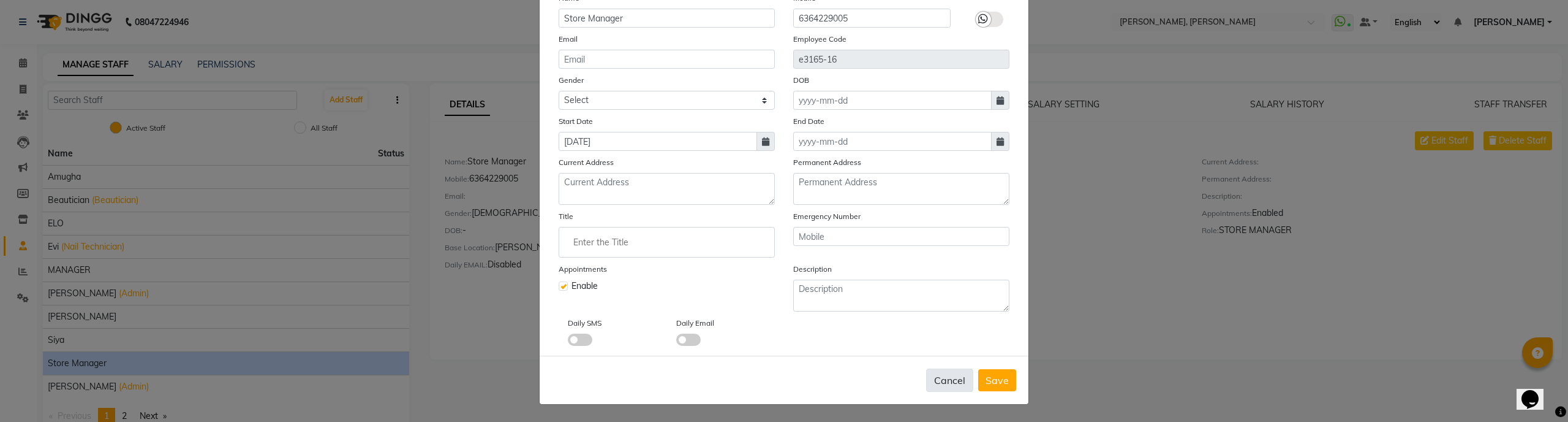
click at [952, 384] on button "Cancel" at bounding box center [950, 380] width 48 height 23
select select
checkbox input "false"
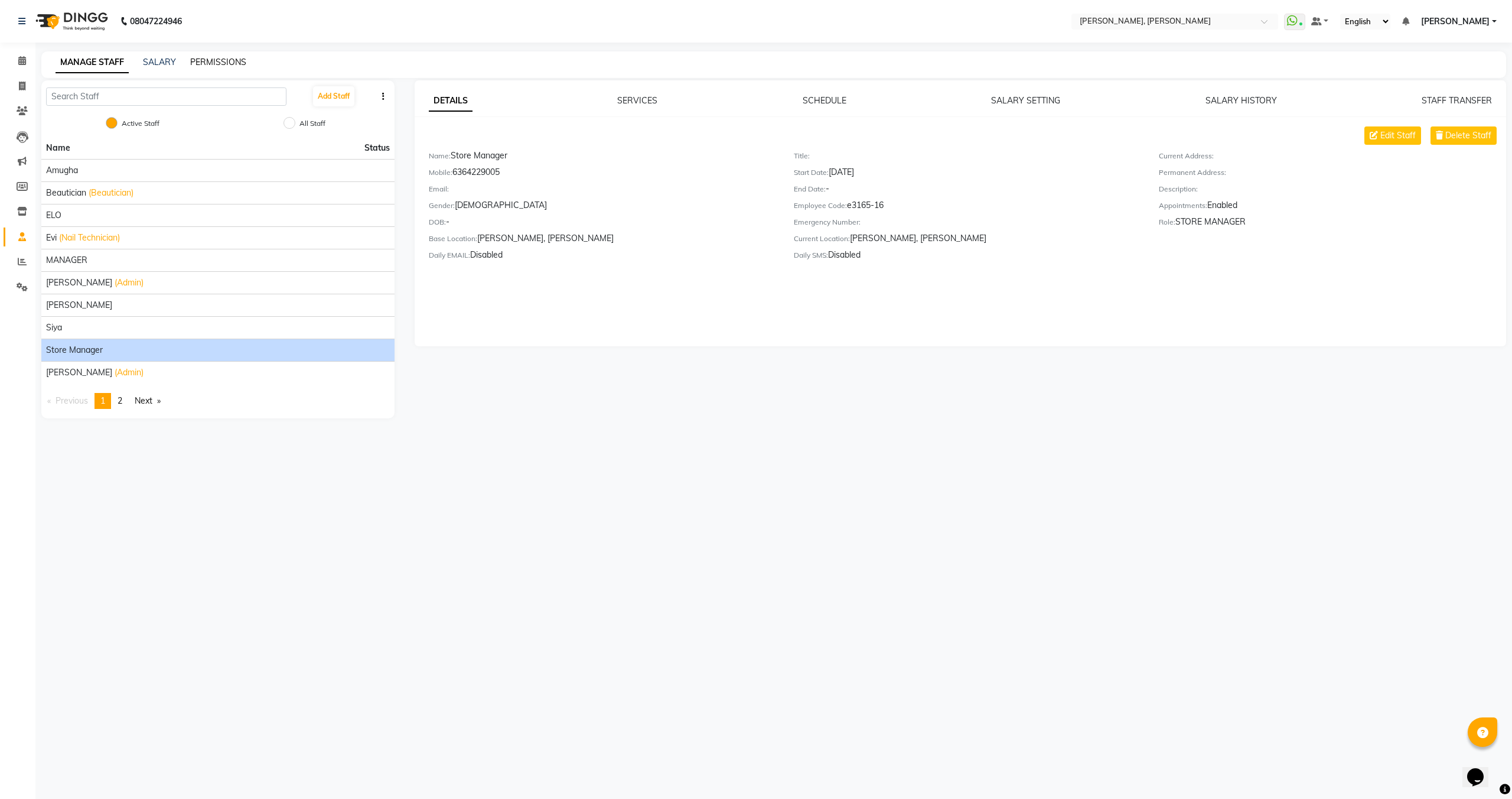
click at [225, 59] on link "PERMISSIONS" at bounding box center [218, 62] width 56 height 11
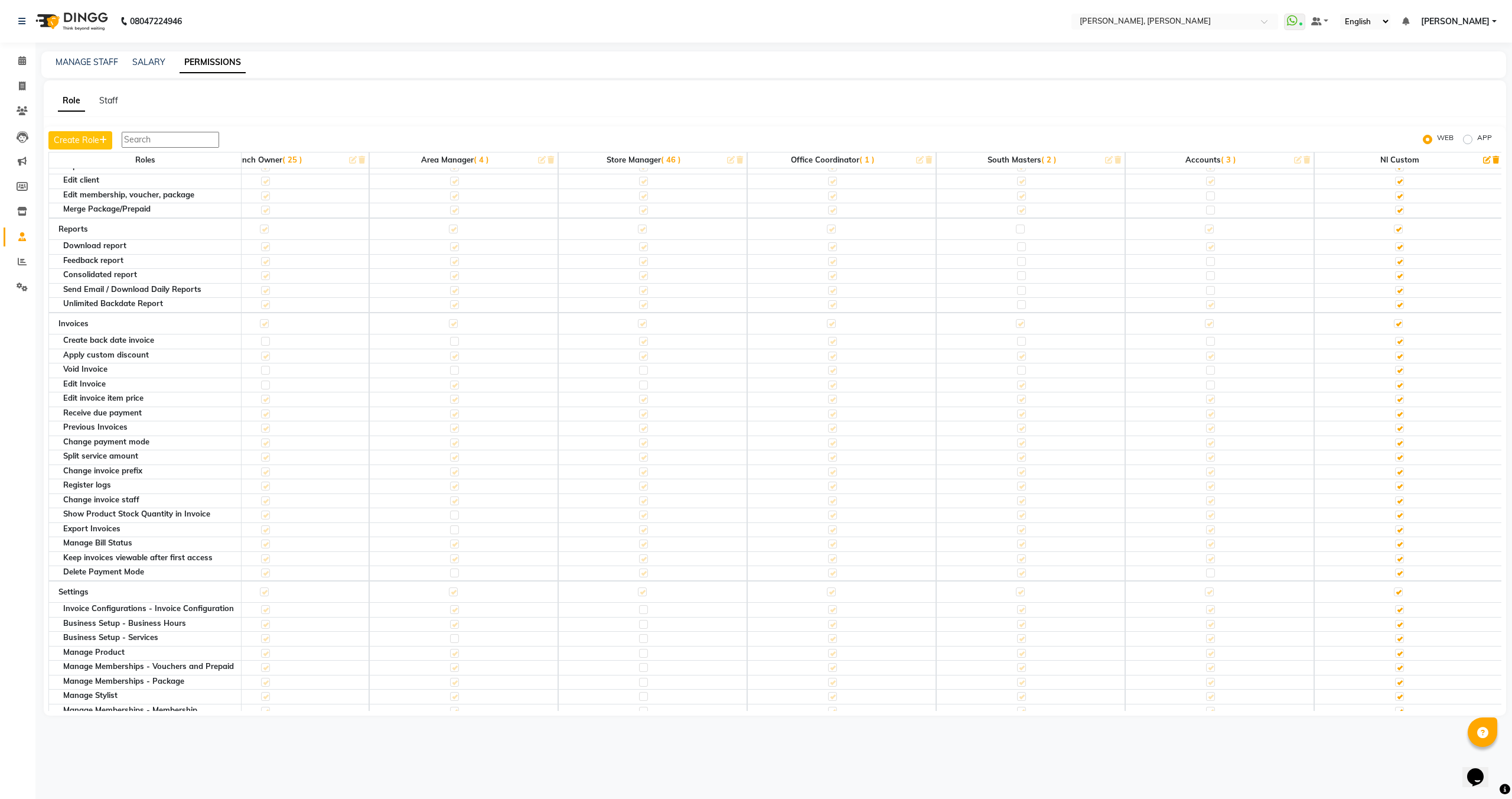
scroll to position [0, 629]
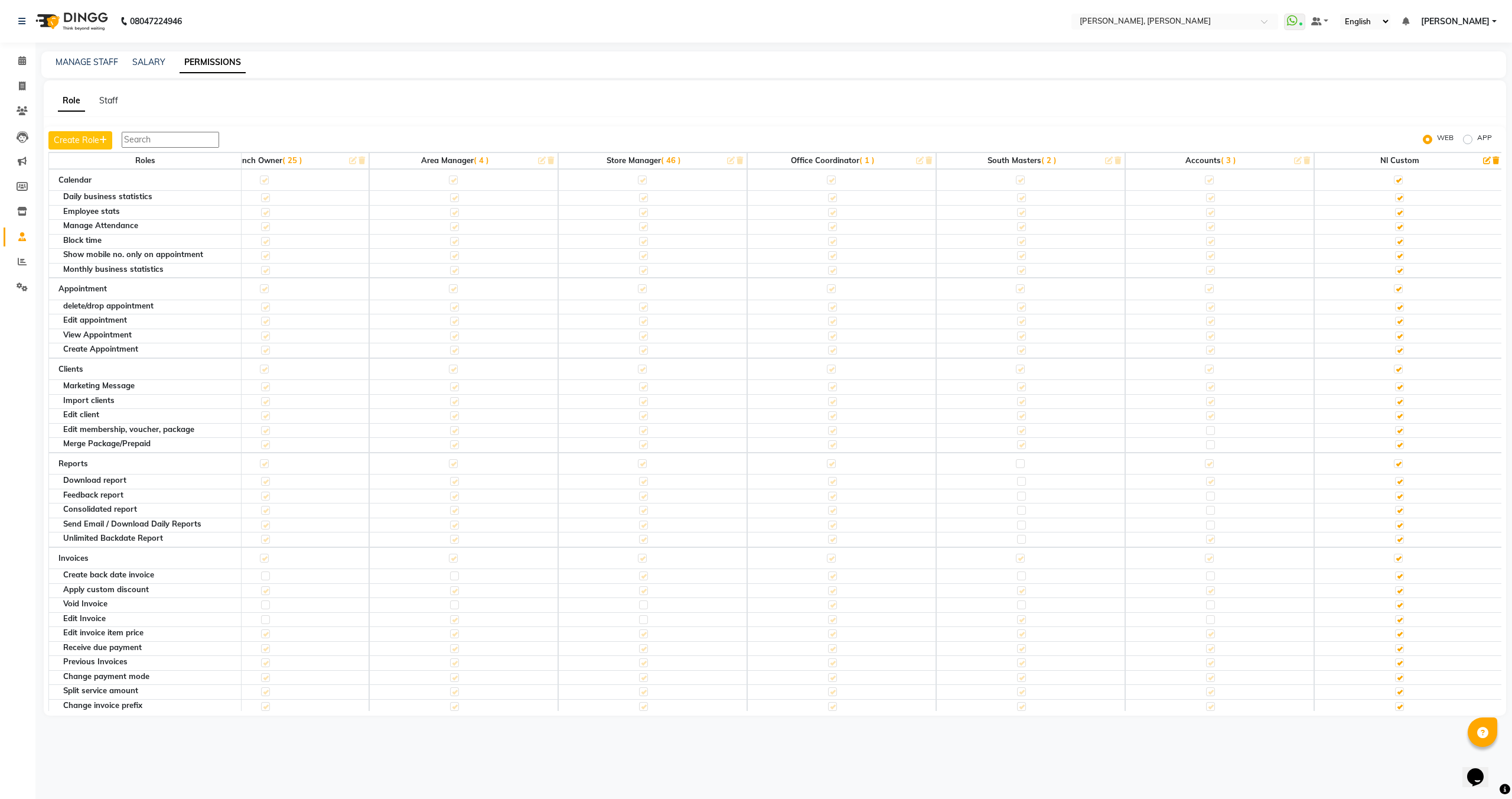
click icon "button"
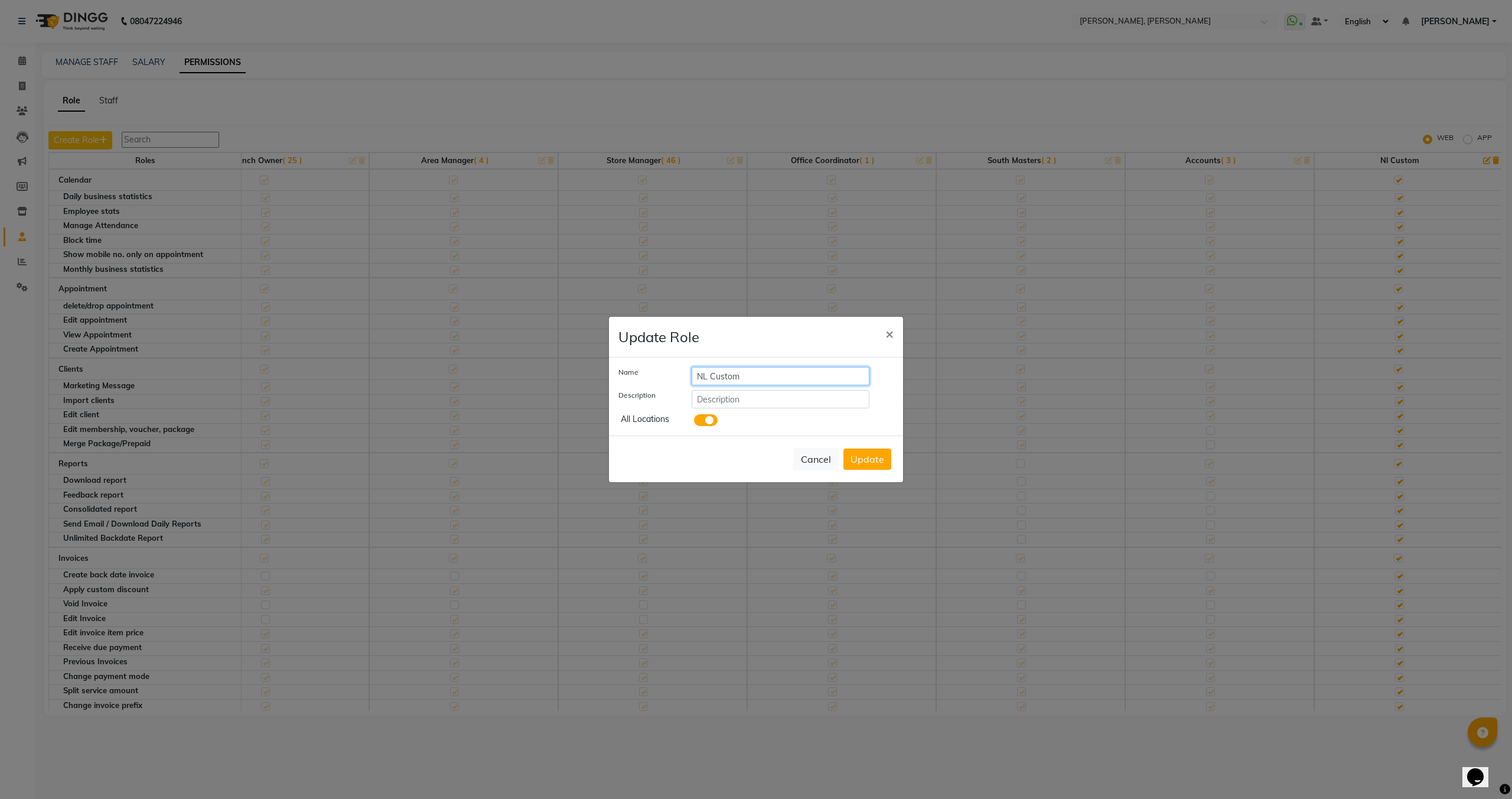
click input "NL Custom"
type input "StoreManager"
click input "text"
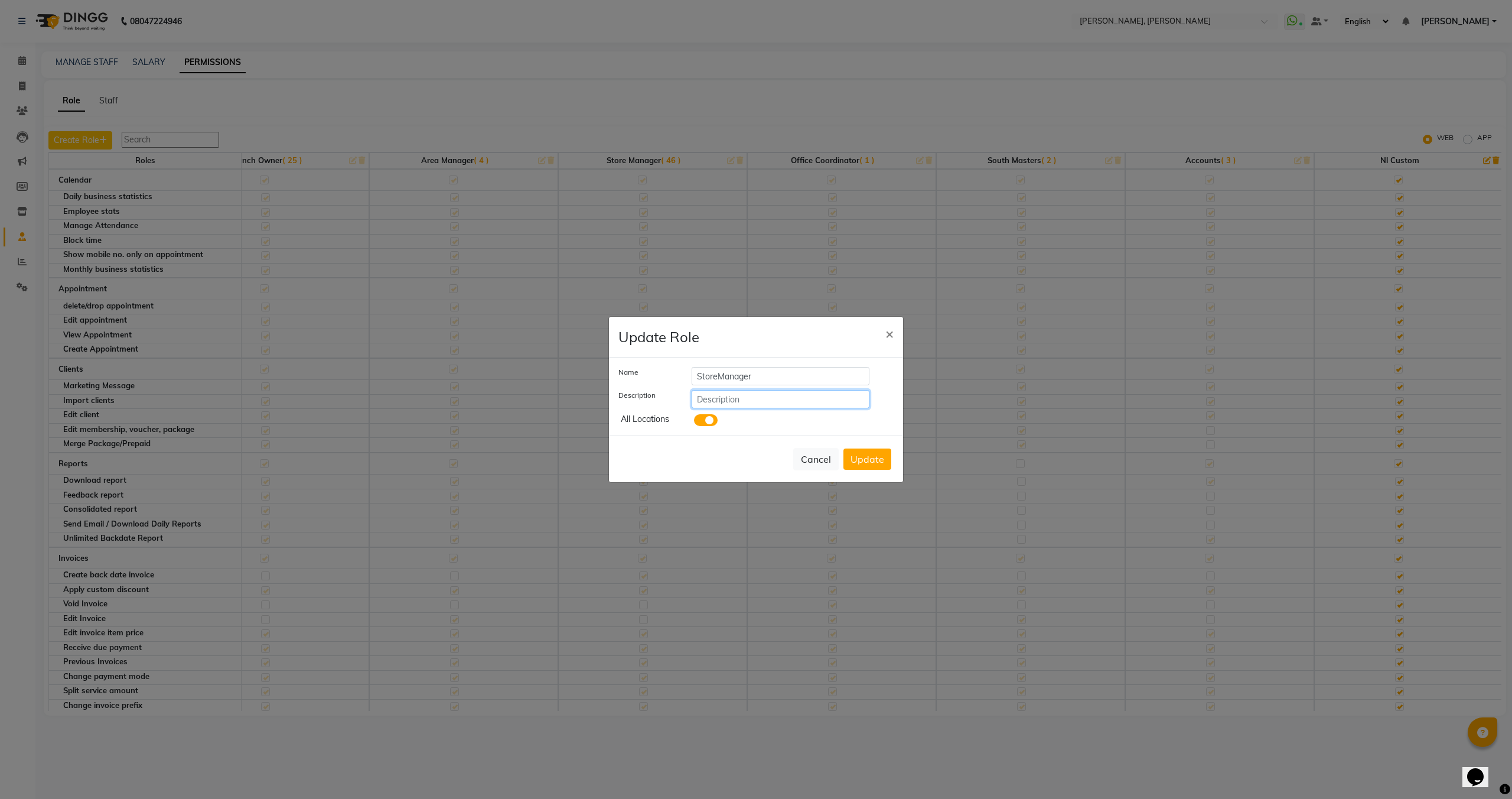
click input "text"
type input "RR Nagar SM"
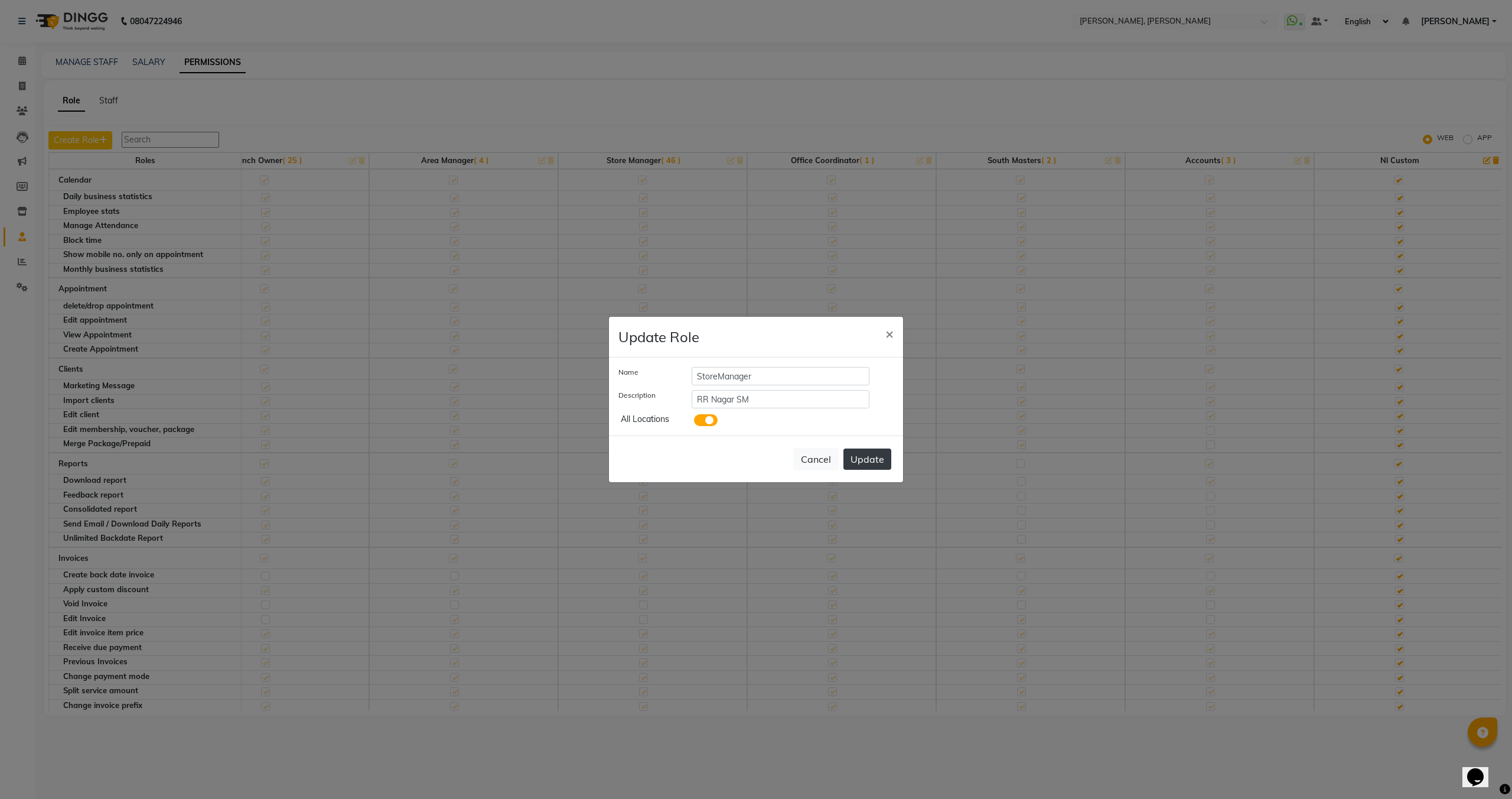
click button "Update"
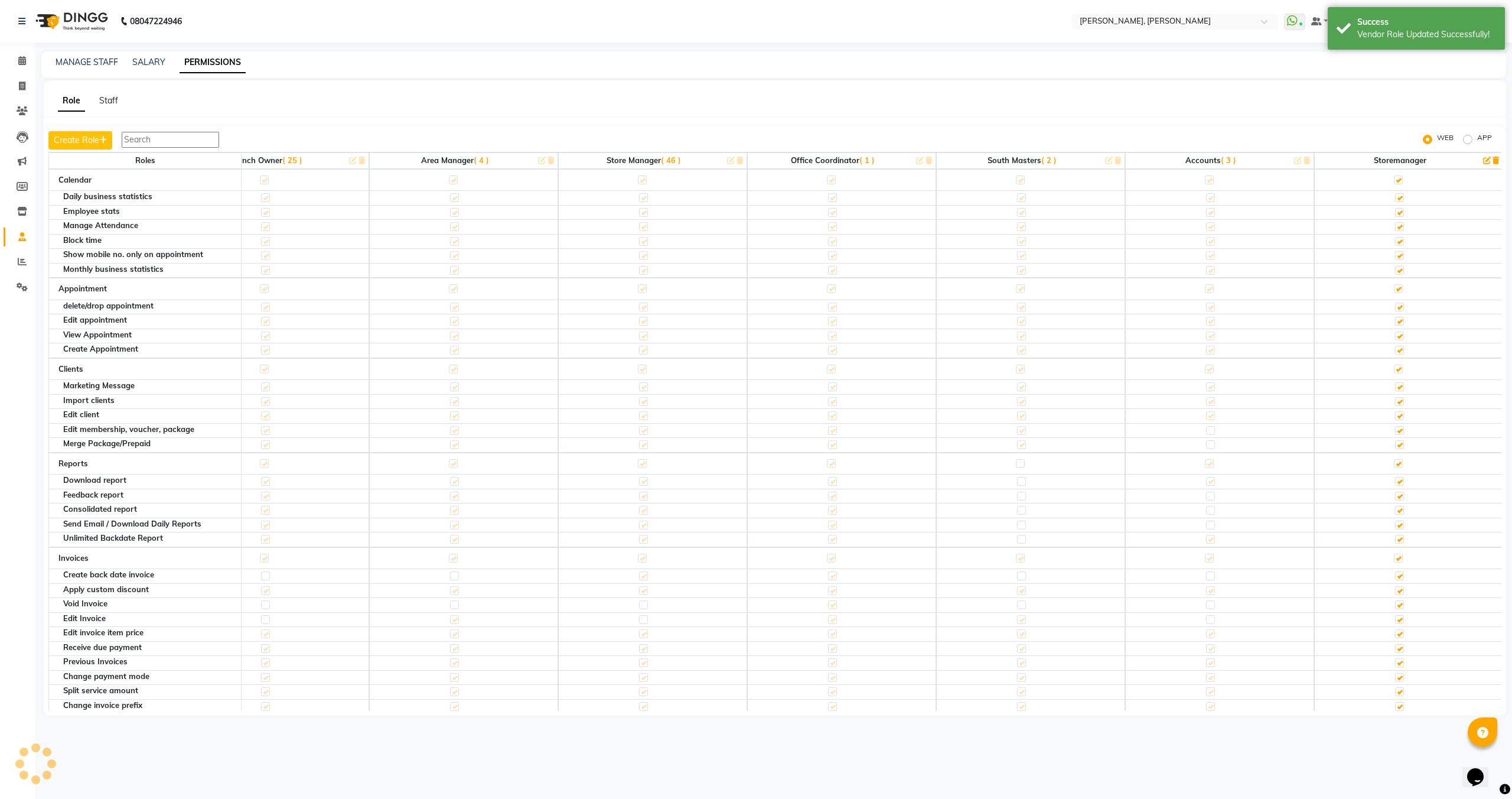
click icon "button"
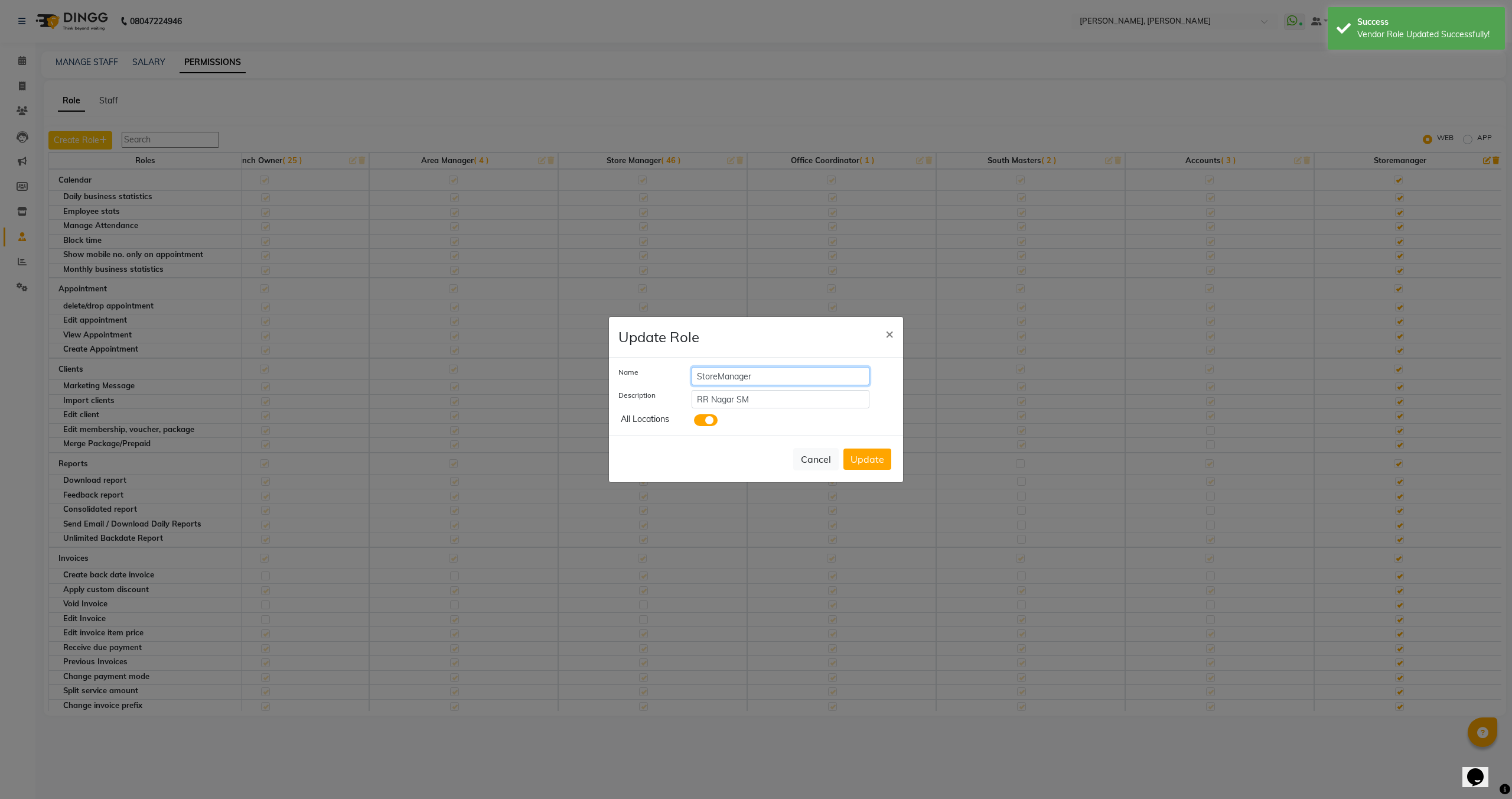
click input "StoreManager"
type input "Store Manager"
click button "Update"
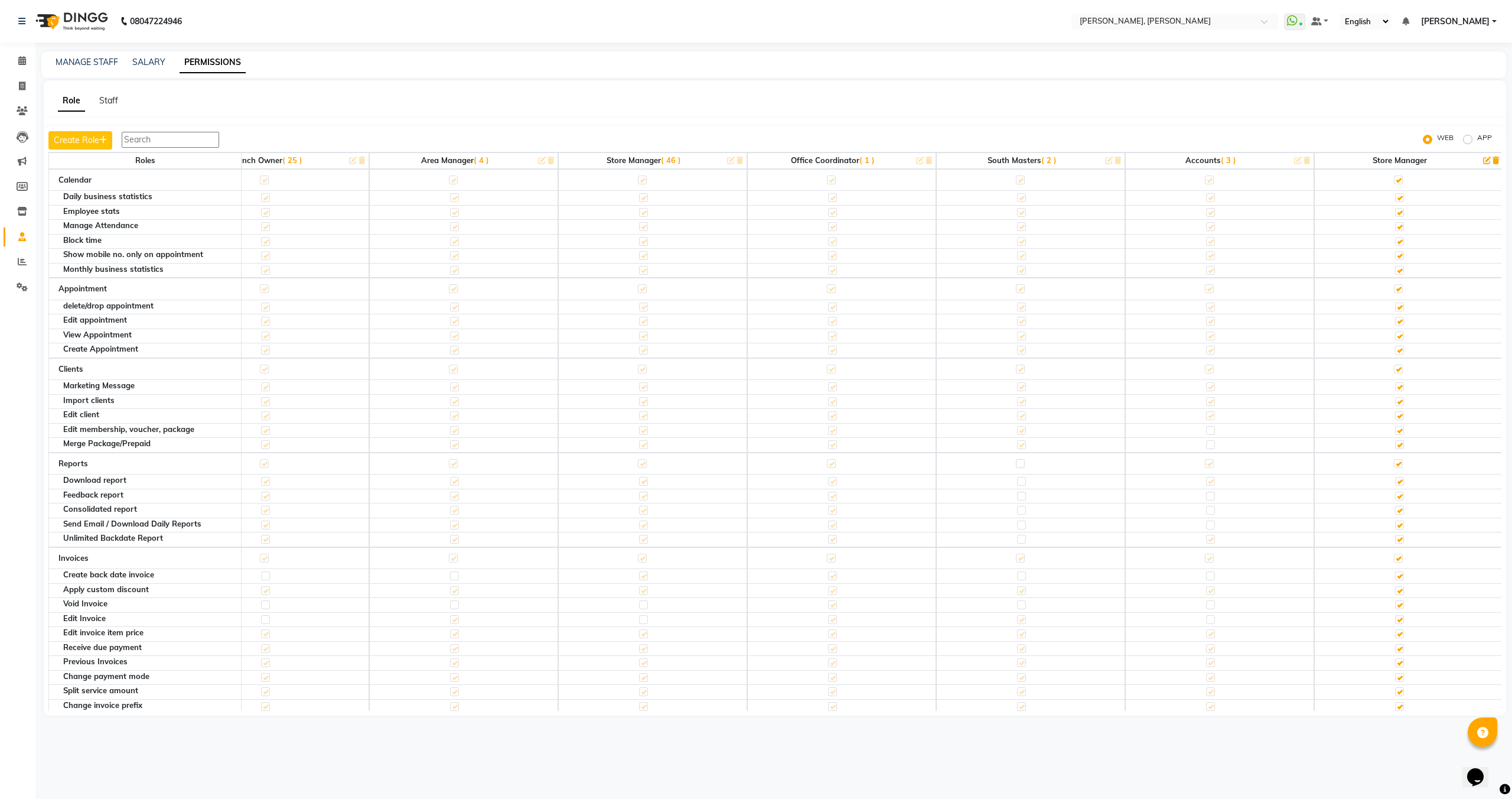
click label "APP"
click input "APP"
radio input "true"
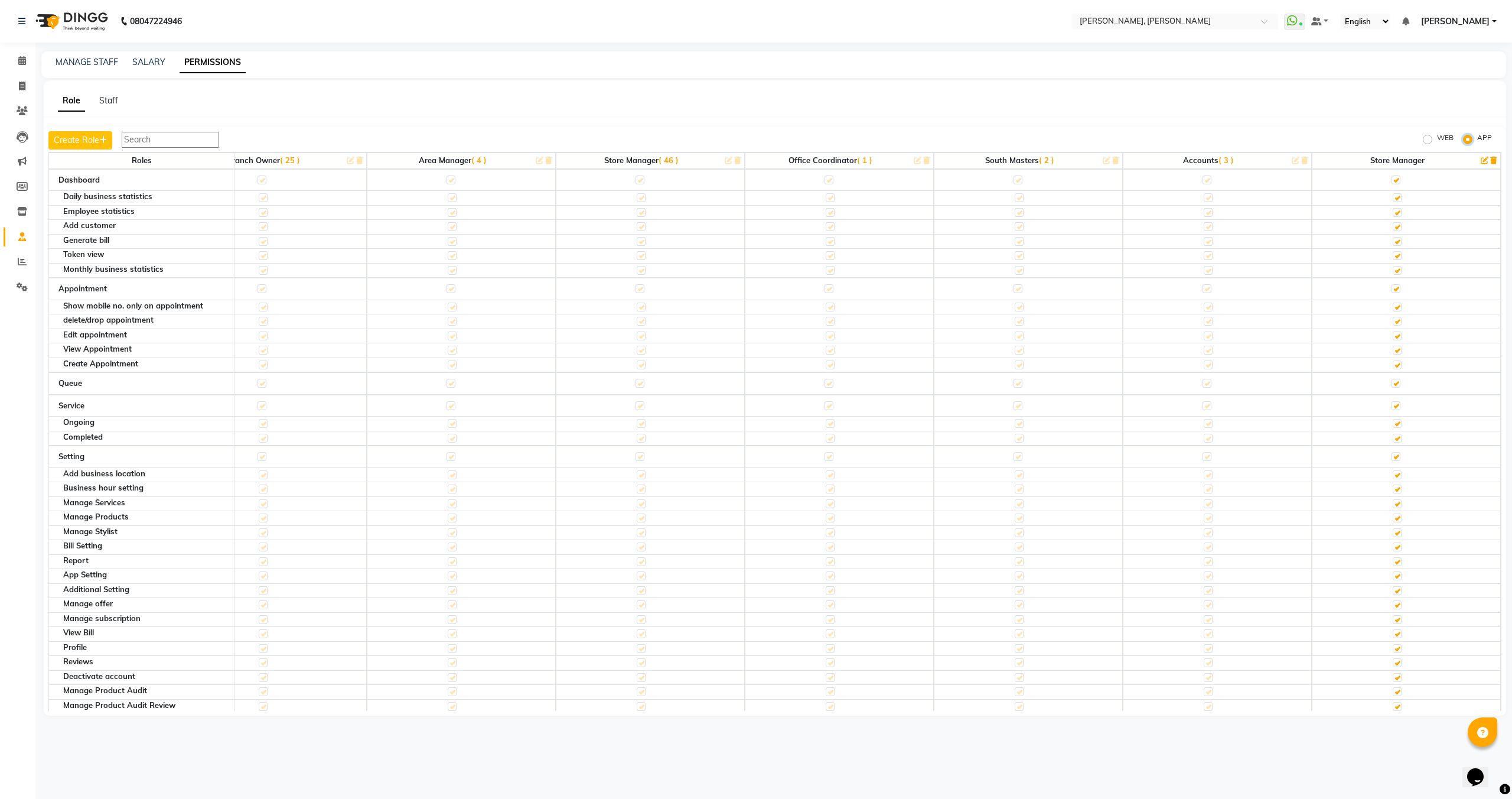
scroll to position [0, 621]
click label "WEB"
click input "WEB"
radio input "true"
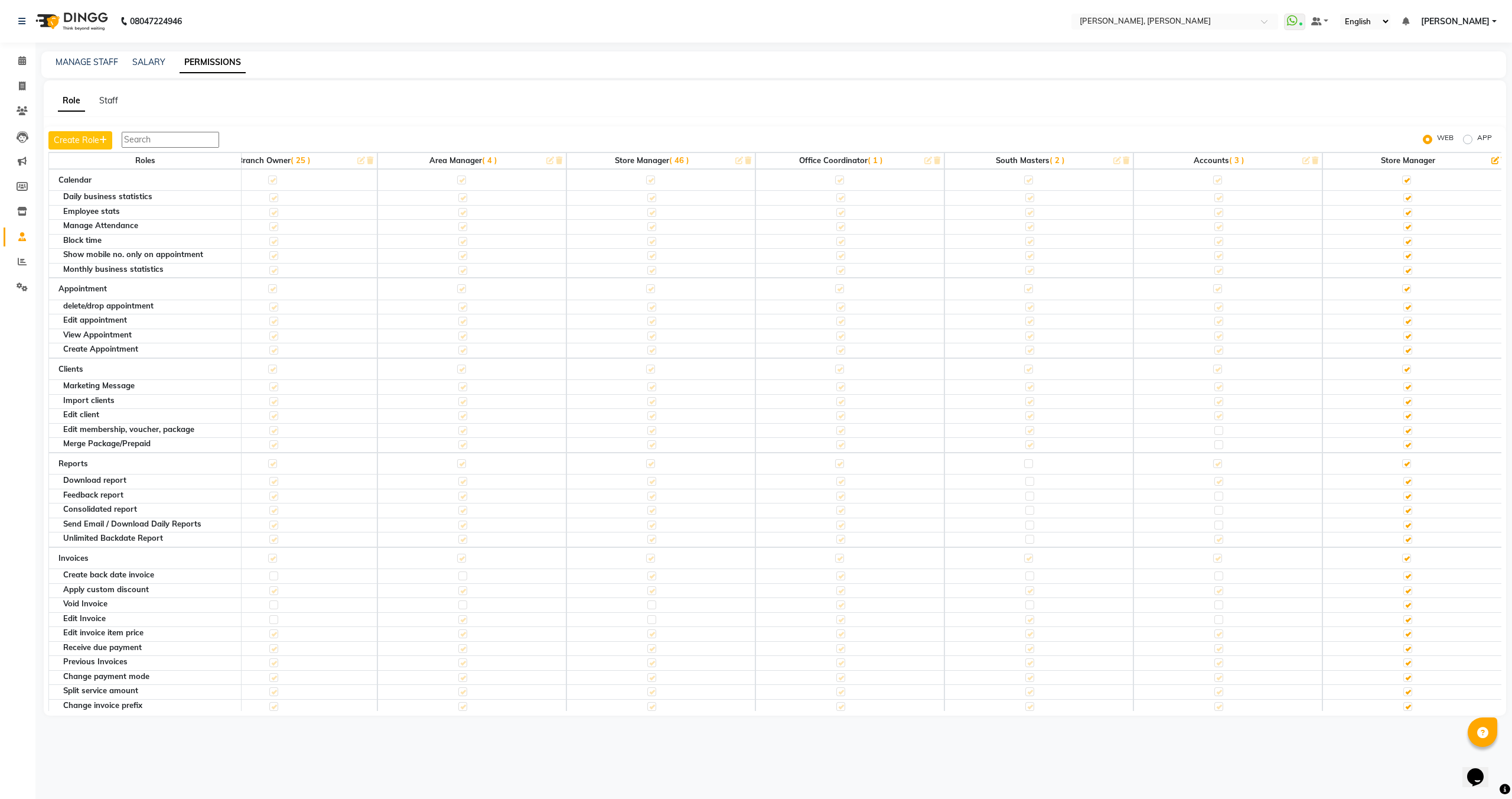
click div "Role Staff"
click div "Role Staff Create Role WEB APP Roles Manager ( 2 ) Administrator ( 3 ) Super Ad…"
click link "Staff"
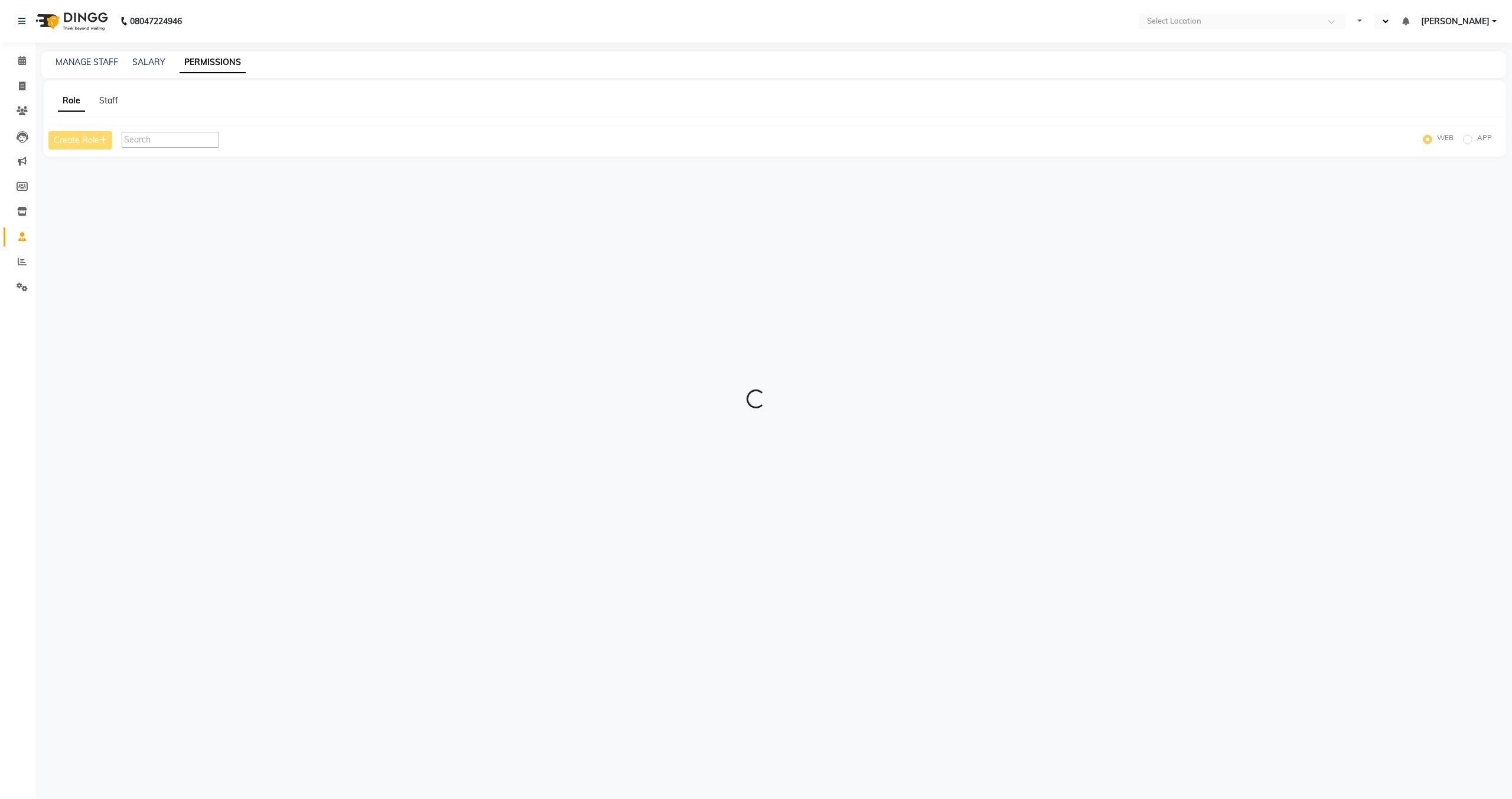
select select "en"
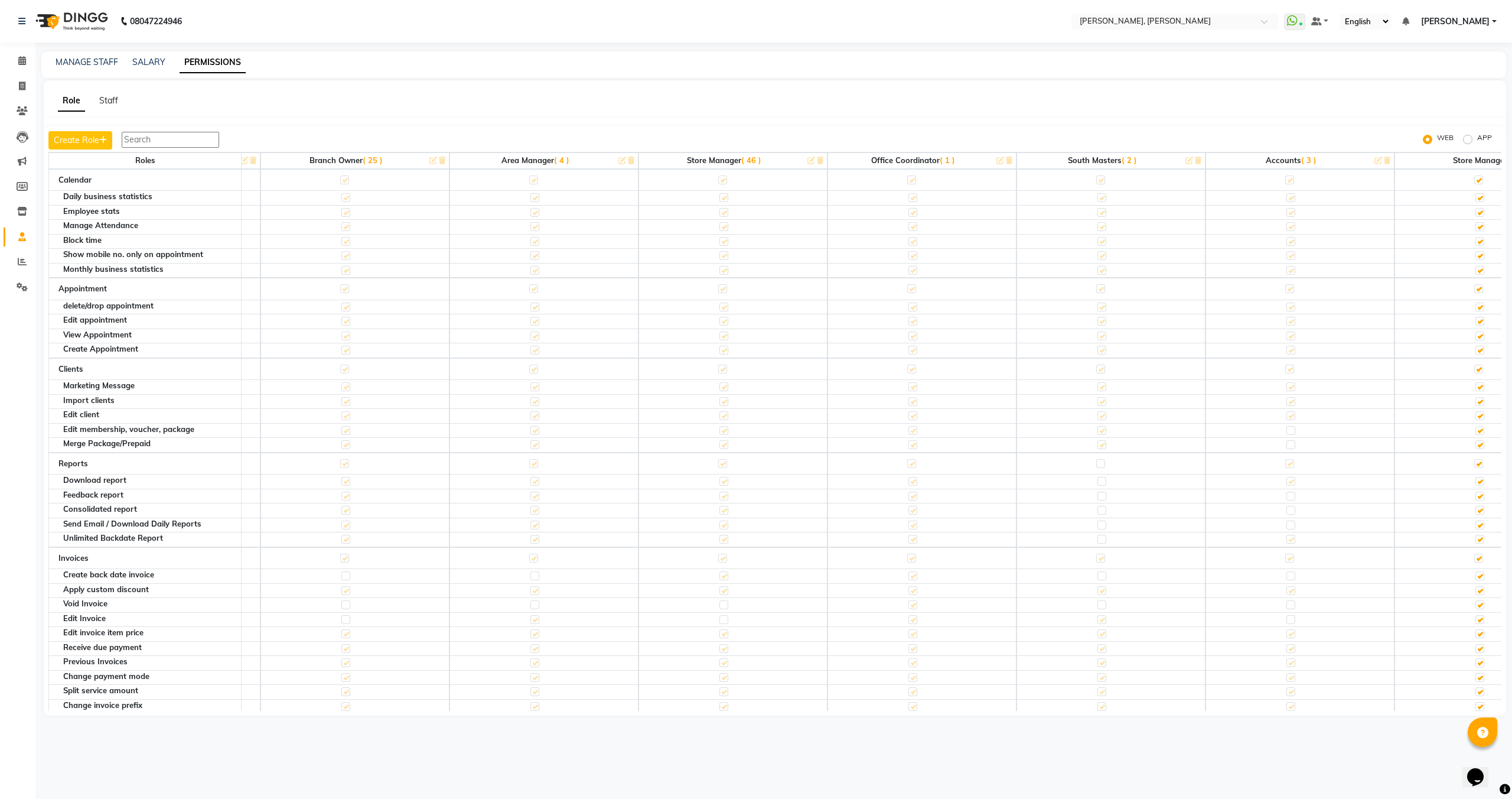
scroll to position [0, 629]
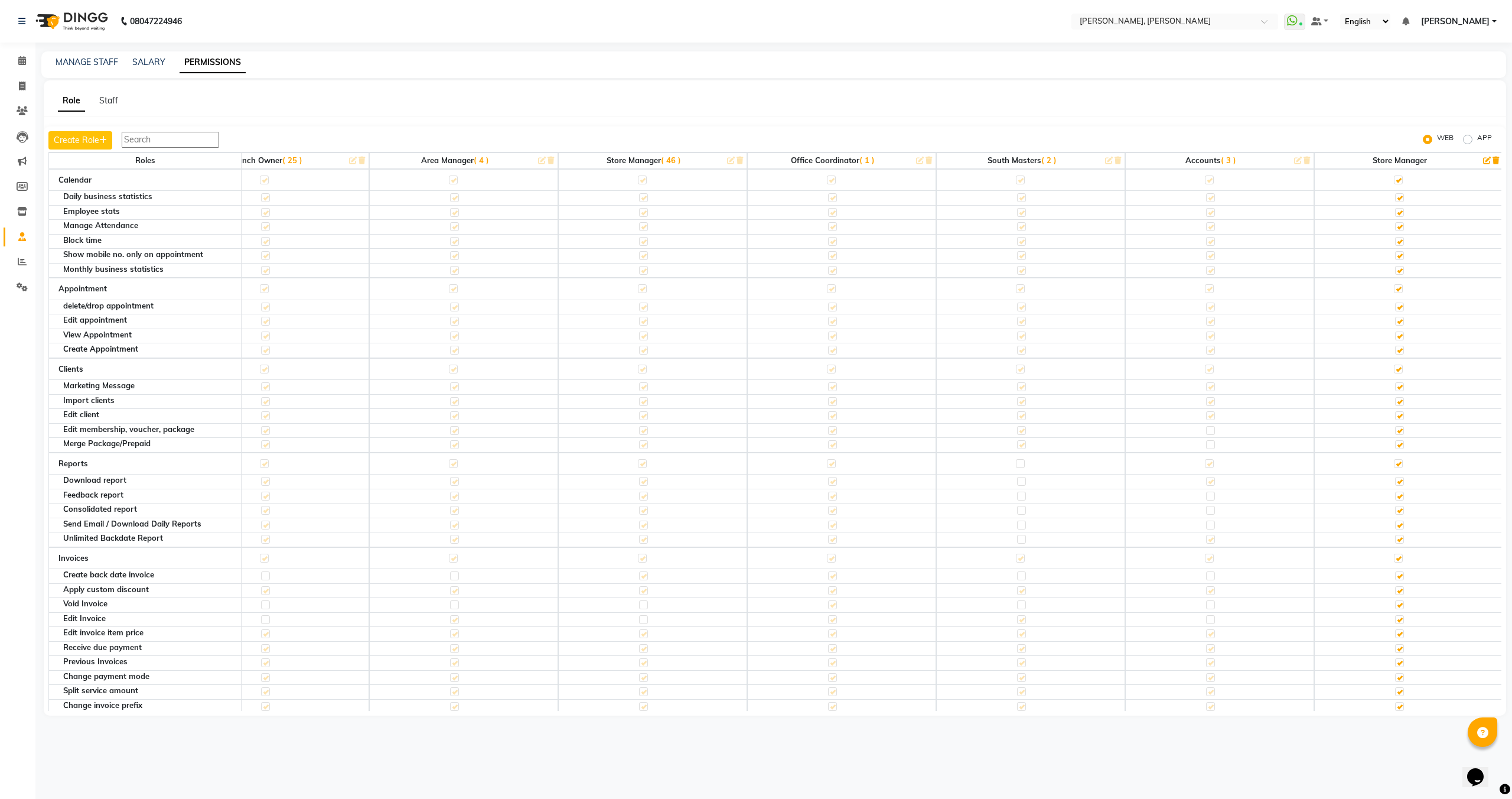
click at [1048, 159] on span "( 2 )" at bounding box center [1049, 160] width 15 height 10
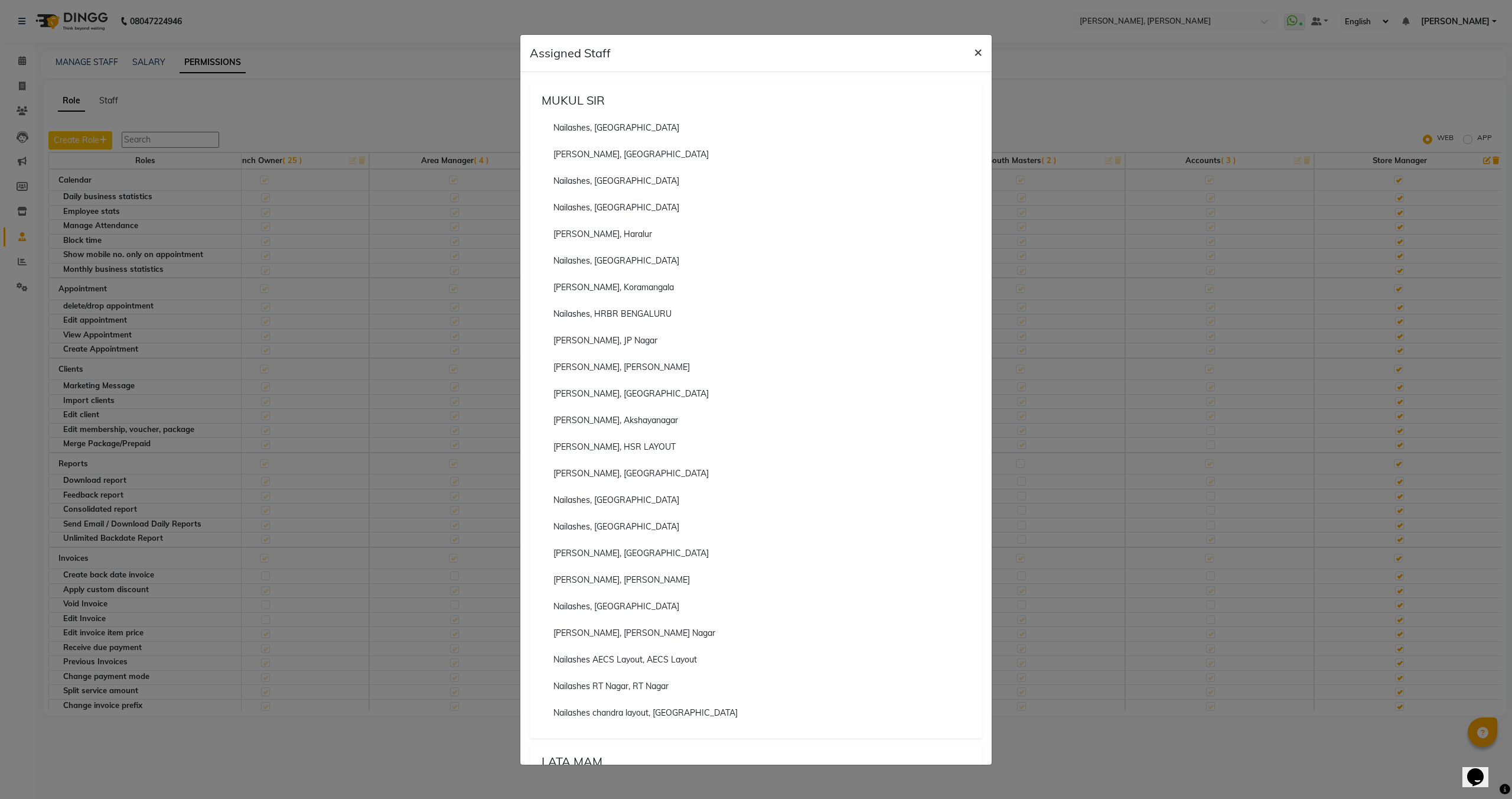
click at [981, 49] on span "×" at bounding box center [978, 52] width 8 height 18
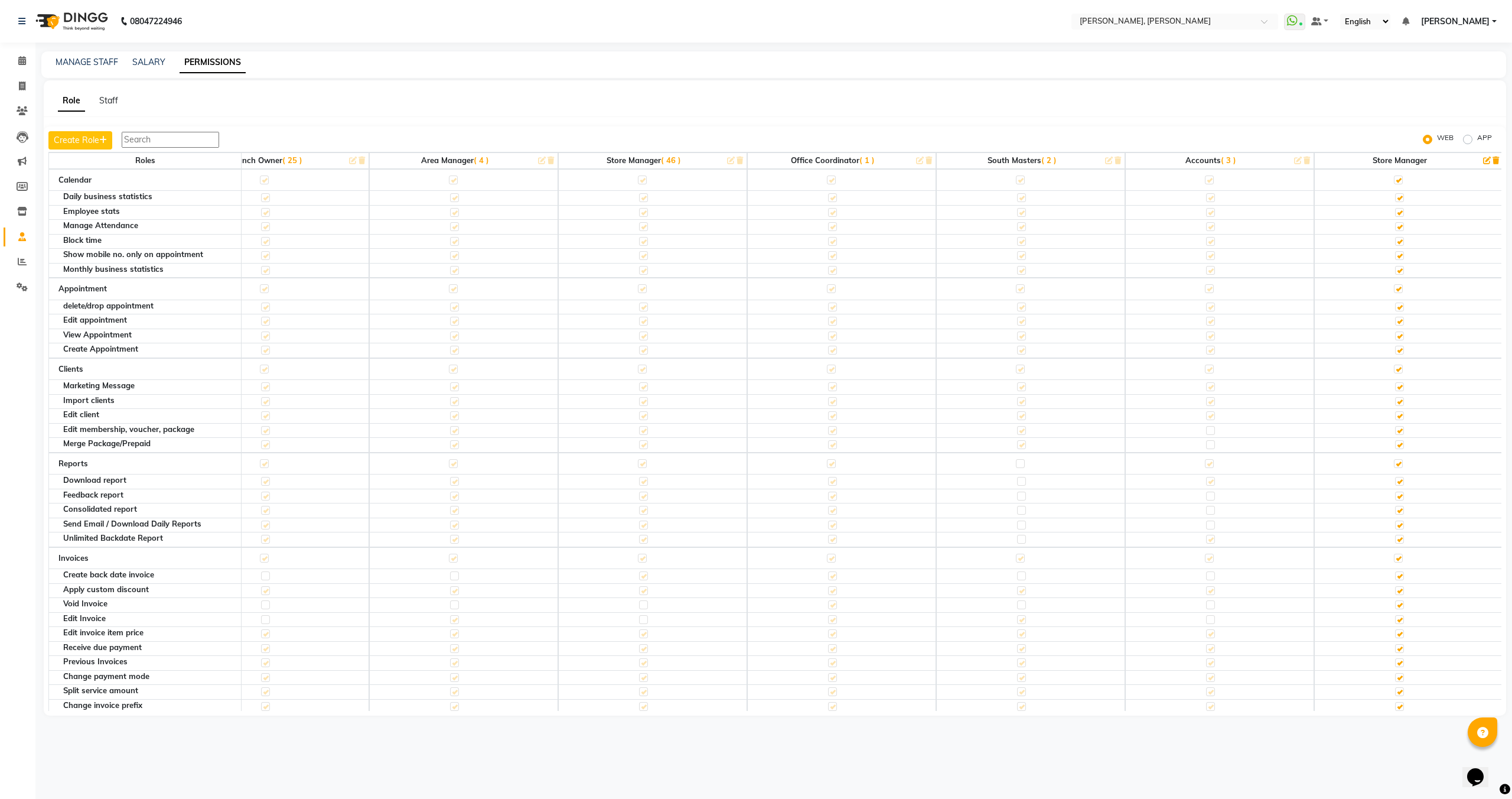
click at [1228, 161] on span "( 3 )" at bounding box center [1229, 160] width 15 height 10
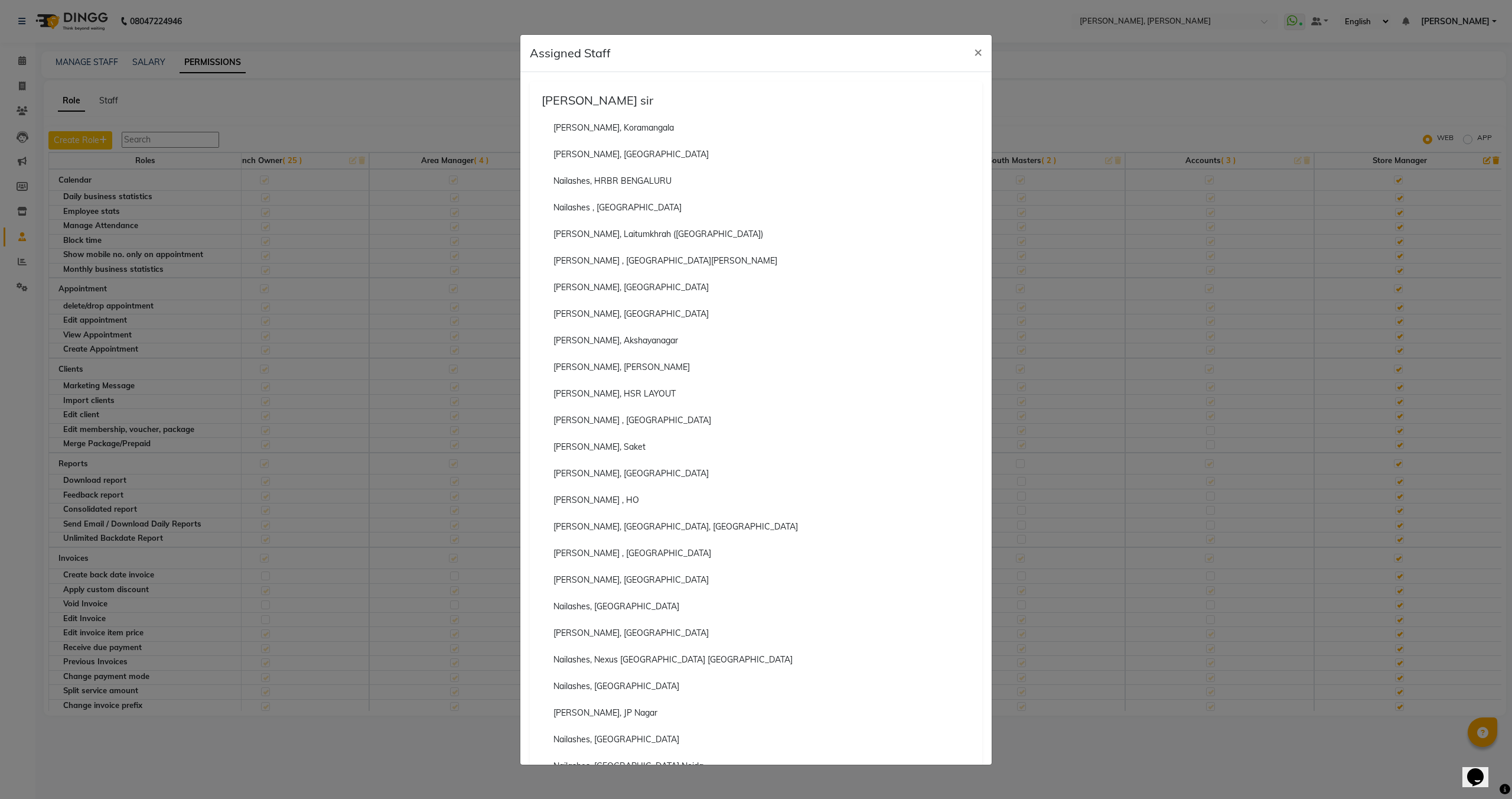
click at [1202, 79] on ngb-modal-window "Assigned Staff × Navin sir Nailashes, Koramangala Nailashes, Panipat Nailashes,…" at bounding box center [756, 399] width 1512 height 799
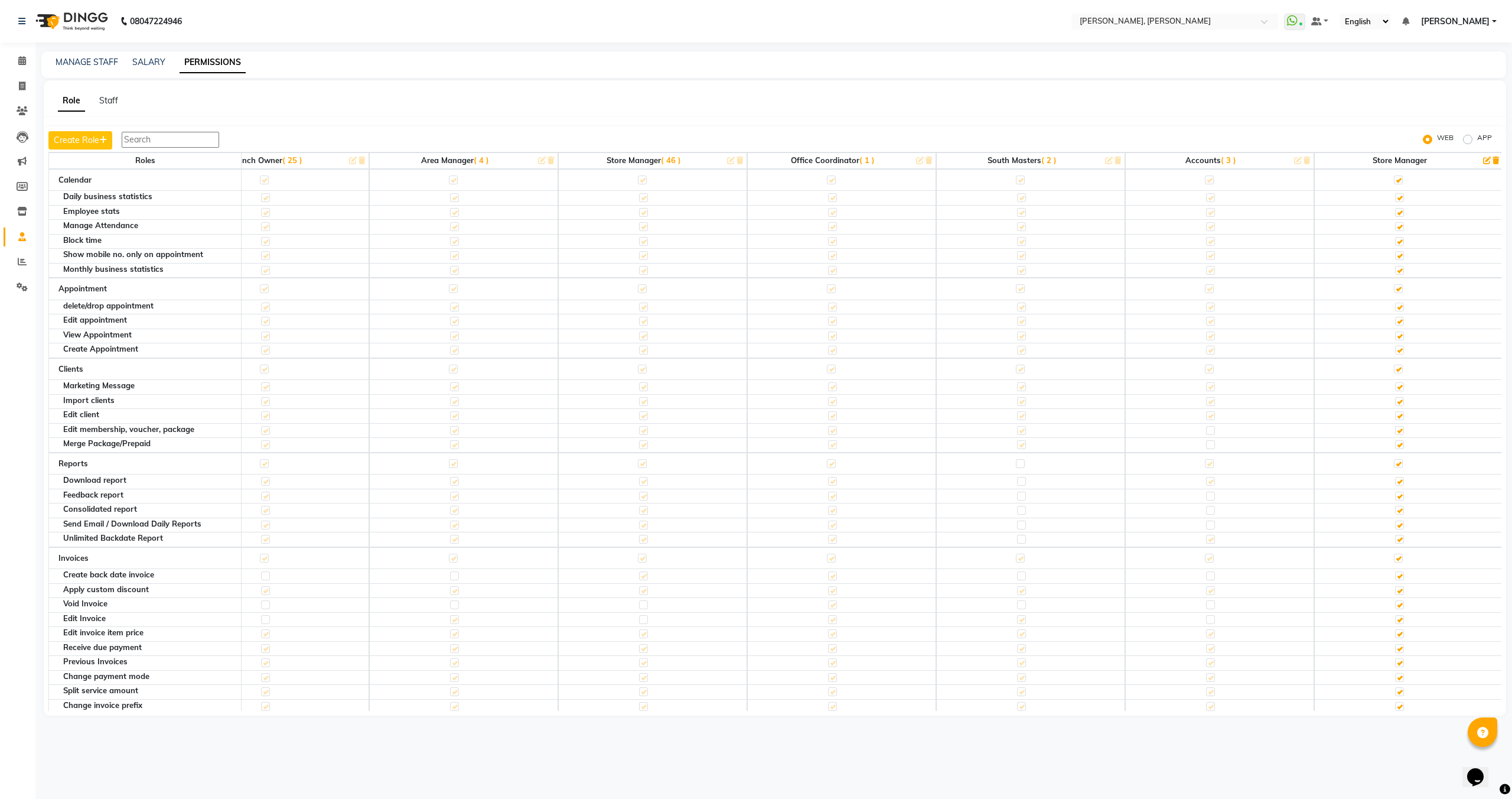
click at [1223, 162] on span "( 3 )" at bounding box center [1229, 160] width 15 height 10
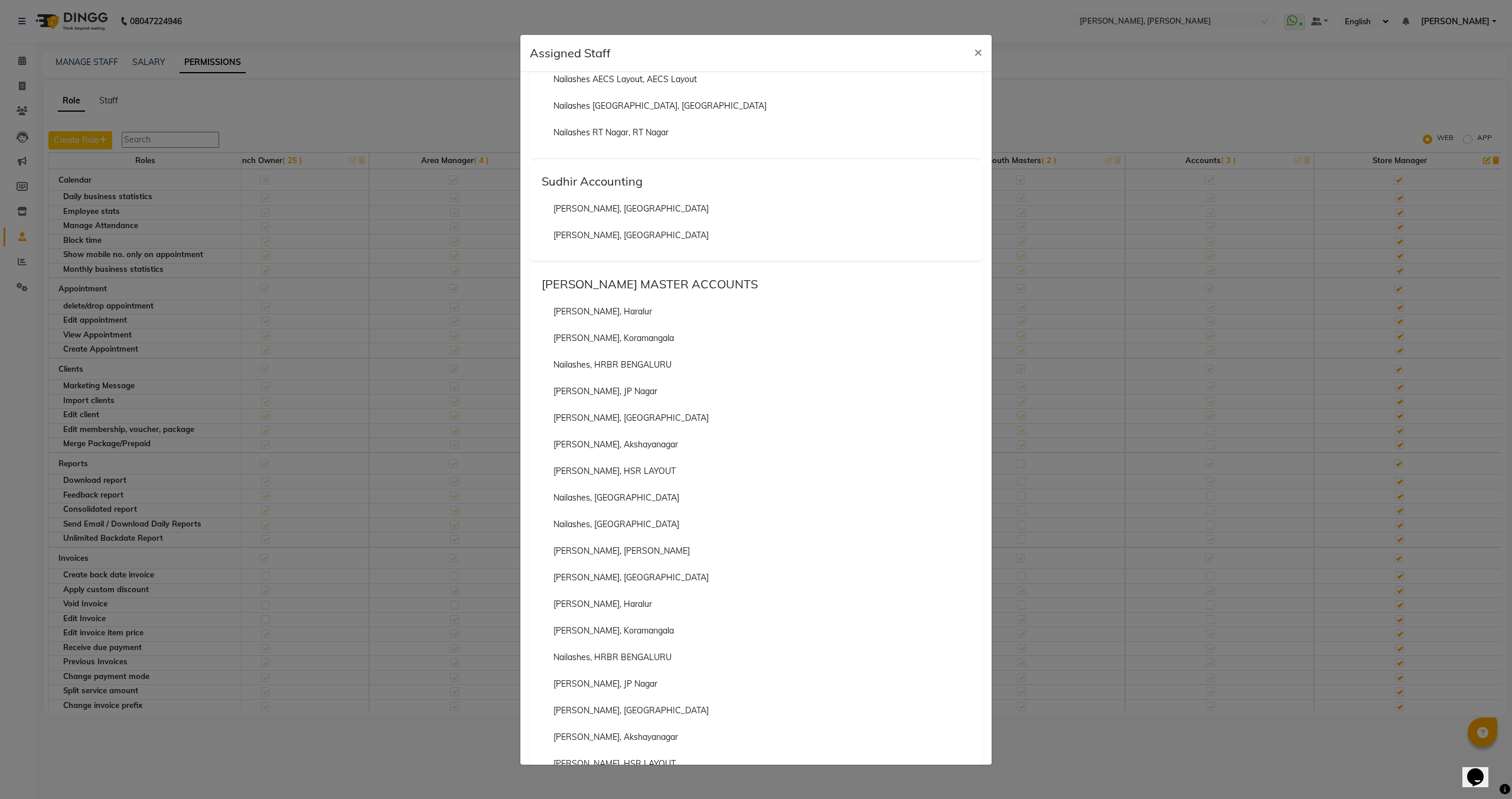
scroll to position [2453, 0]
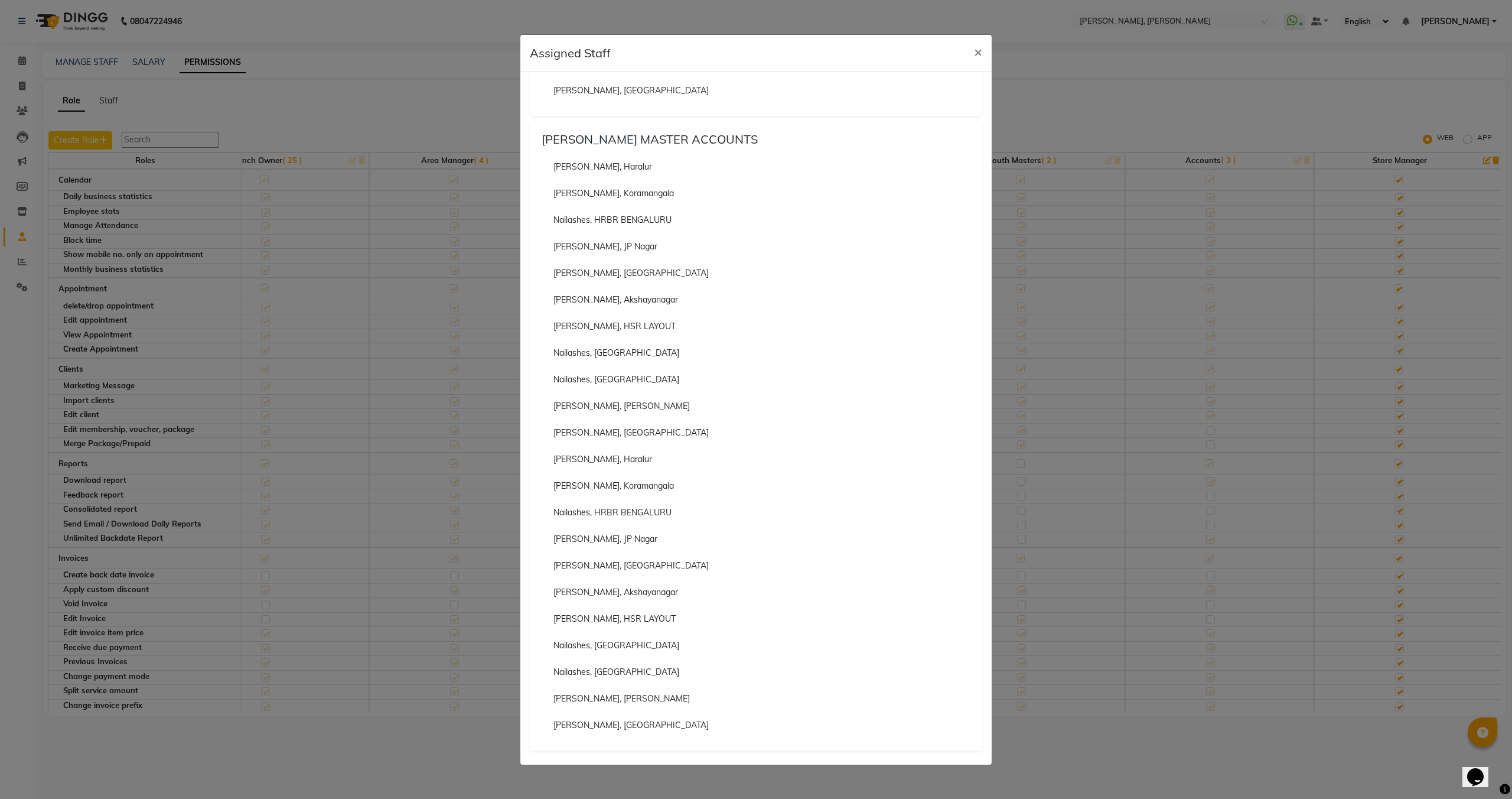
click at [1043, 206] on ngb-modal-window "Assigned Staff × Navin sir Nailashes, Koramangala Nailashes, Panipat Nailashes,…" at bounding box center [756, 399] width 1512 height 799
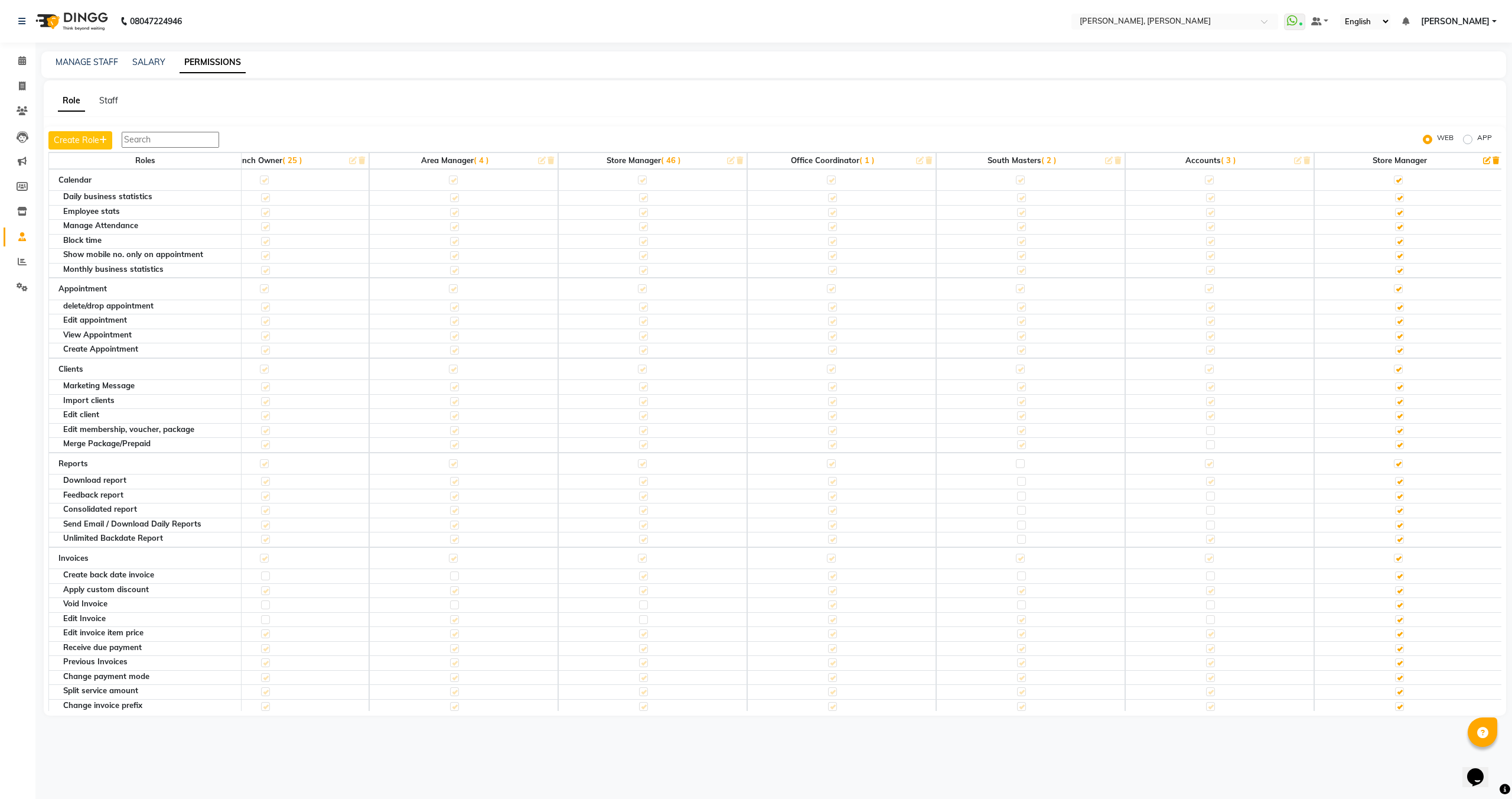
click at [670, 162] on span "( 46 )" at bounding box center [671, 160] width 20 height 10
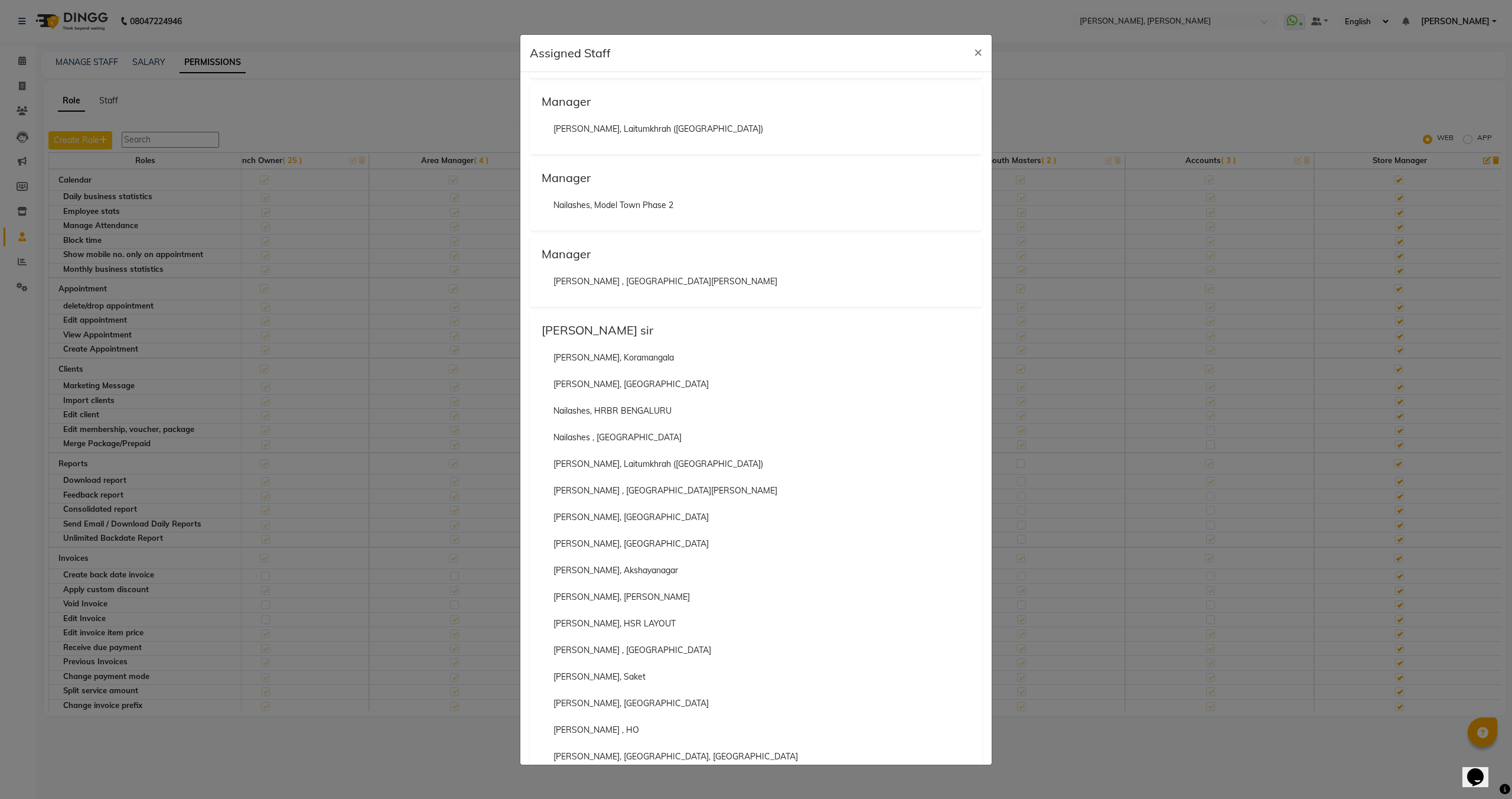
scroll to position [234, 0]
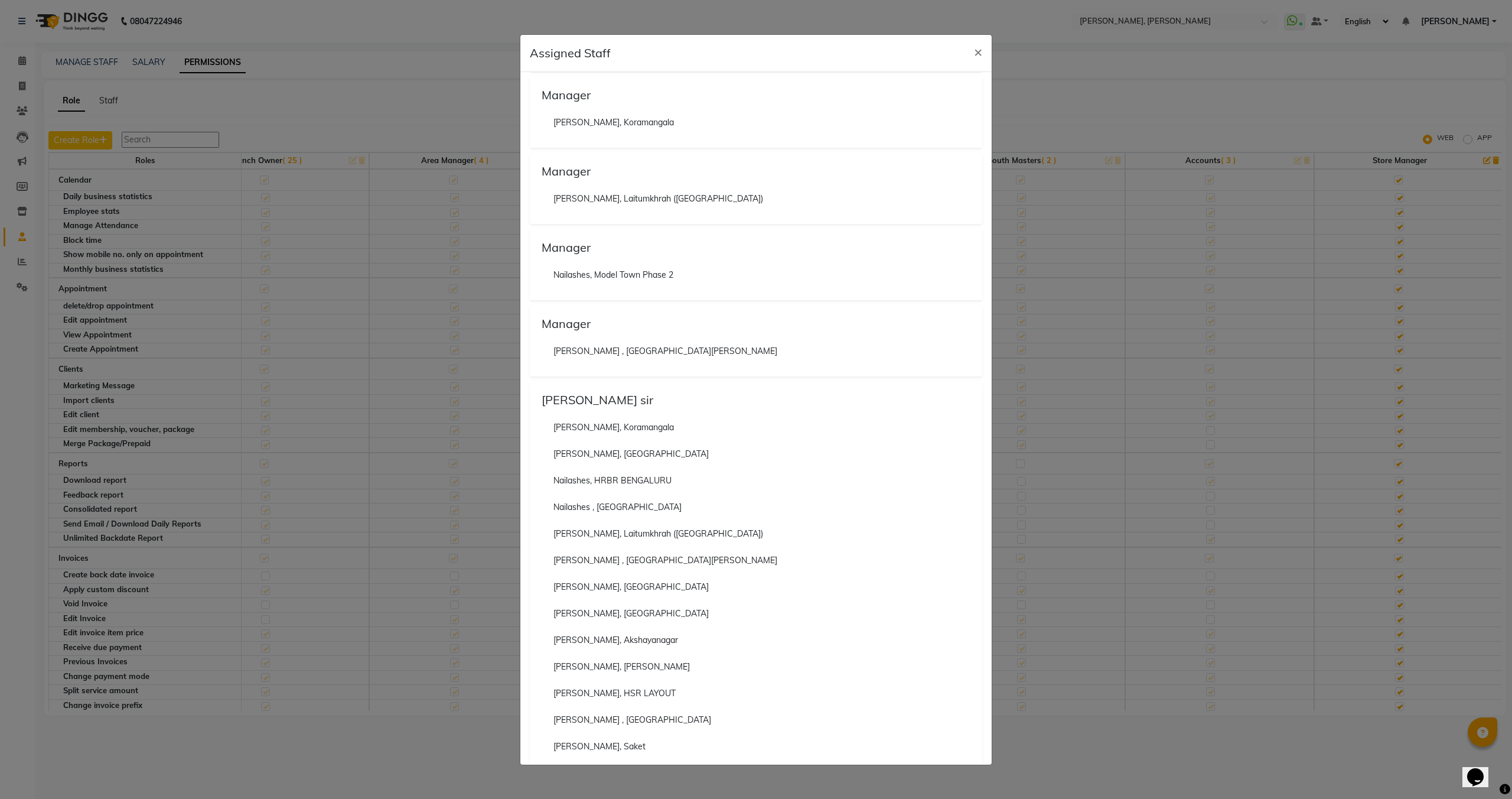
click at [388, 244] on ngb-modal-window "Assigned Staff × Manager Nailashes, Brigade Road MANAGER Nailashes, HRBR BENGAL…" at bounding box center [756, 399] width 1512 height 799
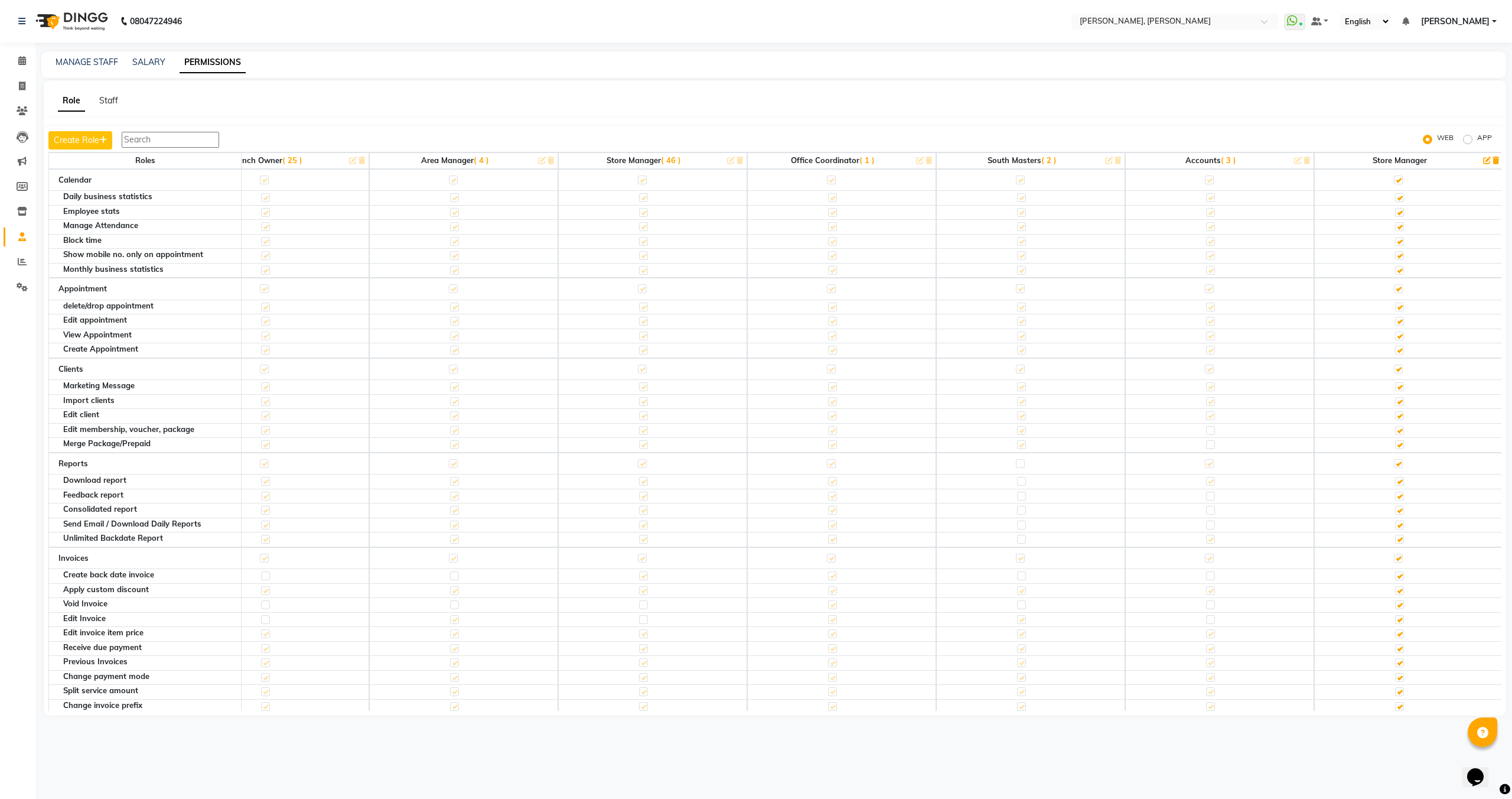
click at [672, 162] on span "( 46 )" at bounding box center [671, 160] width 20 height 10
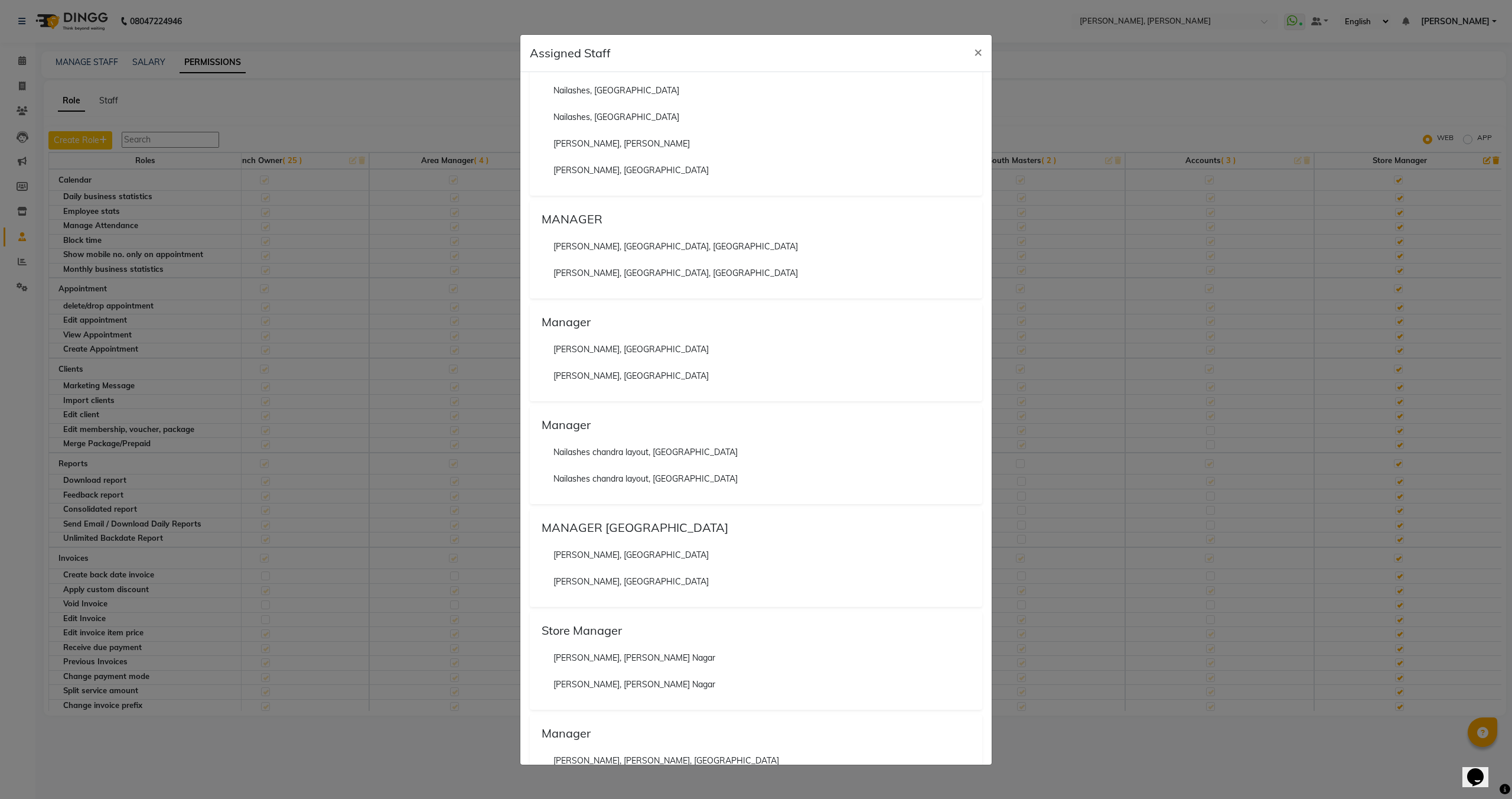
scroll to position [8300, 0]
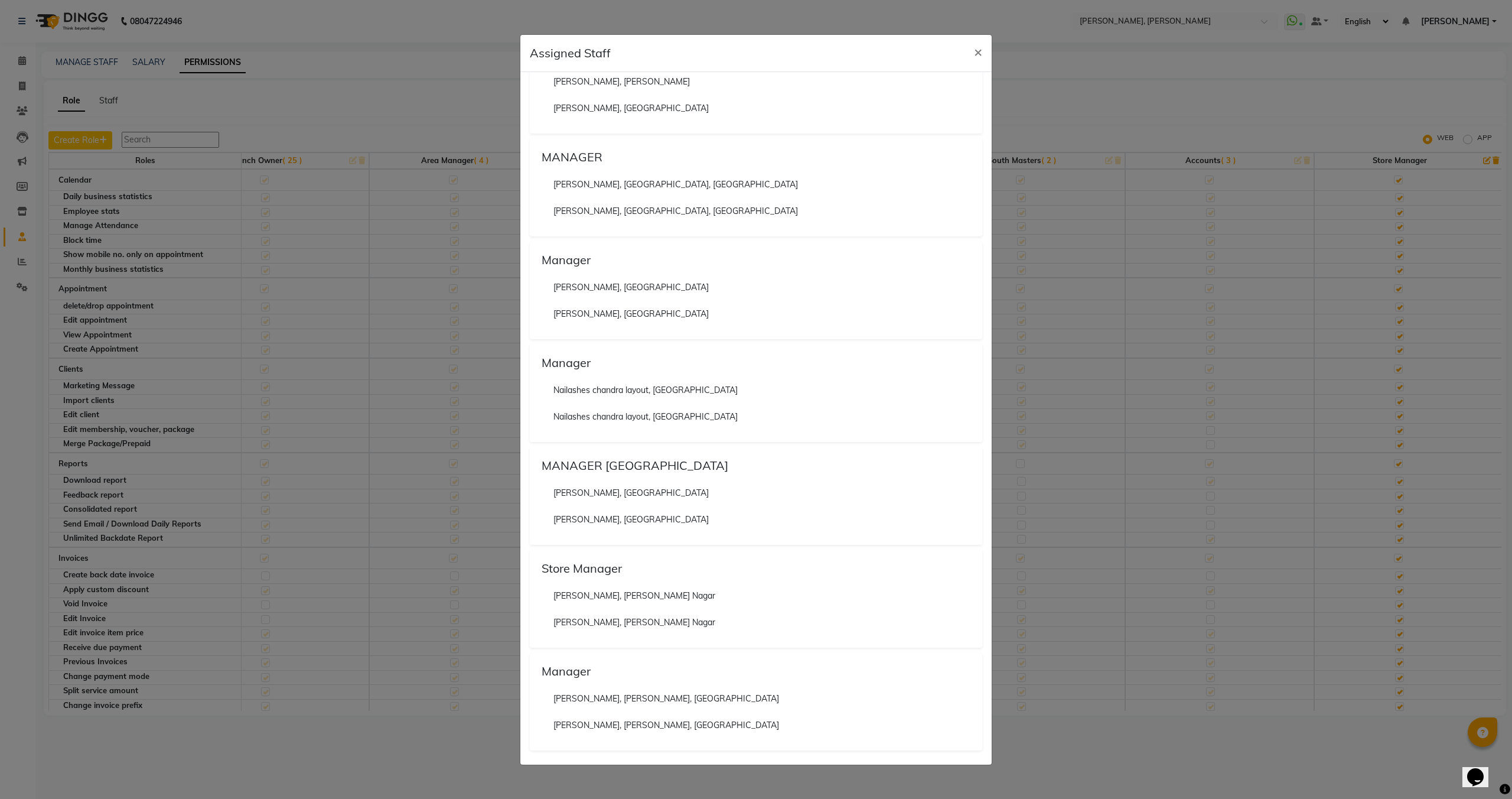
click at [497, 218] on ngb-modal-window "Assigned Staff × Manager Nailashes, Brigade Road Nailashes, Brigade Road MANAGE…" at bounding box center [756, 399] width 1512 height 799
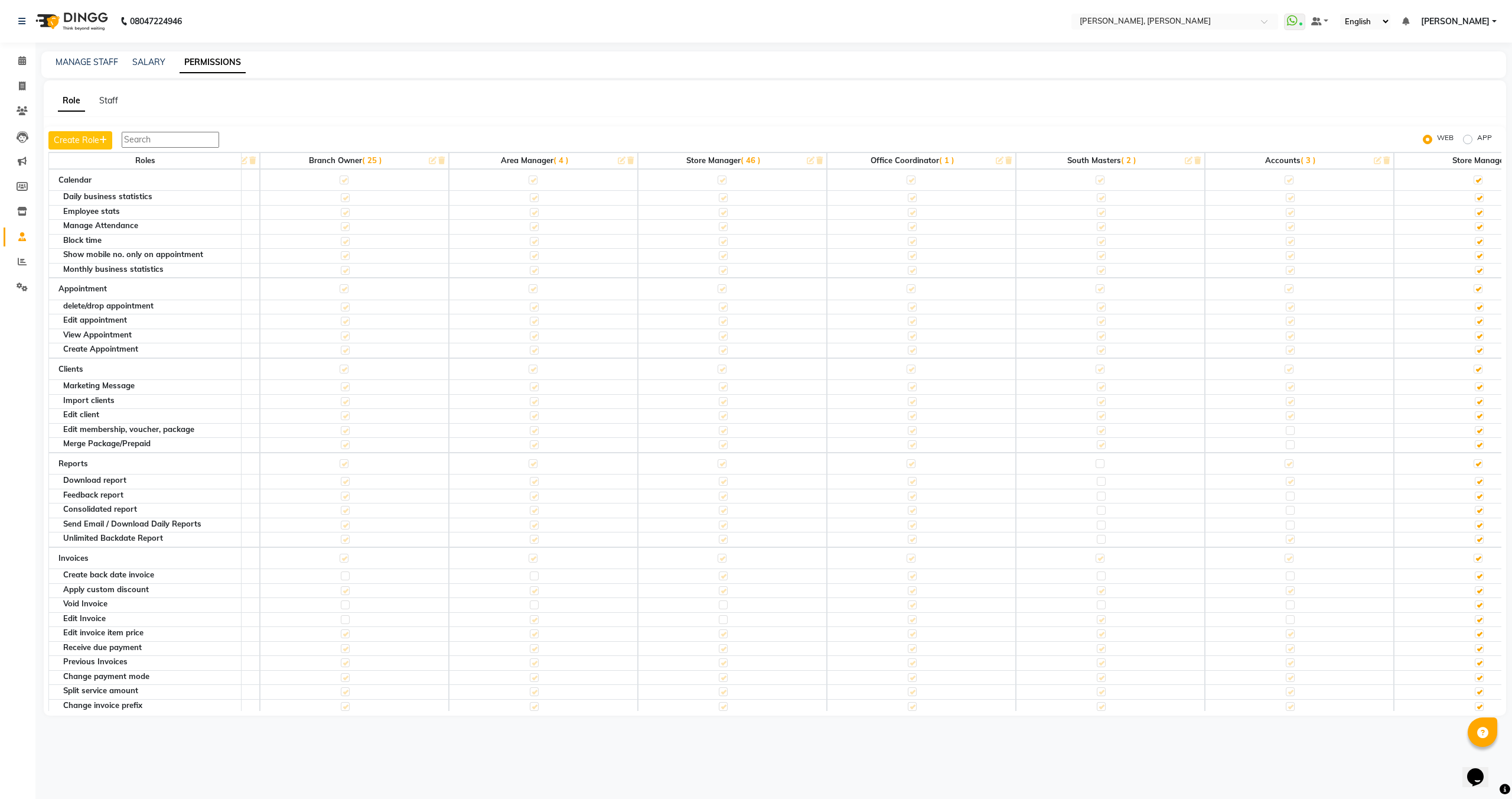
scroll to position [0, 549]
click at [374, 161] on span "( 25 )" at bounding box center [373, 160] width 20 height 10
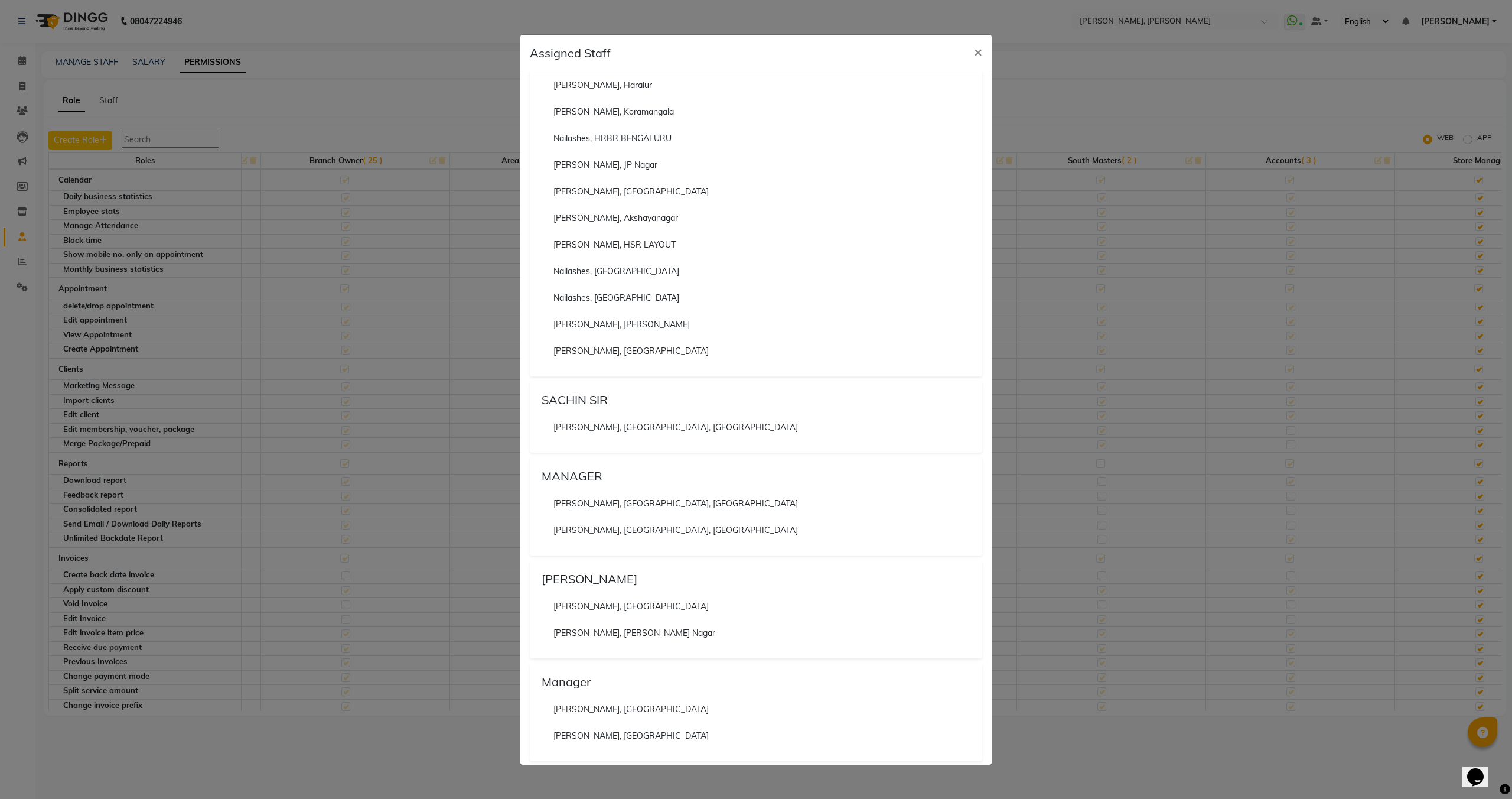
scroll to position [10232, 0]
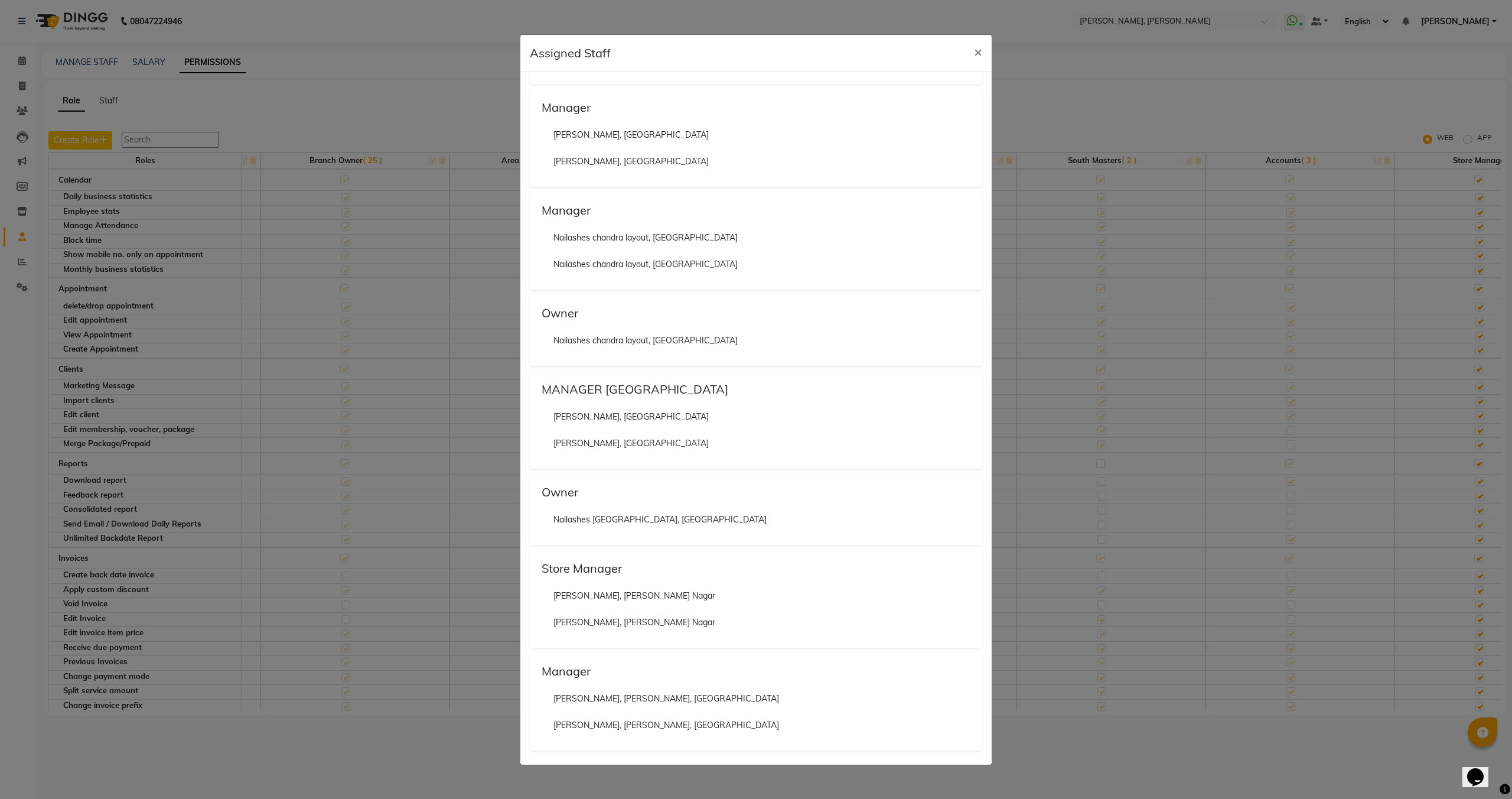
click at [366, 367] on ngb-modal-window "Assigned Staff × Varun Nailashes, Panipat Manager Nailashes, Brigade Road Naila…" at bounding box center [756, 399] width 1512 height 799
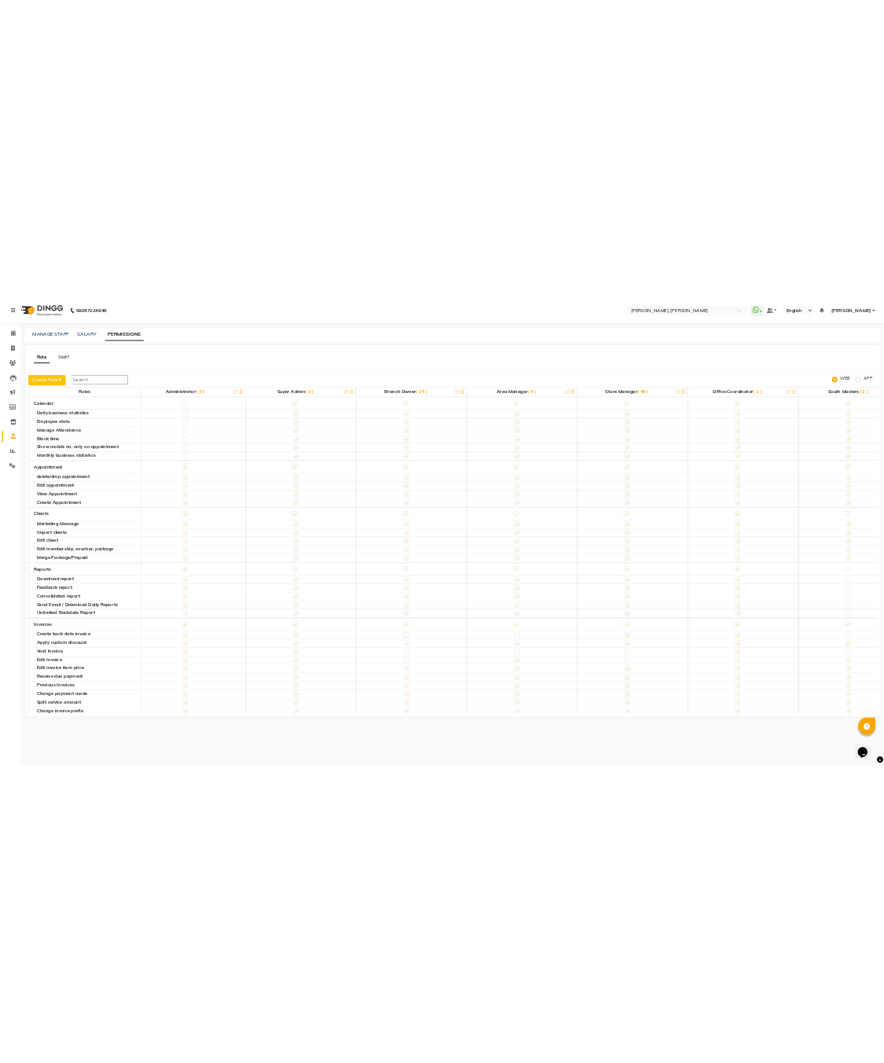
scroll to position [0, 0]
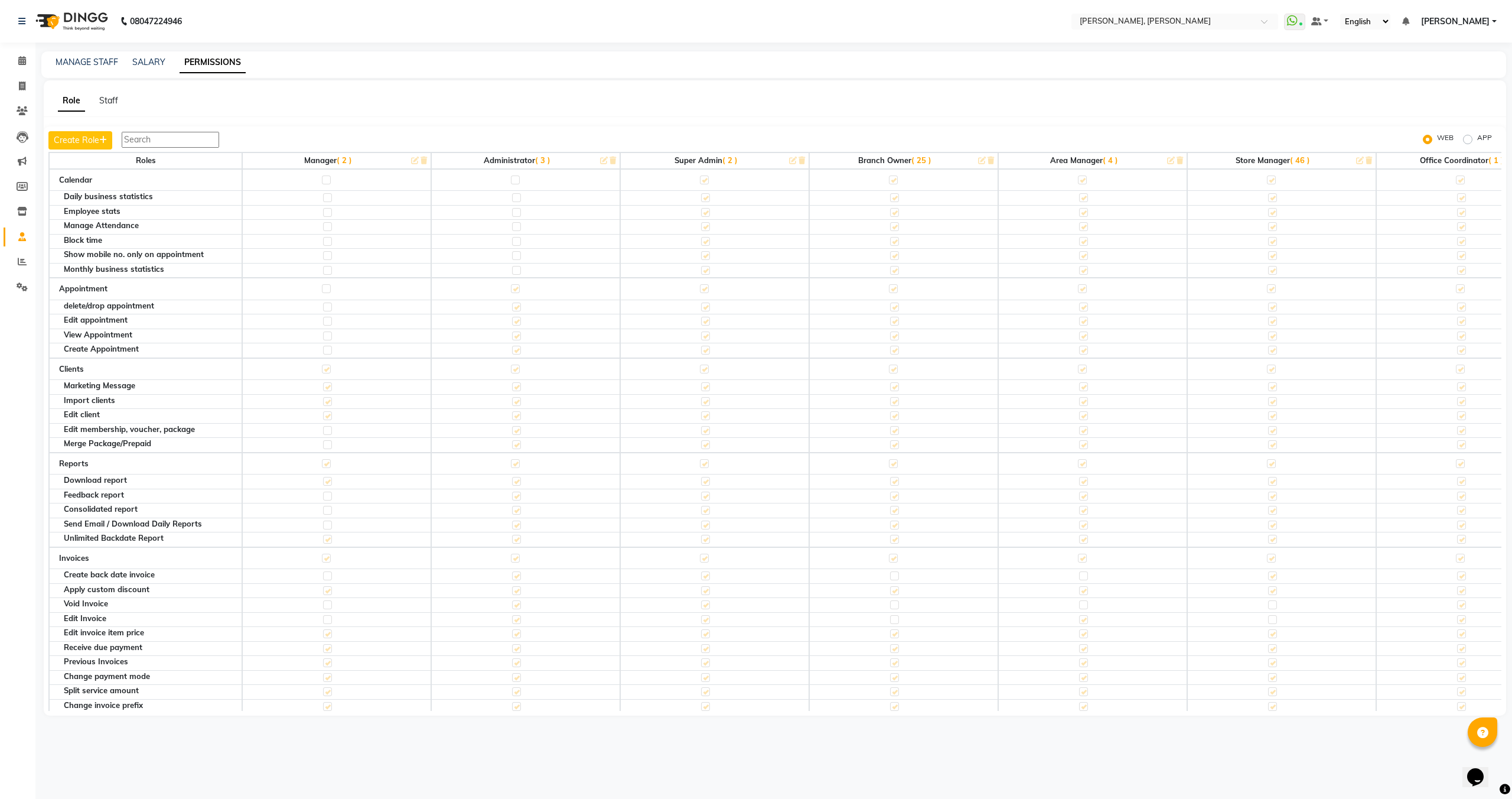
click at [729, 159] on span "( 2 )" at bounding box center [730, 160] width 15 height 10
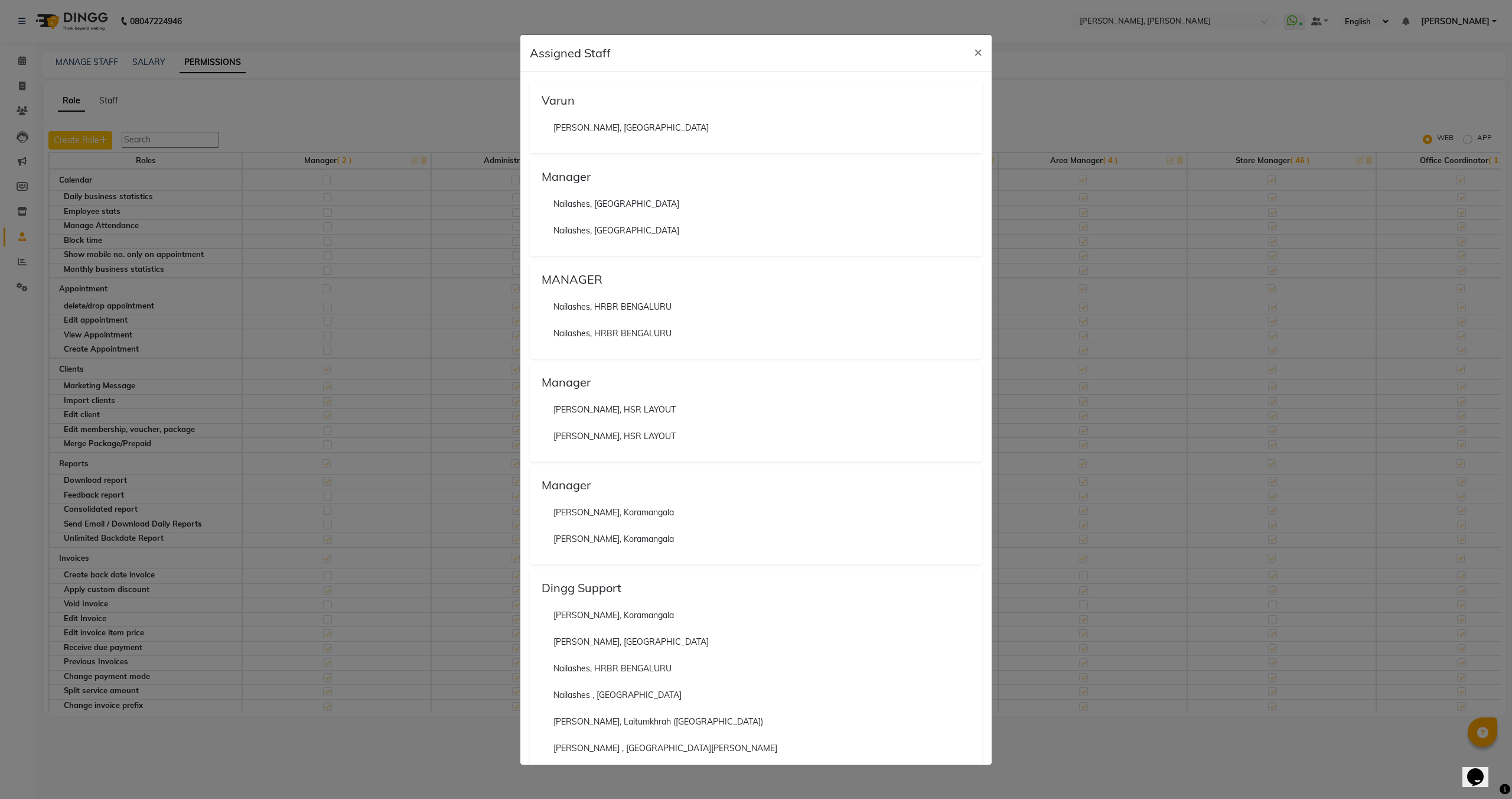
click at [479, 231] on ngb-modal-window "Assigned Staff × Varun Nailashes, Panipat Manager Nailashes, Brigade Road Naila…" at bounding box center [756, 399] width 1512 height 799
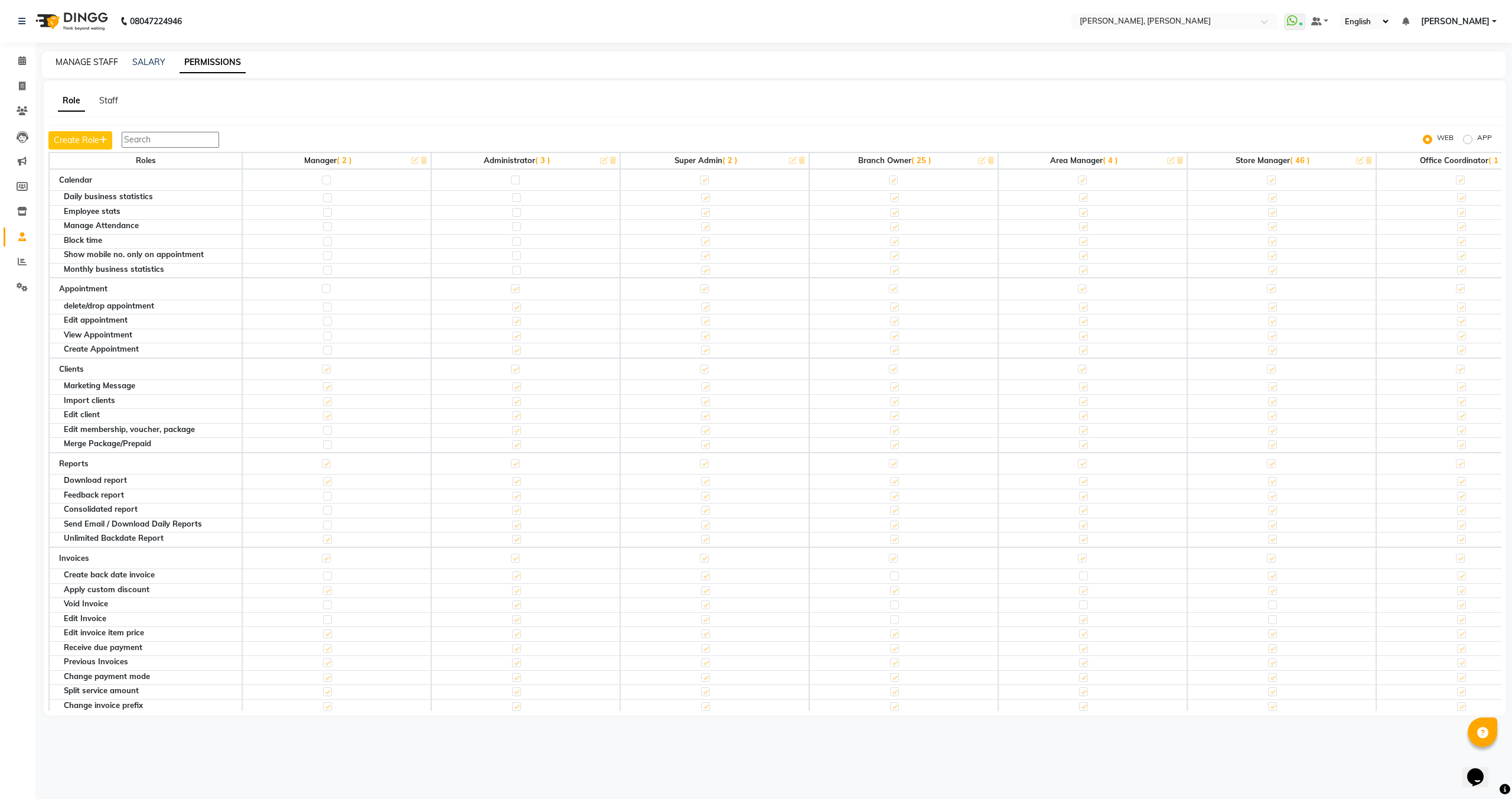
click at [86, 67] on link "MANAGE STAFF" at bounding box center [86, 62] width 62 height 11
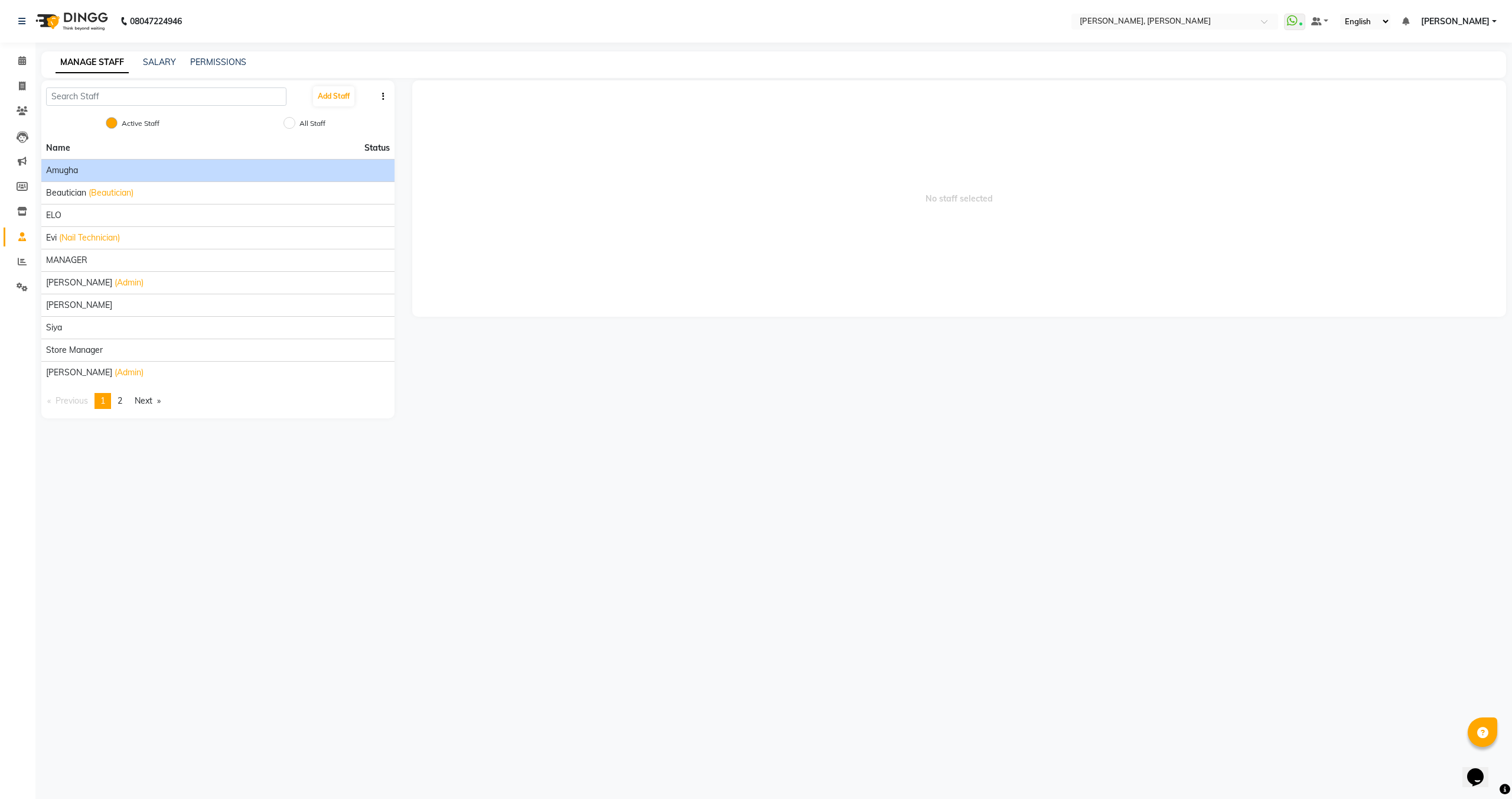
click at [135, 165] on div "amugha" at bounding box center [218, 171] width 344 height 13
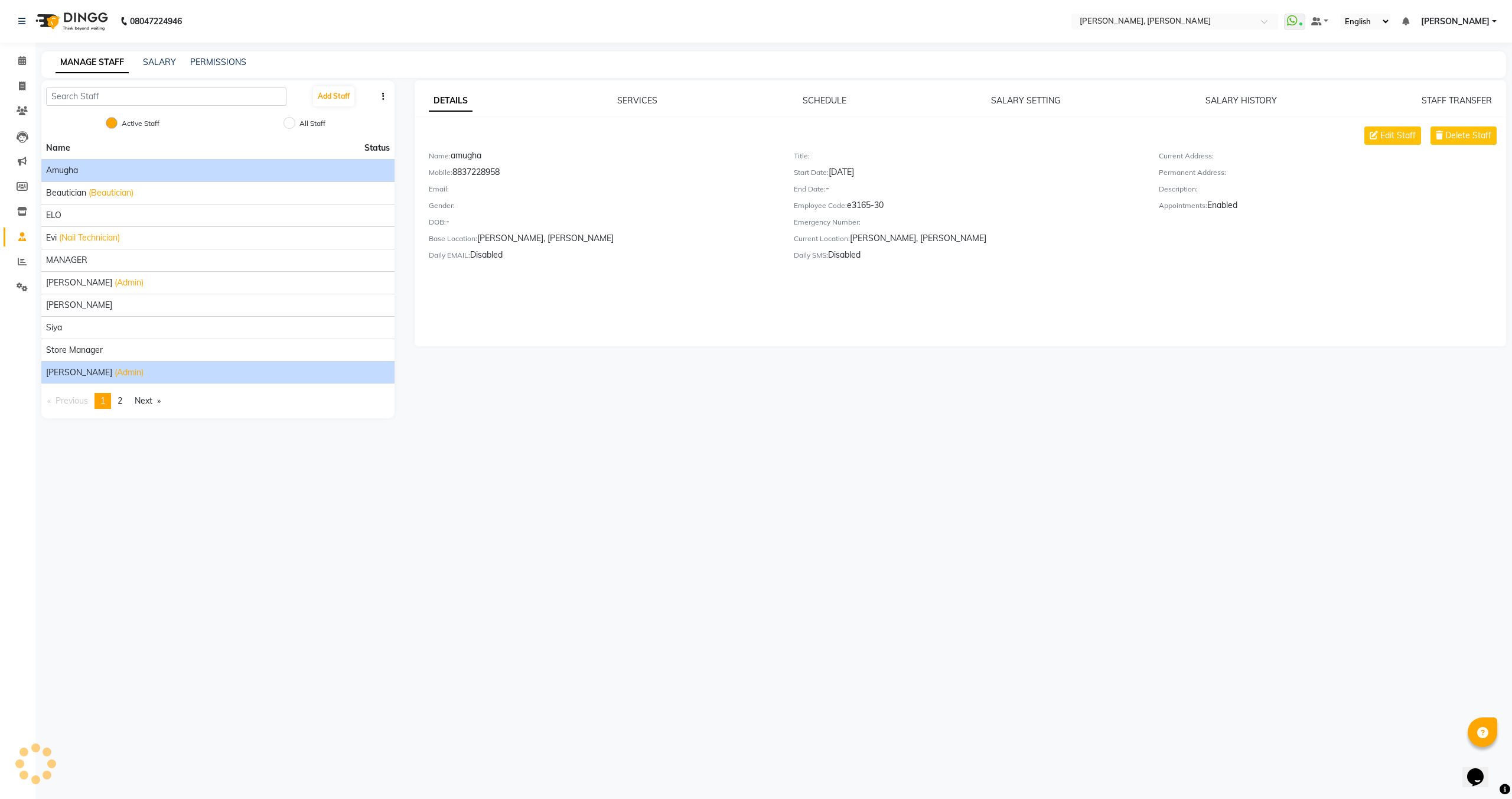
click at [159, 377] on div "Victor (Admin)" at bounding box center [218, 372] width 344 height 13
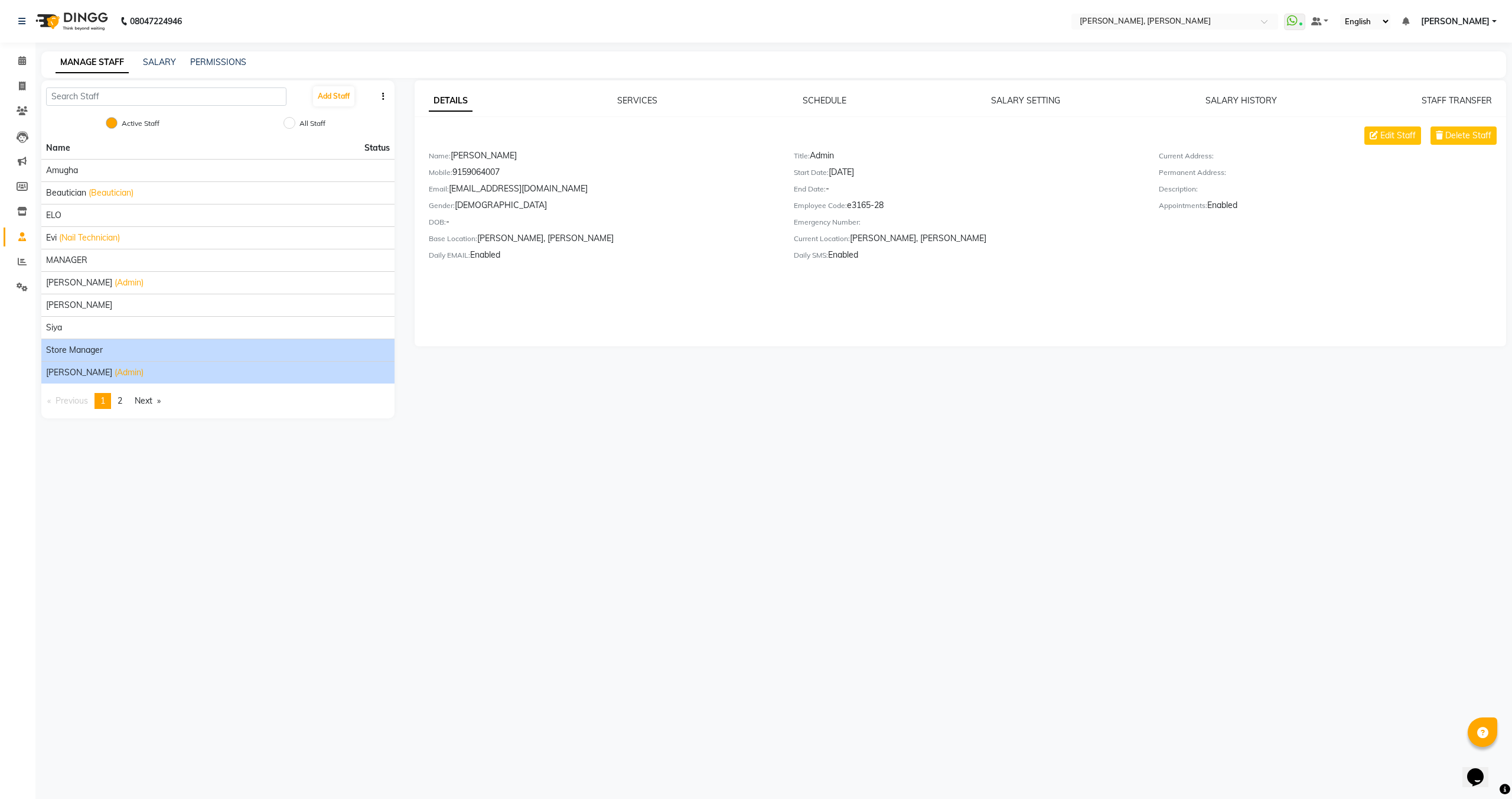
click at [152, 353] on div "Store Manager" at bounding box center [218, 350] width 344 height 13
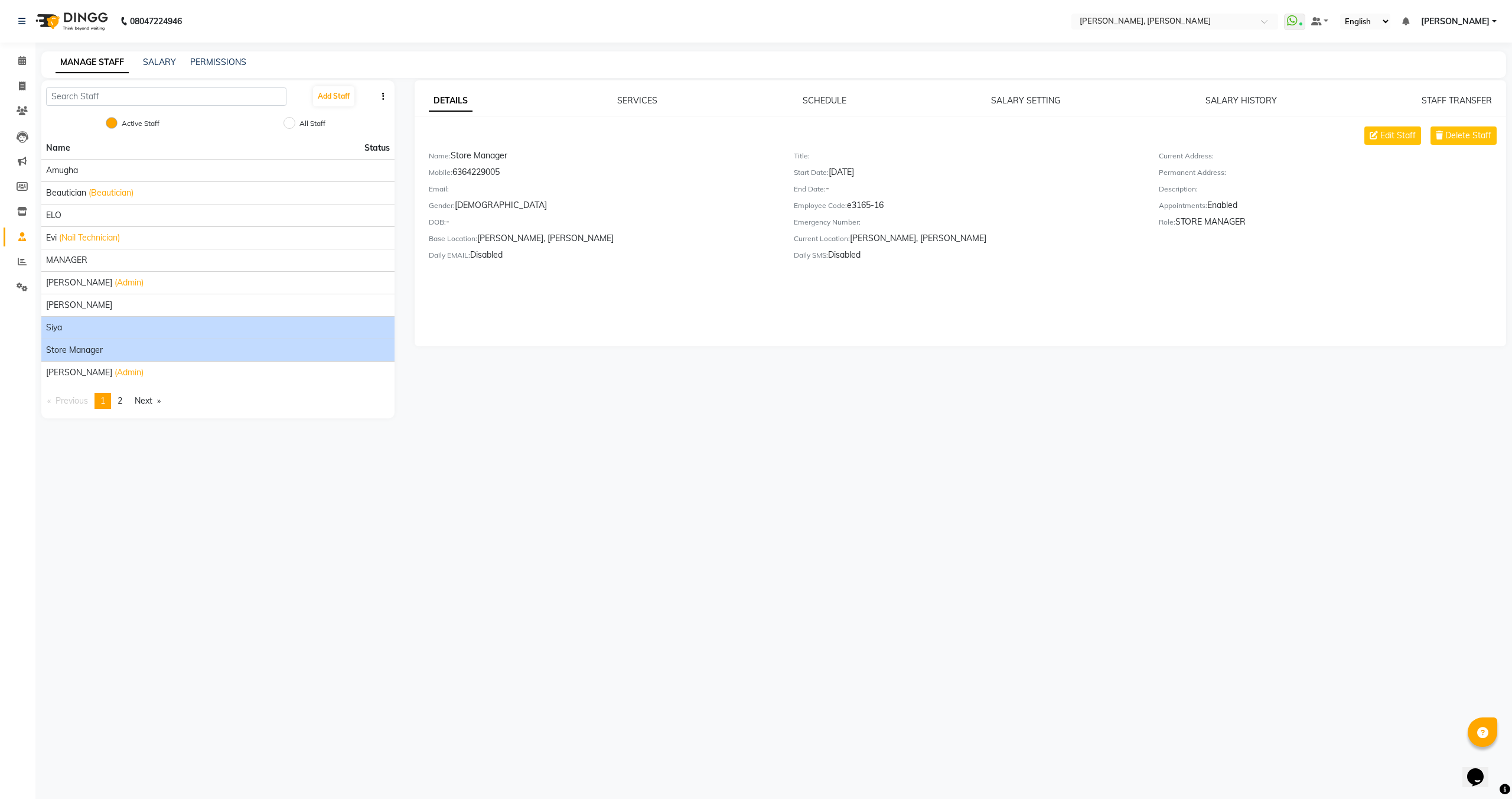
click at [148, 334] on li "siya" at bounding box center [218, 328] width 353 height 23
click at [126, 322] on div "siya" at bounding box center [218, 328] width 344 height 13
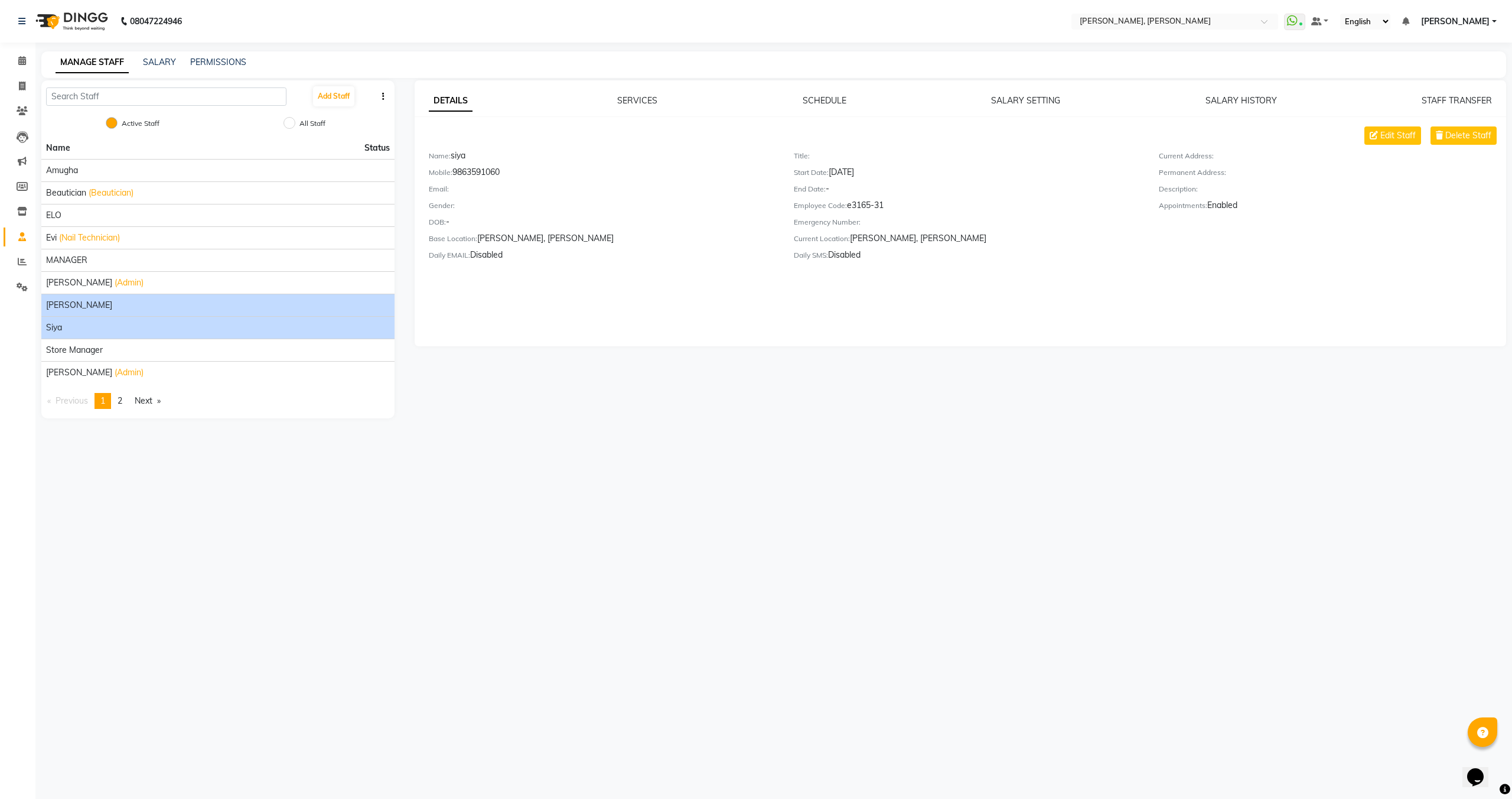
click at [125, 302] on div "[PERSON_NAME]" at bounding box center [218, 305] width 344 height 13
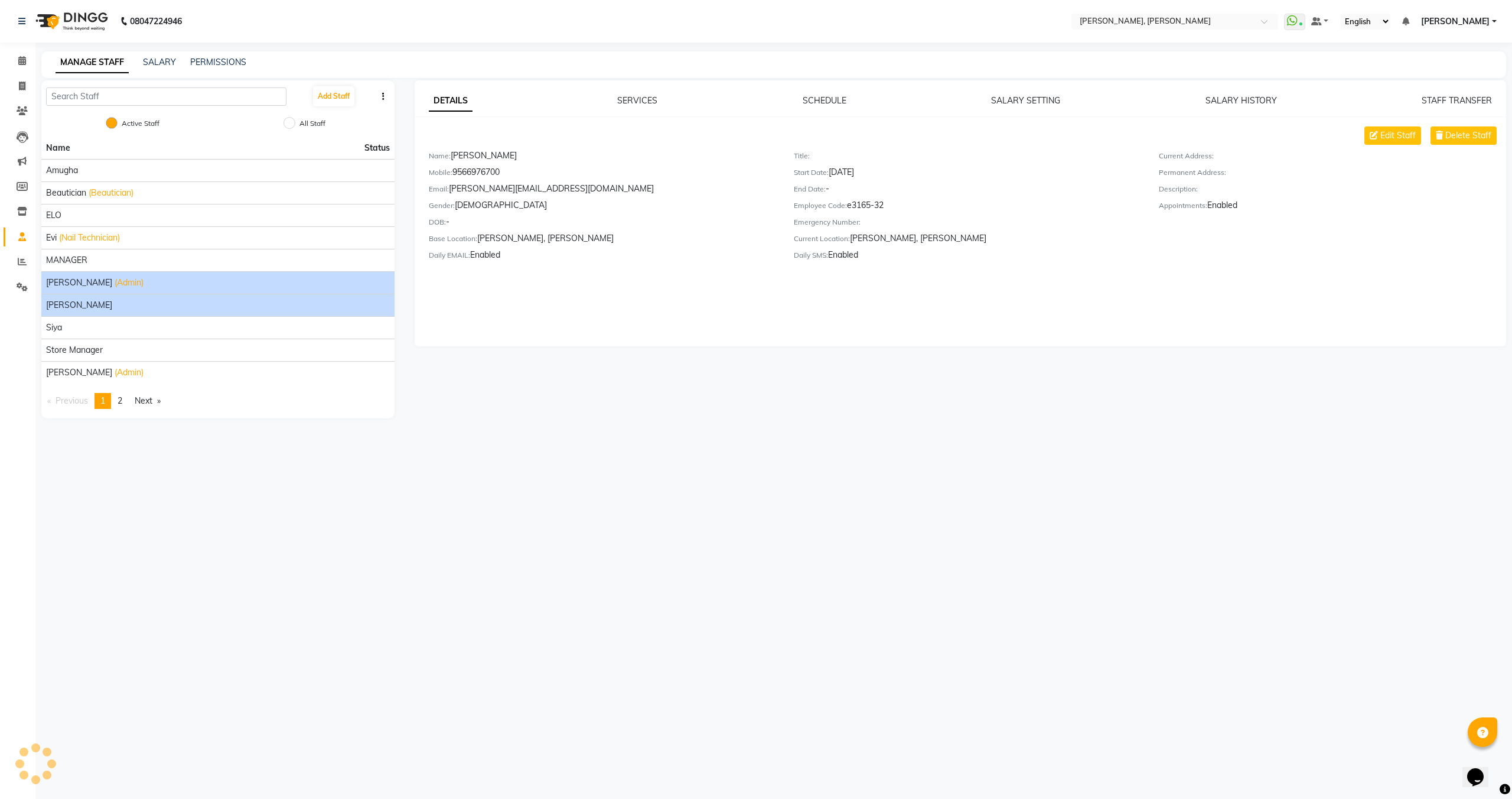
click at [117, 283] on span "(Admin)" at bounding box center [129, 283] width 29 height 13
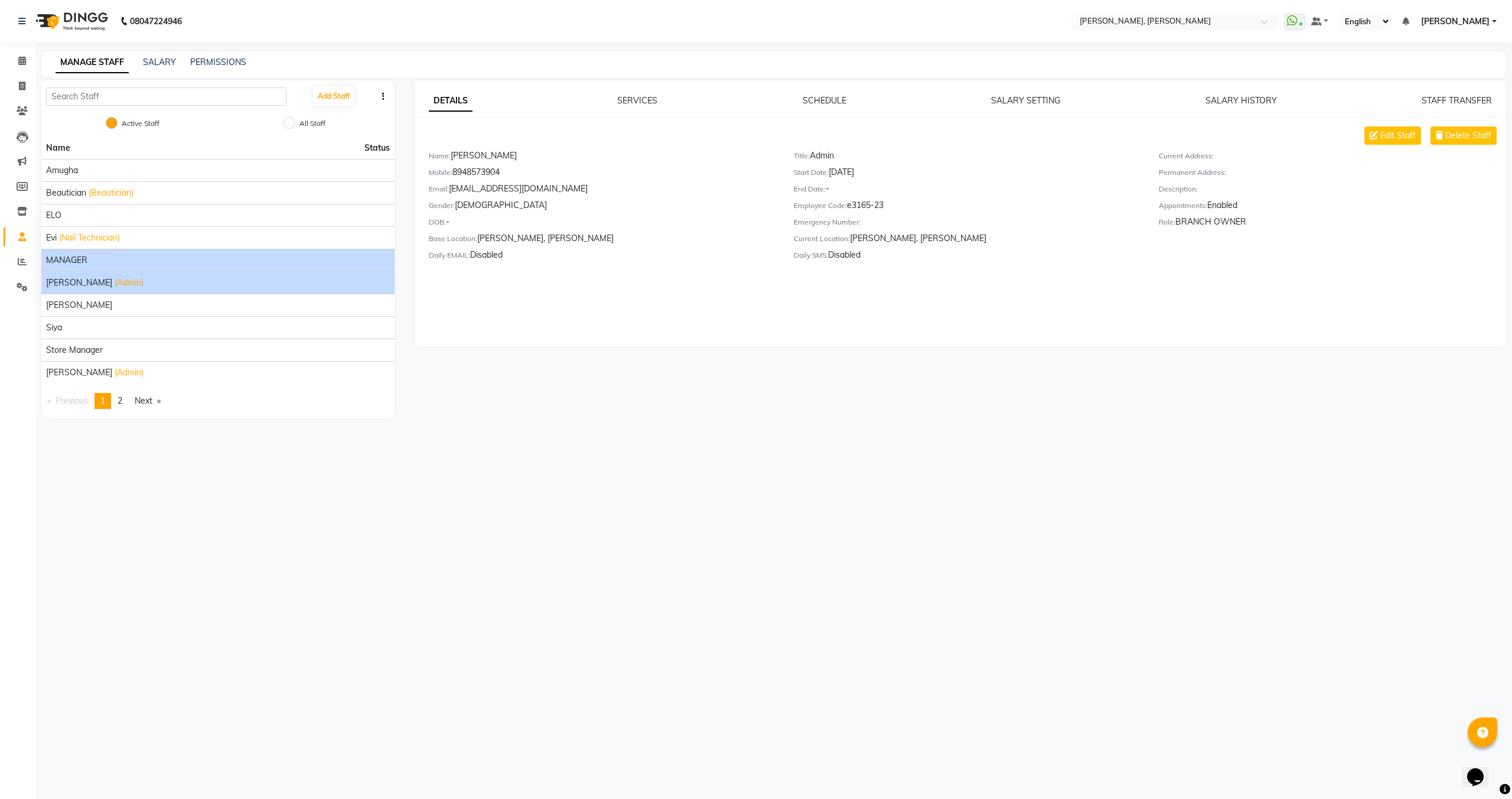
click at [99, 263] on div "MANAGER" at bounding box center [218, 260] width 344 height 13
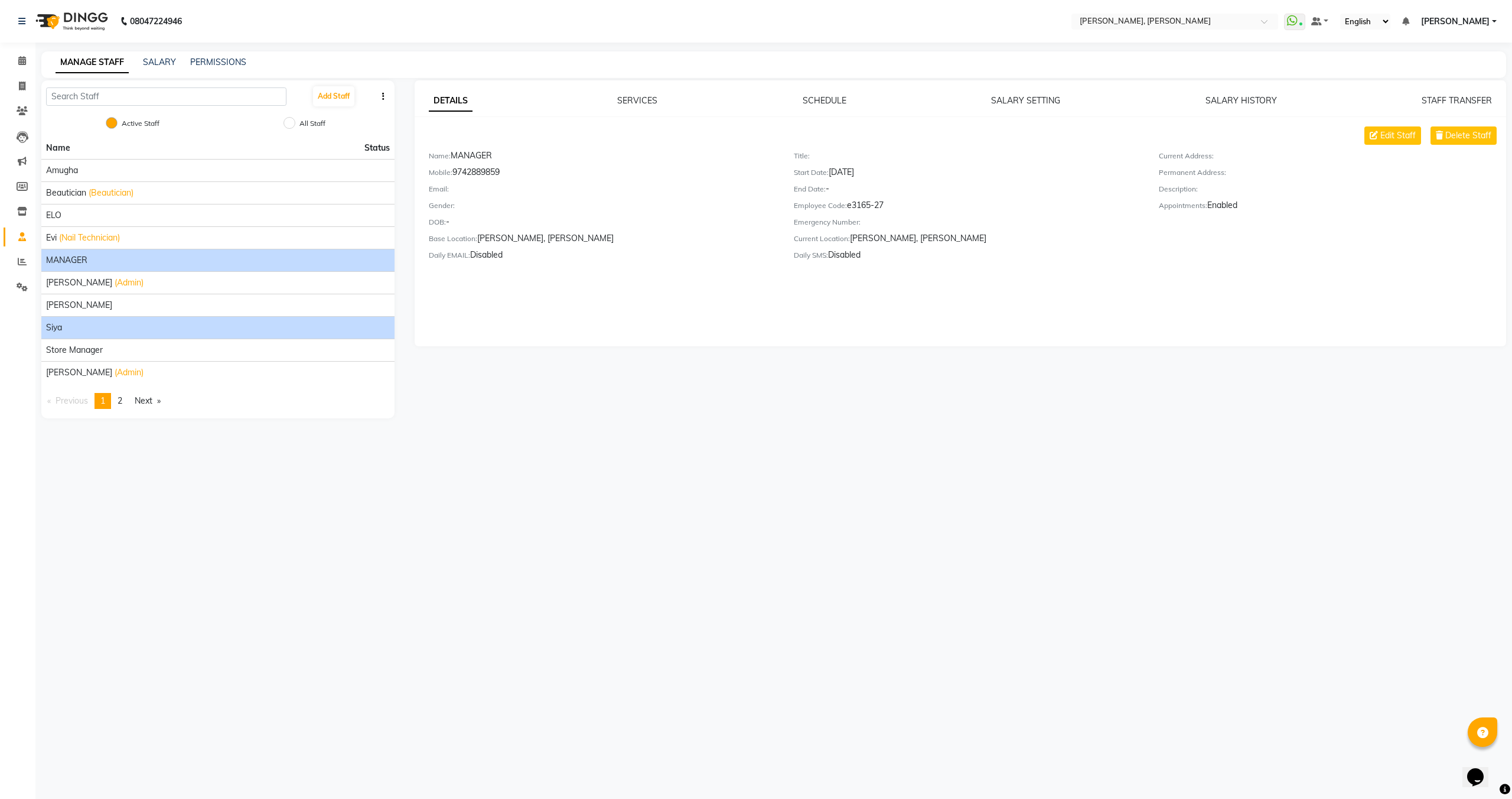
click at [83, 328] on div "siya" at bounding box center [218, 328] width 344 height 13
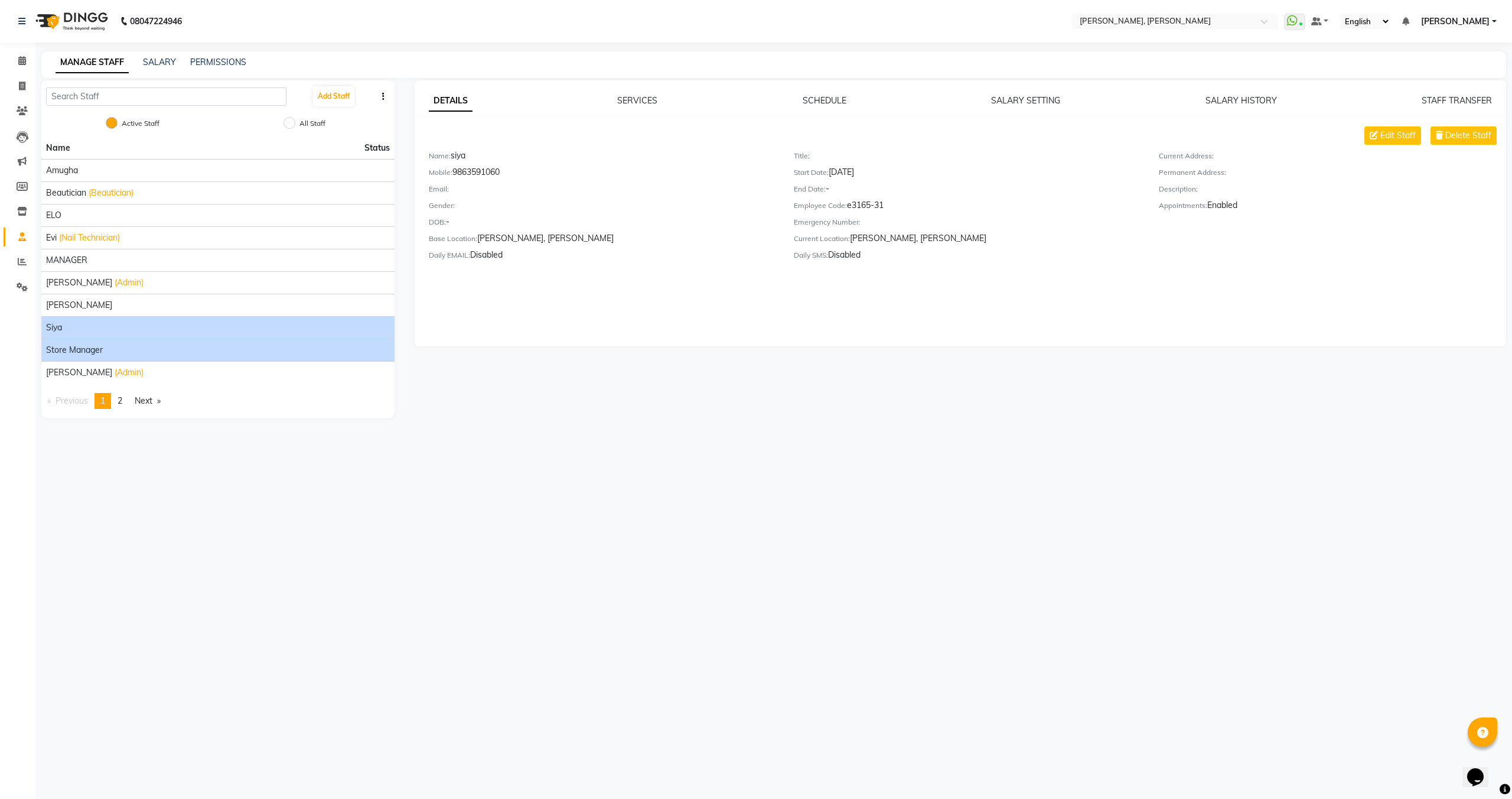
click at [88, 342] on li "Store Manager" at bounding box center [218, 350] width 353 height 23
click at [87, 355] on span "Store Manager" at bounding box center [74, 350] width 56 height 13
click at [73, 328] on div "siya" at bounding box center [218, 328] width 344 height 13
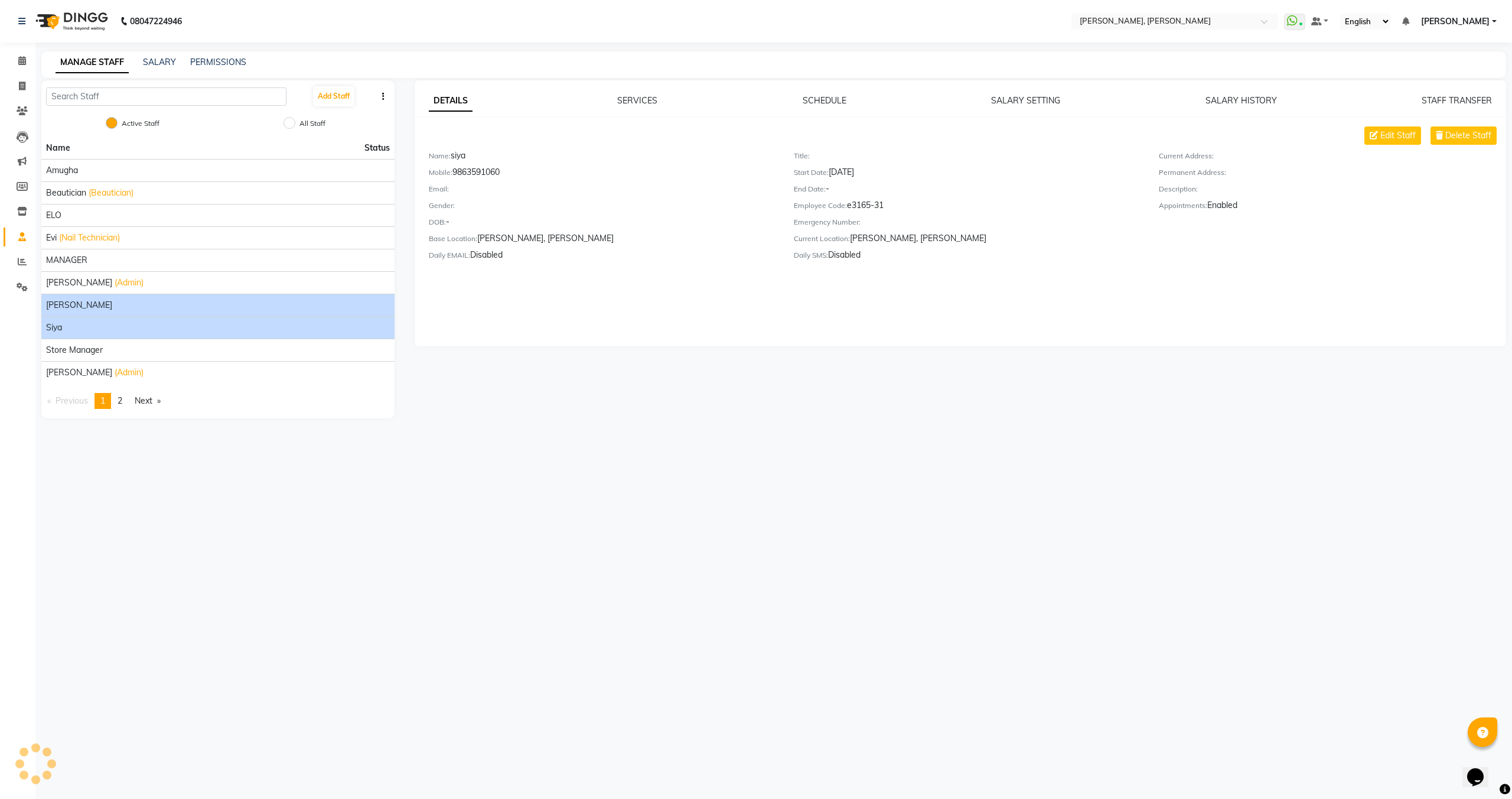
click at [68, 303] on span "[PERSON_NAME]" at bounding box center [79, 305] width 66 height 13
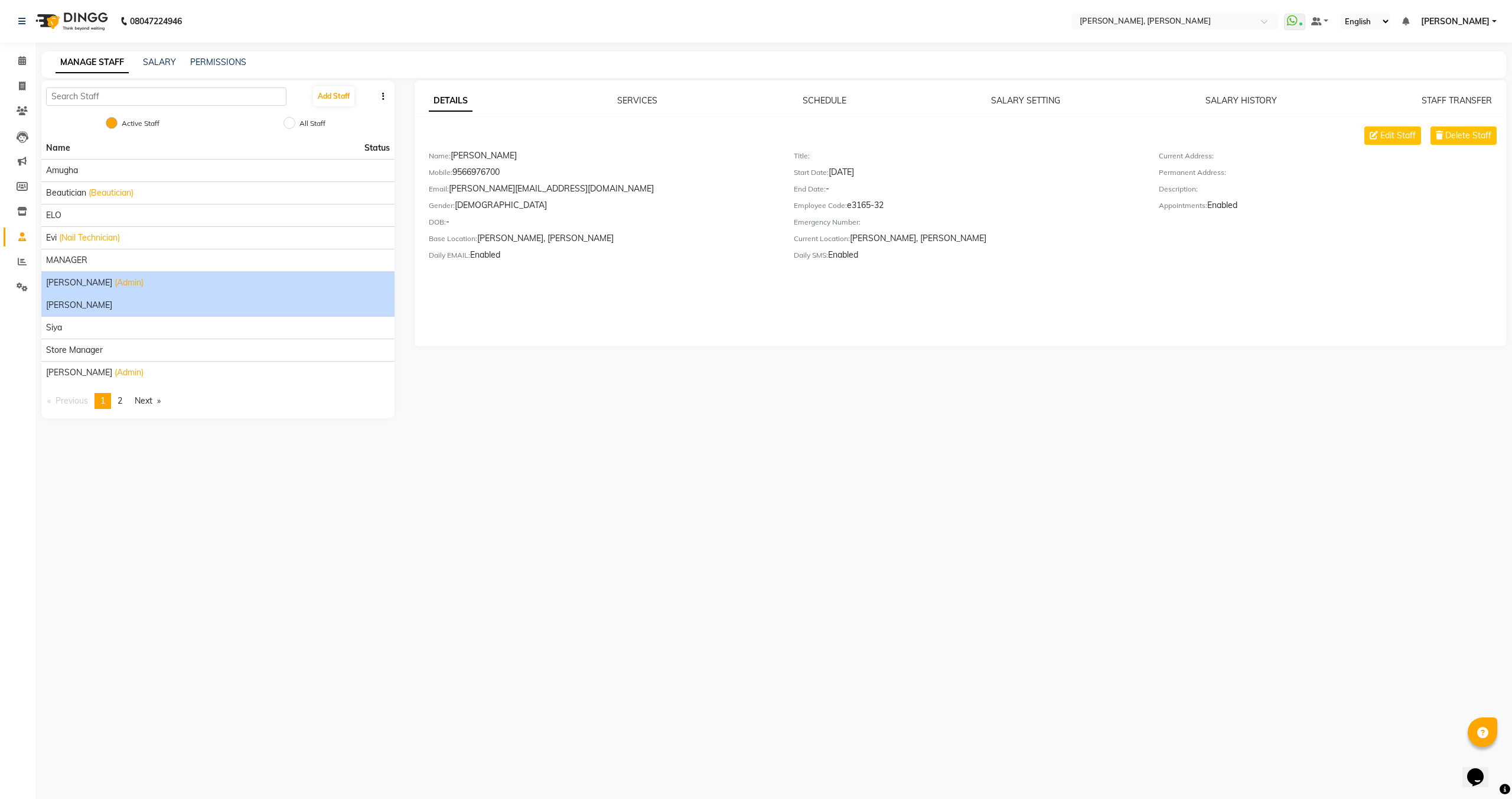
click at [63, 272] on li "Priya Singh (Admin)" at bounding box center [218, 283] width 353 height 23
click at [66, 274] on li "Priya Singh (Admin)" at bounding box center [218, 283] width 353 height 23
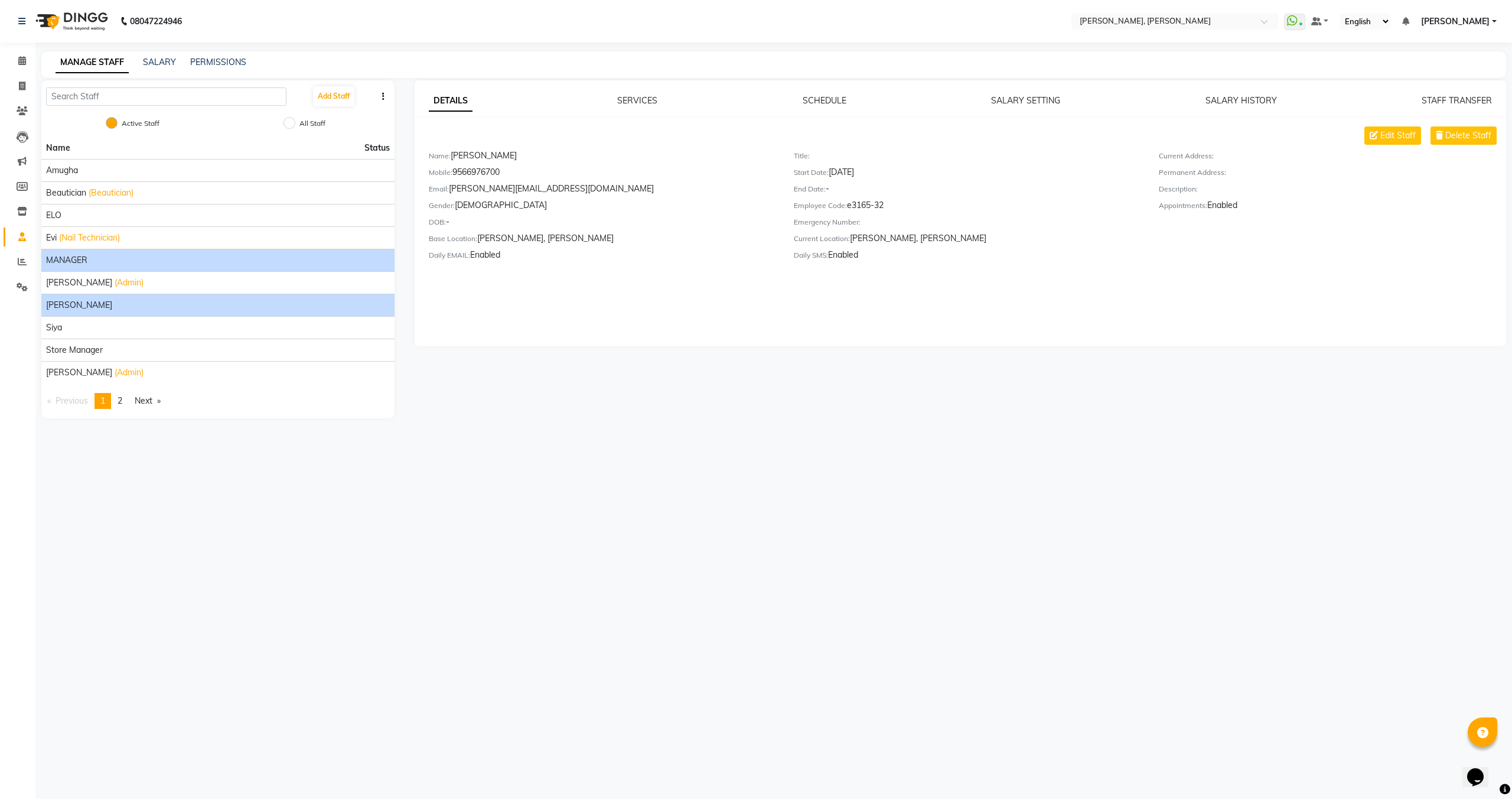
click at [65, 252] on li "MANAGER" at bounding box center [218, 260] width 353 height 23
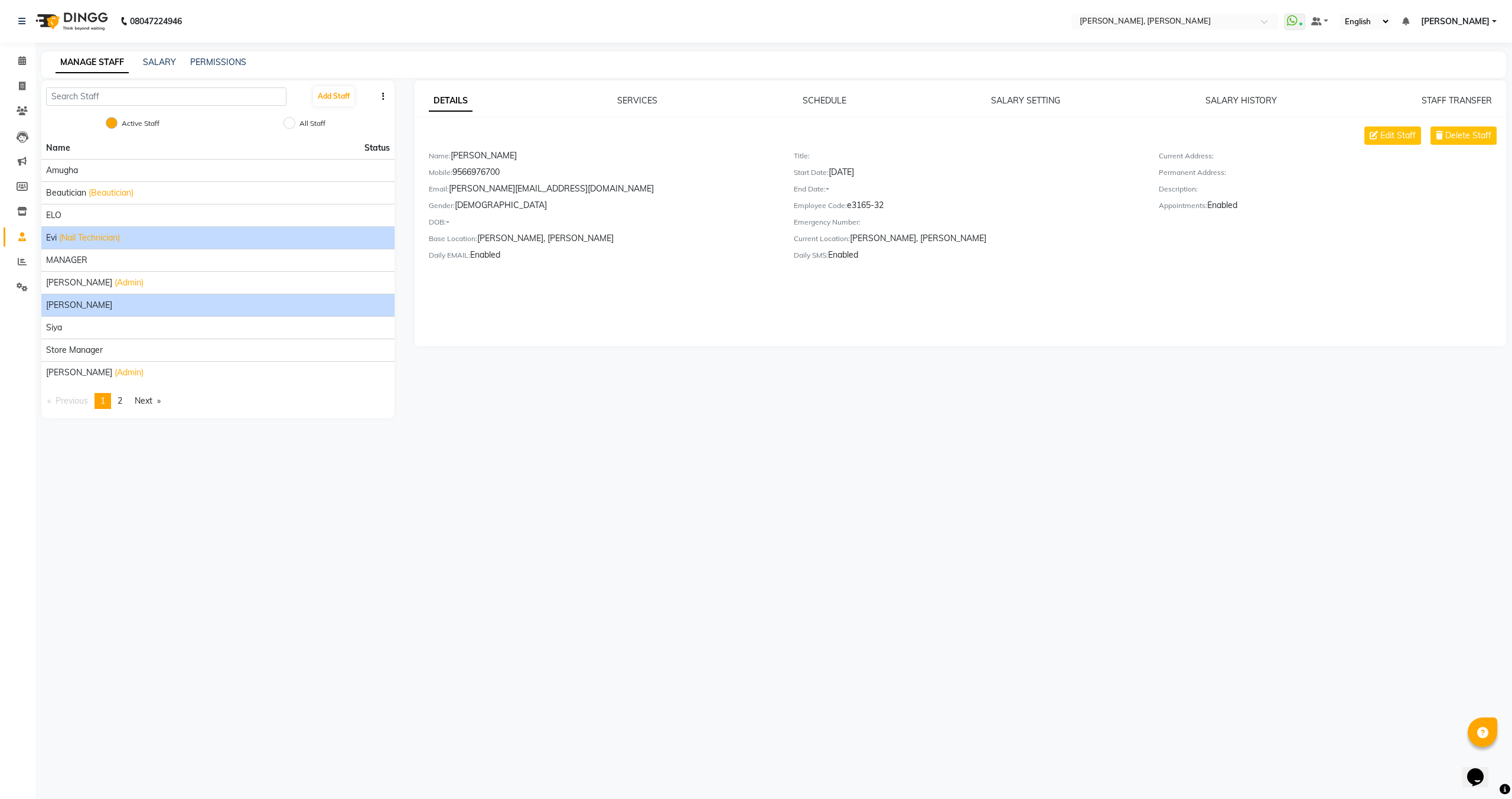
click at [62, 232] on span "(Nail Technician)" at bounding box center [89, 238] width 61 height 13
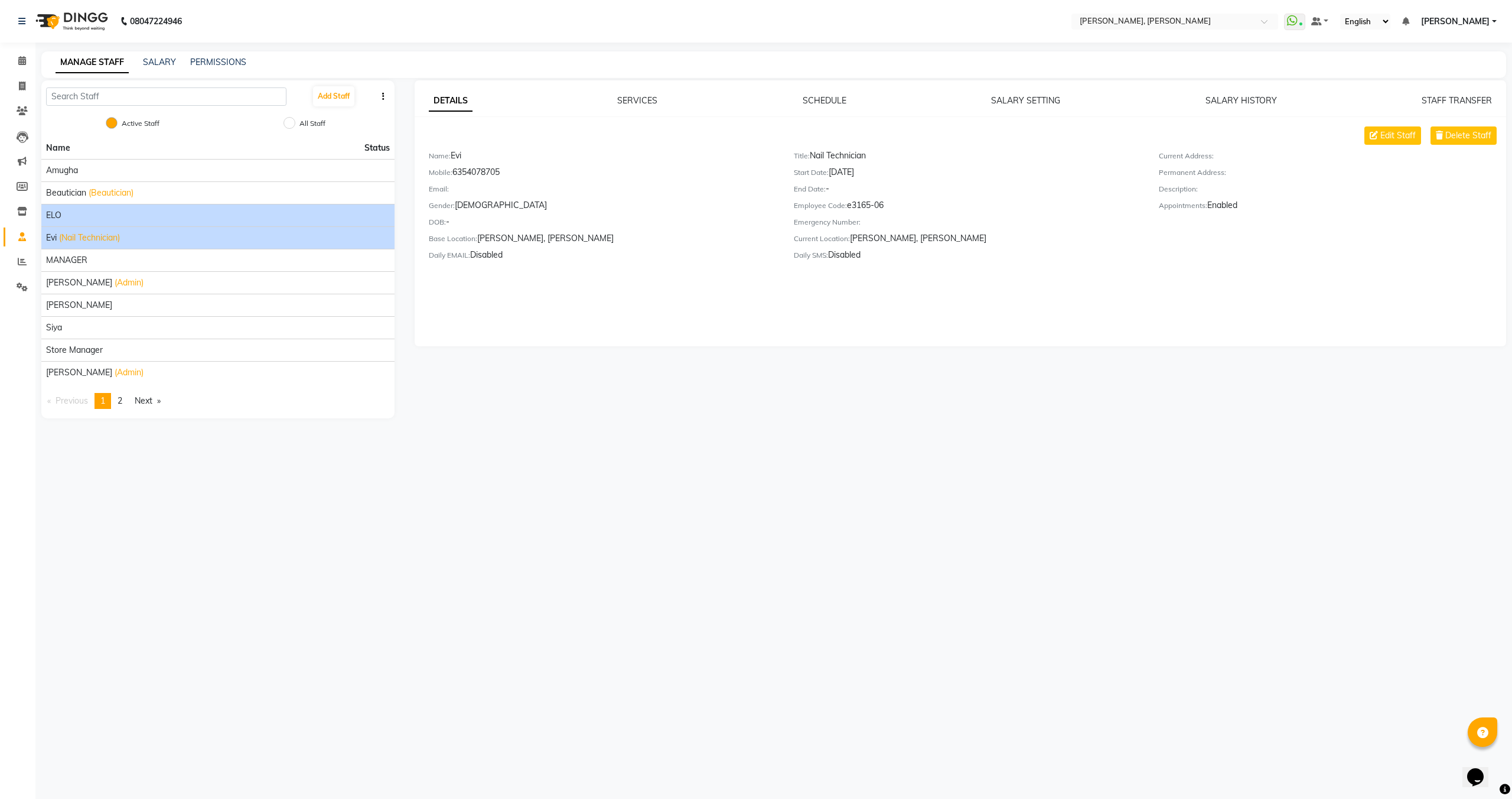
click at [62, 211] on div "ELO" at bounding box center [218, 215] width 344 height 13
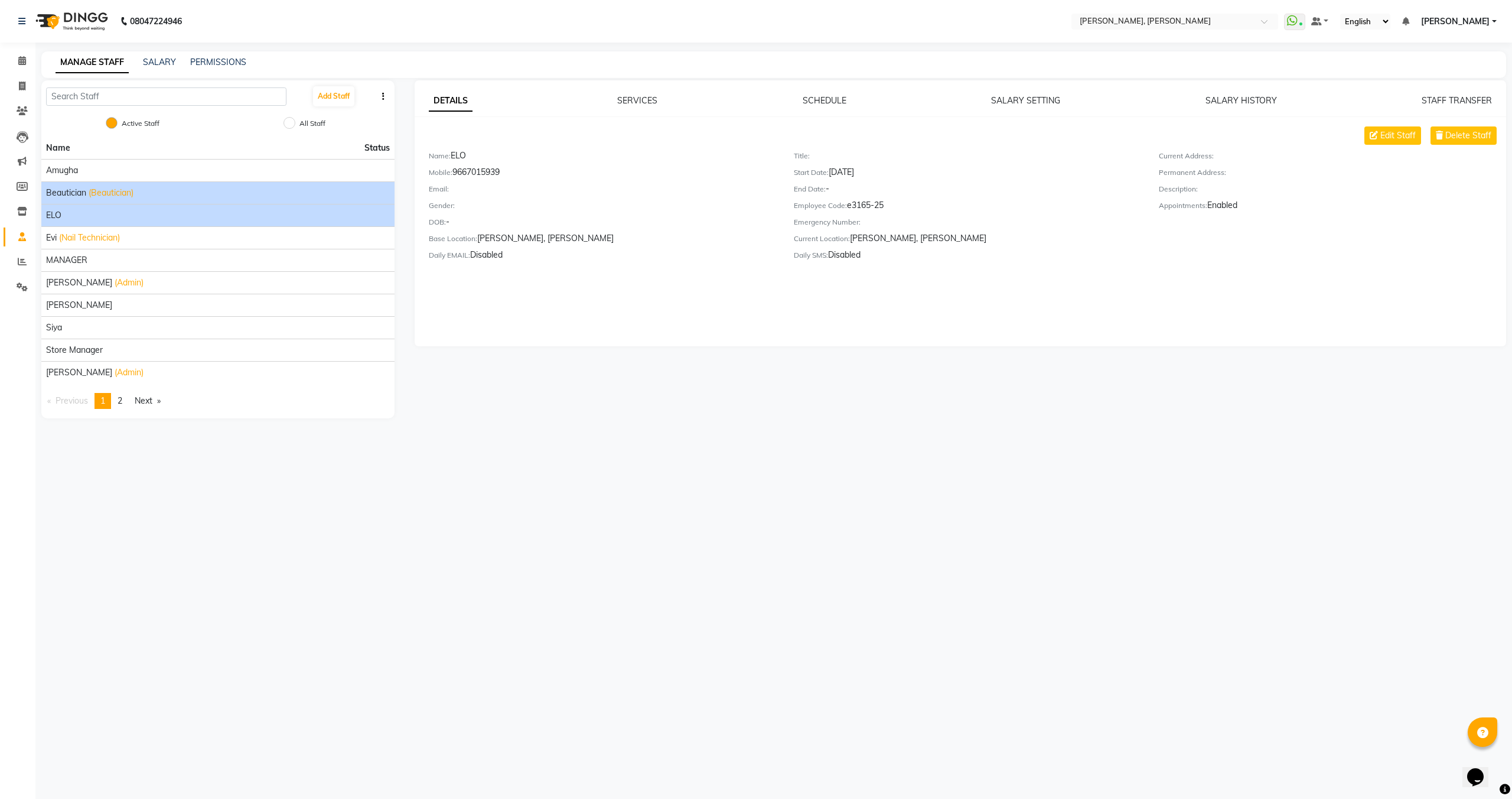
click at [62, 188] on span "Beautician" at bounding box center [65, 192] width 40 height 13
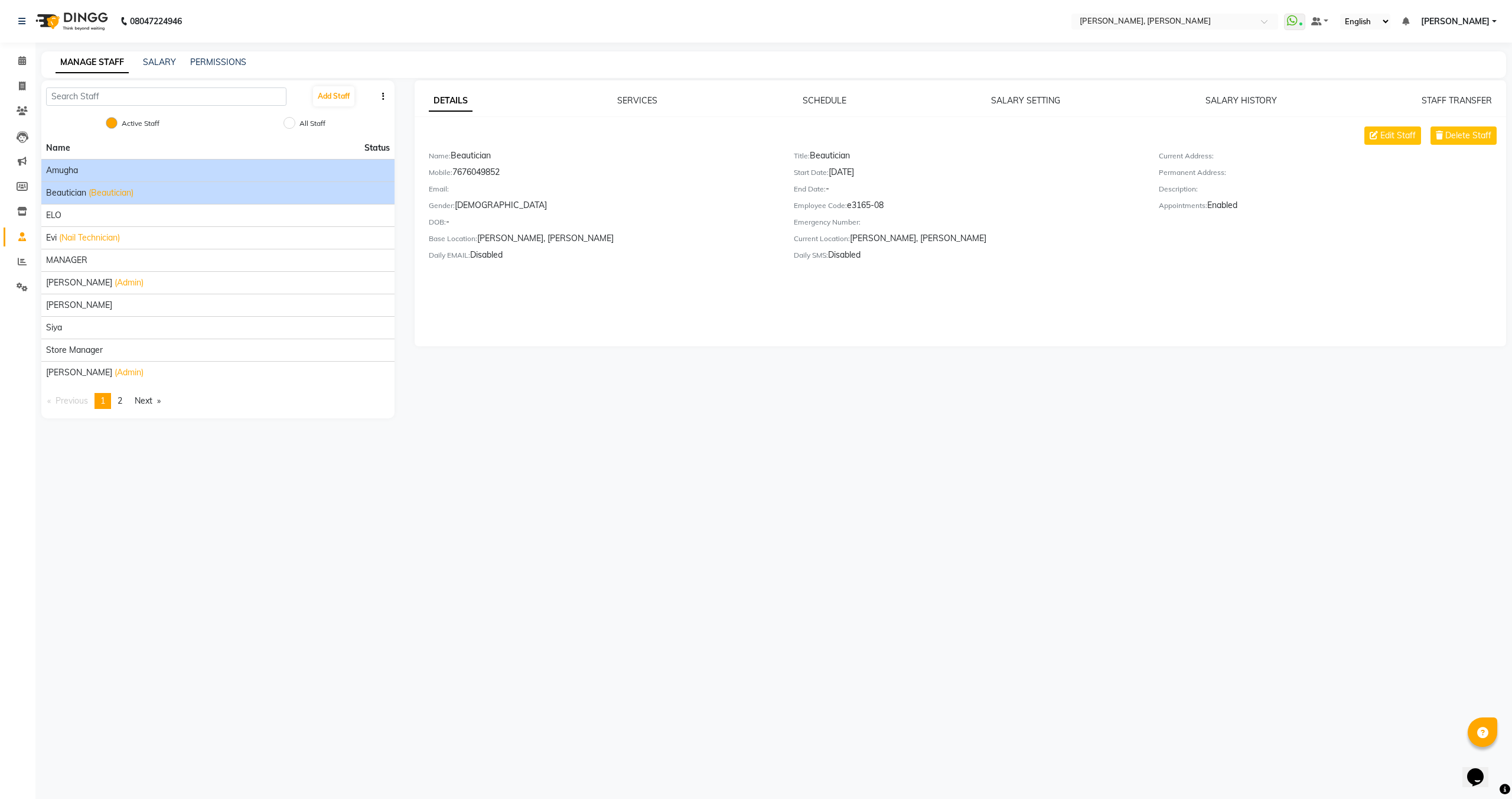
click at [62, 168] on span "amugha" at bounding box center [62, 171] width 32 height 13
click at [290, 123] on input "All Staff" at bounding box center [289, 123] width 12 height 12
radio input "true"
radio input "false"
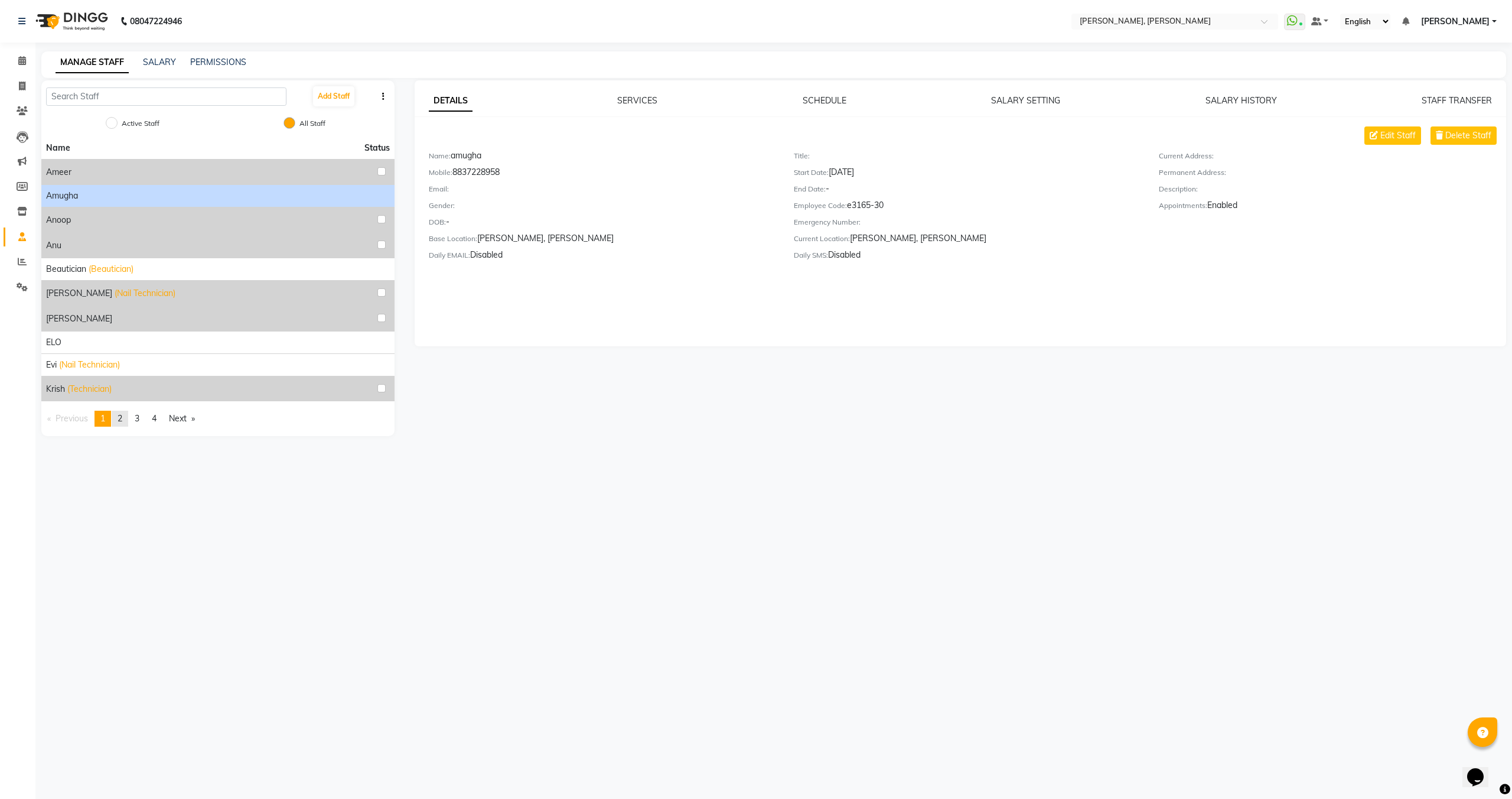
click at [122, 422] on span "2" at bounding box center [119, 419] width 5 height 11
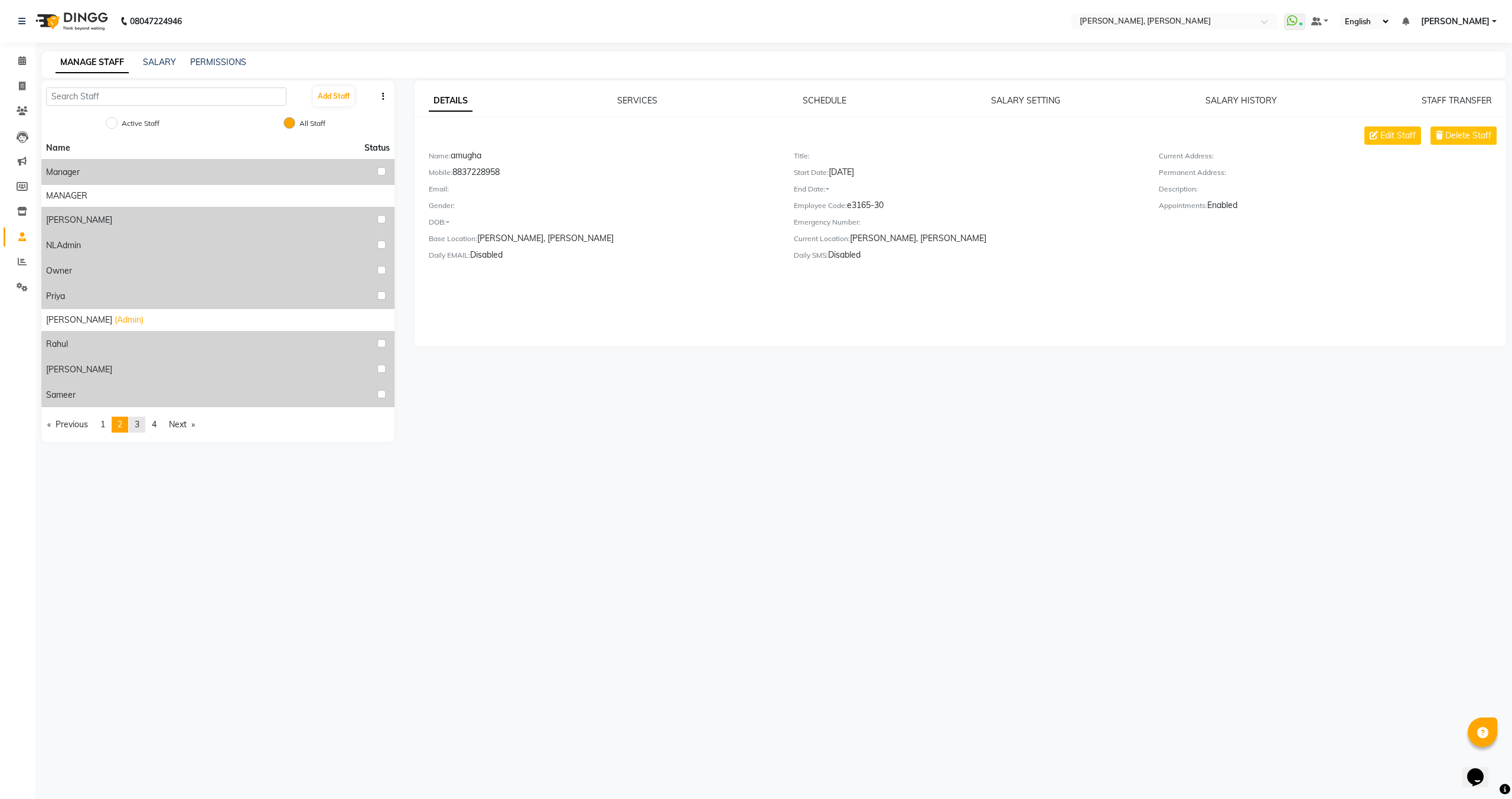
click at [140, 422] on span "3" at bounding box center [137, 424] width 5 height 11
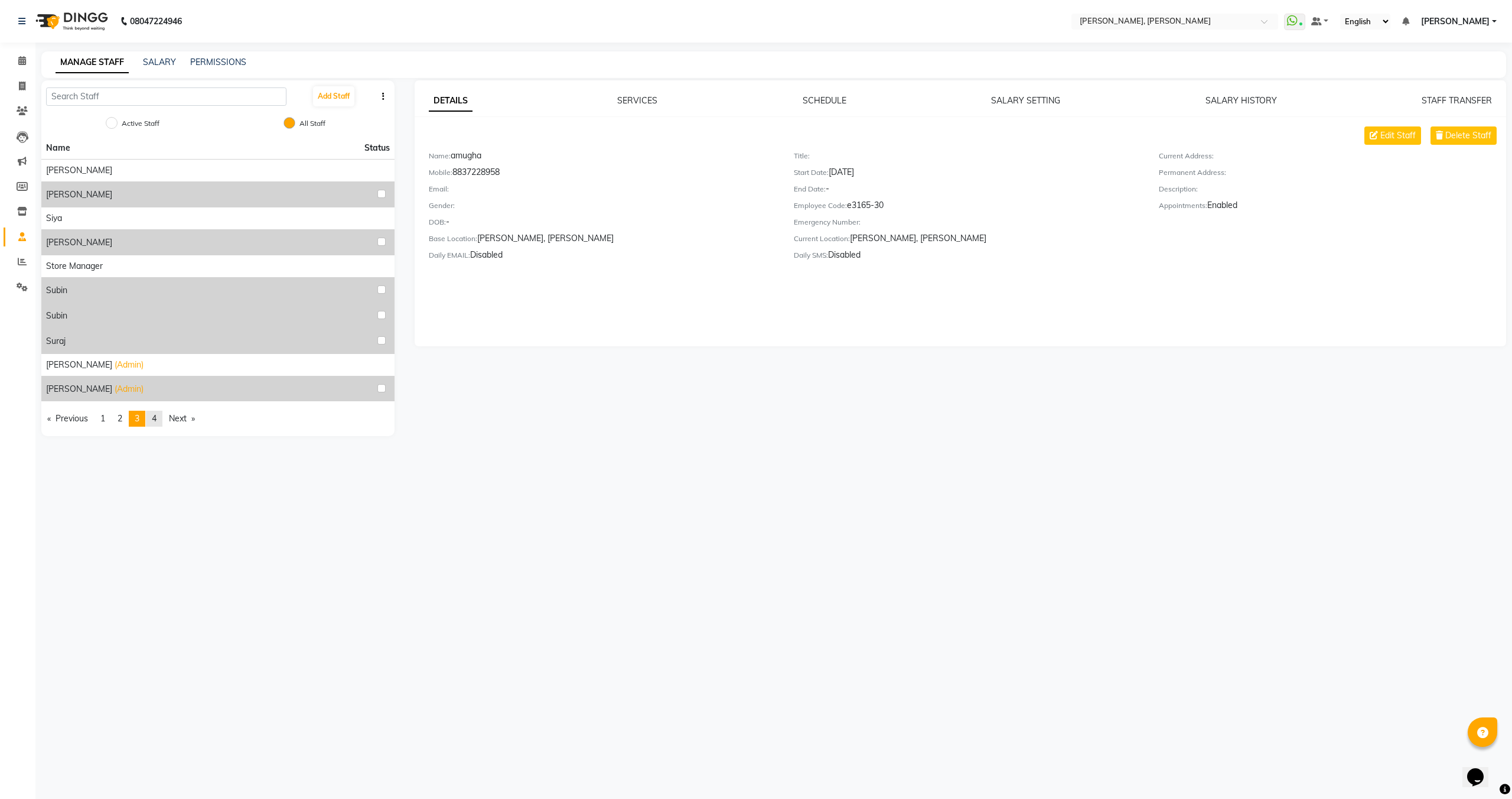
click at [154, 422] on span "4" at bounding box center [154, 419] width 5 height 11
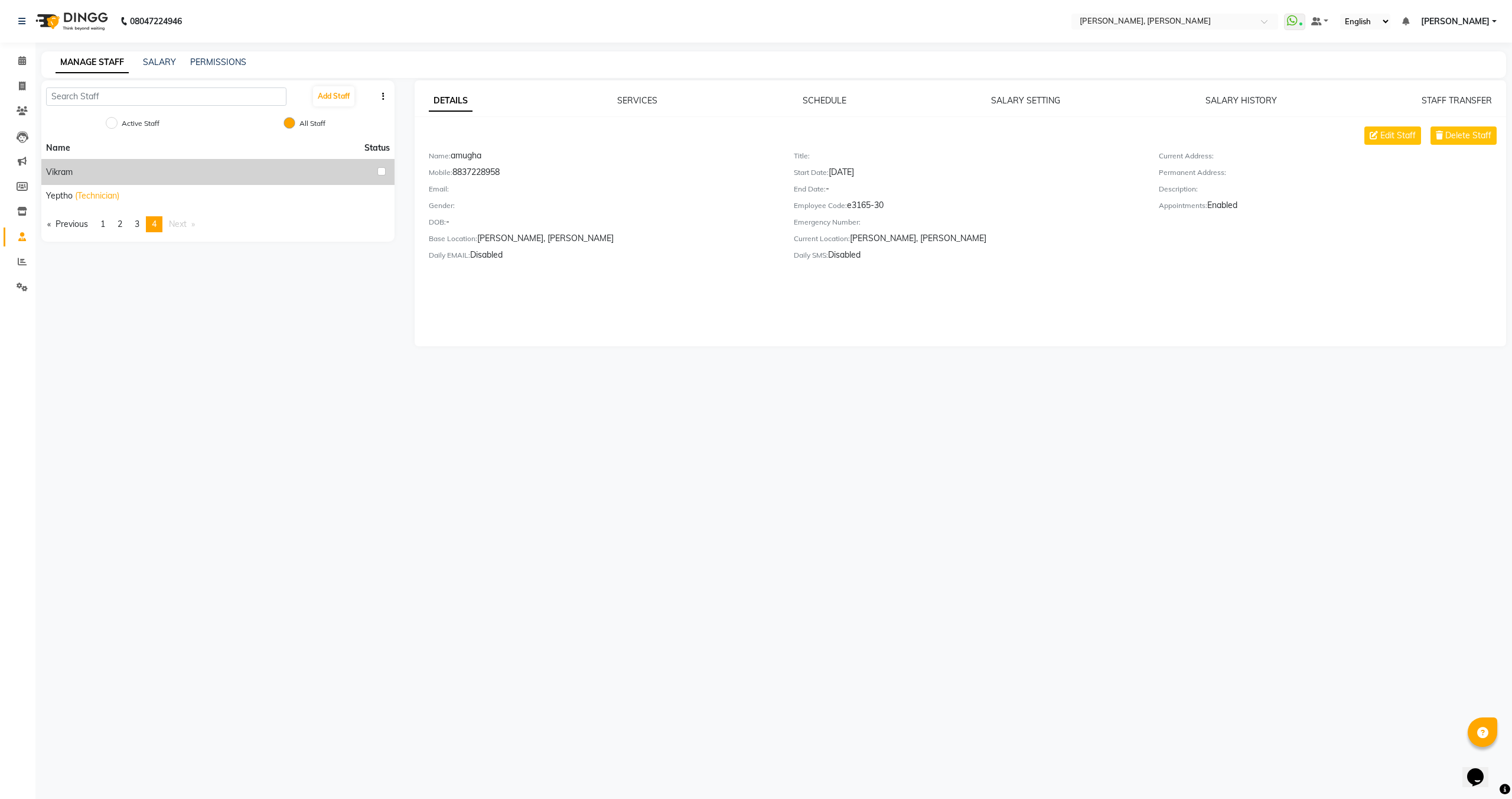
click at [122, 233] on div "Name Status Vikram Yeptho (Technician) Previous page 4 / 4 page 1 page 2 page 3…" at bounding box center [218, 189] width 353 height 104
click at [122, 225] on span "2" at bounding box center [119, 224] width 5 height 11
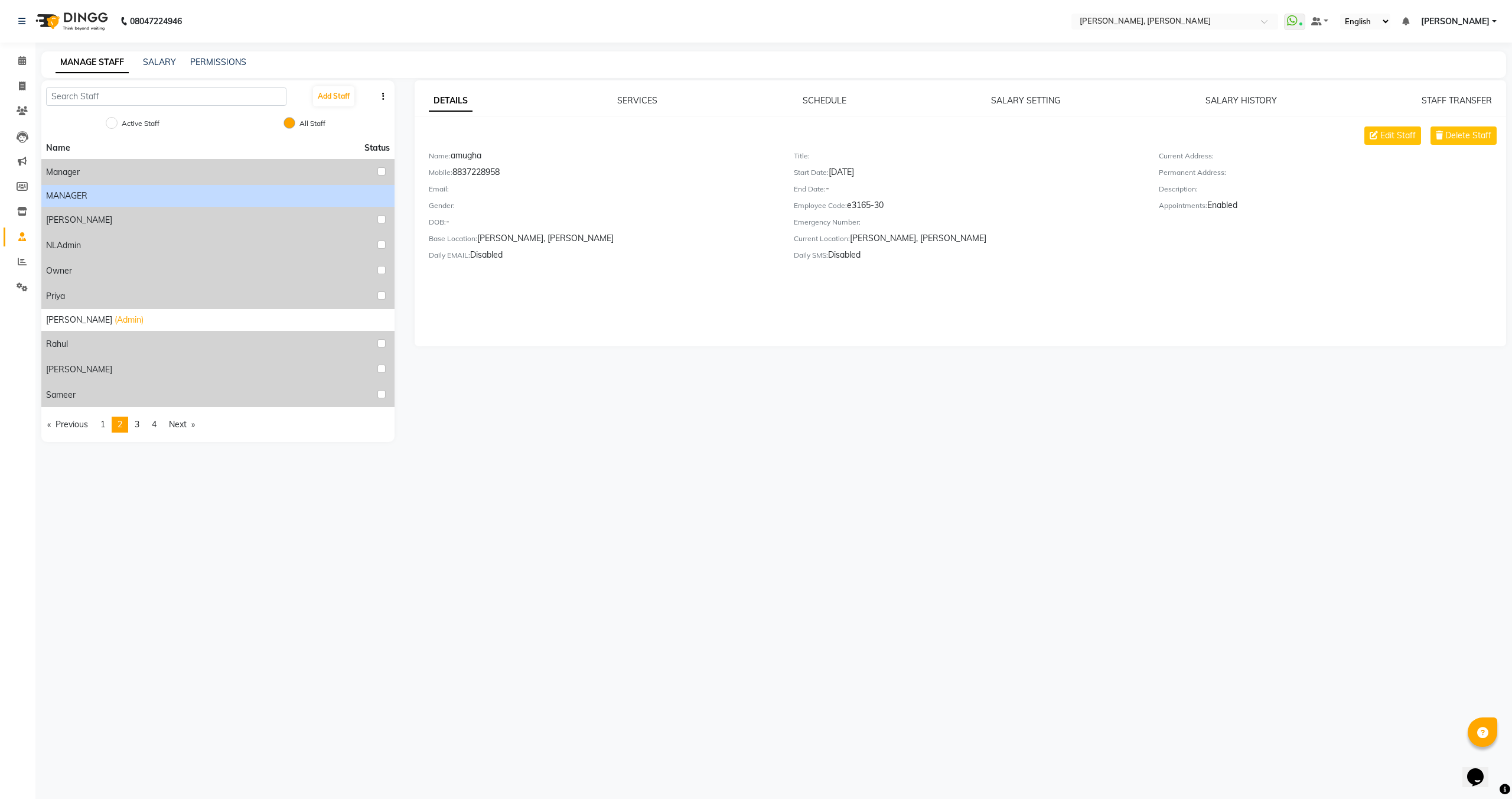
click at [129, 189] on div "MANAGER" at bounding box center [218, 195] width 344 height 13
click at [156, 423] on span "4" at bounding box center [154, 424] width 5 height 11
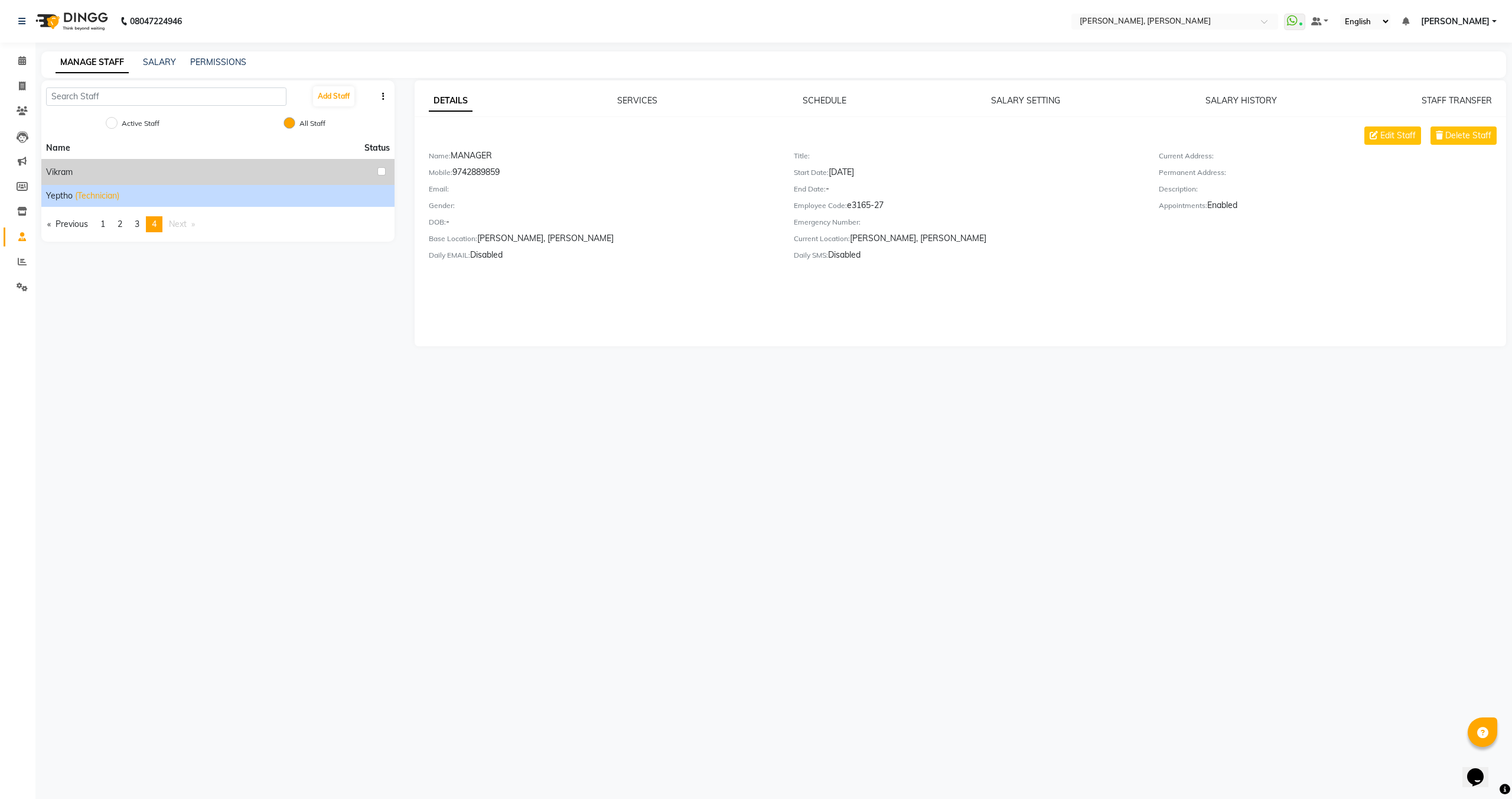
click at [88, 195] on span "(Technician)" at bounding box center [97, 195] width 44 height 13
click at [84, 167] on div "Vikram" at bounding box center [218, 172] width 344 height 15
click at [65, 175] on span "Vikram" at bounding box center [59, 172] width 26 height 13
click at [138, 225] on span "3" at bounding box center [137, 224] width 5 height 11
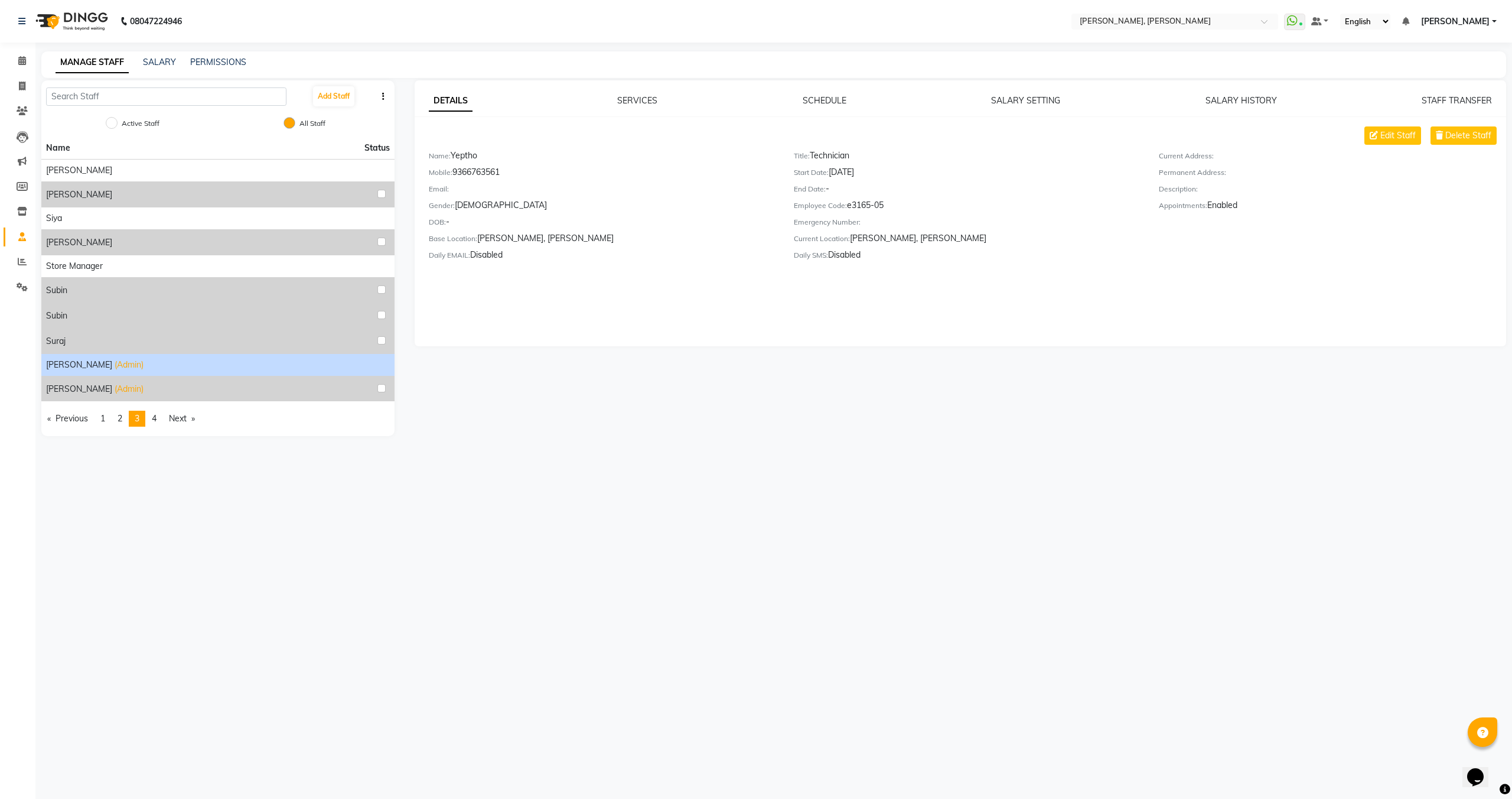
click at [115, 368] on span "(Admin)" at bounding box center [129, 365] width 29 height 13
click at [132, 392] on div "Victor Vincent (Admin)" at bounding box center [218, 389] width 344 height 15
click at [68, 363] on span "Victor" at bounding box center [79, 365] width 66 height 13
click at [74, 391] on span "[PERSON_NAME]" at bounding box center [79, 389] width 66 height 13
click at [115, 365] on span "(Admin)" at bounding box center [129, 365] width 29 height 13
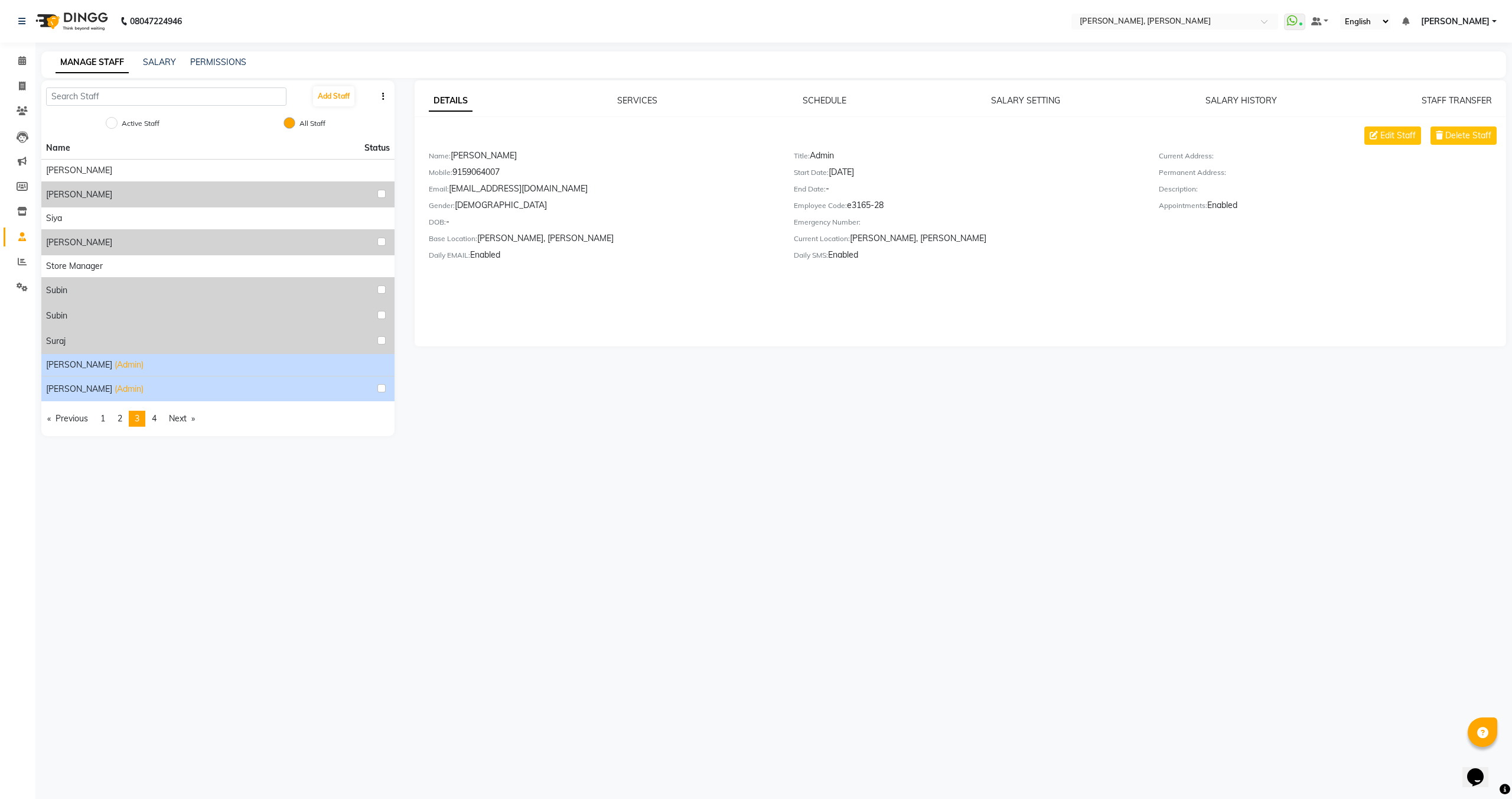
click at [77, 395] on span "[PERSON_NAME]" at bounding box center [79, 389] width 66 height 13
click at [332, 363] on div "Victor (Admin)" at bounding box center [218, 365] width 344 height 13
click at [322, 392] on div "Victor Vincent (Admin)" at bounding box center [218, 389] width 344 height 15
click at [117, 418] on link "page 2" at bounding box center [120, 418] width 17 height 16
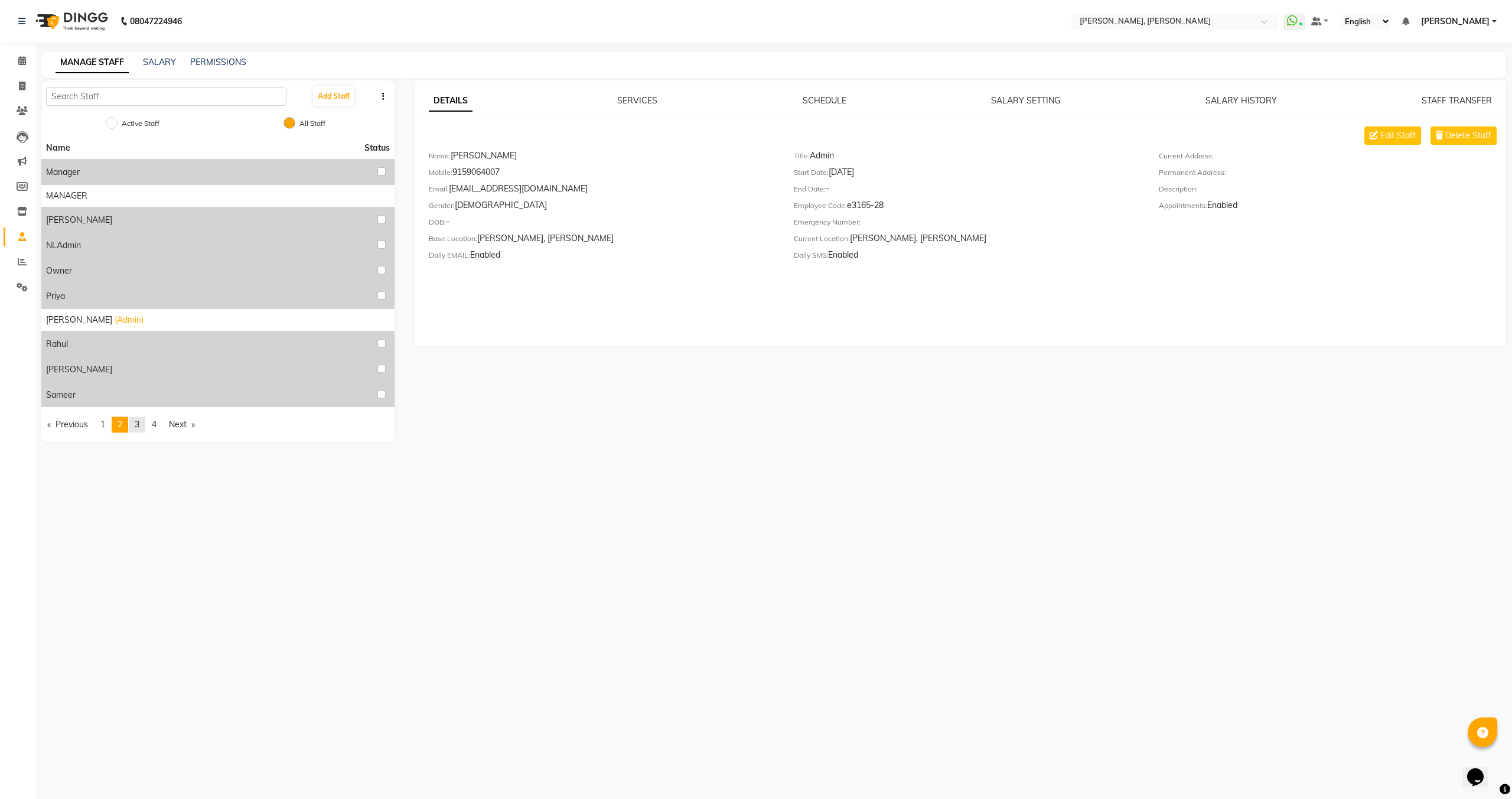
click at [140, 428] on span "3" at bounding box center [137, 424] width 5 height 11
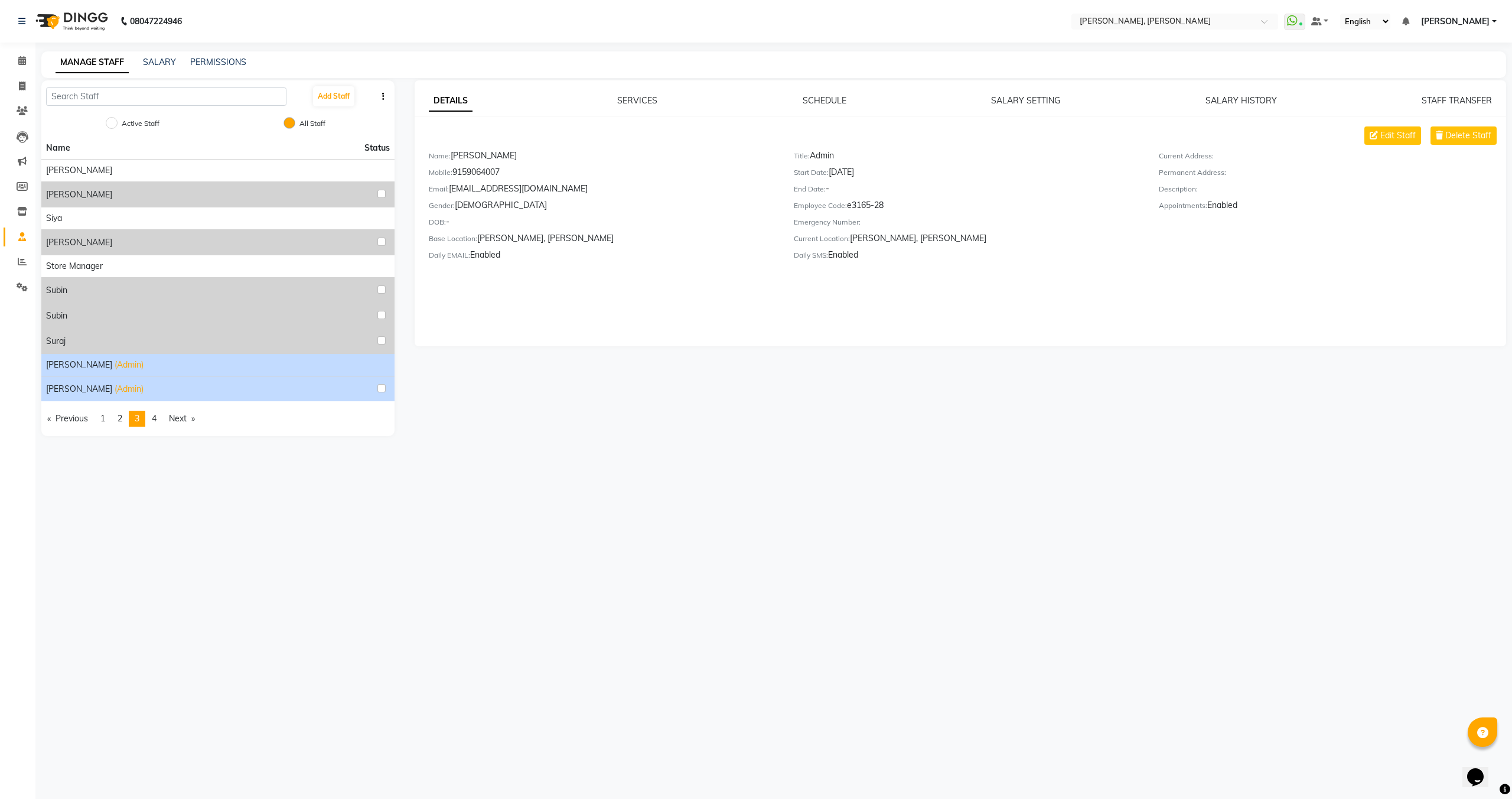
click at [115, 394] on span "(Admin)" at bounding box center [129, 389] width 29 height 13
click at [122, 420] on span "2" at bounding box center [119, 419] width 5 height 11
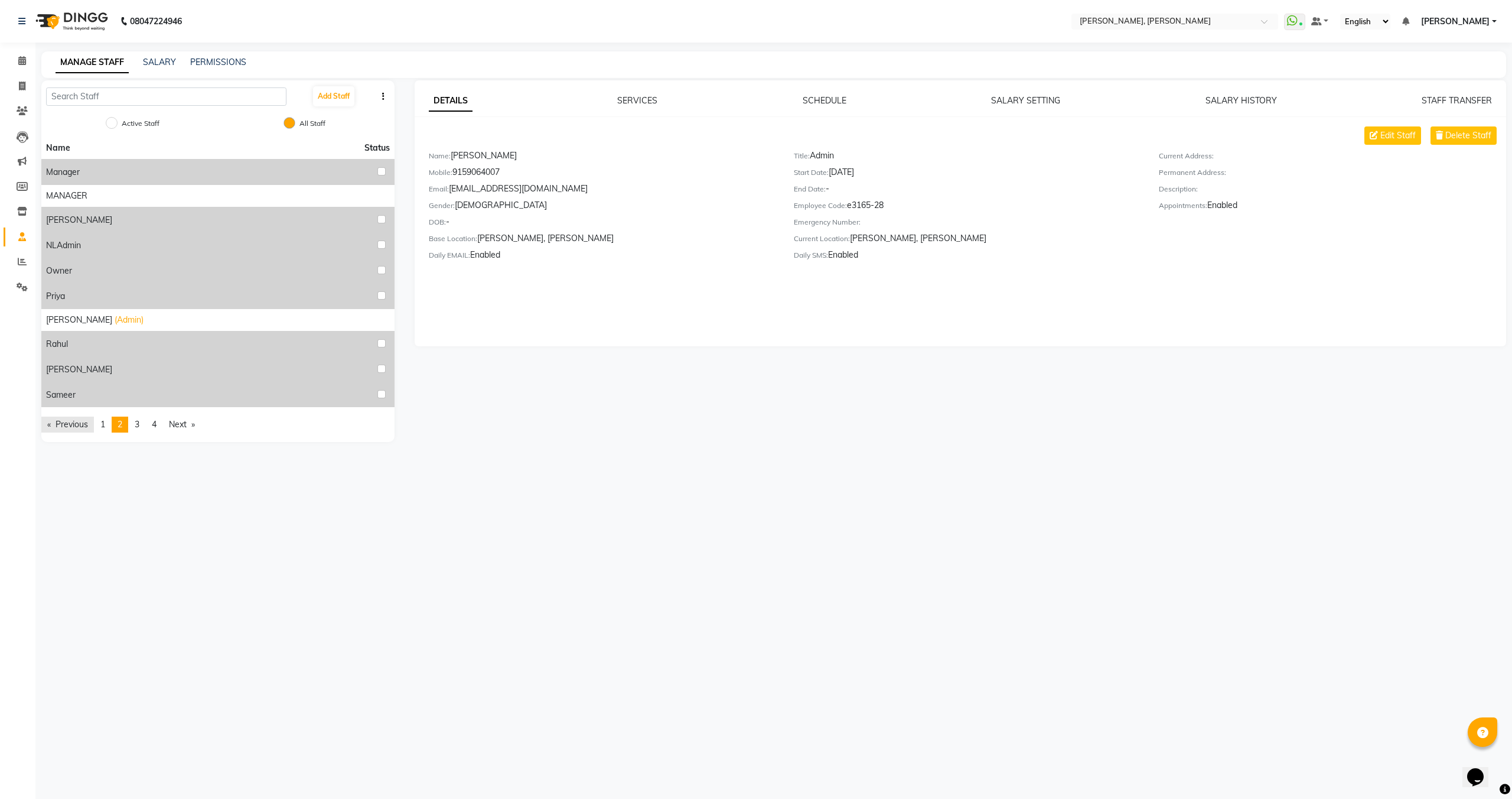
click at [94, 419] on link "Previous page" at bounding box center [68, 424] width 53 height 16
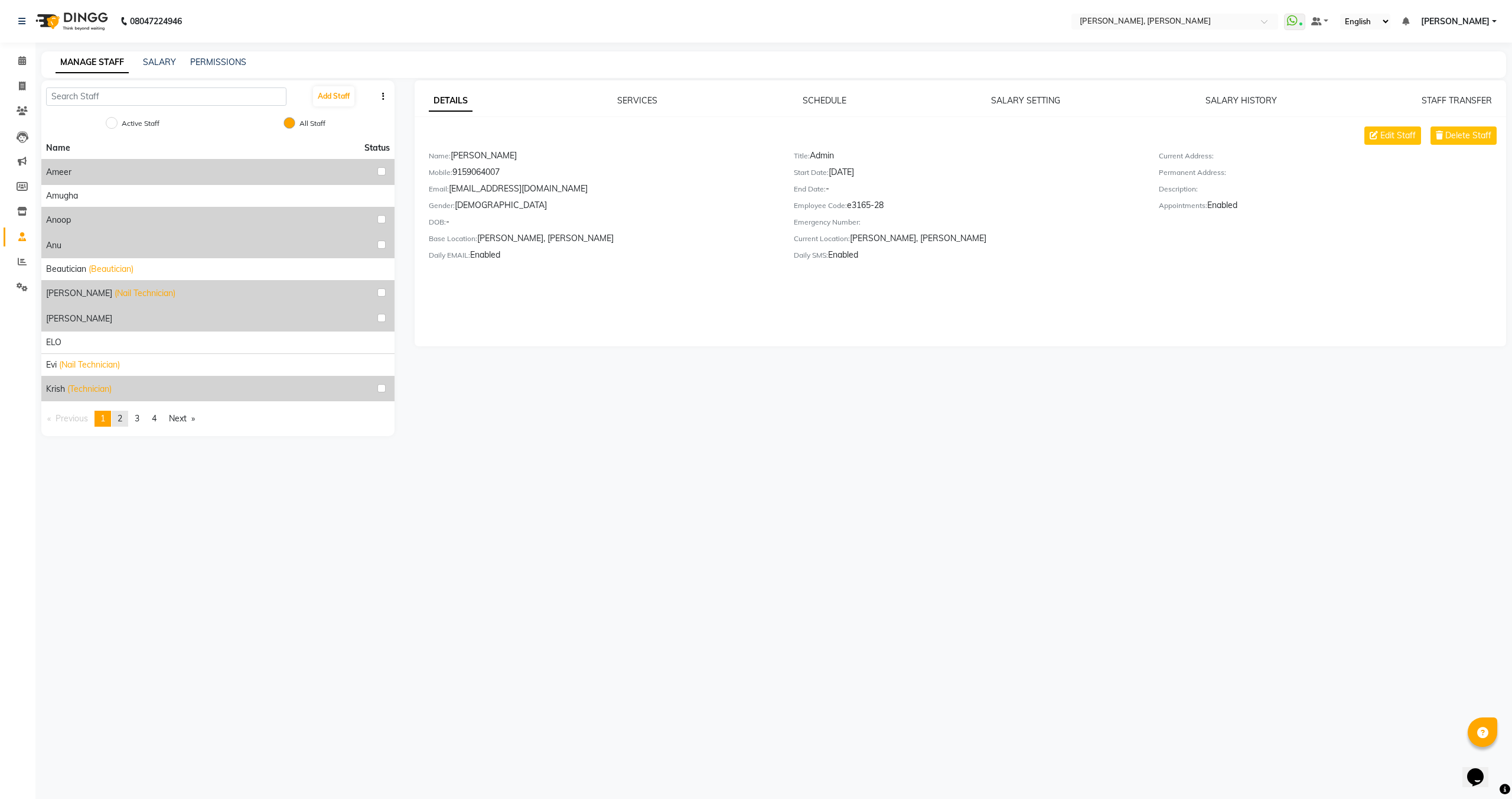
click at [122, 421] on span "2" at bounding box center [119, 419] width 5 height 11
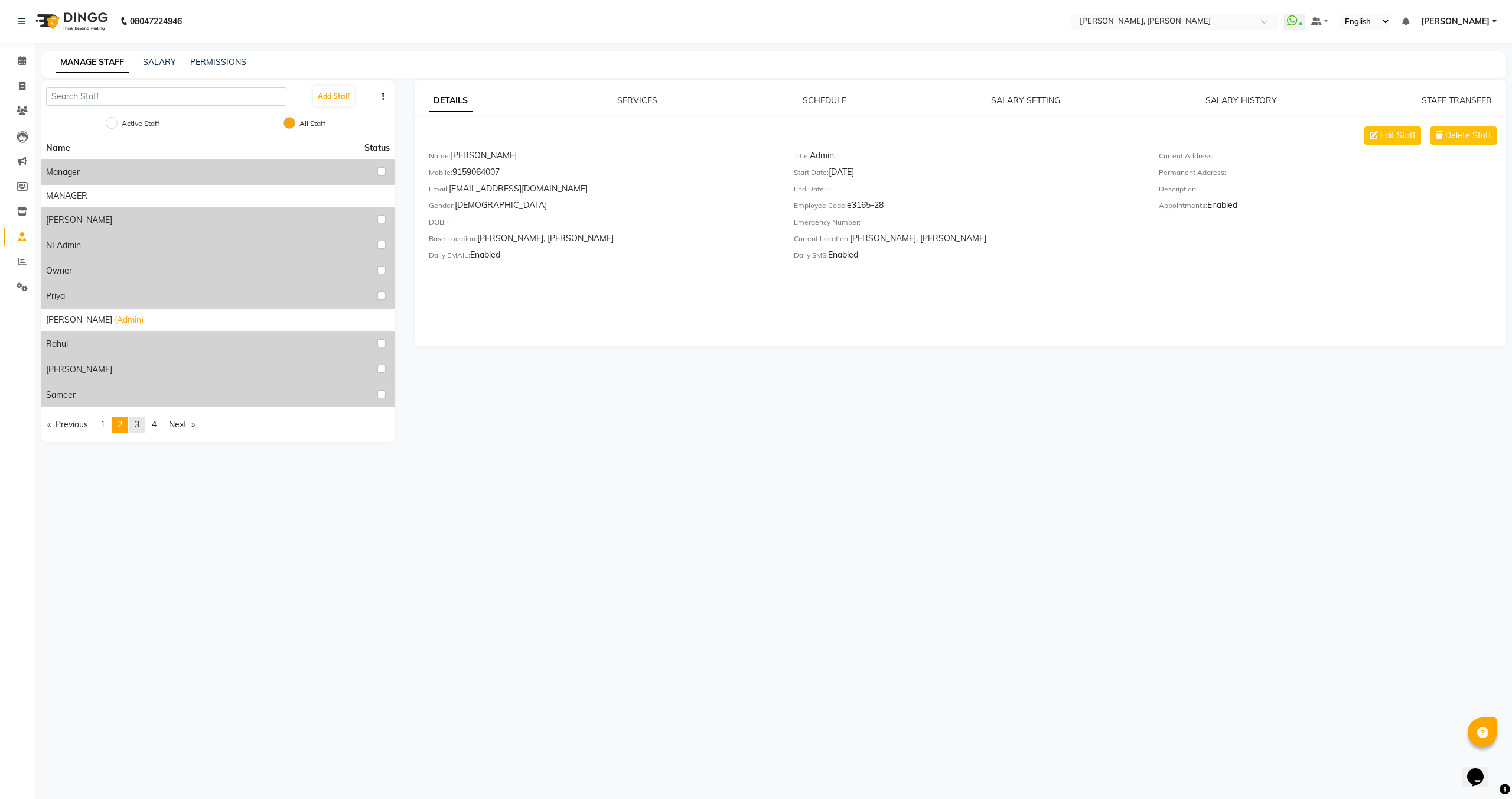
click at [144, 426] on link "page 3" at bounding box center [137, 424] width 17 height 16
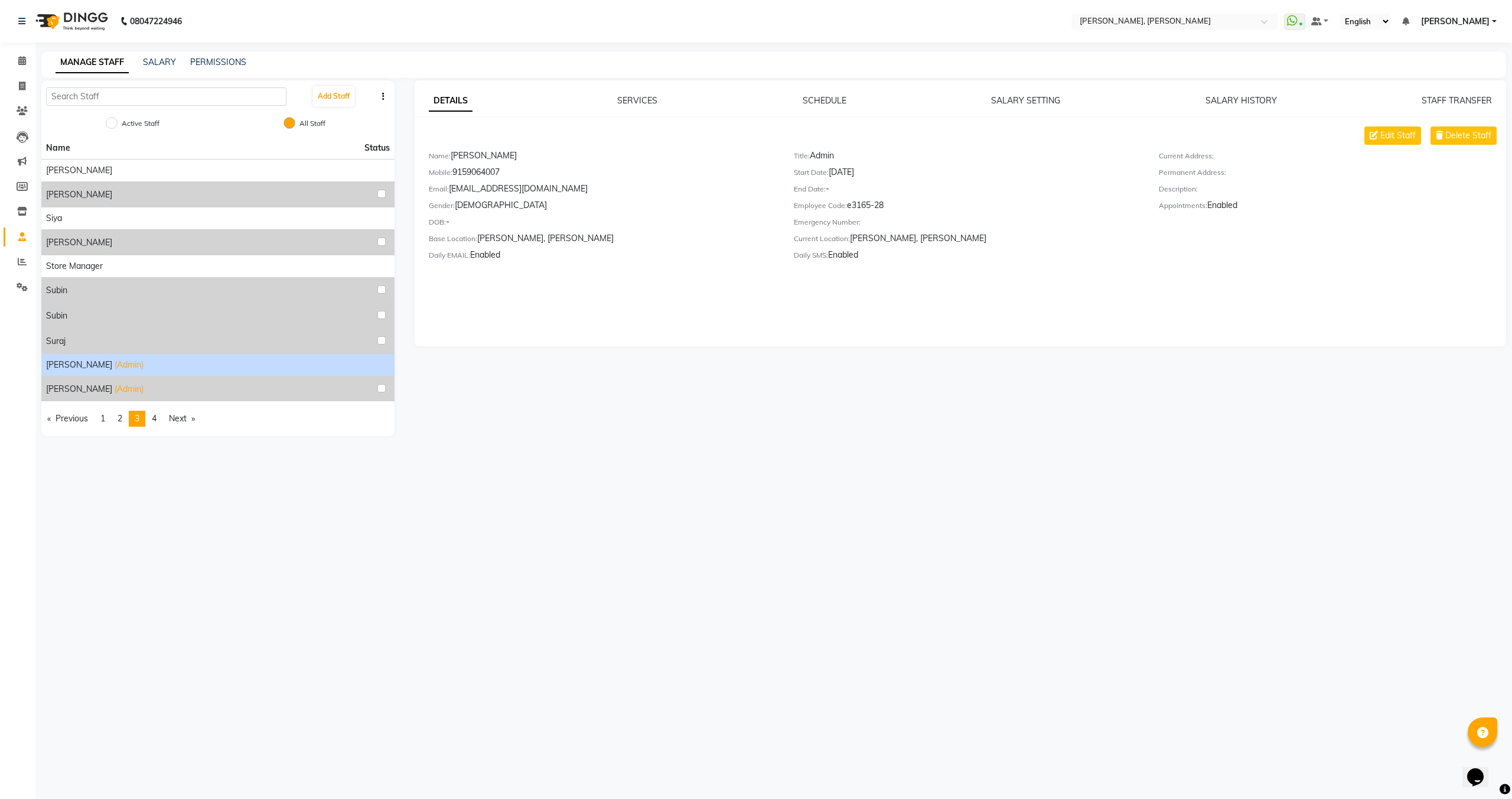
click at [104, 371] on div "Victor (Admin)" at bounding box center [218, 365] width 344 height 13
click at [115, 390] on span "(Admin)" at bounding box center [129, 389] width 29 height 13
click at [142, 366] on div "Victor (Admin)" at bounding box center [218, 365] width 344 height 13
click at [383, 394] on div at bounding box center [384, 388] width 12 height 14
click at [380, 389] on input "checkbox" at bounding box center [381, 388] width 8 height 8
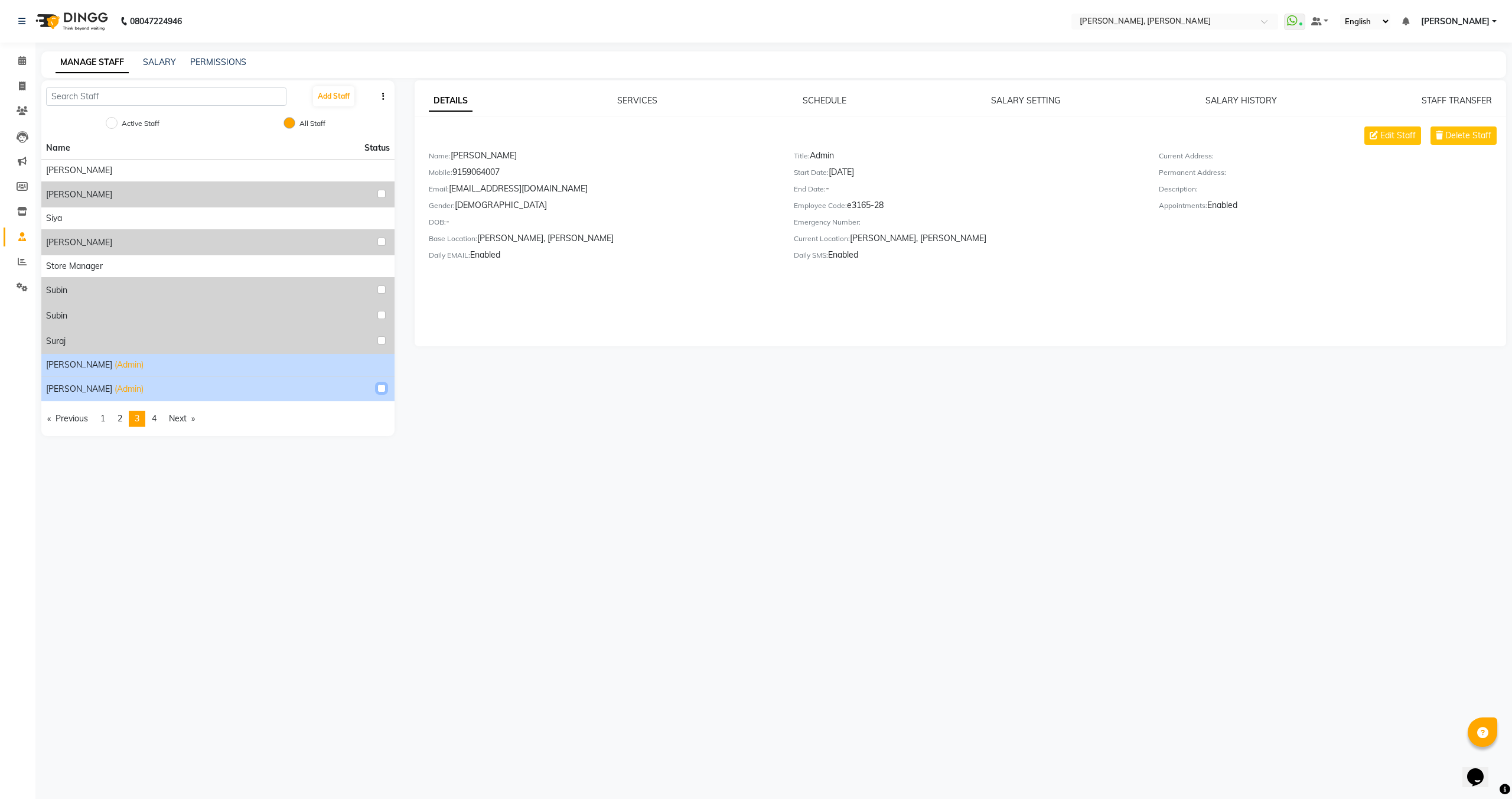
checkbox input "true"
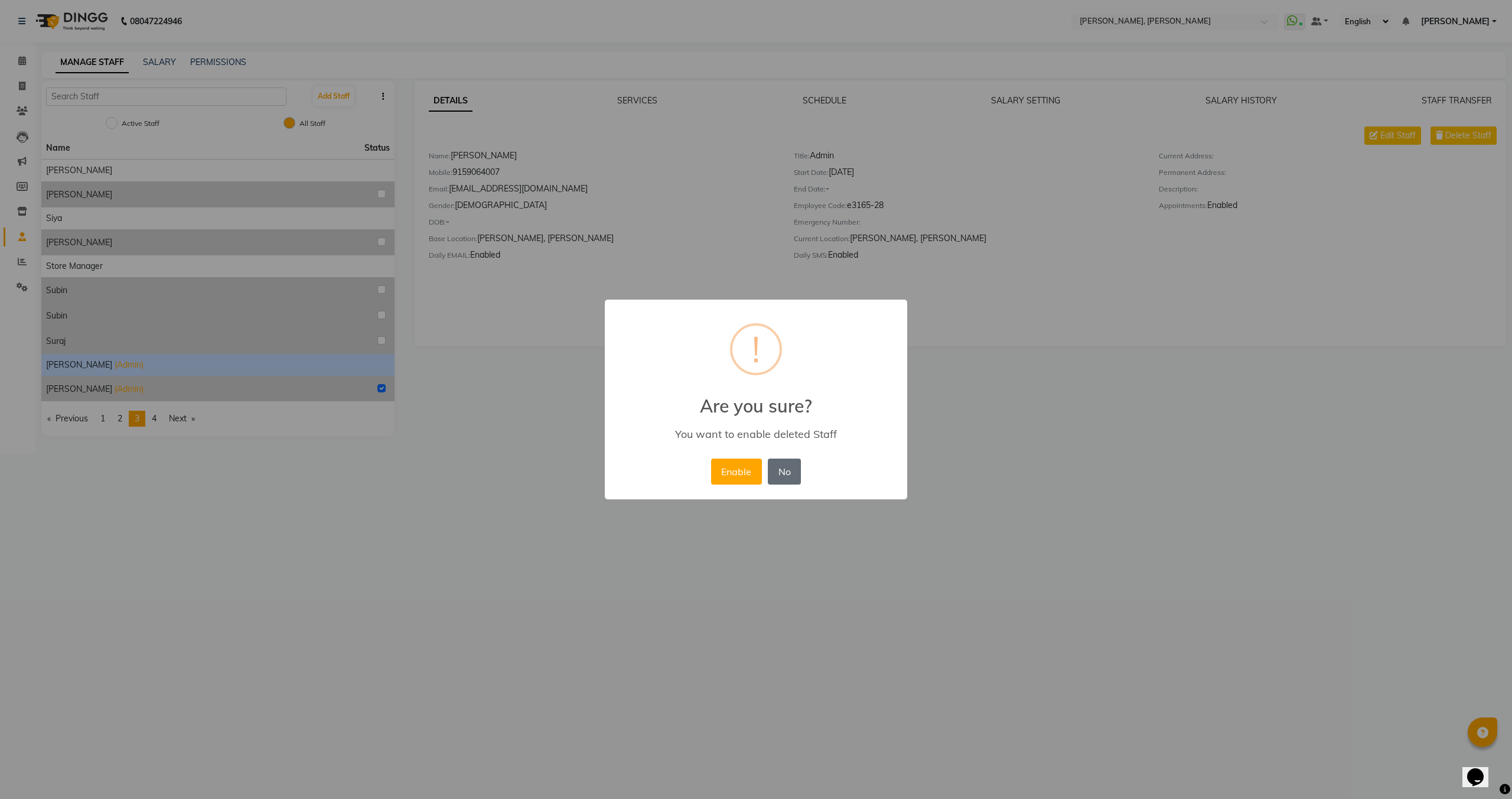
click at [794, 471] on button "No" at bounding box center [785, 471] width 33 height 26
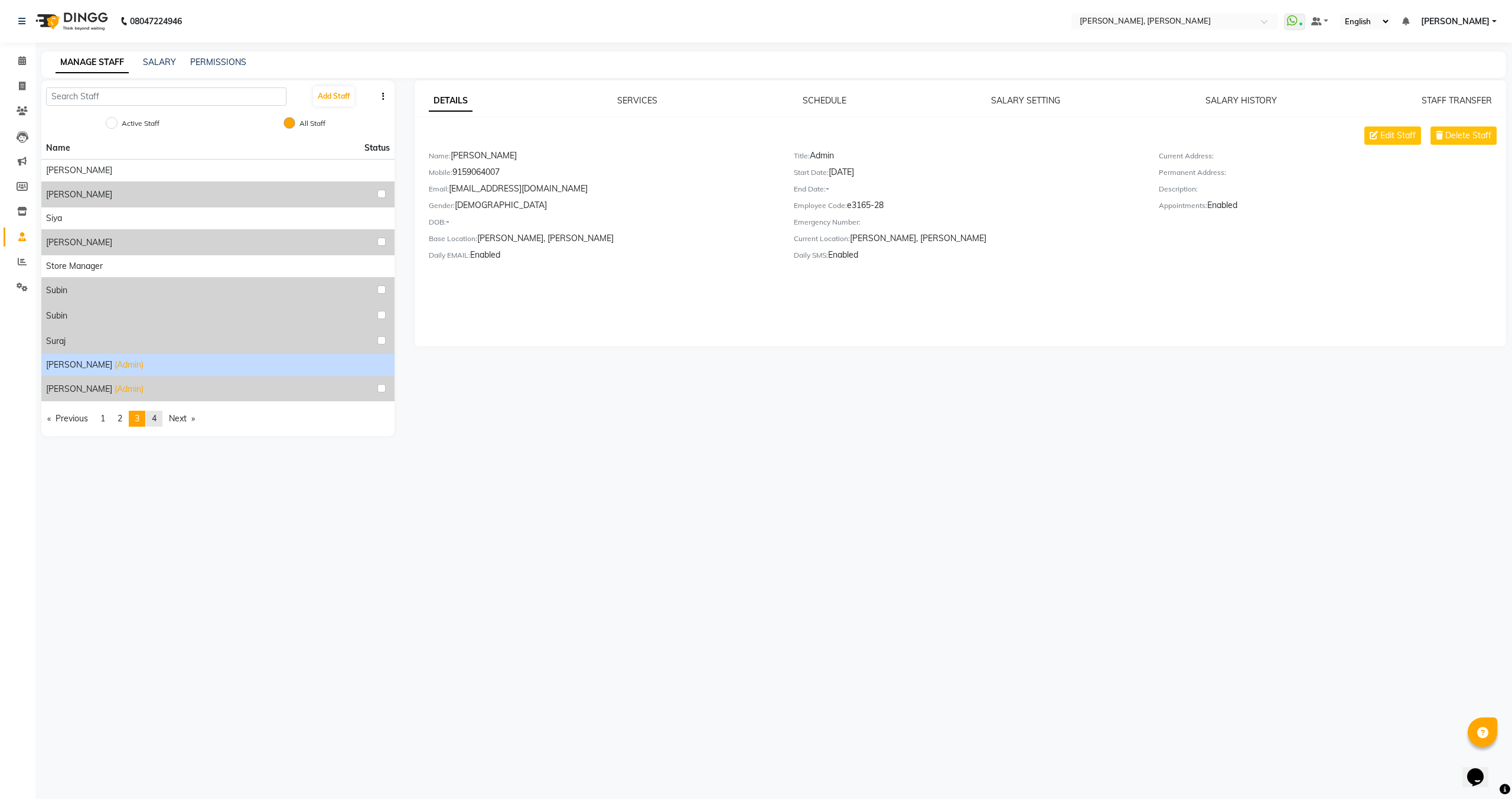
click at [156, 421] on span "4" at bounding box center [154, 419] width 5 height 11
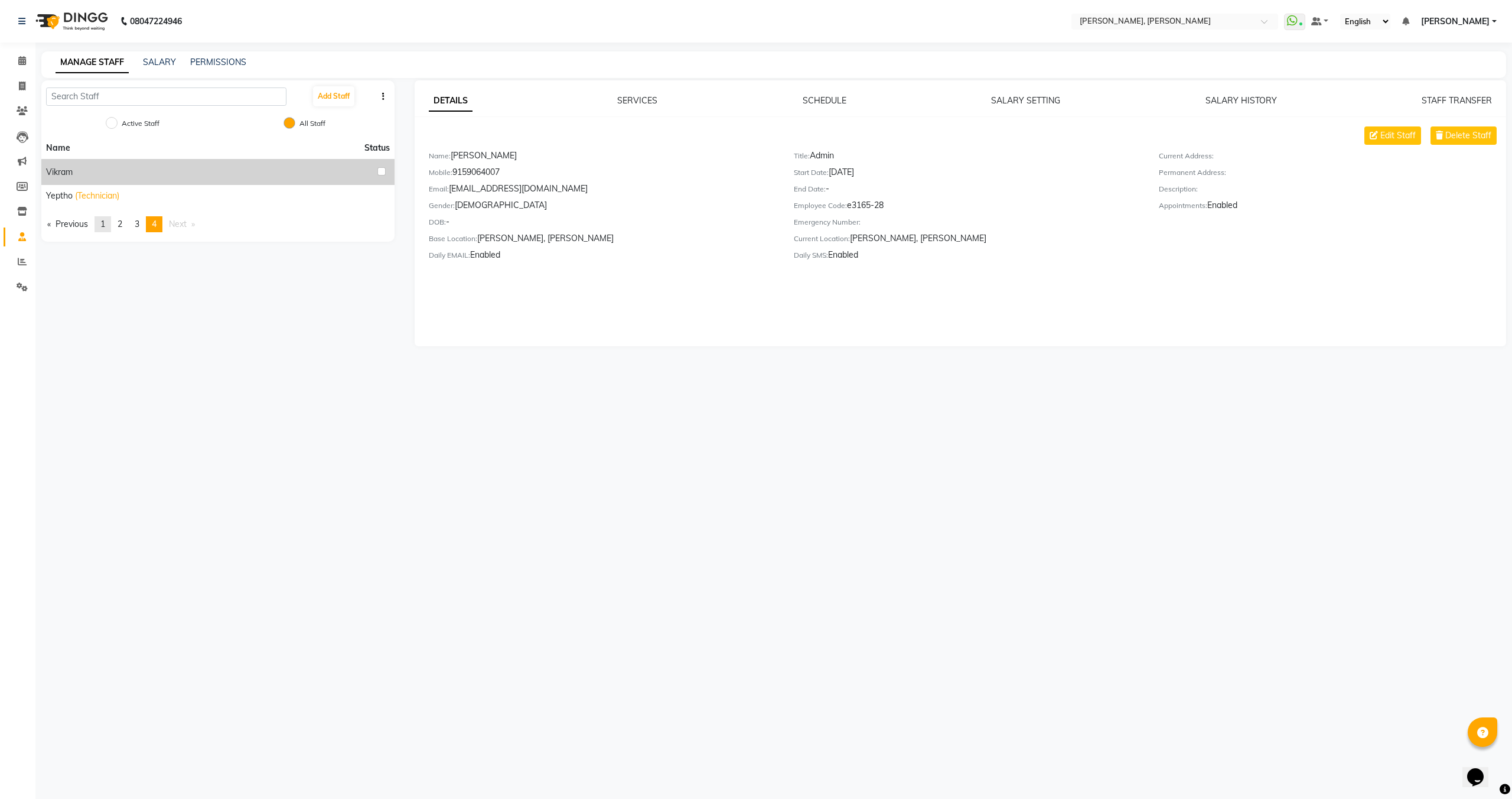
click at [111, 226] on link "page 1" at bounding box center [103, 224] width 17 height 16
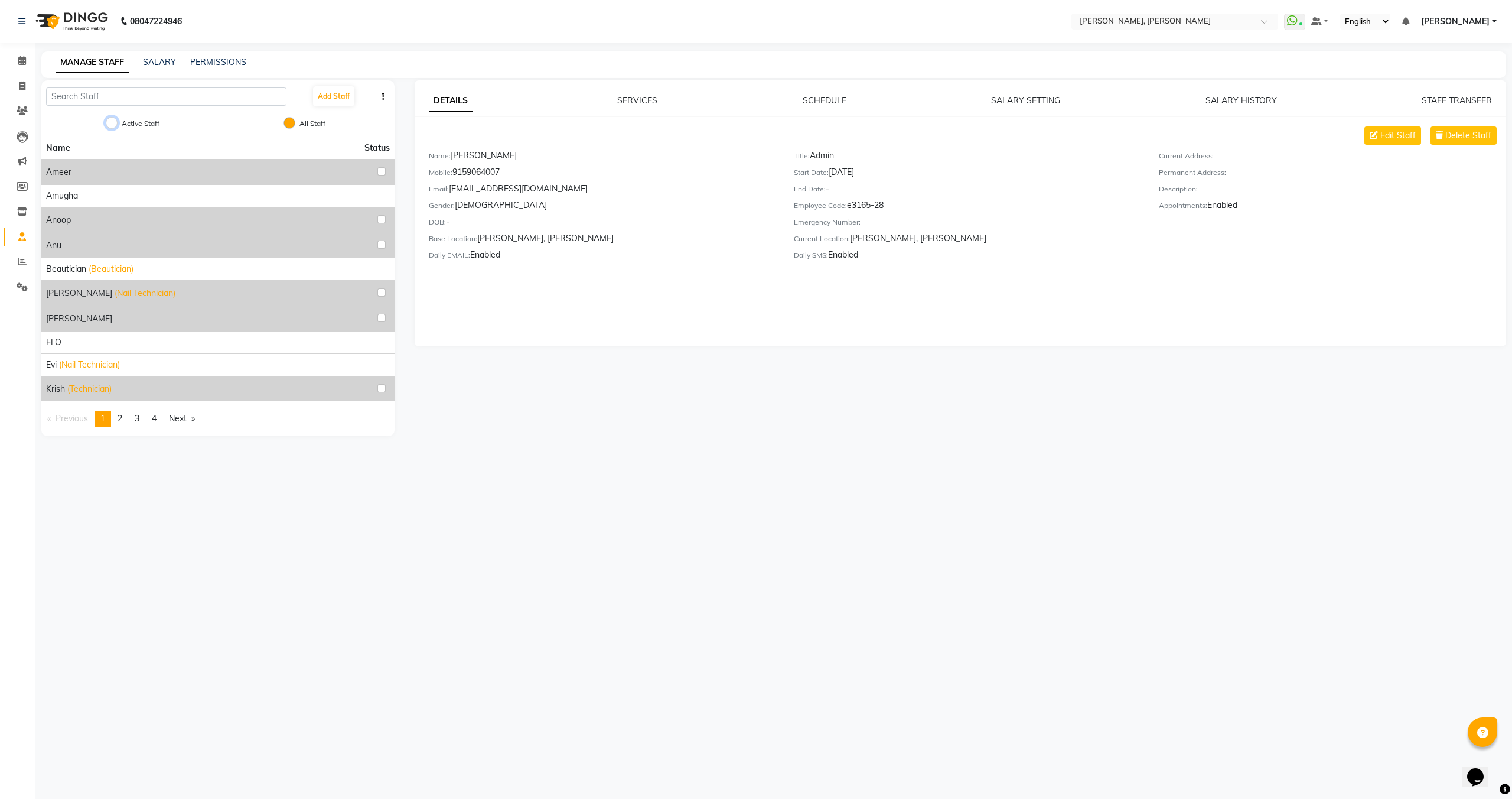
click at [114, 123] on input "Active Staff" at bounding box center [112, 123] width 12 height 12
radio input "true"
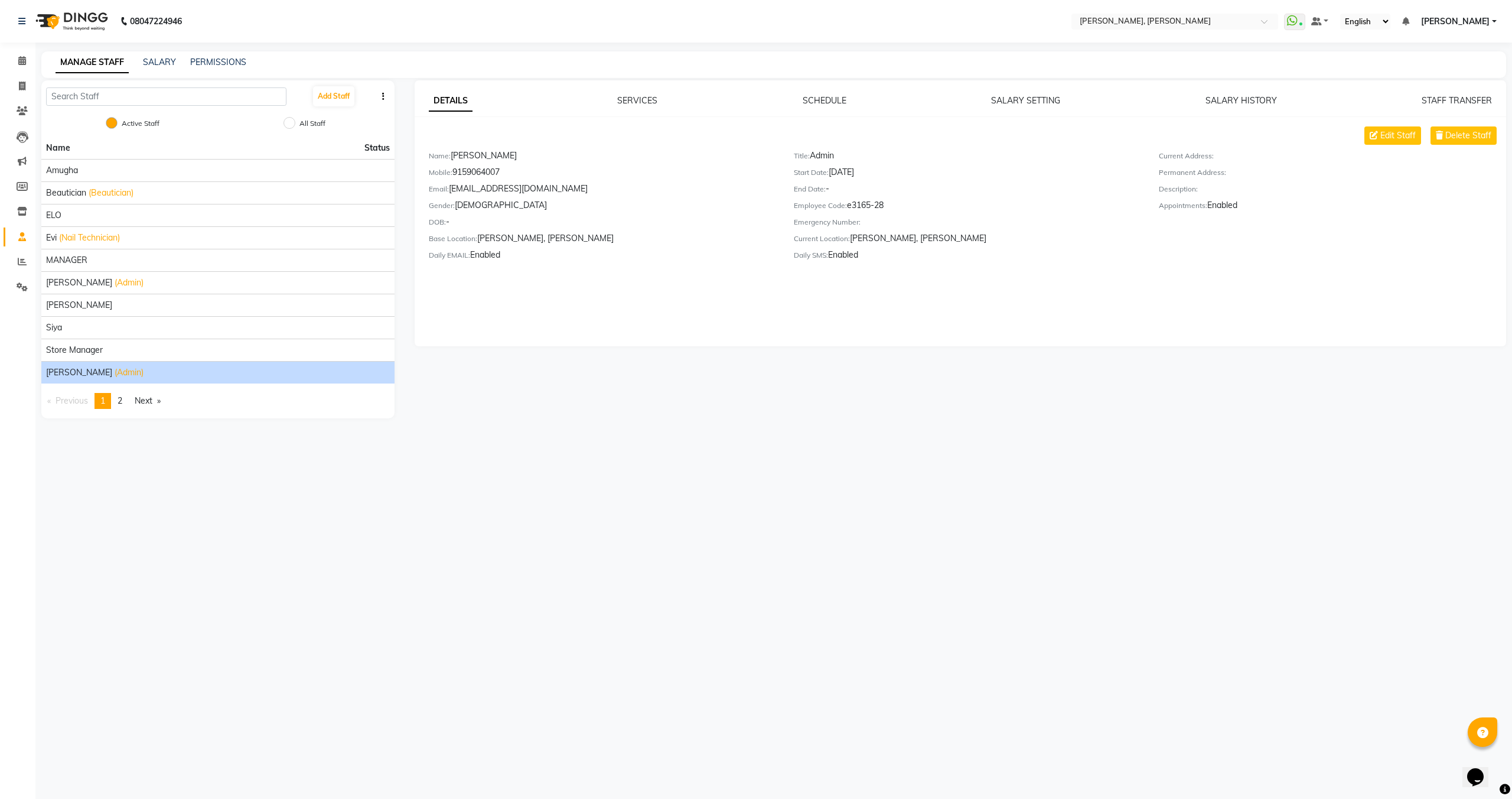
click at [301, 124] on label "All Staff" at bounding box center [313, 123] width 26 height 11
click at [295, 124] on input "All Staff" at bounding box center [289, 123] width 12 height 12
radio input "true"
radio input "false"
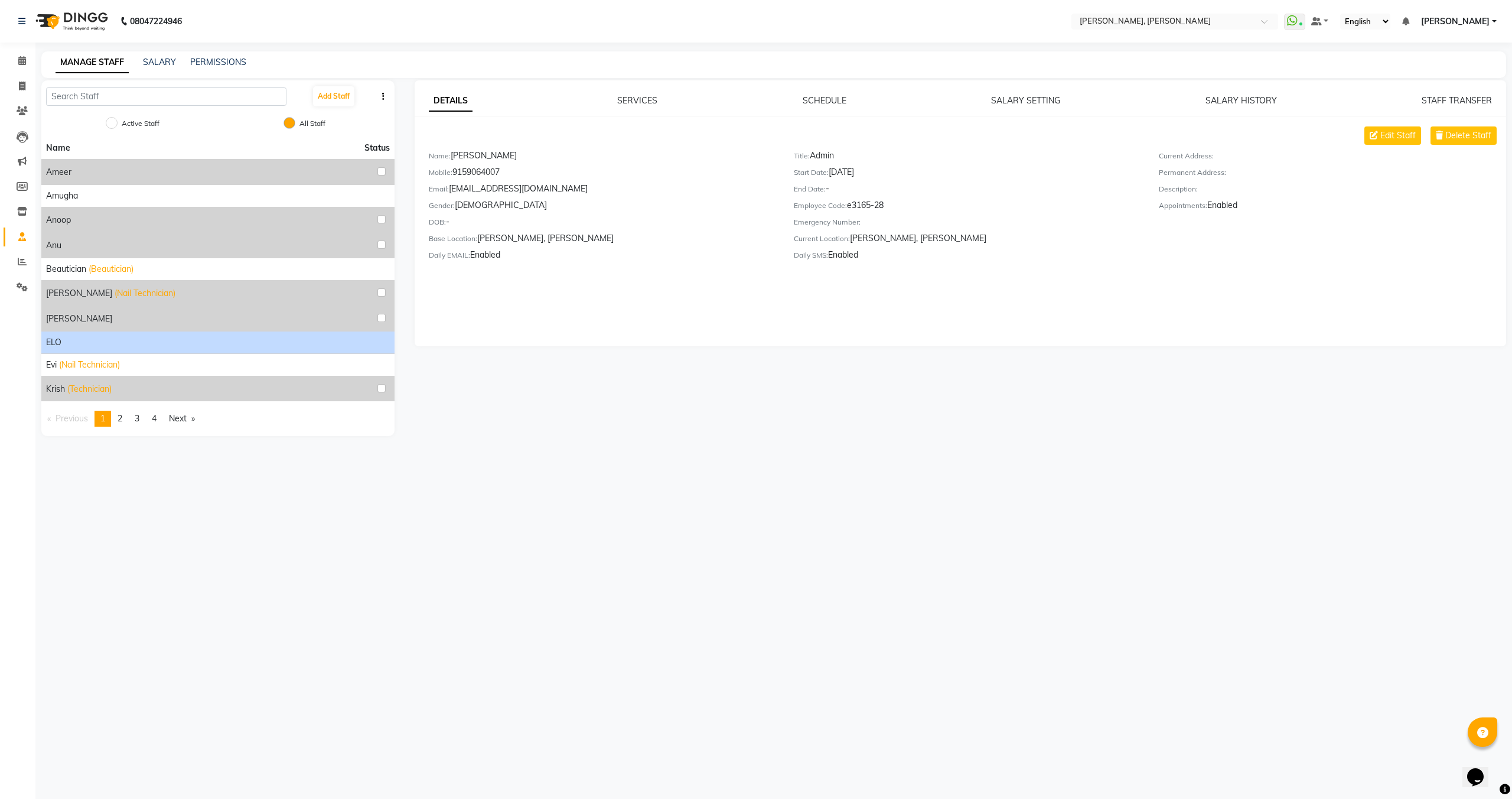
click at [151, 348] on div "ELO" at bounding box center [218, 342] width 344 height 13
click at [156, 422] on span "4" at bounding box center [154, 419] width 5 height 11
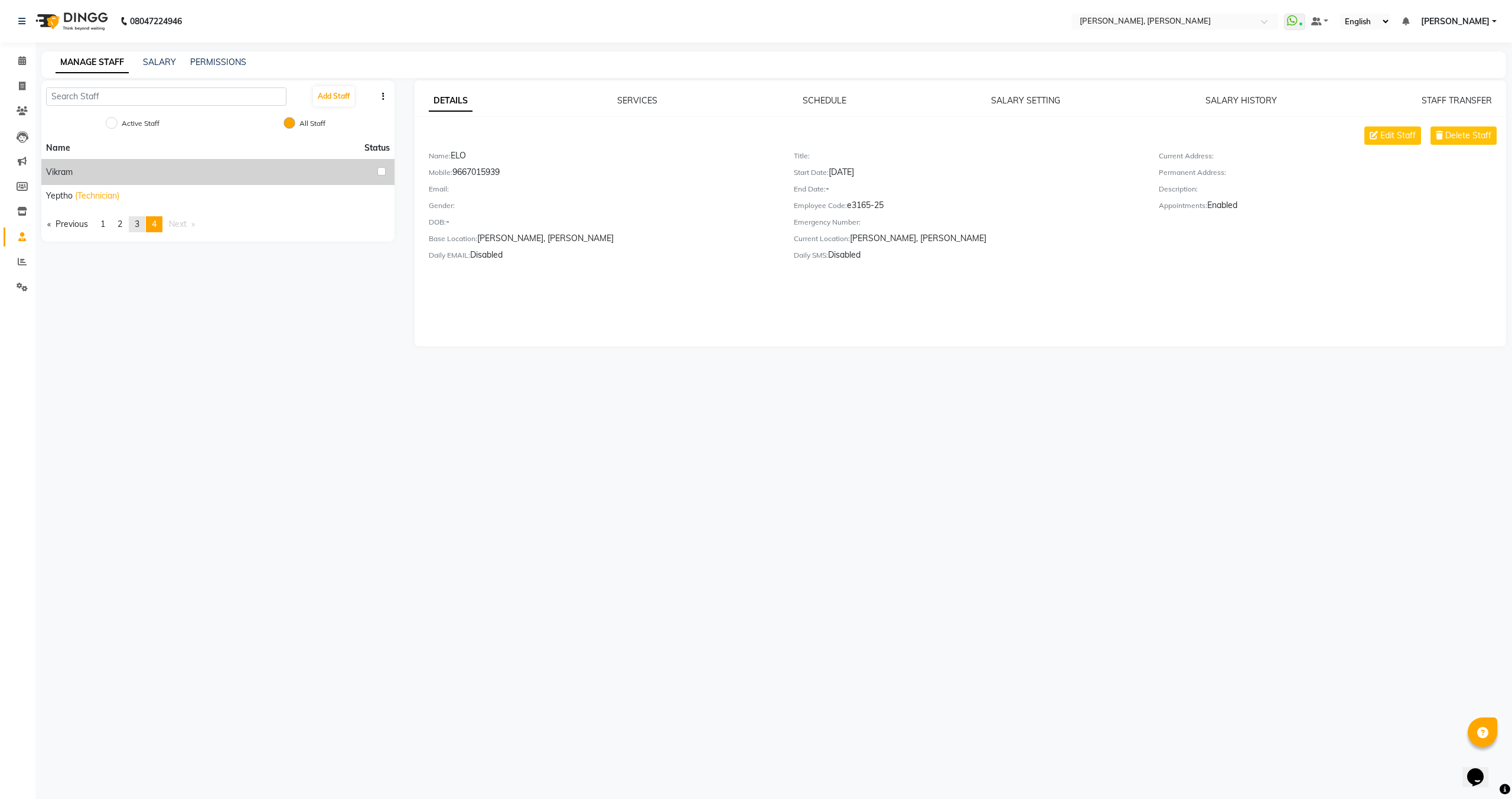
click at [140, 225] on span "3" at bounding box center [137, 224] width 5 height 11
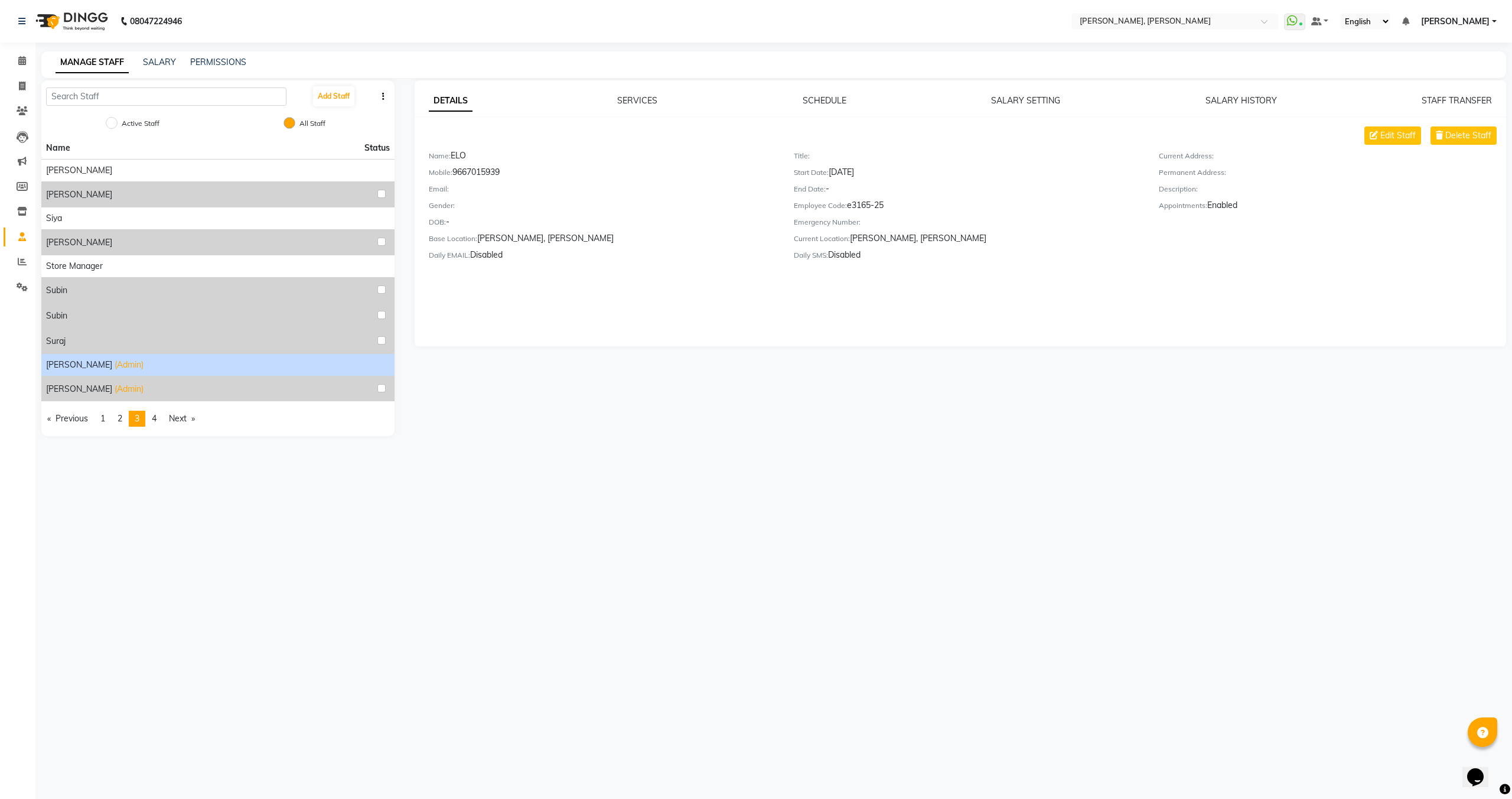
click at [117, 373] on li "Victor (Admin)" at bounding box center [218, 365] width 353 height 23
click at [113, 370] on div "Victor (Admin)" at bounding box center [218, 365] width 344 height 13
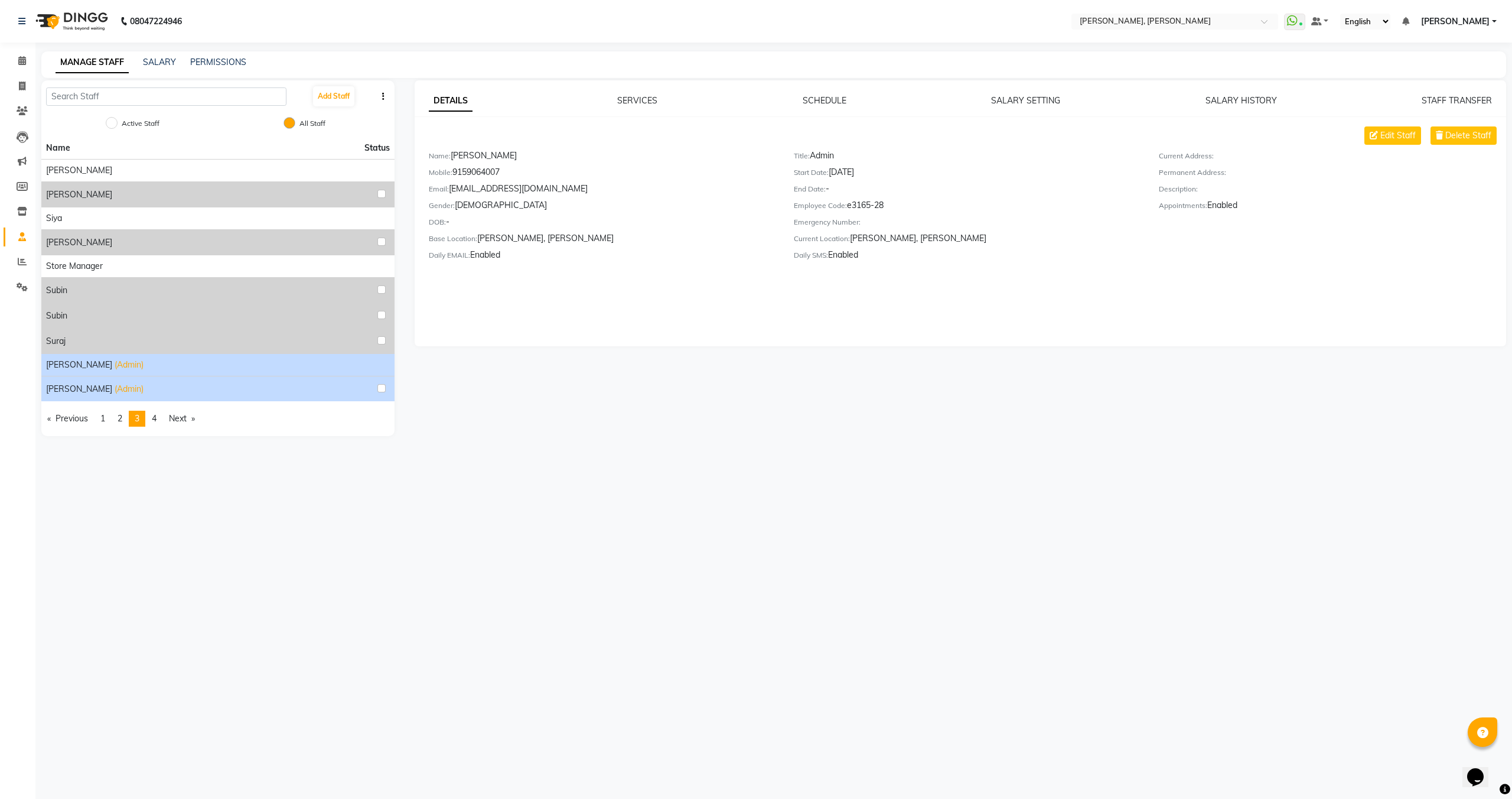
click at [232, 392] on div "Victor Vincent (Admin)" at bounding box center [218, 389] width 344 height 15
click at [218, 371] on div "Victor (Admin)" at bounding box center [218, 365] width 344 height 13
click at [219, 388] on div "Victor Vincent (Admin)" at bounding box center [218, 389] width 344 height 15
click at [178, 369] on div "Victor (Admin)" at bounding box center [218, 365] width 344 height 13
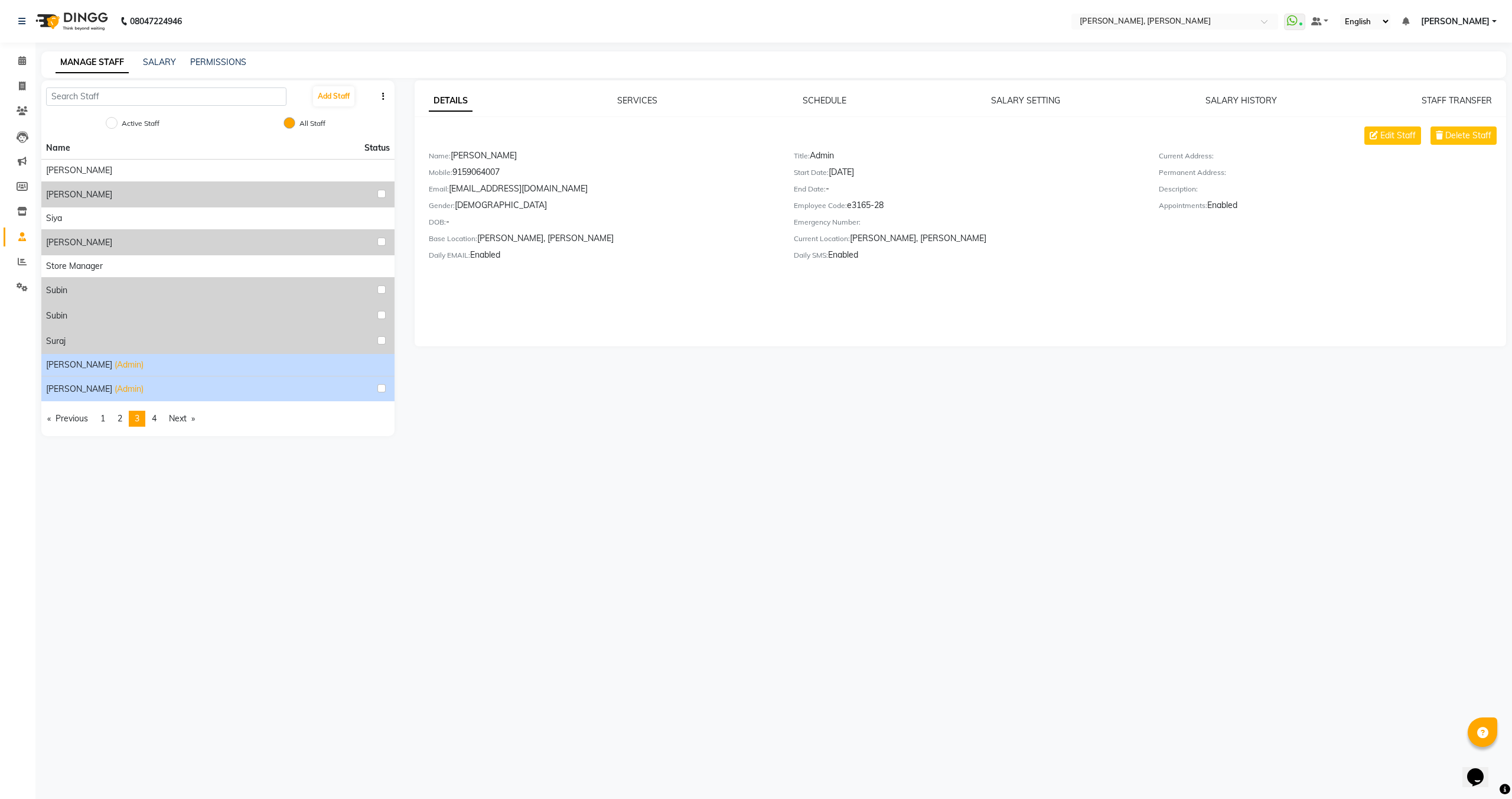
click at [73, 393] on span "[PERSON_NAME]" at bounding box center [79, 389] width 66 height 13
click at [54, 362] on span "Victor" at bounding box center [79, 365] width 66 height 13
click at [75, 395] on div "Victor Vincent (Admin)" at bounding box center [218, 389] width 344 height 15
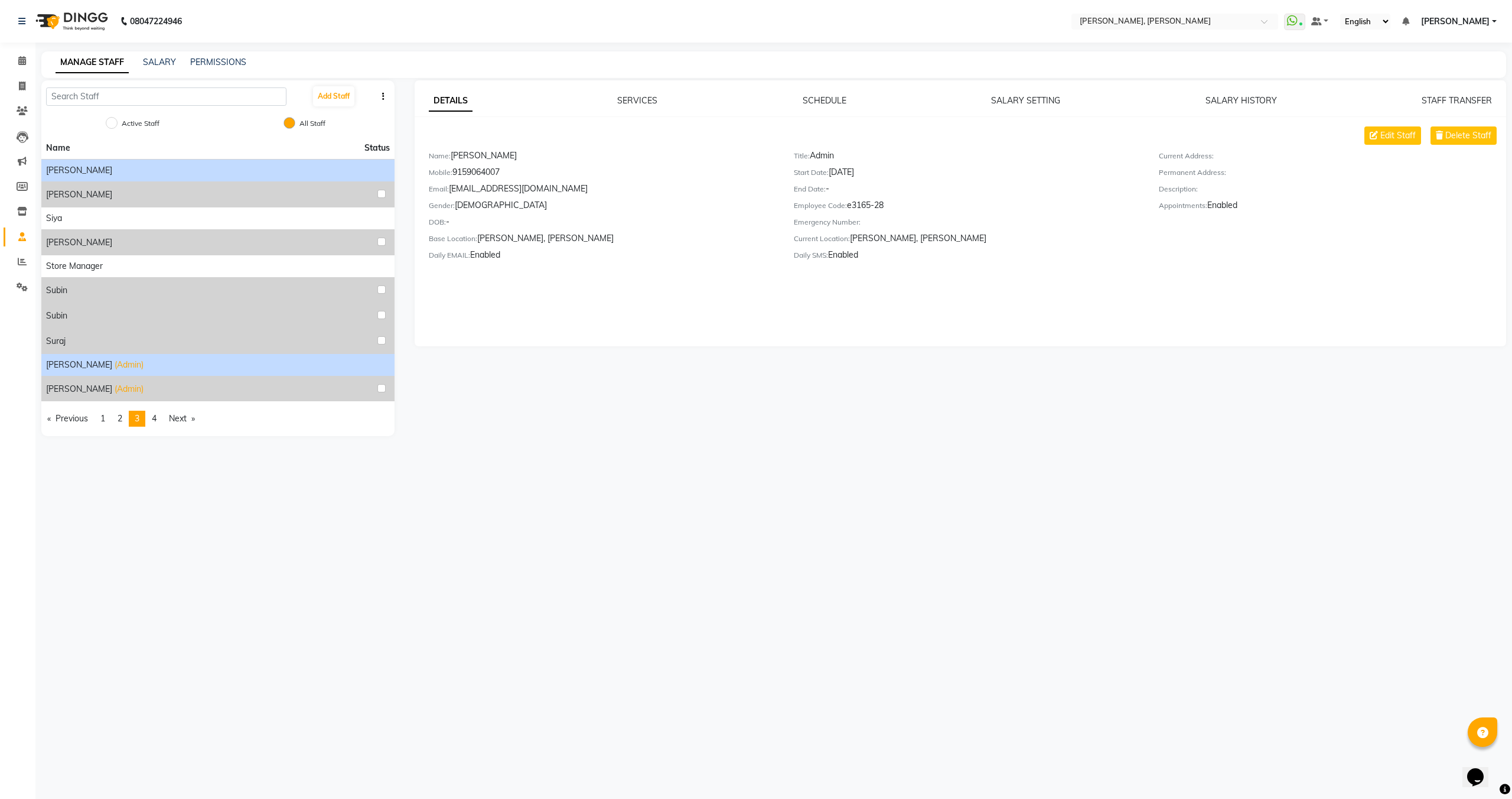
click at [74, 171] on span "[PERSON_NAME]" at bounding box center [79, 171] width 66 height 13
click at [155, 62] on link "SALARY" at bounding box center [159, 62] width 33 height 11
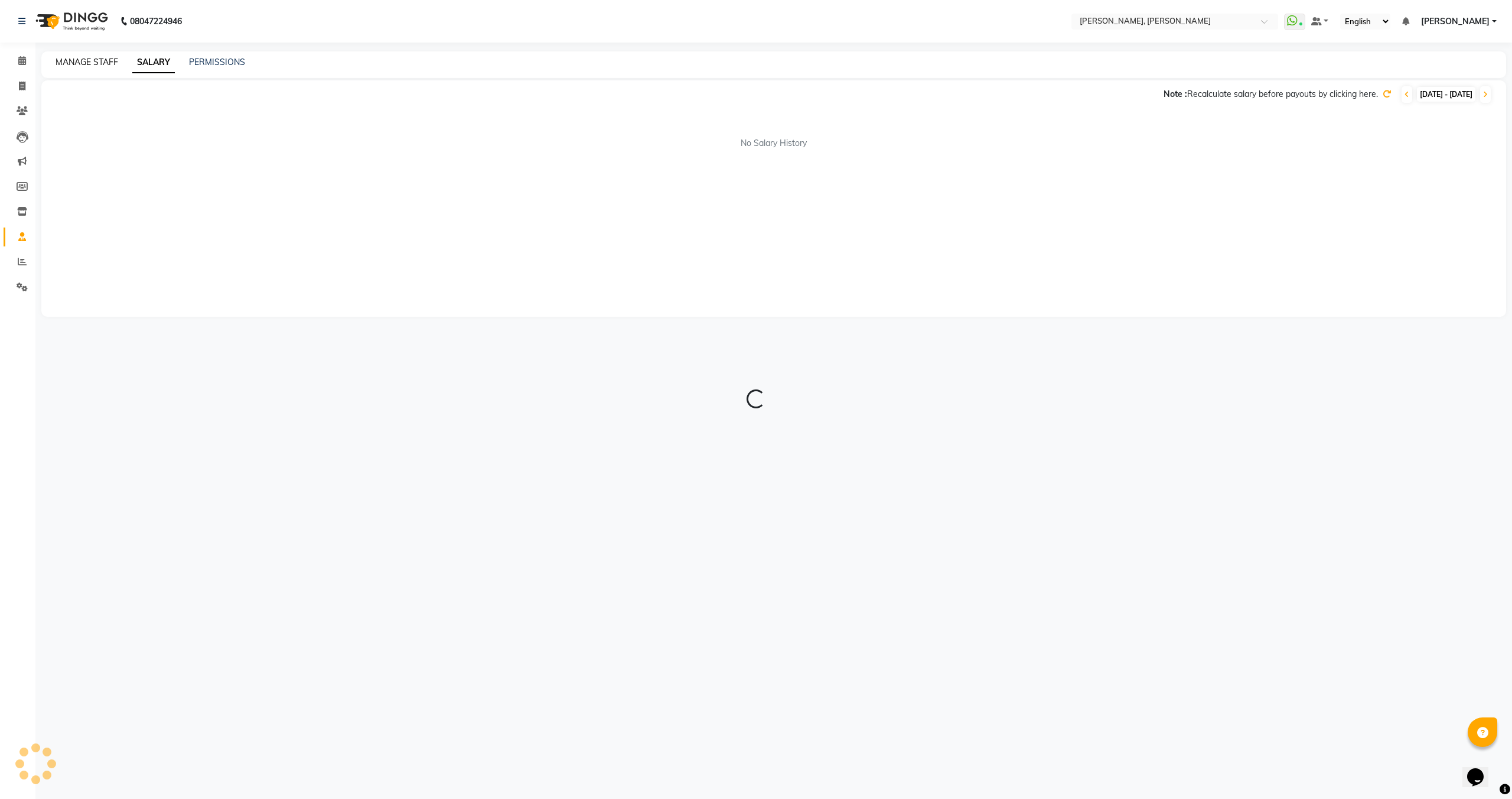
click at [95, 65] on link "MANAGE STAFF" at bounding box center [86, 62] width 62 height 11
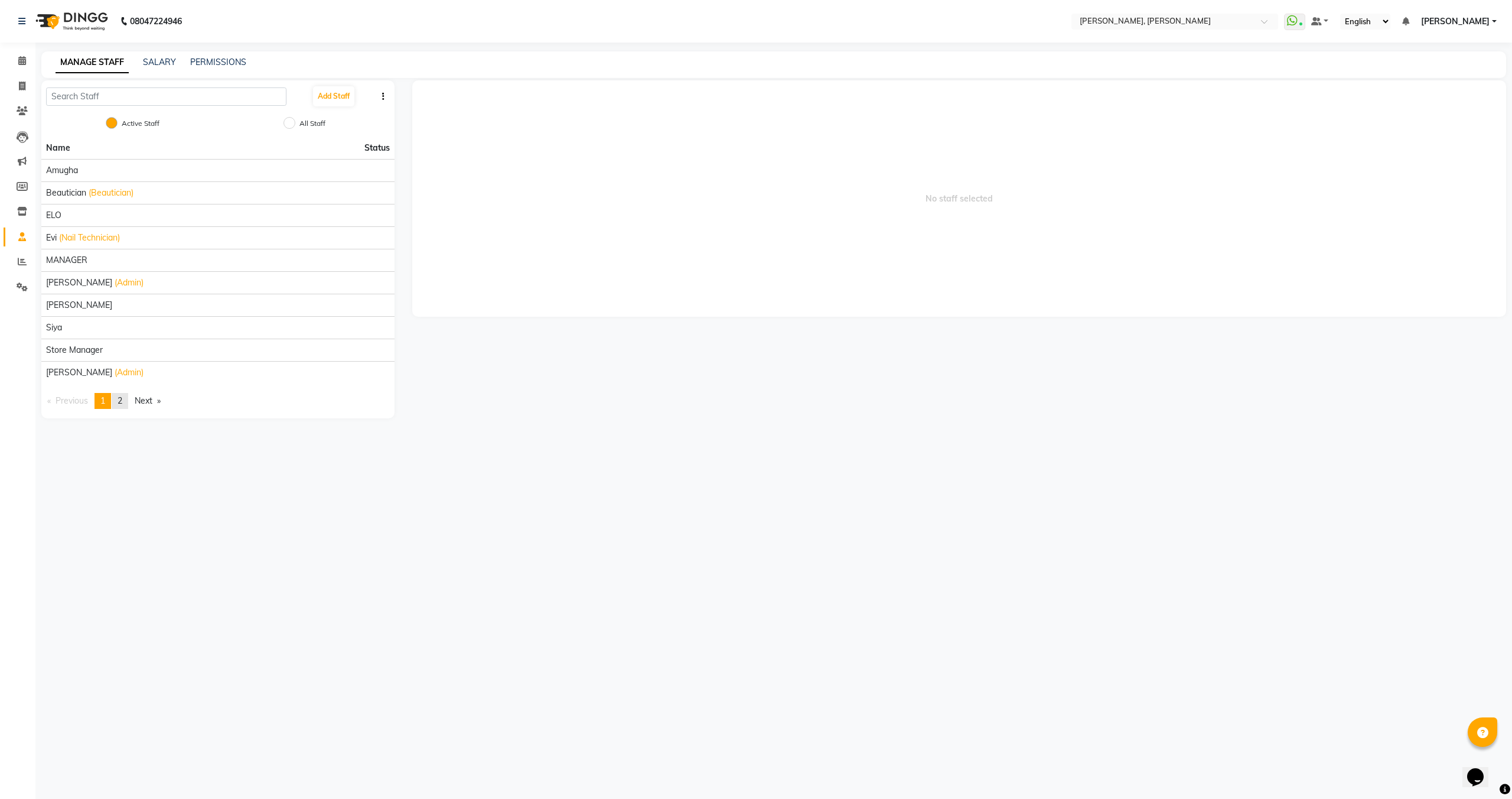
click at [125, 404] on link "page 2" at bounding box center [120, 401] width 17 height 16
click at [105, 195] on span "1" at bounding box center [103, 198] width 5 height 11
click at [84, 283] on span "[PERSON_NAME]" at bounding box center [79, 283] width 66 height 13
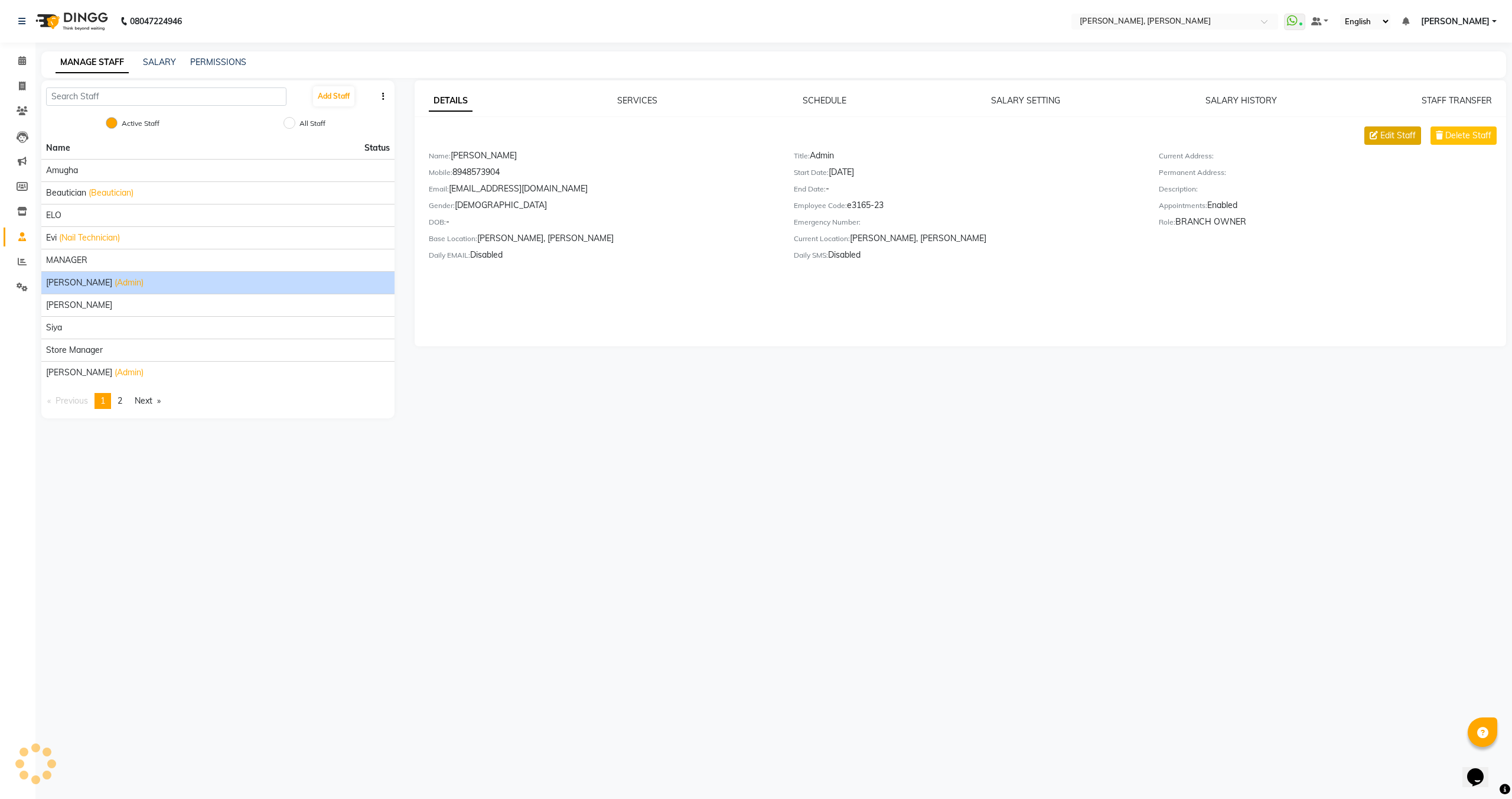
click at [1408, 139] on span "Edit Staff" at bounding box center [1398, 135] width 35 height 13
select select "[DEMOGRAPHIC_DATA]"
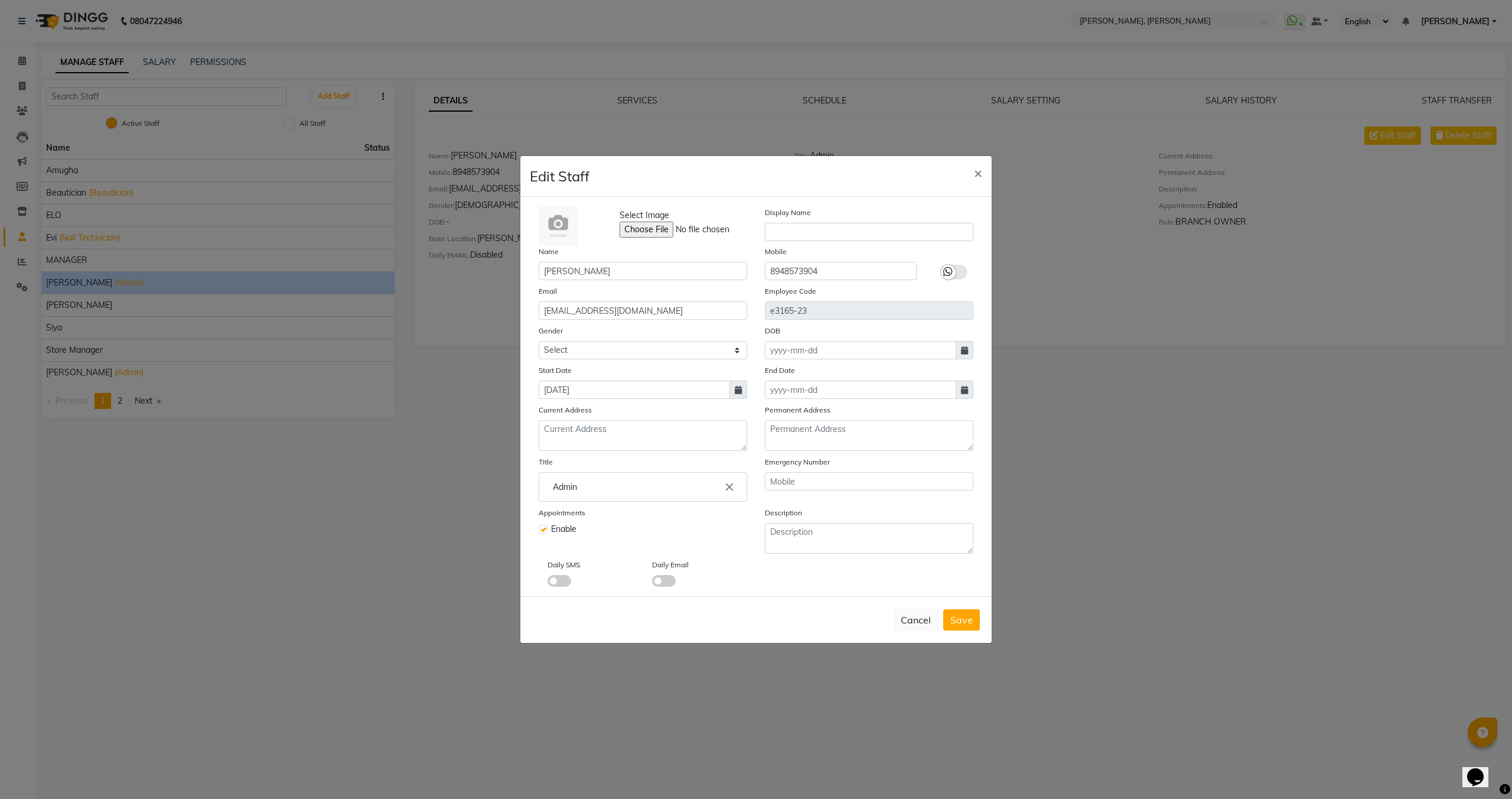
click at [915, 182] on div "Edit Staff ×" at bounding box center [756, 177] width 471 height 41
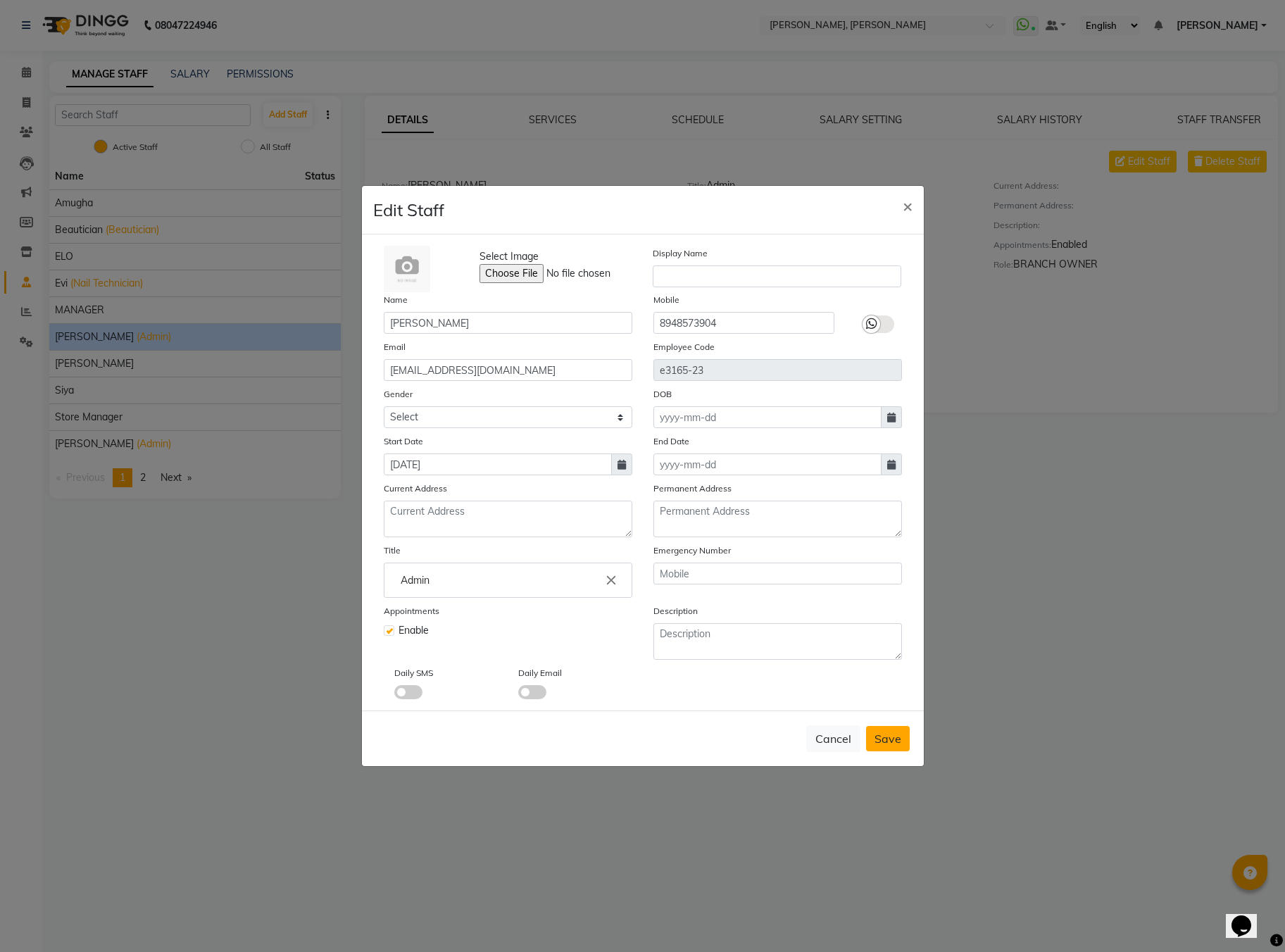
click at [891, 742] on span "Save" at bounding box center [887, 739] width 27 height 14
select select
checkbox input "false"
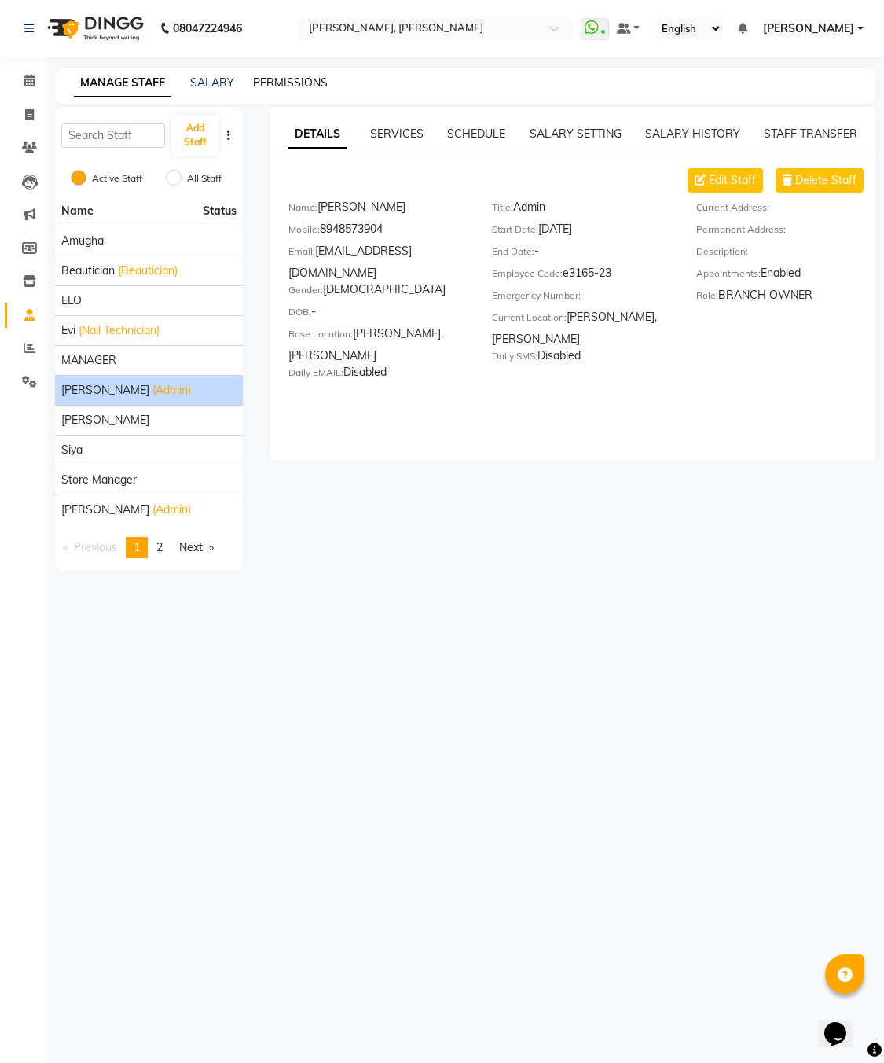
click at [322, 80] on link "PERMISSIONS" at bounding box center [290, 82] width 75 height 14
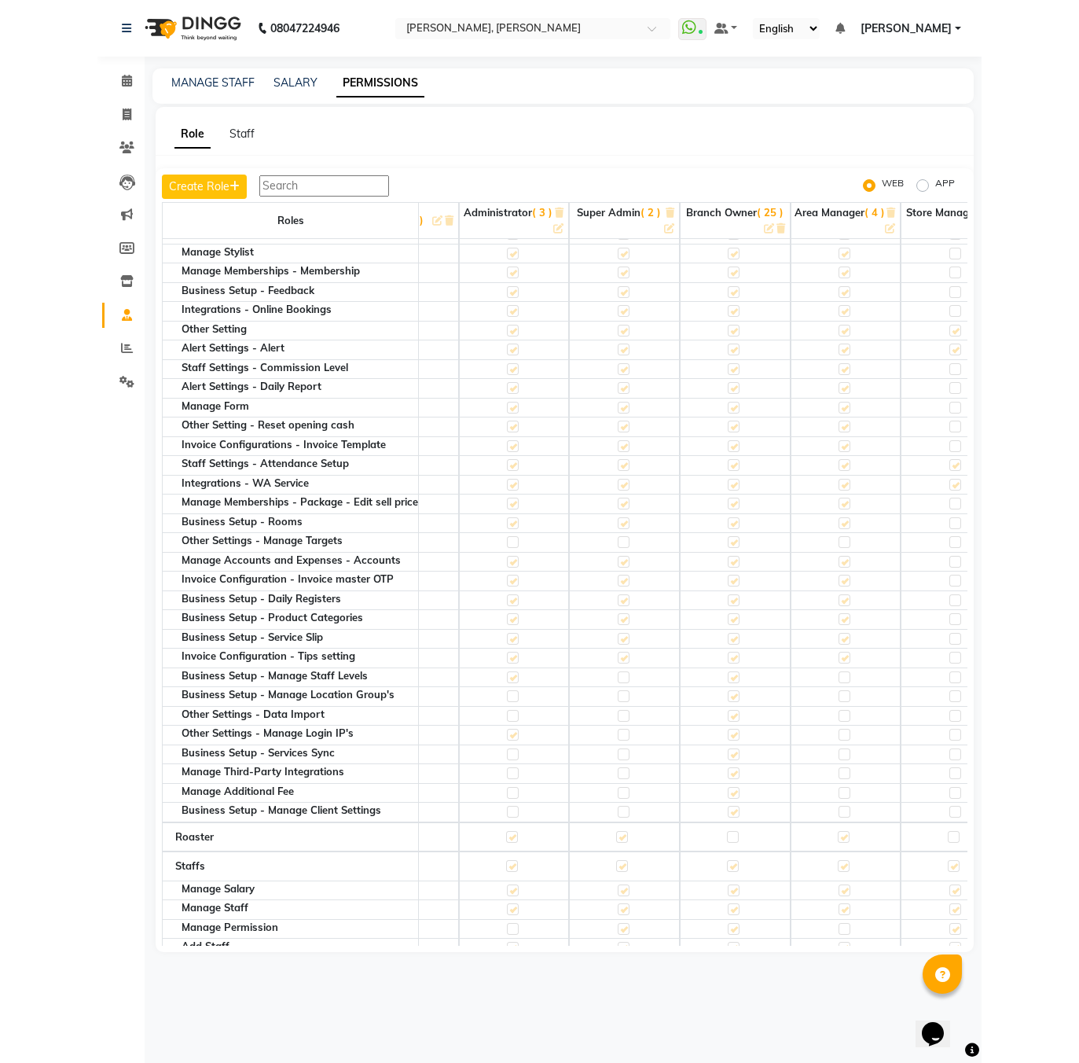
scroll to position [0, 72]
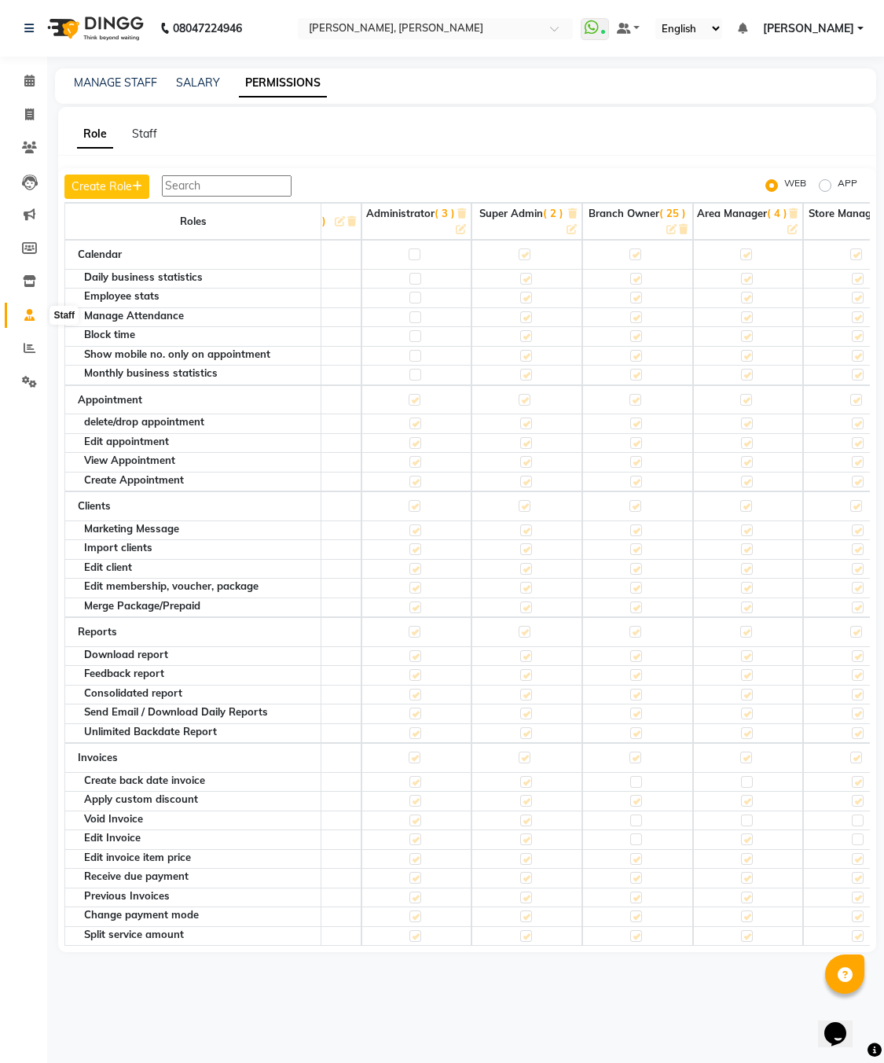
click at [28, 320] on span at bounding box center [30, 316] width 28 height 18
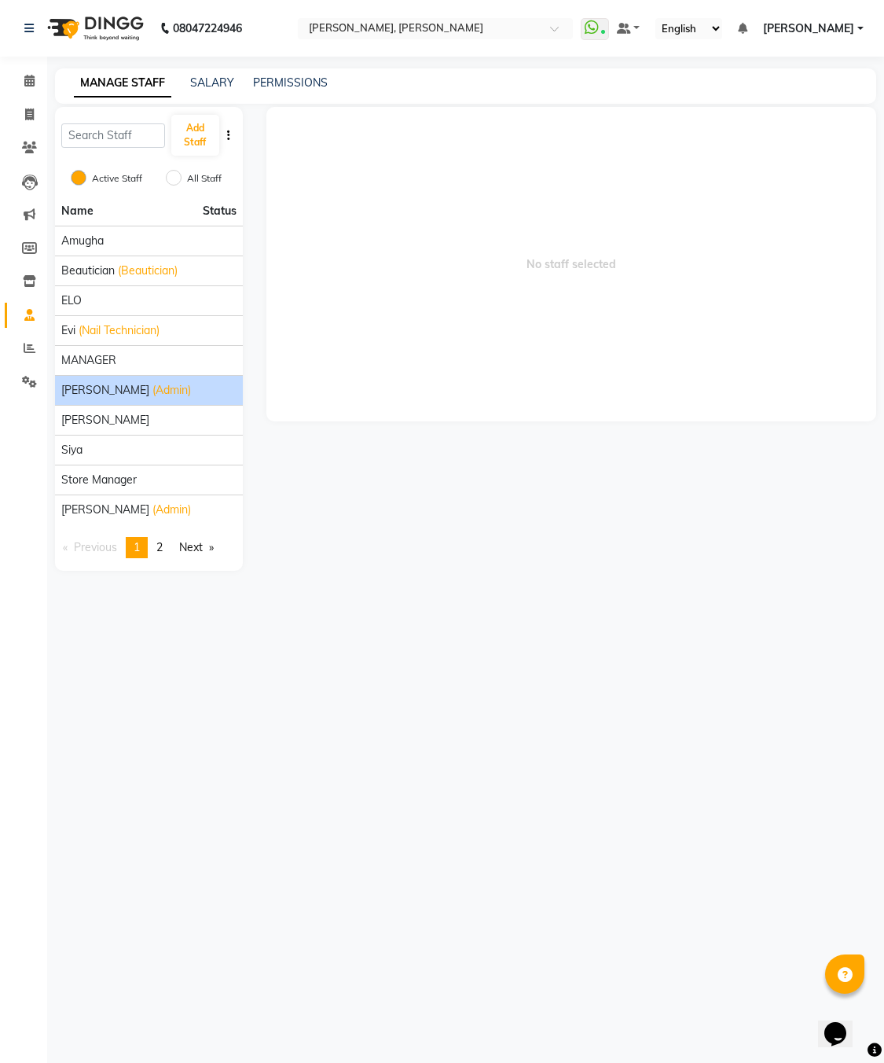
click at [153, 397] on span "(Admin)" at bounding box center [172, 390] width 39 height 17
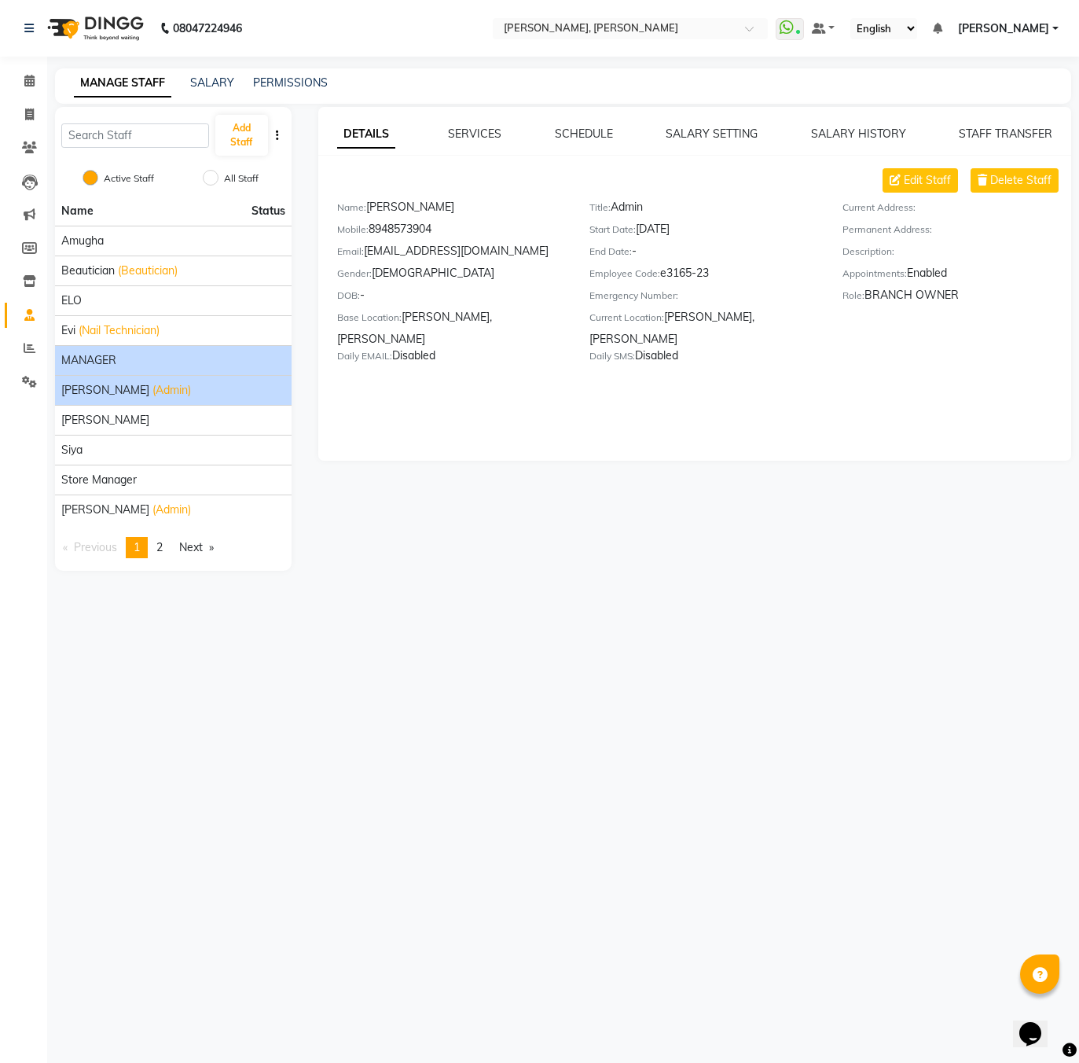
click at [215, 363] on div "MANAGER" at bounding box center [173, 360] width 224 height 17
click at [215, 382] on div "[PERSON_NAME] (Admin)" at bounding box center [173, 390] width 224 height 17
click at [204, 352] on div "MANAGER" at bounding box center [173, 360] width 224 height 17
click at [197, 380] on li "[PERSON_NAME] (Admin)" at bounding box center [173, 390] width 237 height 30
click at [193, 394] on div "[PERSON_NAME] (Admin)" at bounding box center [173, 390] width 224 height 17
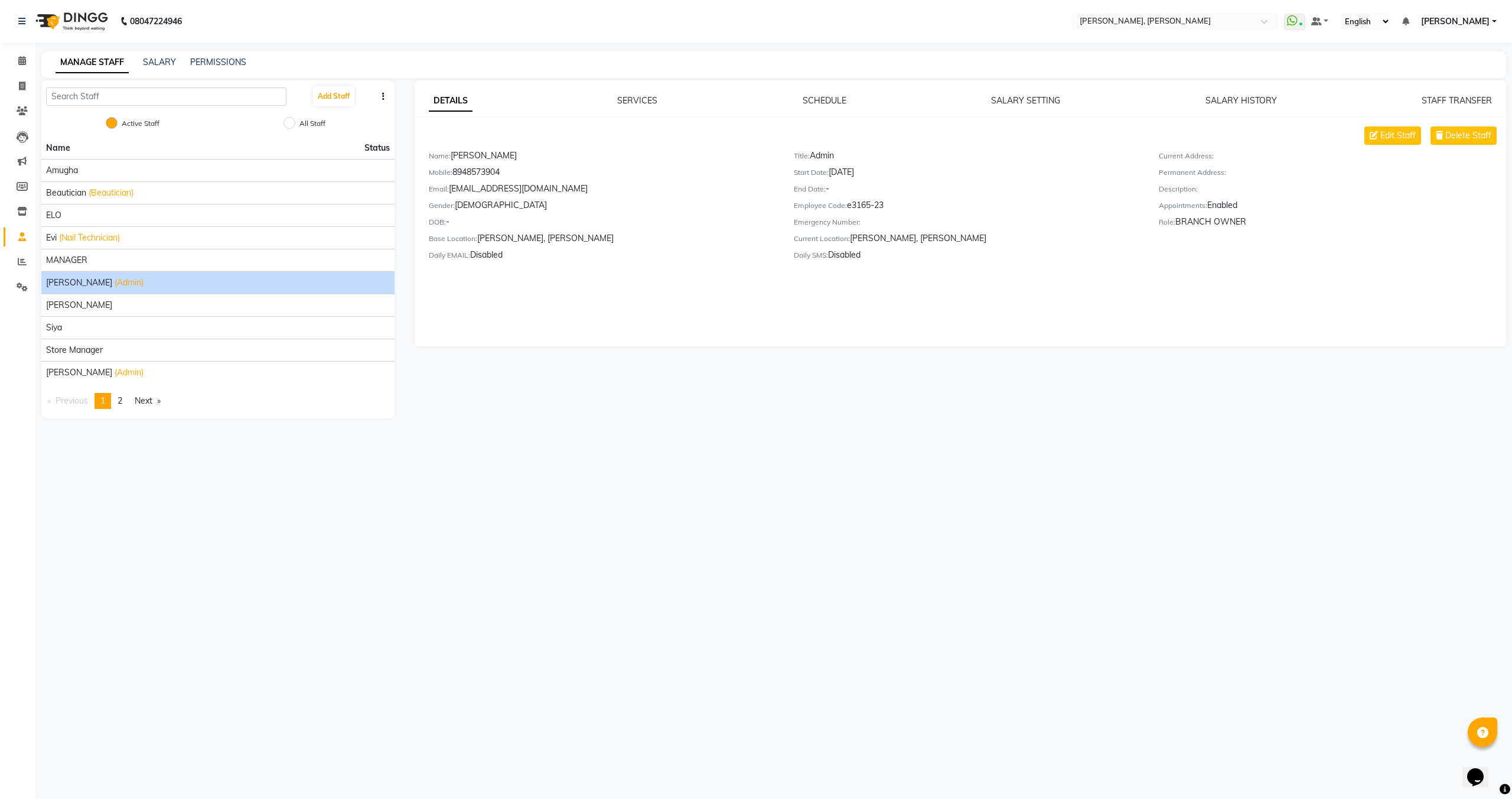
click at [854, 421] on main "MANAGE STAFF SALARY PERMISSIONS Add Staff Active Staff All Staff Name Status [P…" at bounding box center [773, 244] width 1477 height 385
click at [770, 594] on div "08047224946 Select Location × Nailashes, [PERSON_NAME] Nagar WhatsApp Status ✕ …" at bounding box center [756, 399] width 1512 height 799
click at [758, 626] on div "08047224946 Select Location × Nailashes, [PERSON_NAME] Nagar WhatsApp Status ✕ …" at bounding box center [756, 399] width 1512 height 799
click at [820, 625] on div "08047224946 Select Location × Nailashes, [PERSON_NAME] Nagar WhatsApp Status ✕ …" at bounding box center [756, 399] width 1512 height 799
click at [804, 558] on div "08047224946 Select Location × Nailashes, [PERSON_NAME] Nagar WhatsApp Status ✕ …" at bounding box center [756, 399] width 1512 height 799
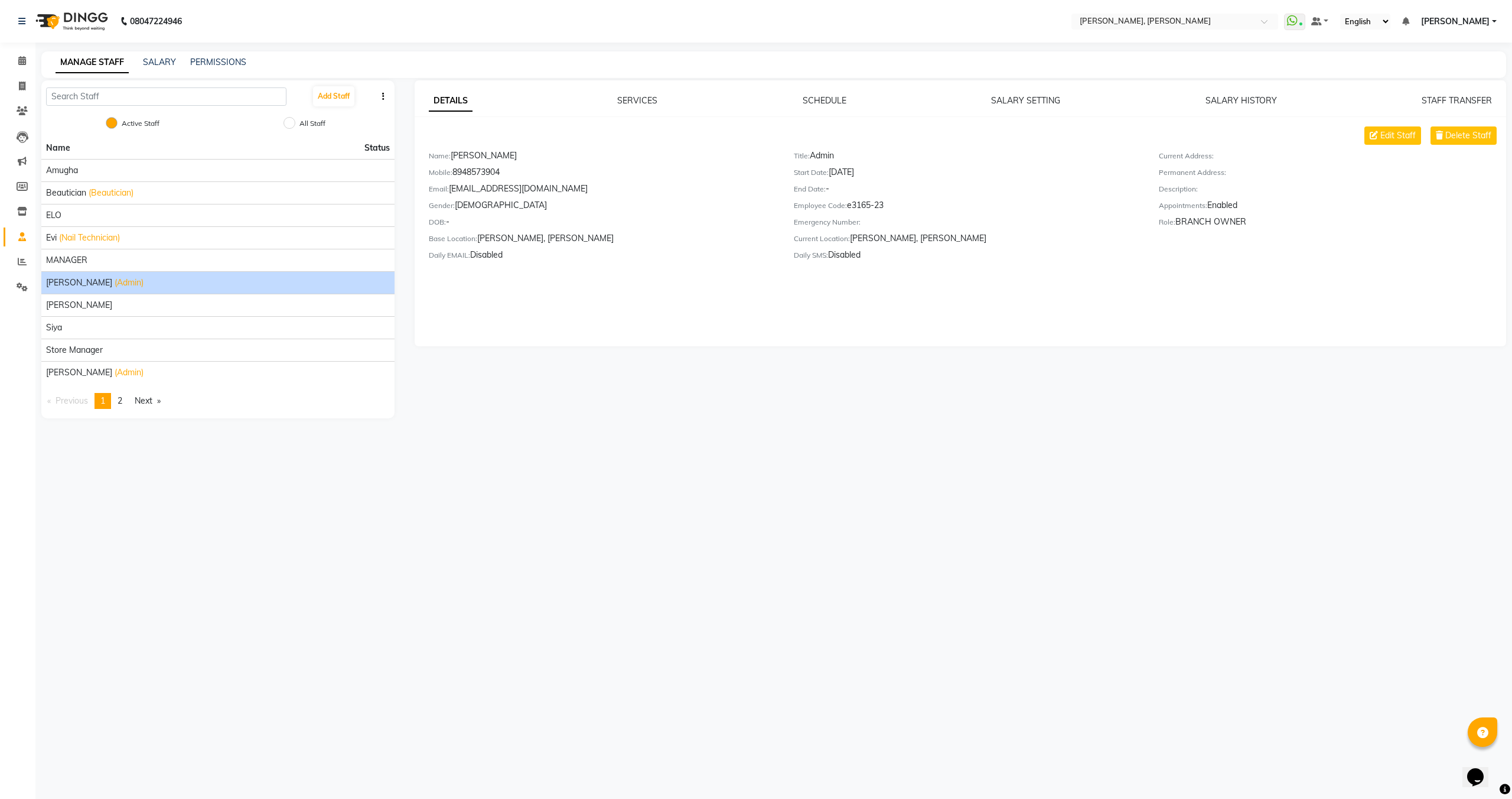
click at [818, 762] on div "08047224946 Select Location × Nailashes, [PERSON_NAME] Nagar WhatsApp Status ✕ …" at bounding box center [756, 399] width 1512 height 799
click at [656, 465] on div "08047224946 Select Location × Nailashes, [PERSON_NAME] Nagar WhatsApp Status ✕ …" at bounding box center [756, 399] width 1512 height 799
click at [658, 465] on div "08047224946 Select Location × Nailashes, [PERSON_NAME] Nagar WhatsApp Status ✕ …" at bounding box center [756, 399] width 1512 height 799
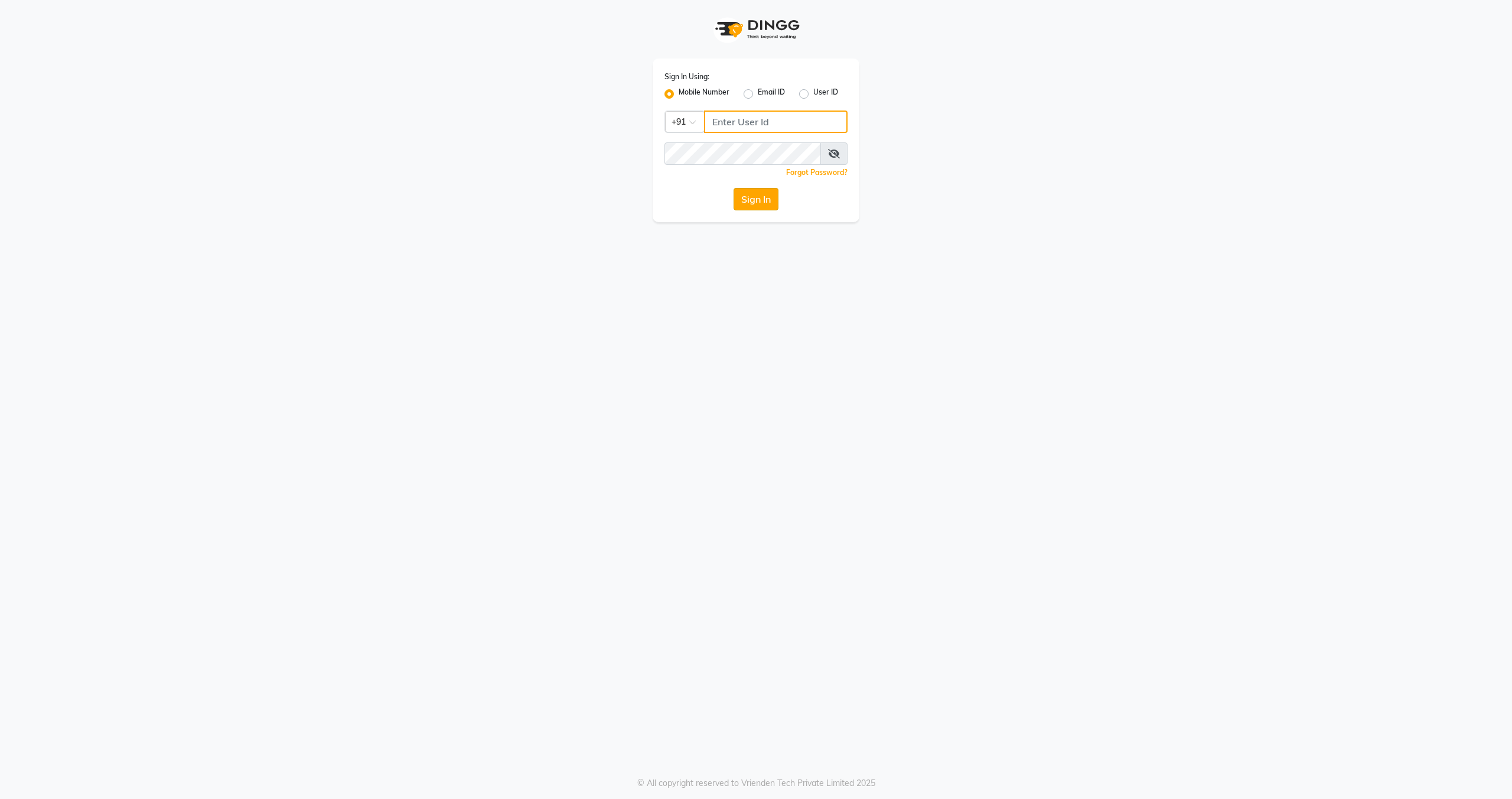
type input "8948573904"
click at [765, 206] on button "Sign In" at bounding box center [756, 199] width 45 height 23
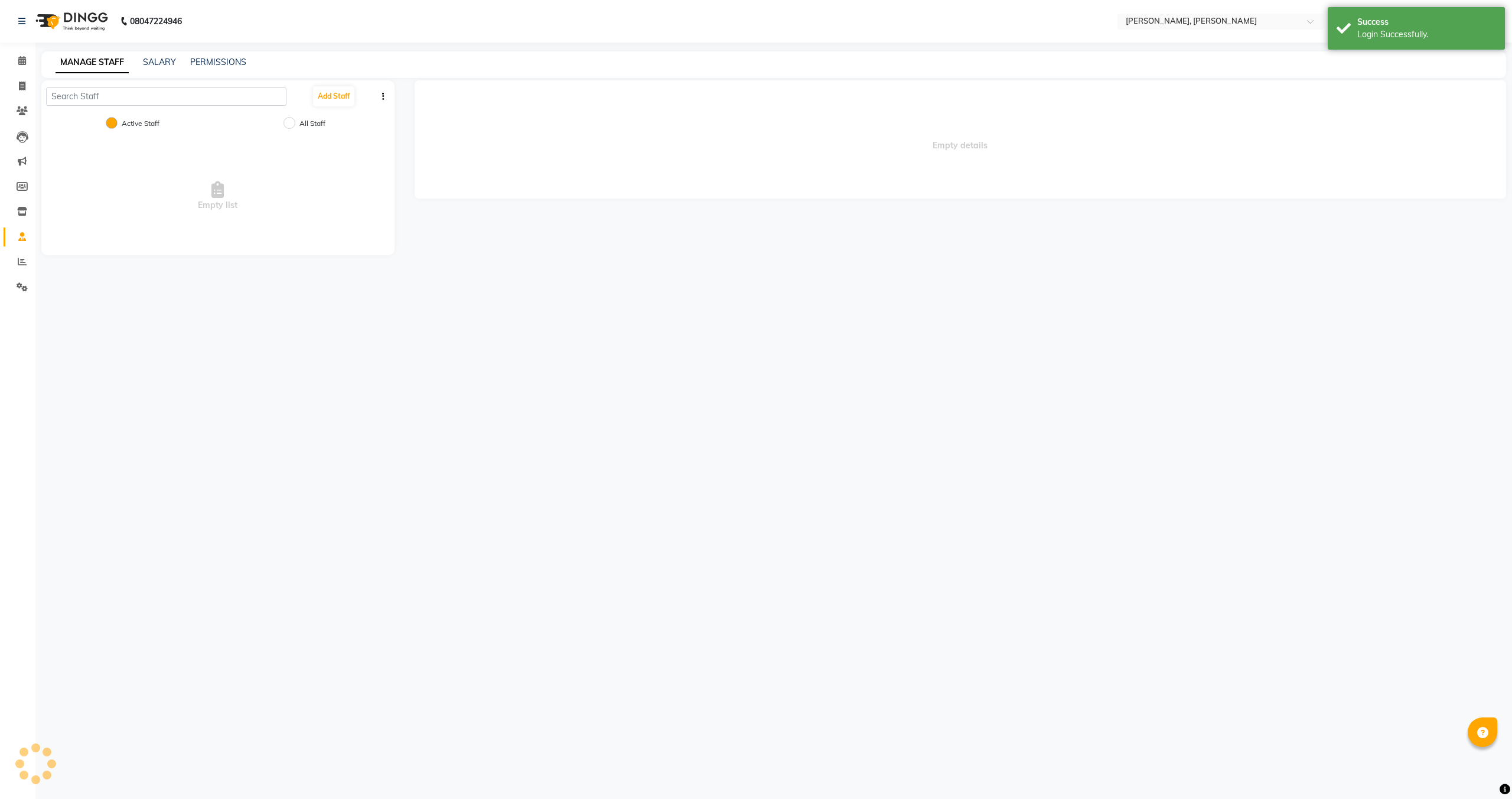
select select "en"
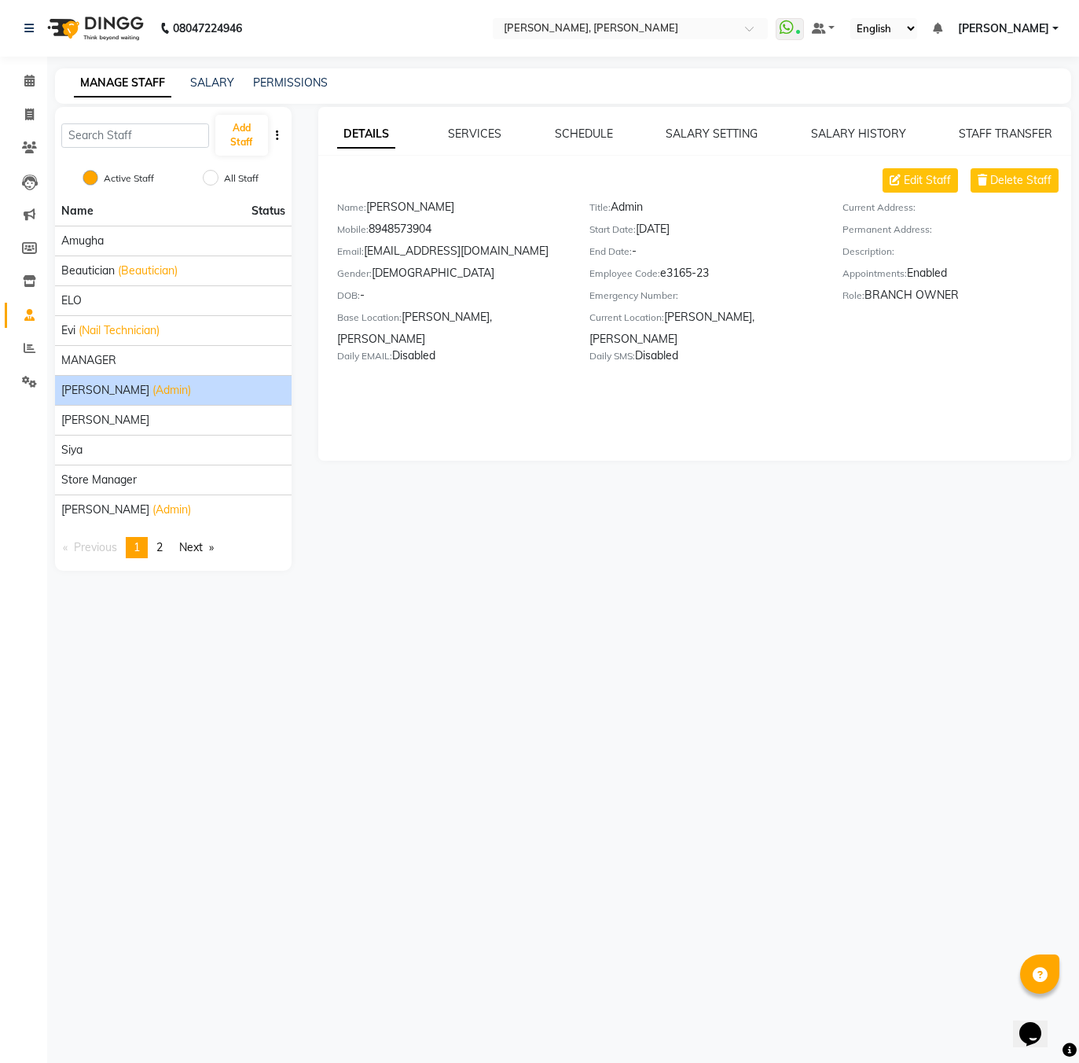
click at [825, 447] on div "DETAILS SERVICES SCHEDULE SALARY SETTING SALARY HISTORY STAFF TRANSFER Edit Sta…" at bounding box center [694, 284] width 753 height 354
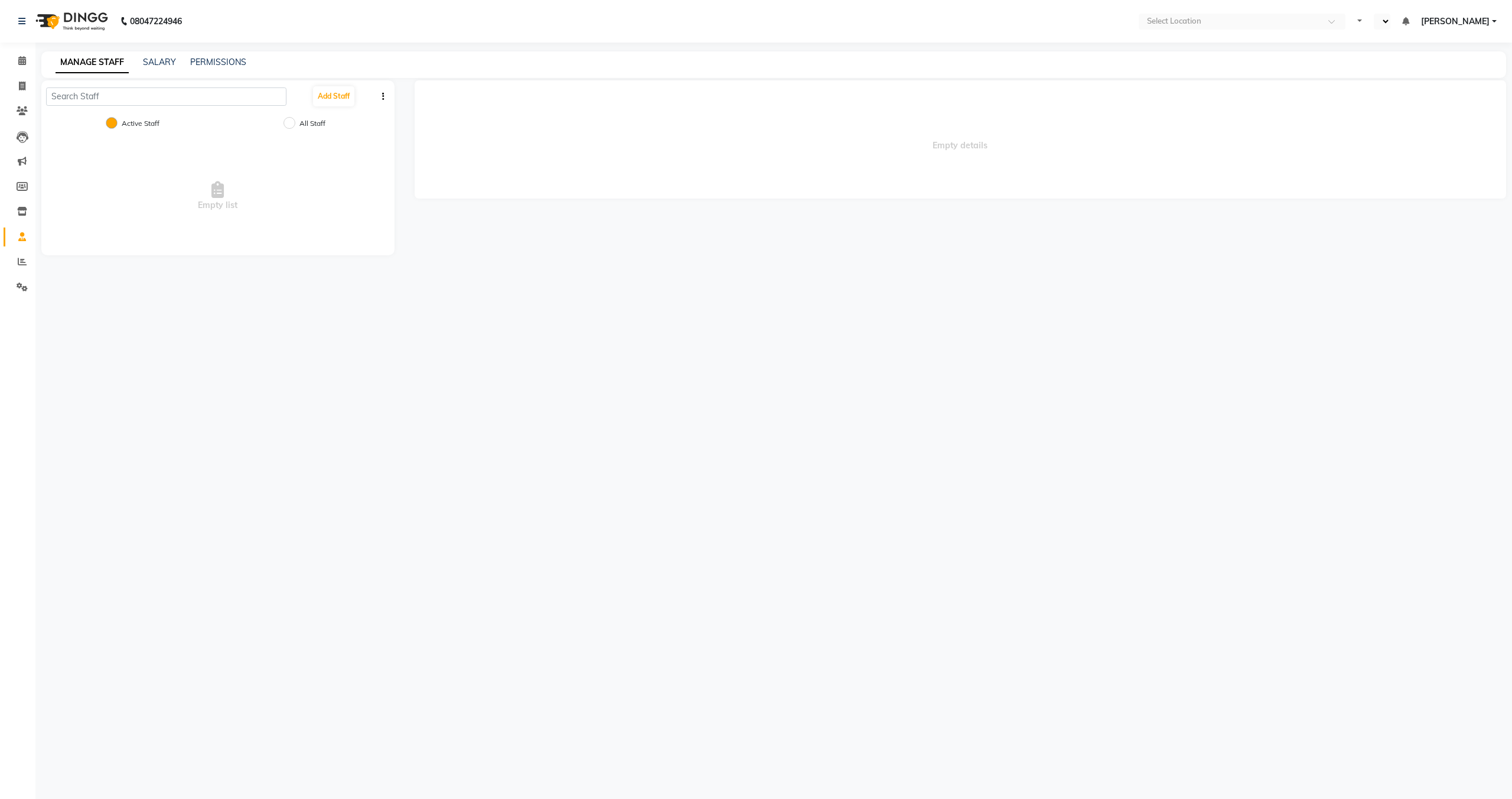
select select "en"
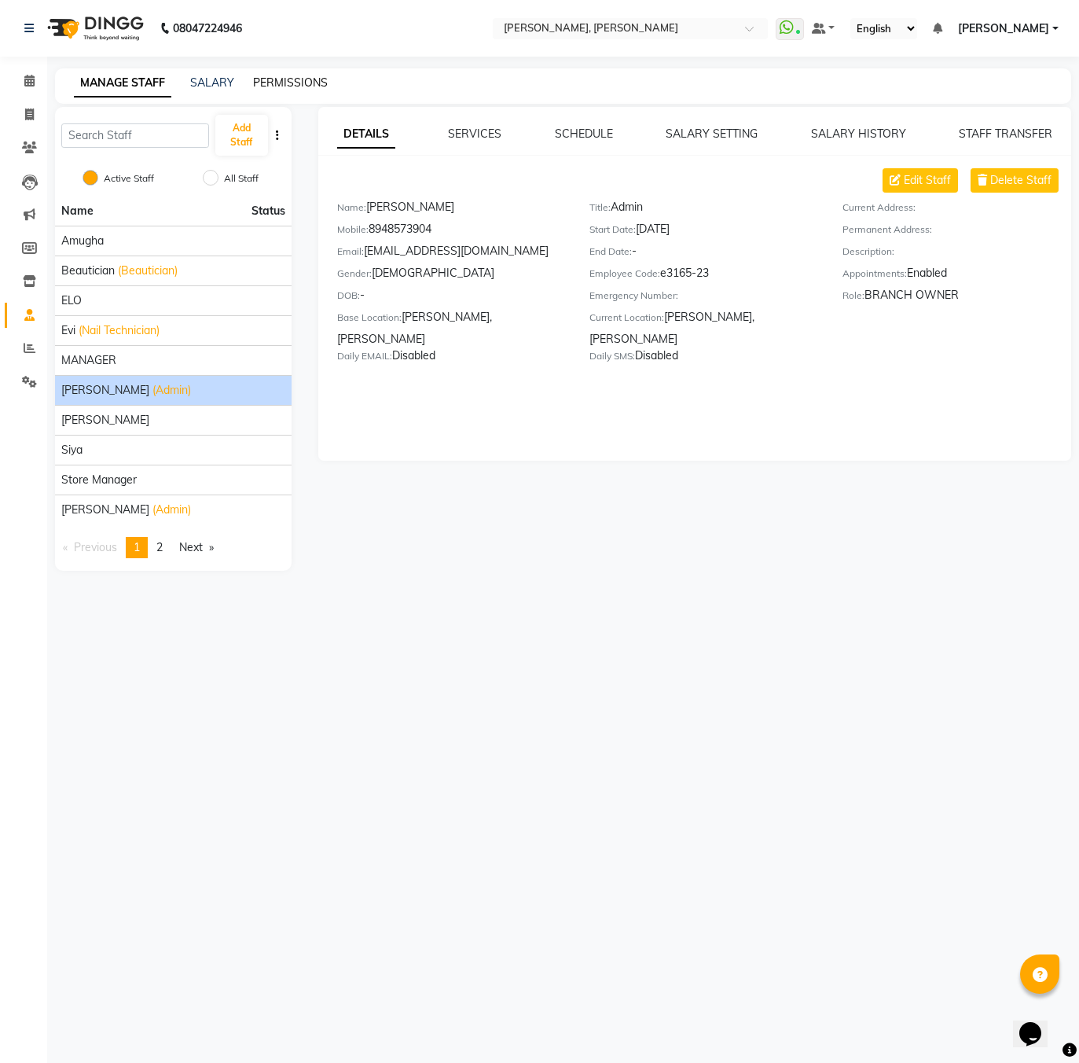
click at [281, 82] on link "PERMISSIONS" at bounding box center [290, 82] width 75 height 14
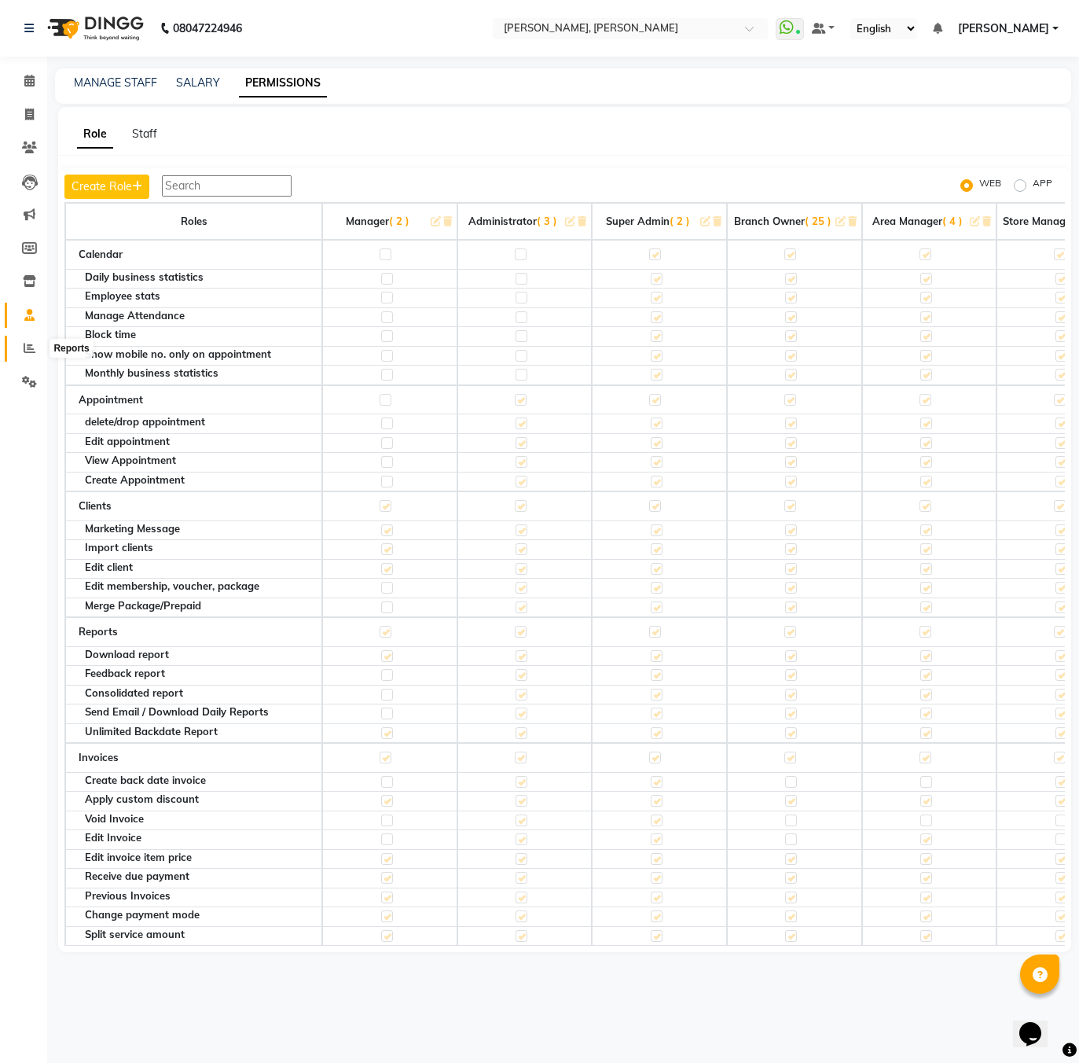
click at [27, 348] on icon at bounding box center [30, 348] width 12 height 12
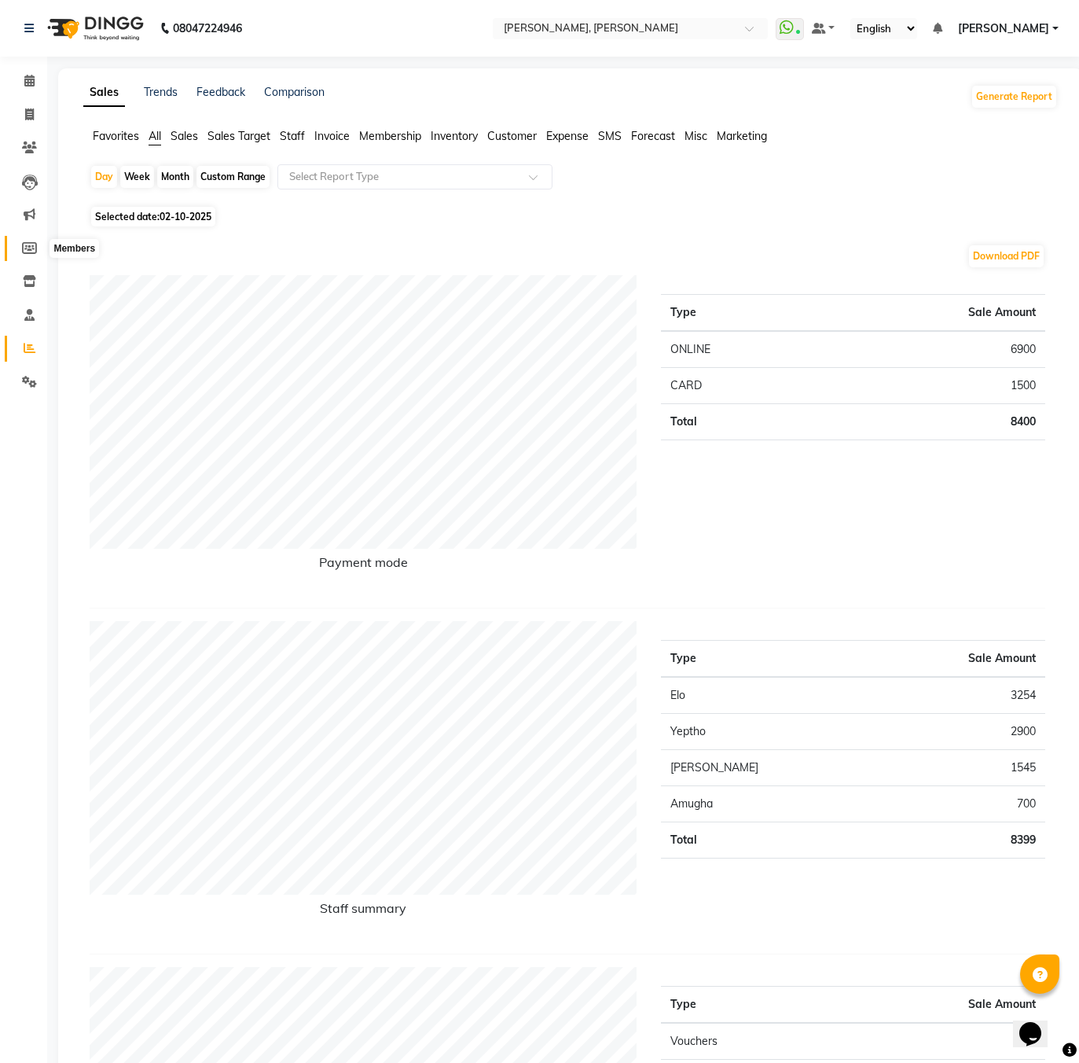
click at [35, 242] on icon at bounding box center [29, 248] width 15 height 12
select select
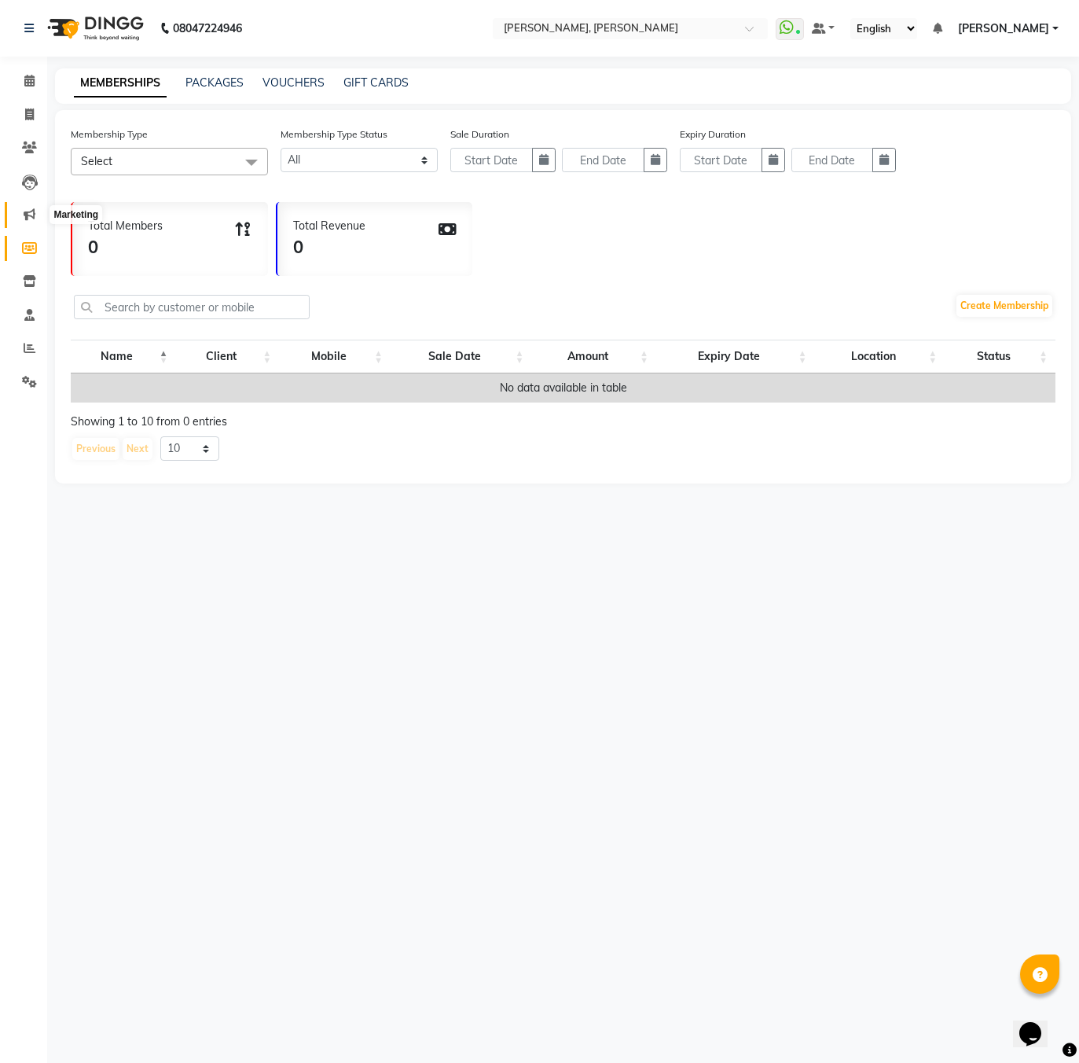
click at [28, 214] on icon at bounding box center [30, 214] width 12 height 12
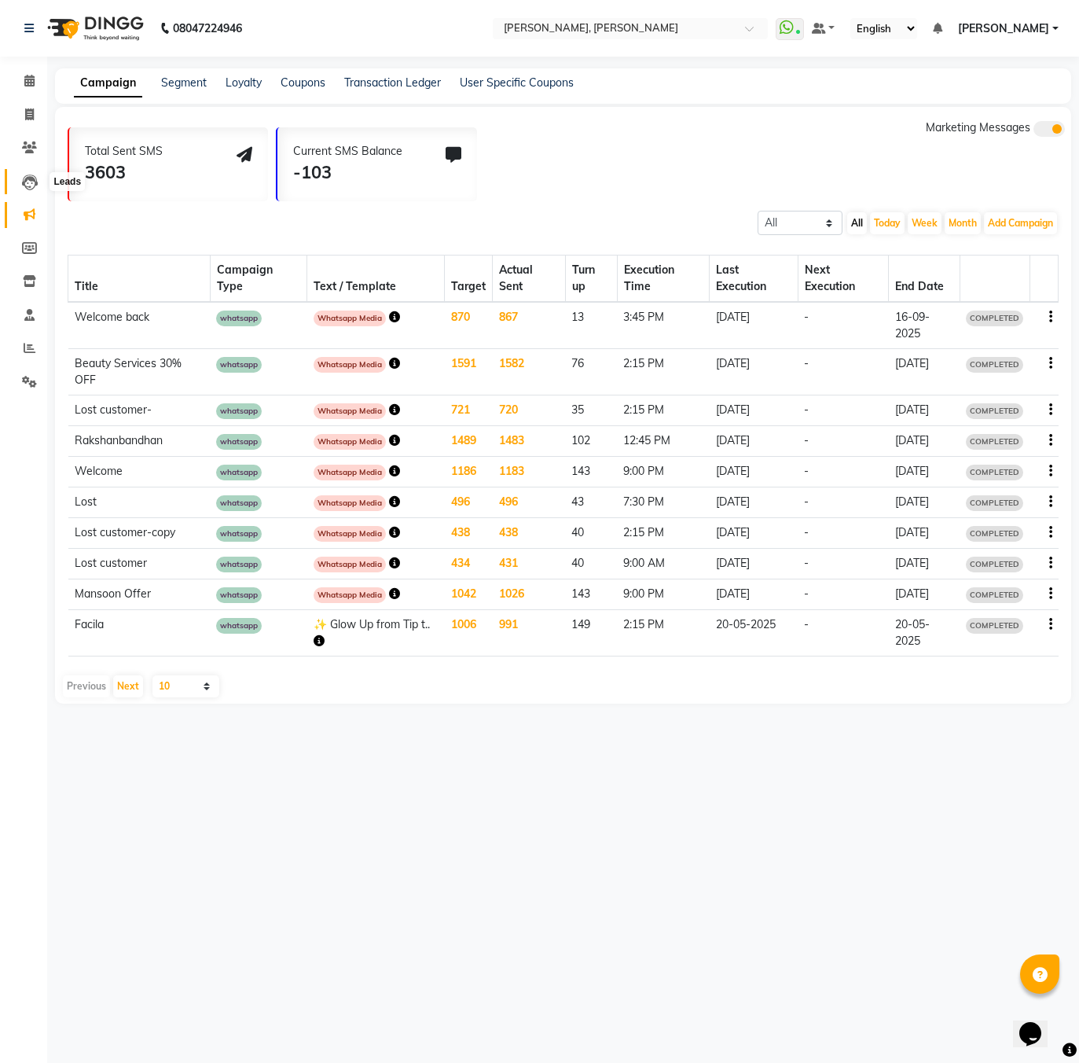
click at [30, 189] on icon at bounding box center [30, 183] width 16 height 16
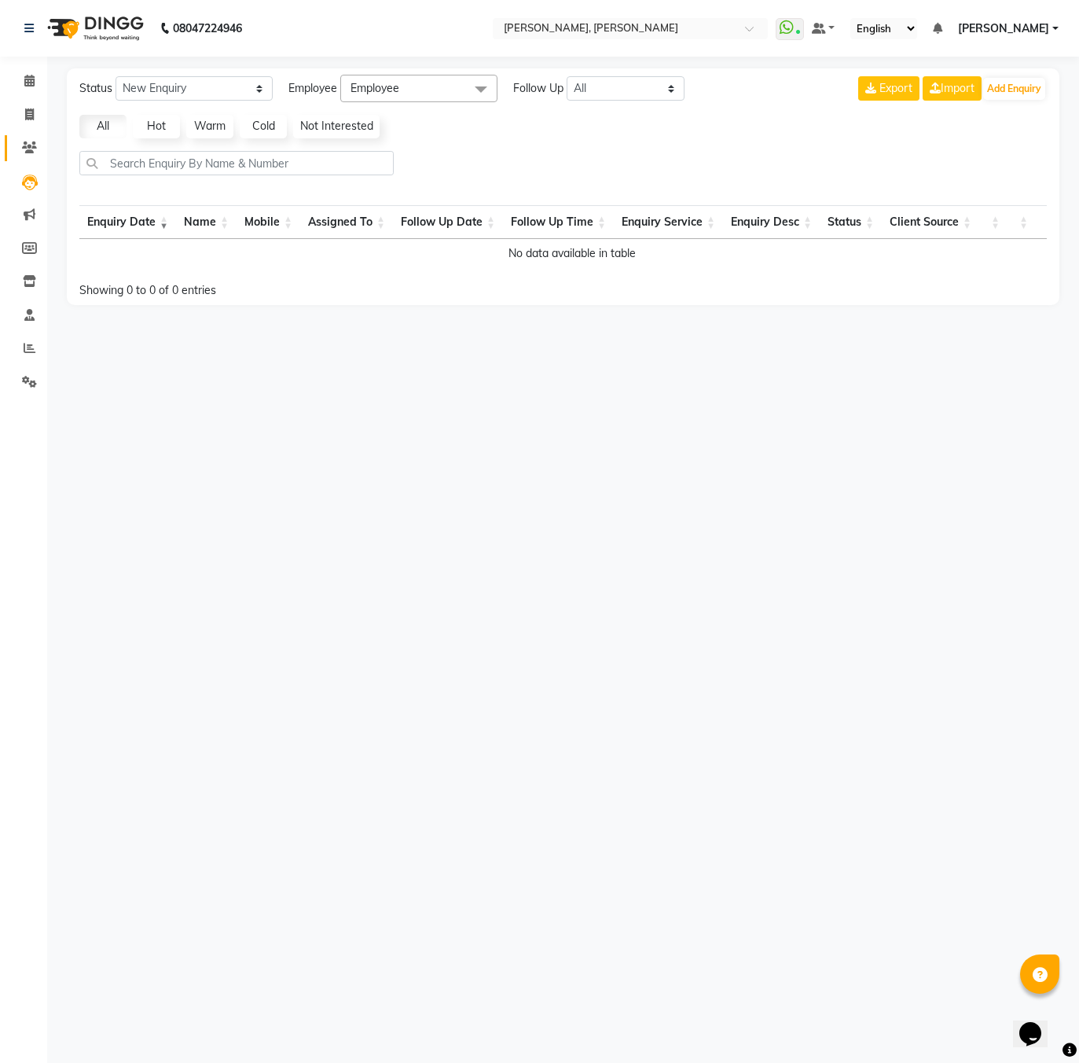
click at [21, 154] on span at bounding box center [30, 148] width 28 height 18
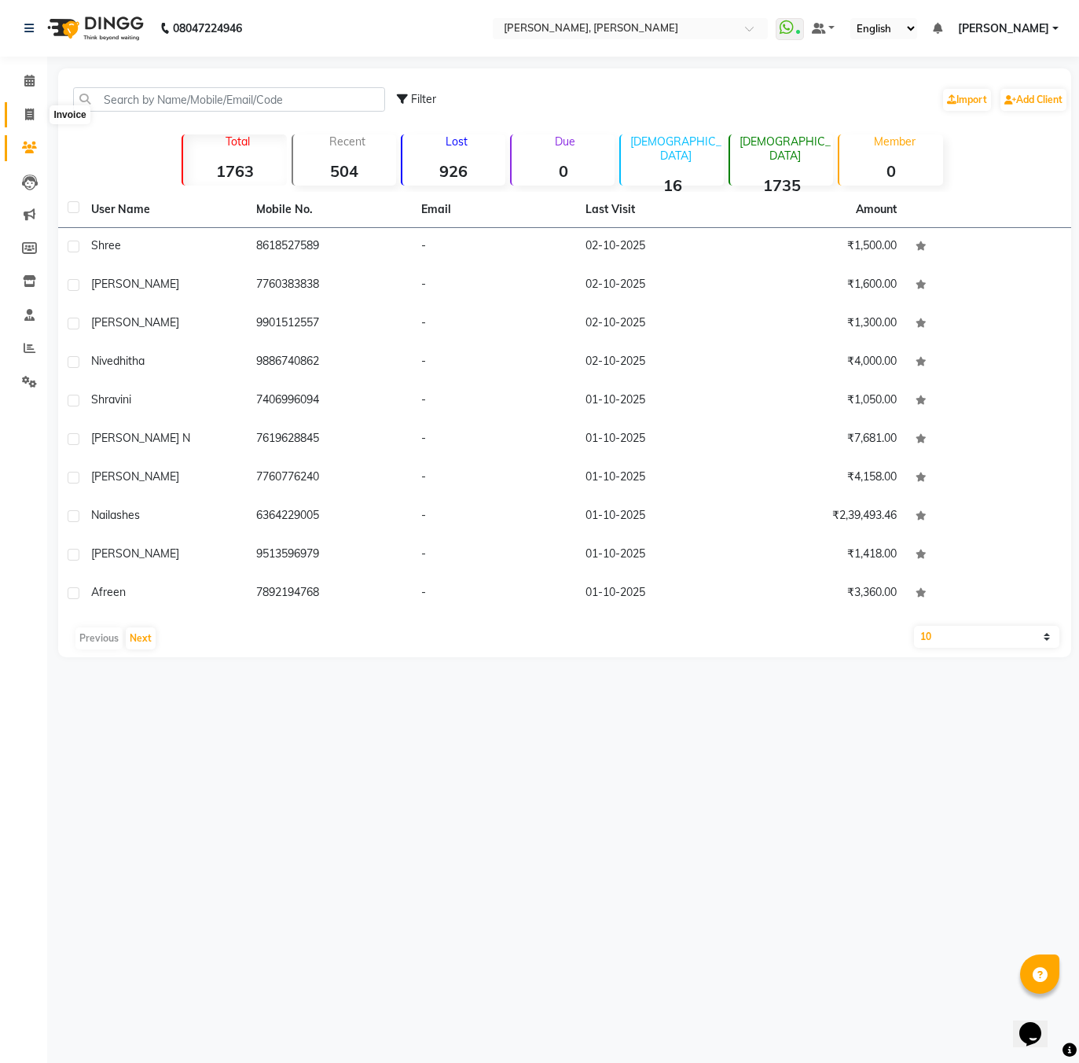
click at [25, 108] on icon at bounding box center [29, 114] width 9 height 12
select select "7173"
select select "service"
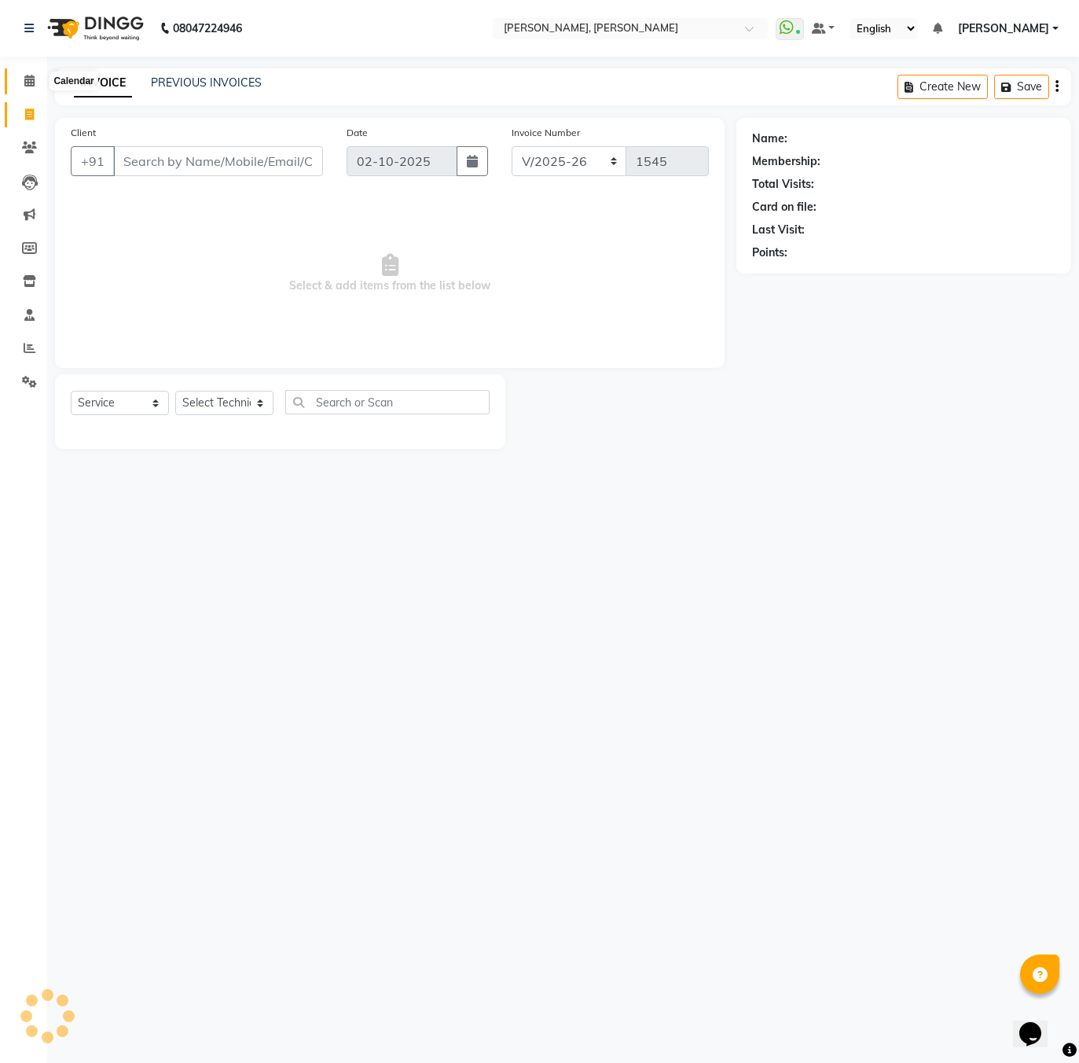
click at [28, 78] on icon at bounding box center [29, 81] width 10 height 12
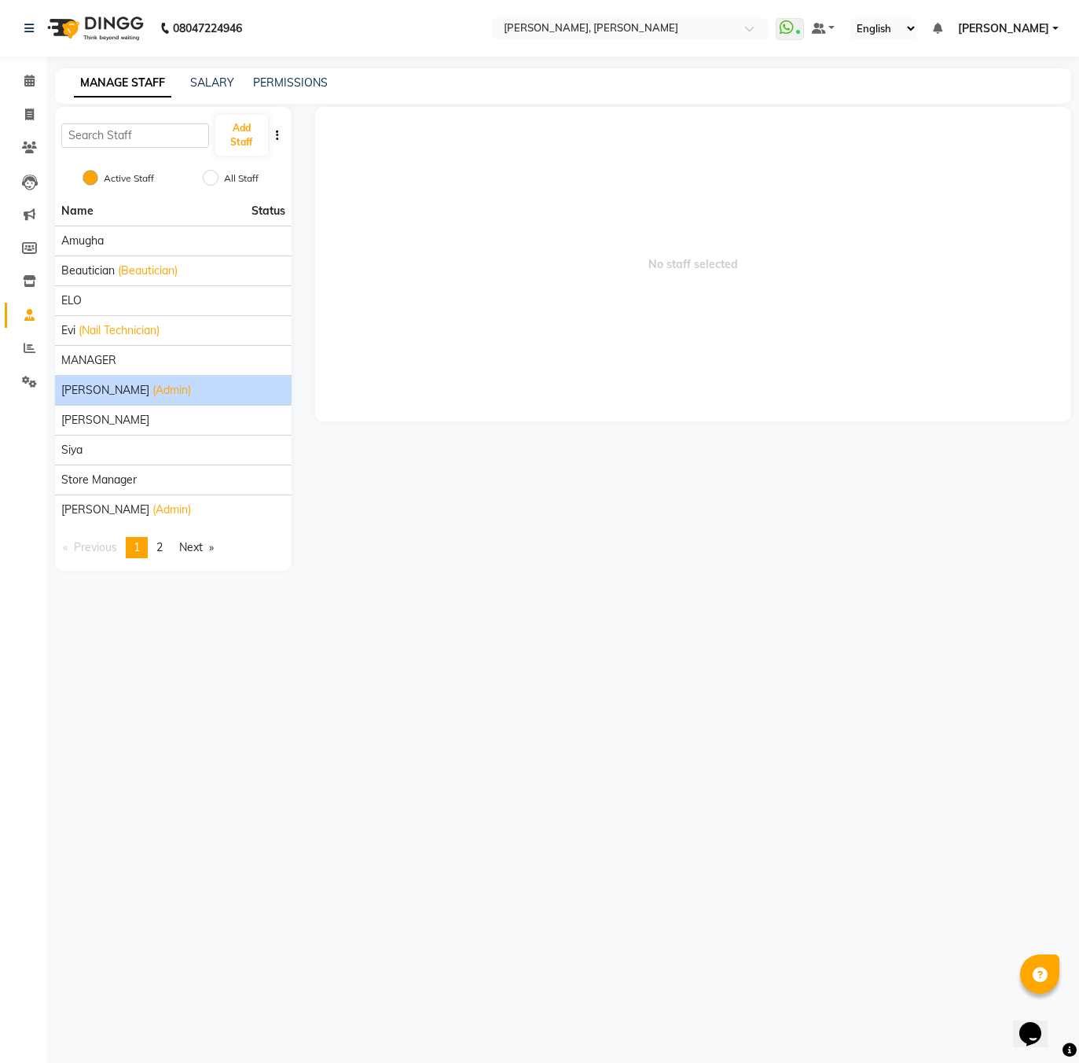
click at [95, 385] on span "[PERSON_NAME]" at bounding box center [105, 390] width 88 height 17
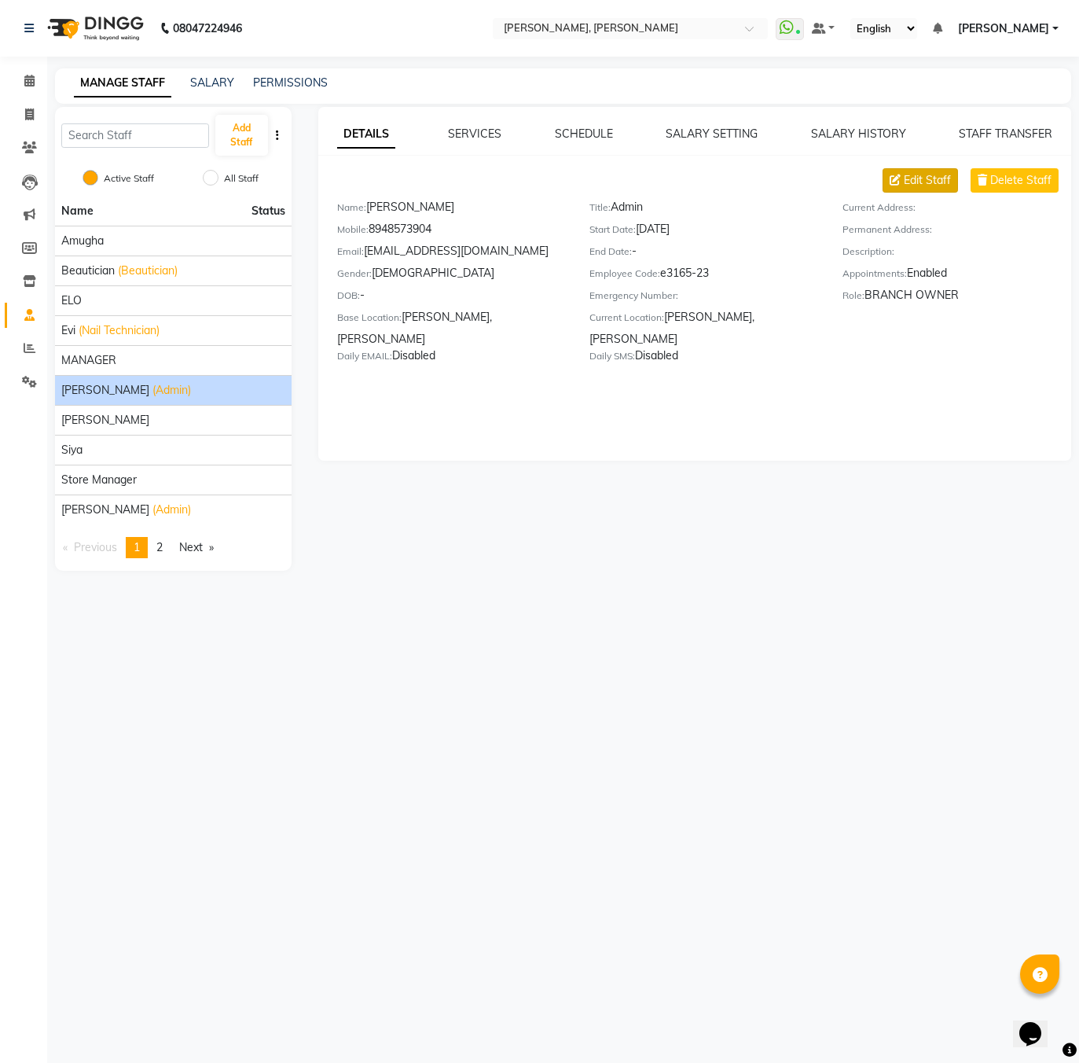
click at [917, 185] on span "Edit Staff" at bounding box center [927, 180] width 47 height 17
select select "[DEMOGRAPHIC_DATA]"
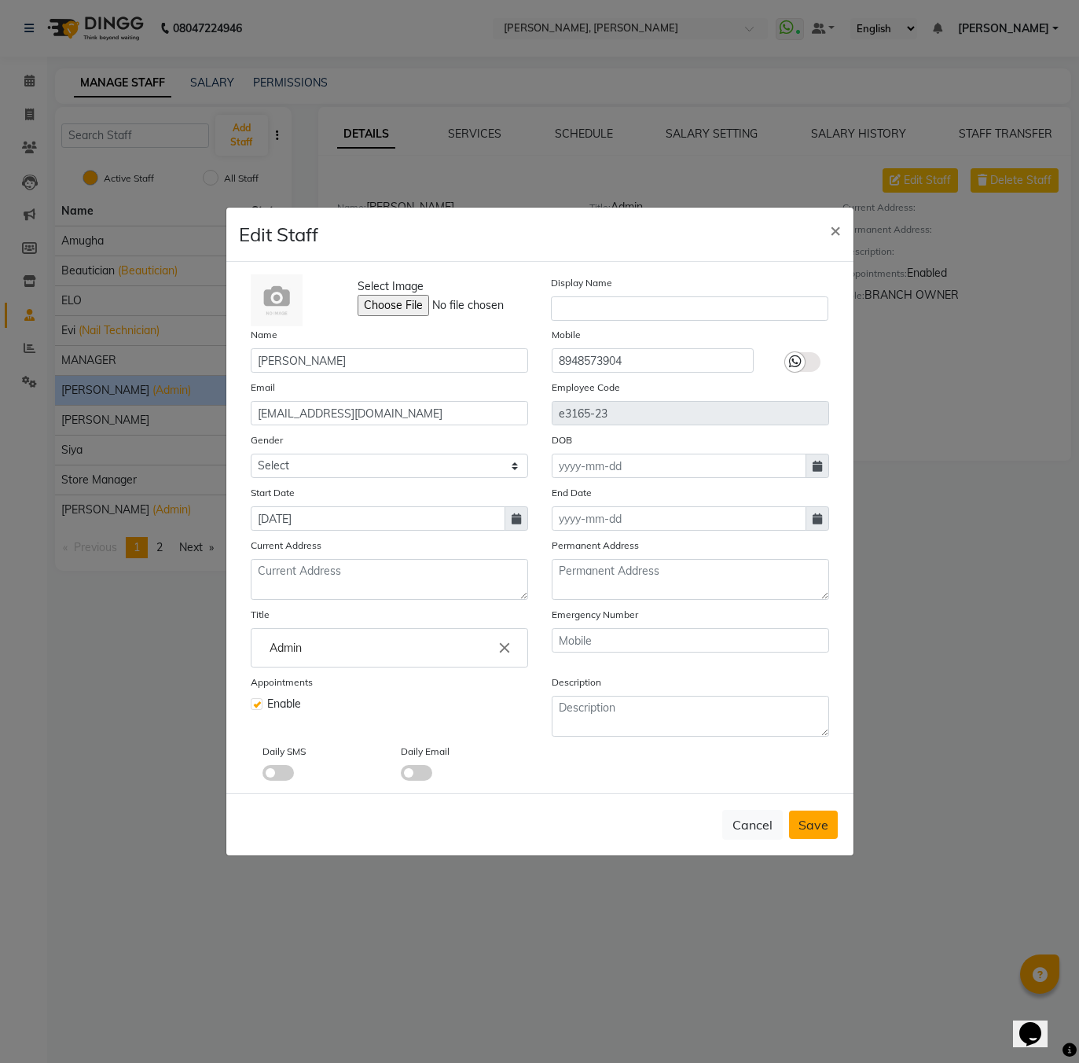
click at [818, 818] on span "Save" at bounding box center [814, 825] width 30 height 16
select select
checkbox input "false"
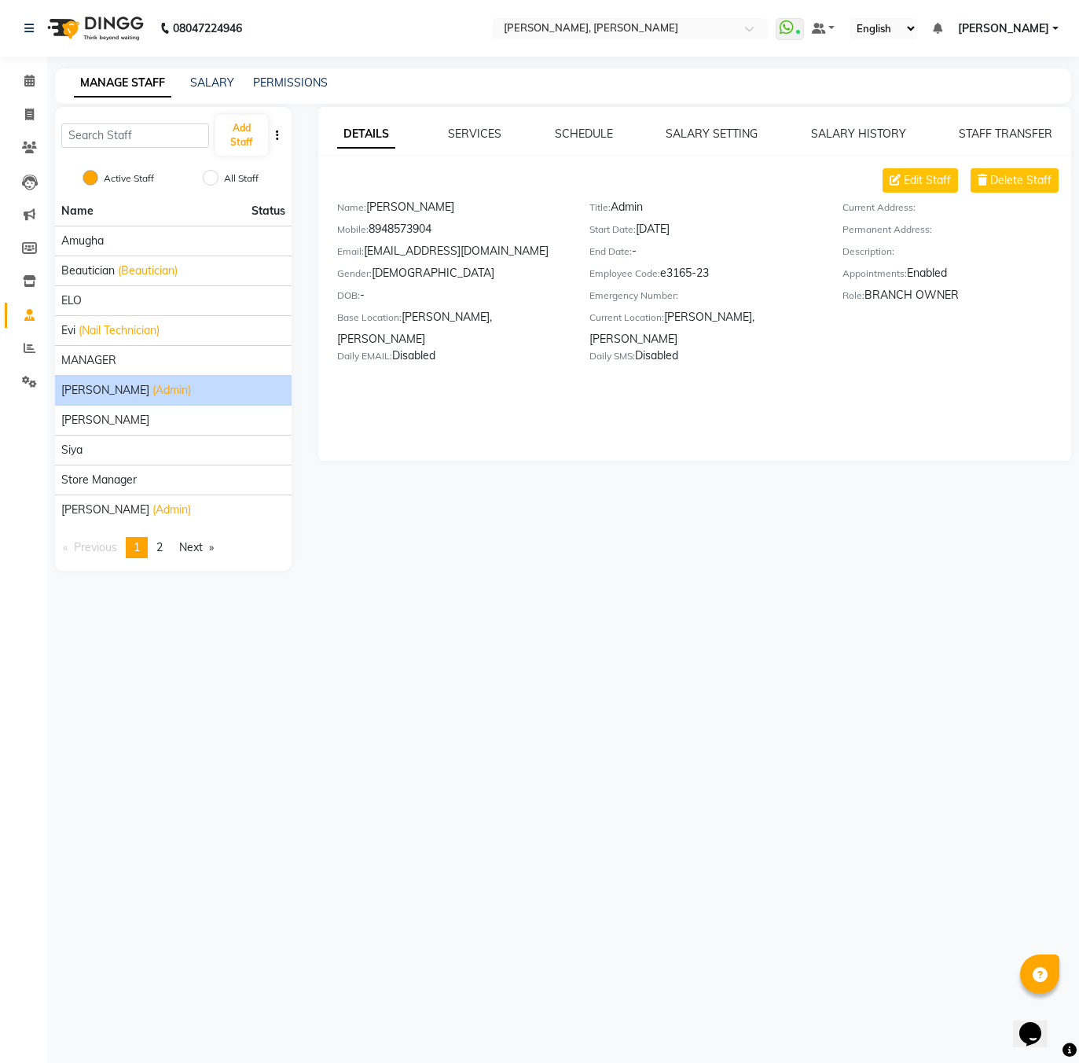
click at [934, 299] on div "Role: BRANCH OWNER" at bounding box center [957, 298] width 229 height 22
click at [846, 407] on div "DETAILS SERVICES SCHEDULE SALARY SETTING SALARY HISTORY STAFF TRANSFER Edit Sta…" at bounding box center [694, 284] width 753 height 354
click at [150, 358] on div "MANAGER" at bounding box center [173, 360] width 224 height 17
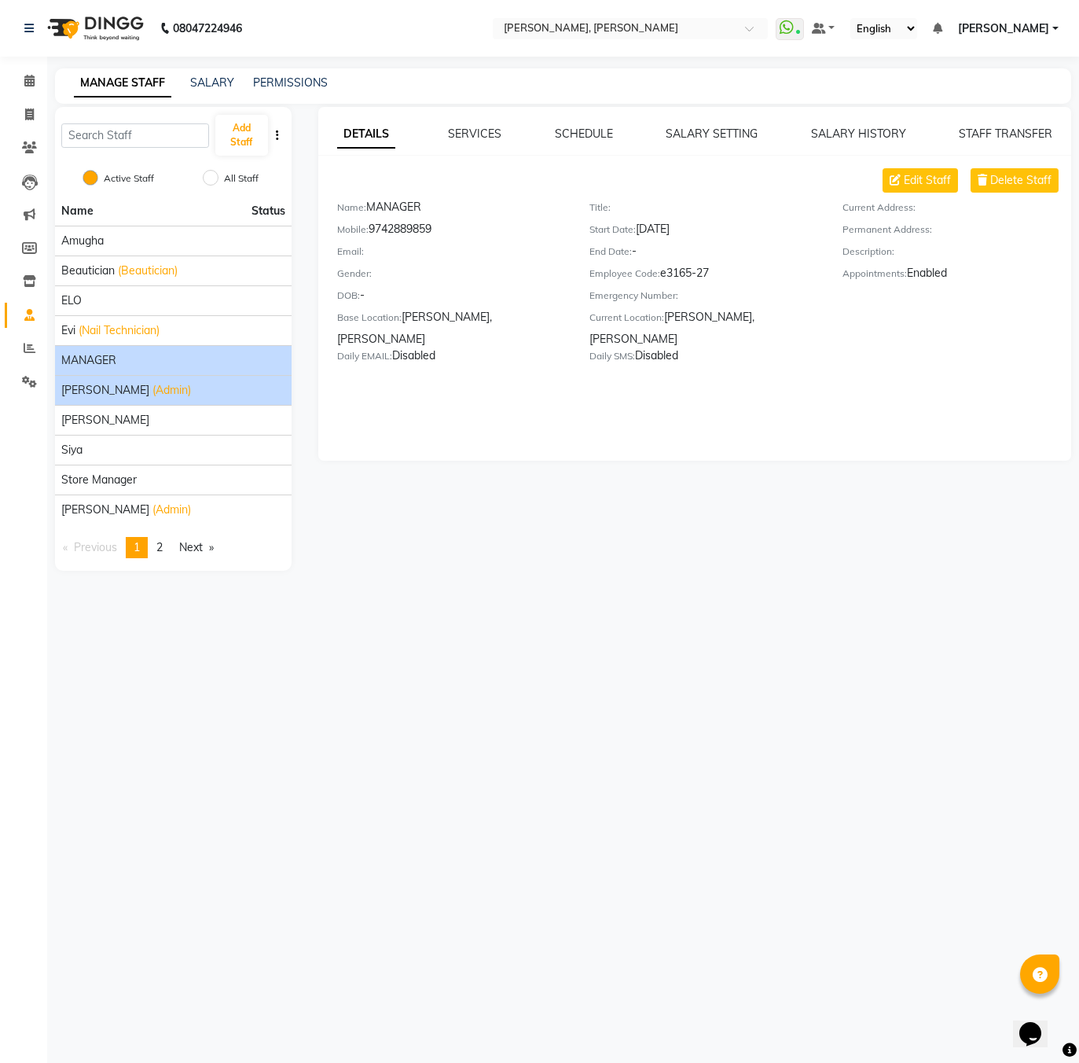
click at [164, 382] on div "[PERSON_NAME] (Admin)" at bounding box center [173, 390] width 224 height 17
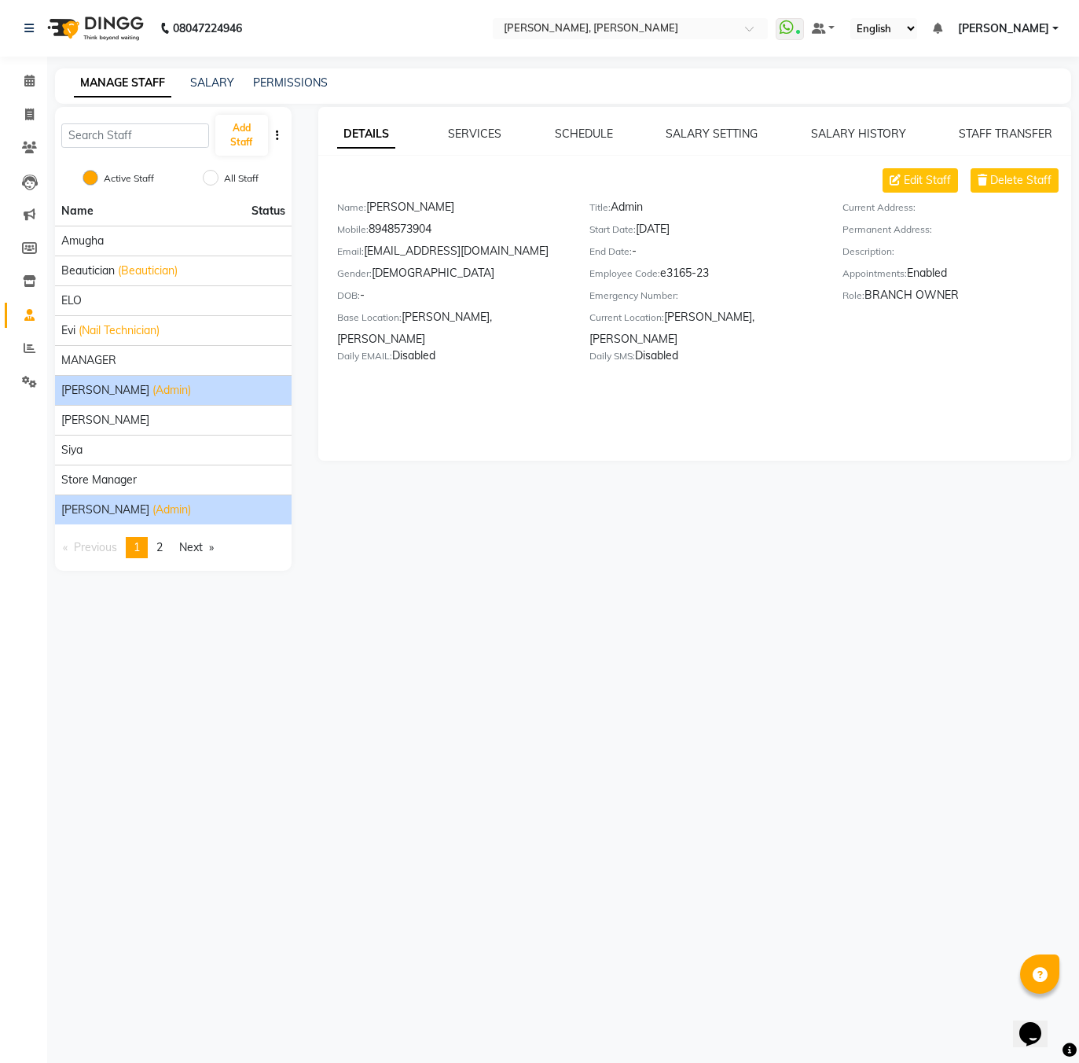
click at [149, 513] on div "[PERSON_NAME] (Admin)" at bounding box center [173, 510] width 224 height 17
click at [149, 507] on div "[PERSON_NAME] (Admin)" at bounding box center [173, 510] width 224 height 17
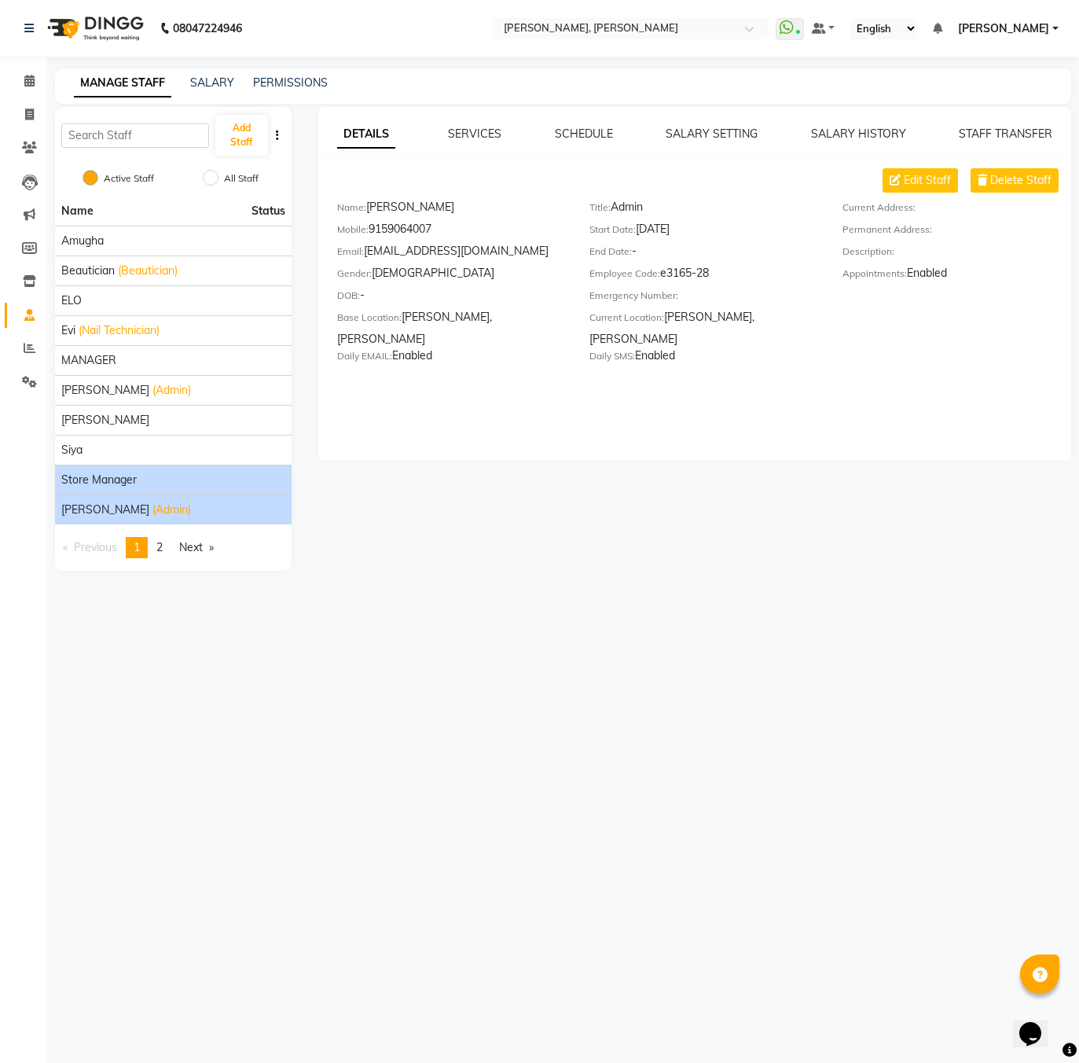
click at [147, 481] on div "Store Manager" at bounding box center [173, 480] width 224 height 17
click at [147, 505] on div "[PERSON_NAME] (Admin)" at bounding box center [173, 510] width 224 height 17
click at [142, 483] on div "Store Manager" at bounding box center [173, 480] width 224 height 17
click at [142, 518] on li "[PERSON_NAME] (Admin)" at bounding box center [173, 509] width 237 height 30
click at [153, 503] on span "(Admin)" at bounding box center [172, 510] width 39 height 17
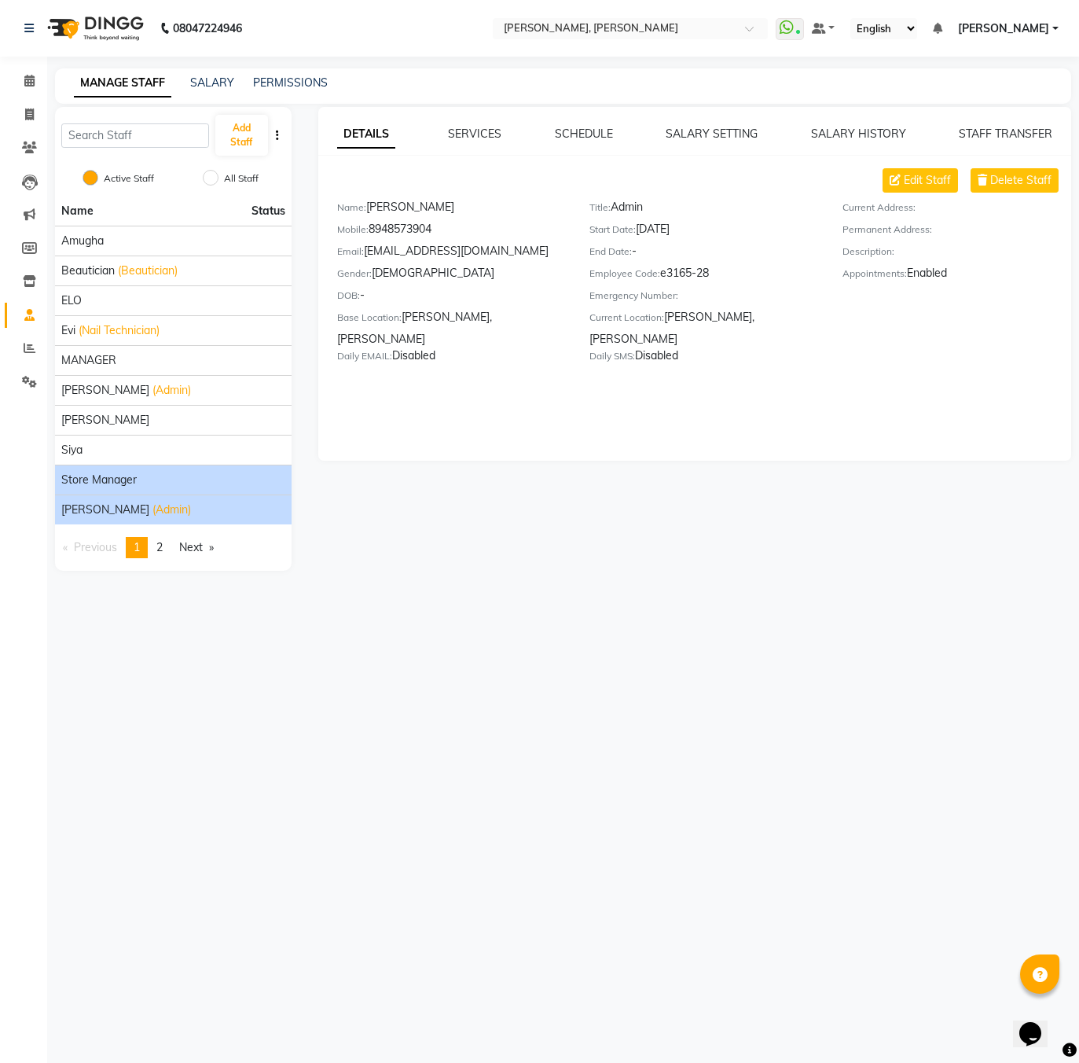
click at [129, 485] on span "Store Manager" at bounding box center [98, 480] width 75 height 17
click at [153, 510] on span "(Admin)" at bounding box center [172, 510] width 39 height 17
click at [130, 480] on span "Store Manager" at bounding box center [98, 480] width 75 height 17
click at [116, 520] on li "[PERSON_NAME] (Admin)" at bounding box center [173, 509] width 237 height 30
click at [153, 505] on span "(Admin)" at bounding box center [172, 510] width 39 height 17
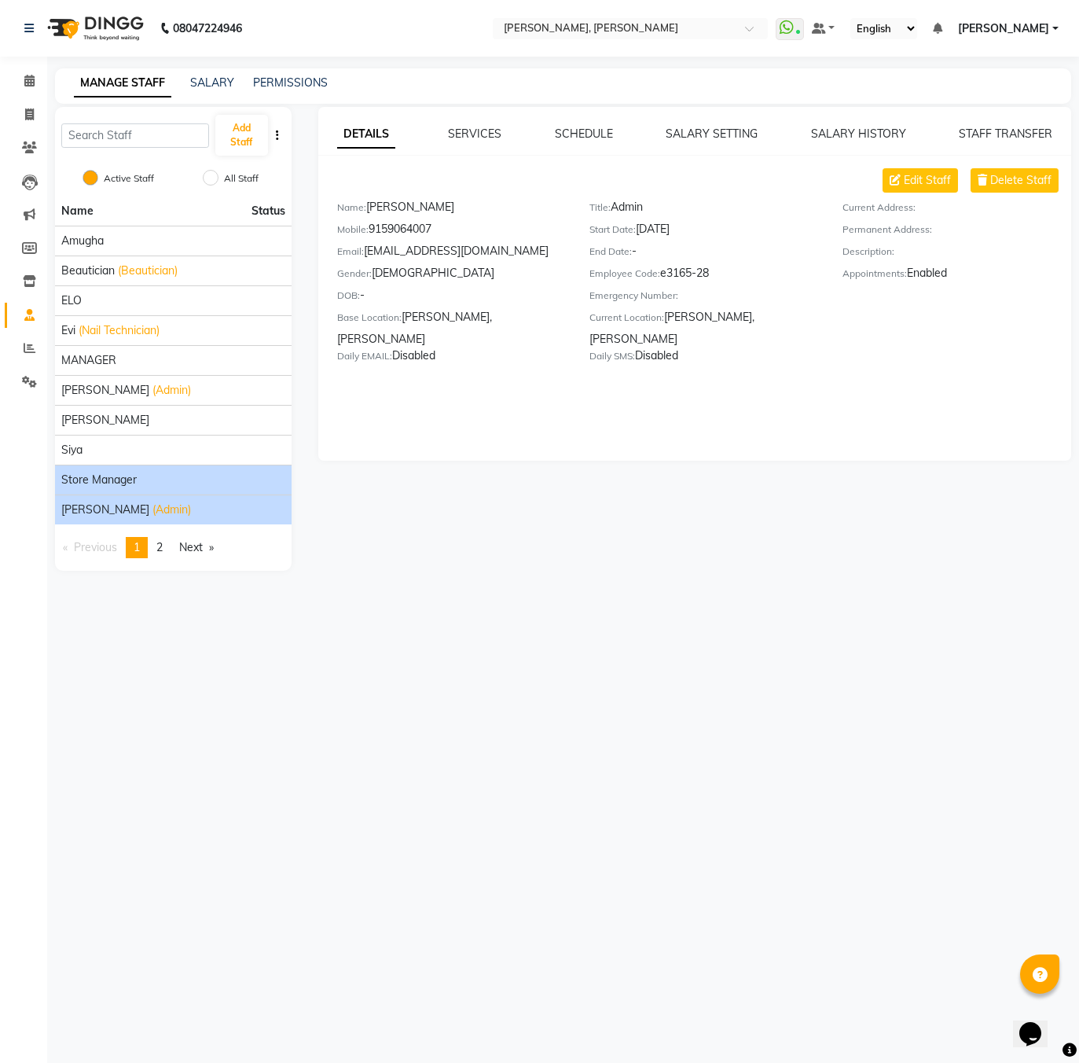
click at [123, 482] on span "Store Manager" at bounding box center [98, 480] width 75 height 17
click at [127, 506] on span "[PERSON_NAME]" at bounding box center [105, 510] width 88 height 17
click at [119, 477] on span "Store Manager" at bounding box center [98, 480] width 75 height 17
click at [130, 504] on span "[PERSON_NAME]" at bounding box center [105, 510] width 88 height 17
click at [120, 485] on span "Store Manager" at bounding box center [98, 480] width 75 height 17
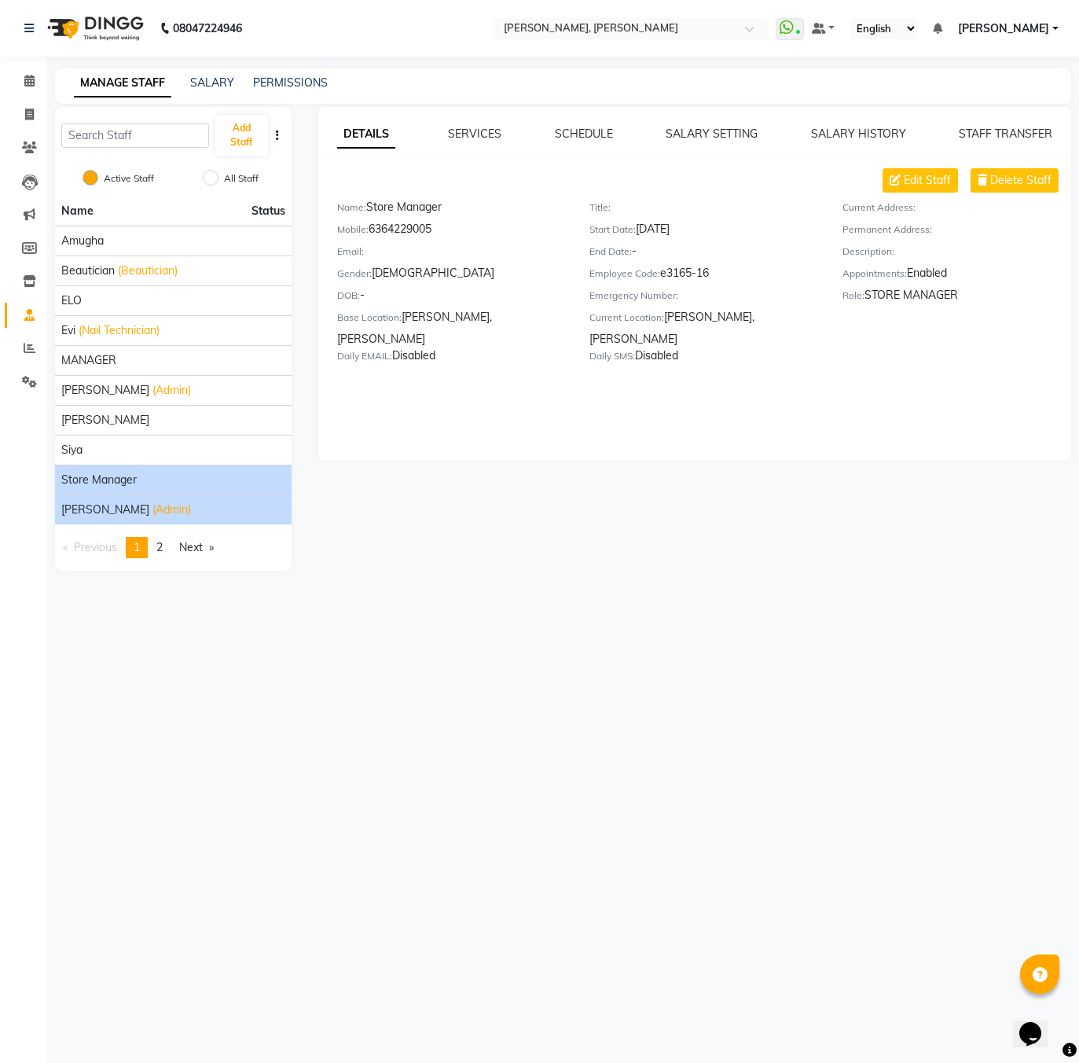
click at [116, 507] on span "[PERSON_NAME]" at bounding box center [105, 510] width 88 height 17
click at [122, 489] on li "Store Manager" at bounding box center [173, 480] width 237 height 30
click at [123, 510] on span "[PERSON_NAME]" at bounding box center [105, 510] width 88 height 17
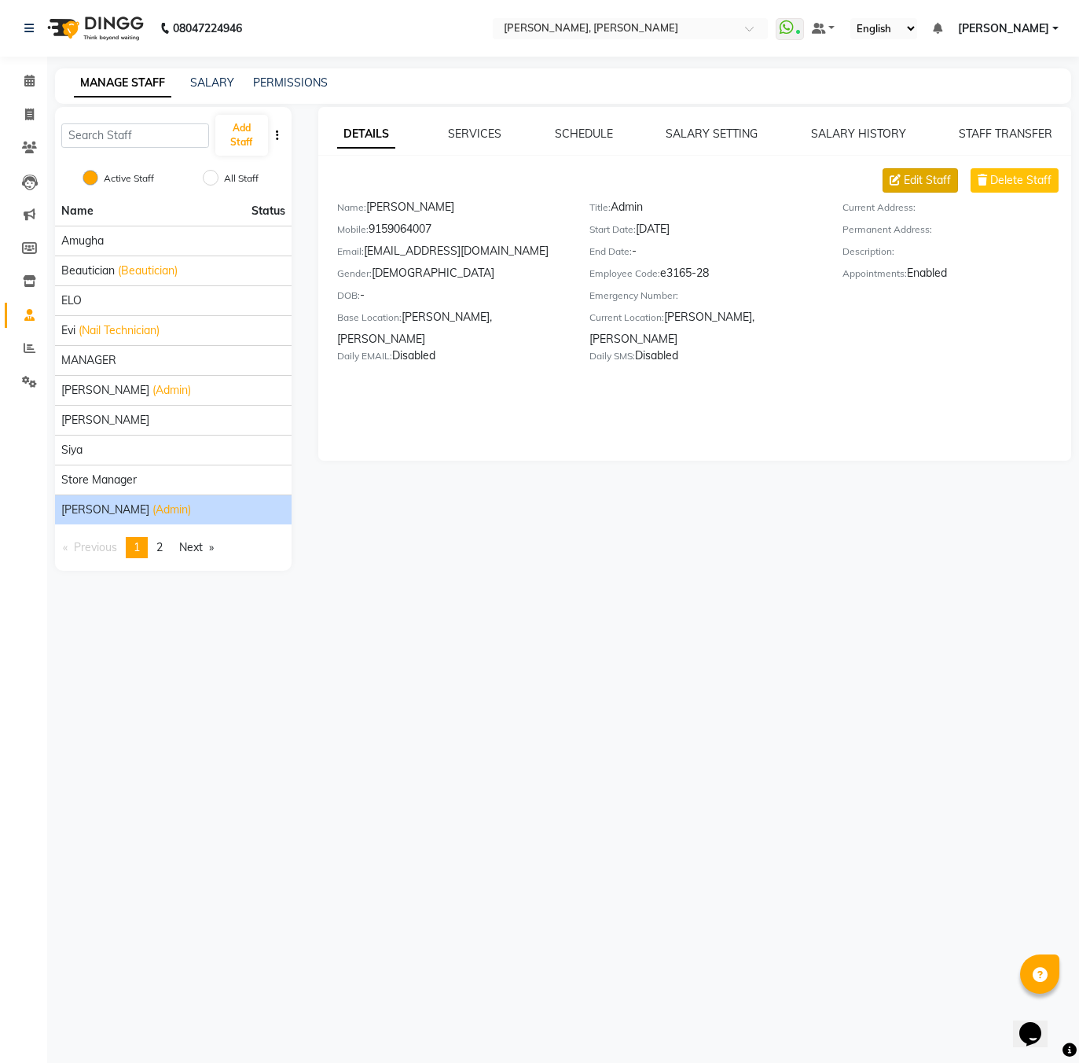
click at [928, 176] on span "Edit Staff" at bounding box center [927, 180] width 47 height 17
select select "[DEMOGRAPHIC_DATA]"
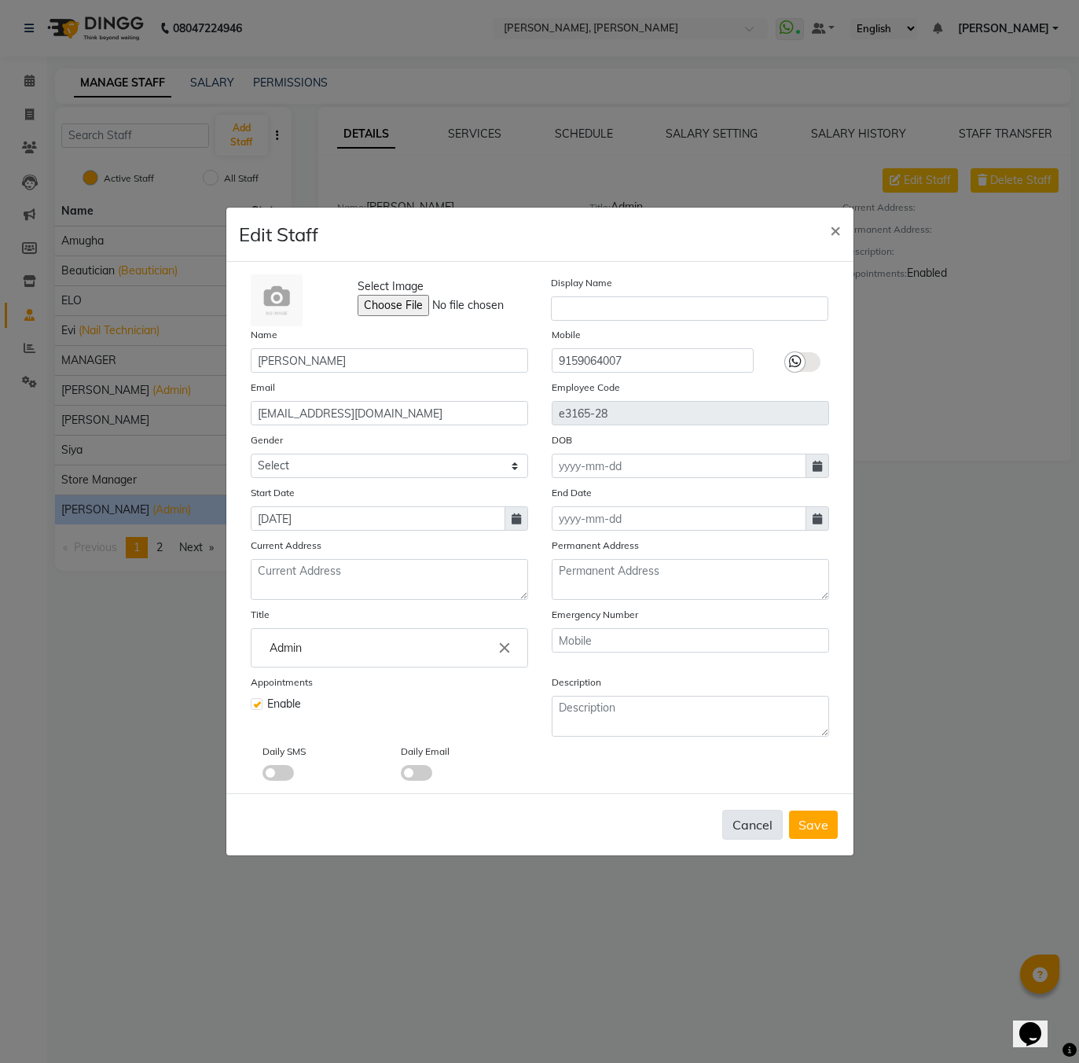
click at [737, 822] on button "Cancel" at bounding box center [752, 825] width 61 height 30
select select
checkbox input "false"
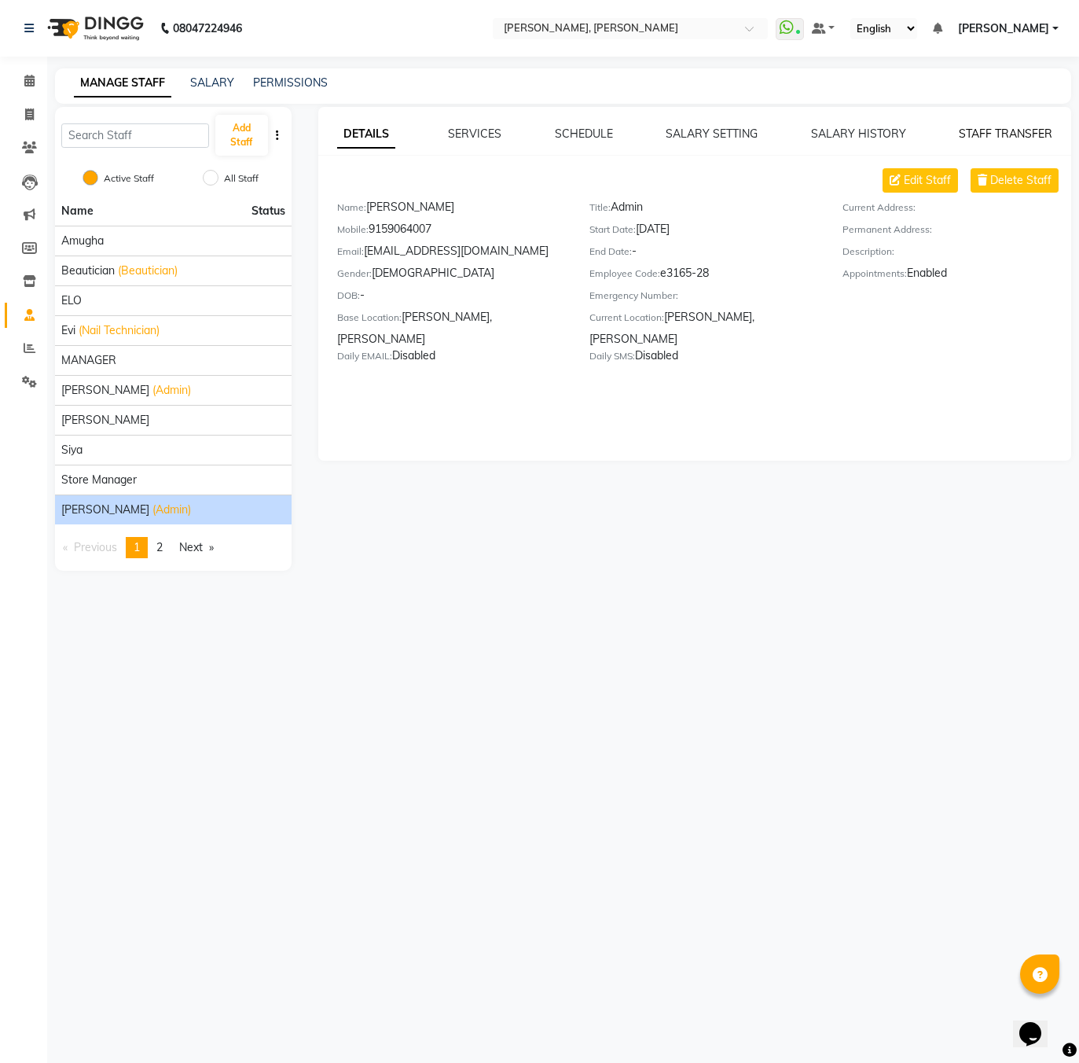
click at [1021, 127] on link "STAFF TRANSFER" at bounding box center [1006, 134] width 94 height 14
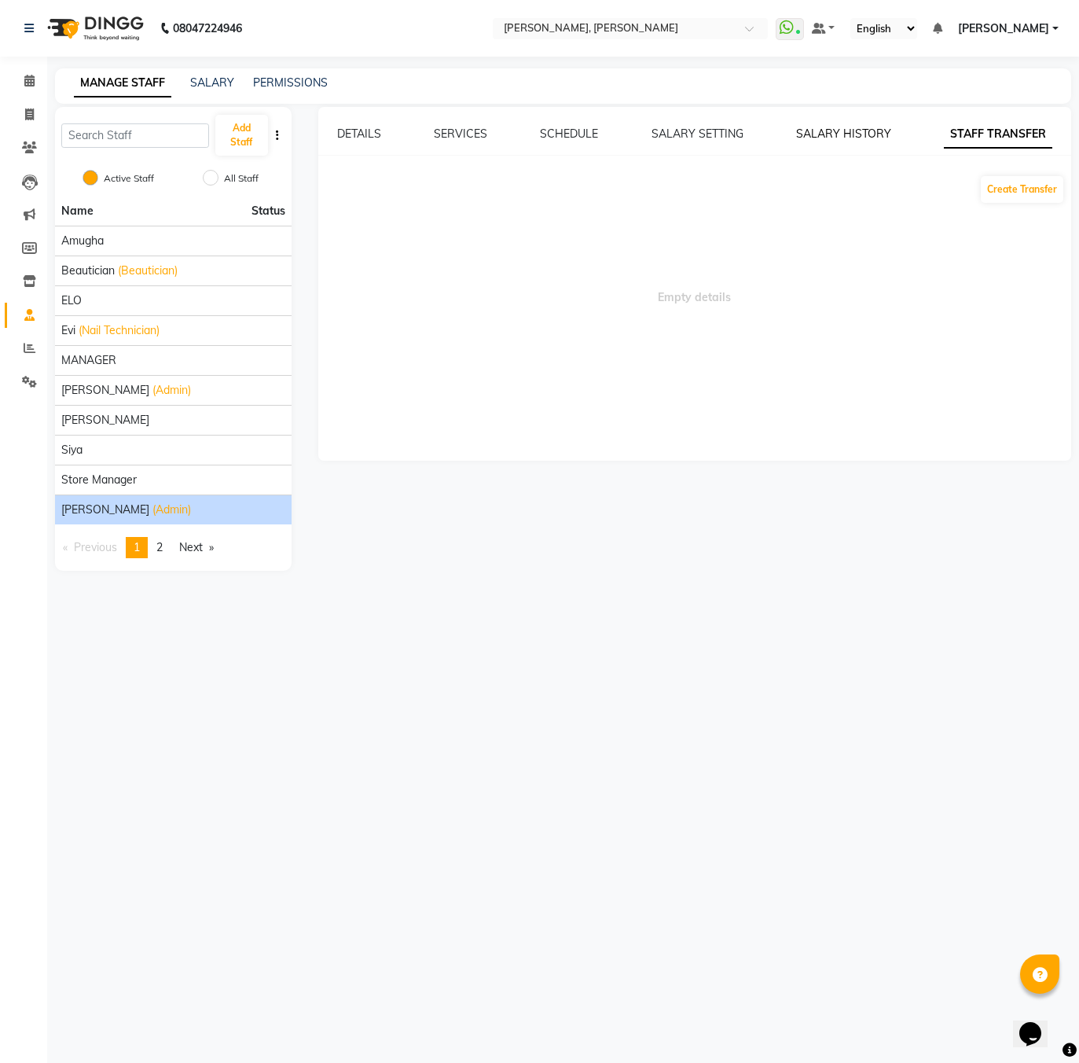
click at [825, 134] on link "SALARY HISTORY" at bounding box center [843, 134] width 95 height 14
click at [374, 132] on link "DETAILS" at bounding box center [359, 134] width 44 height 14
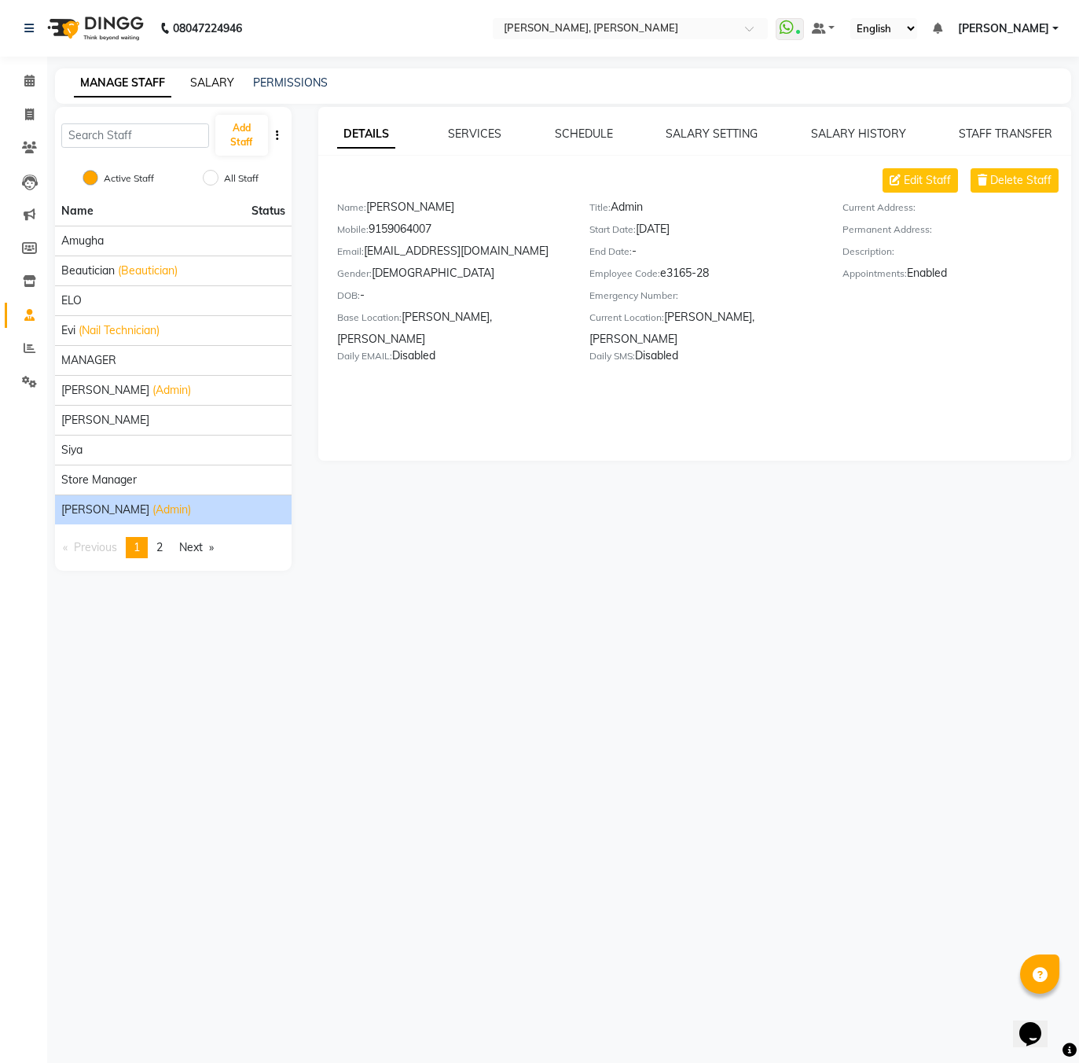
click at [211, 80] on link "SALARY" at bounding box center [212, 82] width 44 height 14
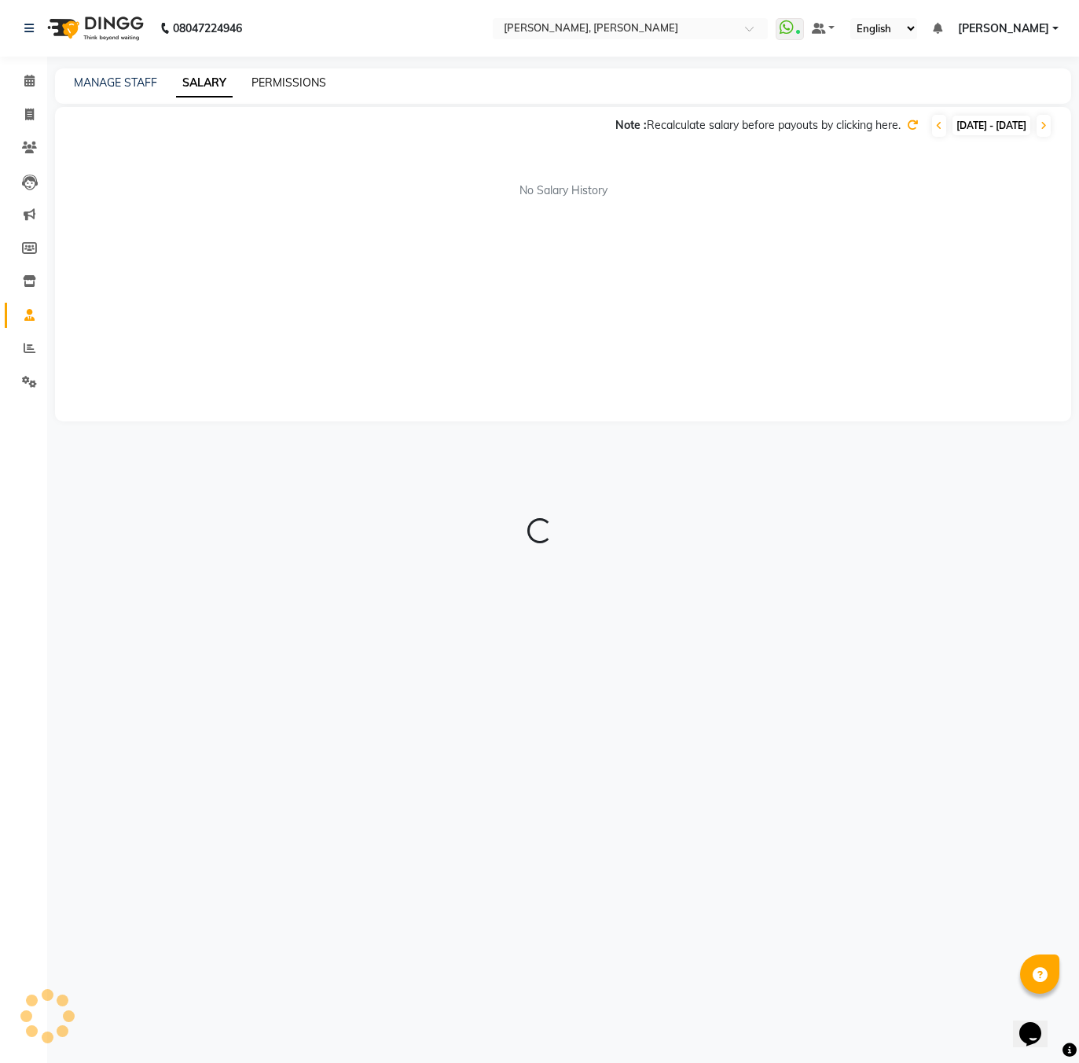
click at [303, 82] on link "PERMISSIONS" at bounding box center [289, 82] width 75 height 14
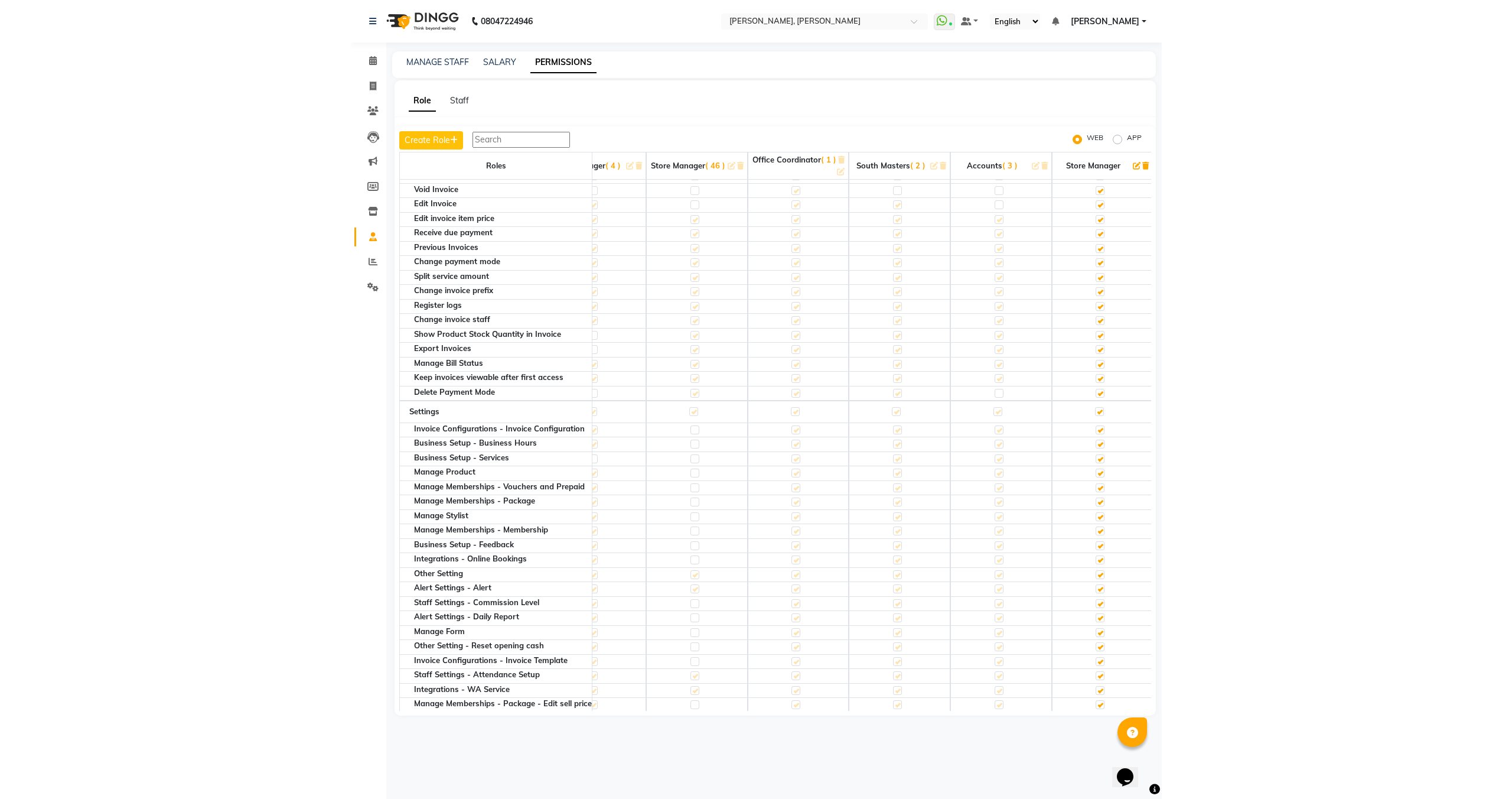
scroll to position [0, 454]
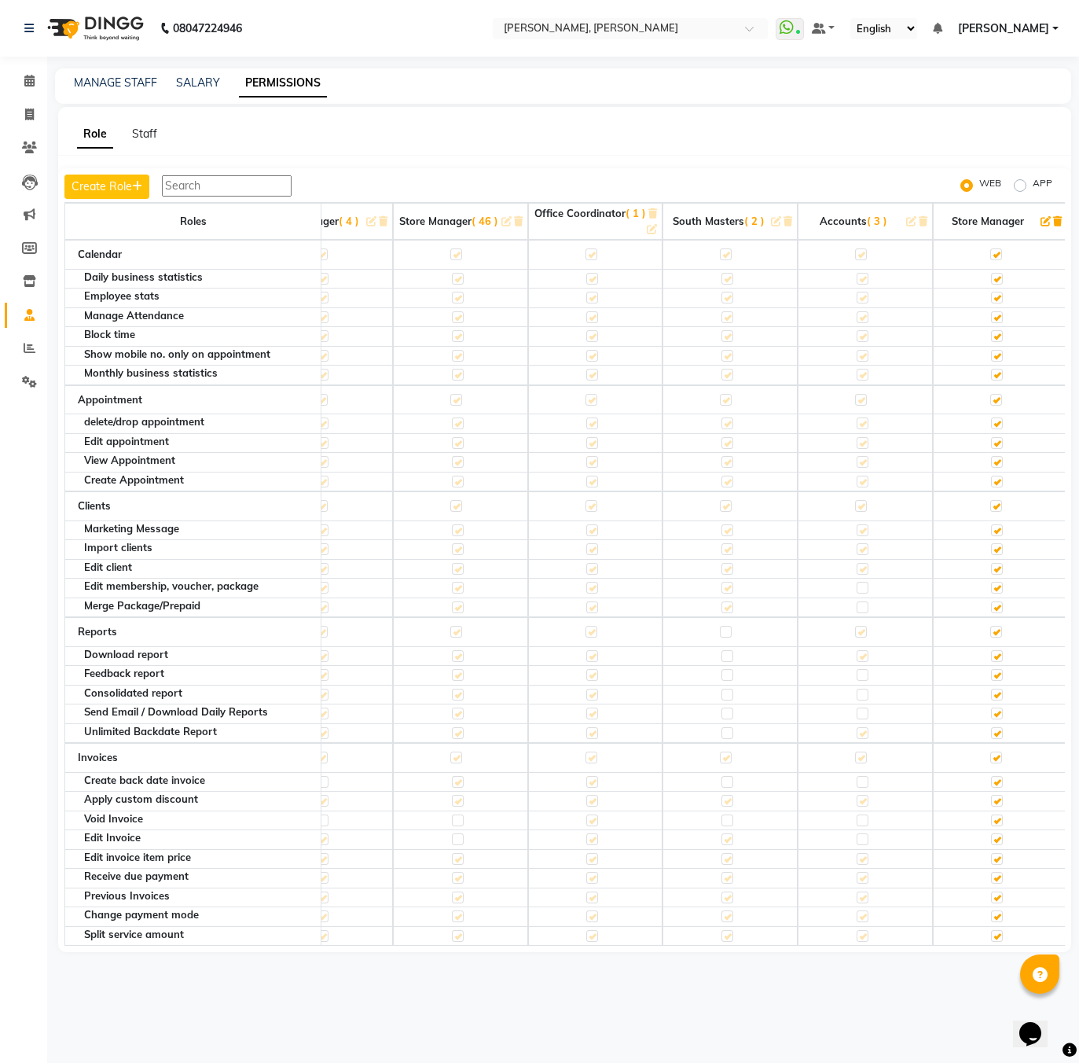
click at [140, 122] on div "Role Staff Create Role WEB APP Roles Manager ( 2 ) Administrator ( 3 ) Super Ad…" at bounding box center [564, 529] width 1013 height 845
click at [140, 129] on link "Staff" at bounding box center [144, 134] width 25 height 14
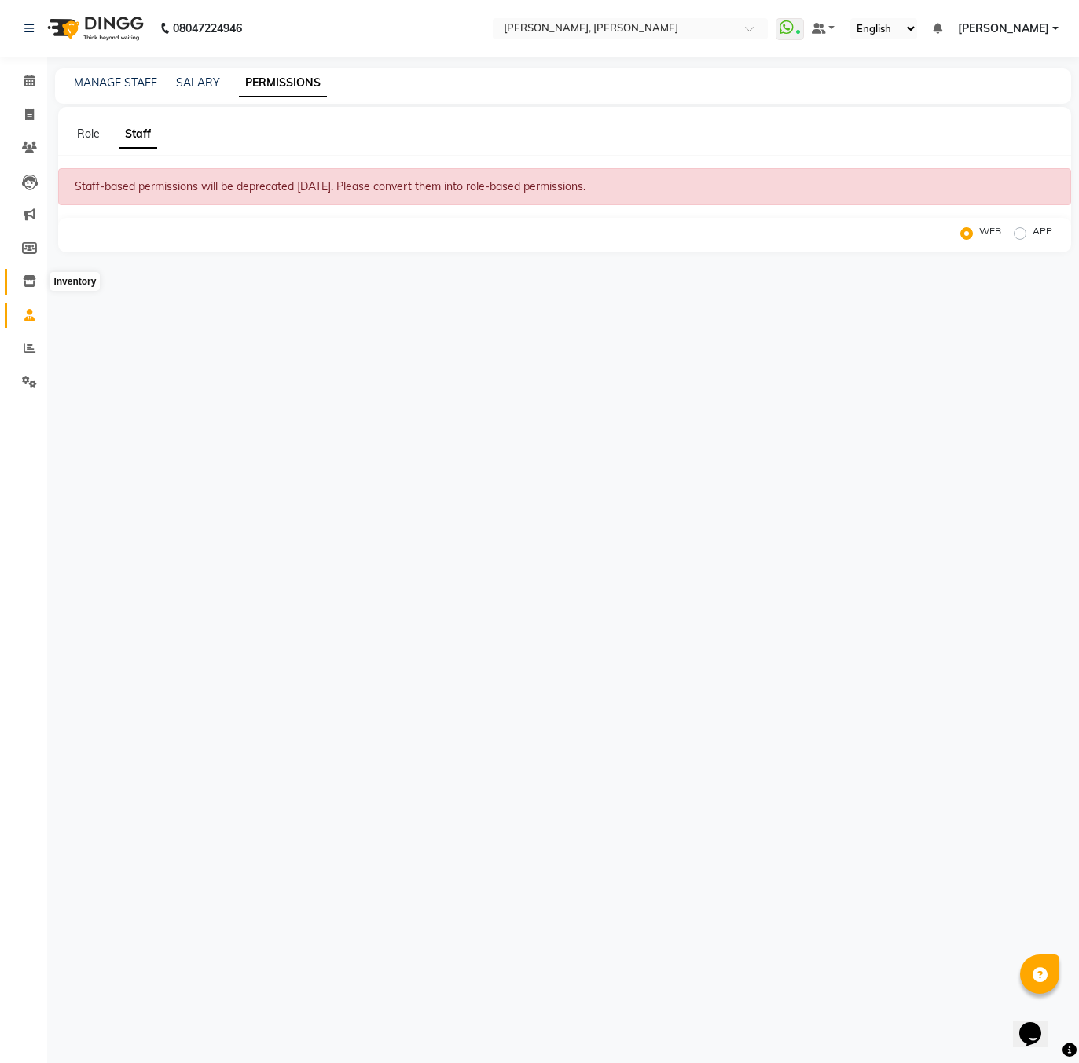
click at [31, 285] on icon at bounding box center [29, 281] width 13 height 12
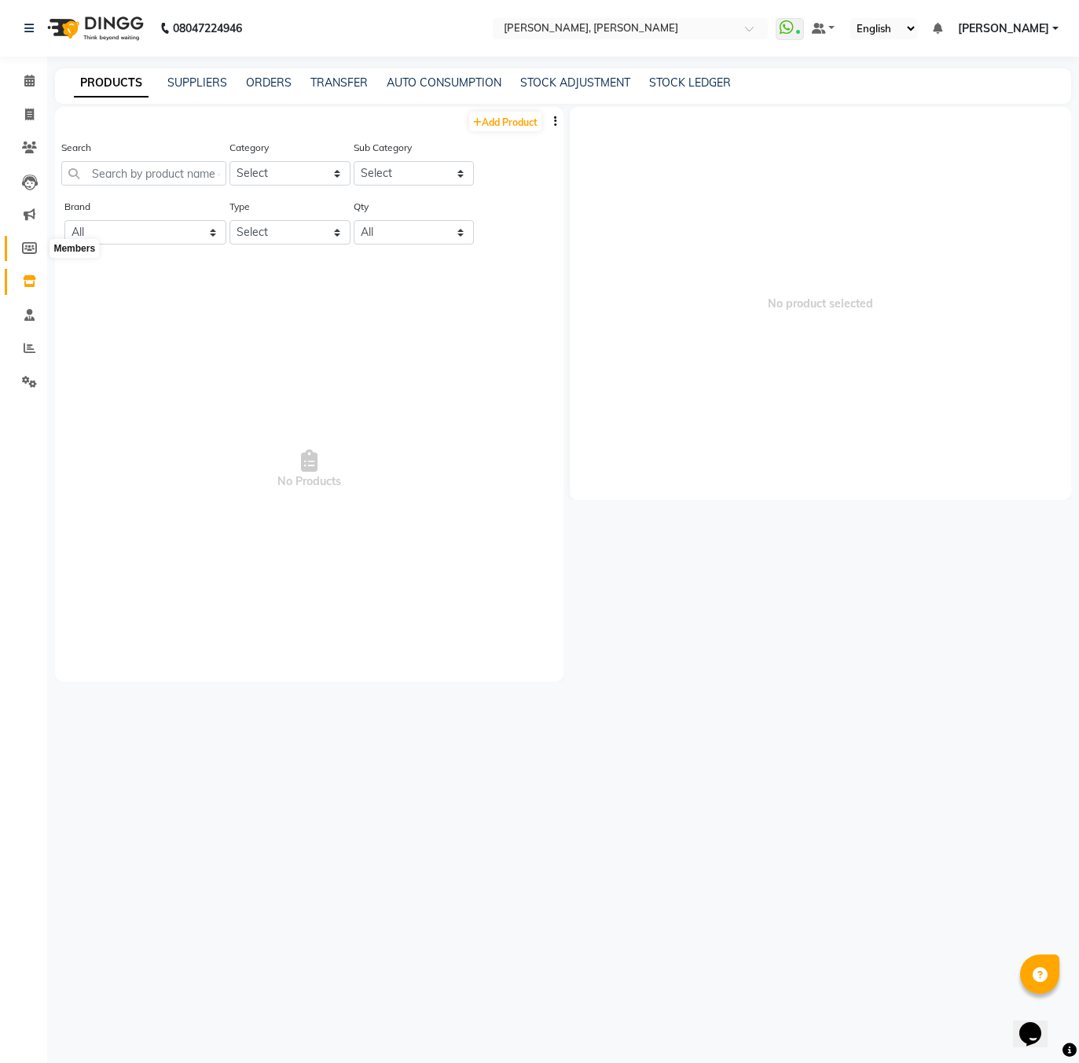
click at [30, 249] on icon at bounding box center [29, 248] width 15 height 12
select select
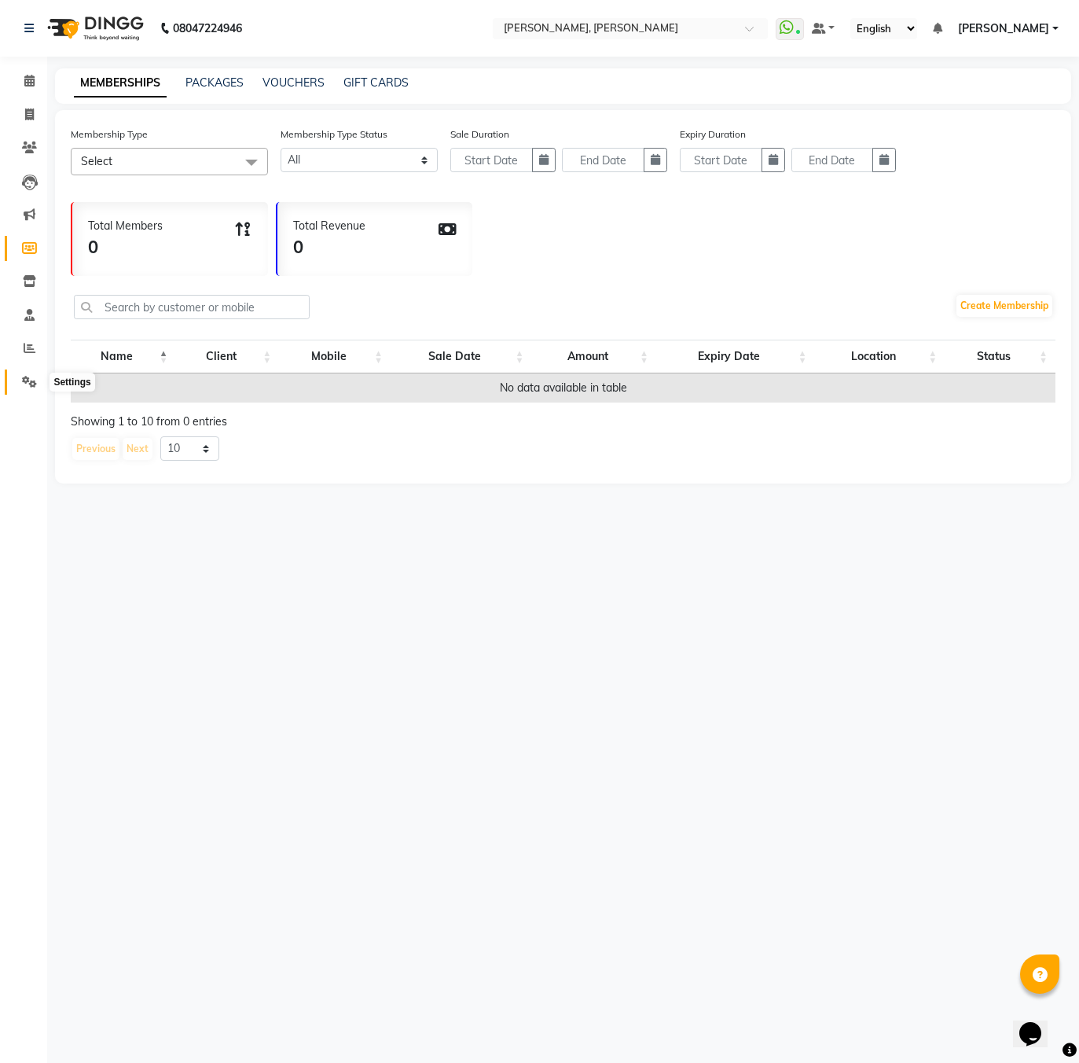
click at [31, 379] on icon at bounding box center [29, 382] width 15 height 12
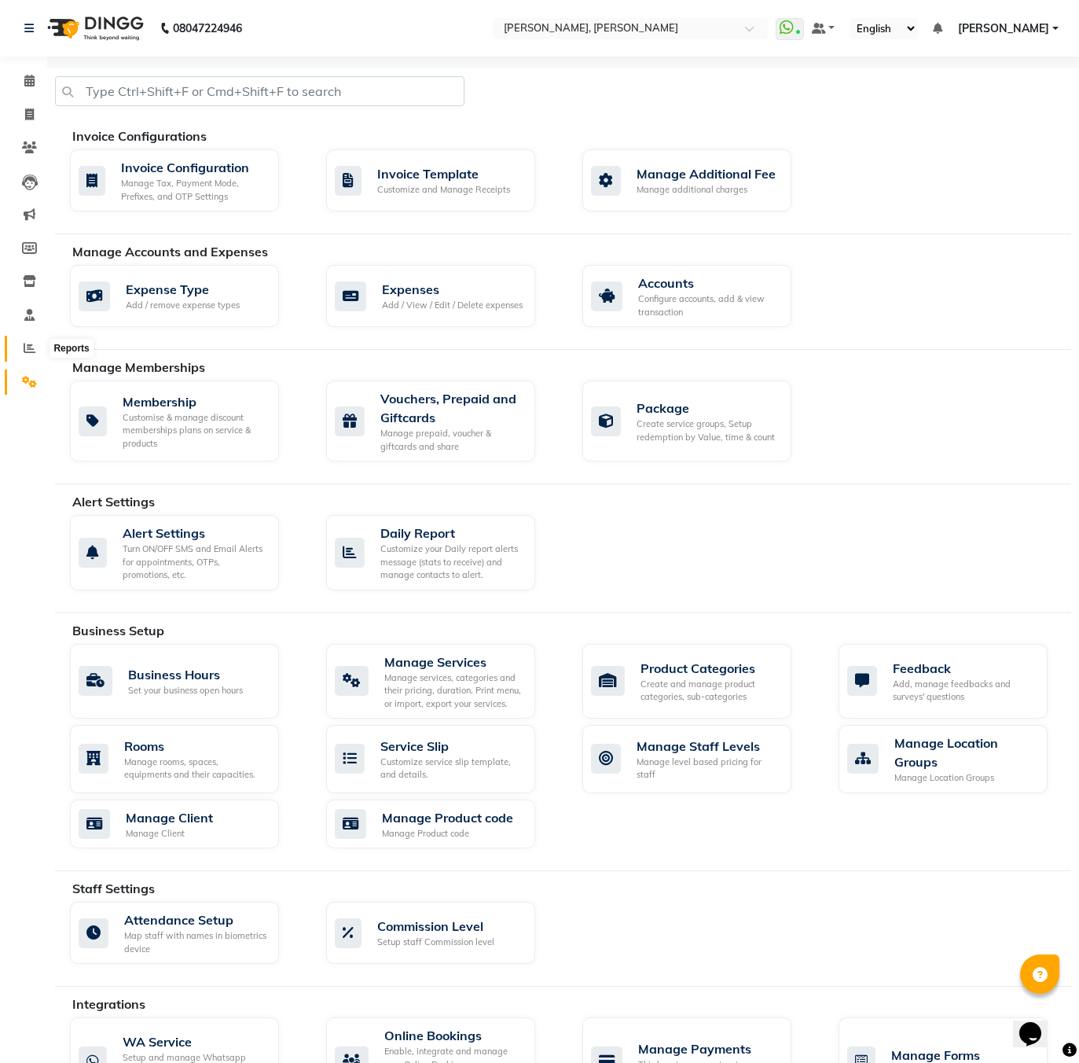
click at [26, 351] on icon at bounding box center [30, 348] width 12 height 12
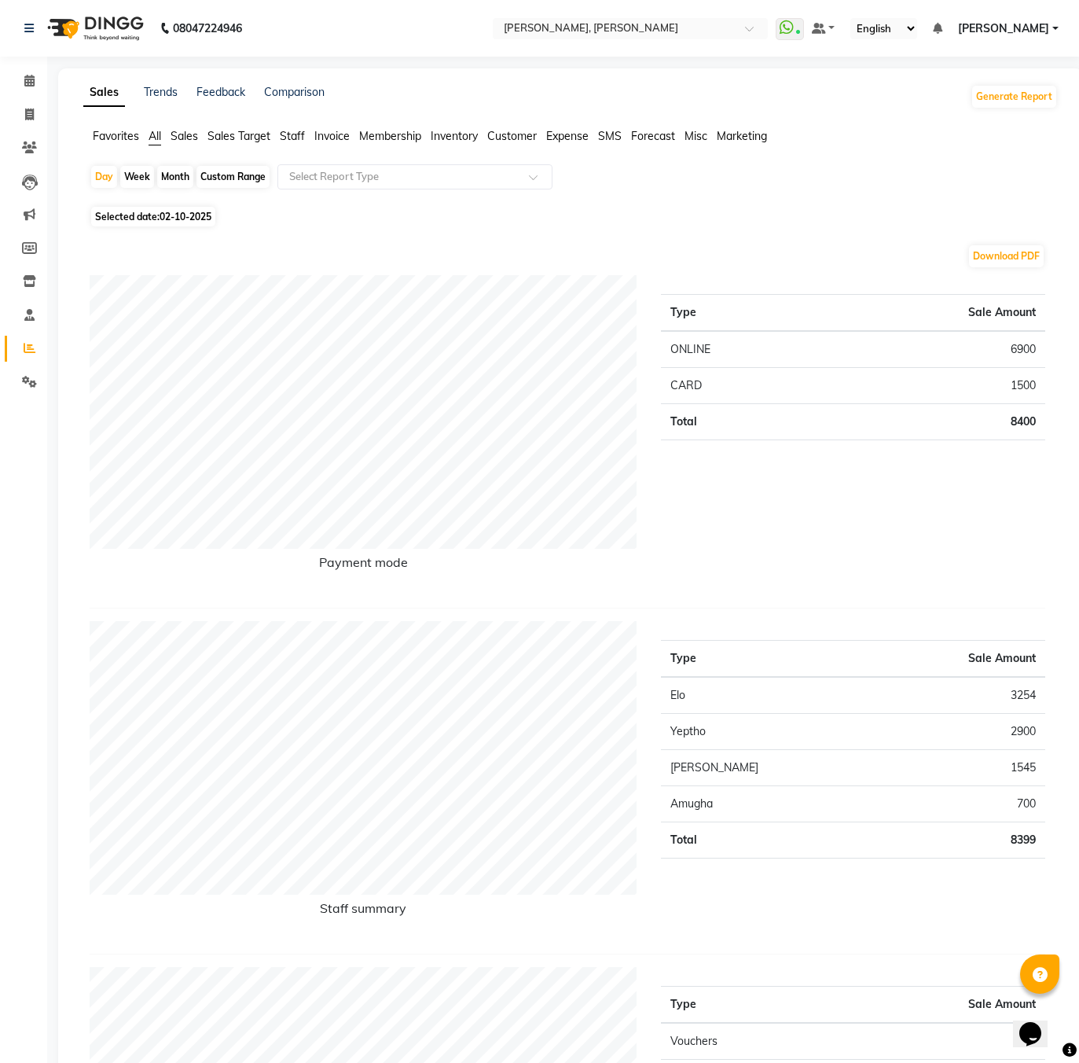
click at [212, 133] on span "Sales Target" at bounding box center [239, 136] width 63 height 14
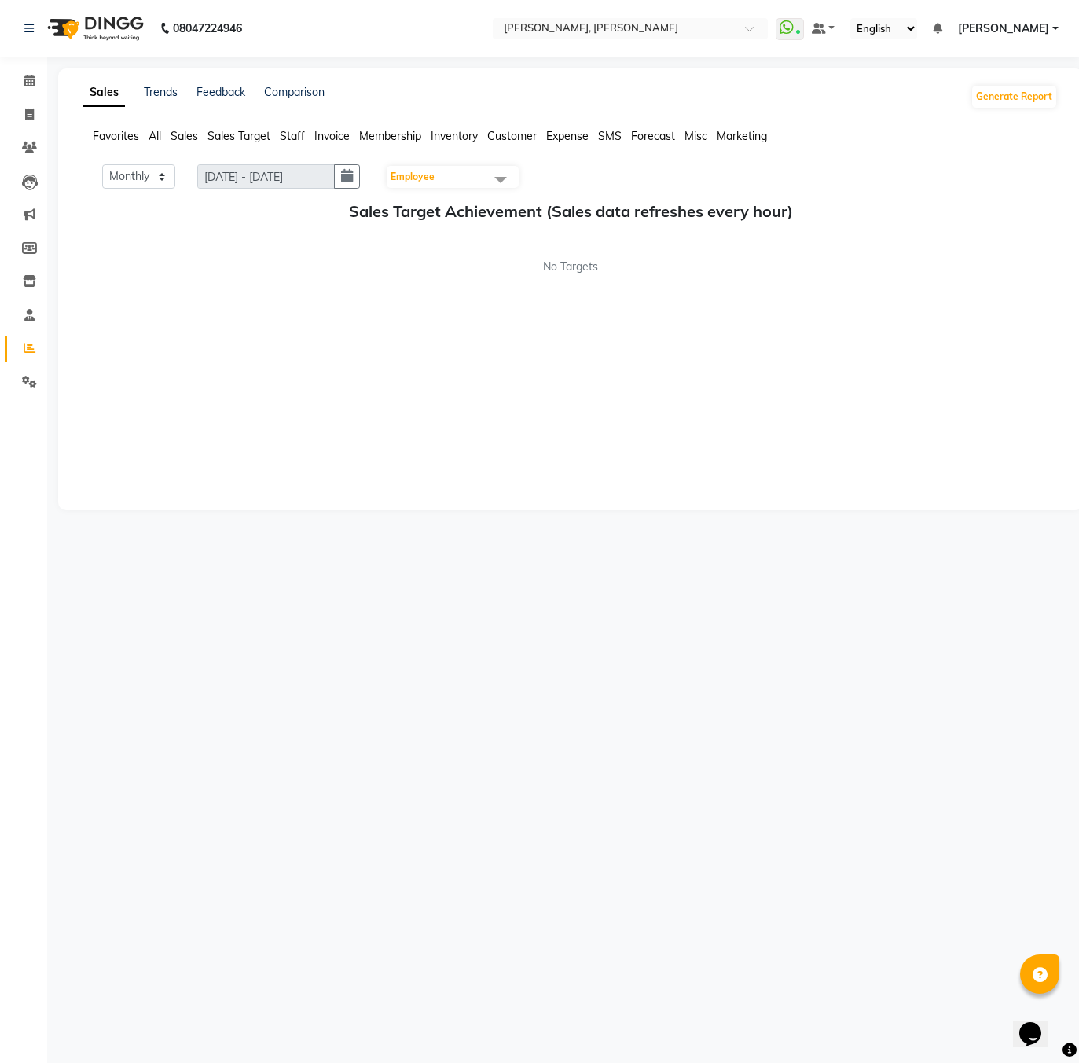
click at [185, 134] on span "Sales" at bounding box center [185, 136] width 28 height 14
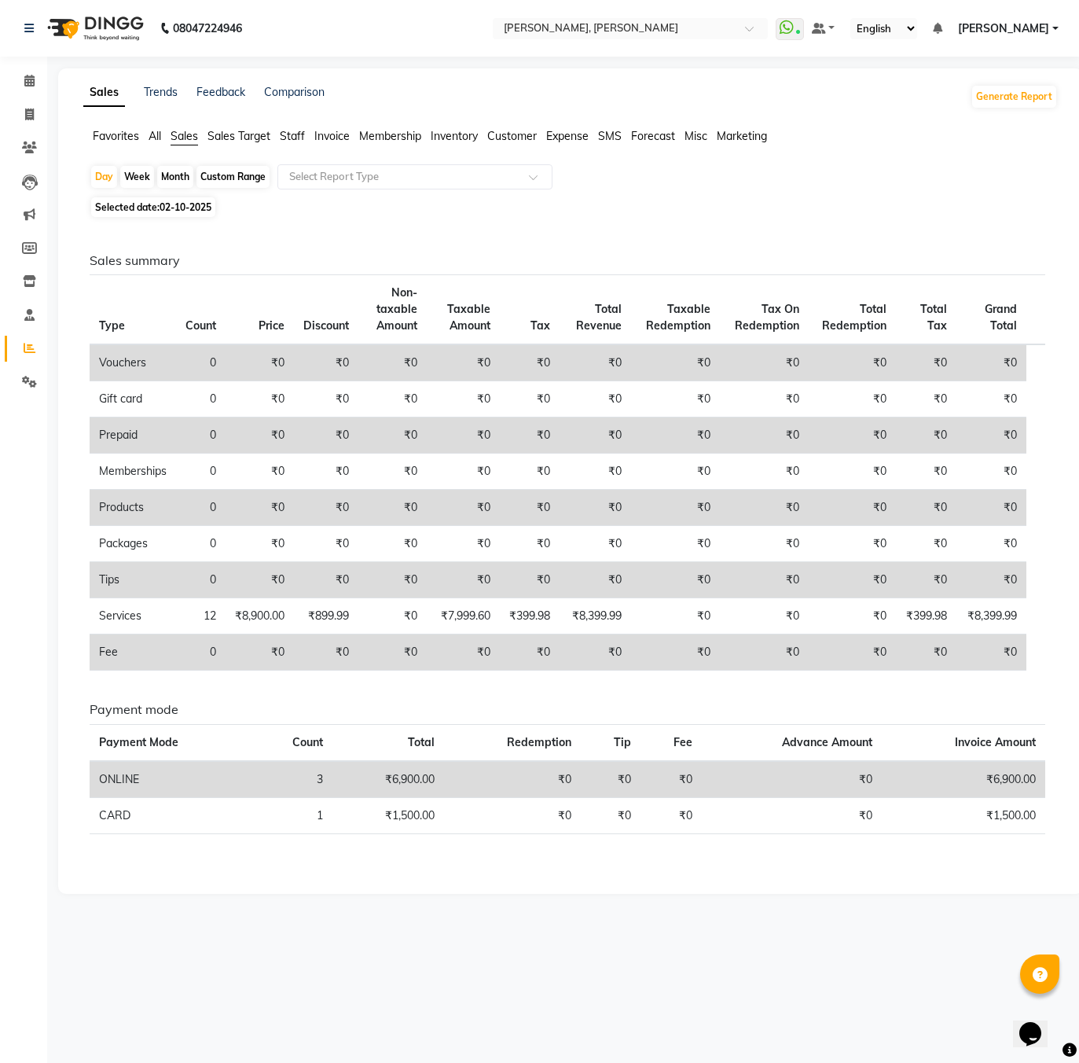
click at [182, 176] on div "Month" at bounding box center [175, 177] width 36 height 22
select select "10"
select select "2025"
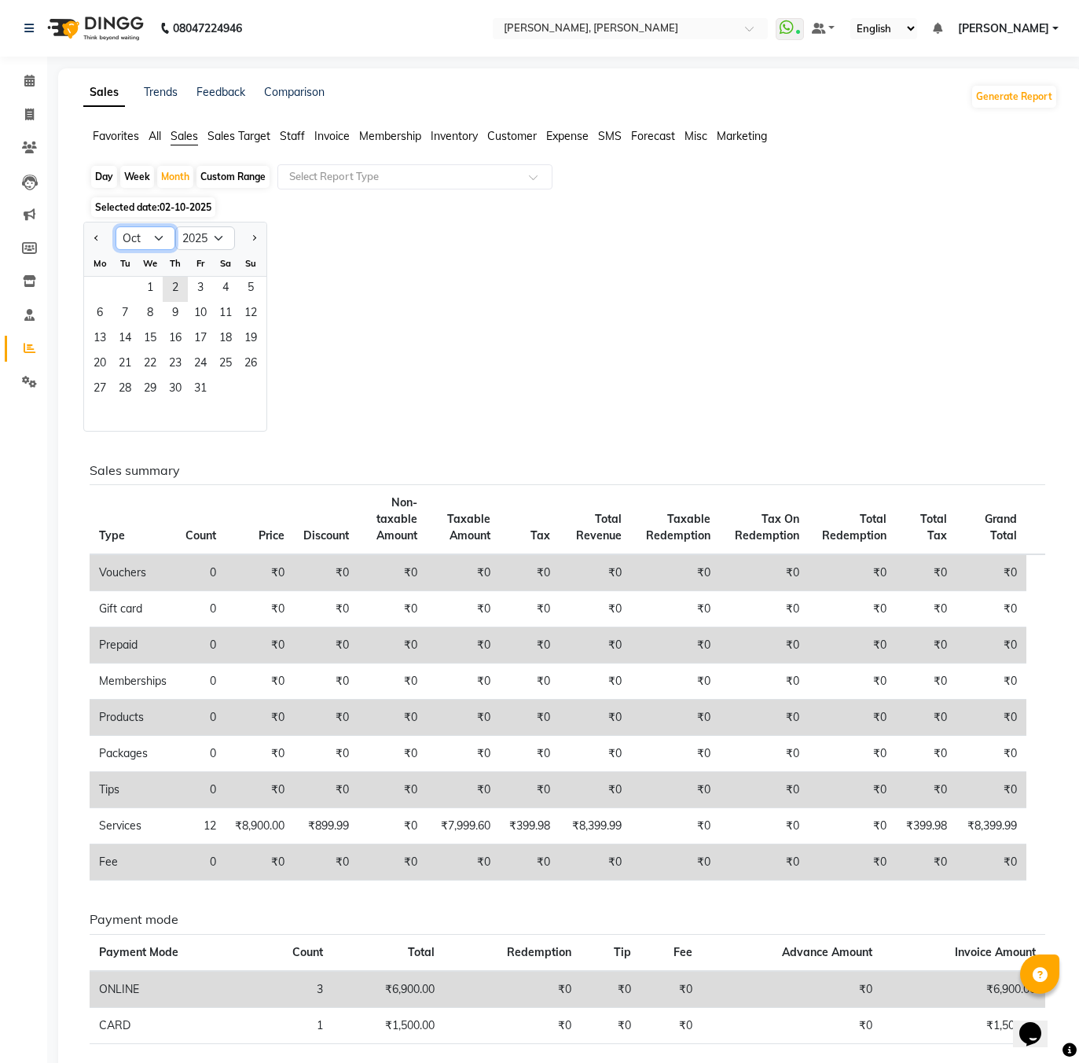
click at [145, 246] on select "Jan Feb Mar Apr May Jun [DATE] Aug Sep Oct Nov Dec" at bounding box center [146, 238] width 60 height 24
select select "5"
click at [116, 226] on select "Jan Feb Mar Apr May Jun [DATE] Aug Sep Oct Nov Dec" at bounding box center [146, 238] width 60 height 24
click at [171, 284] on span "1" at bounding box center [175, 289] width 25 height 25
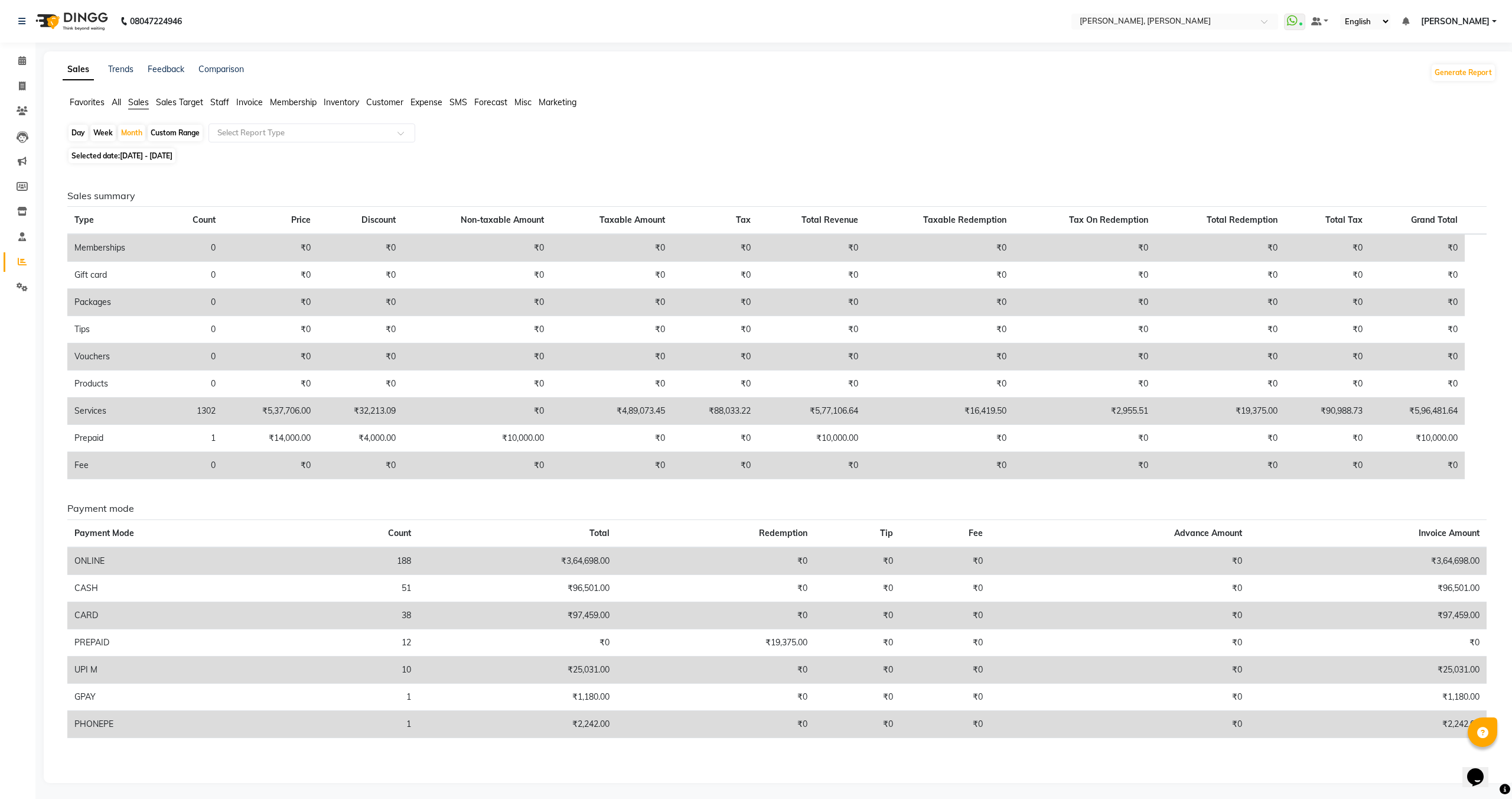
scroll to position [2, 0]
click at [376, 123] on div "Select Report Type" at bounding box center [312, 131] width 207 height 19
click at [486, 138] on div "Day Week Month Custom Range Select Report Type" at bounding box center [779, 132] width 1424 height 21
